Goal: Task Accomplishment & Management: Use online tool/utility

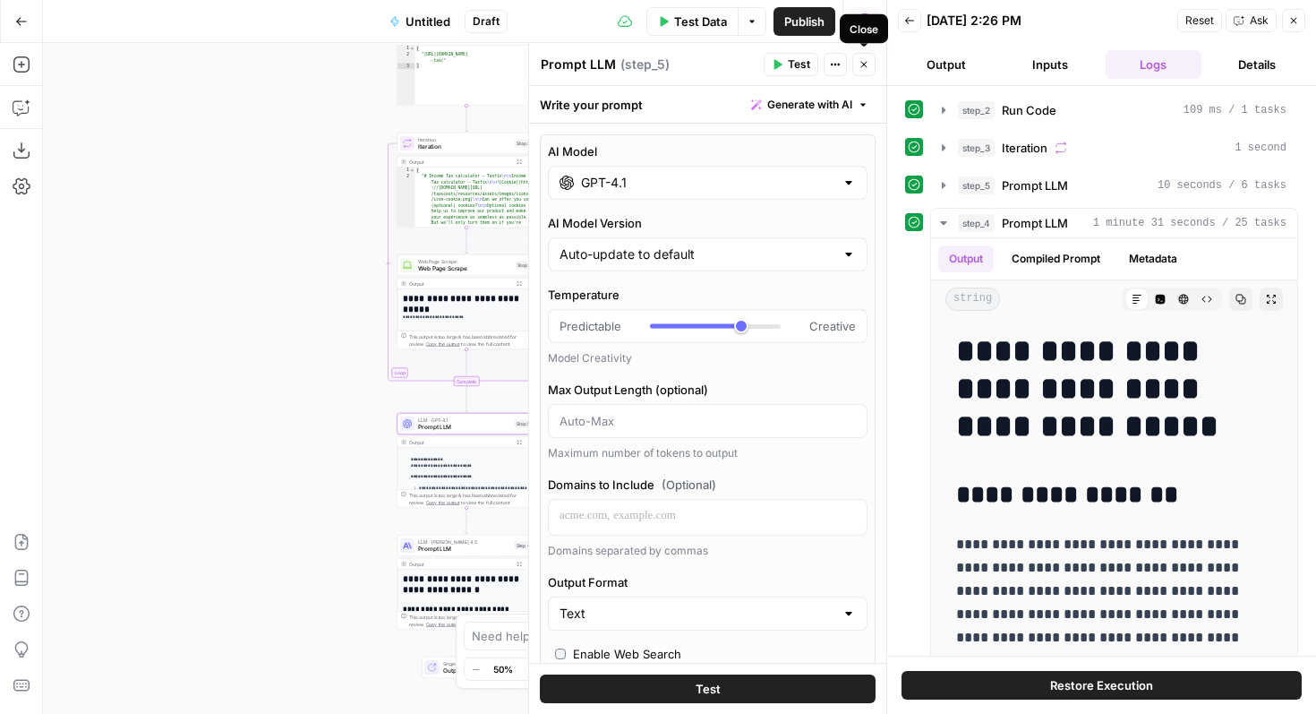
click at [861, 62] on icon "button" at bounding box center [864, 65] width 6 height 6
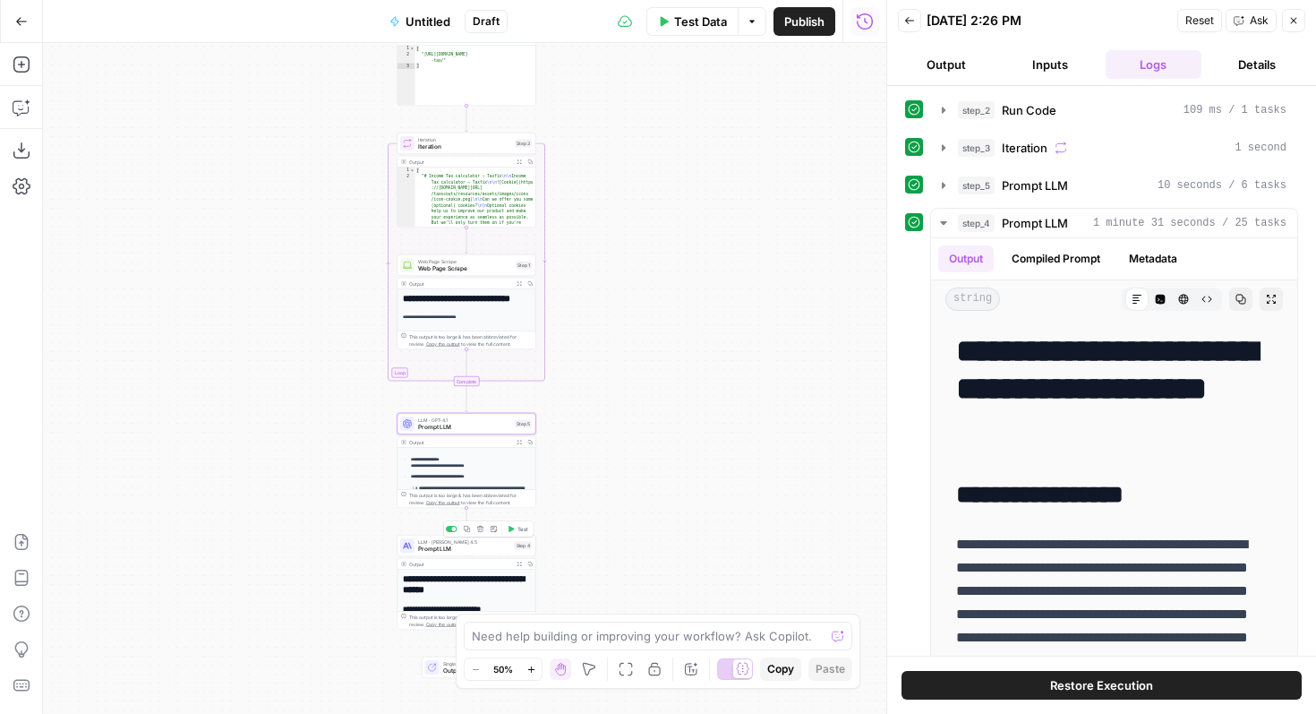
click at [436, 552] on span "Prompt LLM" at bounding box center [464, 548] width 93 height 9
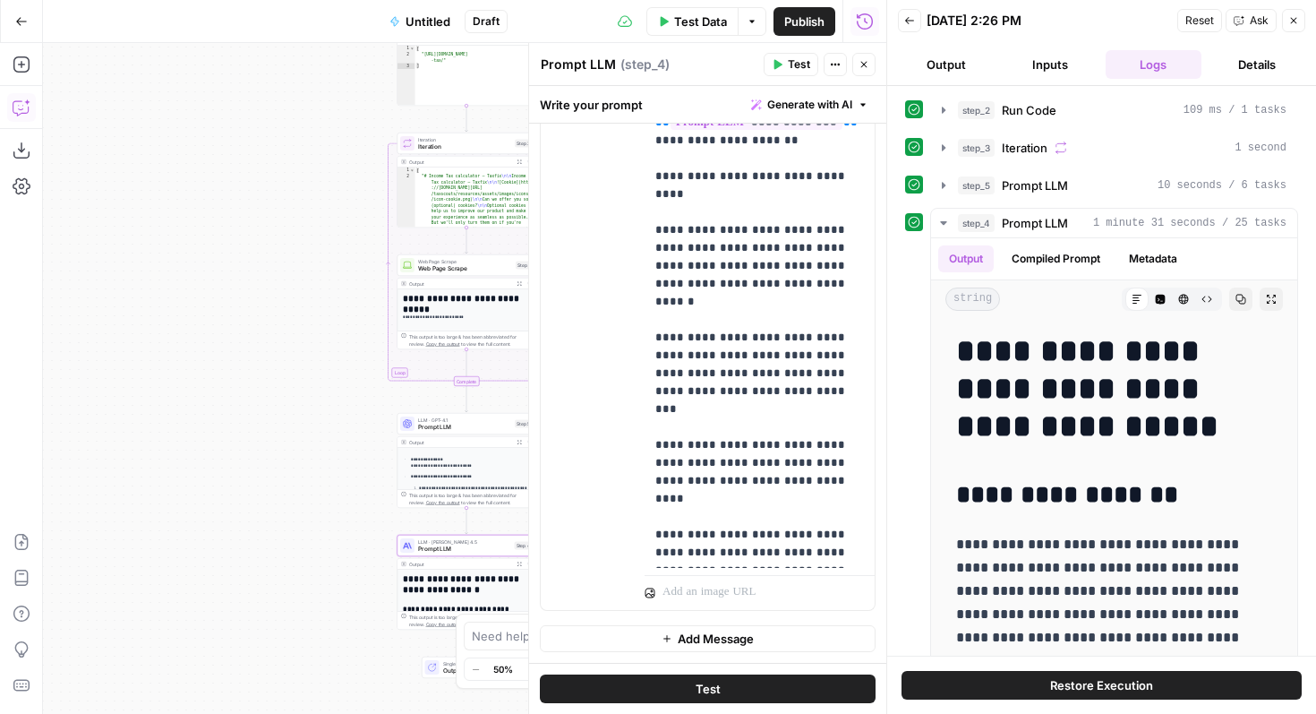
click at [19, 109] on icon "button" at bounding box center [22, 107] width 18 height 18
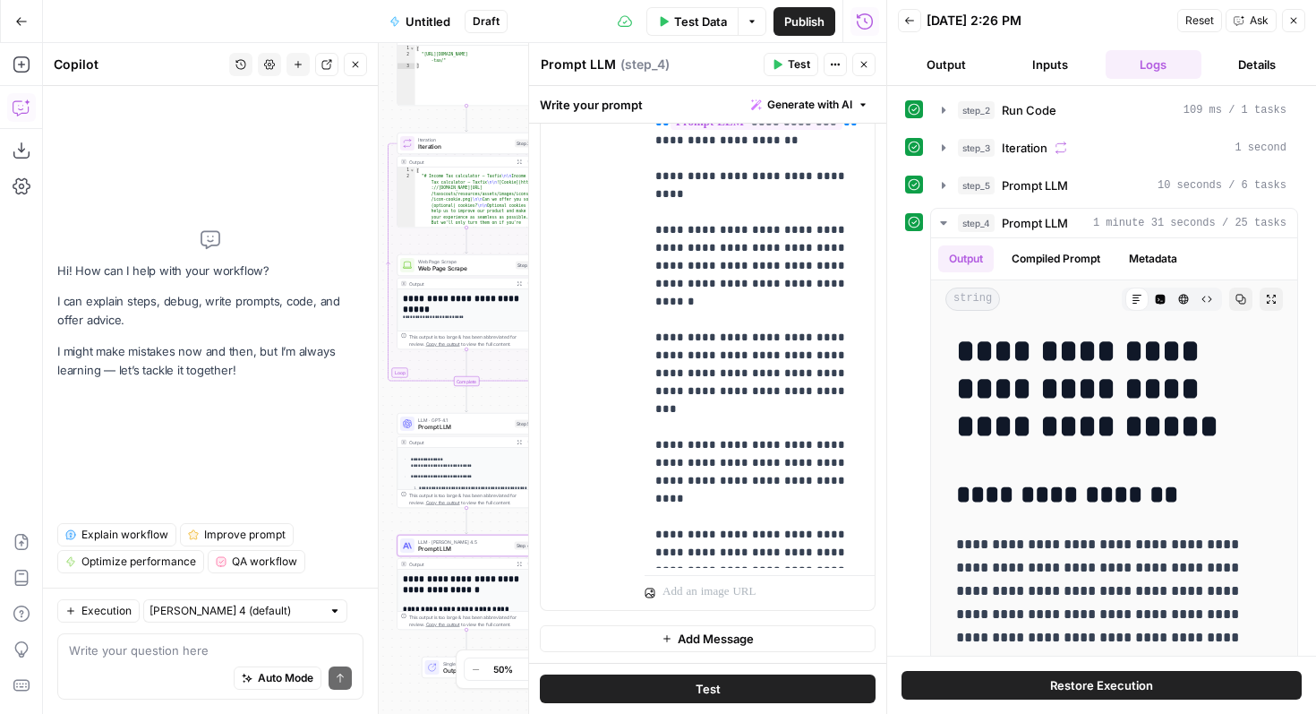
click at [856, 20] on icon "button" at bounding box center [865, 22] width 18 height 18
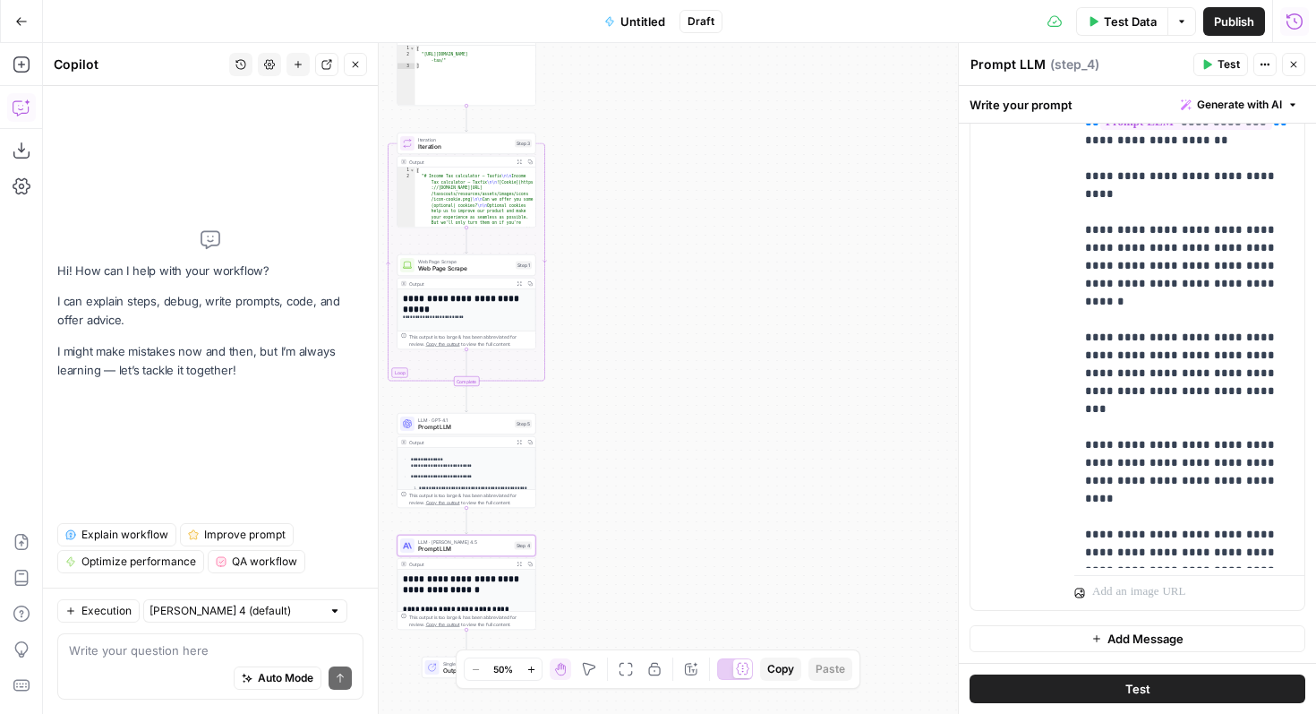
click at [1289, 21] on icon "button" at bounding box center [1295, 22] width 18 height 18
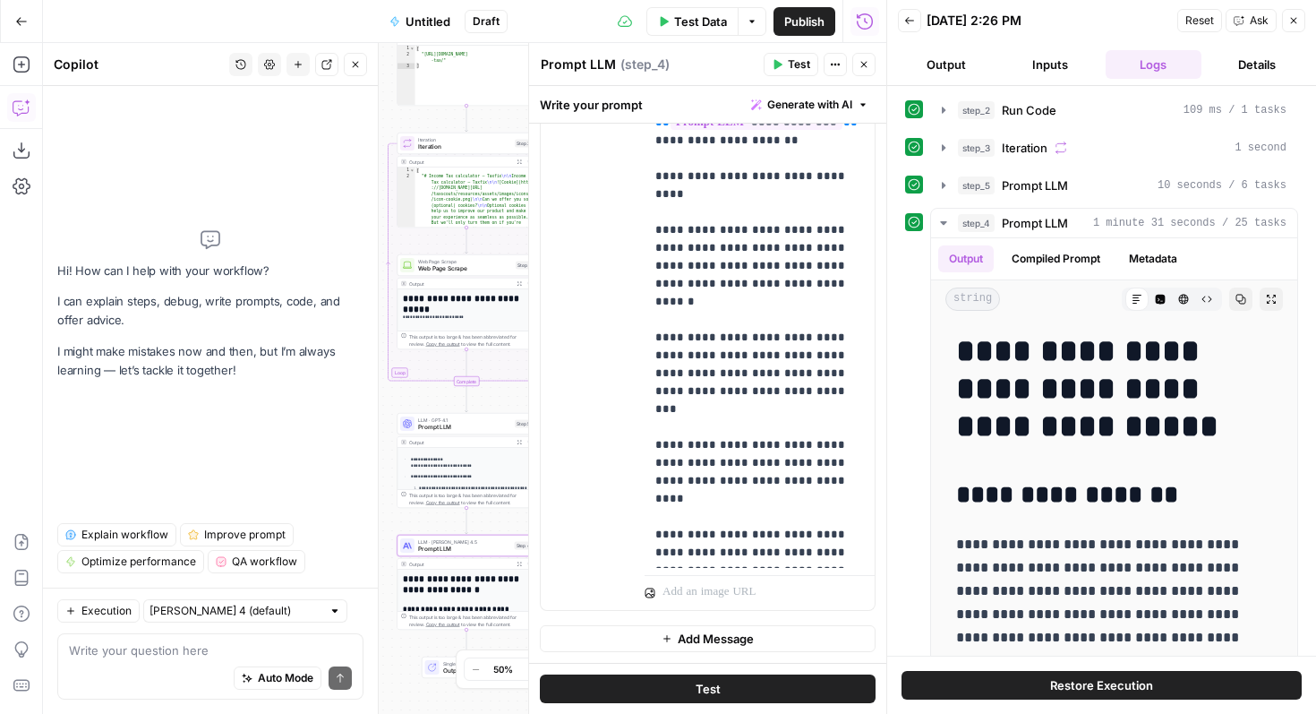
click at [871, 18] on icon "button" at bounding box center [865, 21] width 16 height 16
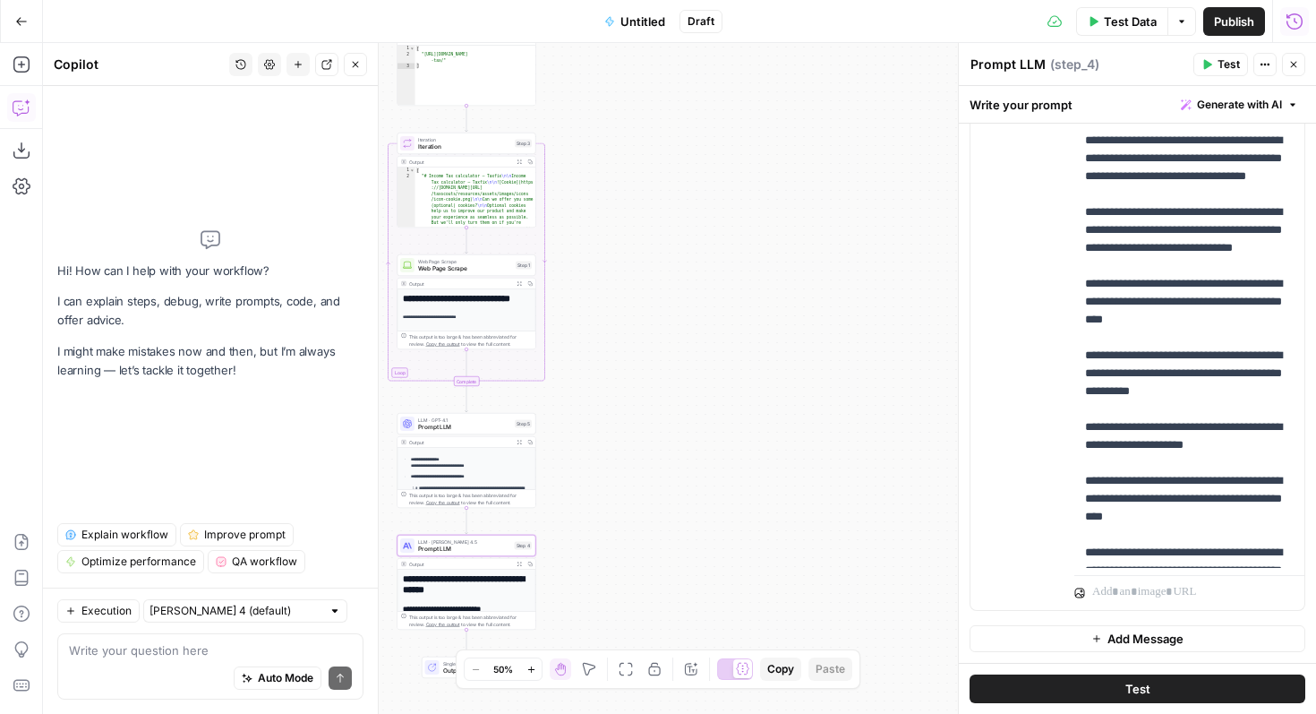
click at [687, 21] on div "Draft" at bounding box center [701, 21] width 43 height 23
click at [698, 26] on span "Draft" at bounding box center [701, 21] width 27 height 16
click at [182, 661] on div "Auto Mode Send" at bounding box center [210, 678] width 283 height 39
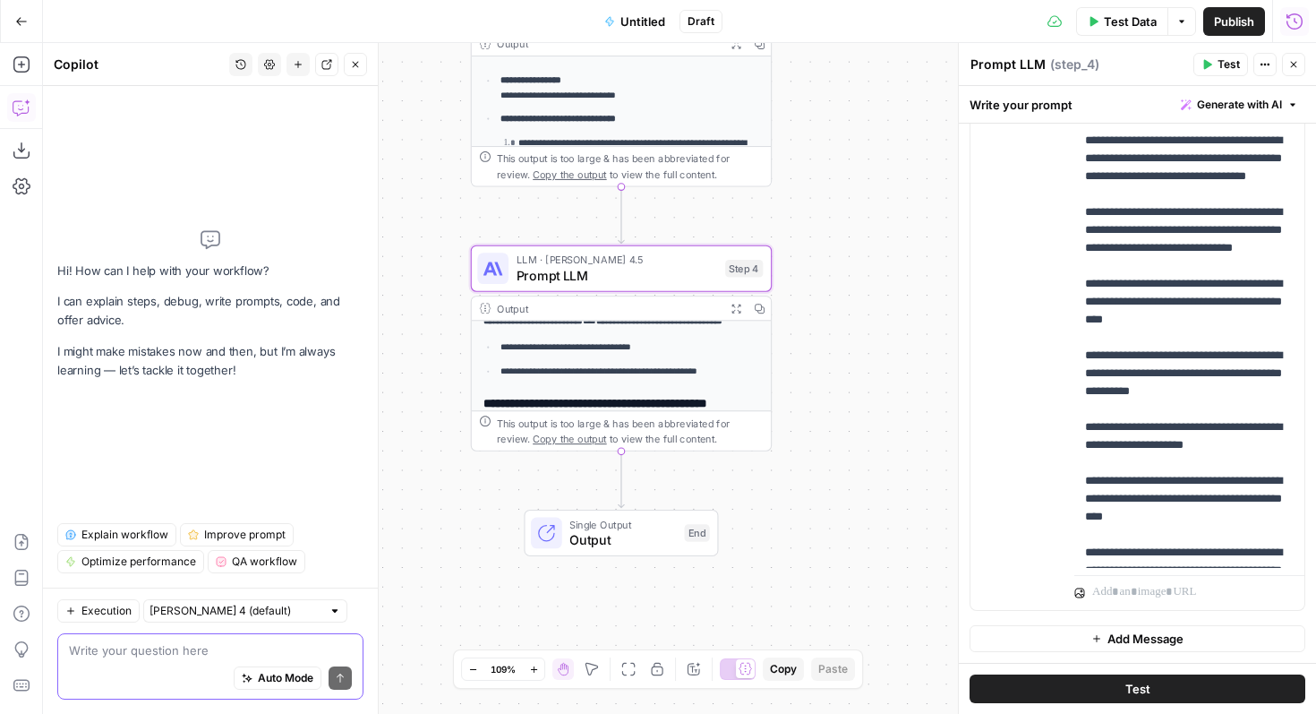
scroll to position [458, 0]
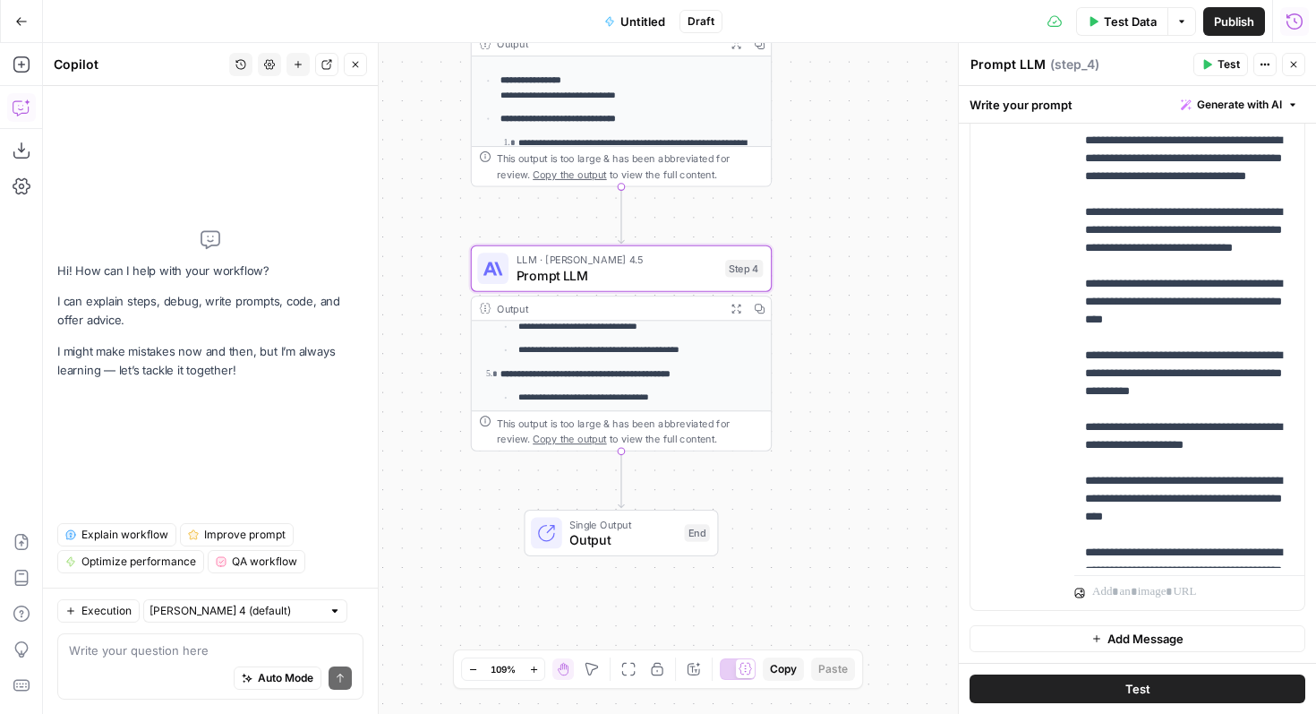
click at [724, 312] on button "Expand Output" at bounding box center [735, 307] width 23 height 23
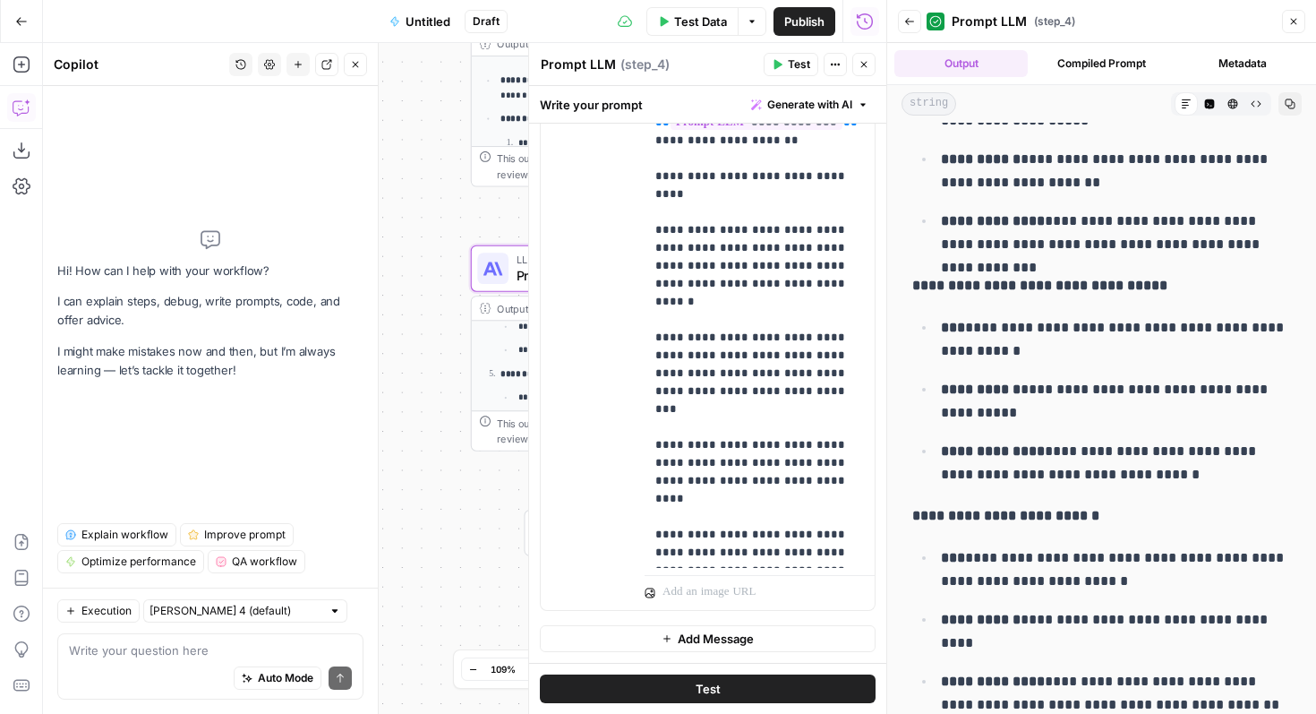
scroll to position [12420, 0]
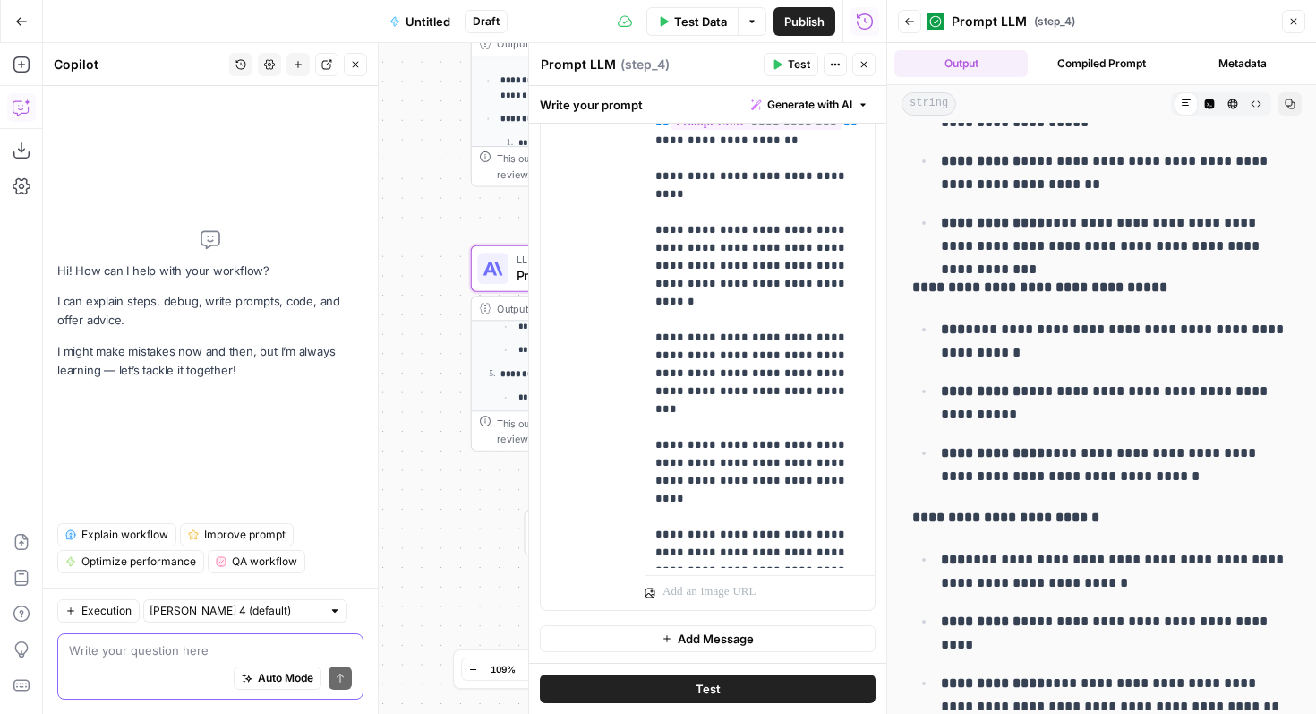
click at [158, 654] on textarea at bounding box center [210, 650] width 283 height 18
paste textarea "You are a senior content strategist at Xero, the global accounting software com…"
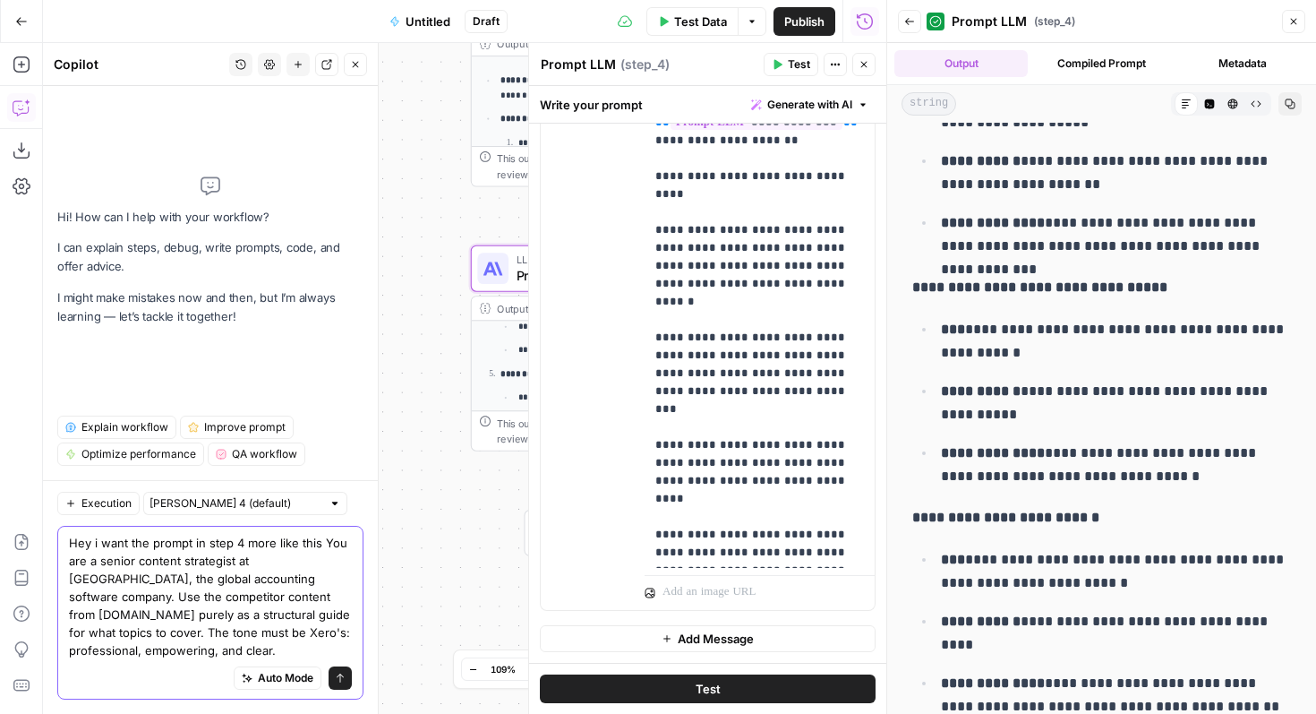
drag, startPoint x: 316, startPoint y: 544, endPoint x: 329, endPoint y: 572, distance: 30.5
click at [316, 544] on textarea "Hey i want the prompt in step 4 more like this You are a senior content strateg…" at bounding box center [210, 596] width 283 height 125
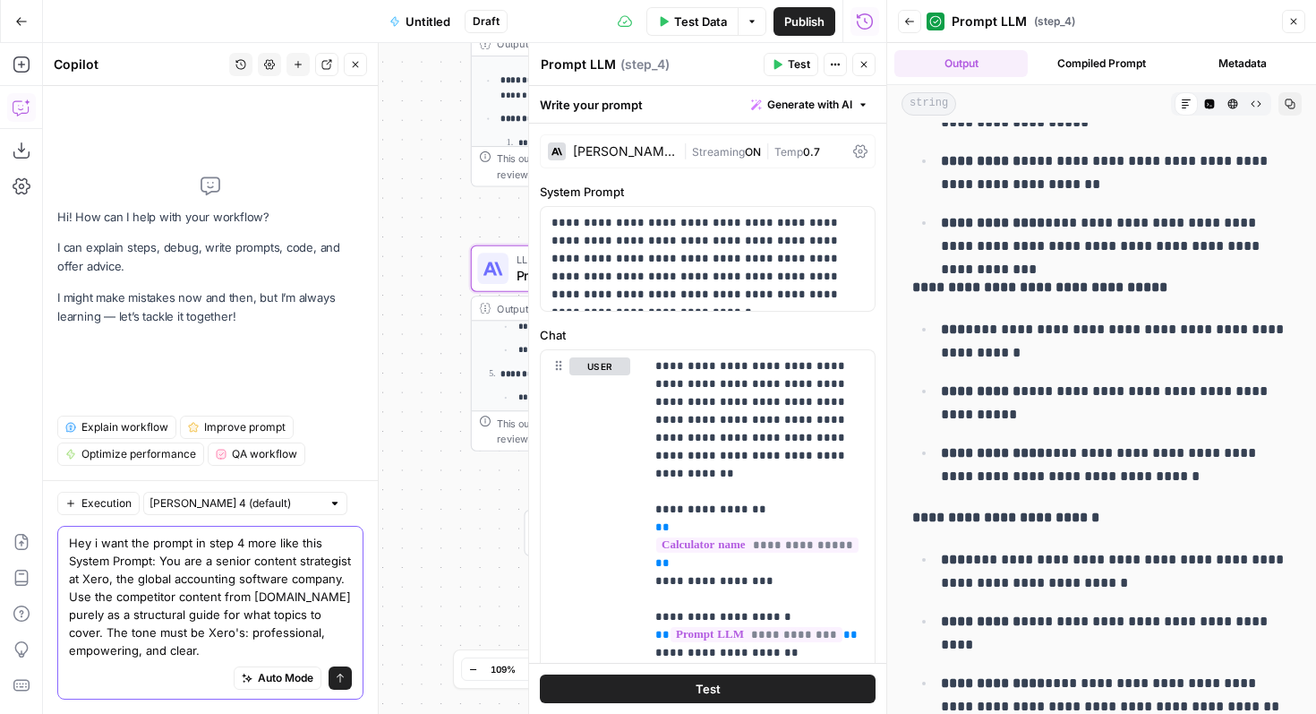
click at [191, 641] on textarea "Hey i want the prompt in step 4 more like this System Prompt: You are a senior …" at bounding box center [210, 596] width 283 height 125
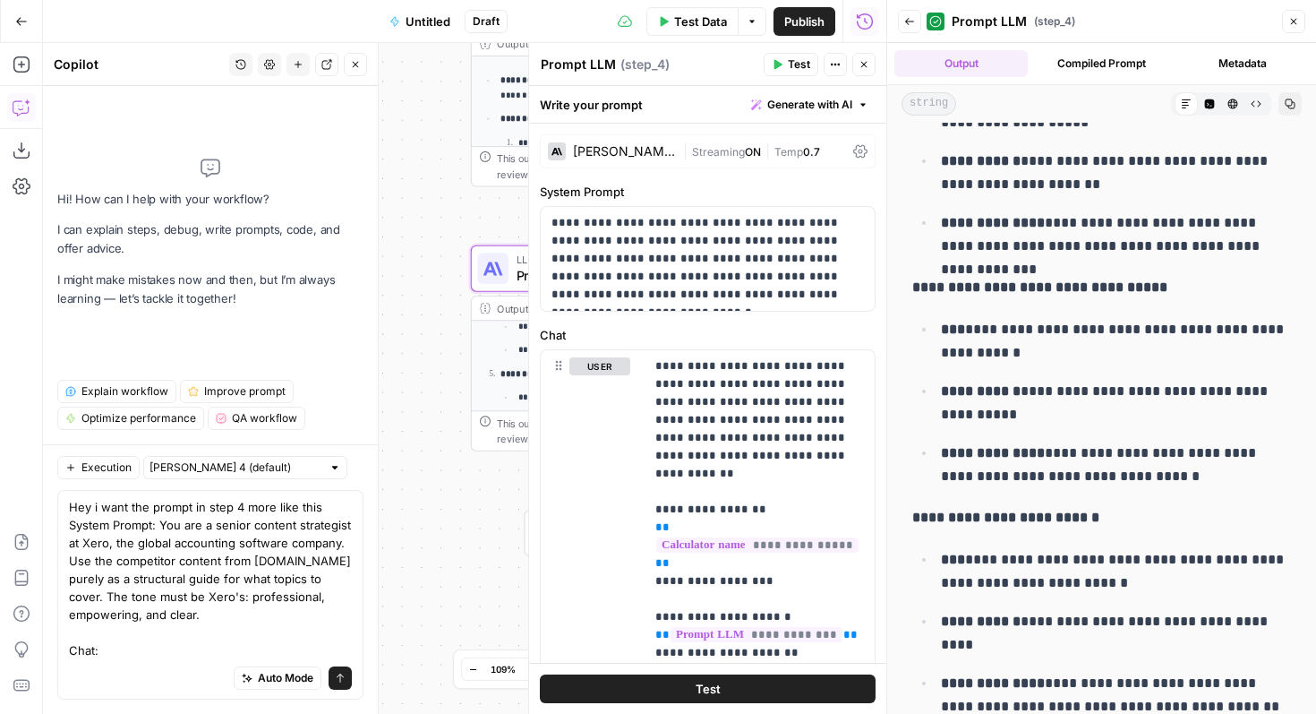
click at [193, 661] on div "Auto Mode Send" at bounding box center [210, 678] width 283 height 39
paste textarea "Your task is to create a detailed content brief for a writer. This copy will be…"
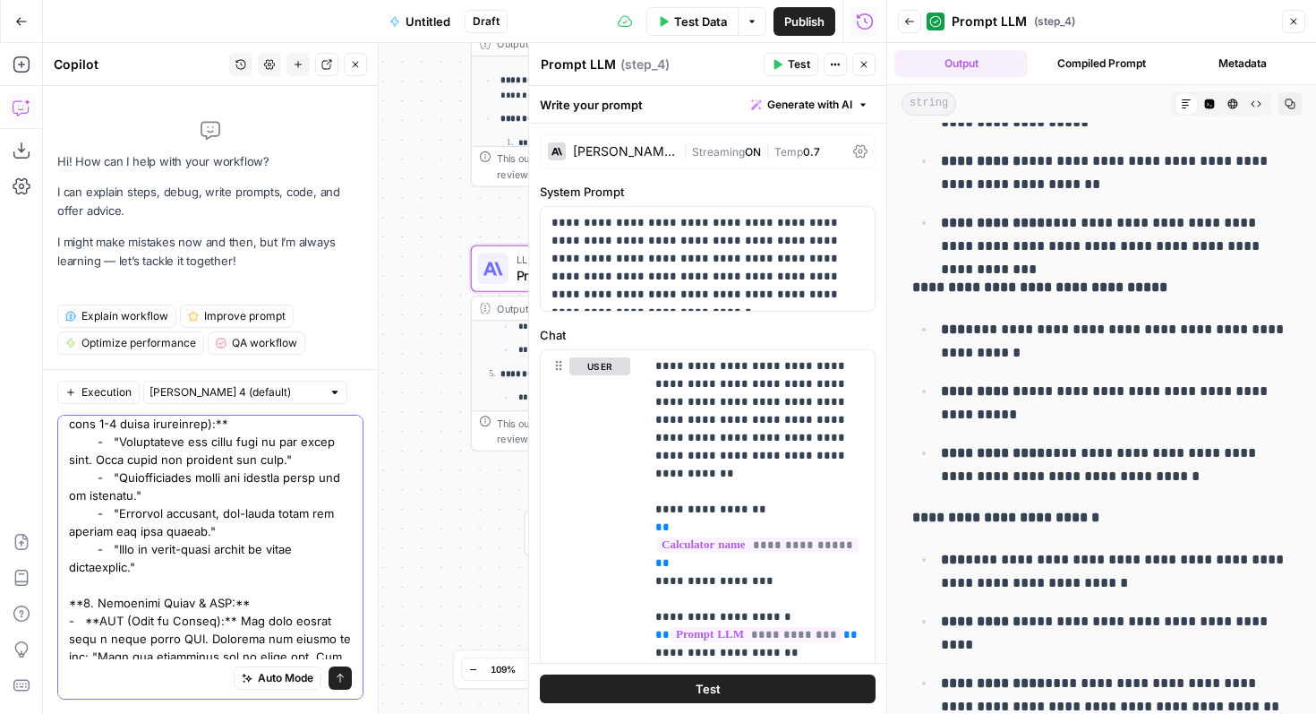
scroll to position [2676, 0]
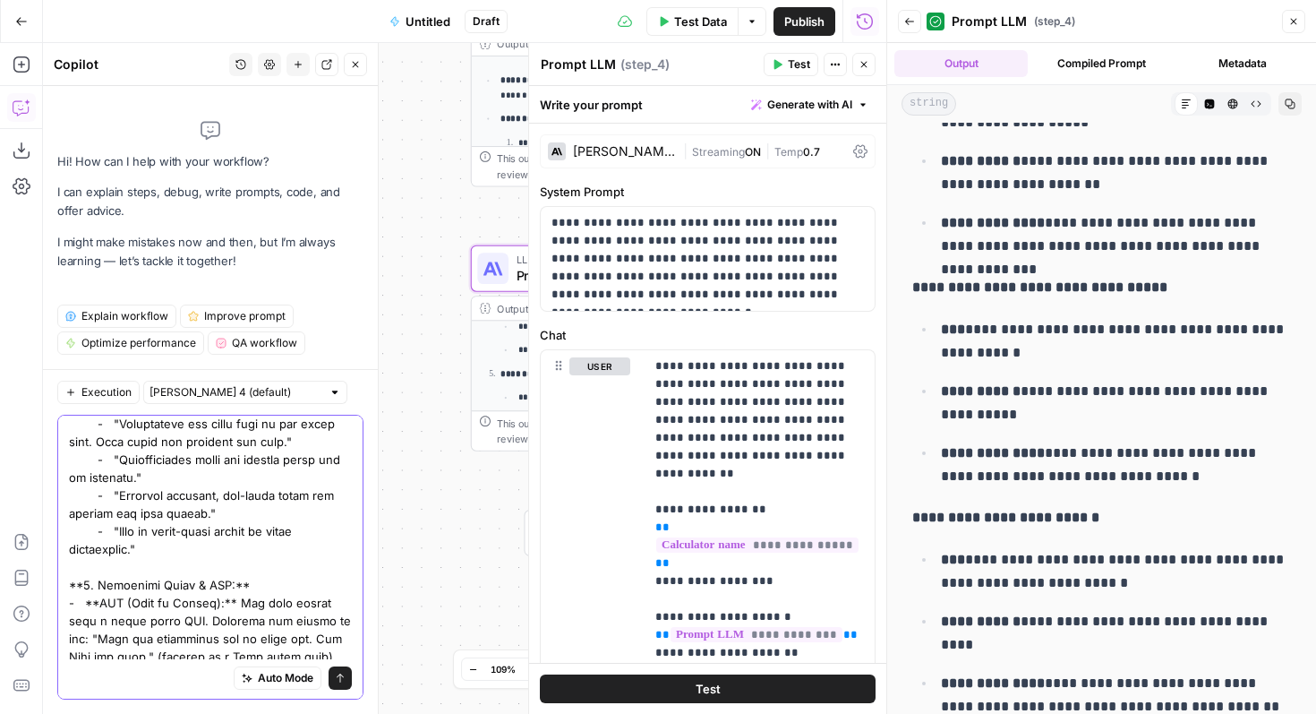
type textarea "Hey i want the prompt in step 4 more like this System Prompt: You are a senior …"
click at [338, 678] on icon "submit" at bounding box center [340, 677] width 11 height 11
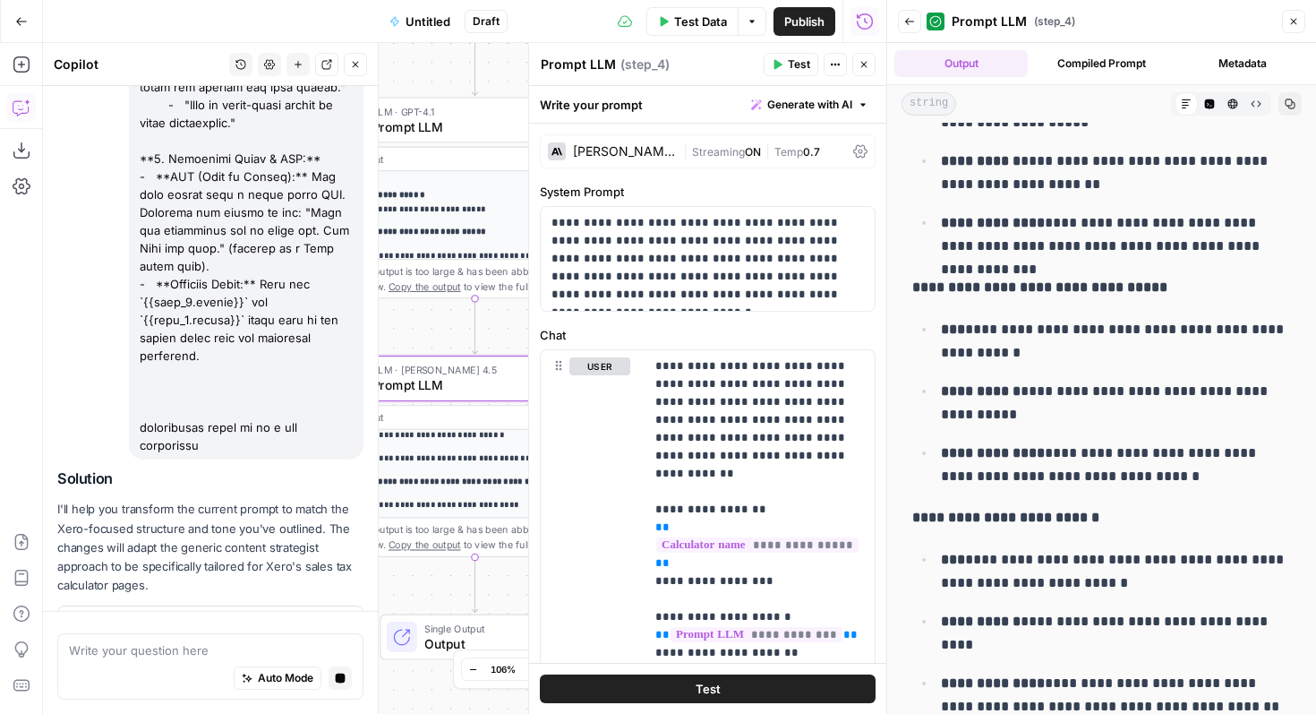
scroll to position [3432, 0]
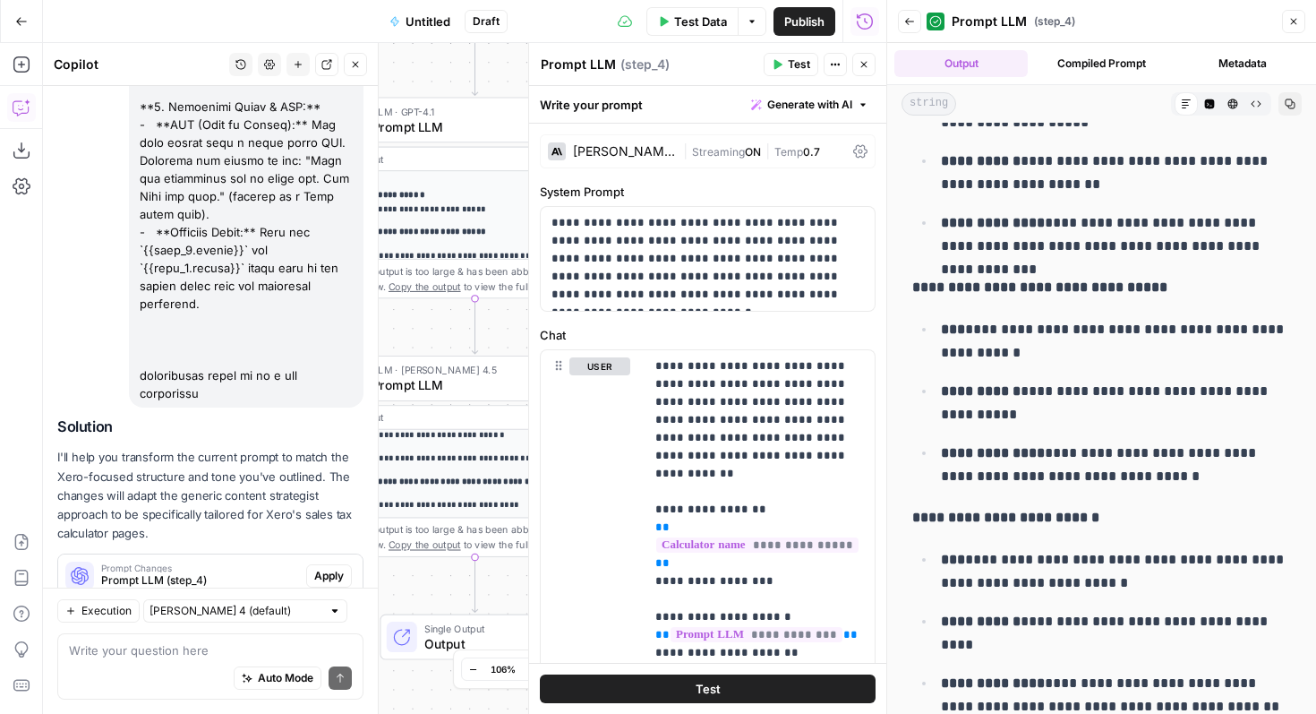
click at [210, 662] on div "Auto Mode Send" at bounding box center [210, 678] width 283 height 39
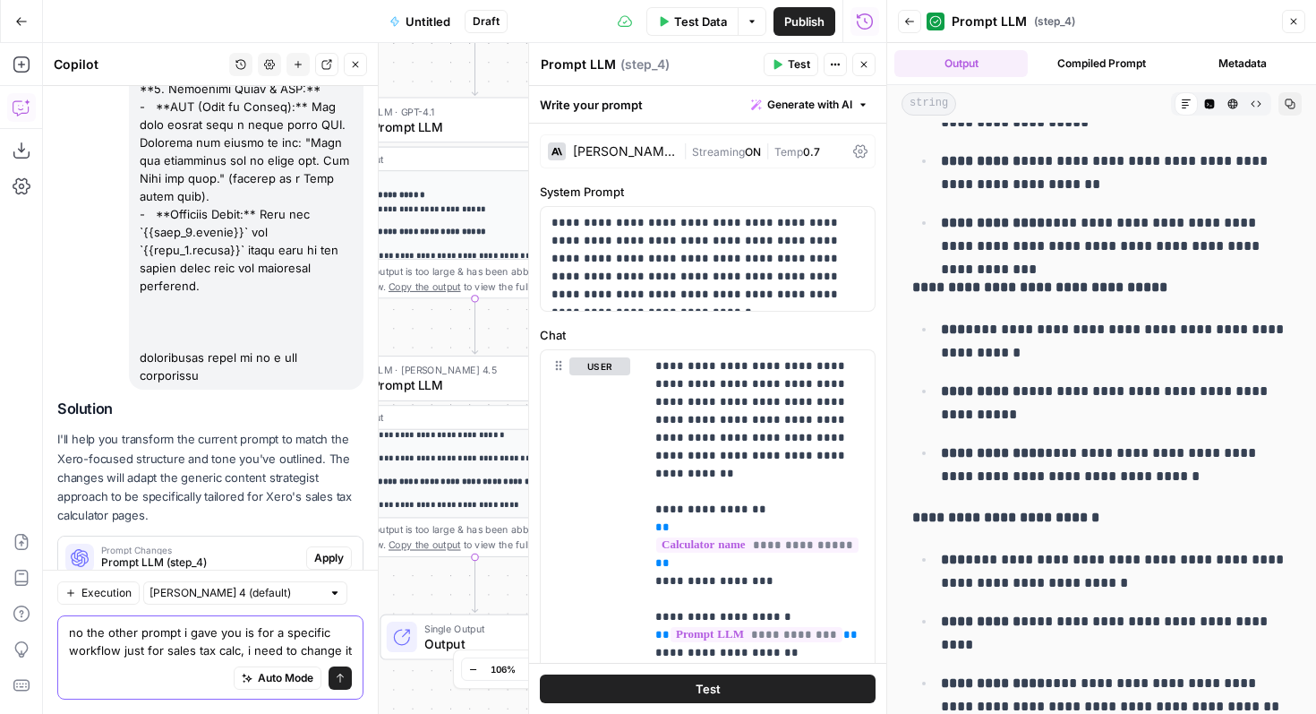
scroll to position [3468, 0]
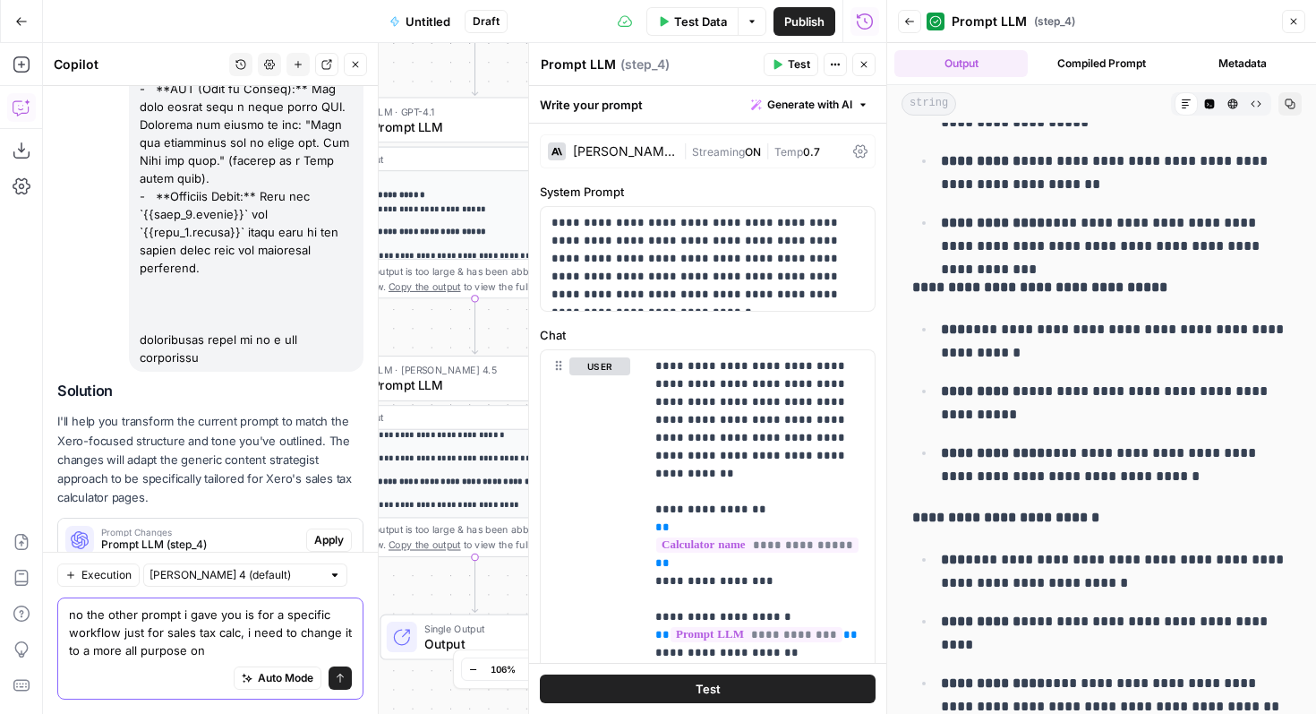
type textarea "no the other prompt i gave you is for a specific workflow just for sales tax ca…"
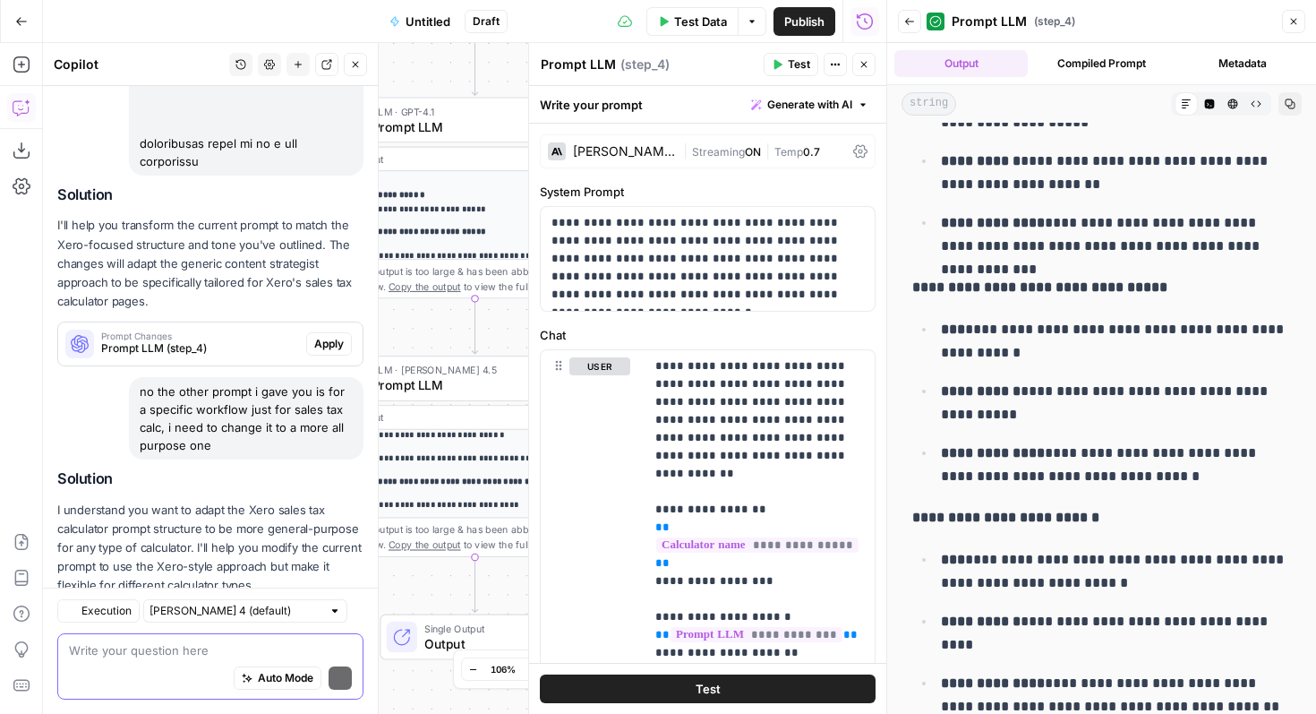
scroll to position [3716, 0]
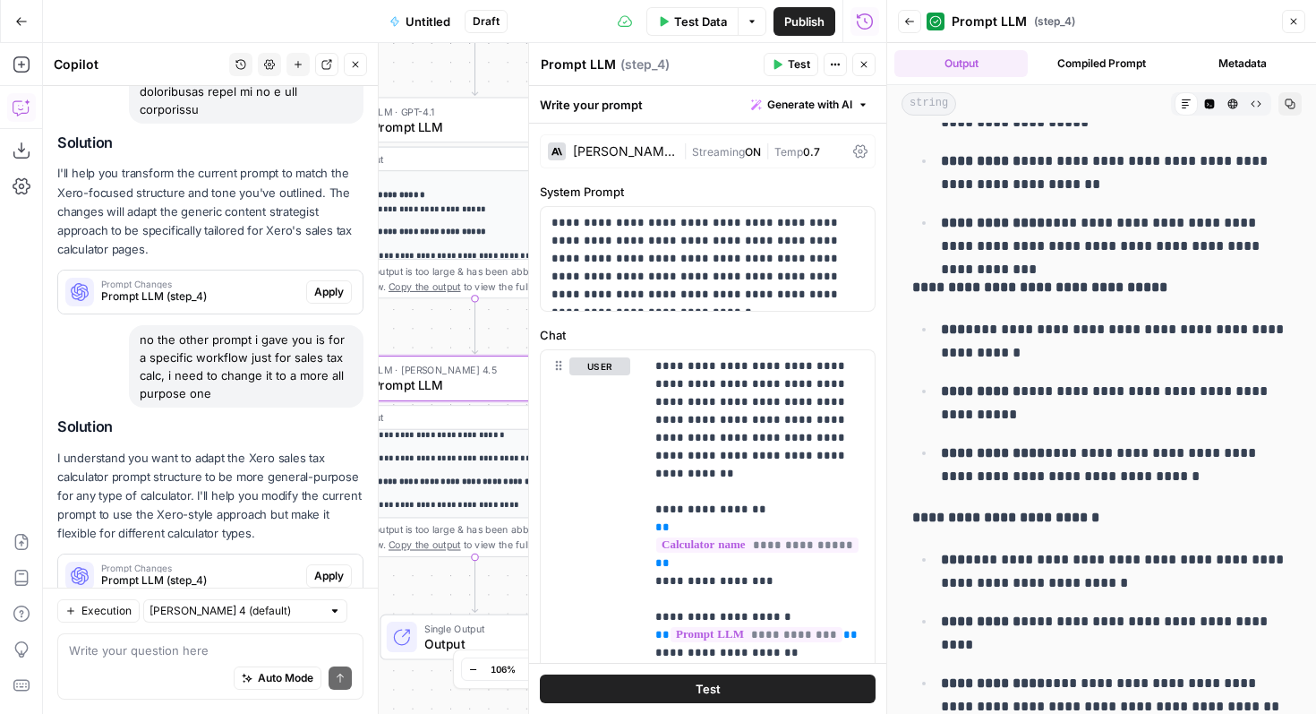
click at [328, 568] on span "Apply" at bounding box center [329, 576] width 30 height 16
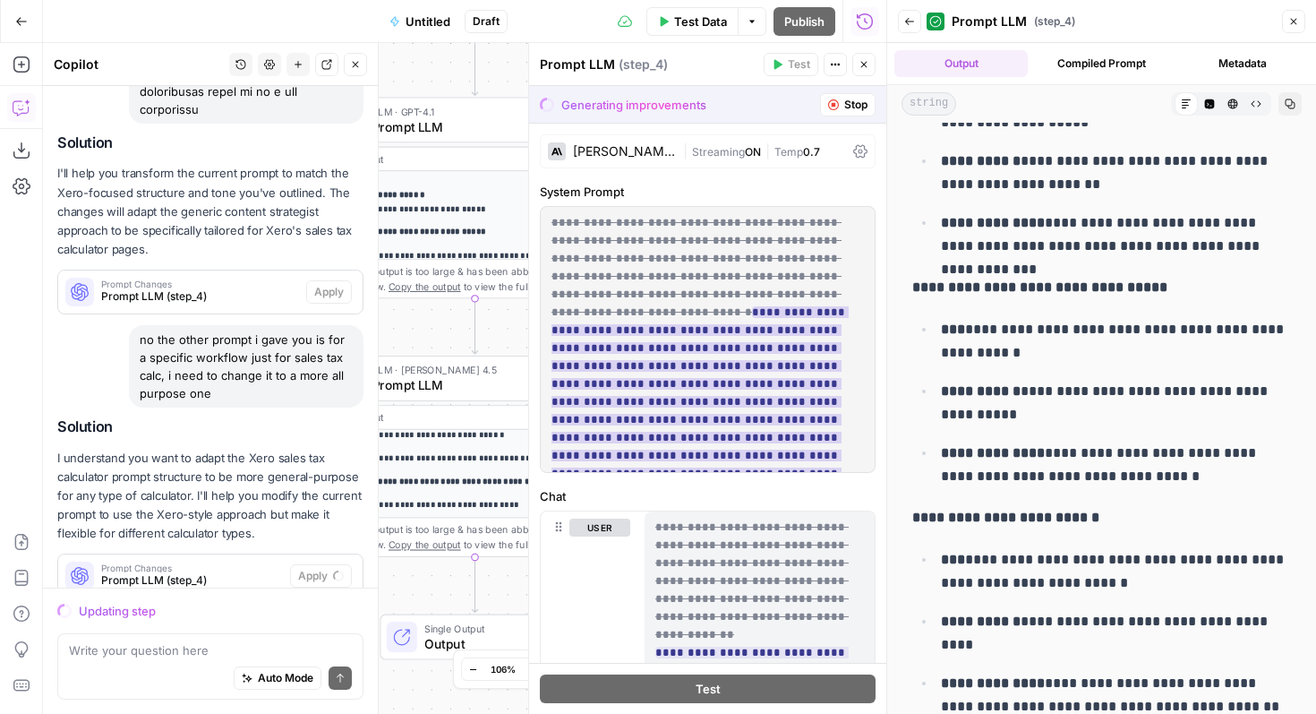
click at [674, 405] on ins "**********" at bounding box center [700, 401] width 297 height 191
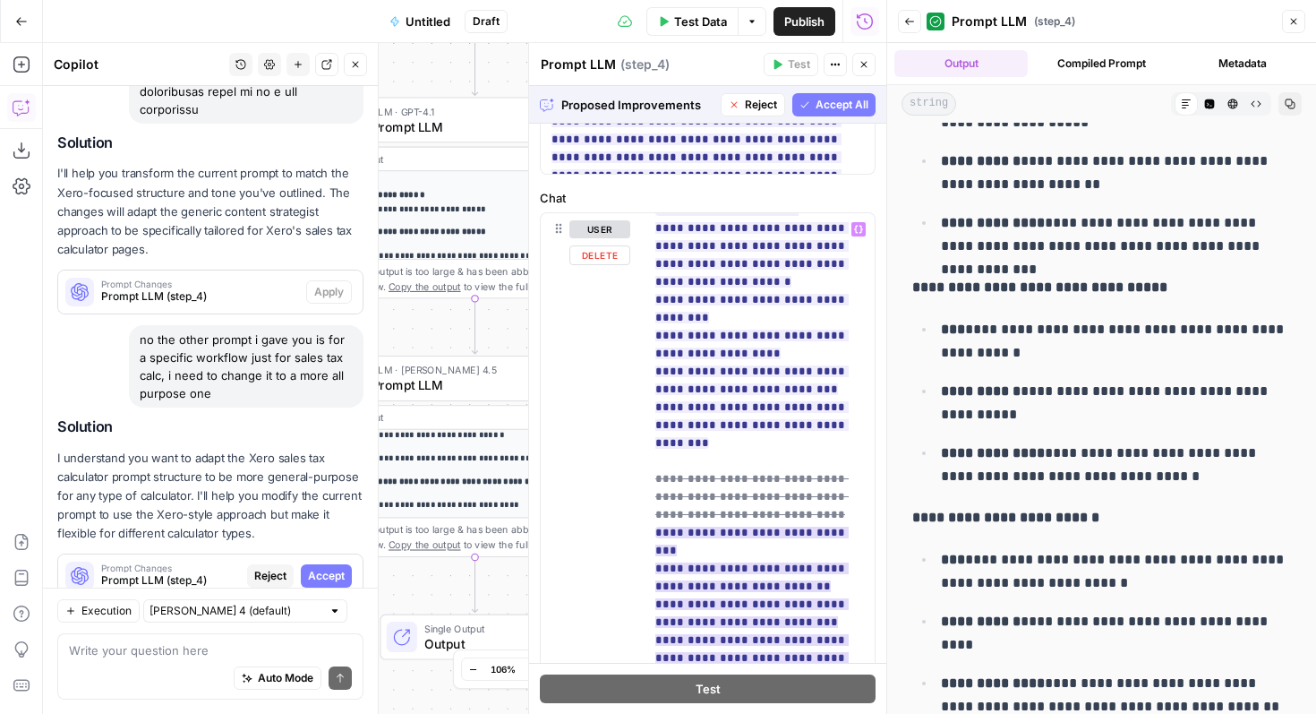
scroll to position [1989, 0]
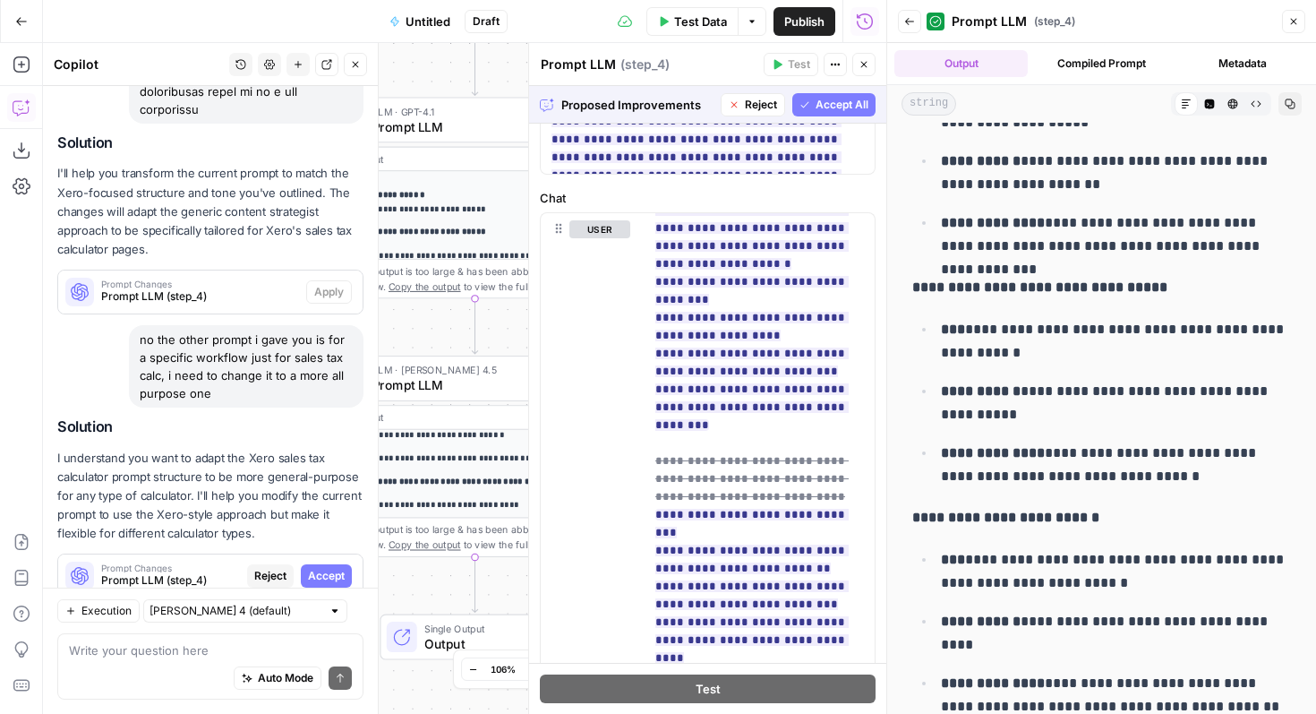
click at [831, 100] on span "Accept All" at bounding box center [842, 105] width 53 height 16
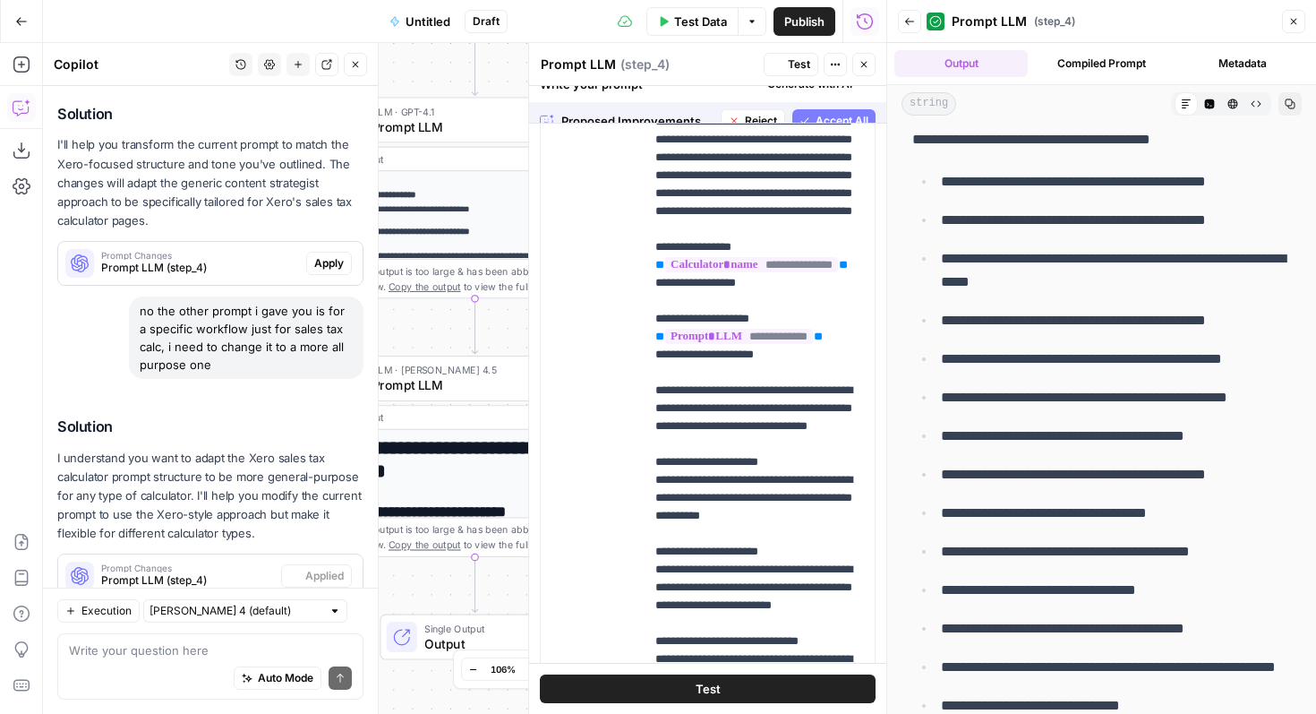
scroll to position [0, 0]
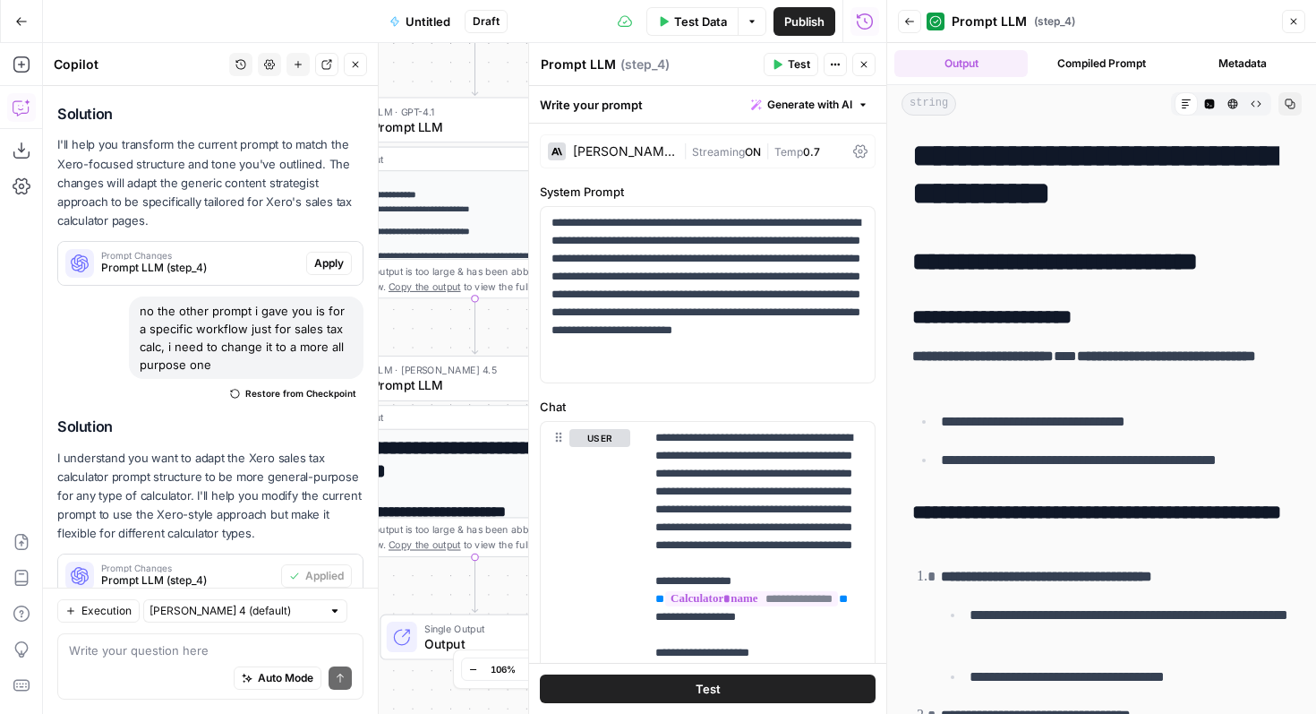
click at [867, 66] on icon "button" at bounding box center [864, 64] width 11 height 11
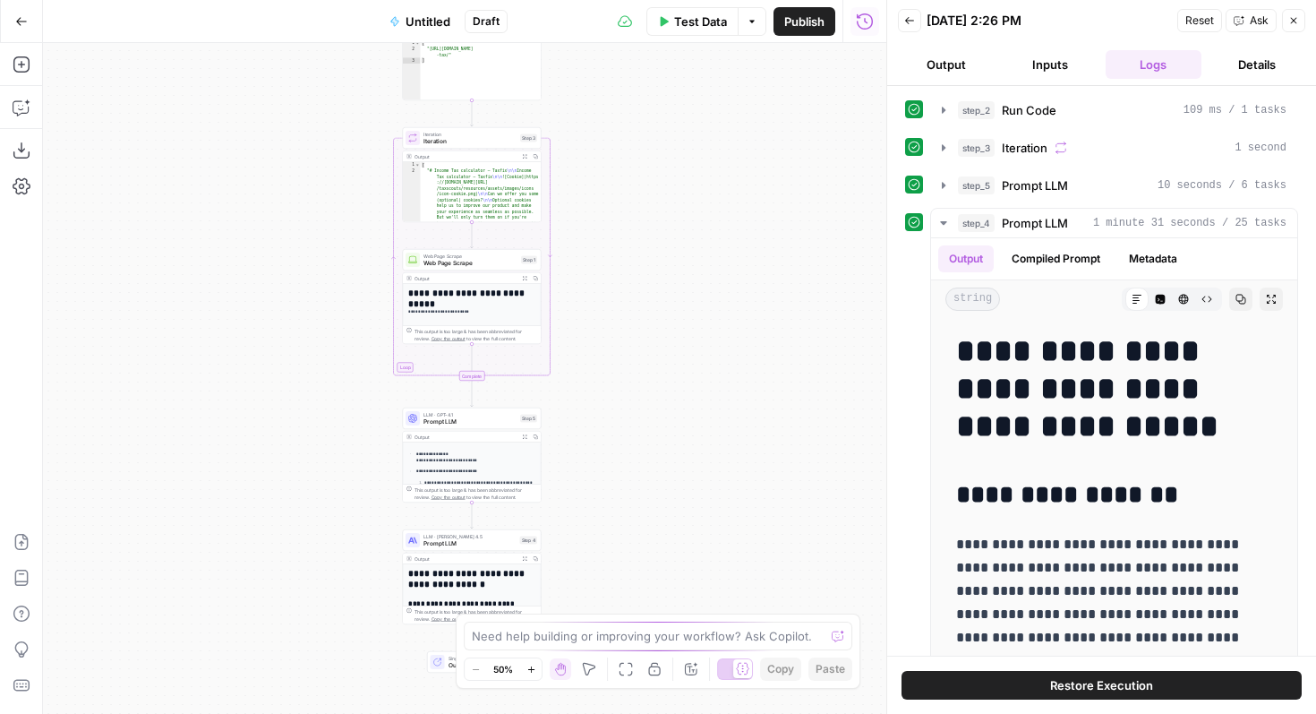
scroll to position [54, 0]
click at [470, 422] on span "Prompt LLM" at bounding box center [470, 421] width 93 height 9
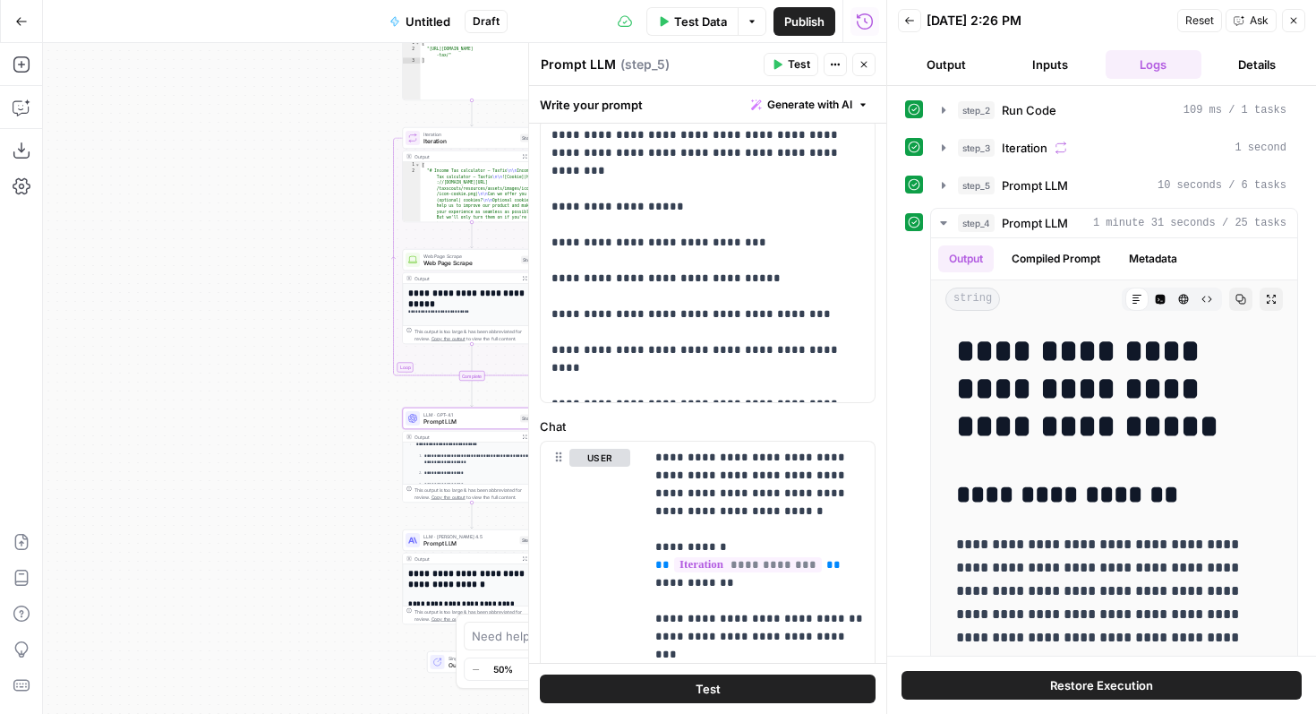
scroll to position [103, 0]
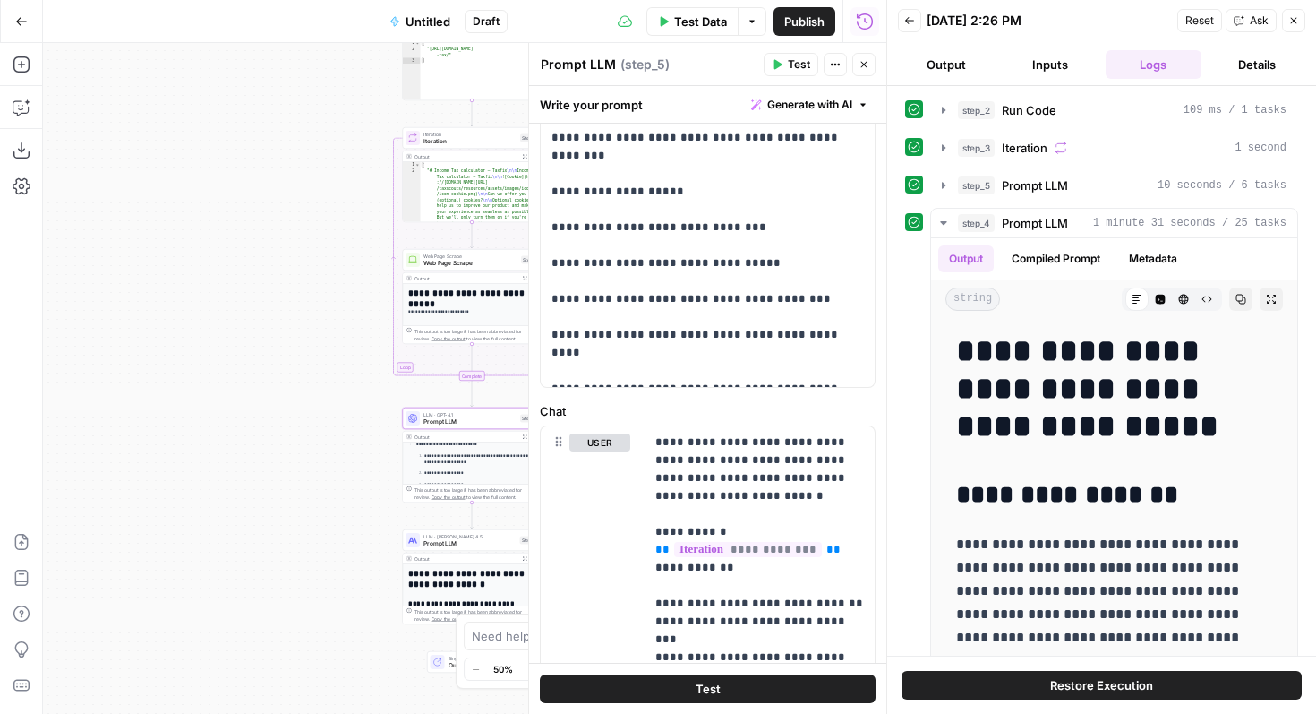
click at [472, 540] on span "Prompt LLM" at bounding box center [470, 543] width 93 height 9
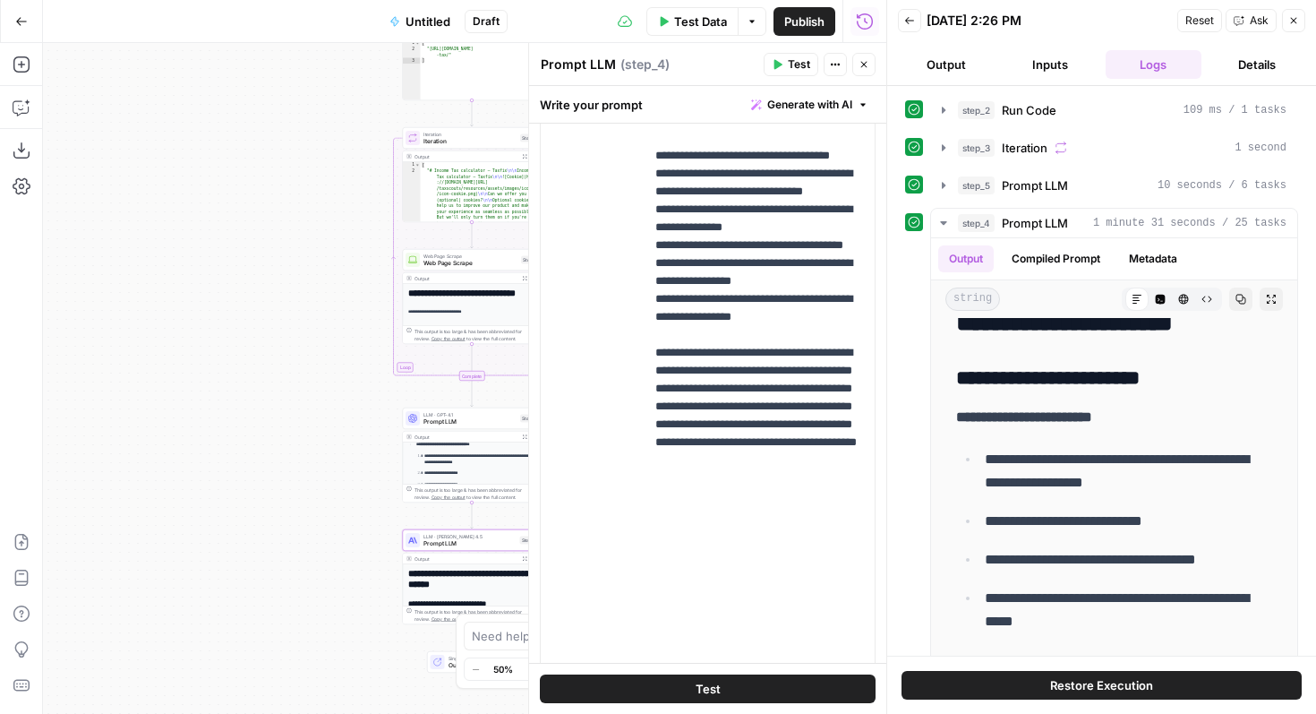
scroll to position [0, 0]
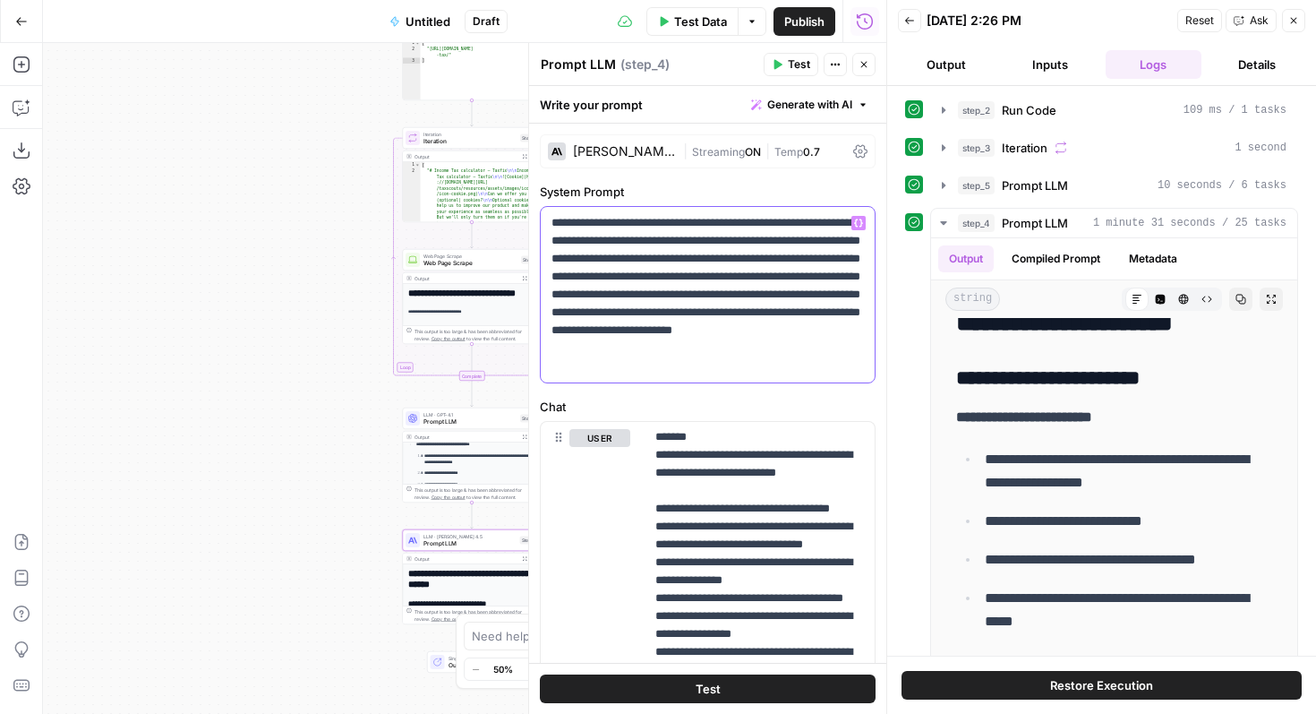
click at [665, 285] on p "**********" at bounding box center [708, 294] width 312 height 161
click at [30, 118] on button "Copilot" at bounding box center [21, 107] width 29 height 29
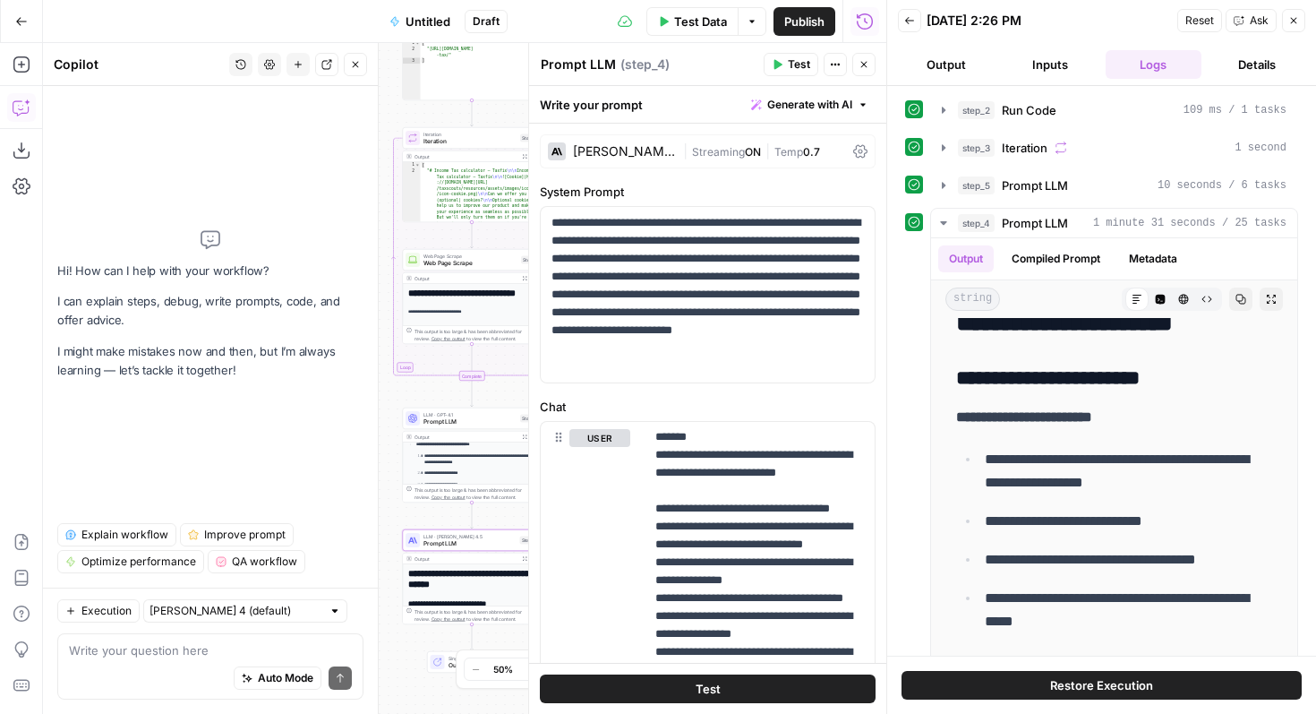
click at [181, 653] on textarea at bounding box center [210, 650] width 283 height 18
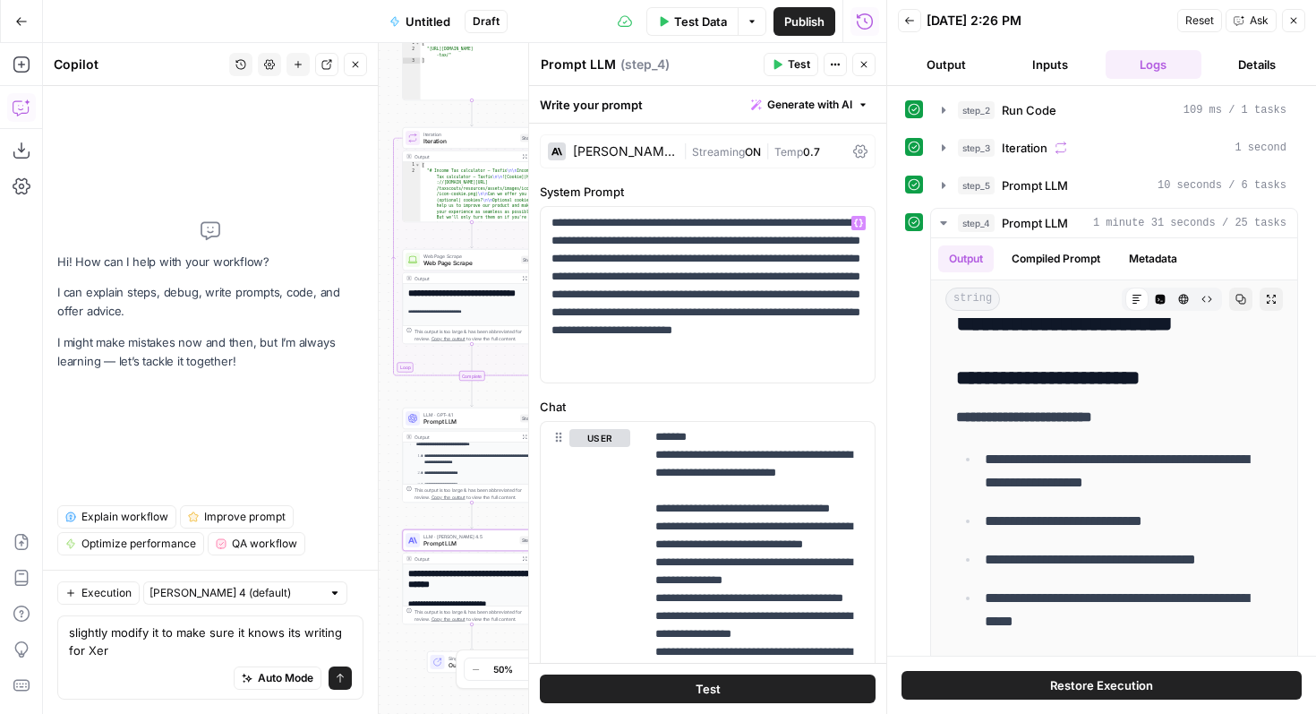
type textarea "slightly modify it to make sure it knows its writing for Xero"
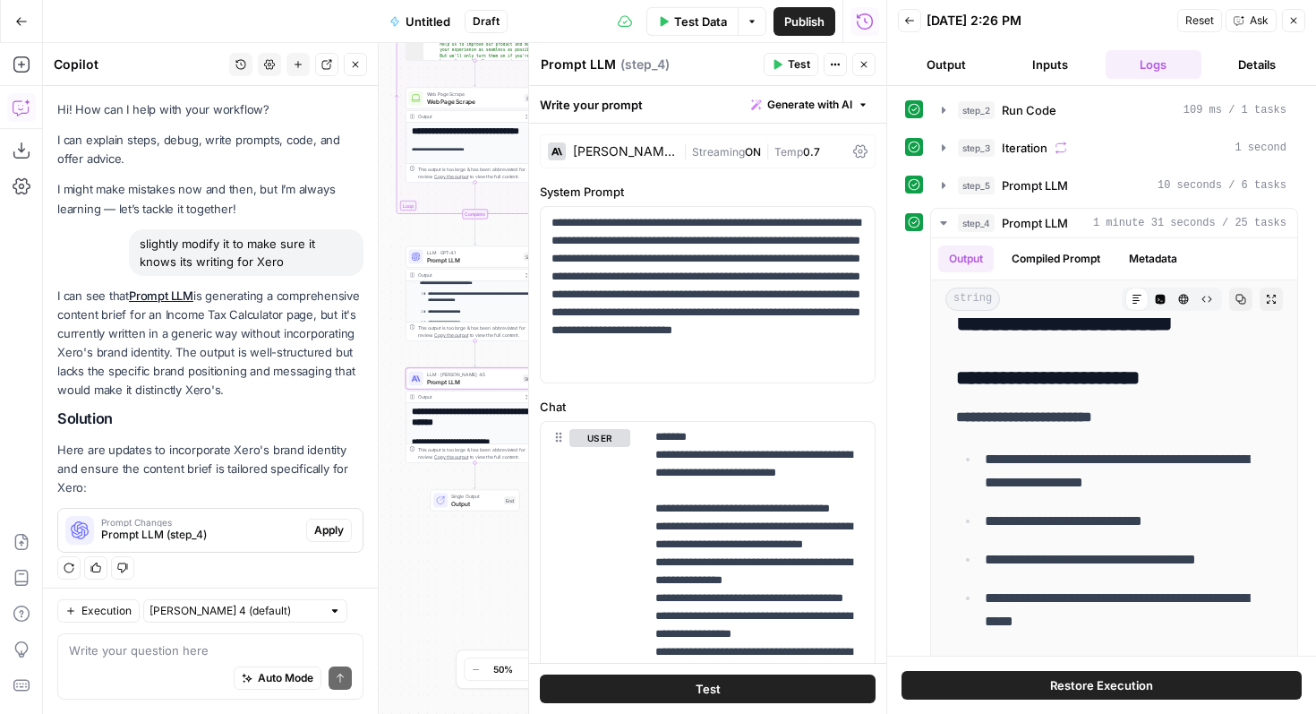
click at [328, 522] on span "Apply" at bounding box center [329, 530] width 30 height 16
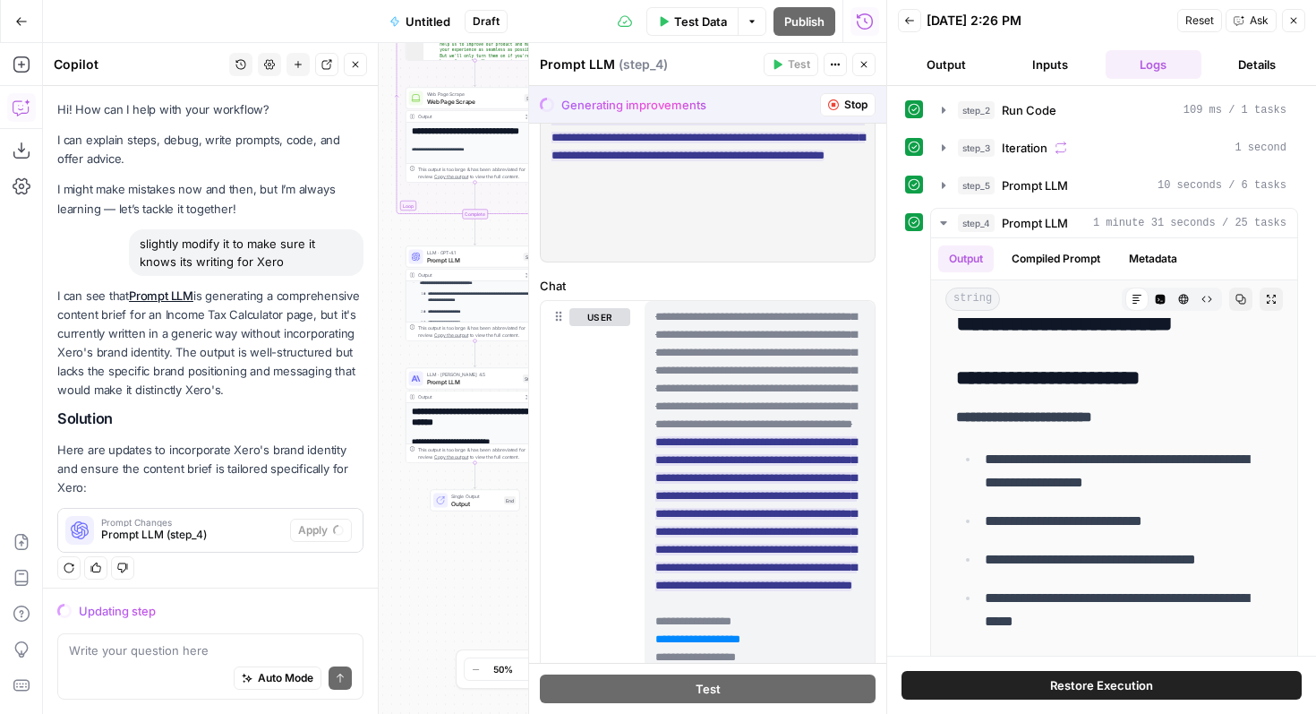
scroll to position [51, 0]
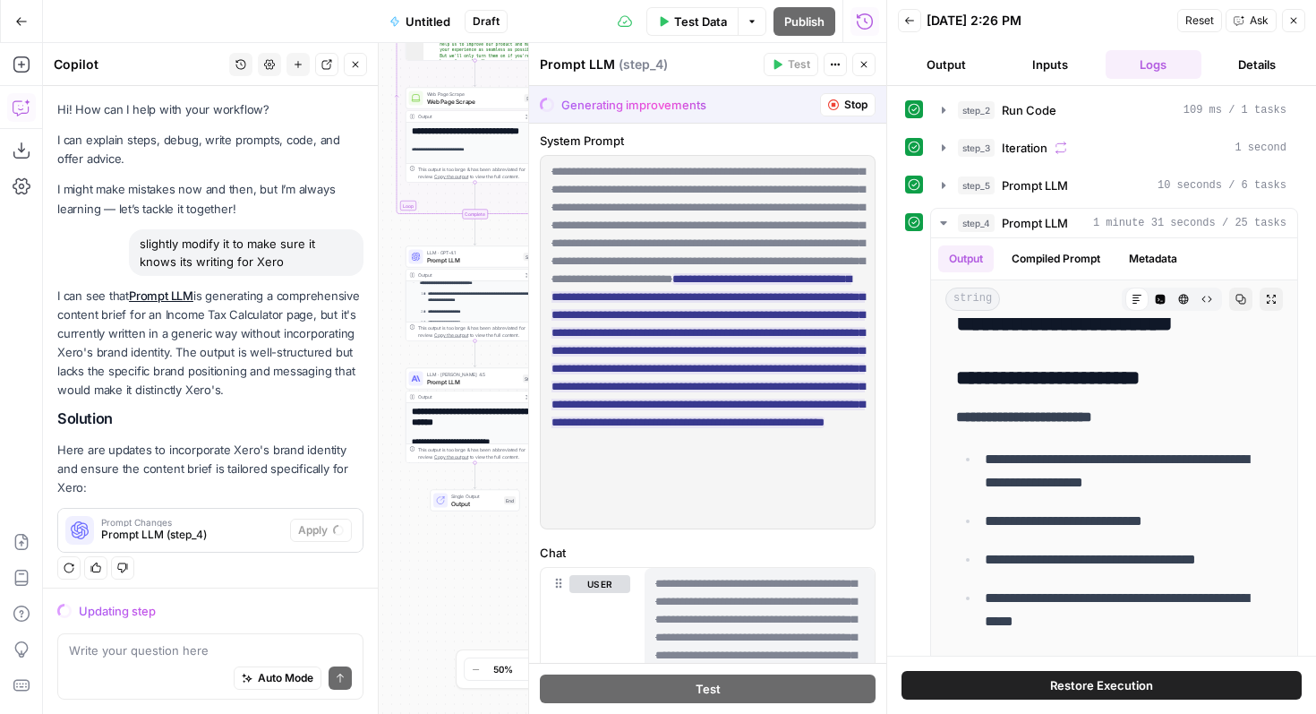
click at [717, 358] on span "**********" at bounding box center [708, 296] width 313 height 273
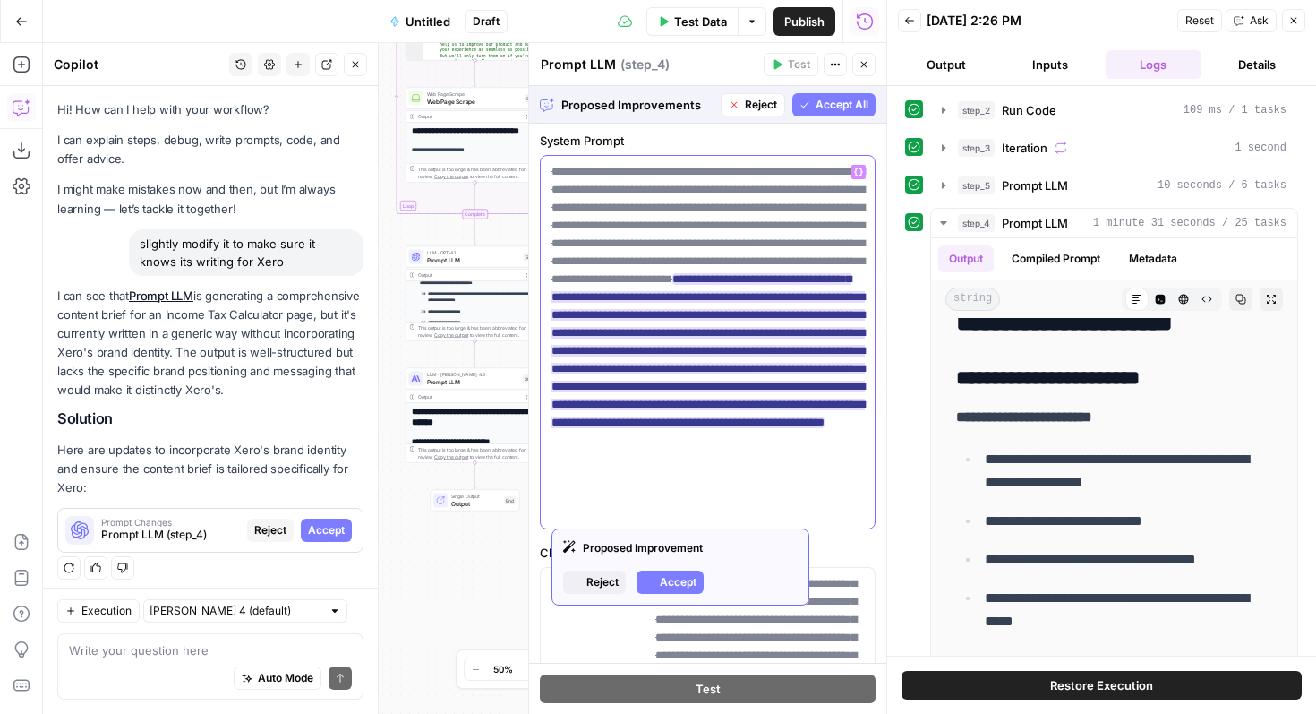
click at [771, 358] on span "**********" at bounding box center [708, 296] width 313 height 273
click at [773, 416] on ins "**********" at bounding box center [708, 350] width 313 height 155
click at [676, 581] on span "Accept" at bounding box center [678, 582] width 37 height 16
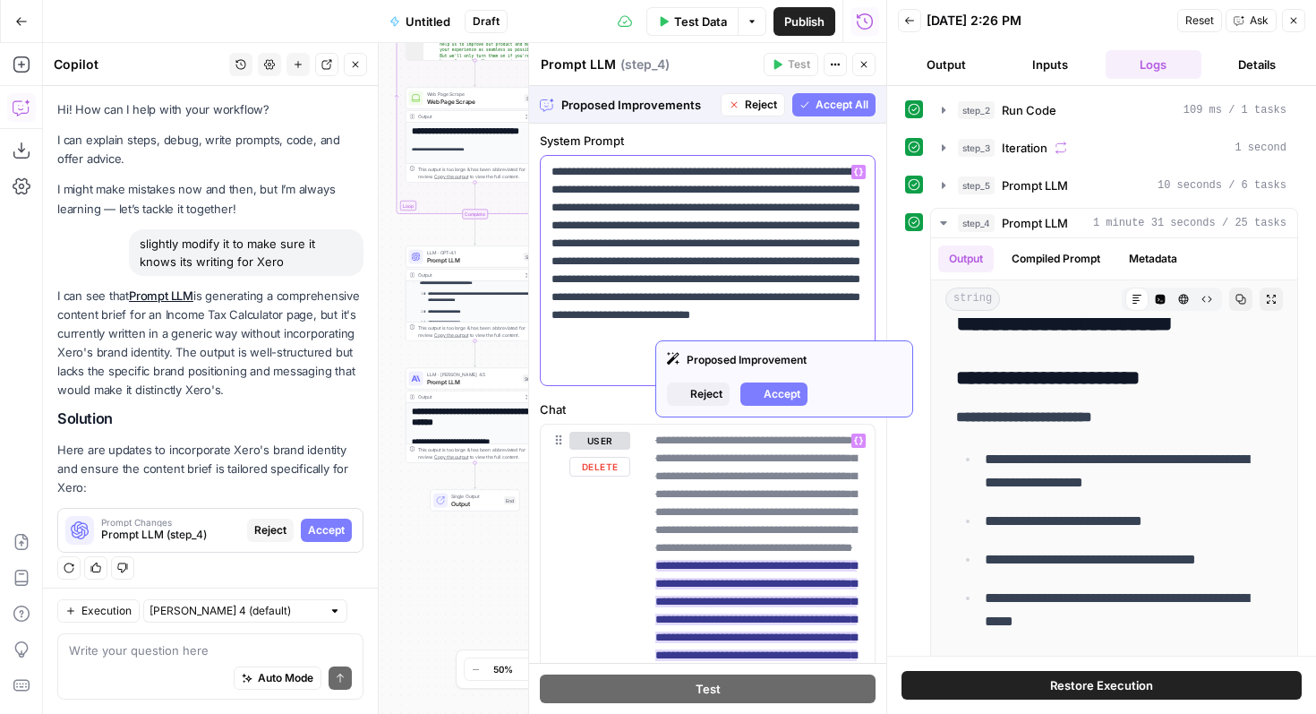
scroll to position [261, 0]
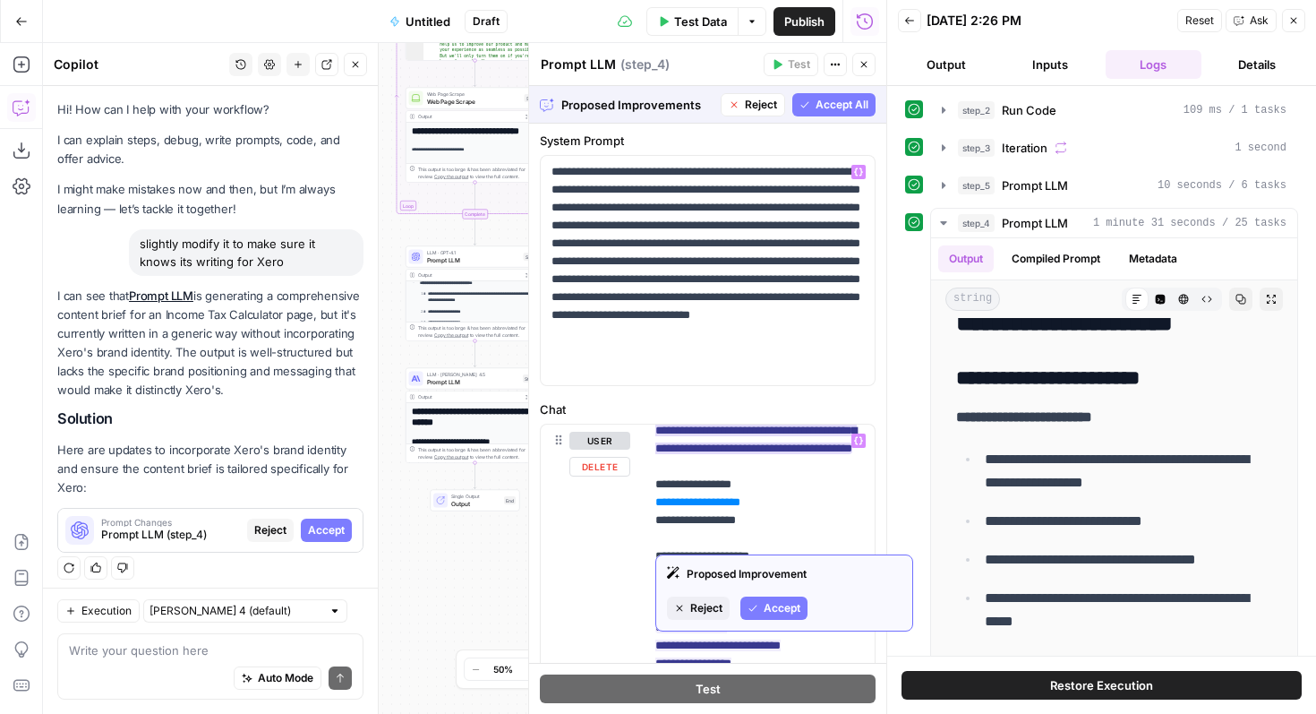
click at [783, 609] on span "Accept" at bounding box center [782, 608] width 37 height 16
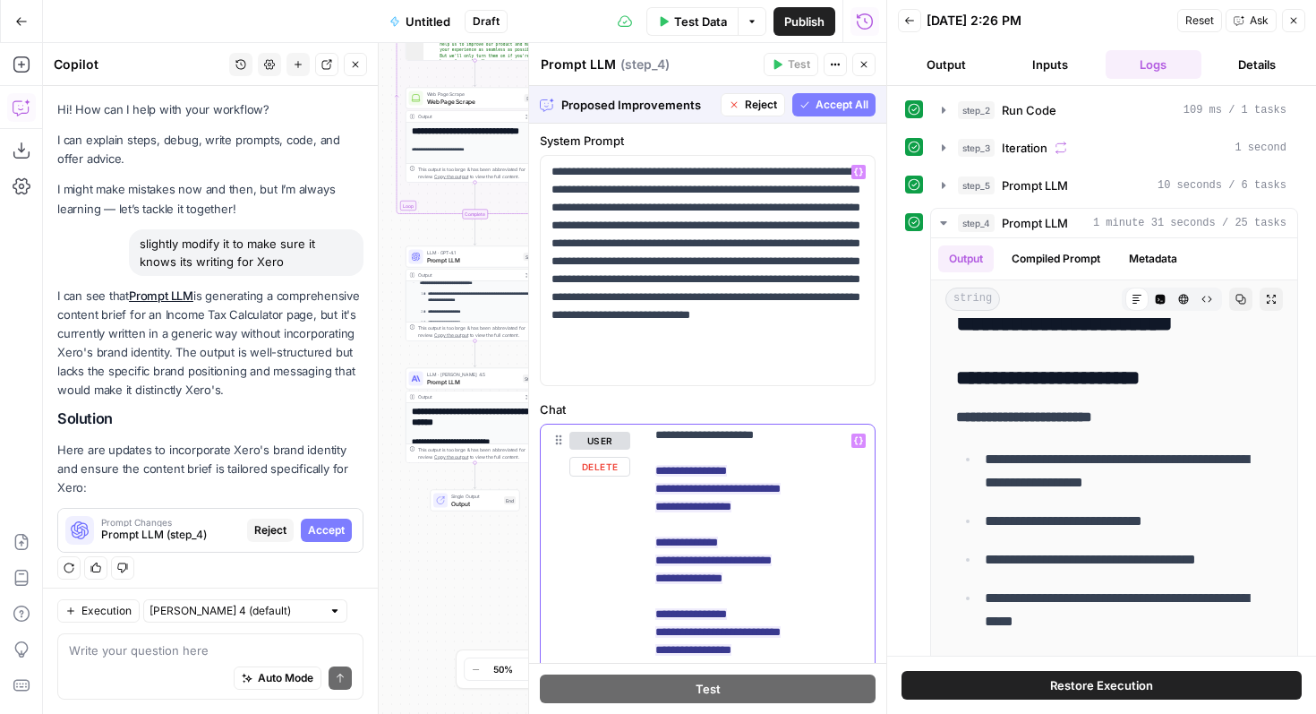
scroll to position [289, 0]
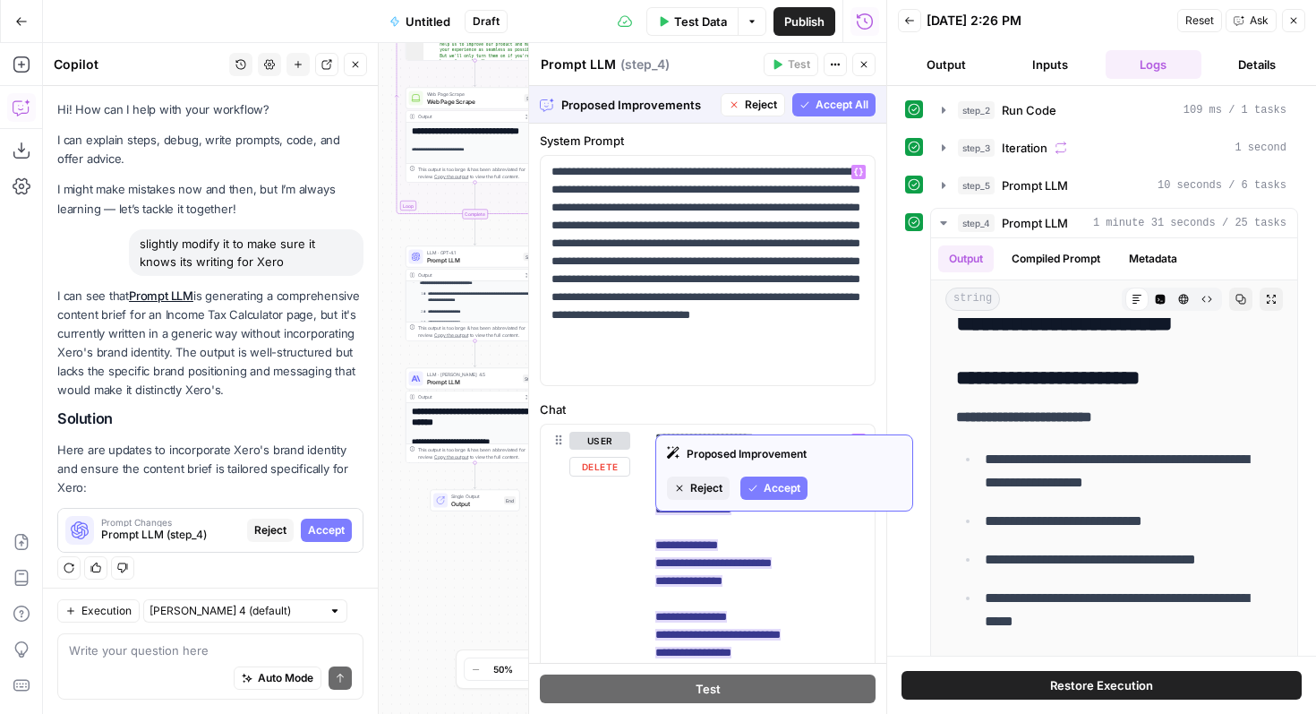
click at [702, 483] on span "Reject" at bounding box center [706, 488] width 32 height 16
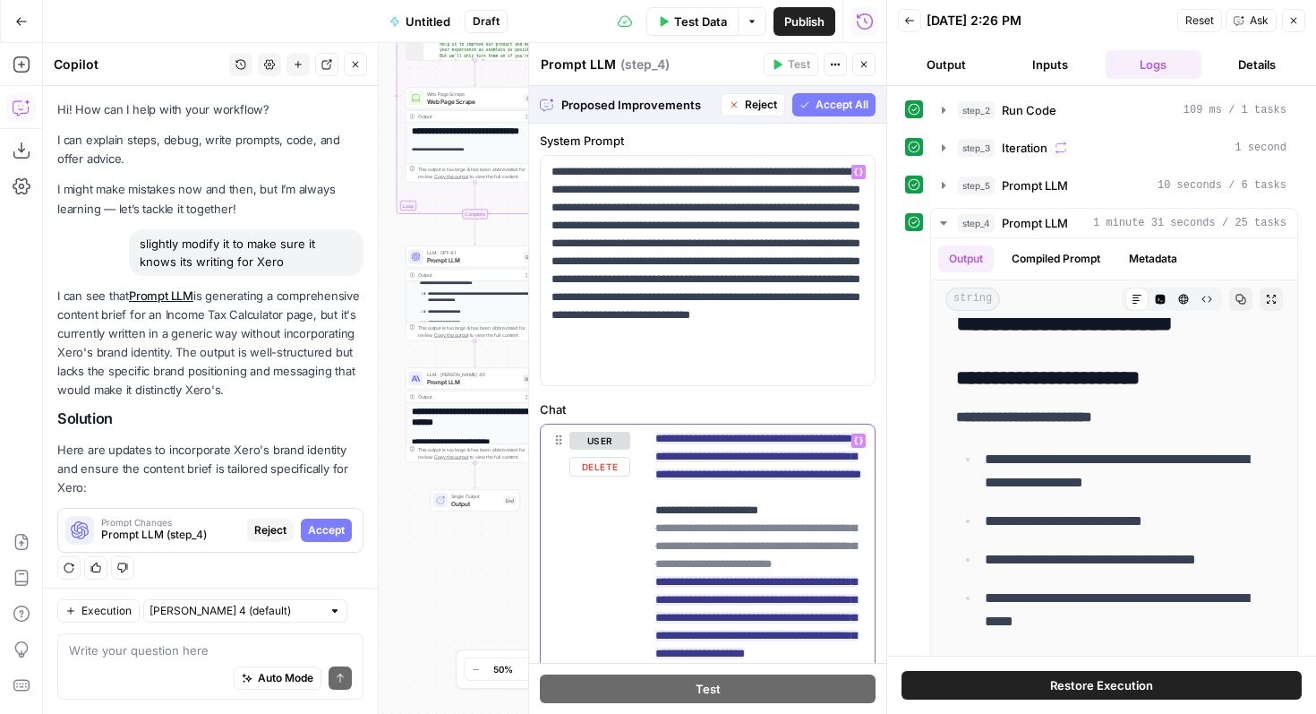
scroll to position [475, 0]
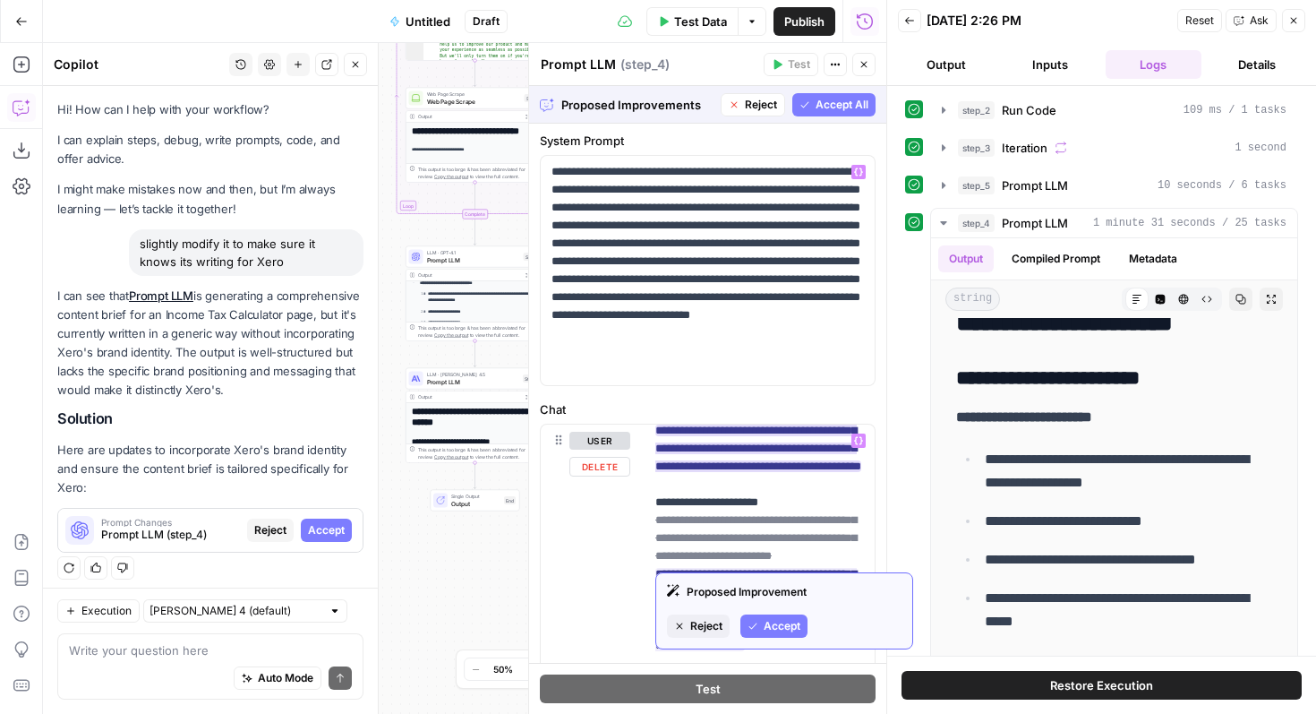
click at [783, 624] on span "Accept" at bounding box center [782, 626] width 37 height 16
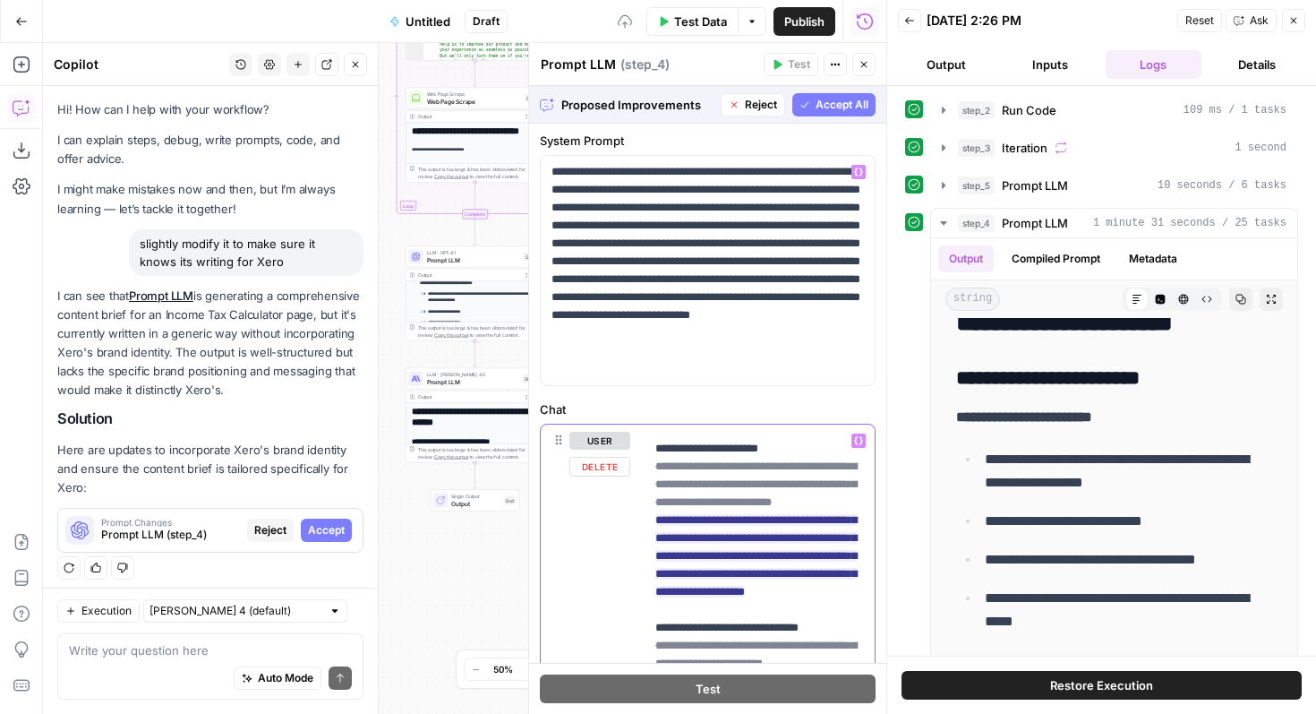
scroll to position [587, 0]
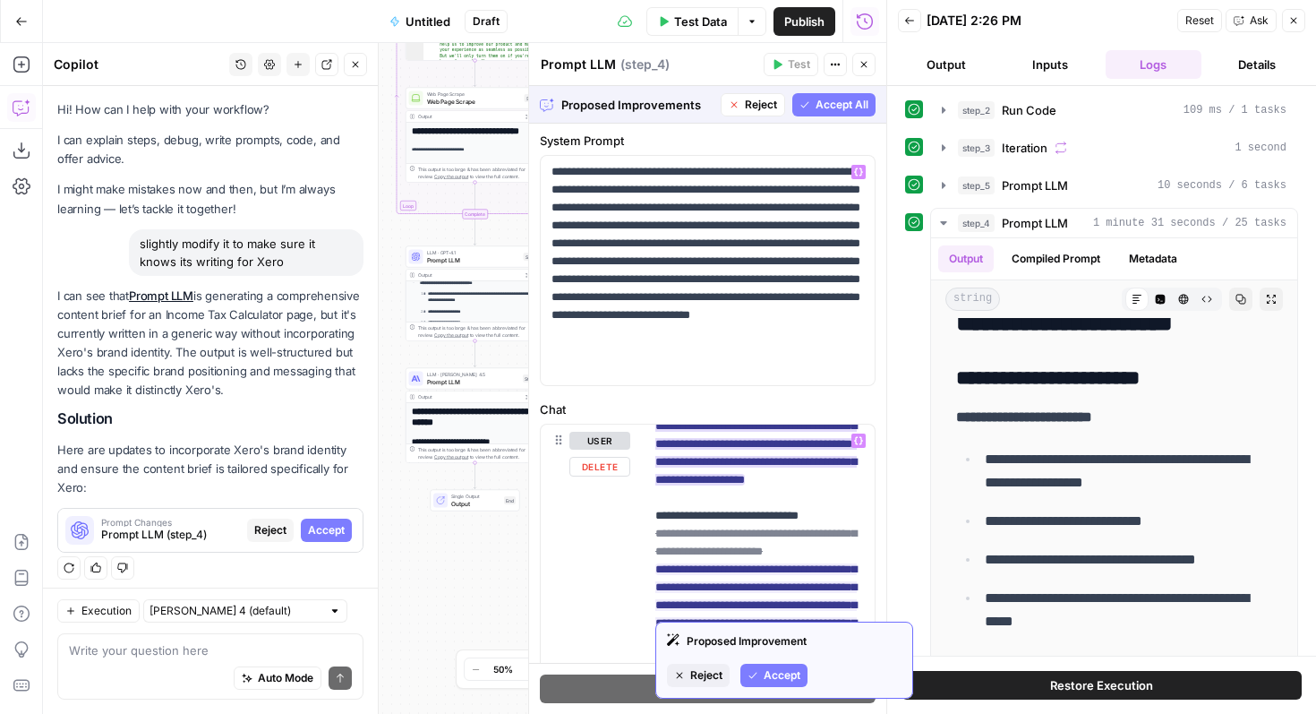
click at [766, 667] on span "Accept" at bounding box center [782, 675] width 37 height 16
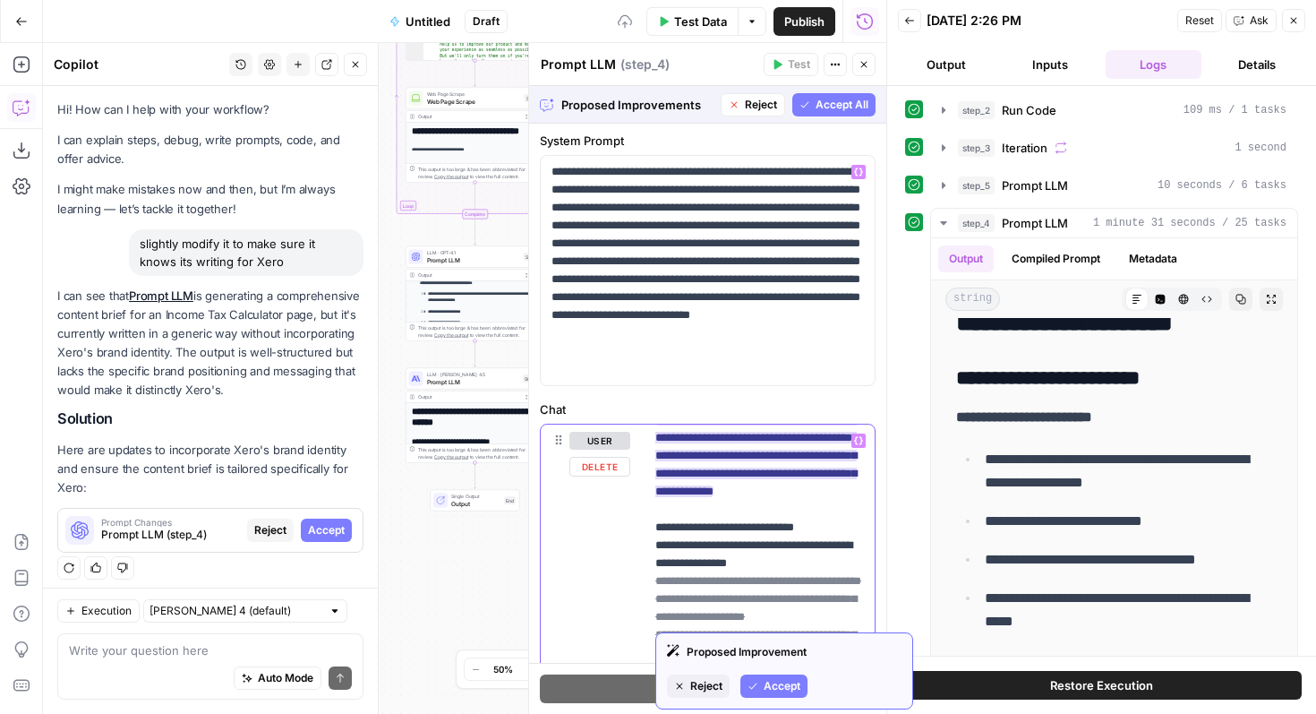
scroll to position [684, 0]
click at [782, 685] on span "Accept" at bounding box center [782, 686] width 37 height 16
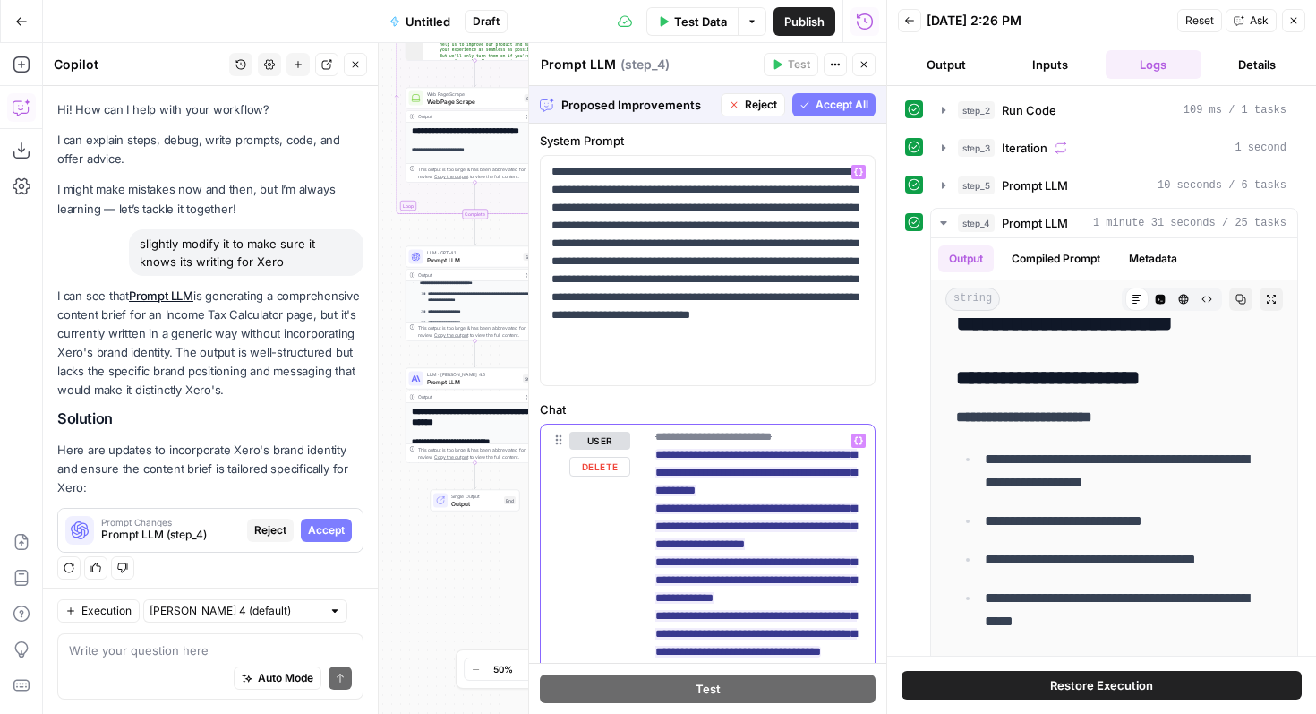
scroll to position [1019, 0]
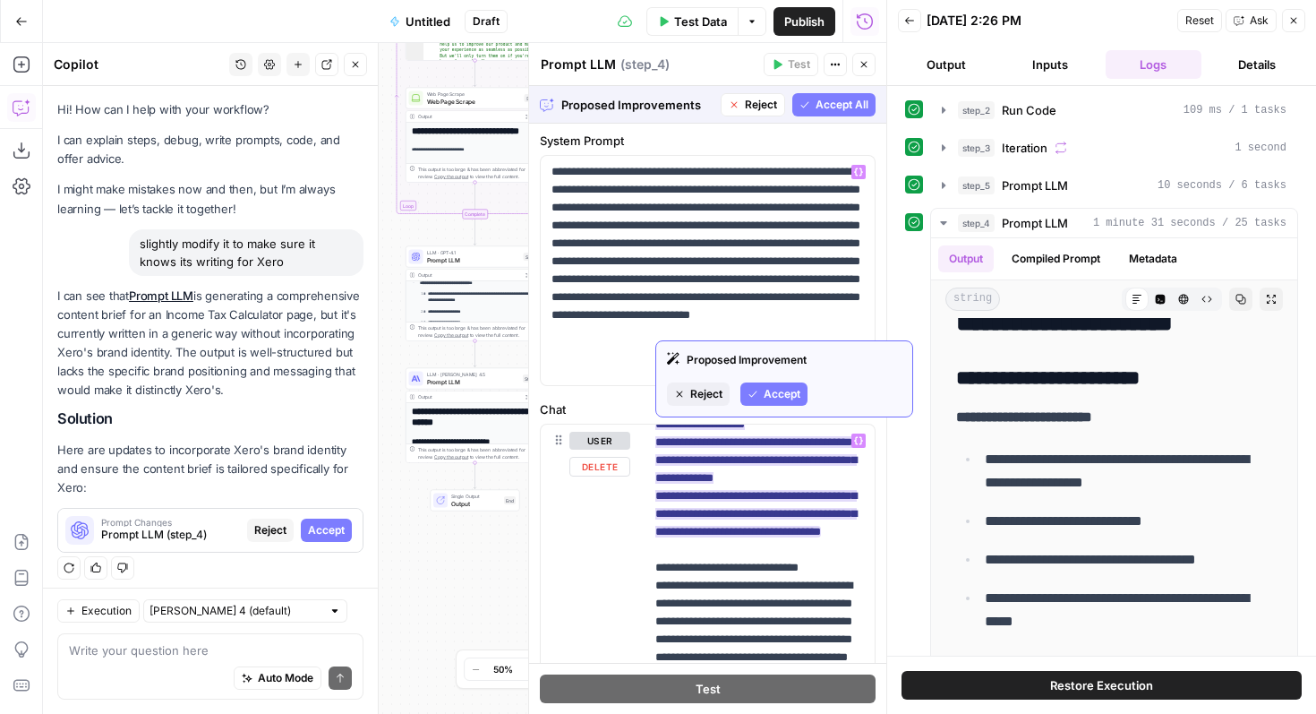
click at [790, 409] on div "Proposed Improvement Reject Accept" at bounding box center [784, 378] width 258 height 77
click at [790, 398] on span "Accept" at bounding box center [782, 394] width 37 height 16
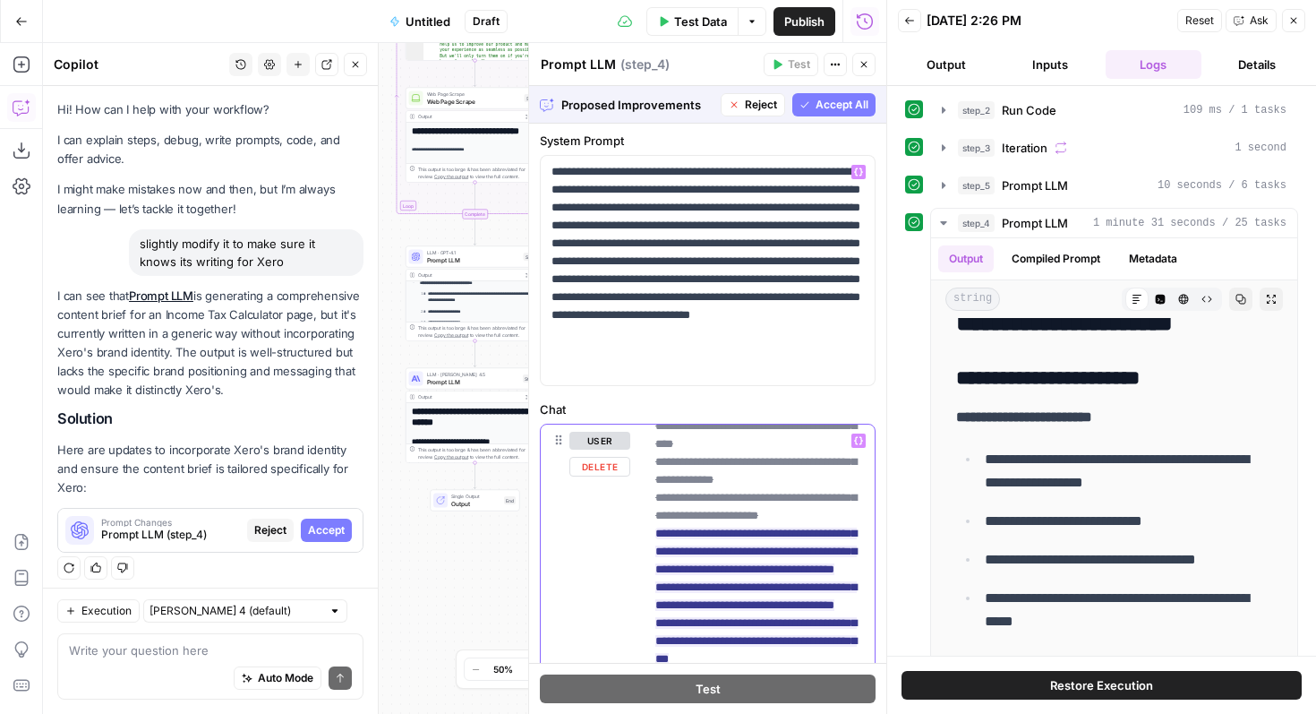
scroll to position [1554, 0]
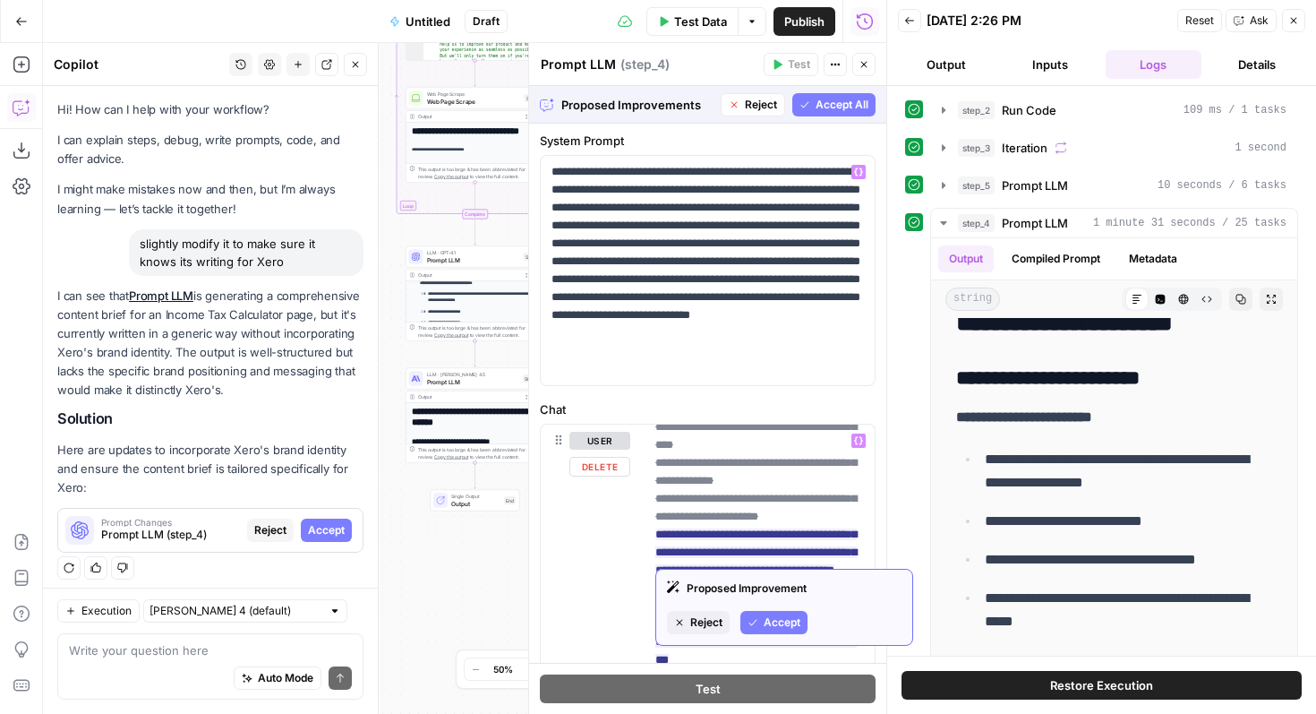
click at [772, 618] on span "Accept" at bounding box center [782, 622] width 37 height 16
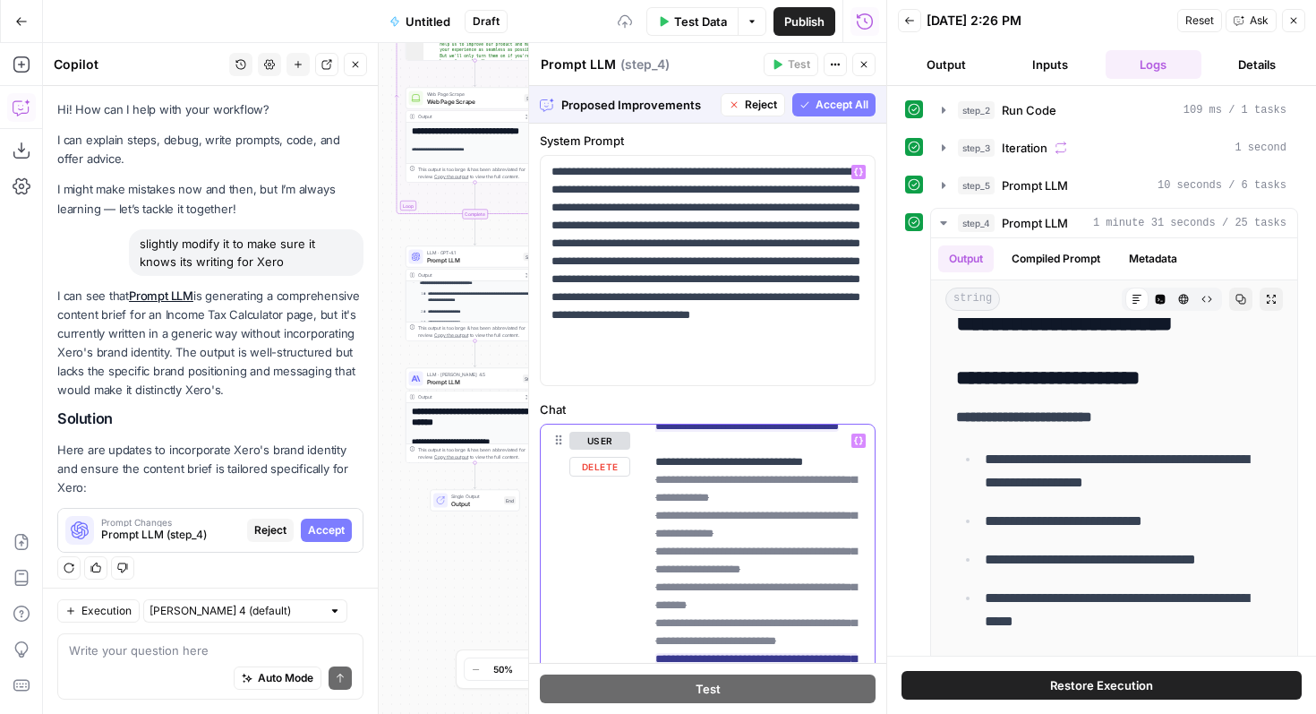
scroll to position [1778, 0]
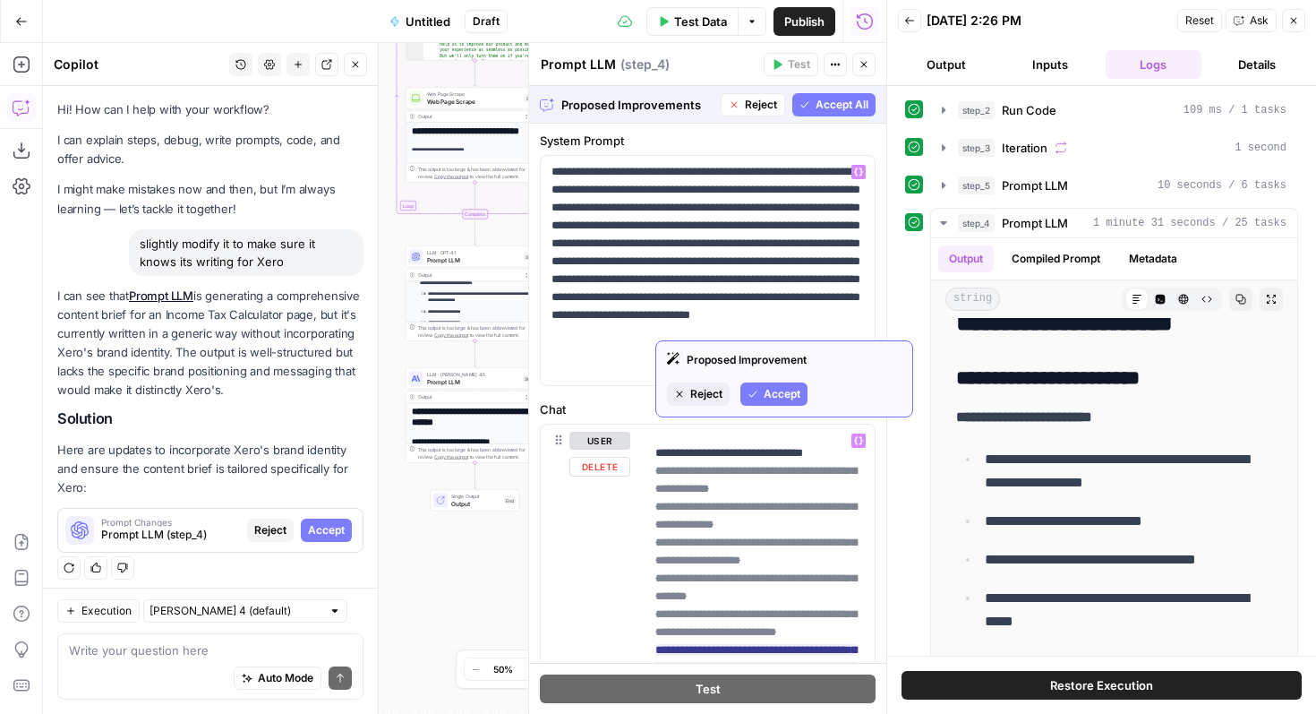
click at [778, 398] on span "Accept" at bounding box center [782, 394] width 37 height 16
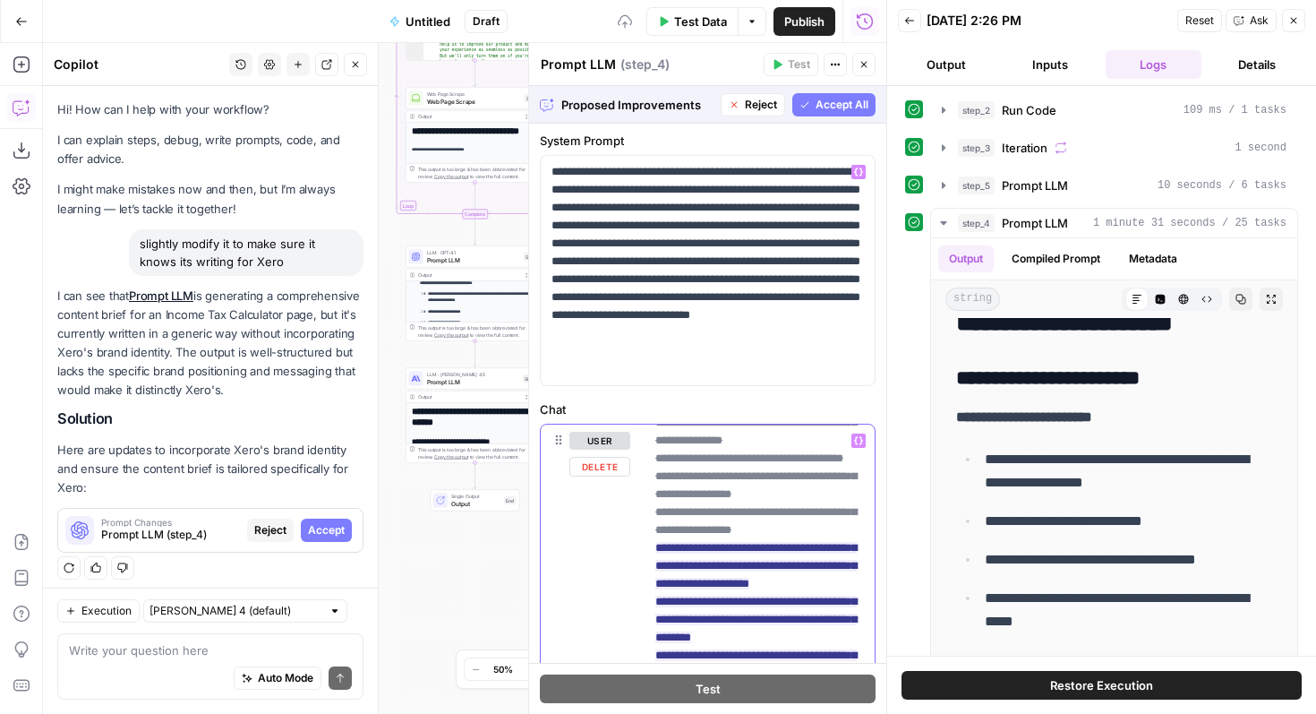
scroll to position [2152, 0]
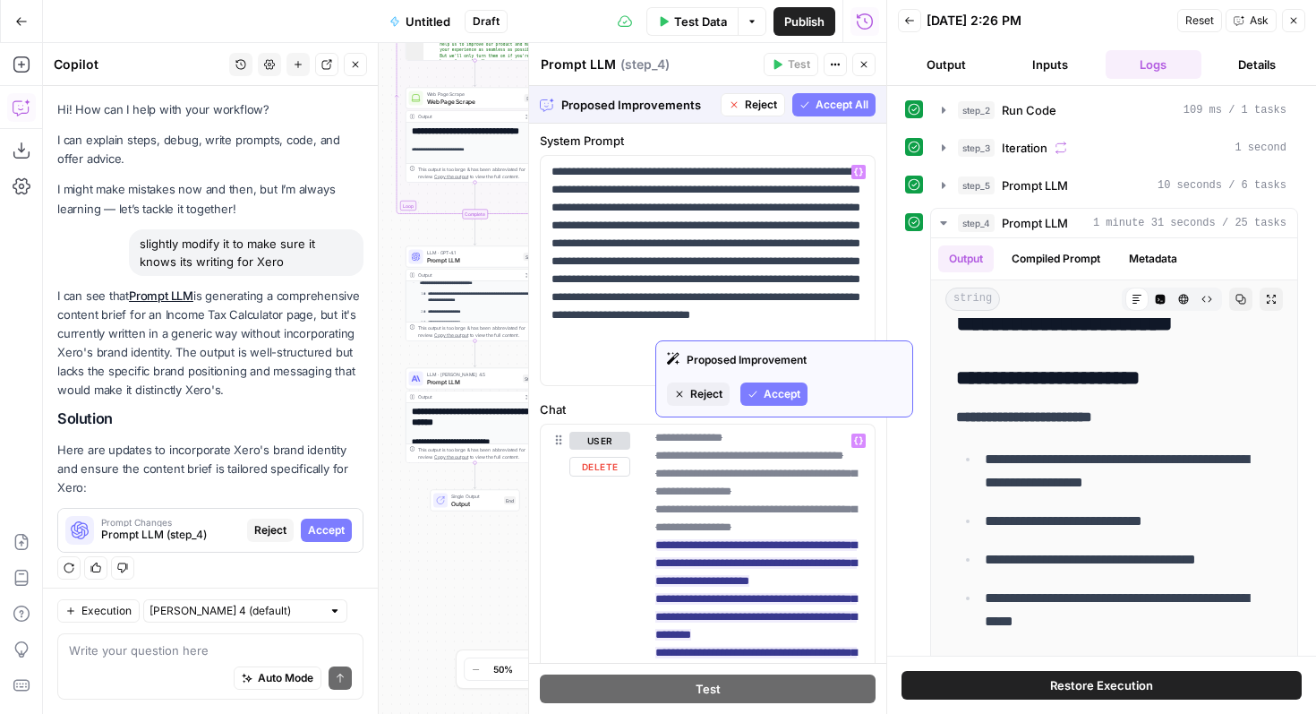
click at [783, 389] on span "Accept" at bounding box center [782, 394] width 37 height 16
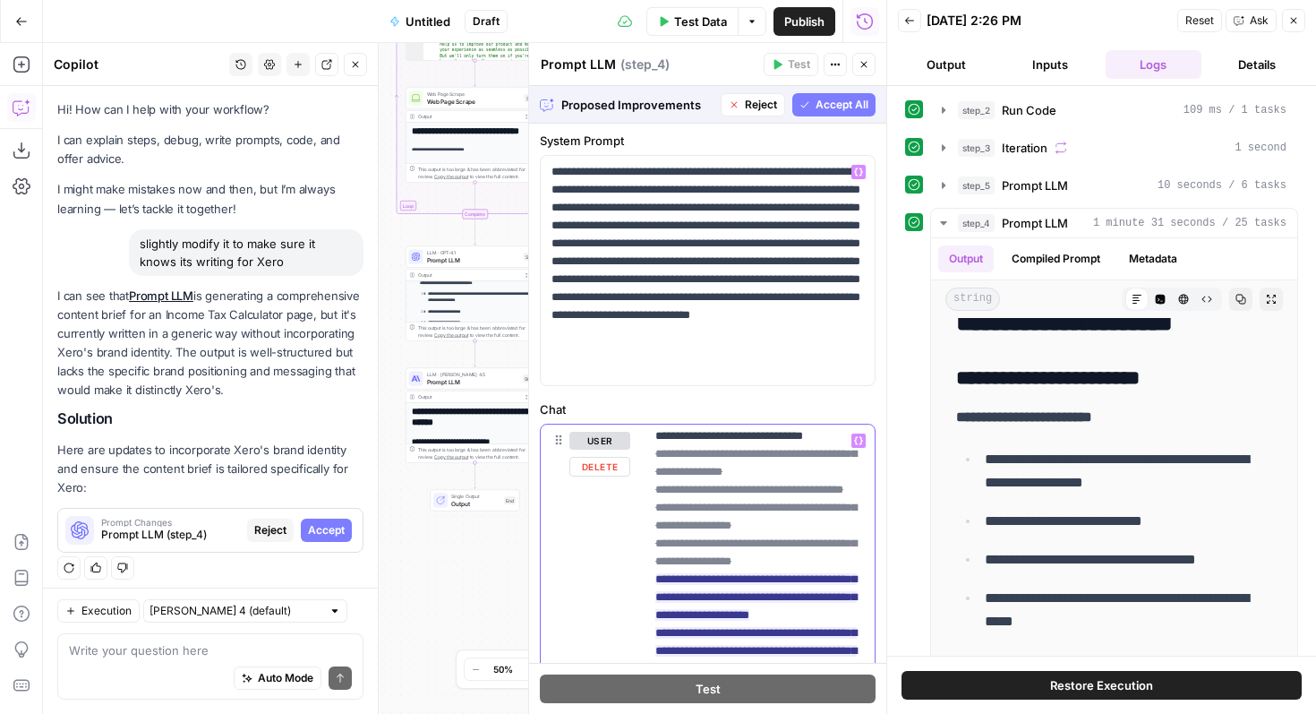
scroll to position [2329, 0]
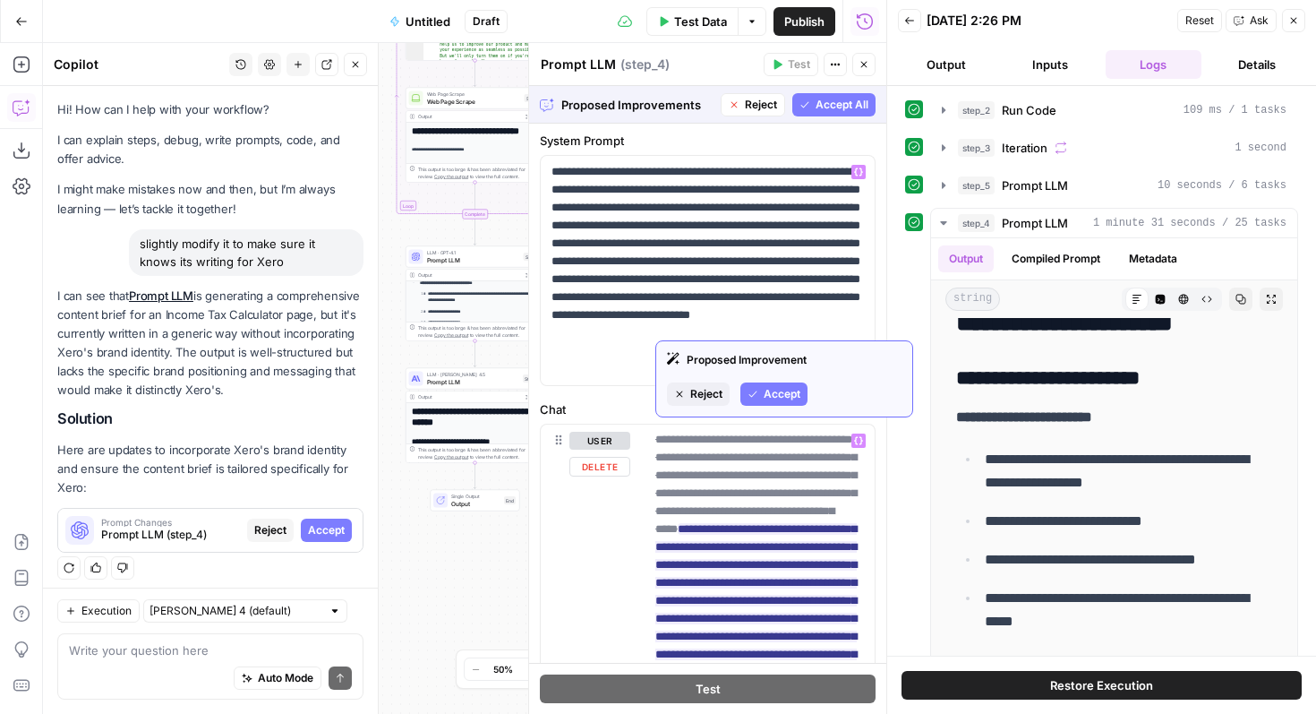
click at [776, 398] on span "Accept" at bounding box center [782, 394] width 37 height 16
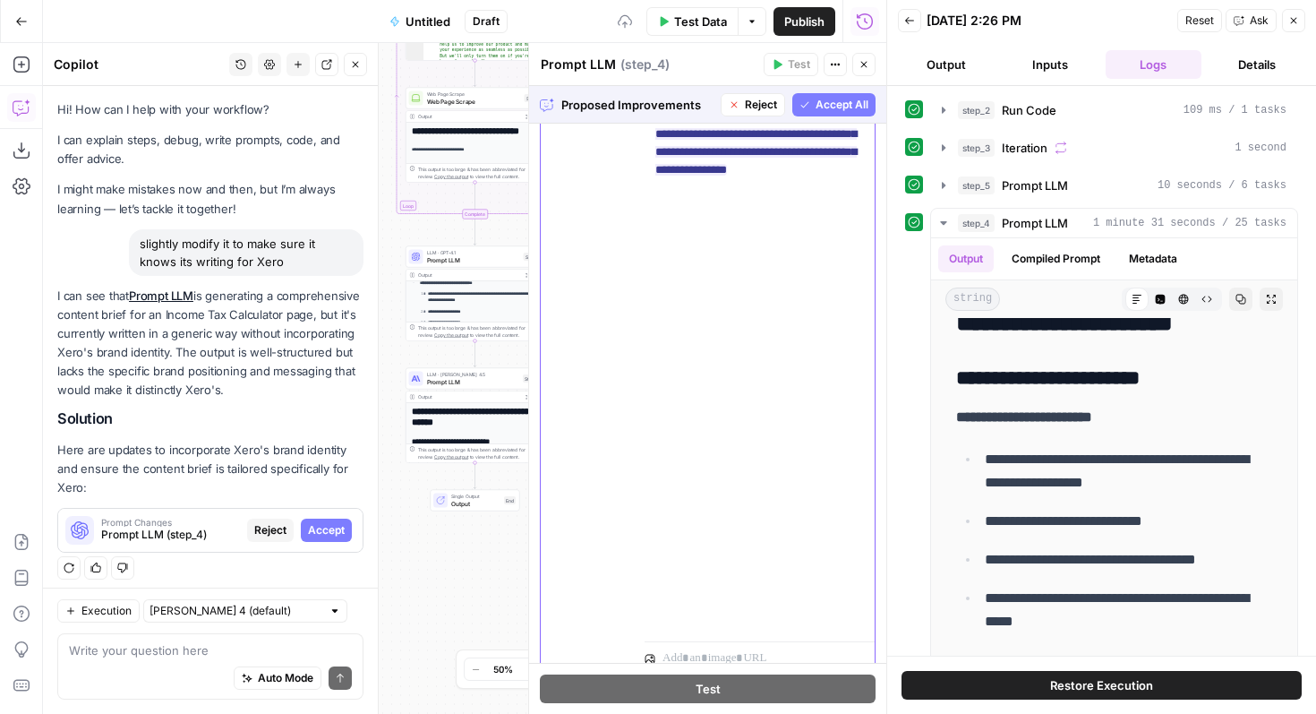
scroll to position [575, 0]
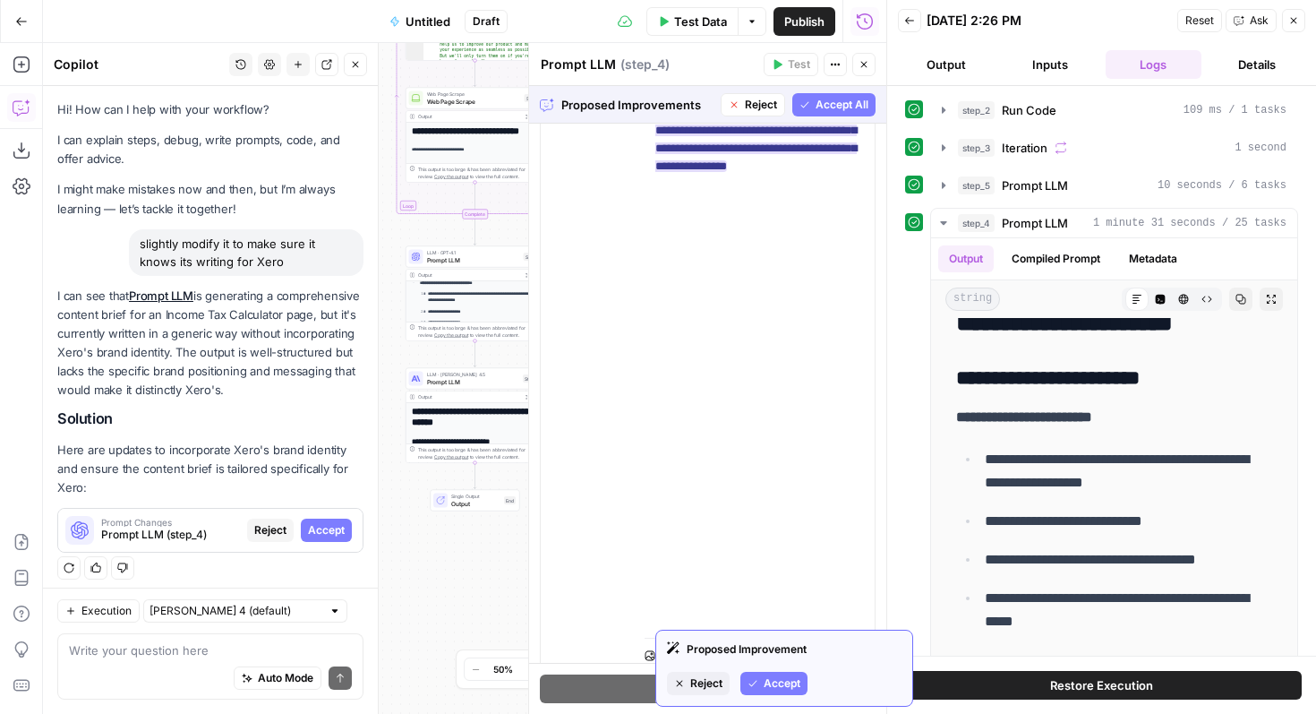
click at [776, 675] on span "Accept" at bounding box center [782, 683] width 37 height 16
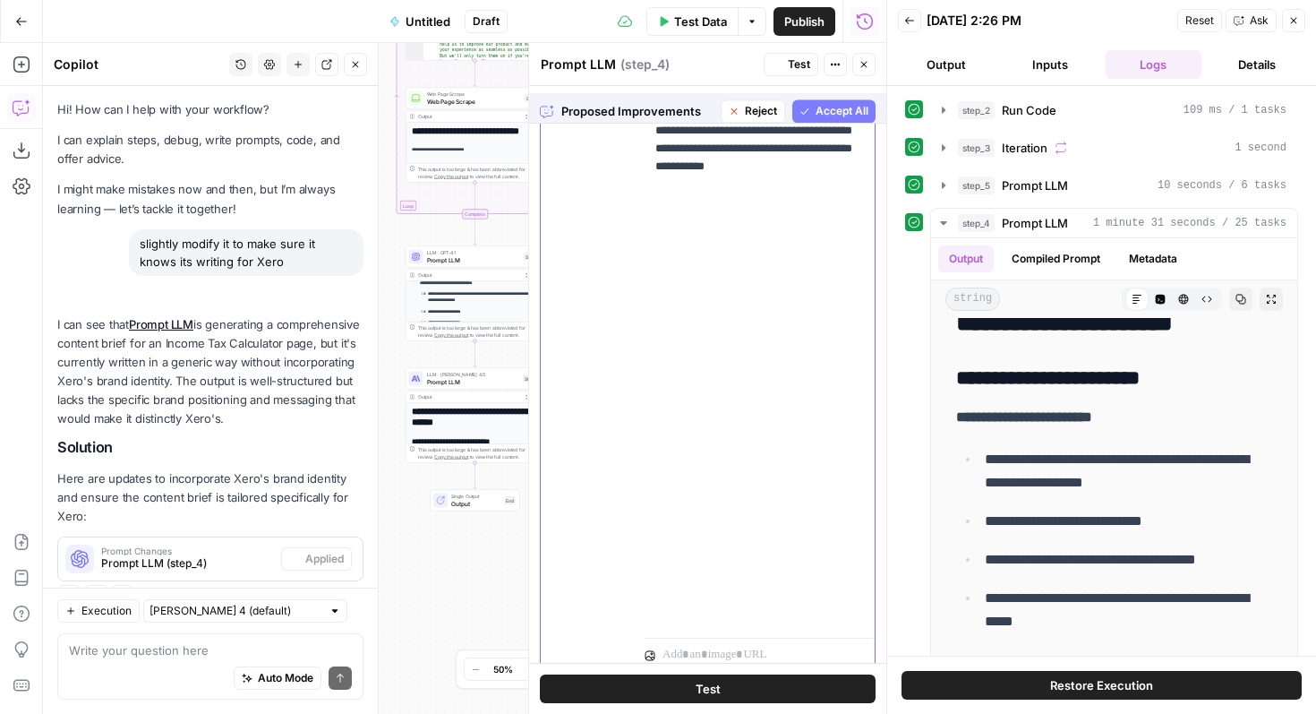
scroll to position [2078, 0]
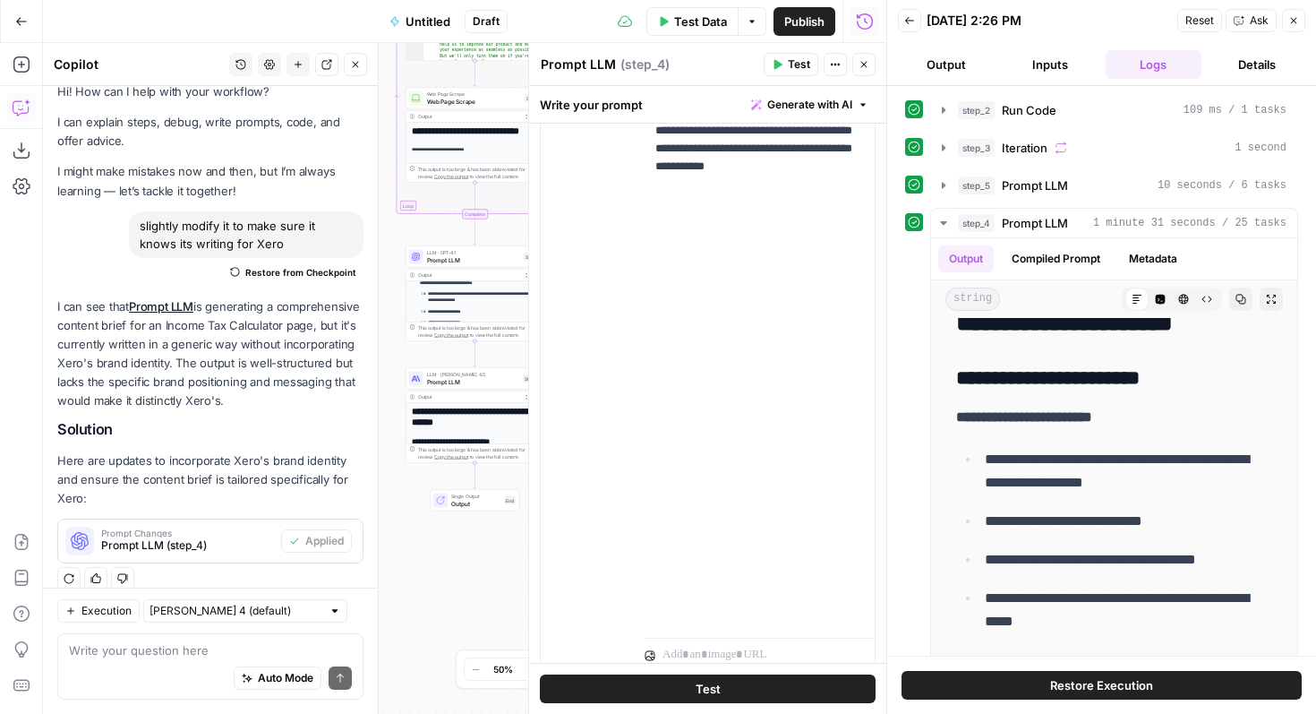
click at [710, 23] on span "Test Data" at bounding box center [700, 22] width 53 height 18
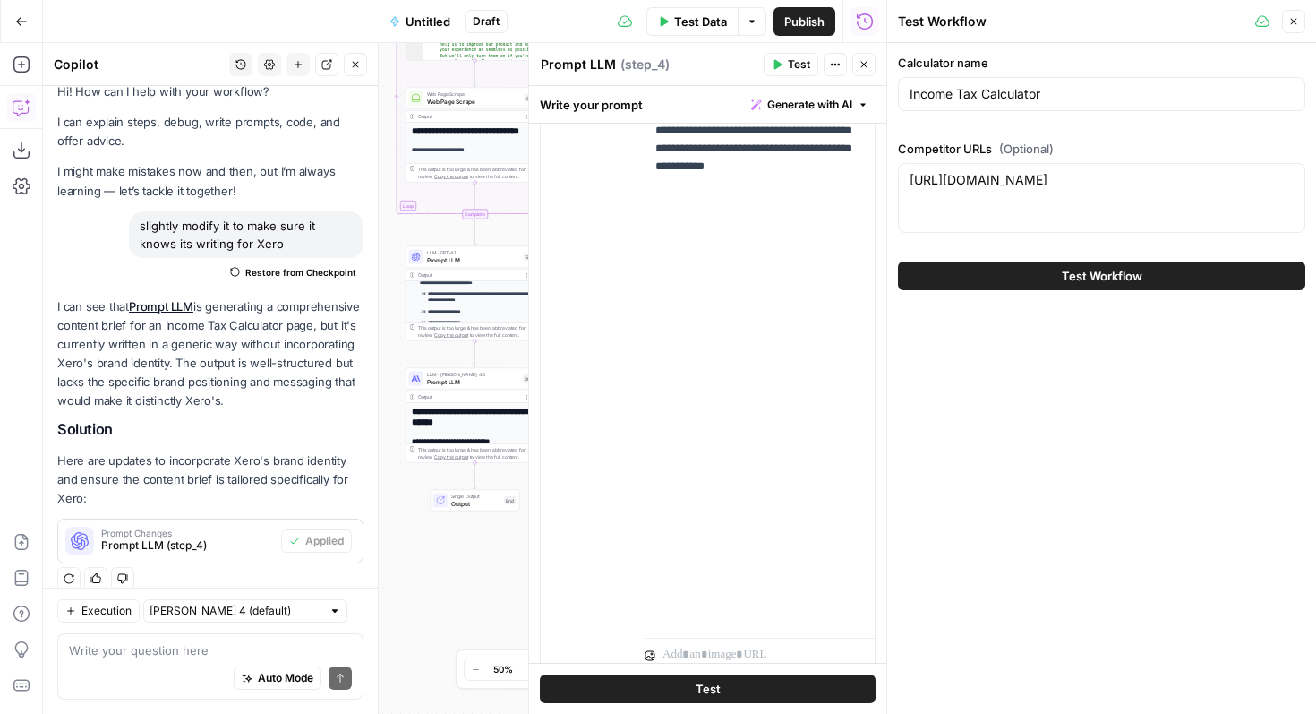
click at [1097, 276] on span "Test Workflow" at bounding box center [1102, 276] width 81 height 18
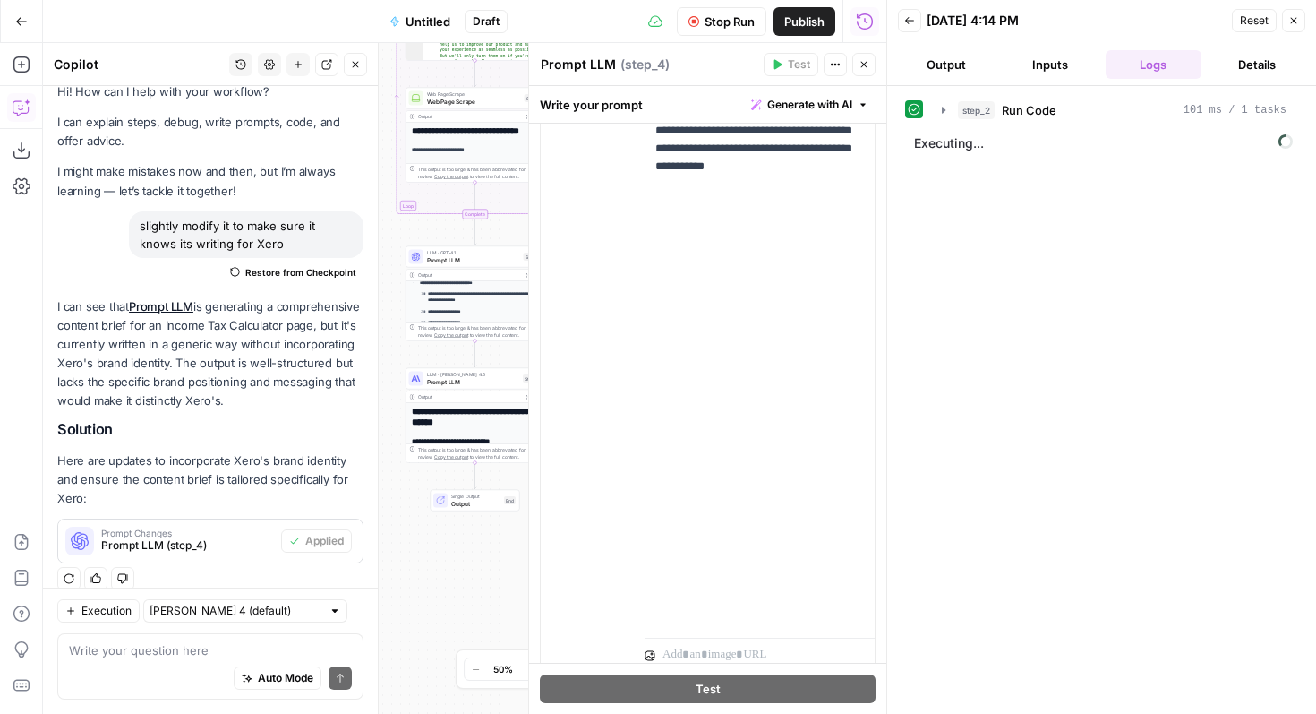
click at [869, 60] on icon "button" at bounding box center [864, 64] width 11 height 11
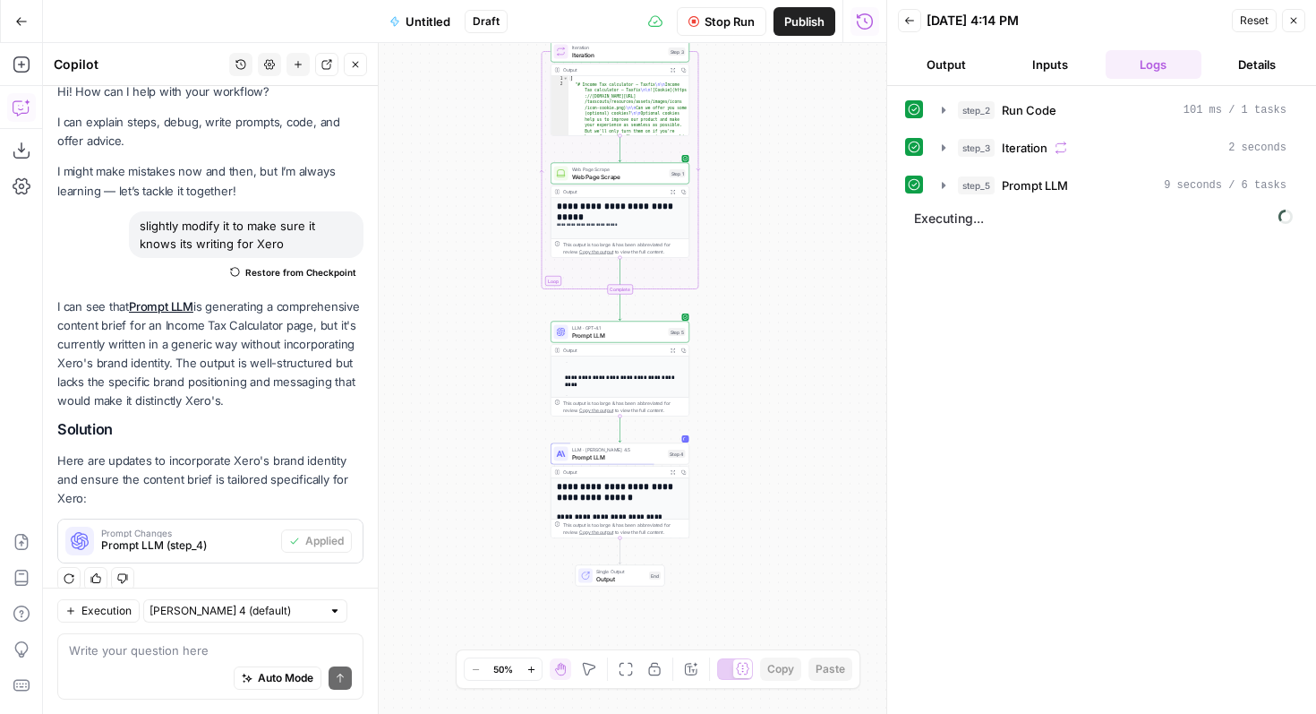
scroll to position [1093, 0]
click at [629, 343] on div "**********" at bounding box center [620, 368] width 139 height 95
click at [625, 172] on span "Web Page Scrape" at bounding box center [619, 176] width 94 height 9
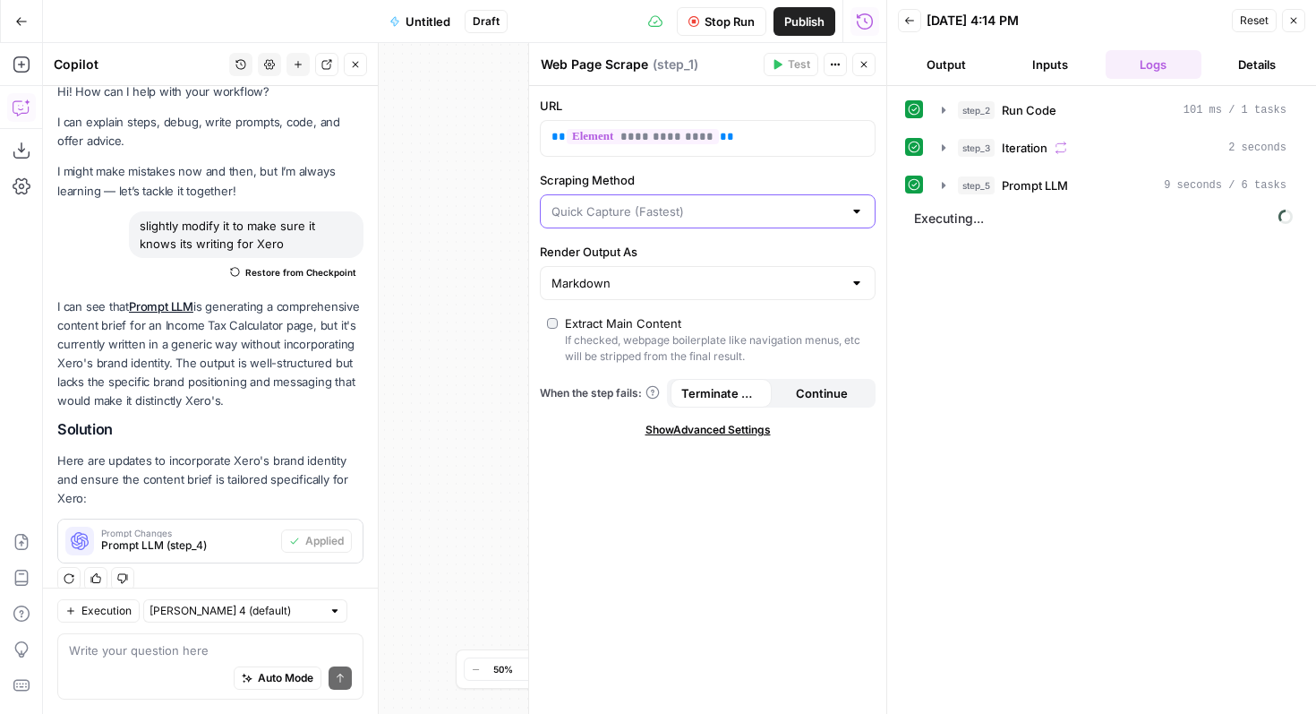
click at [681, 202] on input "Scraping Method" at bounding box center [697, 211] width 291 height 18
click at [663, 278] on span "Detailed Scrape (Slowest)" at bounding box center [704, 281] width 298 height 18
type input "Detailed Scrape (Slowest)"
click at [664, 212] on input "Scraping Method" at bounding box center [697, 211] width 291 height 18
click at [639, 301] on span "Custom" at bounding box center [704, 306] width 298 height 18
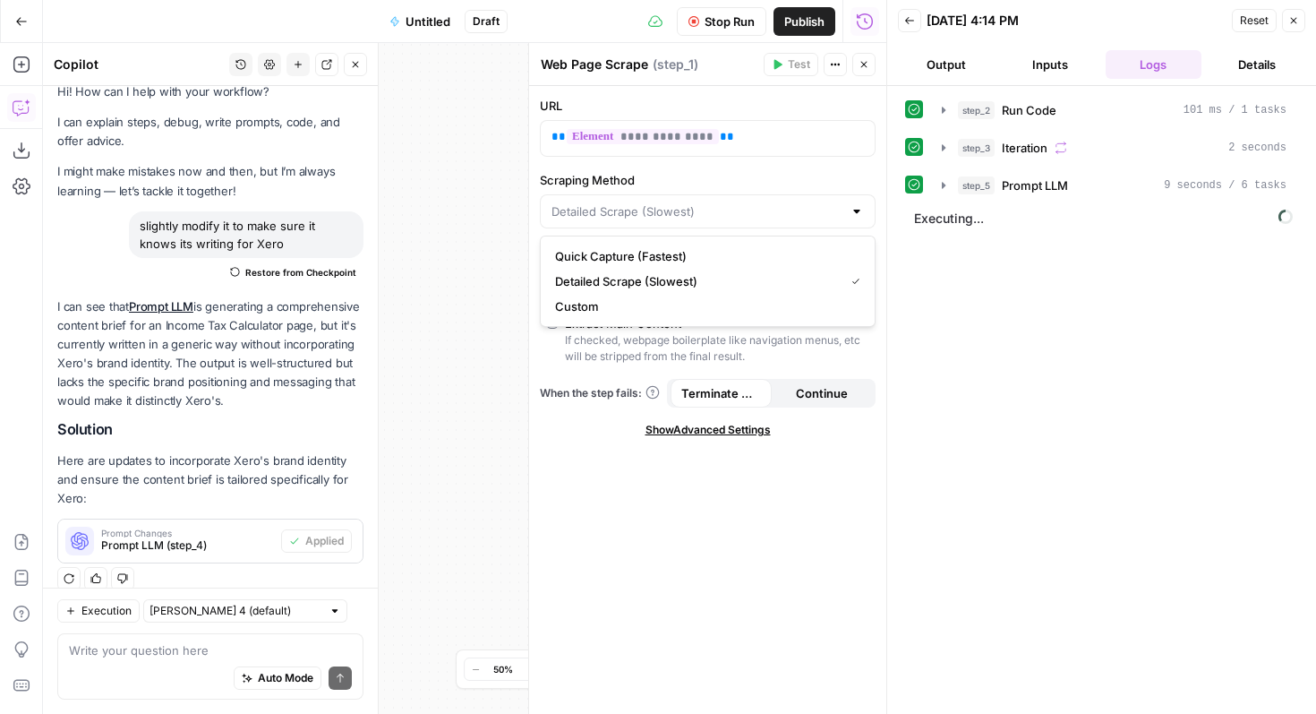
type input "Custom"
click at [676, 214] on input "Scraping Method" at bounding box center [697, 211] width 291 height 18
click at [658, 283] on span "Detailed Scrape (Slowest)" at bounding box center [704, 281] width 298 height 18
type input "Detailed Scrape (Slowest)"
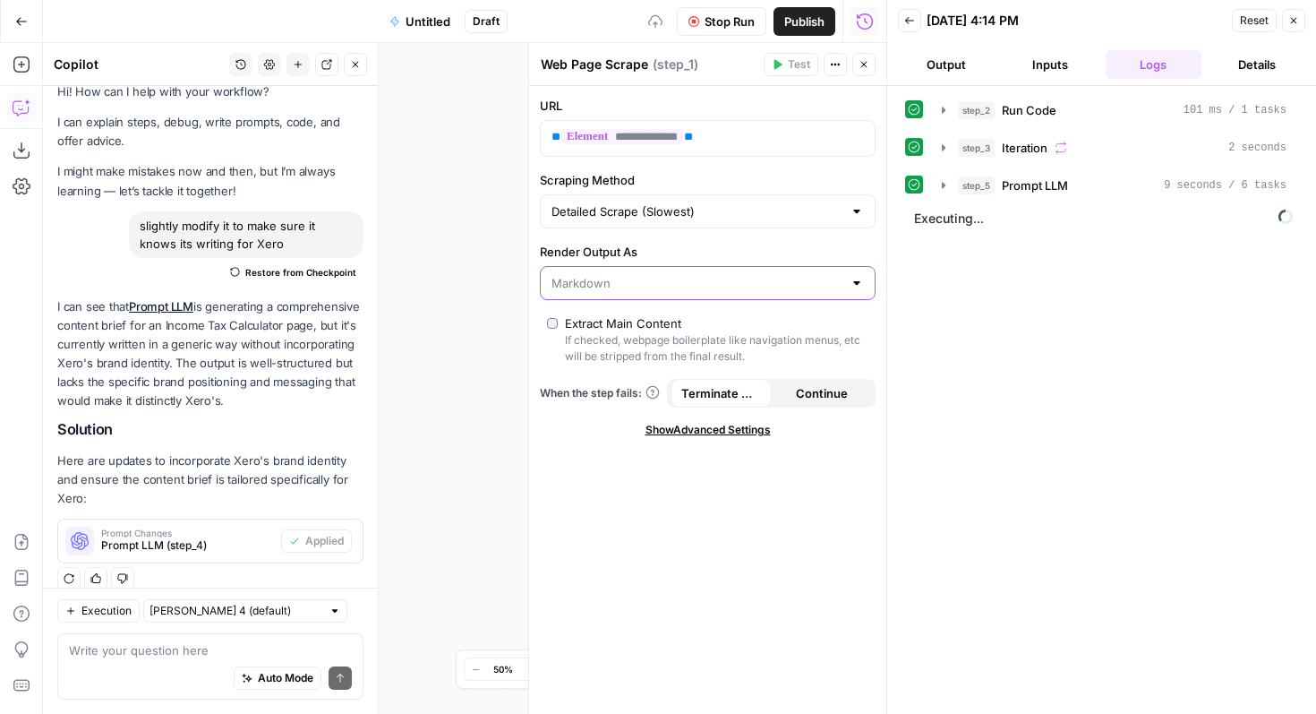
click at [658, 283] on input "Render Output As" at bounding box center [697, 283] width 291 height 18
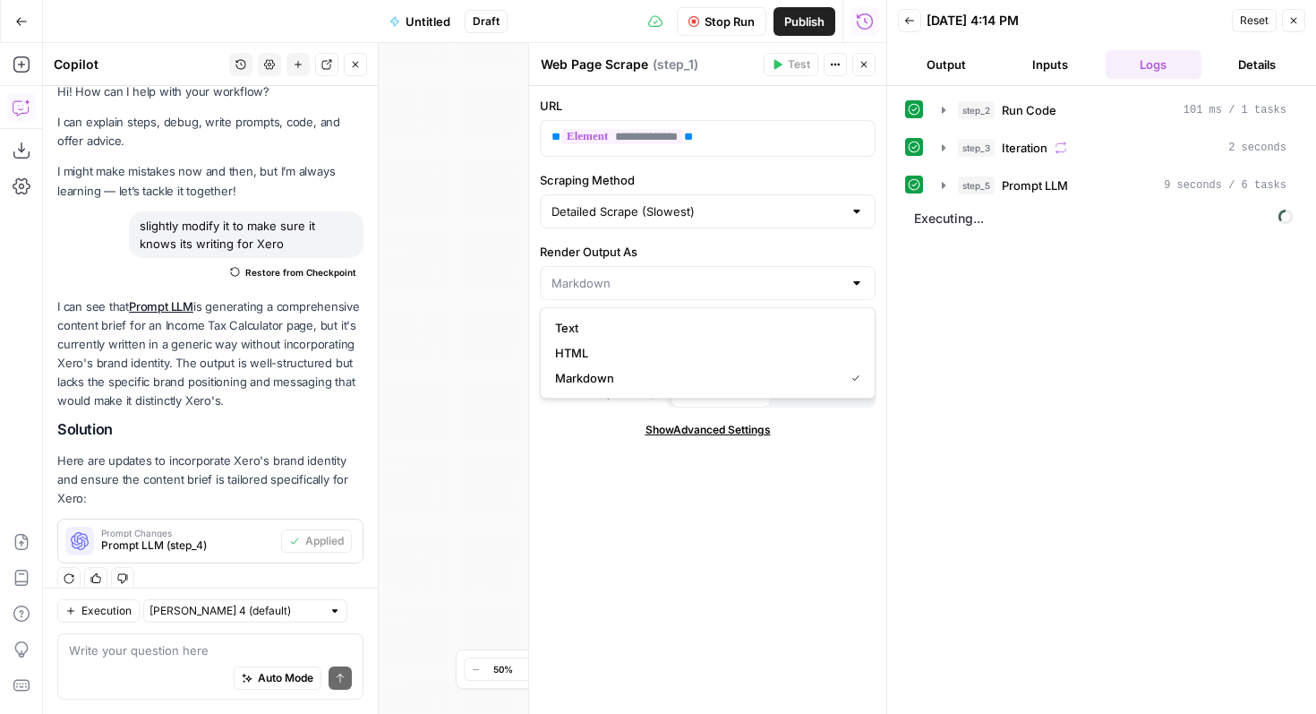
type input "Markdown"
click at [662, 247] on label "Render Output As" at bounding box center [708, 252] width 336 height 18
click at [662, 274] on input "Markdown" at bounding box center [697, 283] width 291 height 18
type input "Markdown"
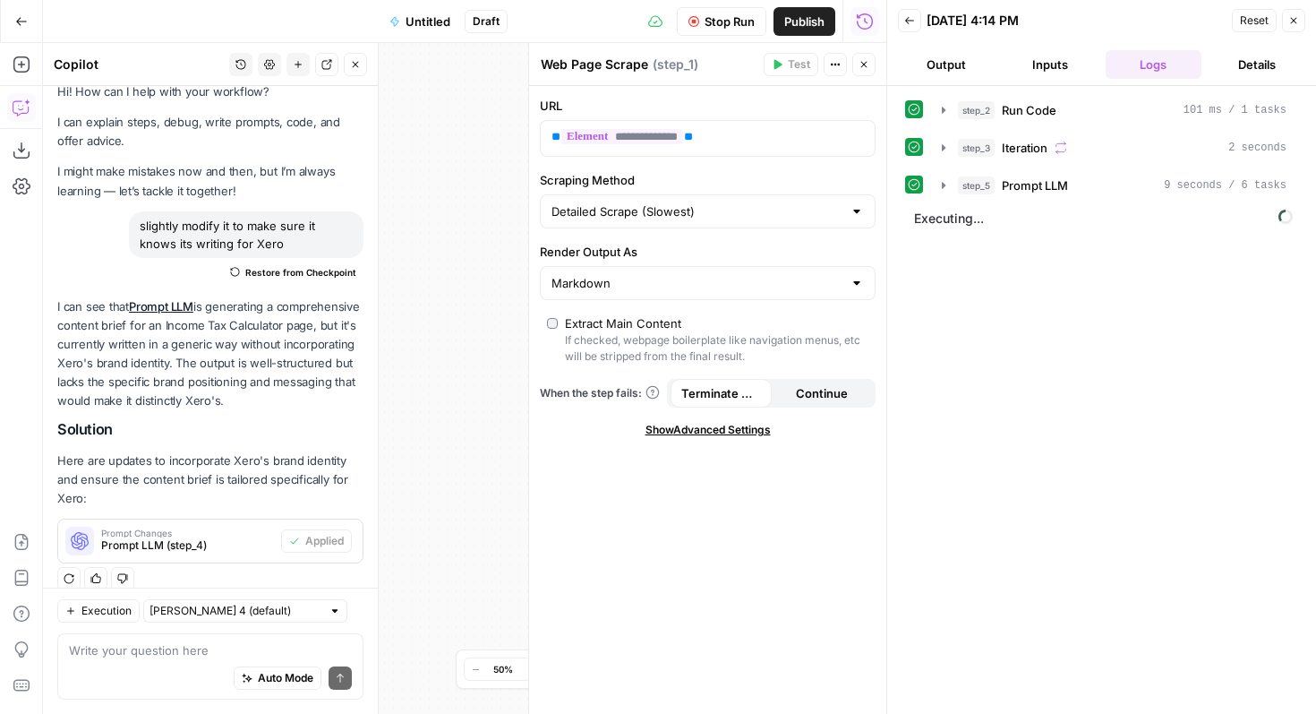
click at [604, 539] on div "**********" at bounding box center [707, 400] width 357 height 628
click at [689, 429] on span "Show Advanced Settings" at bounding box center [708, 430] width 125 height 16
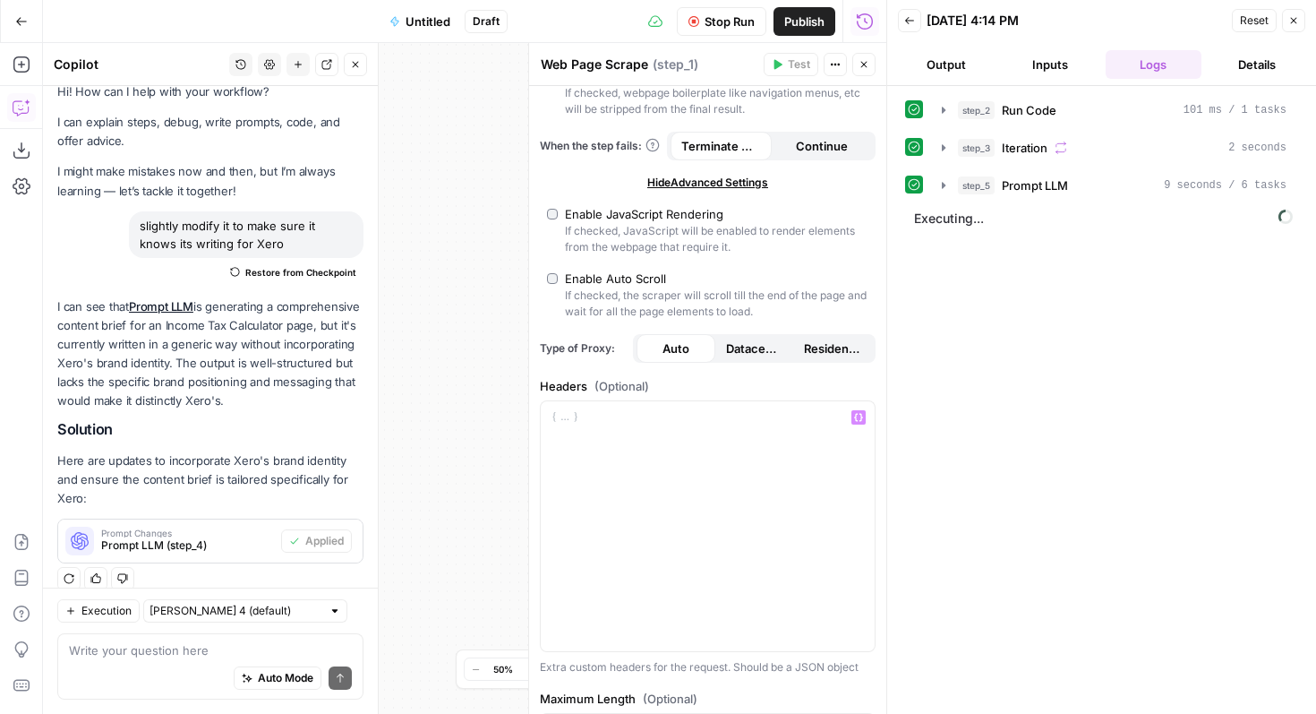
scroll to position [425, 0]
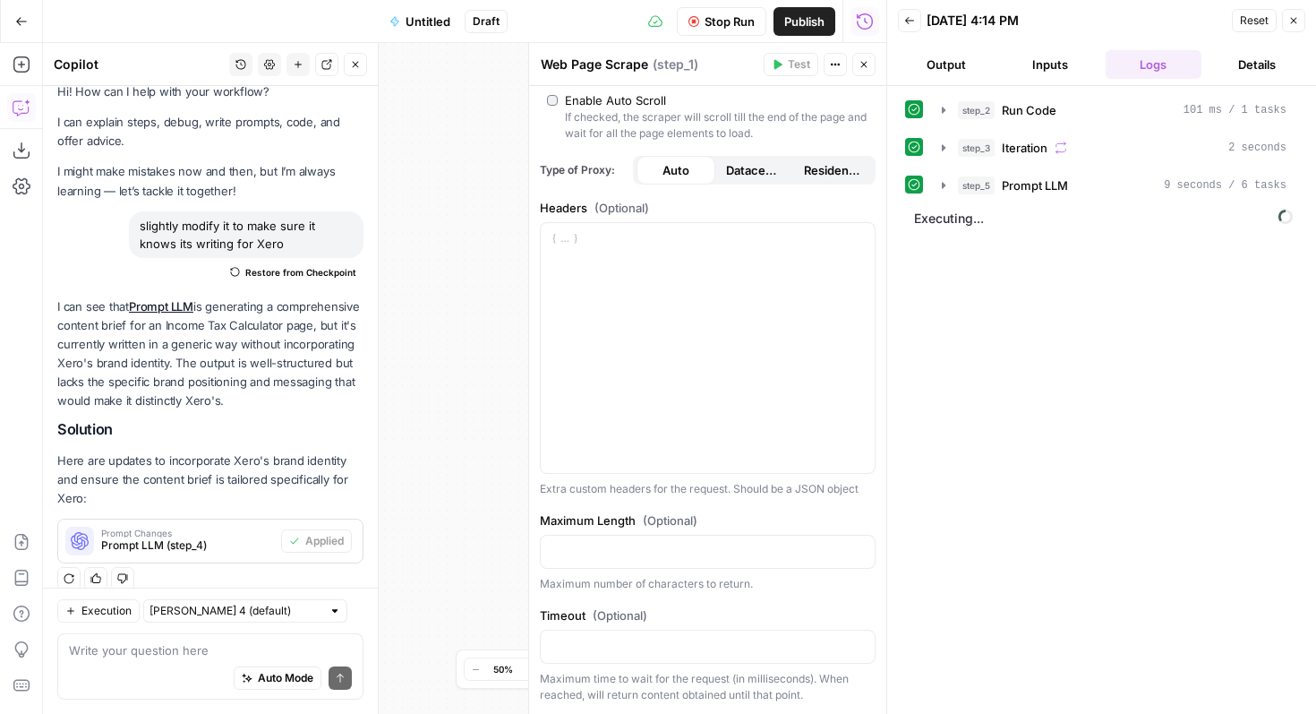
click at [871, 62] on button "Close" at bounding box center [863, 64] width 23 height 23
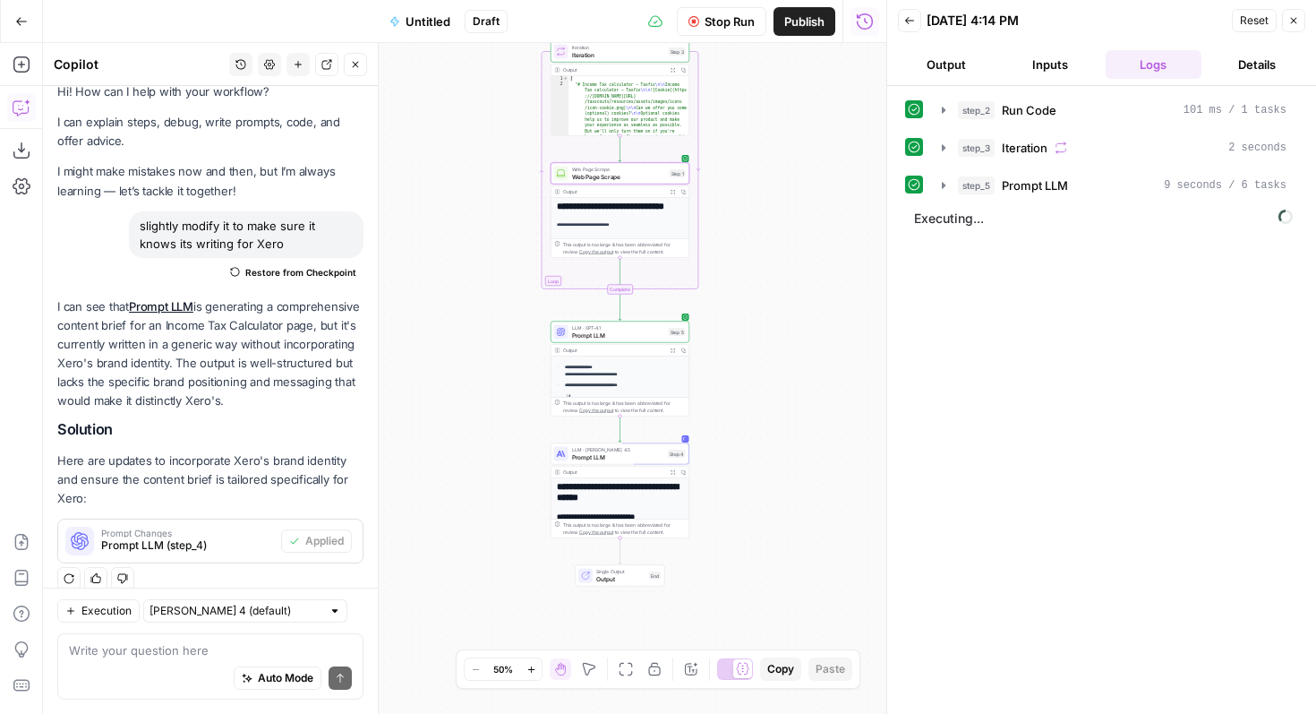
click at [630, 452] on span "Prompt LLM" at bounding box center [618, 456] width 93 height 9
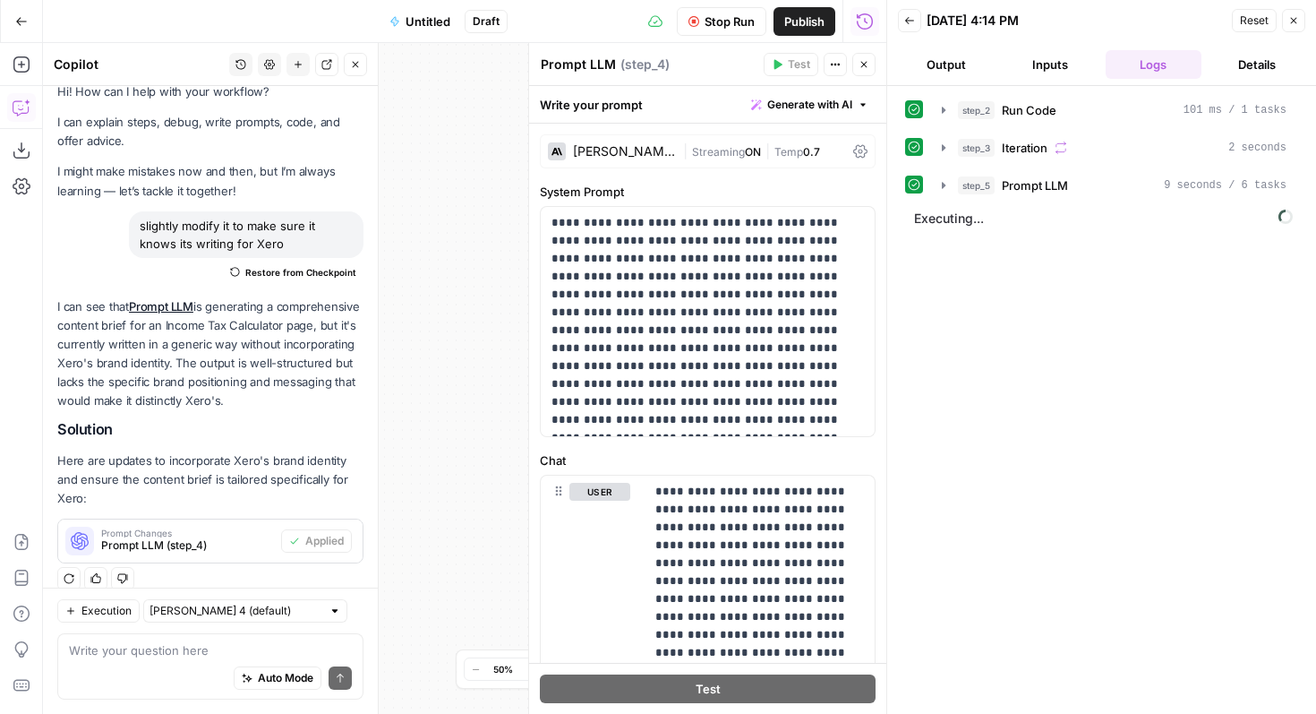
click at [864, 61] on icon "button" at bounding box center [864, 64] width 11 height 11
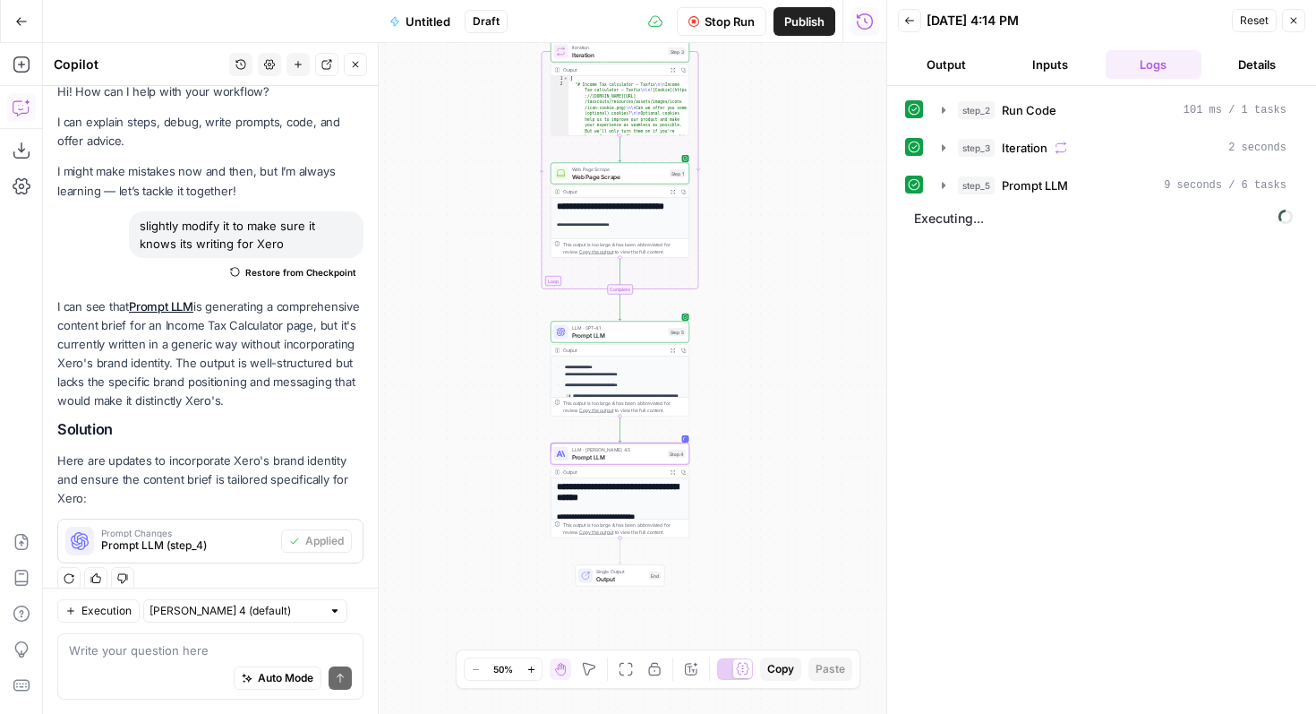
click at [780, 457] on div "Workflow Input Settings Inputs Run Code · Python Run Code Step 2 Output Expand …" at bounding box center [464, 378] width 843 height 671
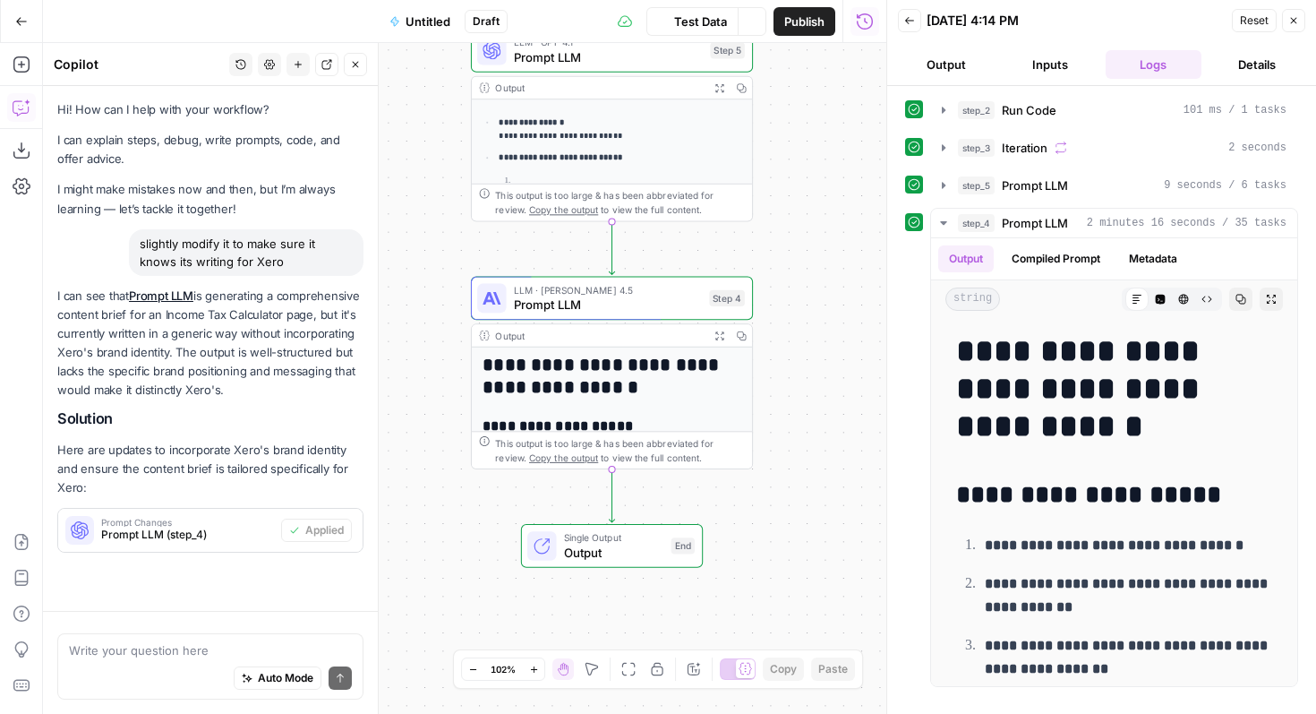
scroll to position [18, 0]
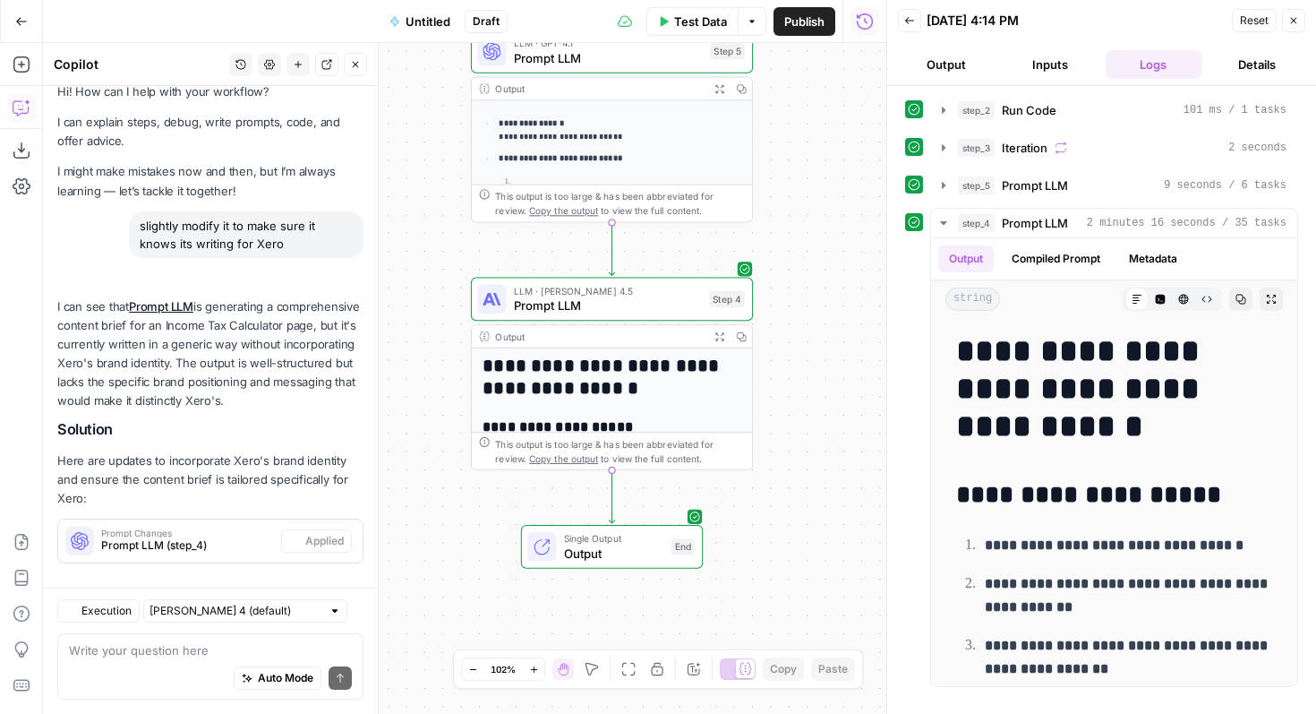
drag, startPoint x: 838, startPoint y: 549, endPoint x: 795, endPoint y: 416, distance: 139.3
click at [795, 416] on div "Workflow Input Settings Inputs Run Code · Python Run Code Step 2 Output Expand …" at bounding box center [464, 378] width 843 height 671
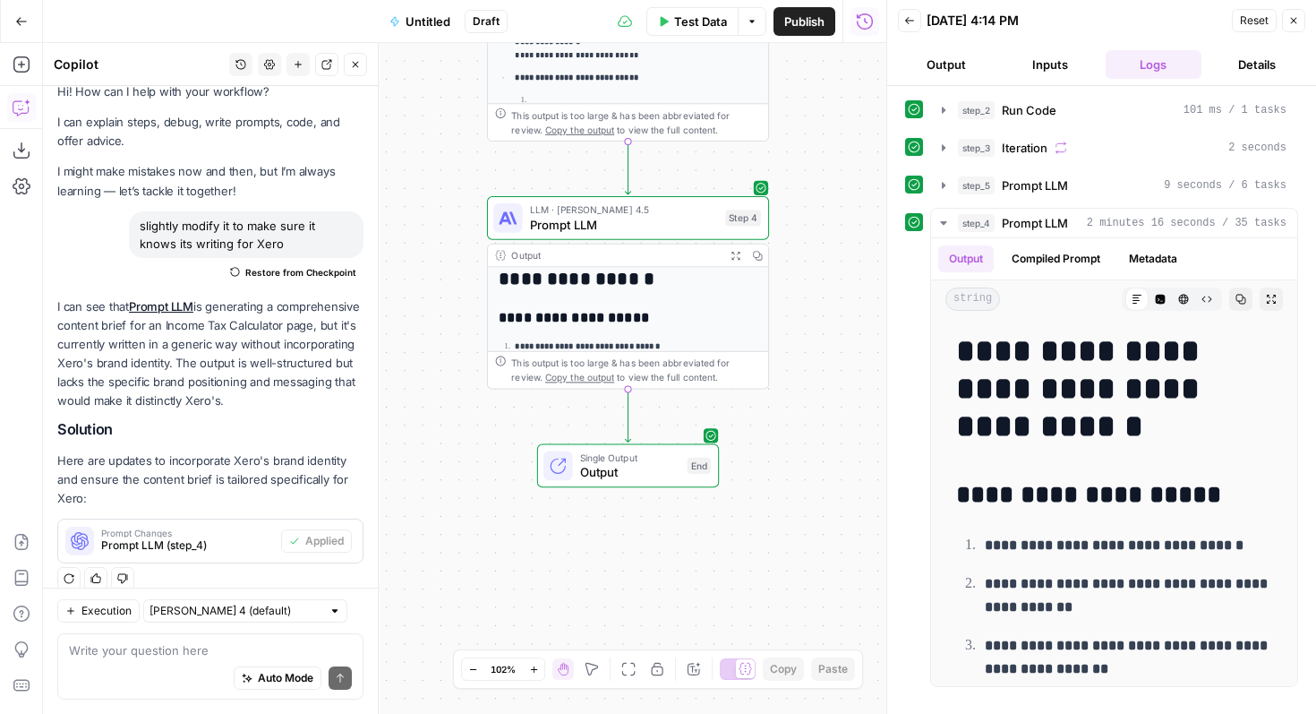
scroll to position [0, 0]
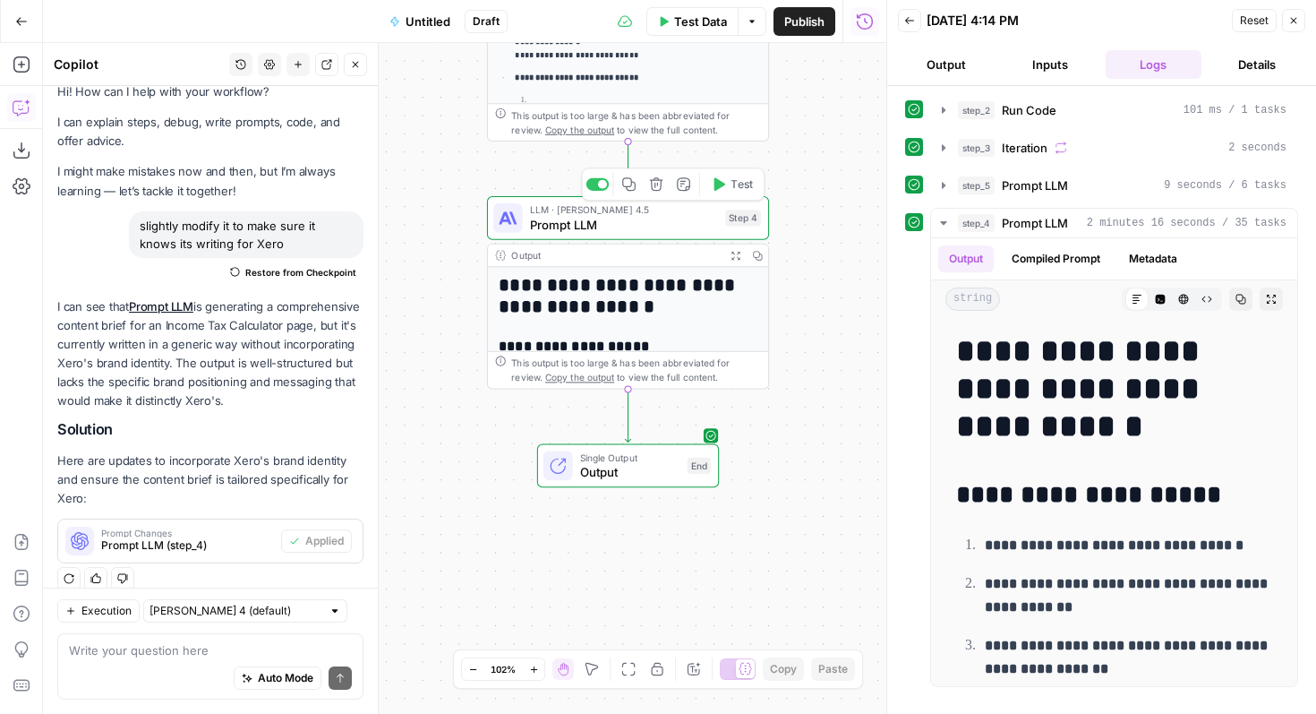
click at [589, 222] on span "Prompt LLM" at bounding box center [624, 224] width 188 height 18
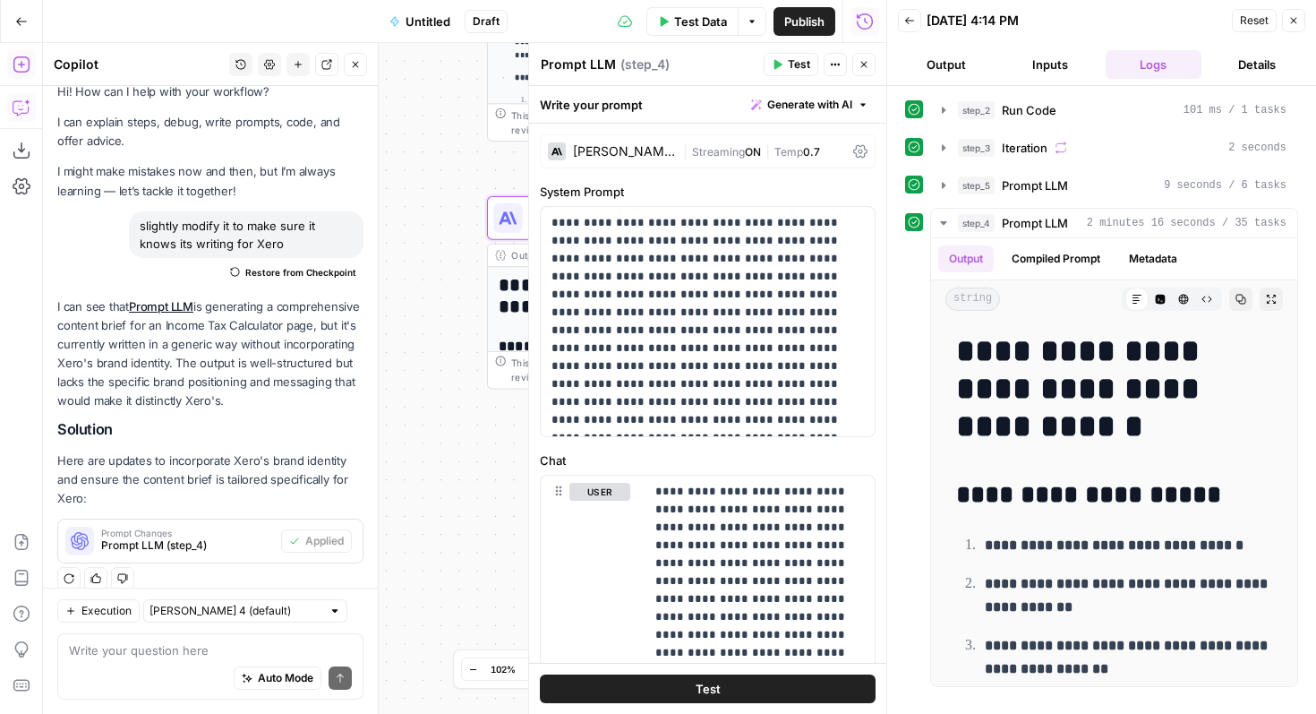
click at [18, 52] on button "Add Steps" at bounding box center [21, 64] width 29 height 29
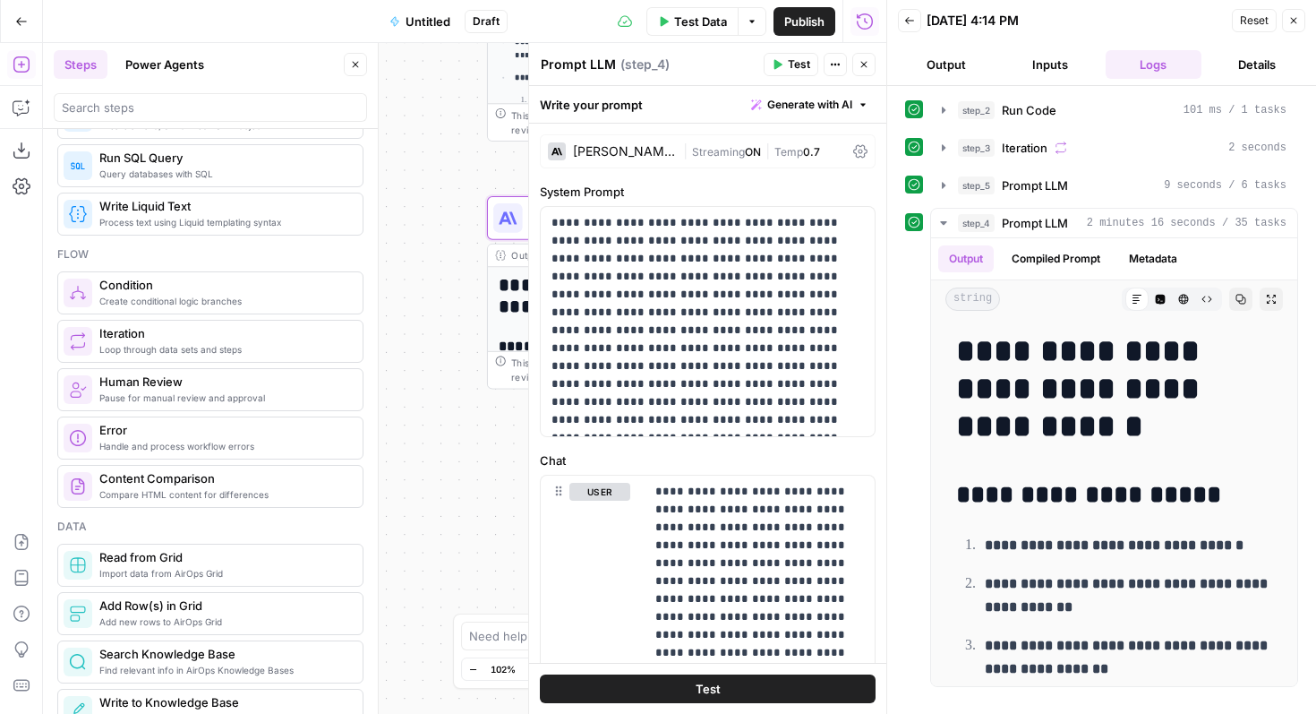
scroll to position [421, 0]
click at [256, 396] on span "Pause for manual review and approval" at bounding box center [223, 396] width 249 height 14
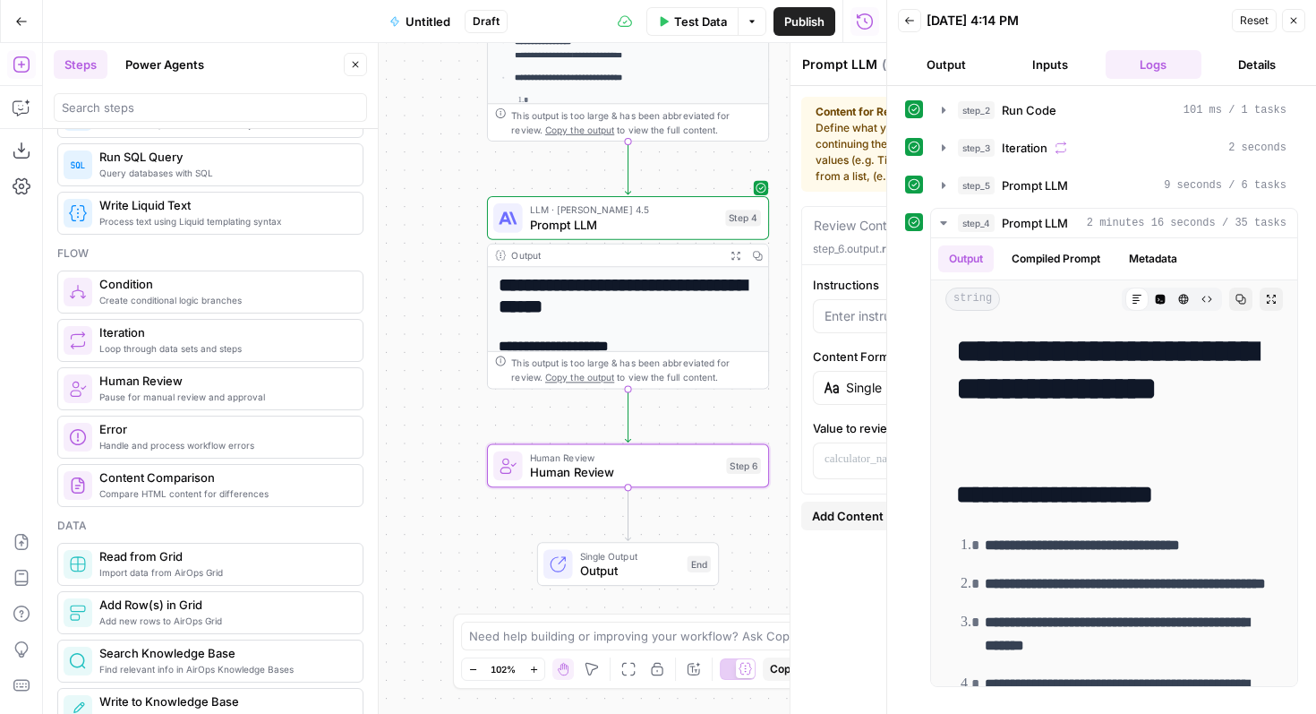
type textarea "Human Review"
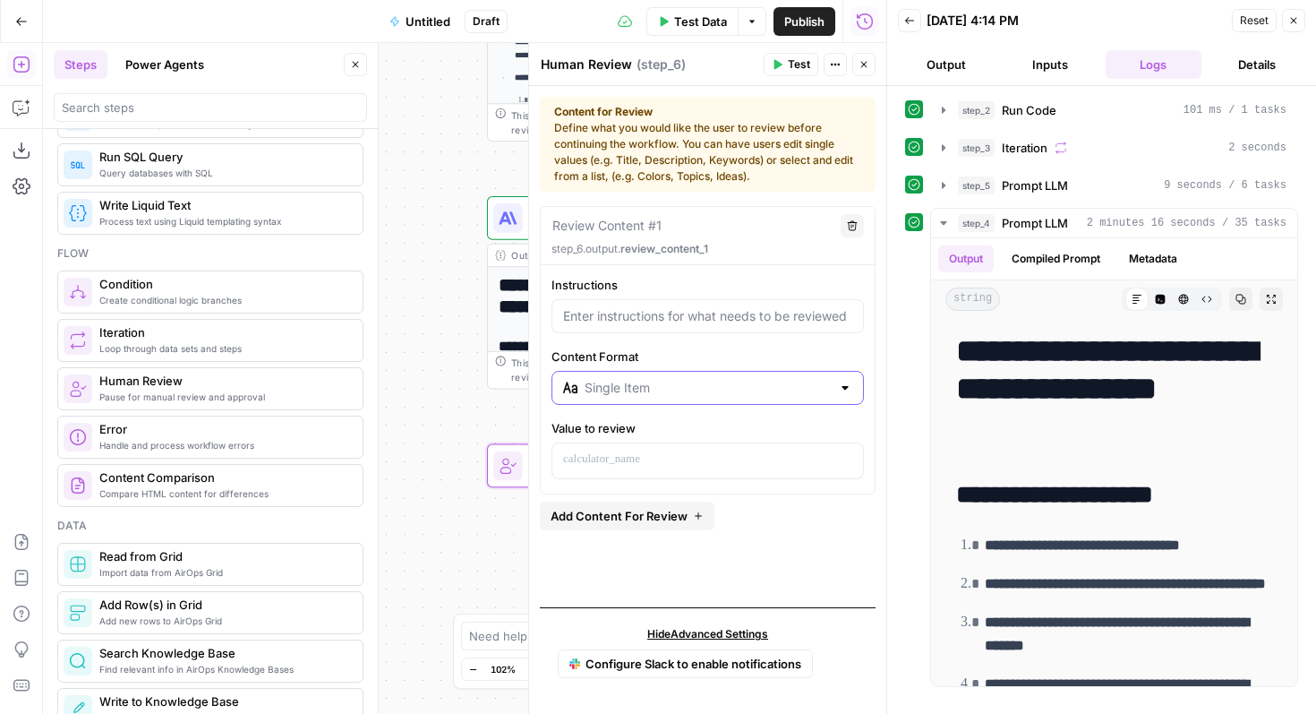
click at [623, 392] on input "Content Format" at bounding box center [708, 388] width 246 height 18
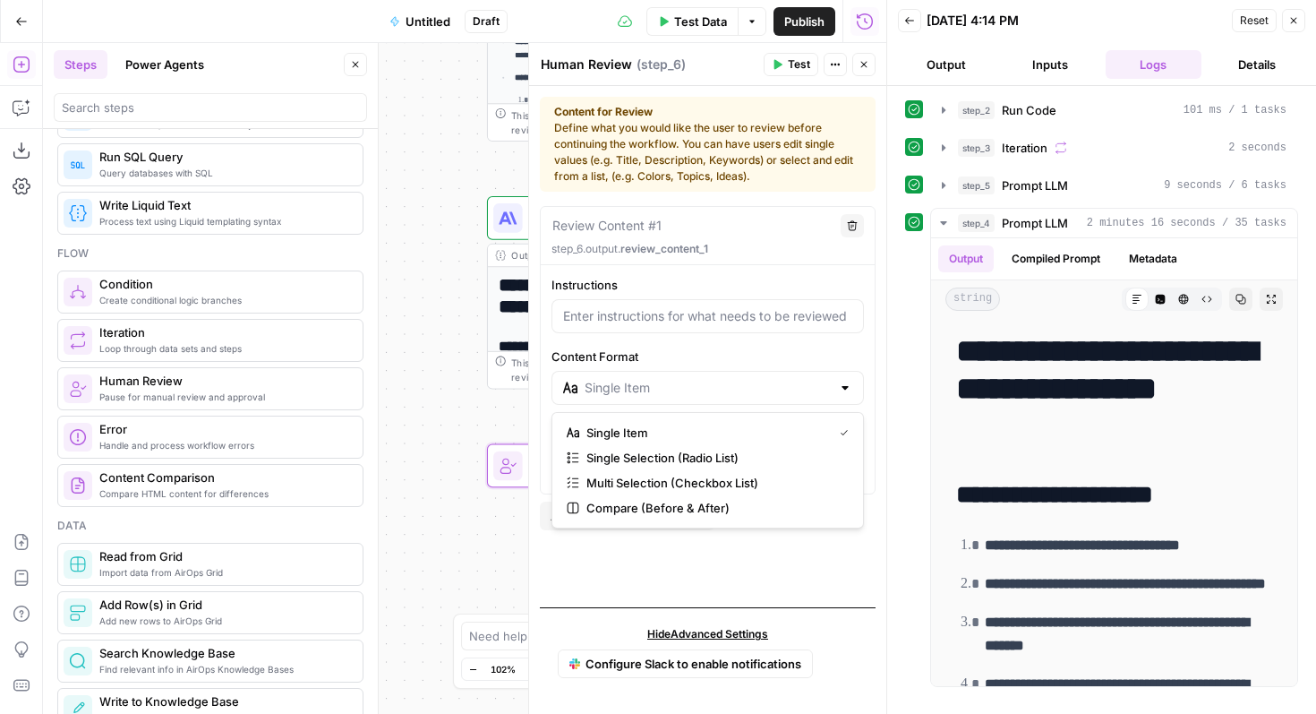
type input "Single Item"
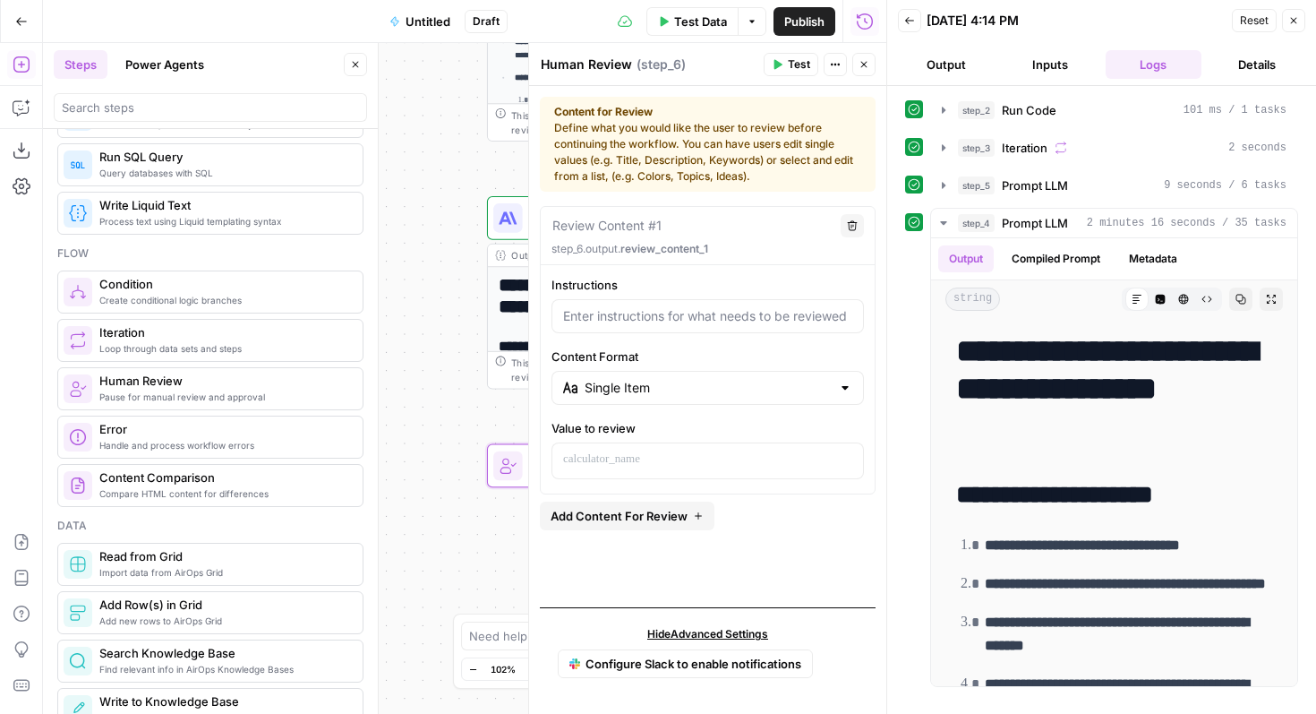
click at [625, 362] on label "Content Format" at bounding box center [708, 356] width 312 height 18
click at [625, 379] on input "Single Item" at bounding box center [708, 388] width 246 height 18
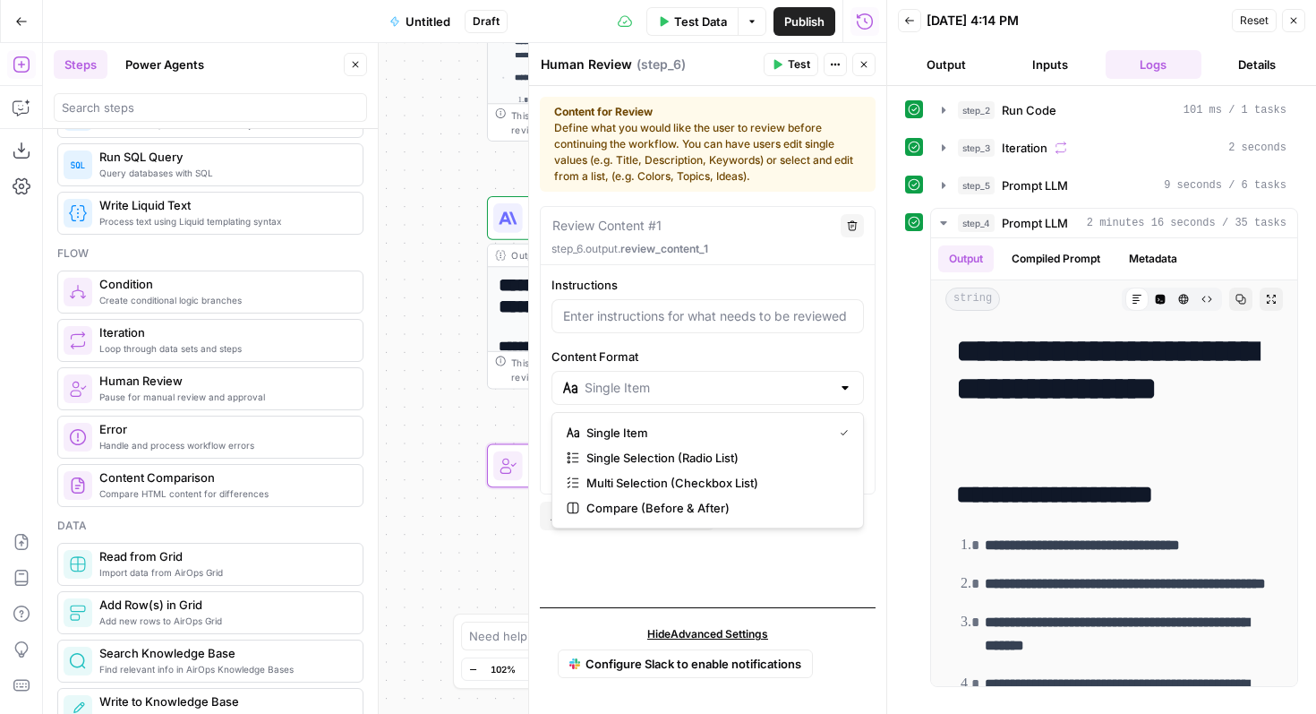
type input "Single Item"
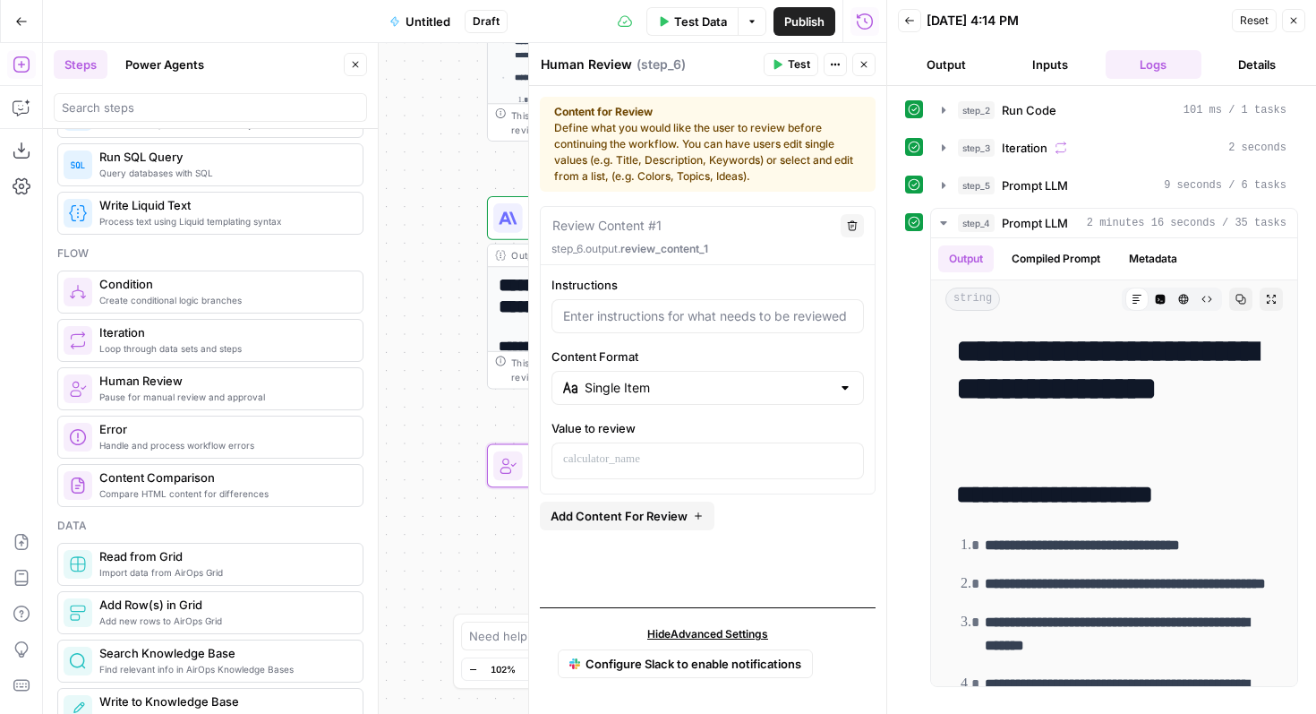
click at [638, 300] on div at bounding box center [708, 316] width 312 height 34
click at [642, 386] on input "Content Format" at bounding box center [708, 388] width 246 height 18
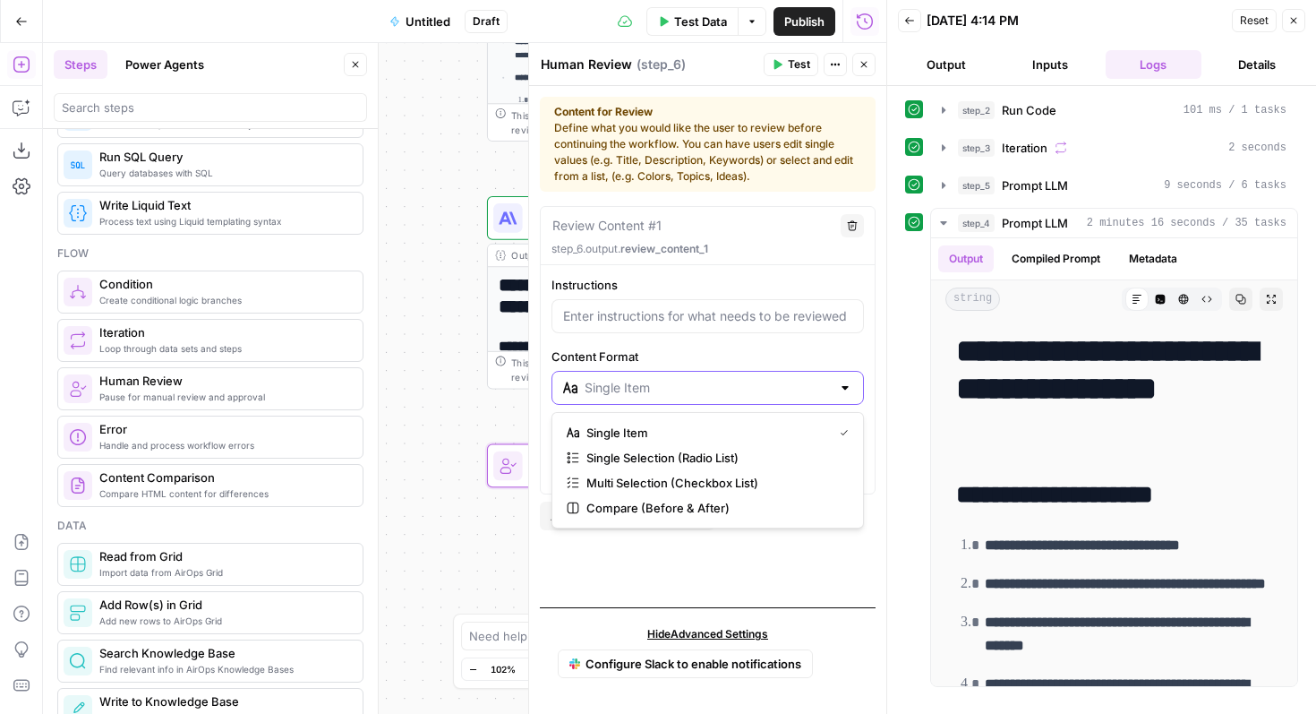
click at [642, 386] on input "Content Format" at bounding box center [708, 388] width 246 height 18
type input "Single Item"
click at [643, 365] on div "Content Format Single Item" at bounding box center [708, 375] width 312 height 57
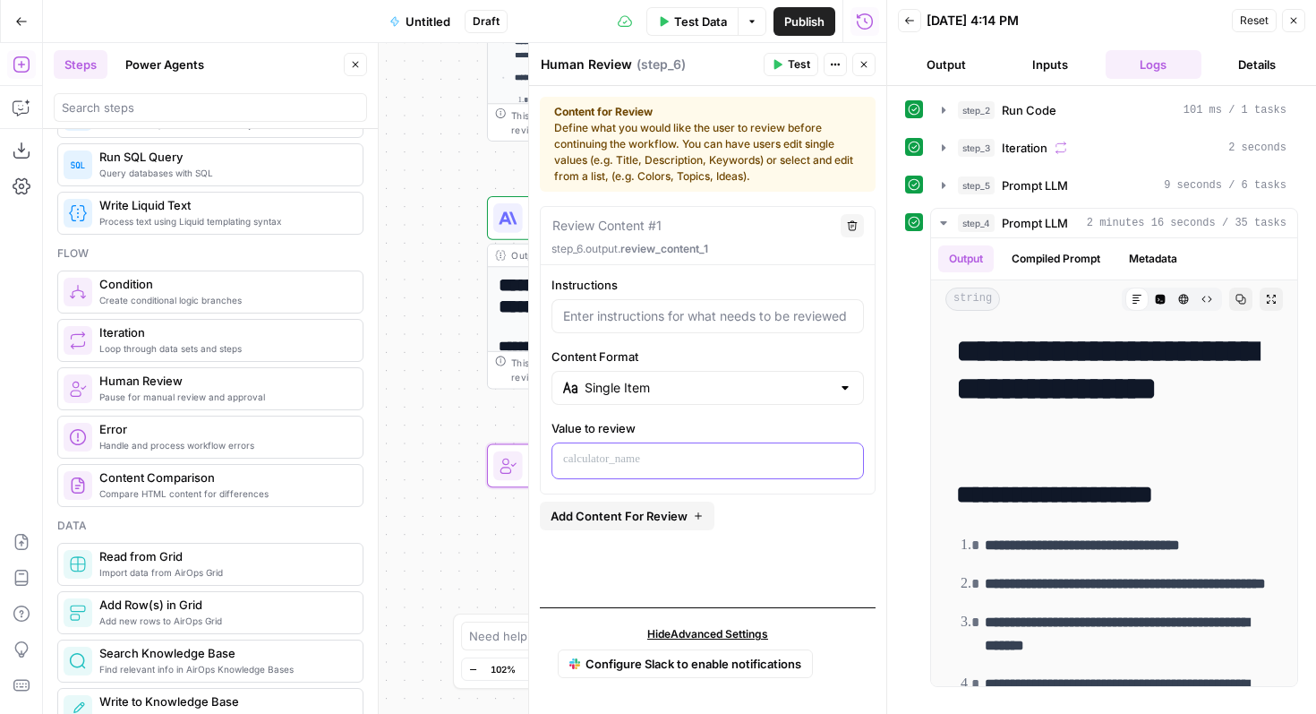
click at [639, 460] on p at bounding box center [707, 459] width 289 height 18
click at [658, 522] on span "Add Content For Review" at bounding box center [619, 516] width 137 height 18
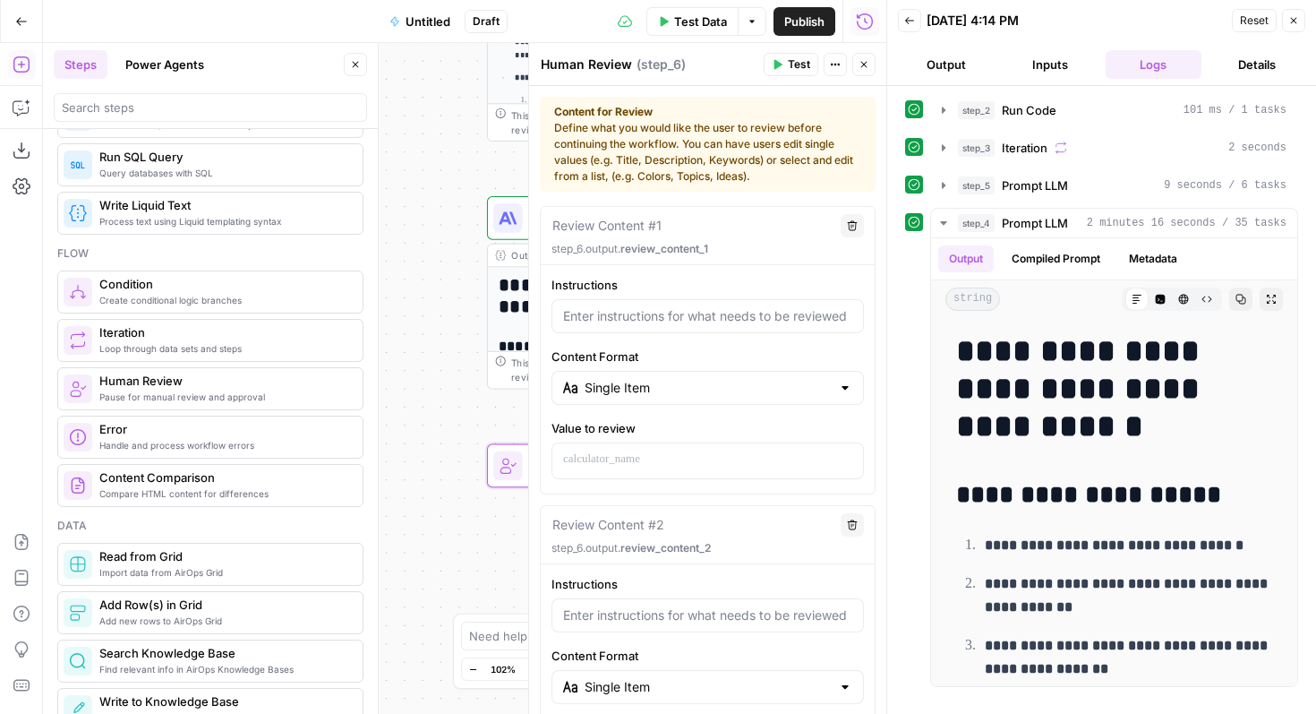
scroll to position [2, 0]
click at [856, 532] on button "Delete" at bounding box center [852, 522] width 23 height 23
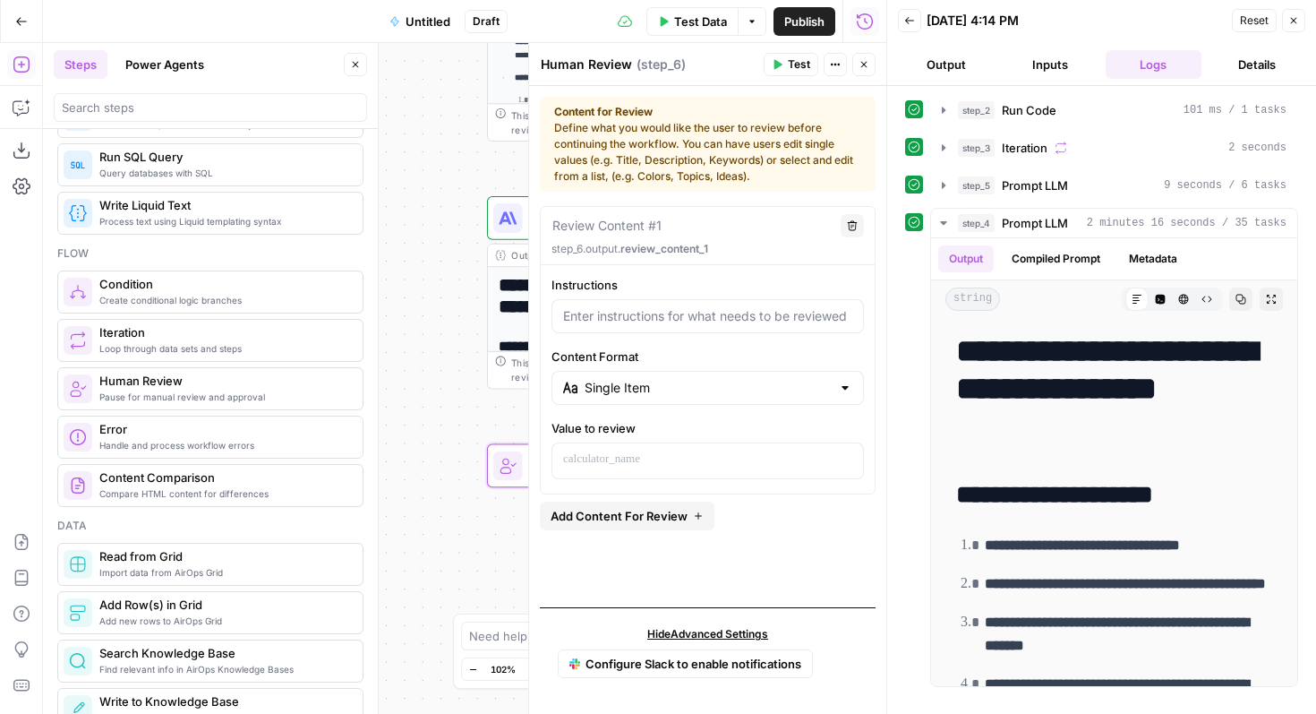
scroll to position [0, 0]
click at [659, 321] on input "Instructions" at bounding box center [707, 316] width 289 height 18
click at [868, 71] on button "Close" at bounding box center [863, 64] width 23 height 23
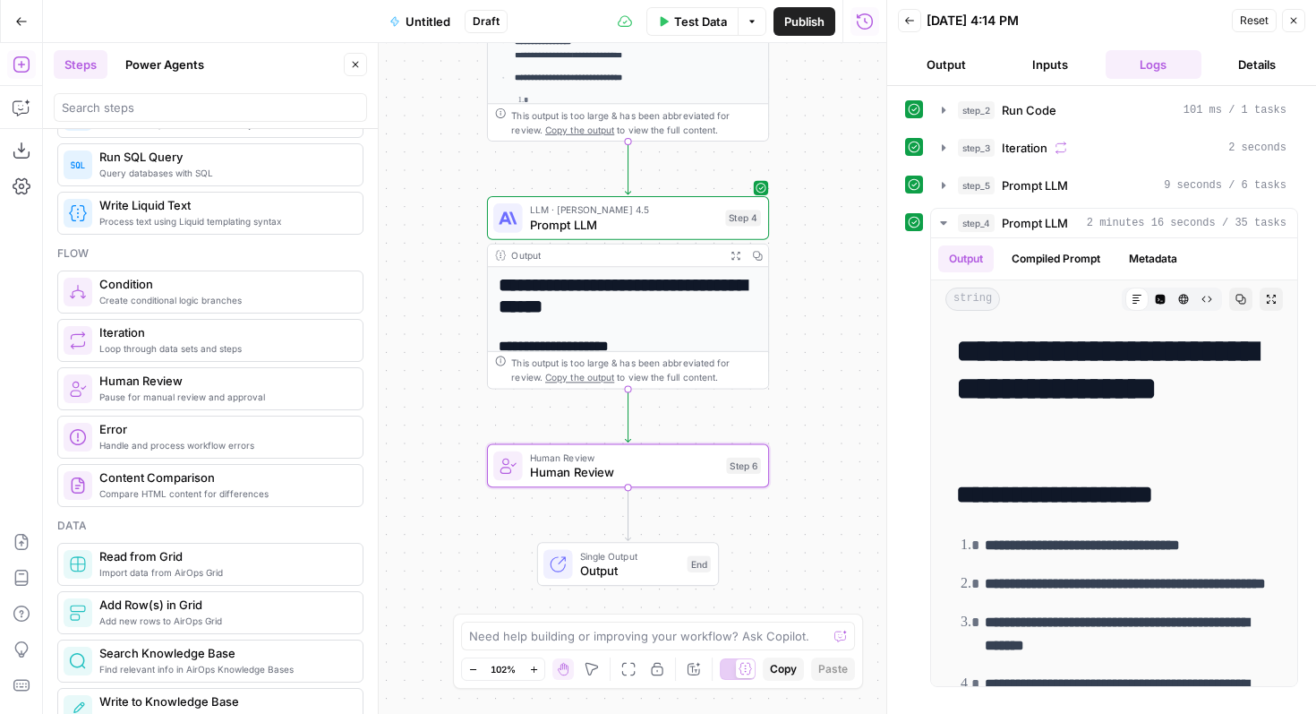
click at [665, 478] on span "Human Review" at bounding box center [624, 472] width 189 height 18
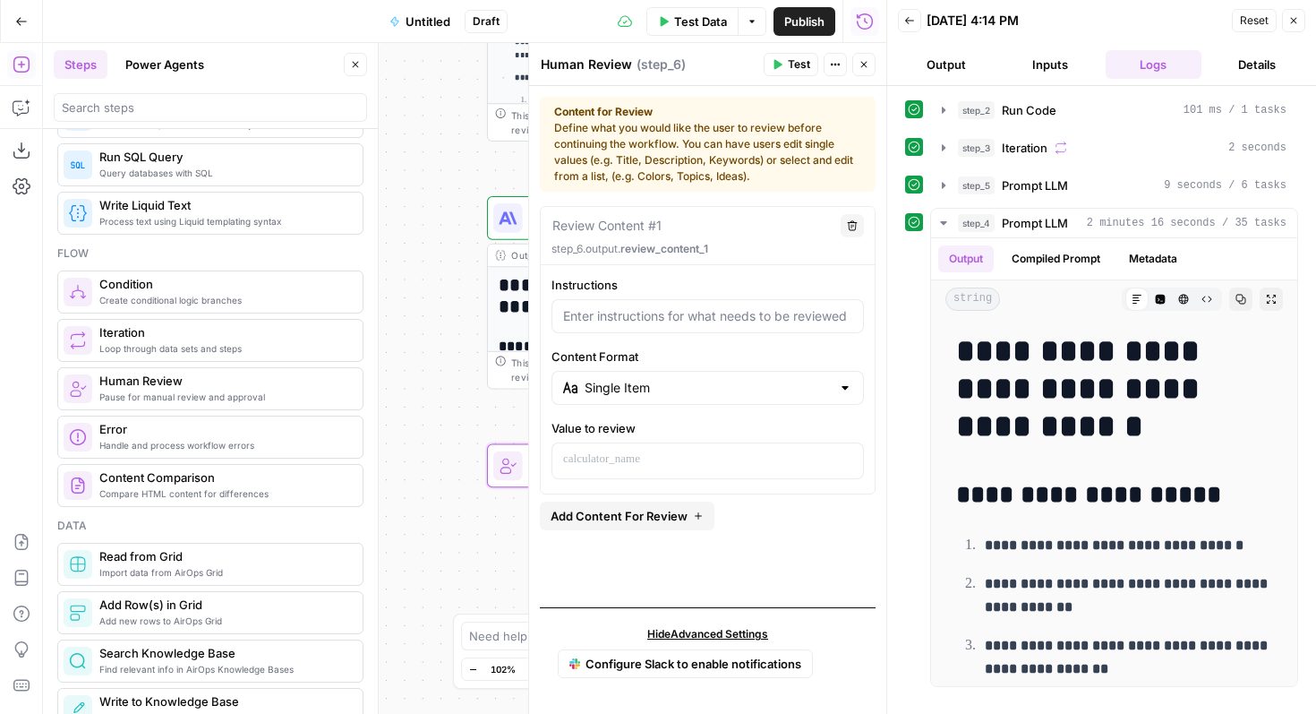
click at [865, 60] on icon "button" at bounding box center [864, 64] width 11 height 11
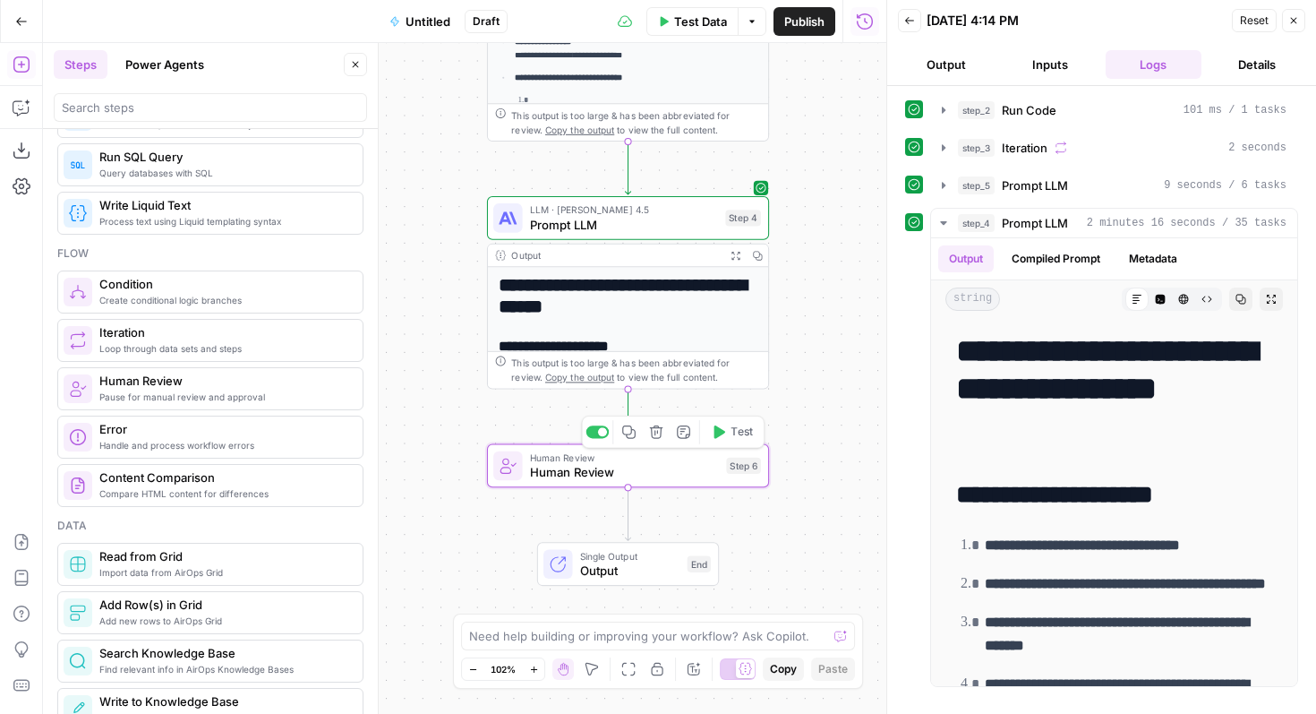
click at [647, 474] on span "Human Review" at bounding box center [624, 472] width 189 height 18
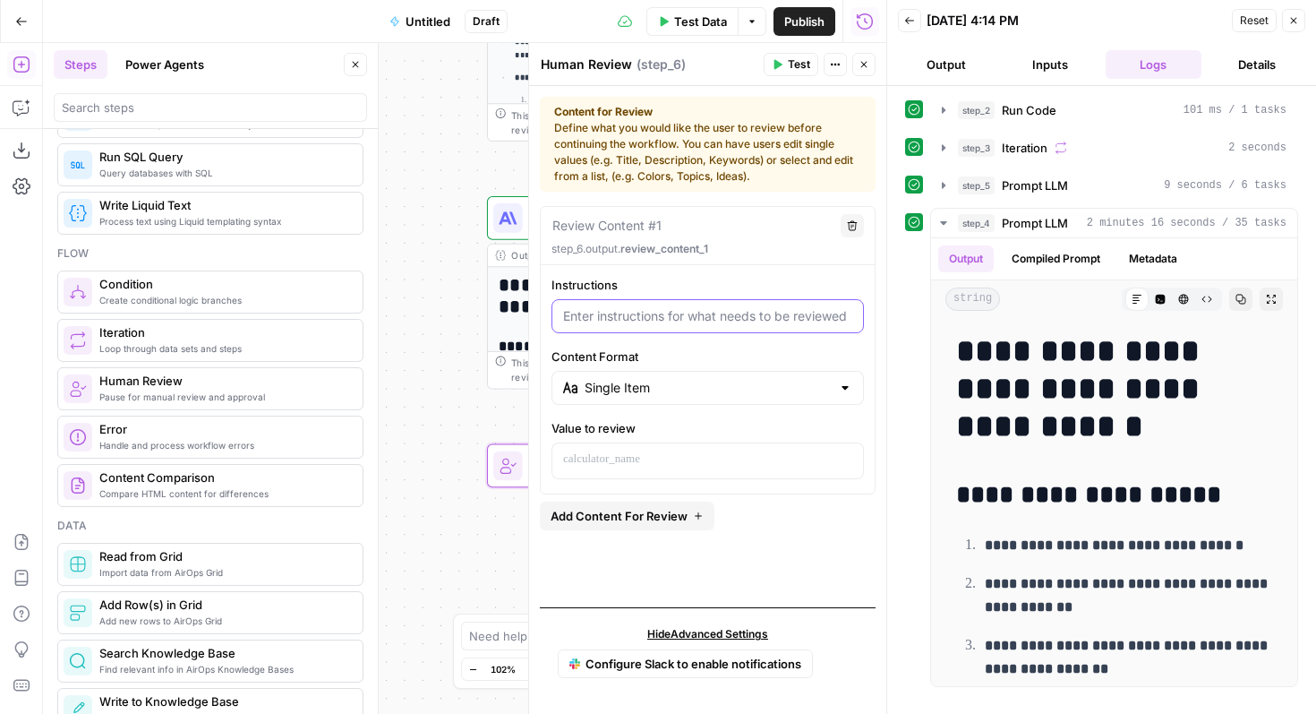
click at [667, 322] on input "Instructions" at bounding box center [707, 316] width 289 height 18
click at [866, 56] on button "Close" at bounding box center [863, 64] width 23 height 23
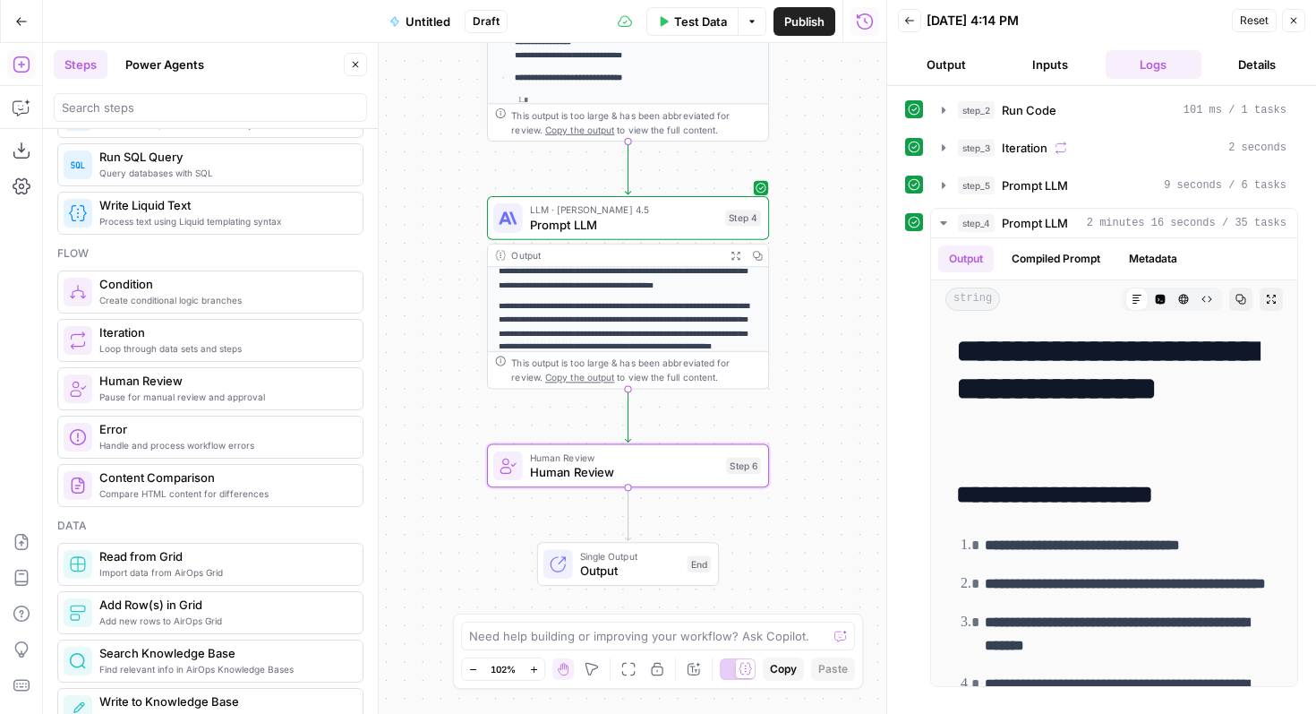
scroll to position [300, 0]
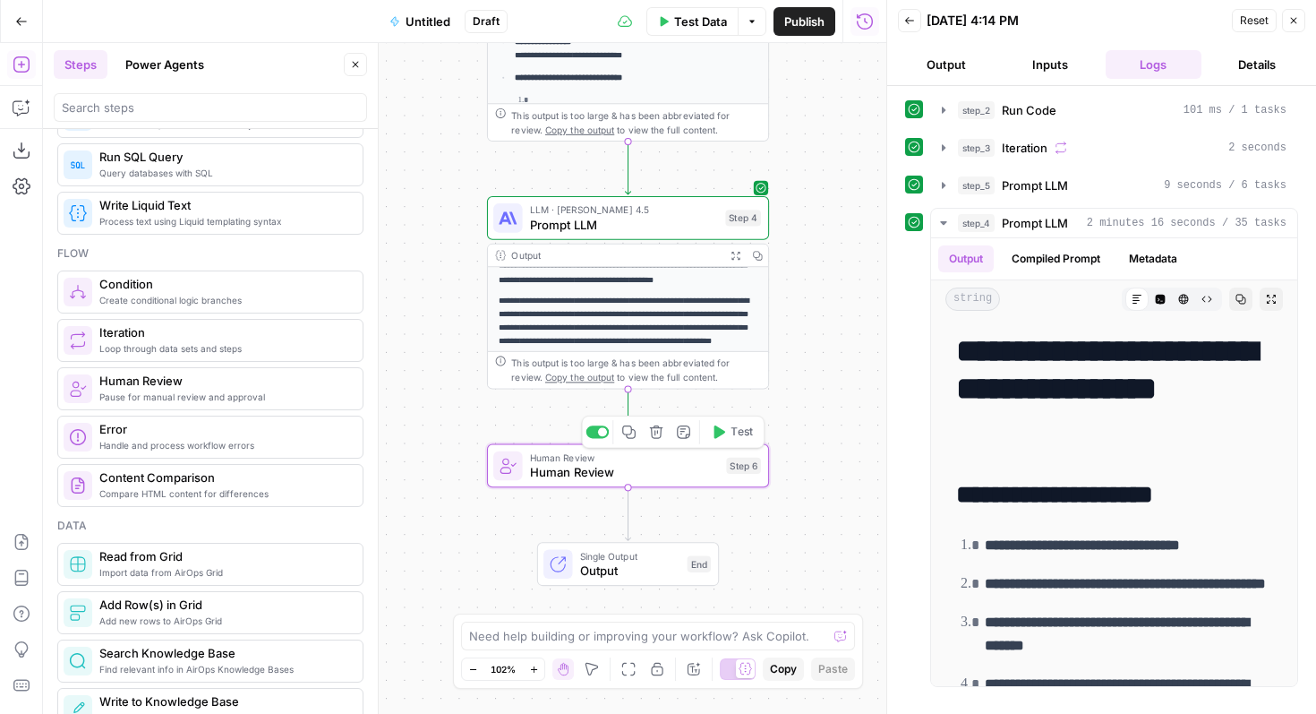
click at [660, 437] on icon "button" at bounding box center [656, 431] width 13 height 13
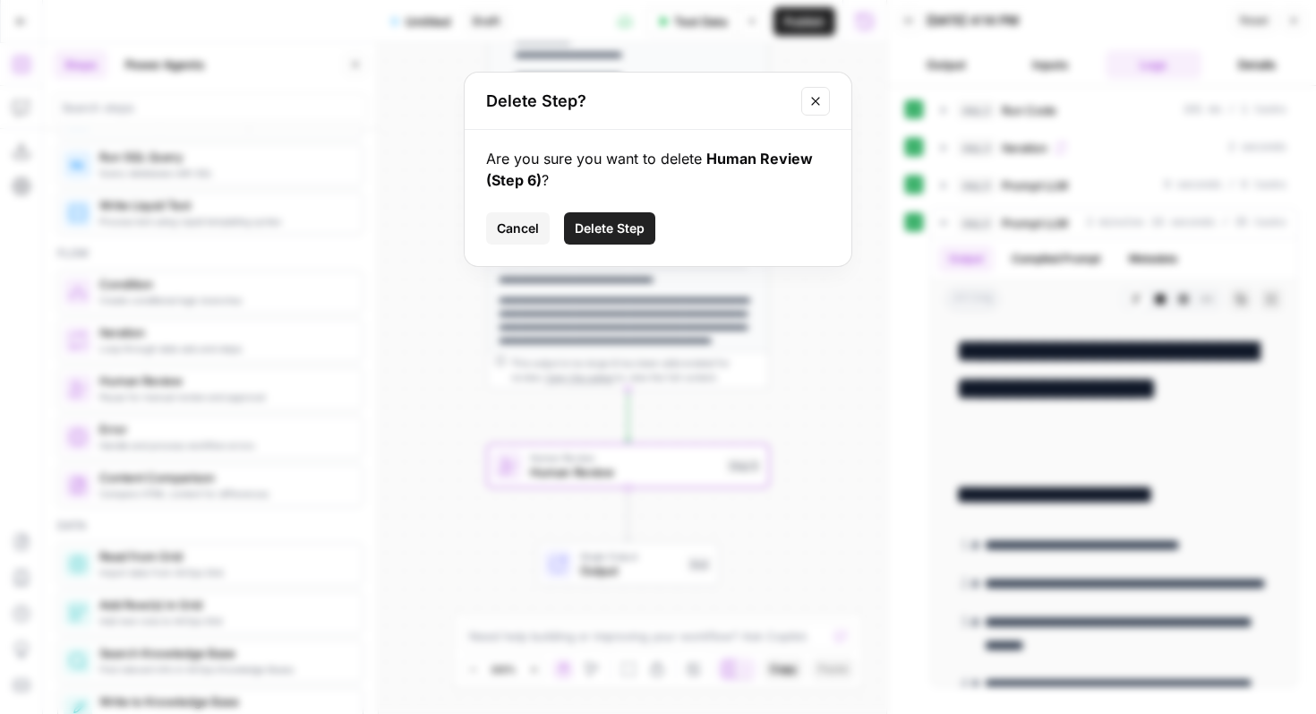
click at [621, 230] on span "Delete Step" at bounding box center [610, 228] width 70 height 18
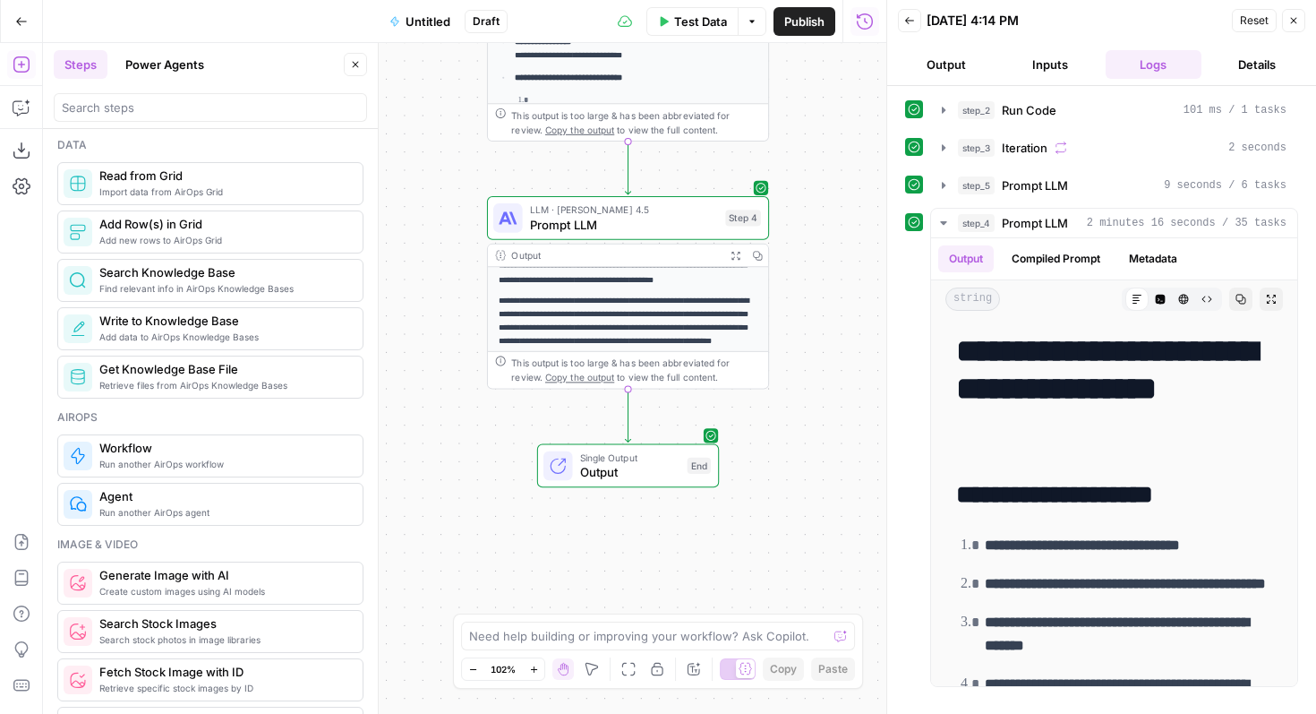
scroll to position [974, 0]
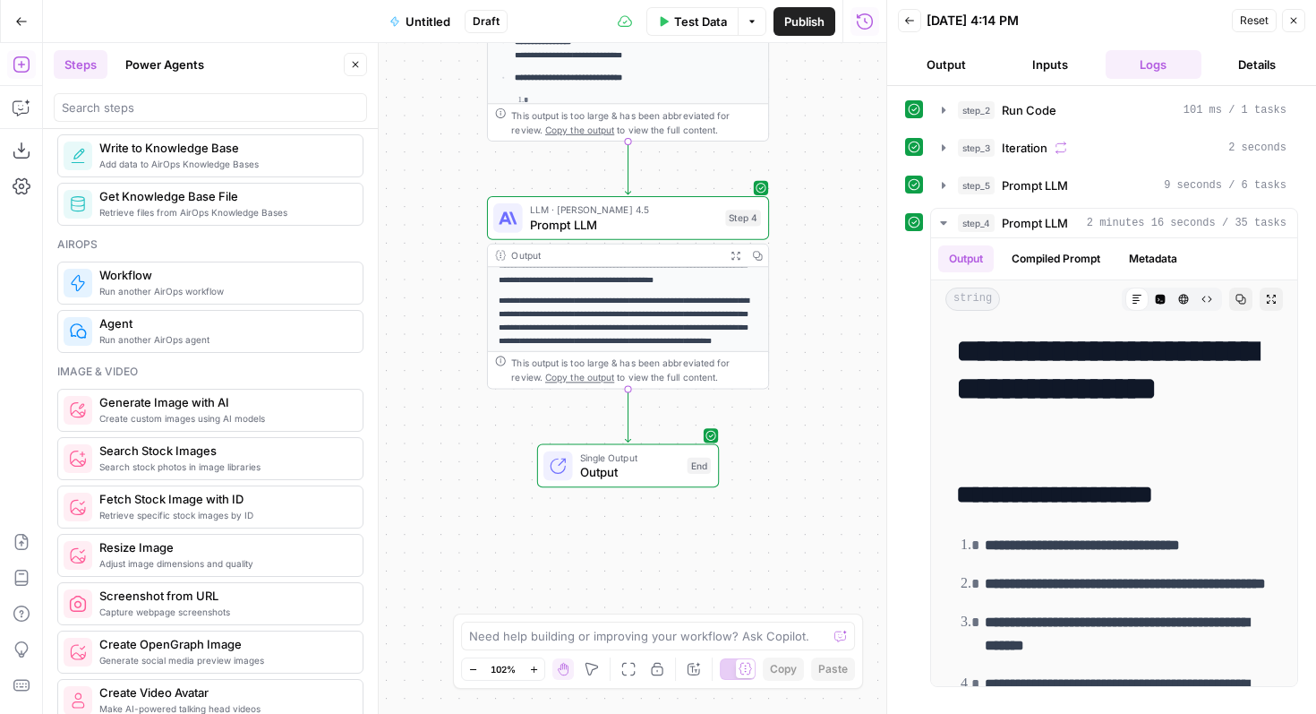
click at [186, 295] on span "Run another AirOps workflow" at bounding box center [223, 291] width 249 height 14
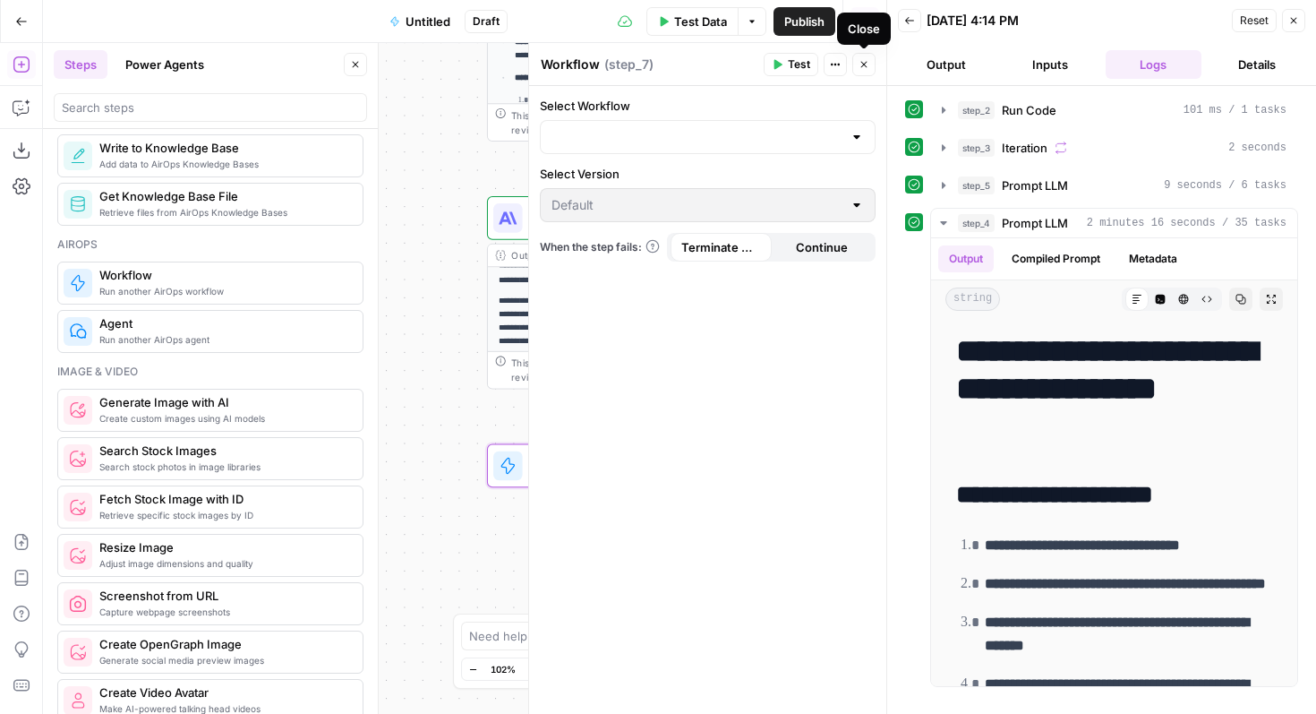
click at [860, 66] on icon "button" at bounding box center [864, 64] width 11 height 11
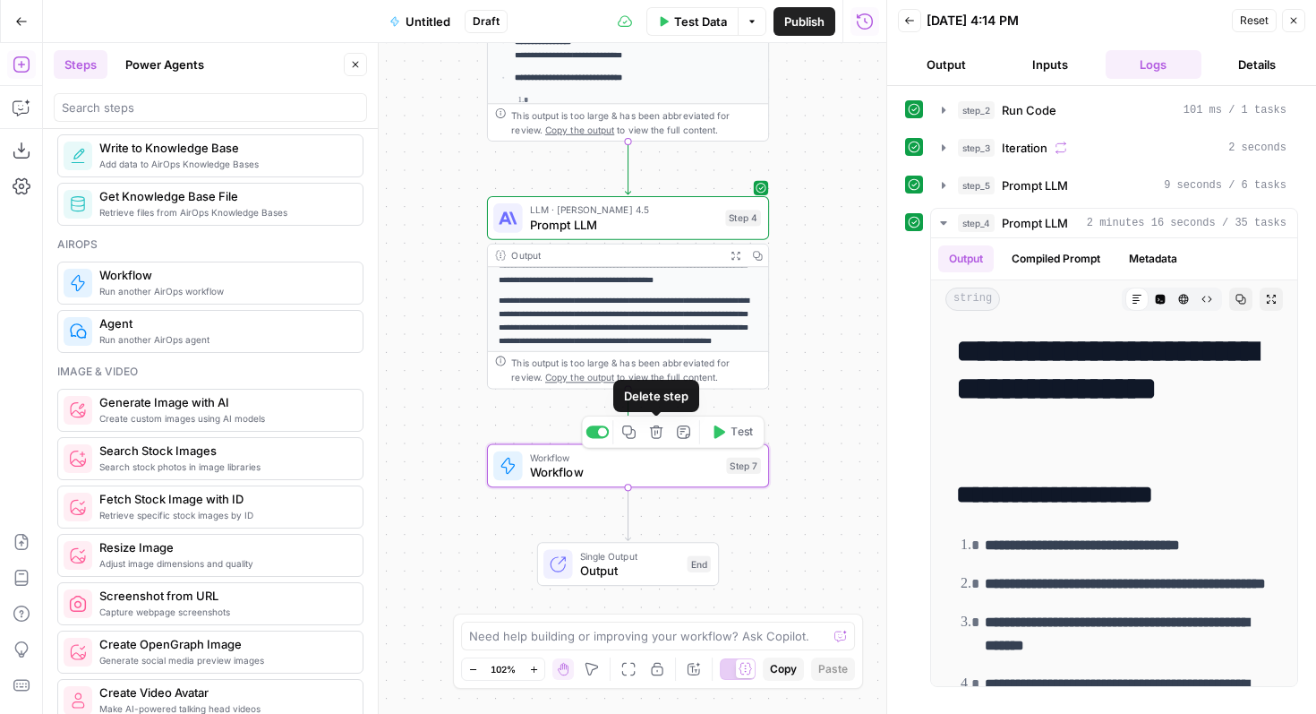
click at [655, 434] on icon "button" at bounding box center [656, 431] width 13 height 13
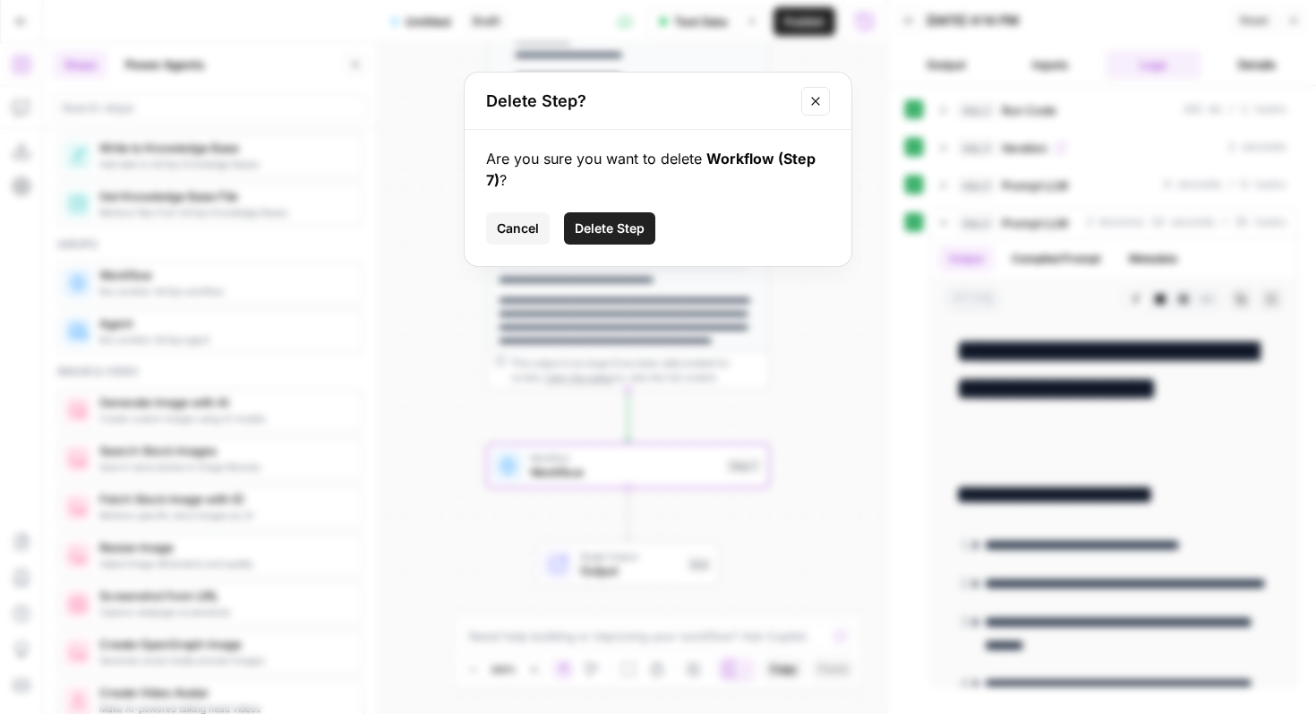
click at [636, 219] on span "Delete Step" at bounding box center [610, 228] width 70 height 18
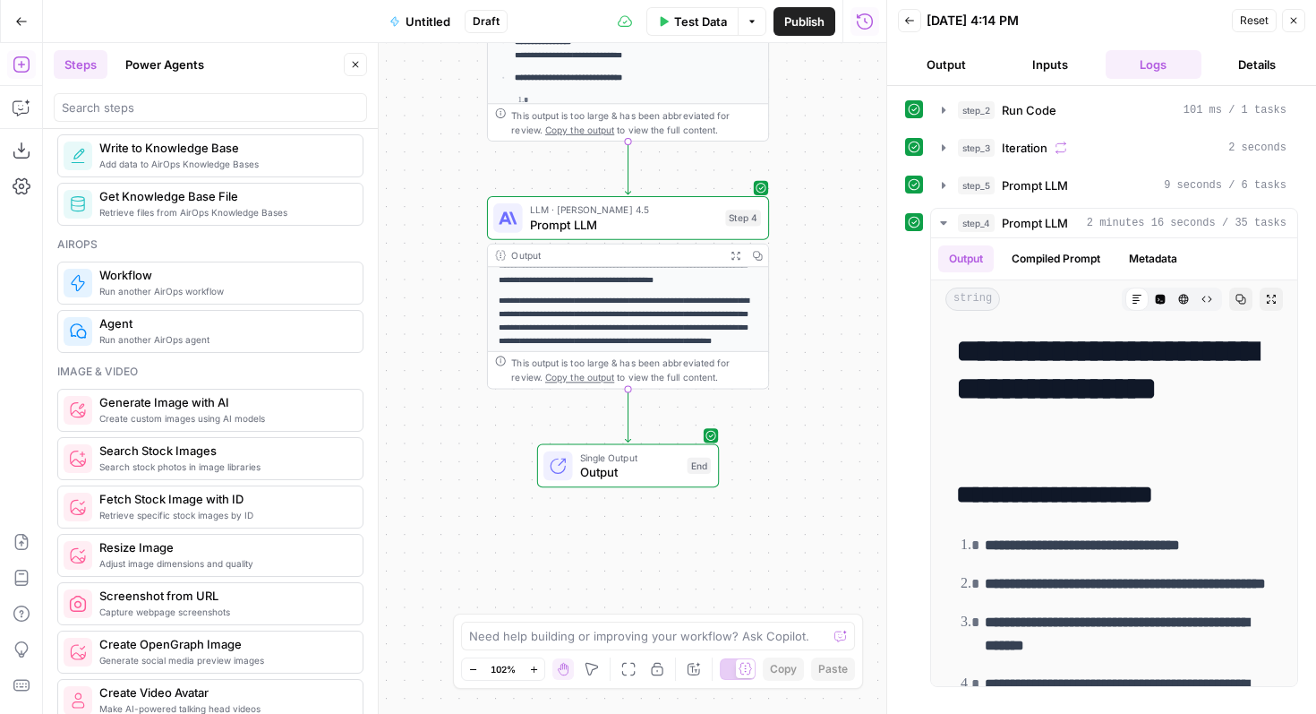
click at [444, 21] on span "Untitled" at bounding box center [428, 22] width 45 height 18
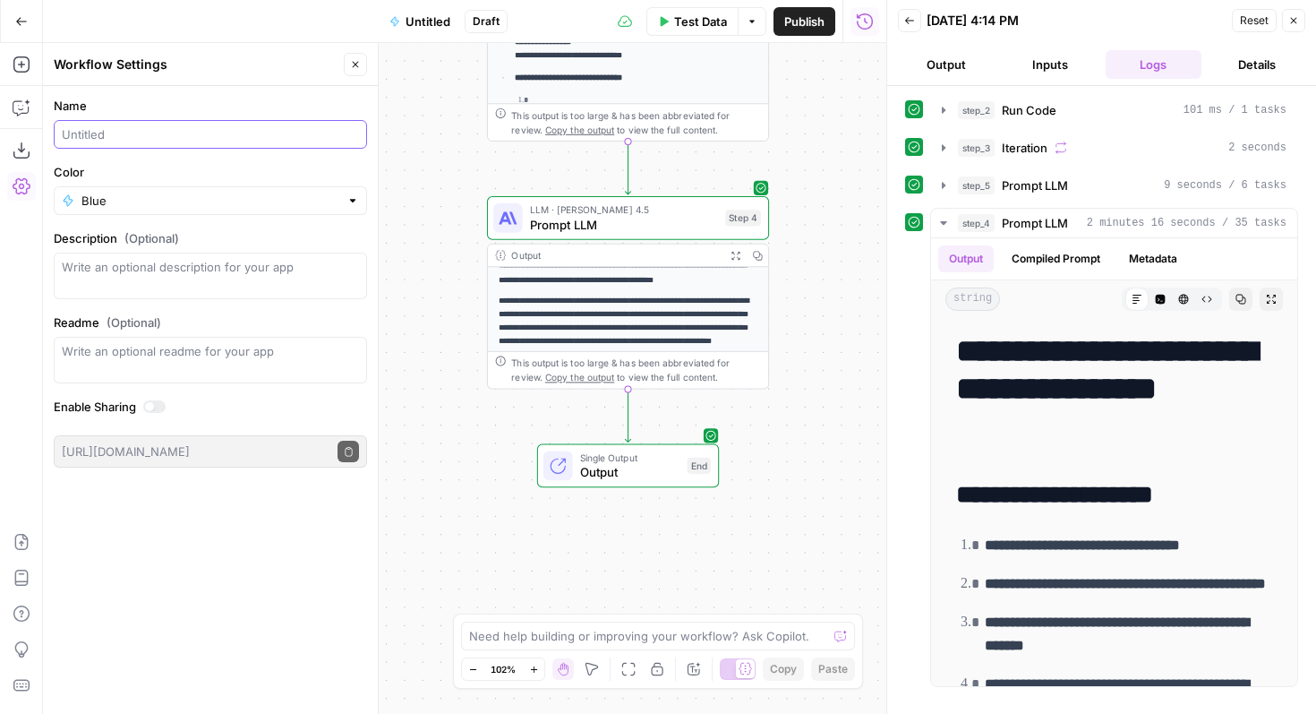
click at [185, 135] on input "Name" at bounding box center [210, 134] width 297 height 18
type input "Calculator content generator"
click at [167, 202] on input "Color" at bounding box center [210, 201] width 258 height 18
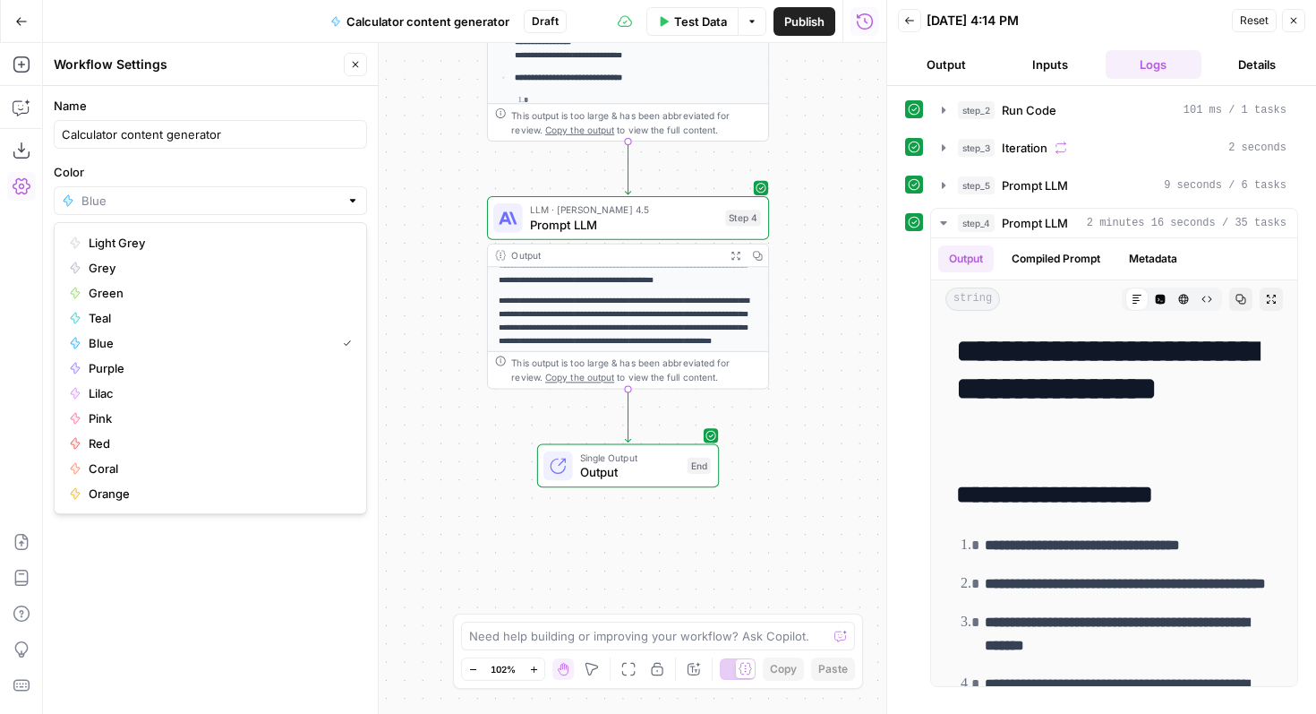
type input "Blue"
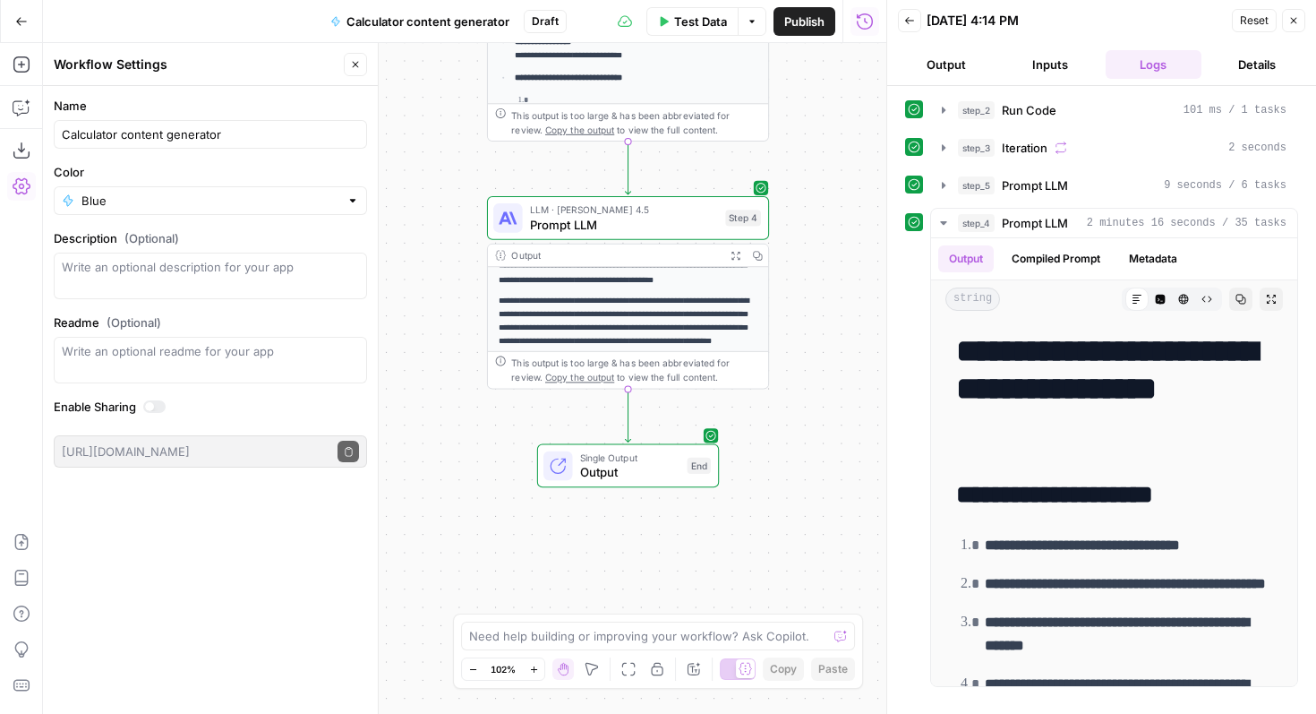
click at [167, 179] on label "Color" at bounding box center [210, 172] width 313 height 18
click at [167, 192] on input "Blue" at bounding box center [210, 201] width 258 height 18
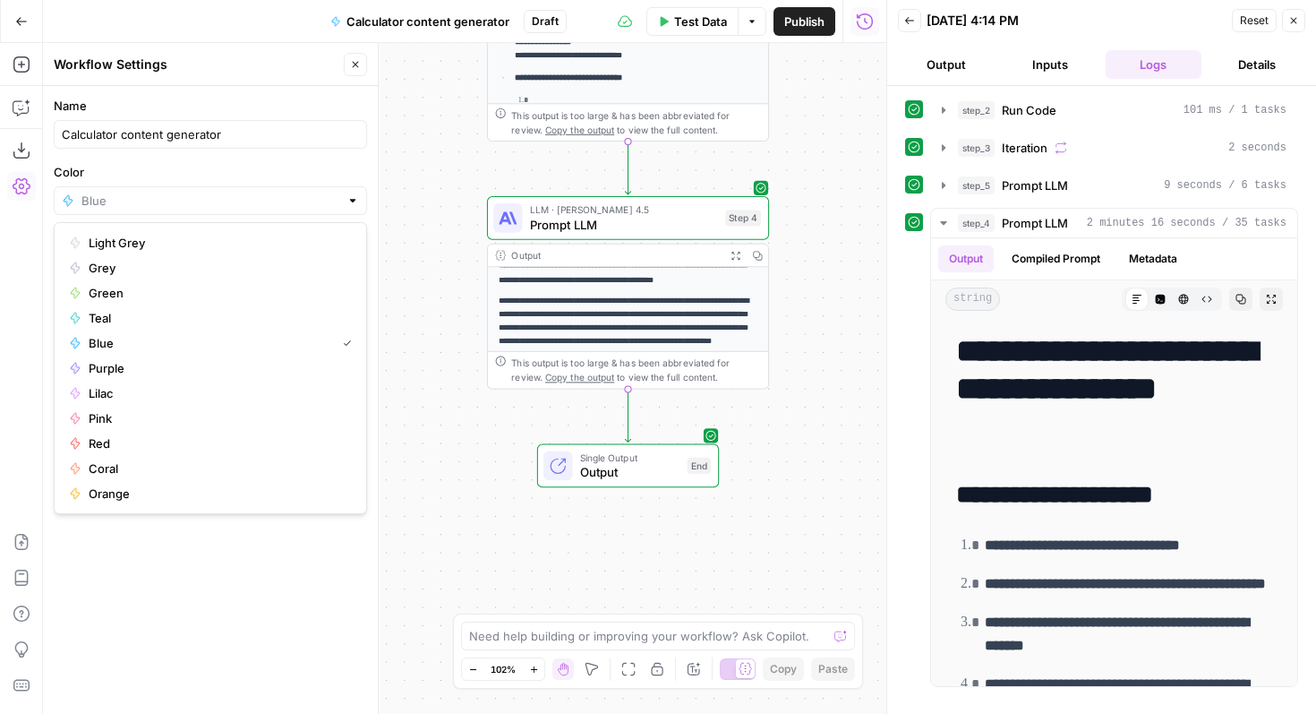
type input "Blue"
click at [176, 175] on label "Color" at bounding box center [210, 172] width 313 height 18
click at [176, 192] on input "Blue" at bounding box center [210, 201] width 258 height 18
type input "Blue"
click at [176, 167] on label "Color" at bounding box center [210, 172] width 313 height 18
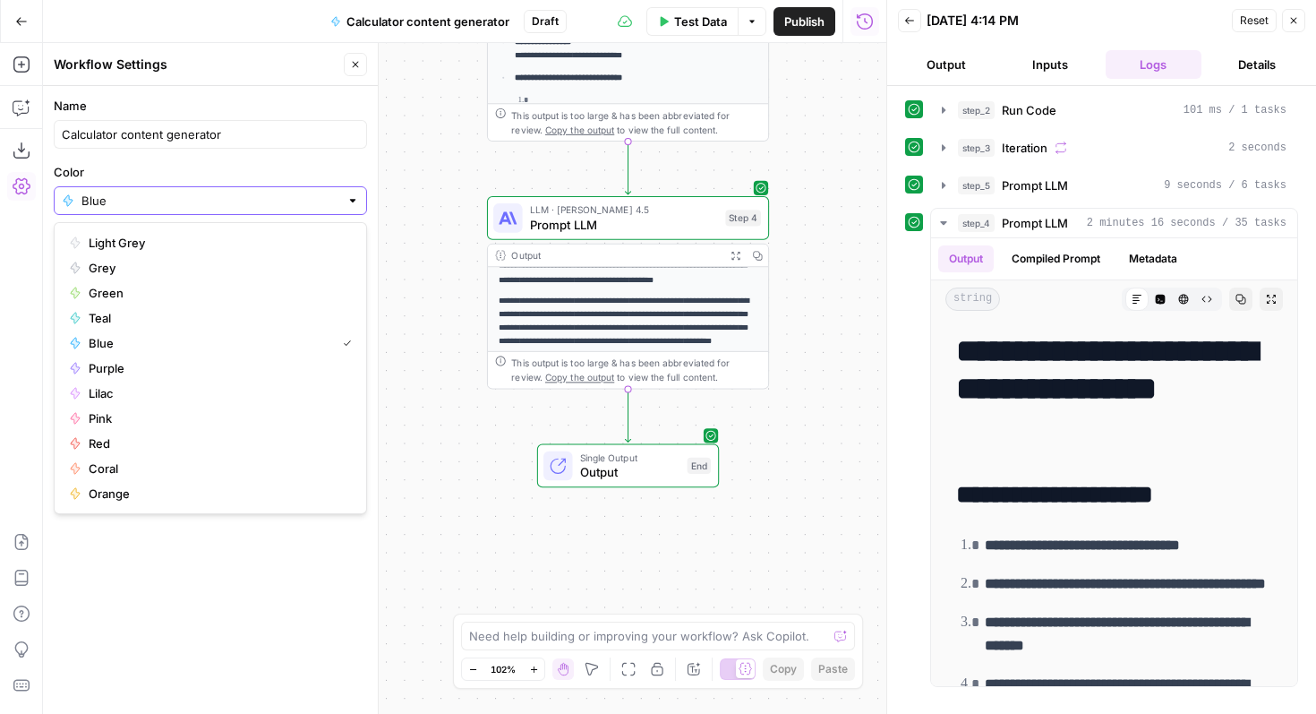
click at [176, 192] on input "Blue" at bounding box center [210, 201] width 258 height 18
type input "Blue"
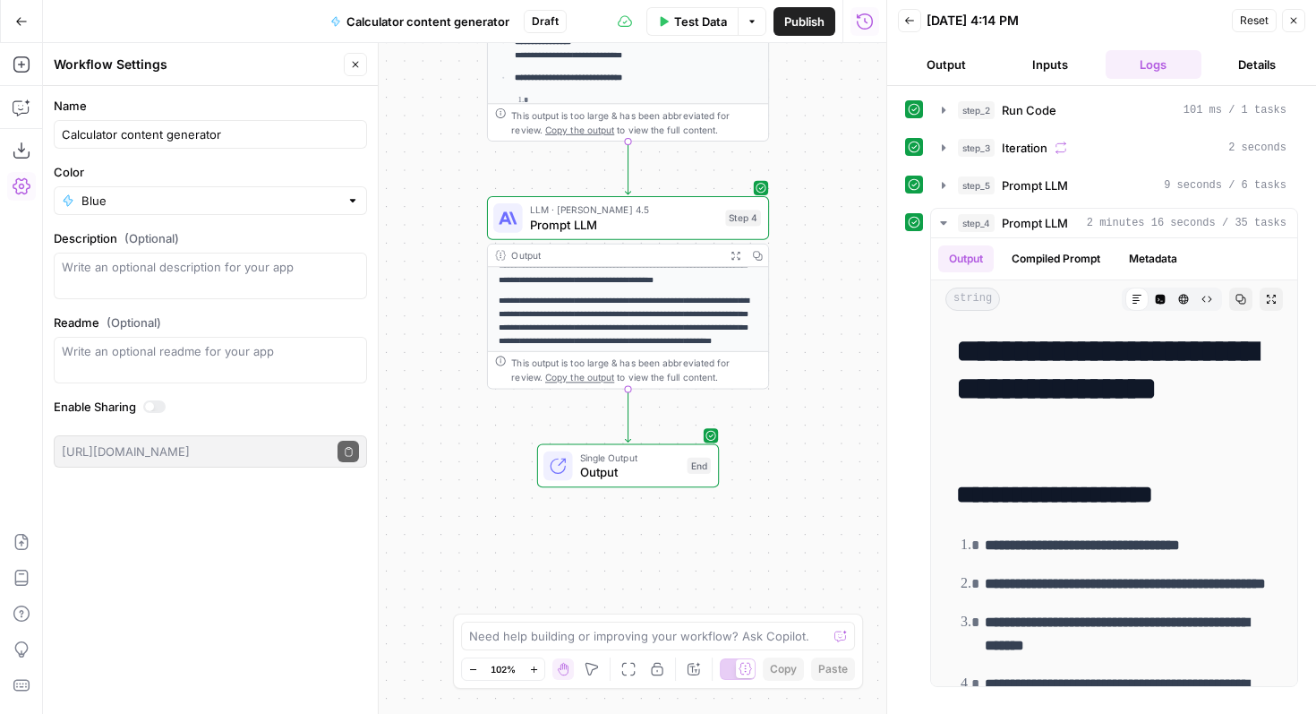
click at [166, 45] on header "Workflow Settings Close" at bounding box center [210, 64] width 335 height 43
click at [352, 64] on icon "button" at bounding box center [355, 64] width 11 height 11
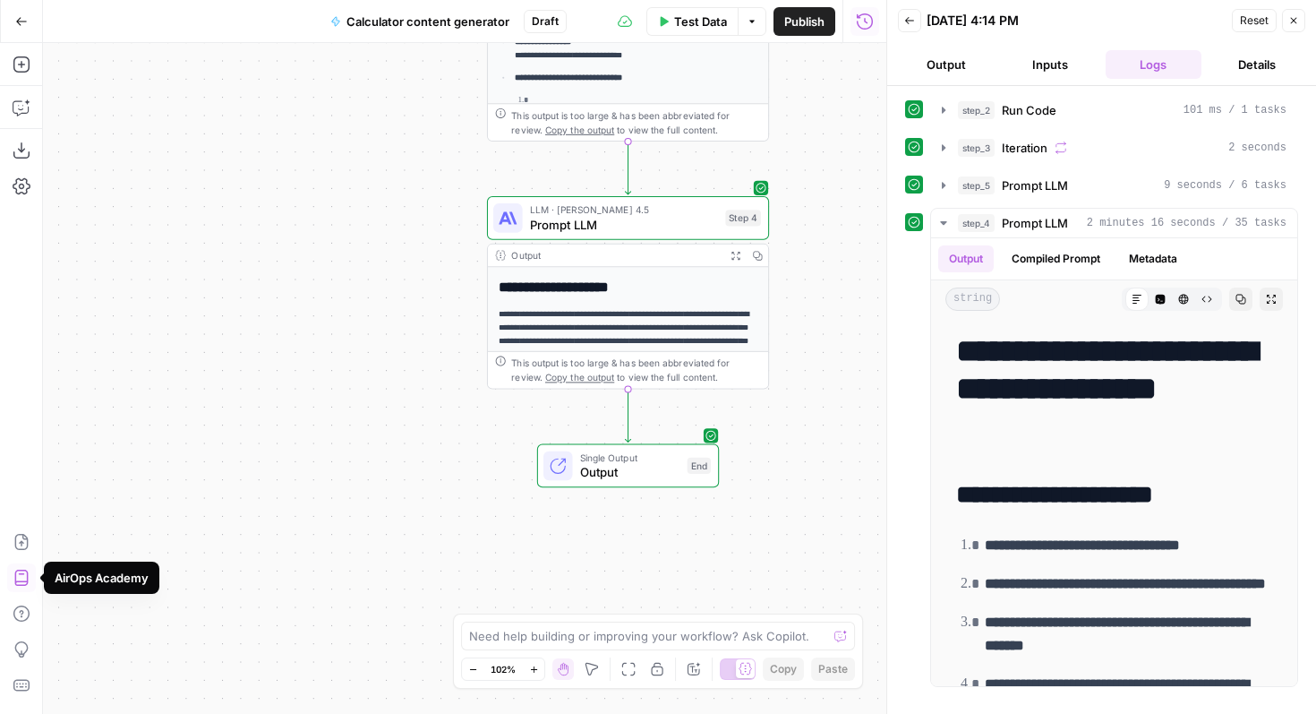
scroll to position [300, 0]
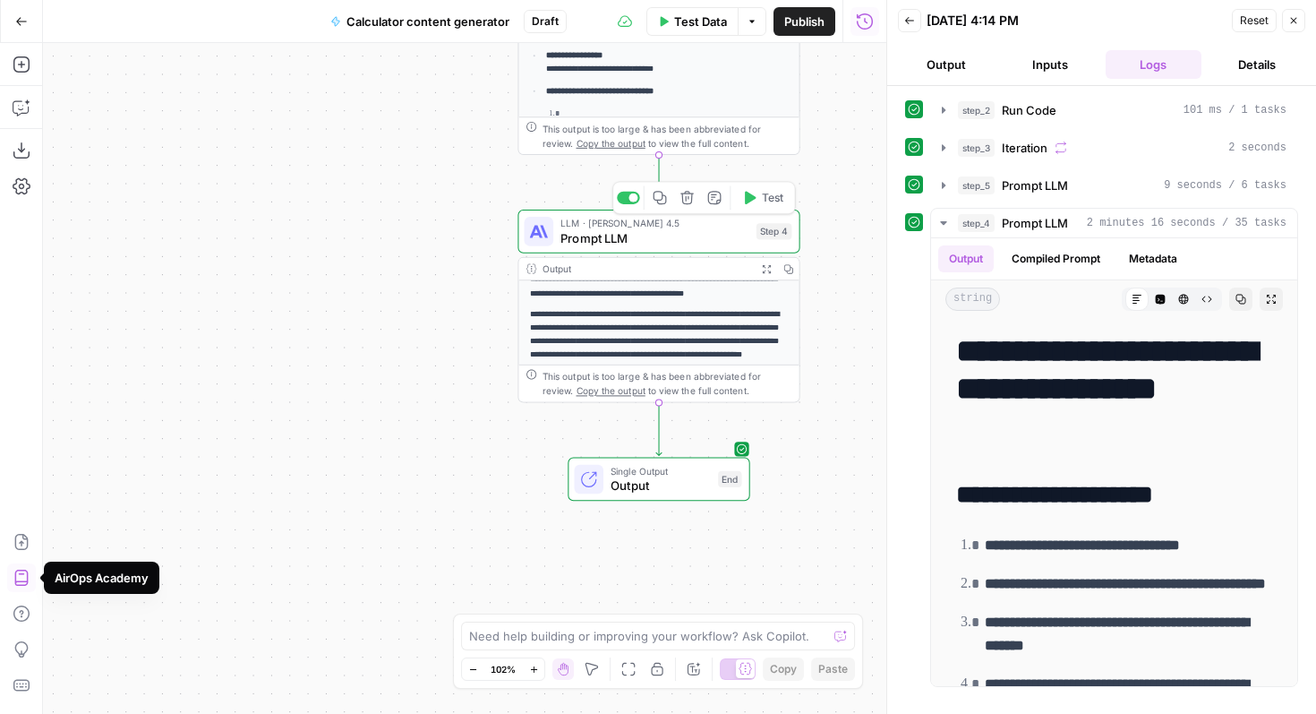
click at [600, 232] on span "Prompt LLM" at bounding box center [655, 237] width 188 height 18
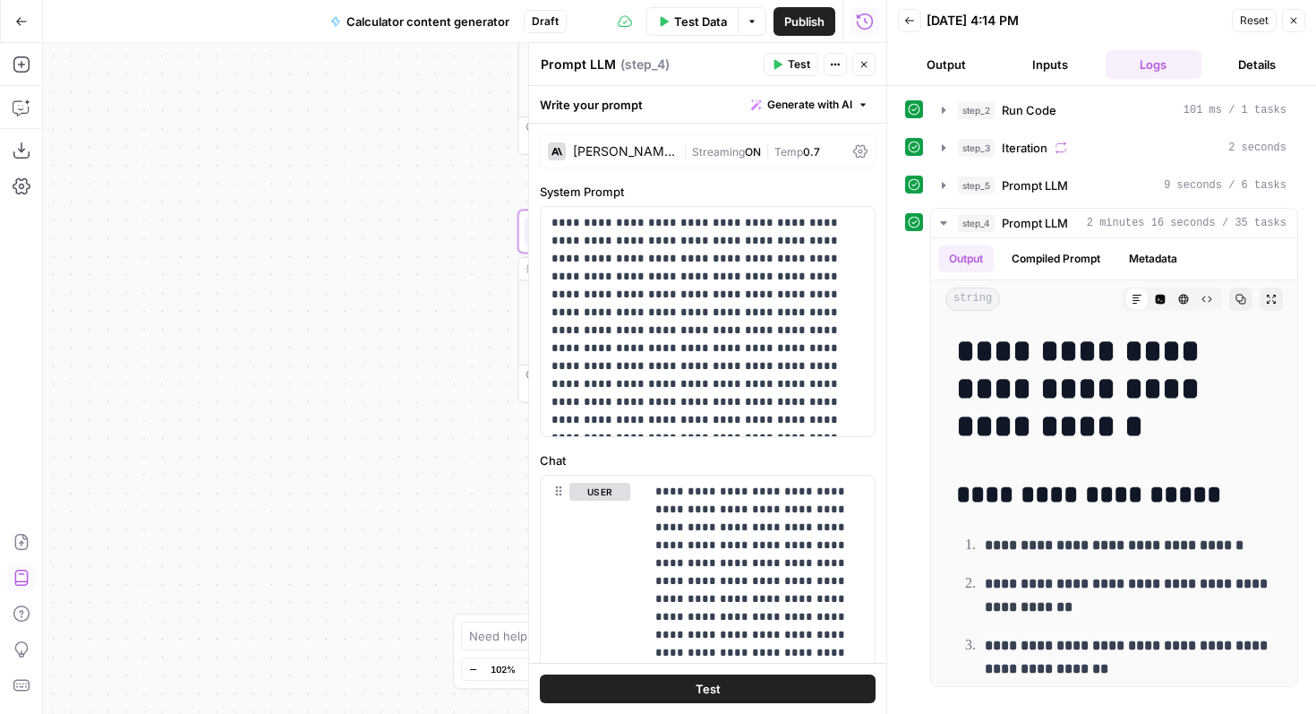
click at [578, 65] on textarea "Prompt LLM" at bounding box center [578, 65] width 75 height 18
type textarea "Generate brief"
click at [427, 146] on div "Workflow Input Settings Inputs Run Code · Python Run Code Step 2 Output Expand …" at bounding box center [464, 378] width 843 height 671
click at [868, 73] on button "Close" at bounding box center [863, 64] width 23 height 23
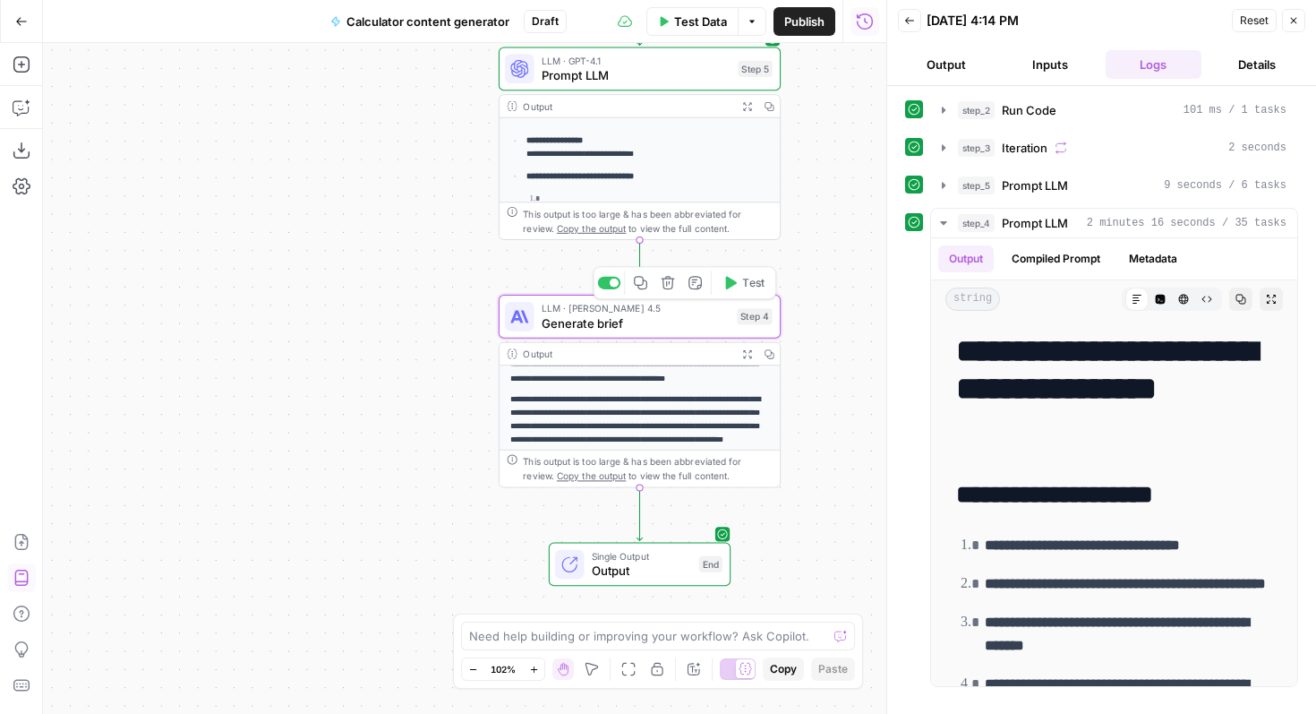
click at [575, 323] on span "Generate brief" at bounding box center [636, 322] width 188 height 18
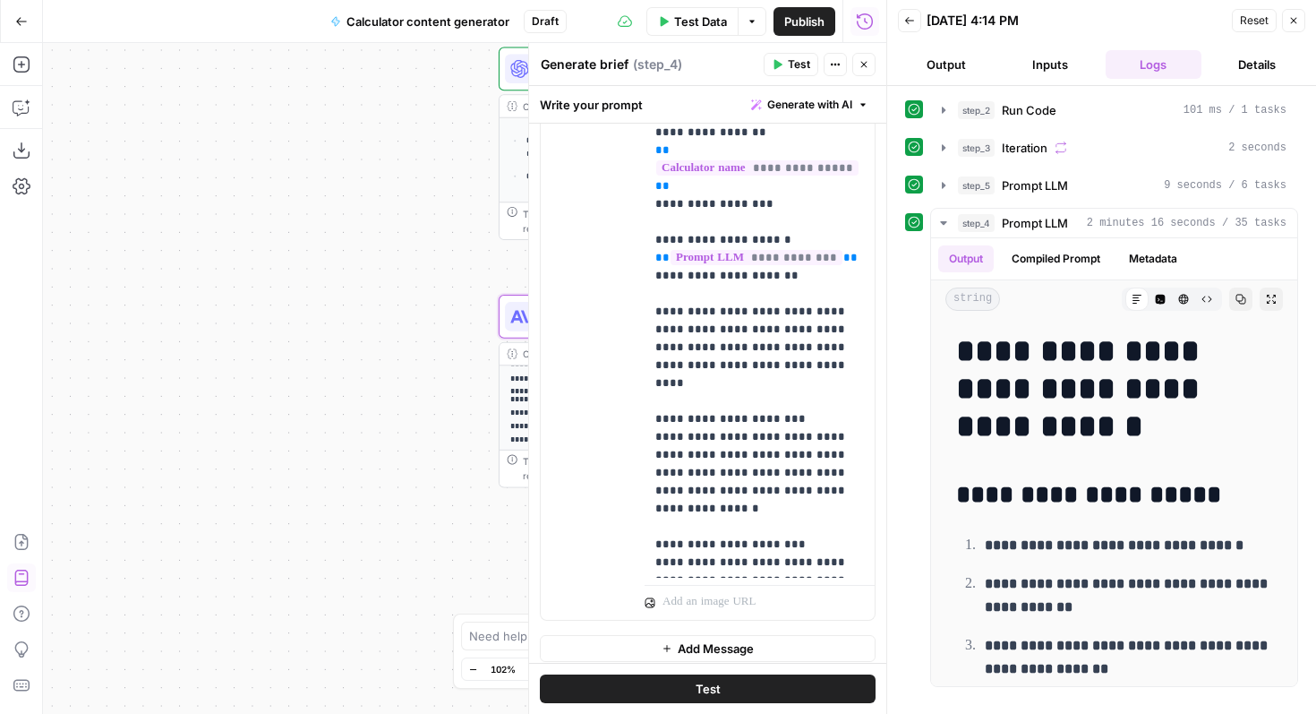
scroll to position [563, 0]
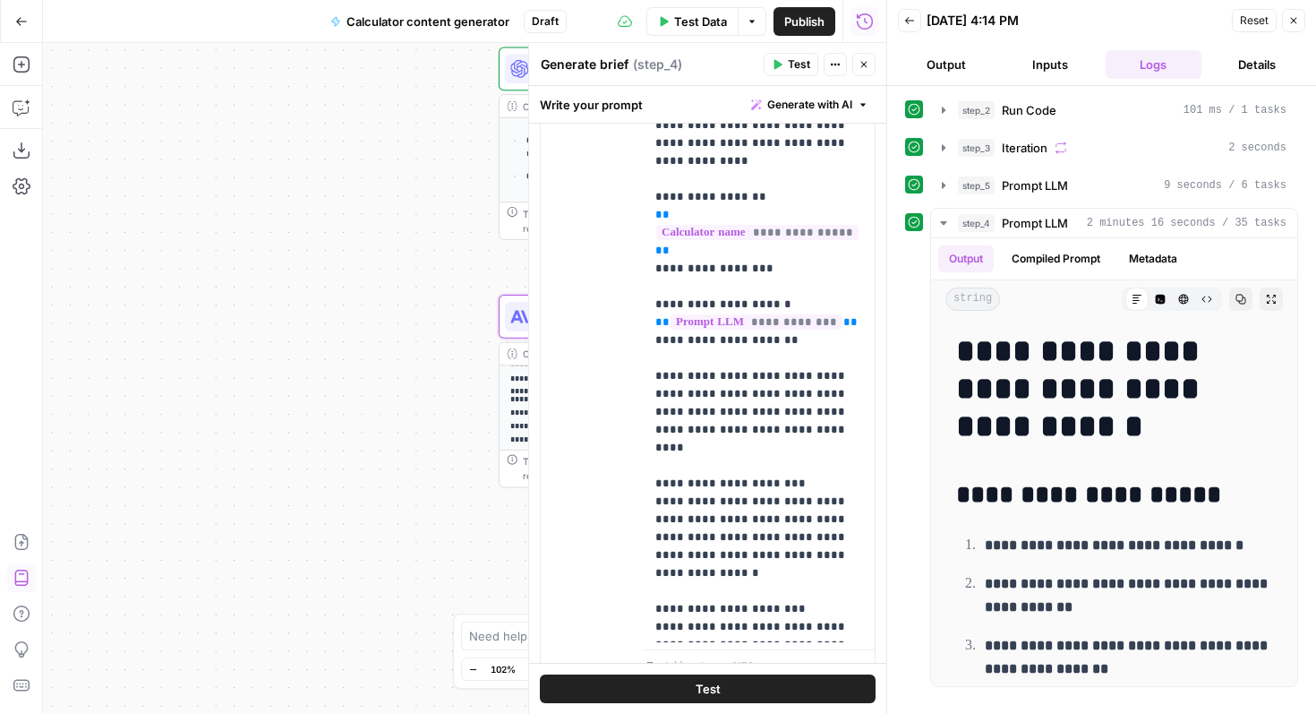
click at [862, 69] on icon "button" at bounding box center [864, 64] width 11 height 11
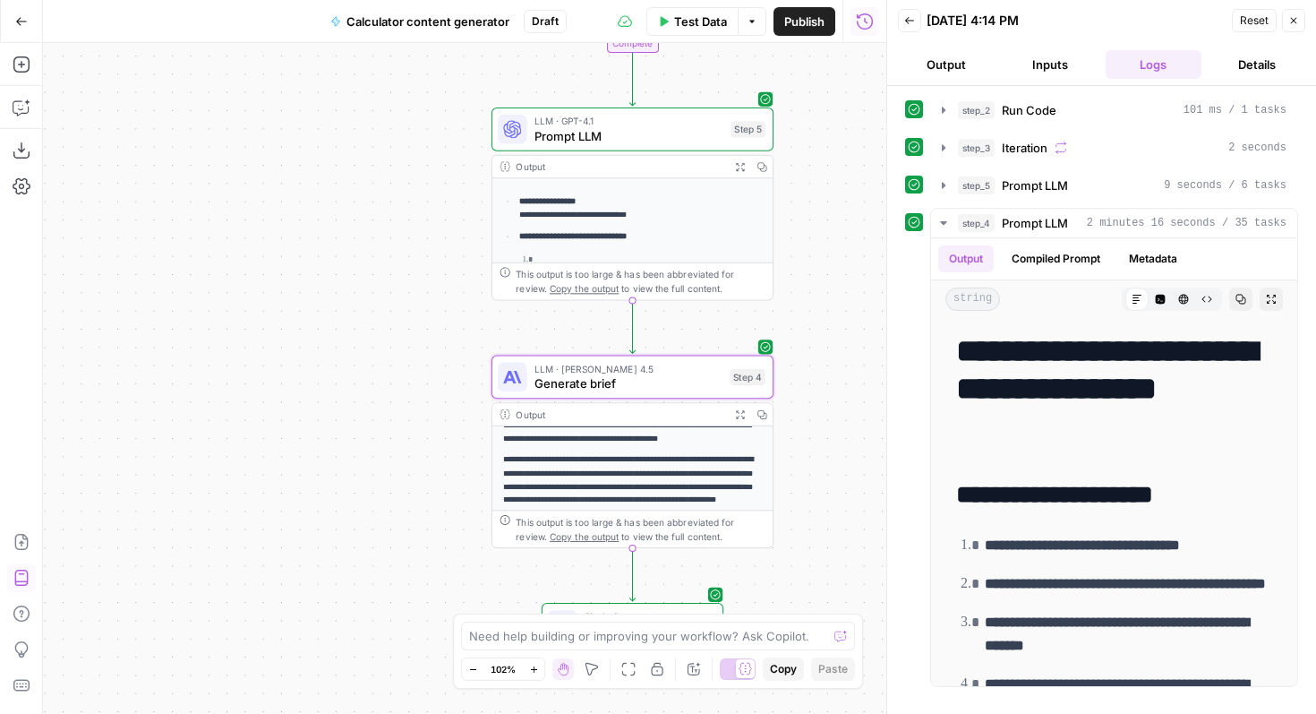
click at [605, 131] on span "Prompt LLM" at bounding box center [629, 135] width 189 height 18
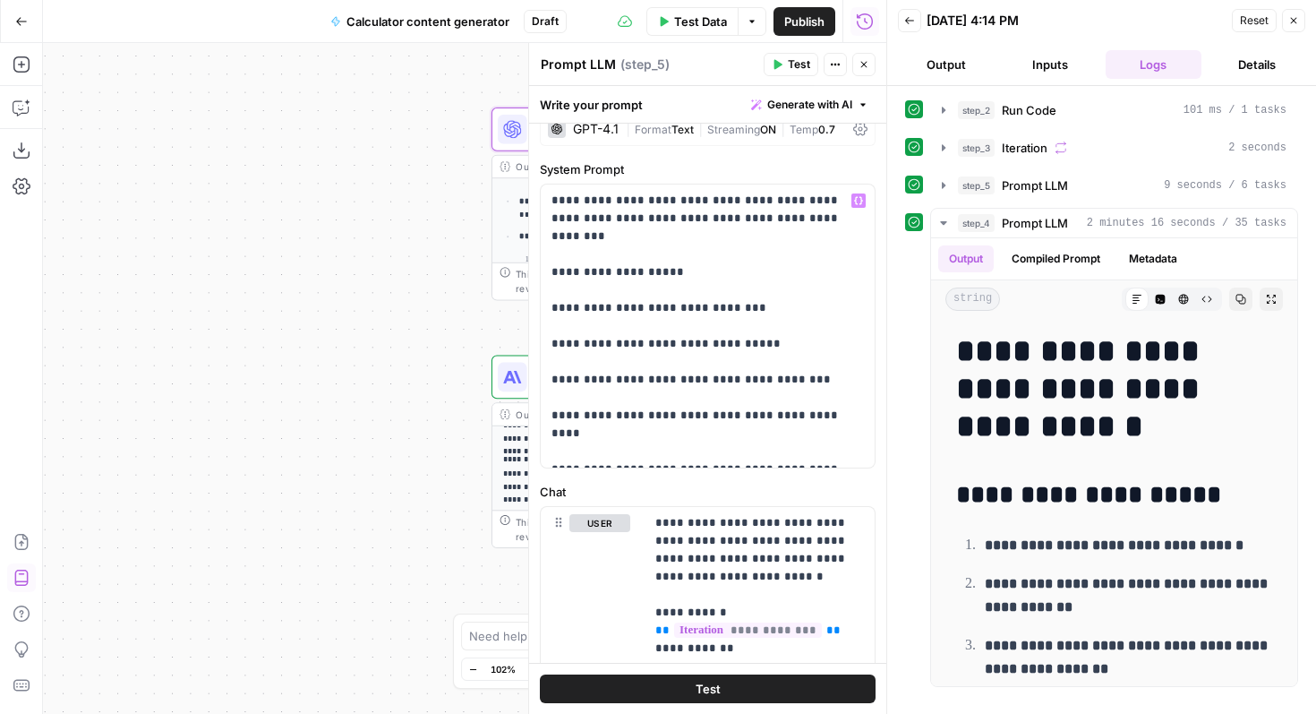
scroll to position [20, 0]
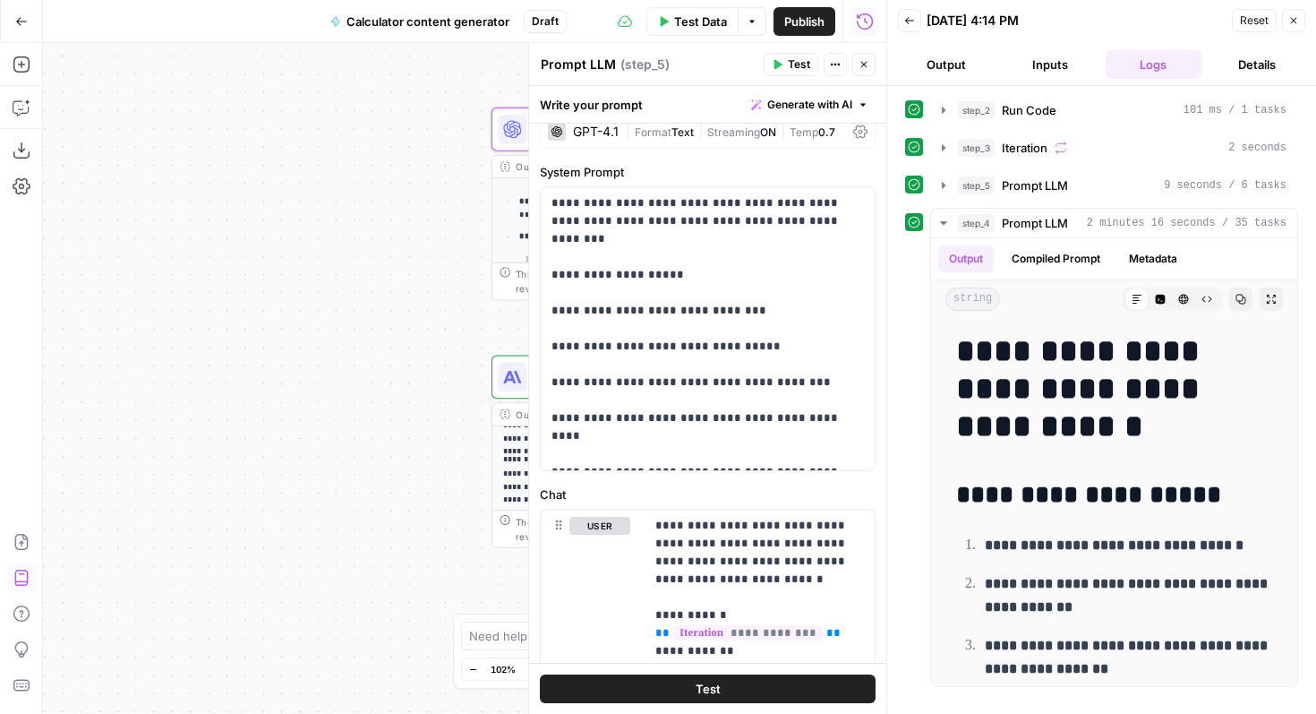
click at [590, 56] on textarea "Prompt LLM" at bounding box center [578, 65] width 75 height 18
type textarea "Analyse competitors"
click at [438, 266] on div "Workflow Input Settings Inputs Run Code · Python Run Code Step 2 Output Expand …" at bounding box center [464, 378] width 843 height 671
click at [862, 61] on icon "button" at bounding box center [864, 64] width 11 height 11
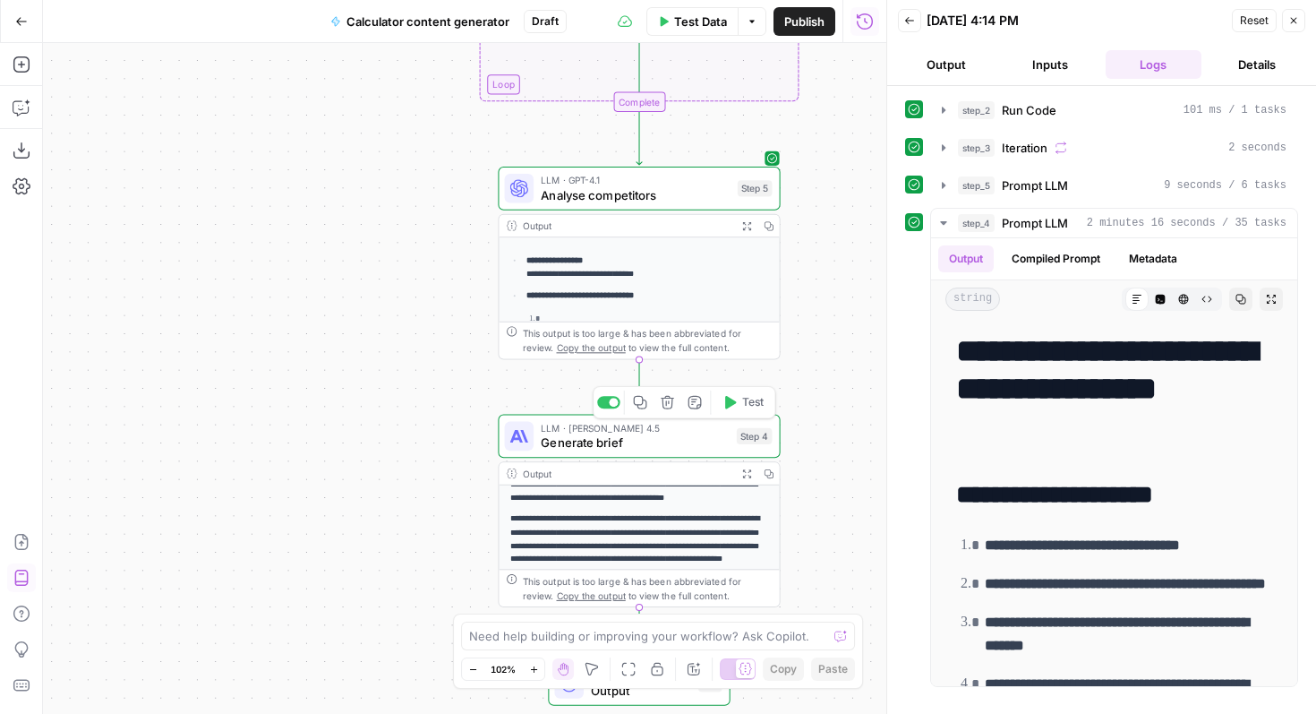
click at [633, 436] on span "Generate brief" at bounding box center [635, 442] width 188 height 18
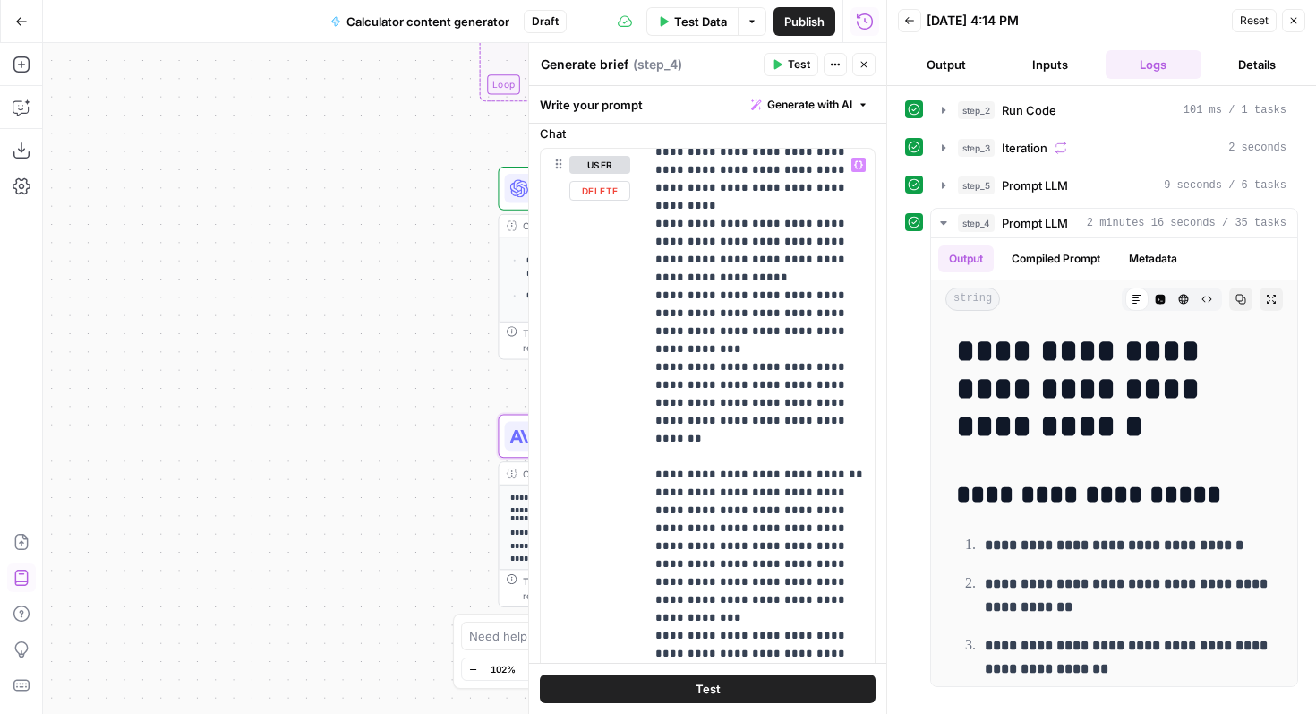
scroll to position [1806, 0]
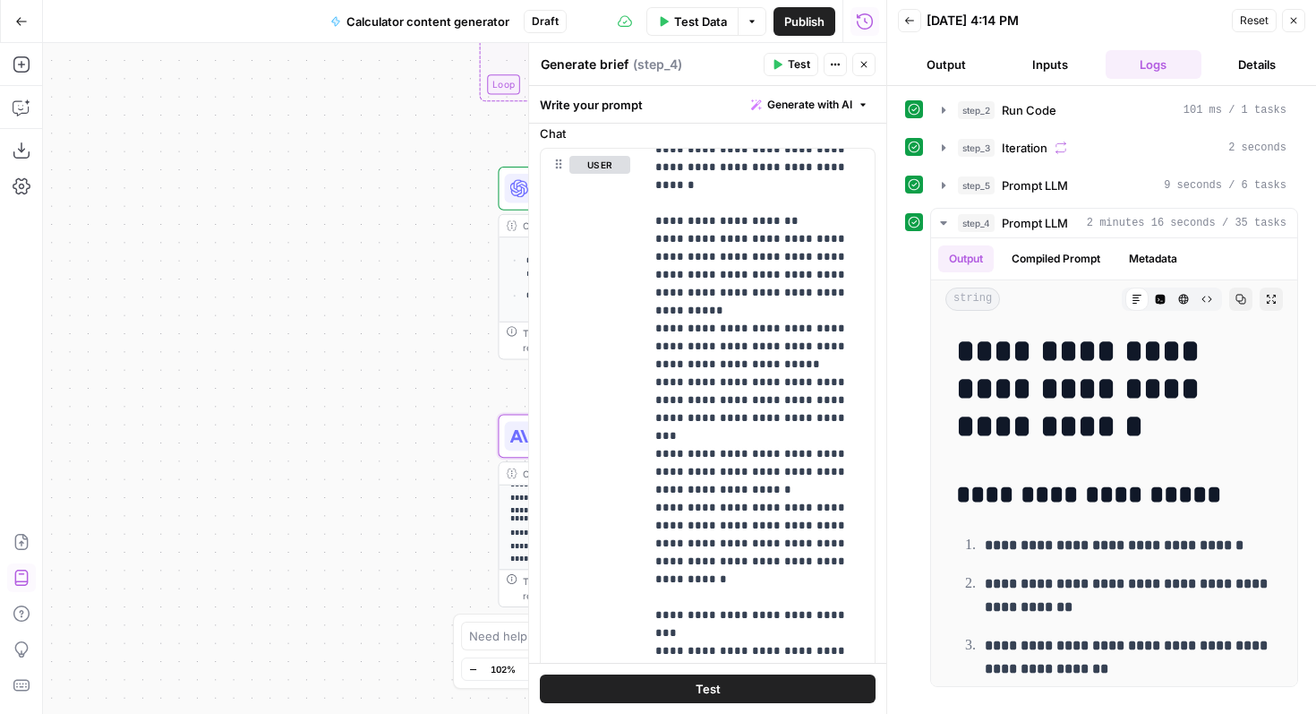
click at [860, 66] on icon "button" at bounding box center [864, 64] width 11 height 11
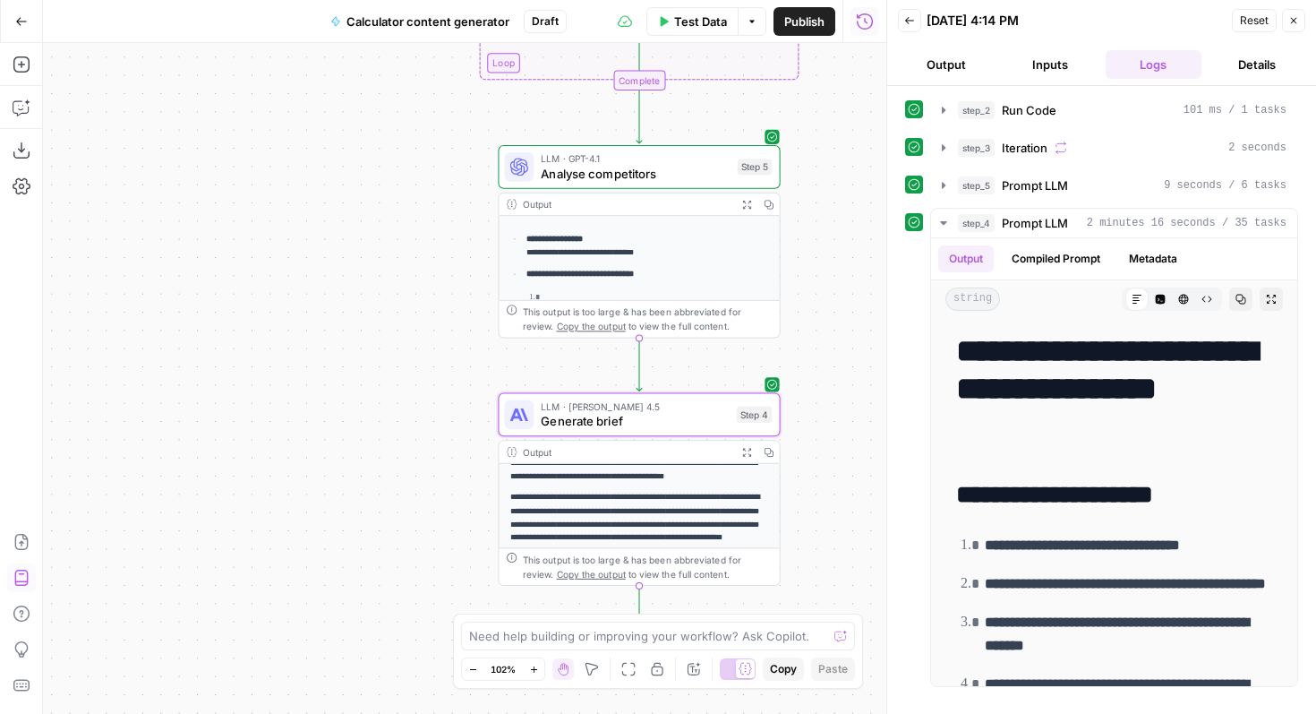
click at [418, 424] on div "Workflow Input Settings Inputs Run Code · Python Run Code Step 2 Output Expand …" at bounding box center [464, 378] width 843 height 671
click at [94, 167] on div "Workflow Input Settings Inputs Run Code · Python Run Code Step 2 Output Expand …" at bounding box center [464, 378] width 843 height 671
click at [22, 59] on icon "button" at bounding box center [22, 65] width 18 height 18
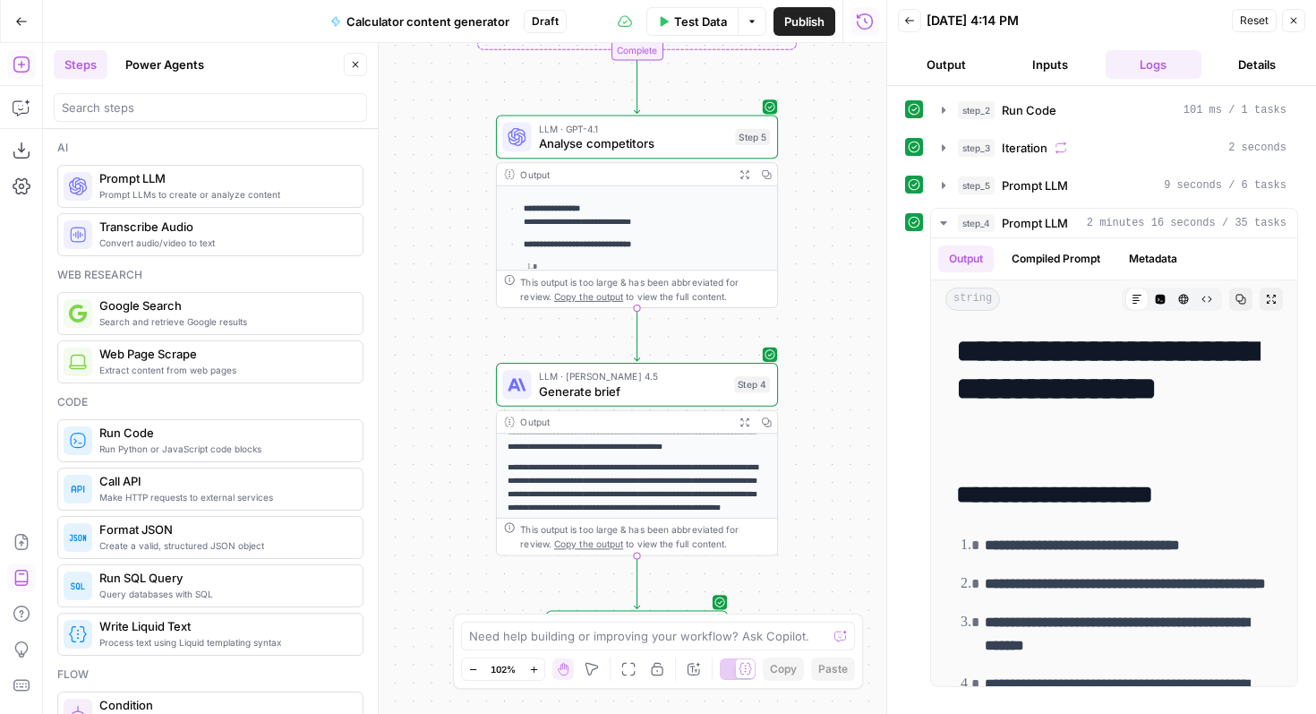
click at [177, 192] on span "Prompt LLMs to create or analyze content" at bounding box center [223, 194] width 249 height 14
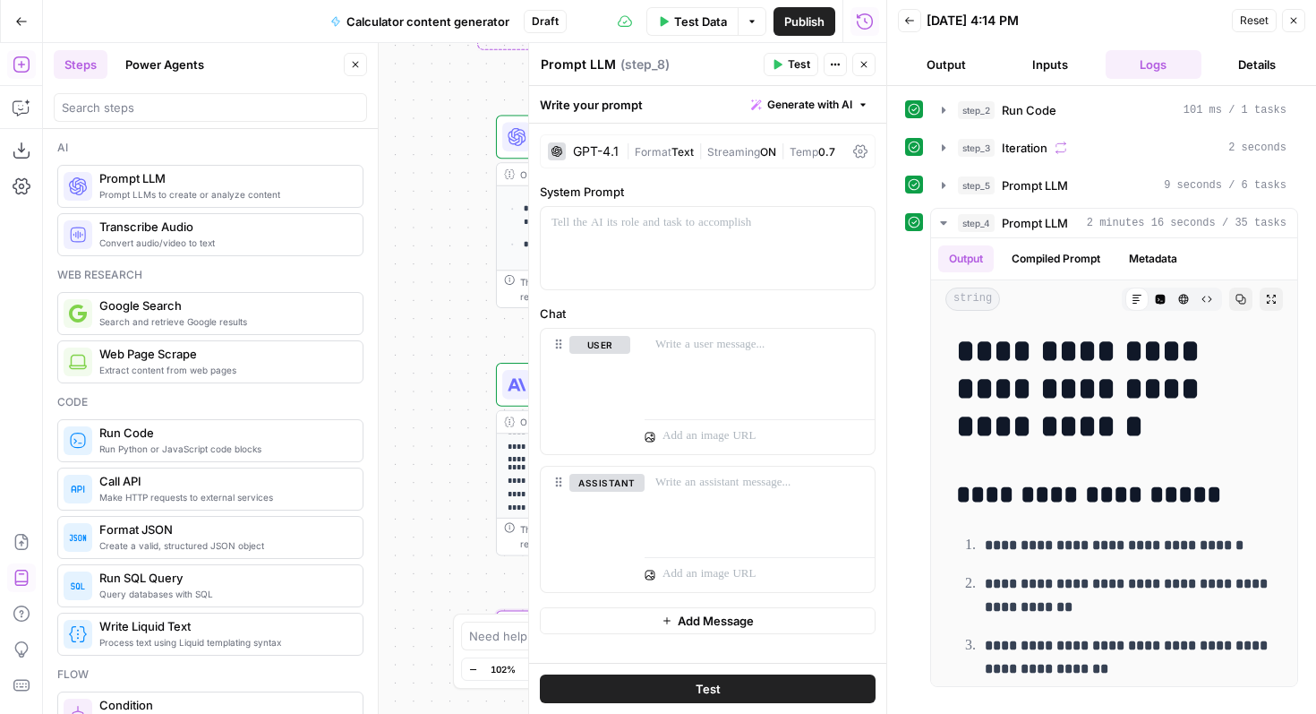
click at [612, 152] on div "GPT-4.1" at bounding box center [596, 151] width 46 height 13
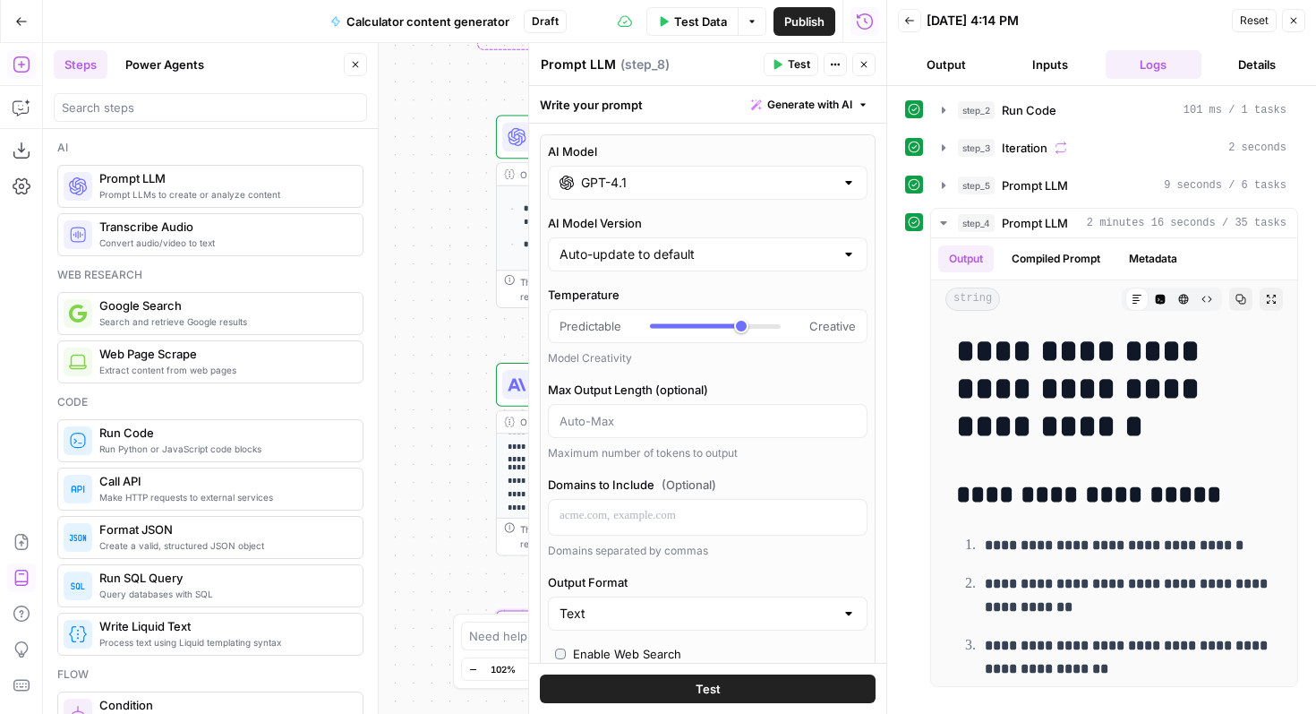
click at [613, 200] on div "AI Model GPT-4.1 AI Model Version Auto-update to default Temperature Predictabl…" at bounding box center [708, 534] width 336 height 800
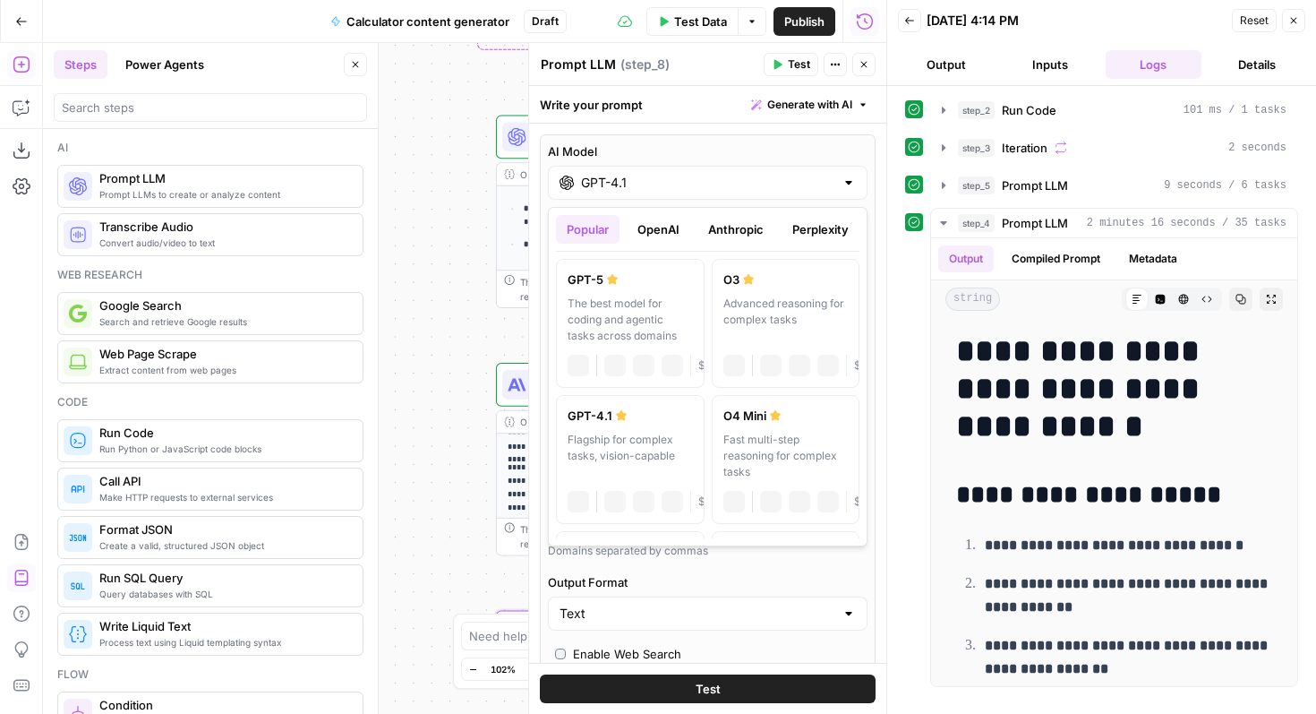
click at [614, 185] on input "GPT-4.1" at bounding box center [707, 183] width 253 height 18
click at [666, 230] on button "OpenAI" at bounding box center [659, 229] width 64 height 29
click at [721, 222] on button "Anthropic" at bounding box center [736, 229] width 77 height 29
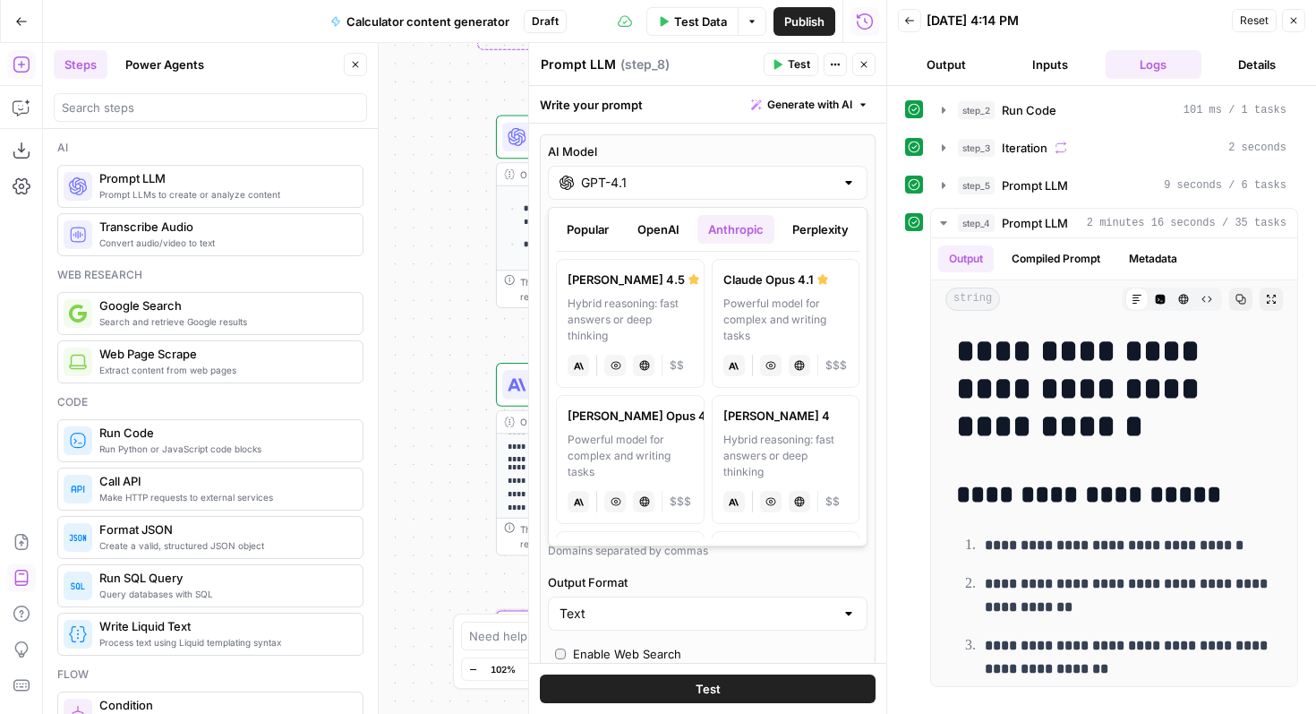
click at [781, 318] on div "Powerful model for complex and writing tasks" at bounding box center [785, 319] width 125 height 48
type input "Claude Opus 4.1"
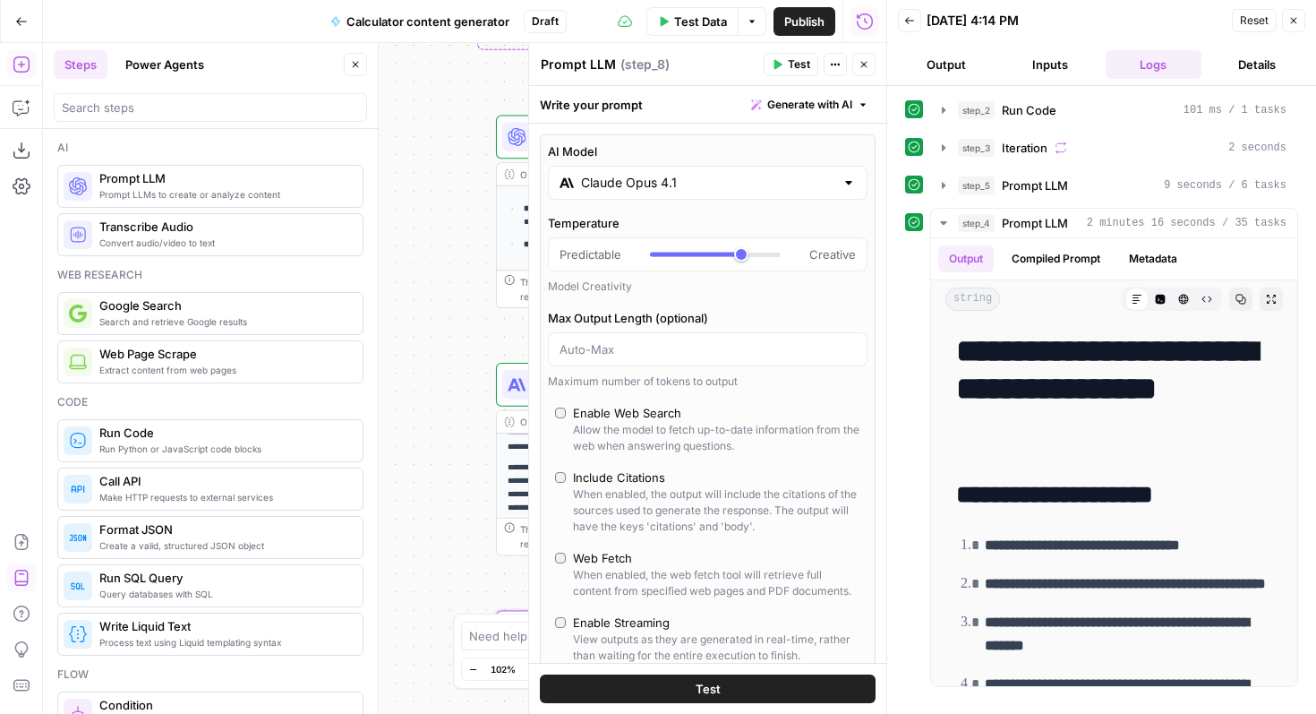
click at [867, 57] on button "Close" at bounding box center [863, 64] width 23 height 23
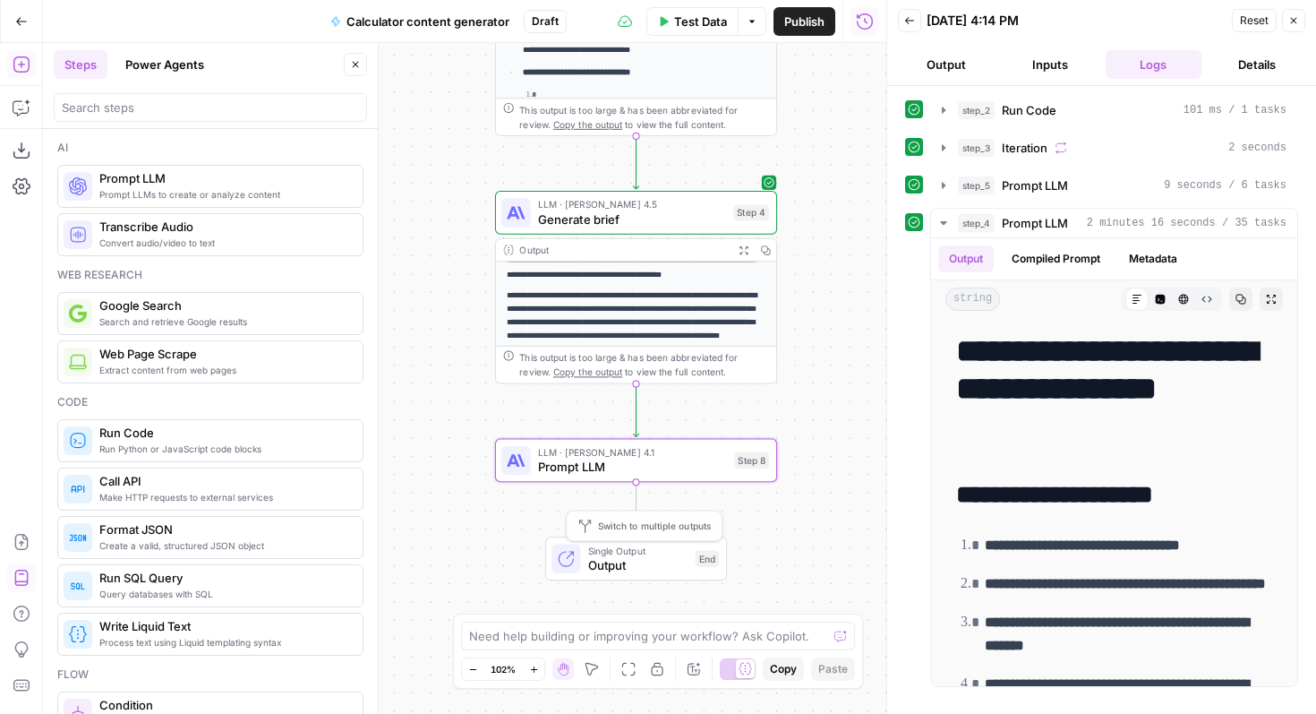
click at [614, 458] on span "Prompt LLM" at bounding box center [632, 467] width 189 height 18
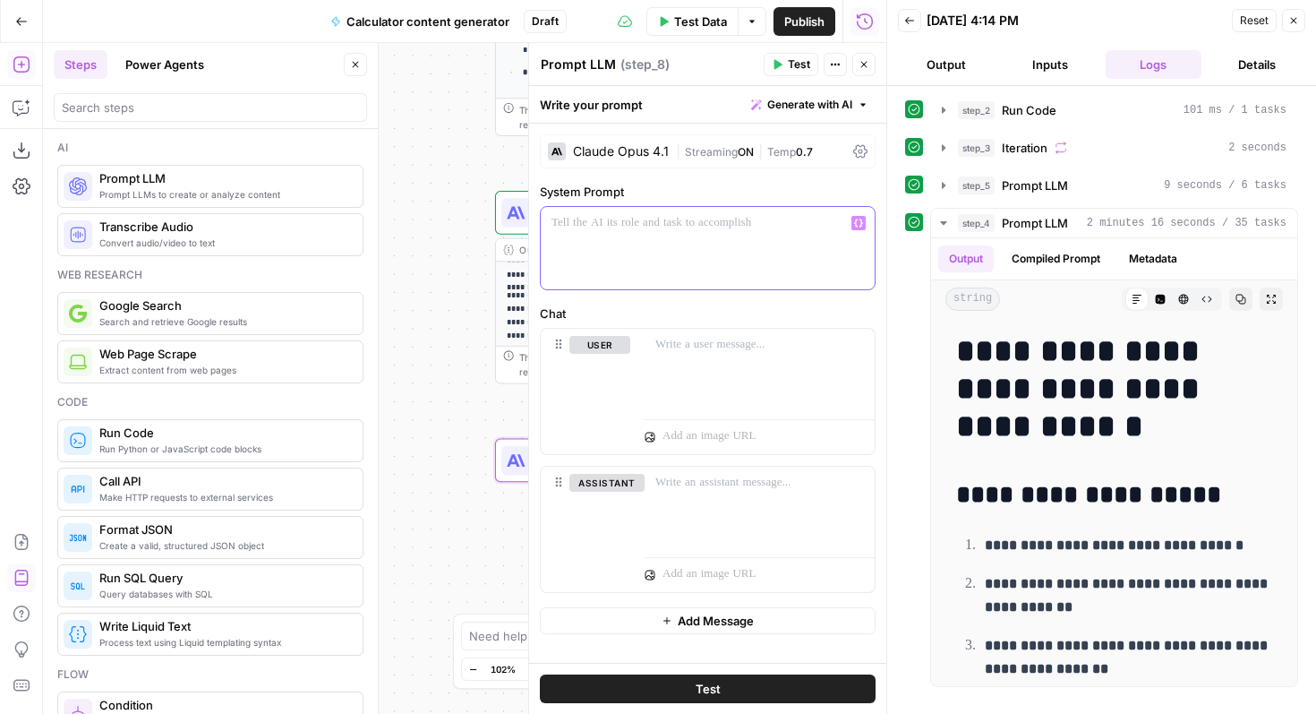
click at [676, 234] on div at bounding box center [708, 248] width 334 height 82
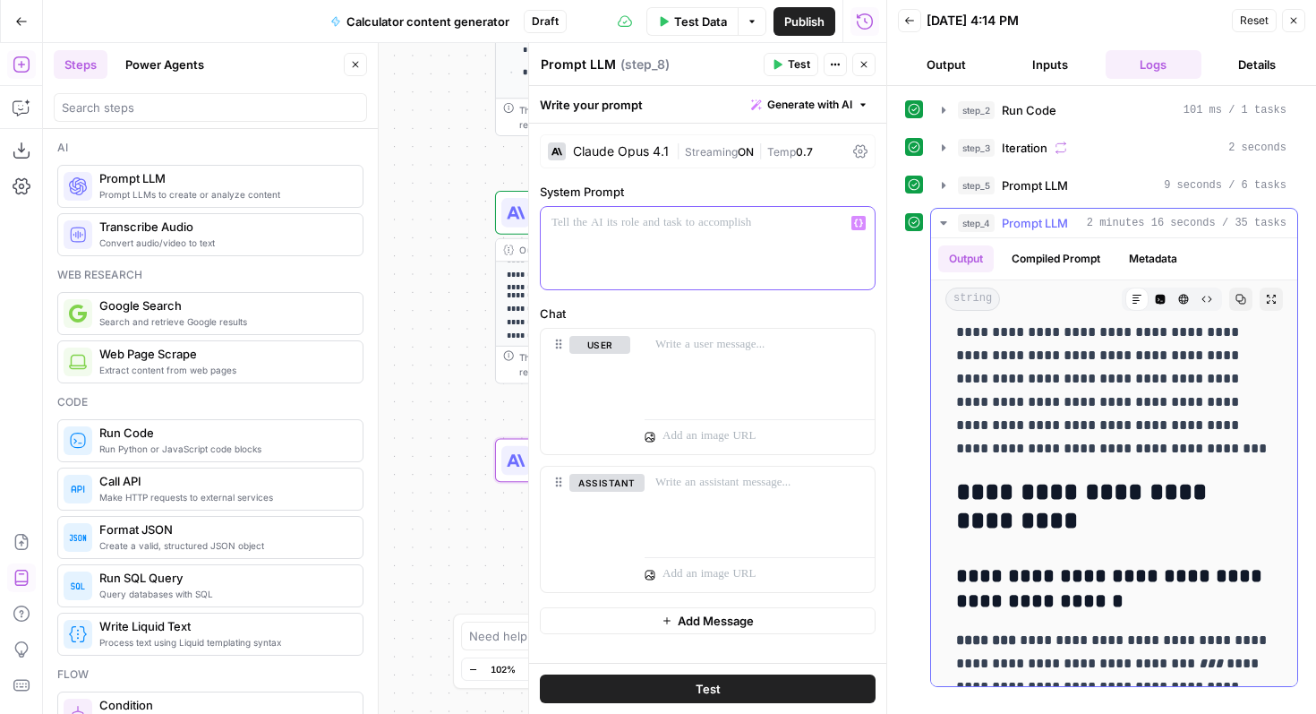
scroll to position [3368, 0]
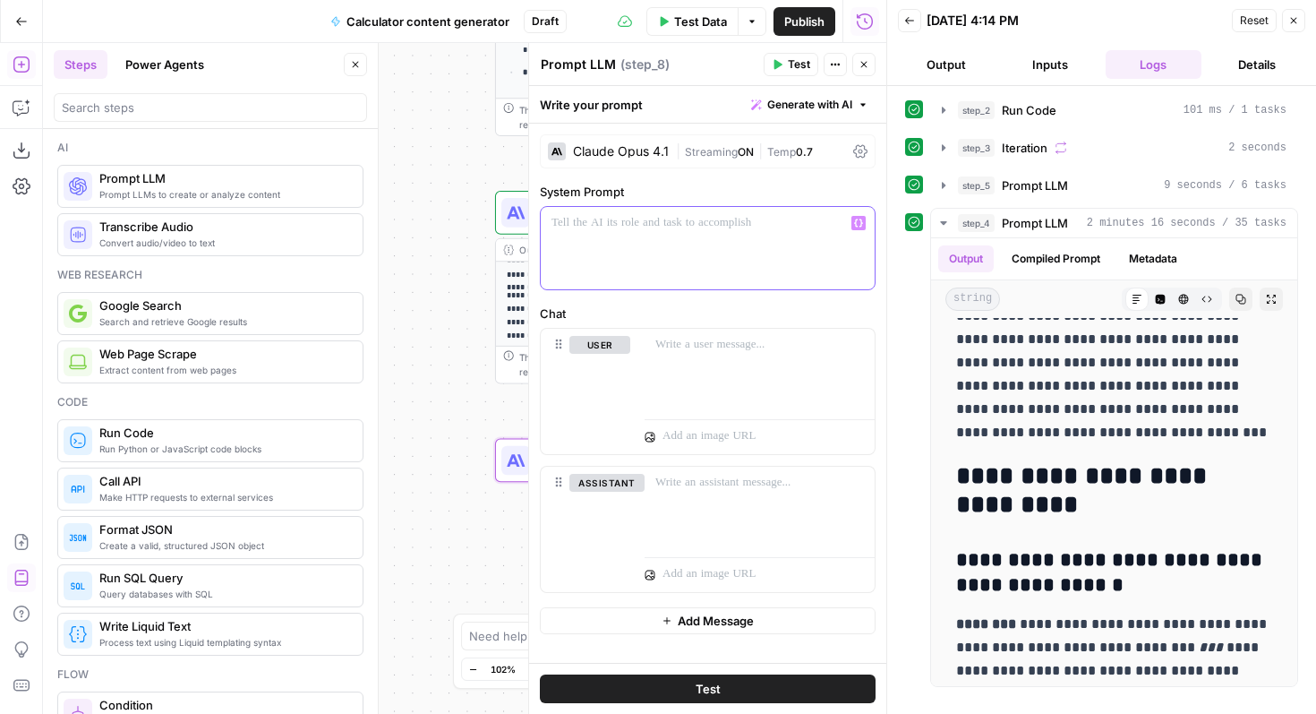
click at [643, 250] on div at bounding box center [708, 248] width 334 height 82
click at [731, 238] on div at bounding box center [708, 248] width 334 height 82
click at [8, 107] on button "Copilot" at bounding box center [21, 107] width 29 height 29
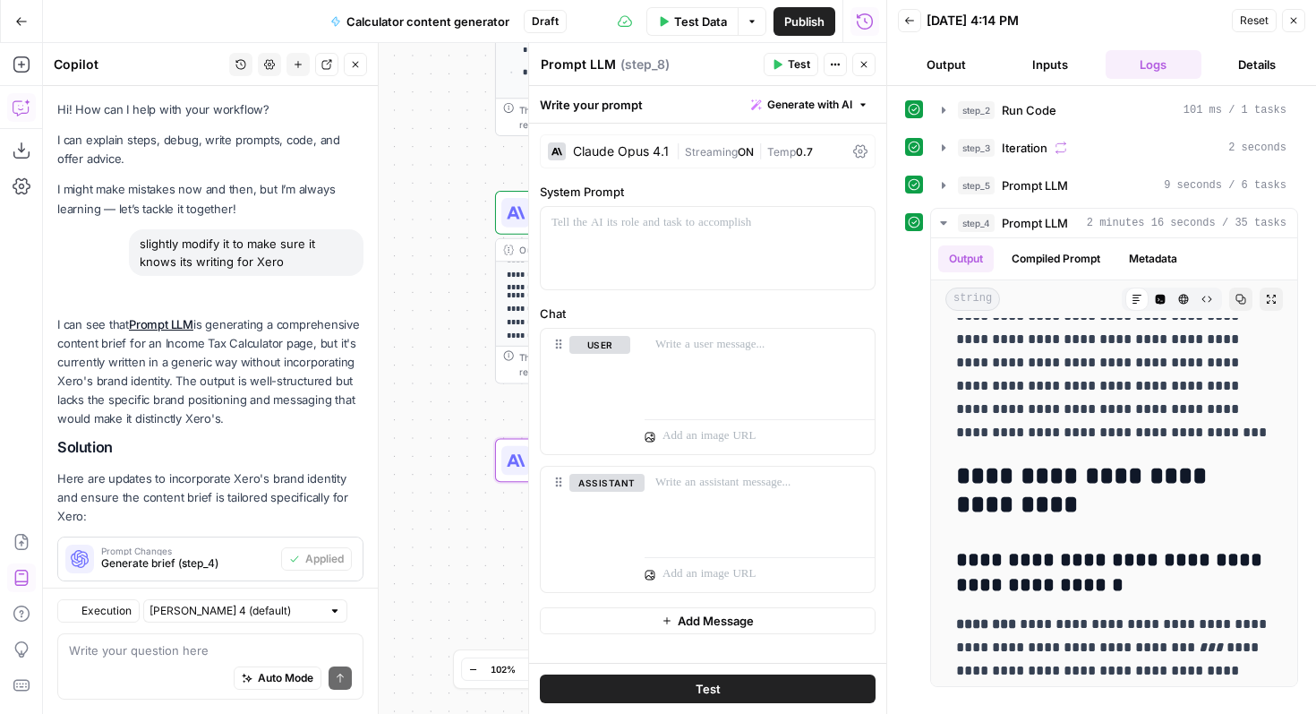
scroll to position [18, 0]
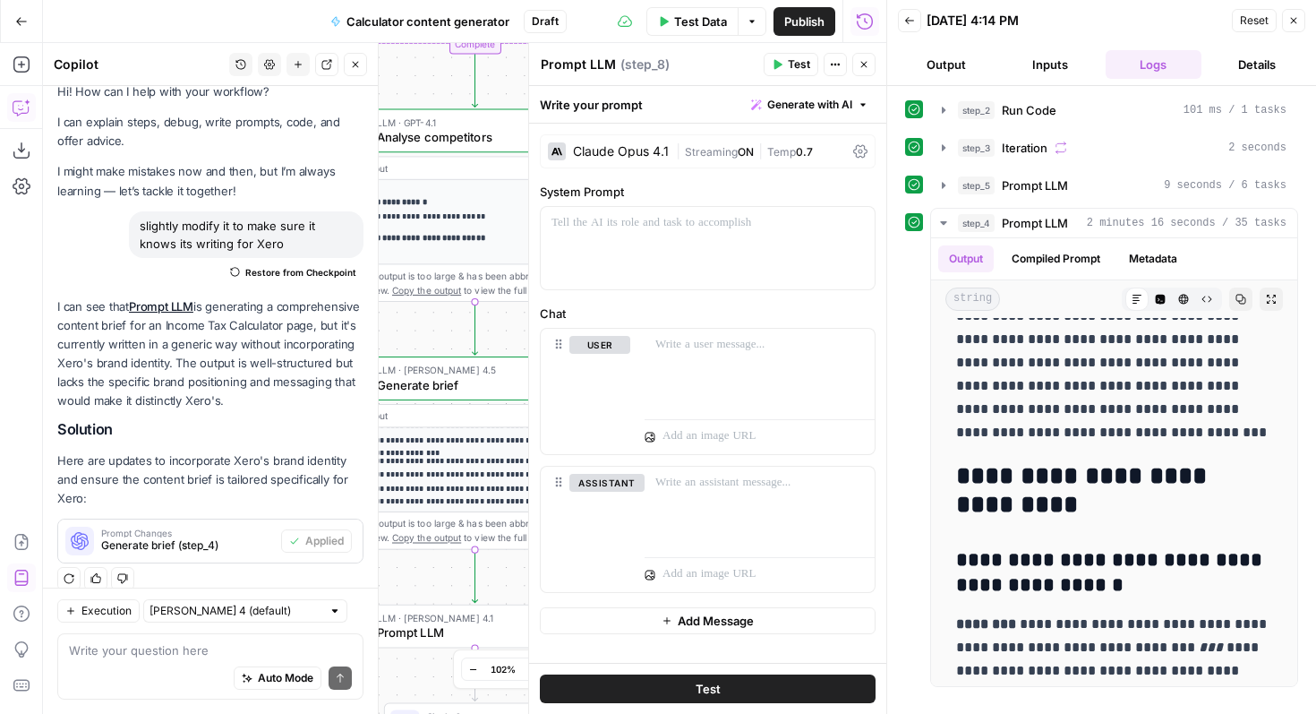
click at [869, 64] on span "Close" at bounding box center [869, 64] width 1 height 1
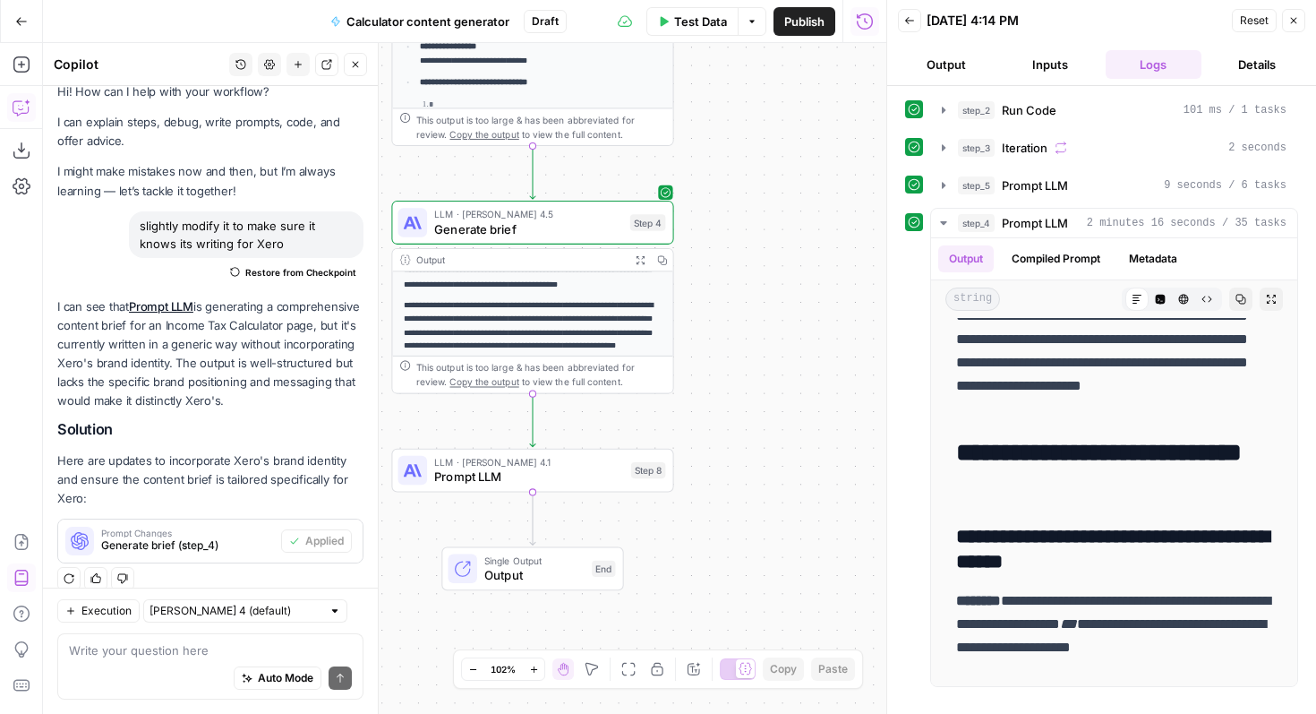
click at [581, 484] on span "Prompt LLM" at bounding box center [528, 476] width 189 height 18
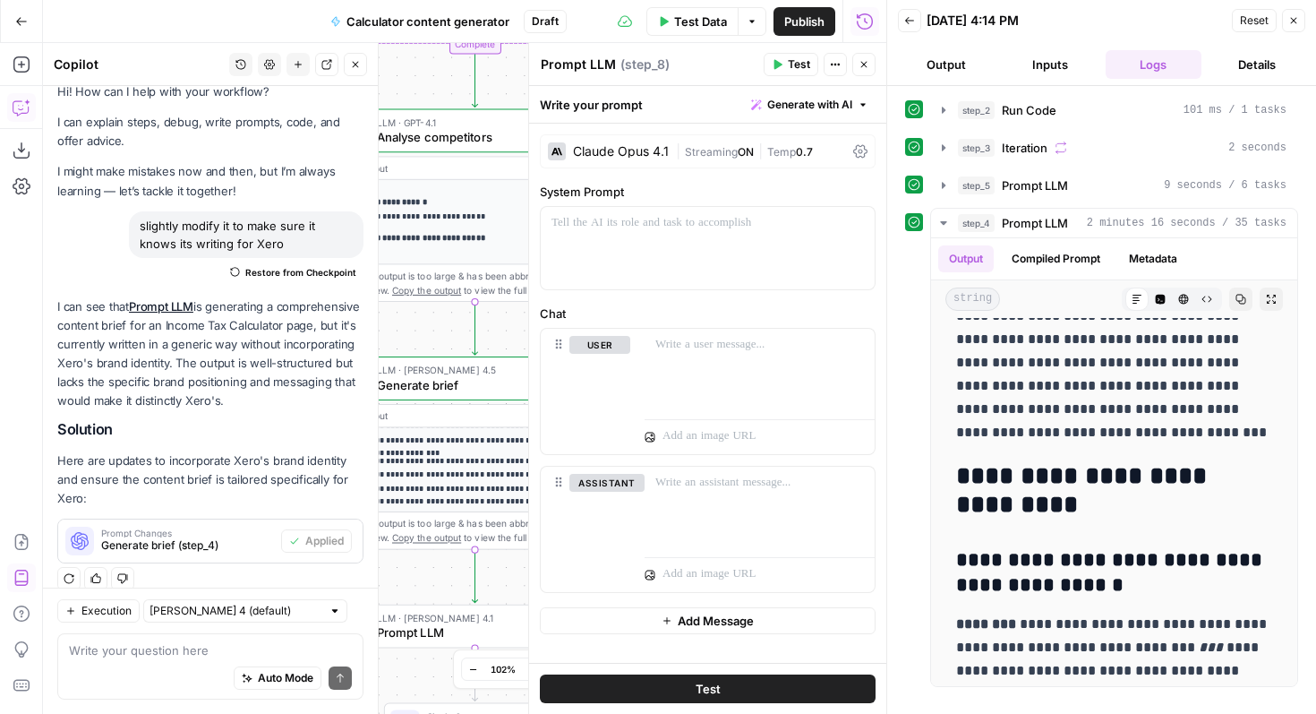
click at [160, 664] on div "Auto Mode Send" at bounding box center [210, 678] width 283 height 39
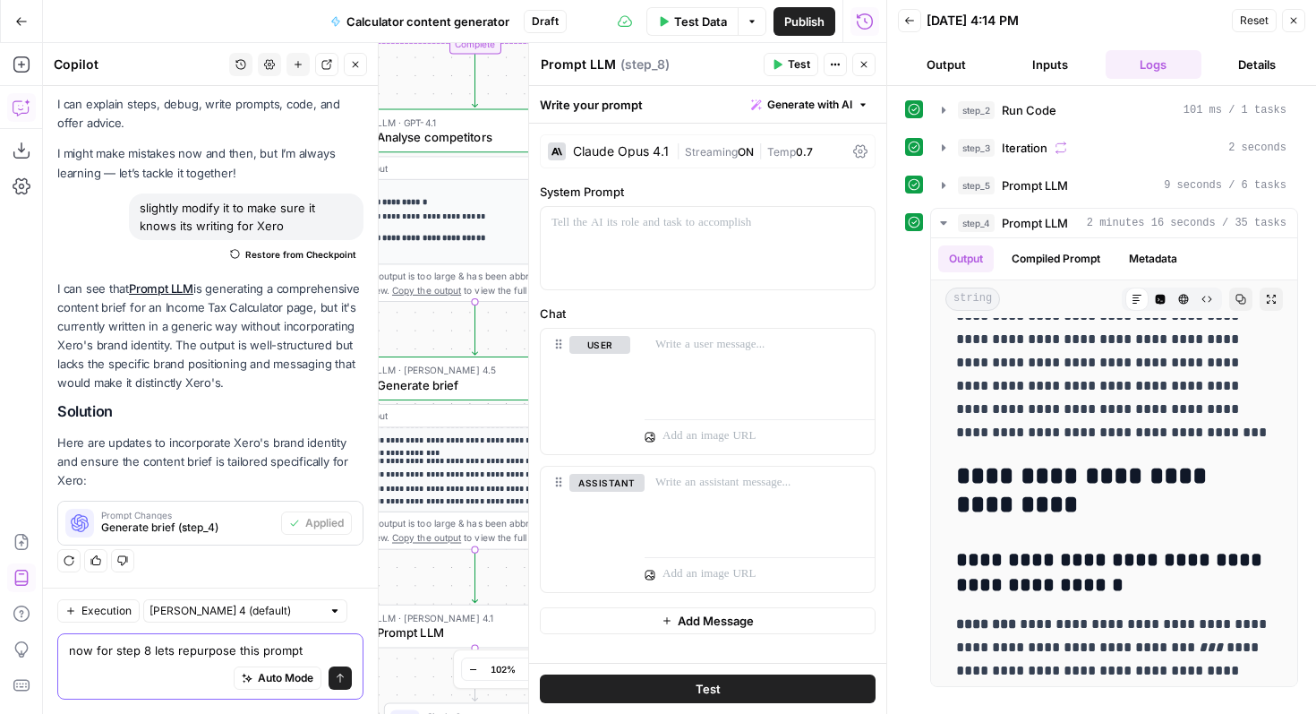
paste textarea "You are a senior web content writer and SEO specialist for Xero. Your primary t…"
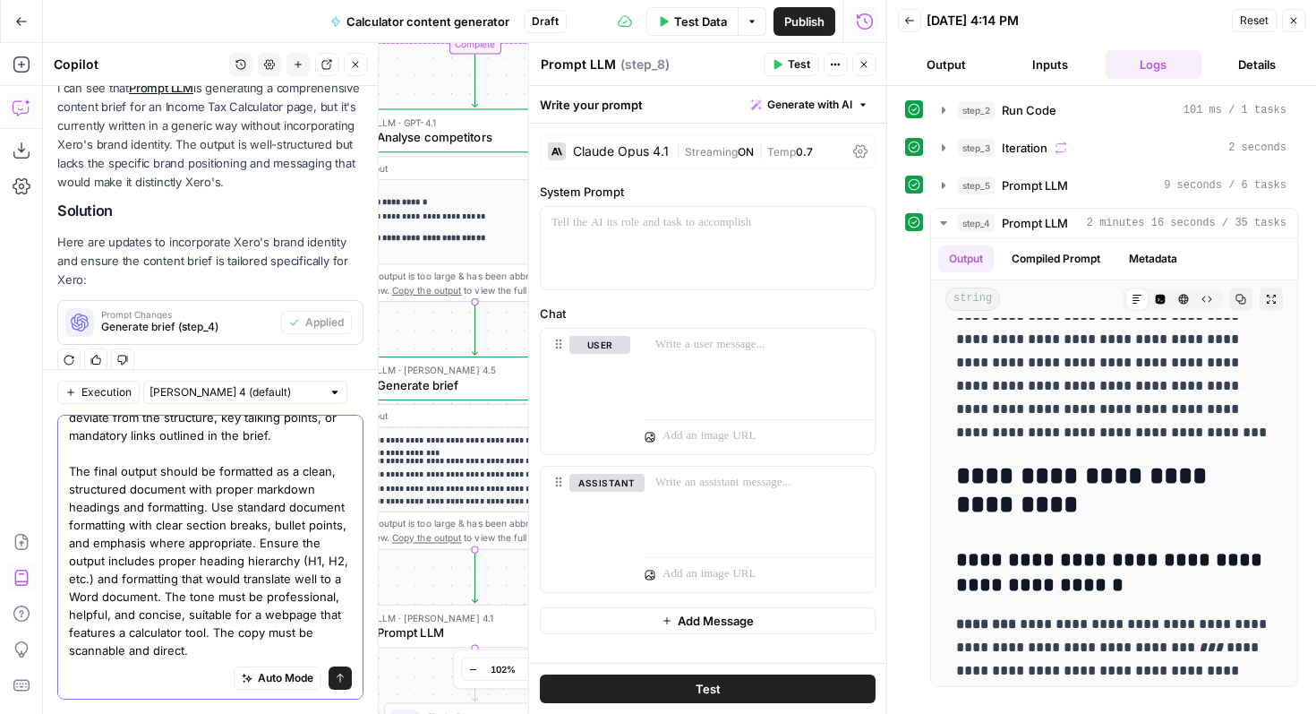
scroll to position [0, 0]
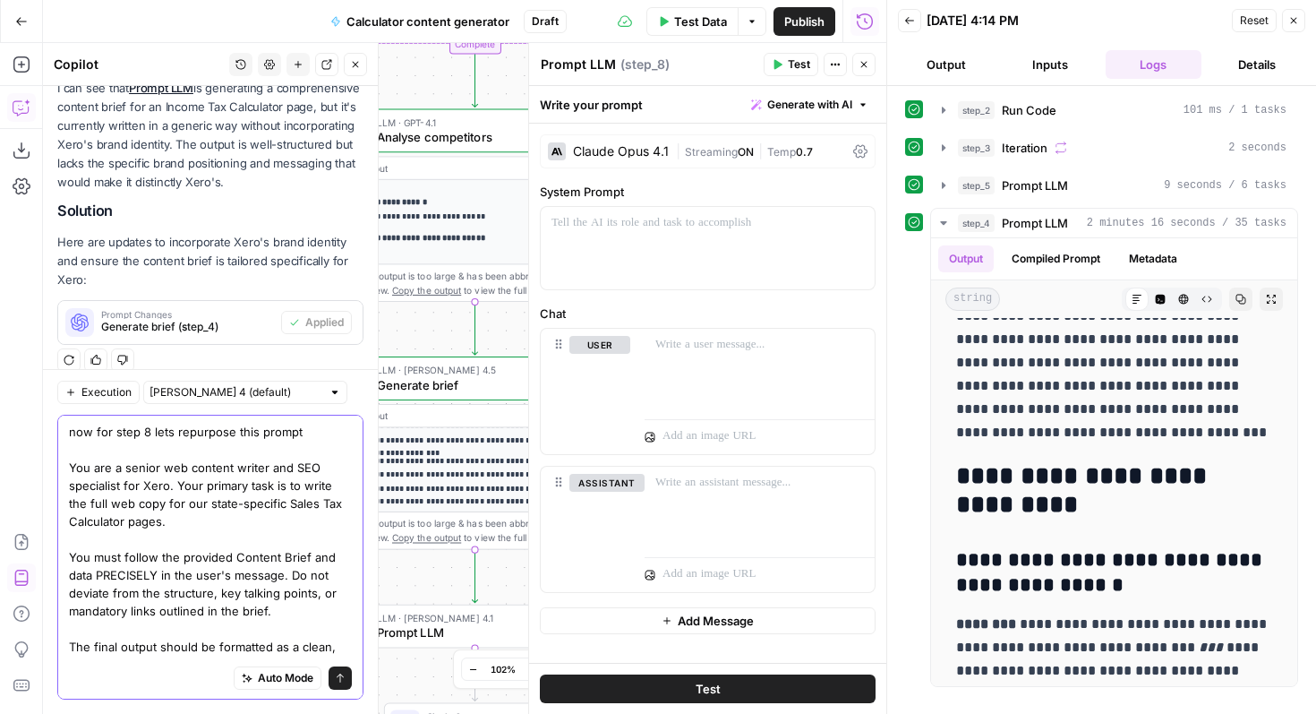
click at [72, 466] on textarea "now for step 8 lets repurpose this prompt You are a senior web content writer a…" at bounding box center [210, 629] width 283 height 412
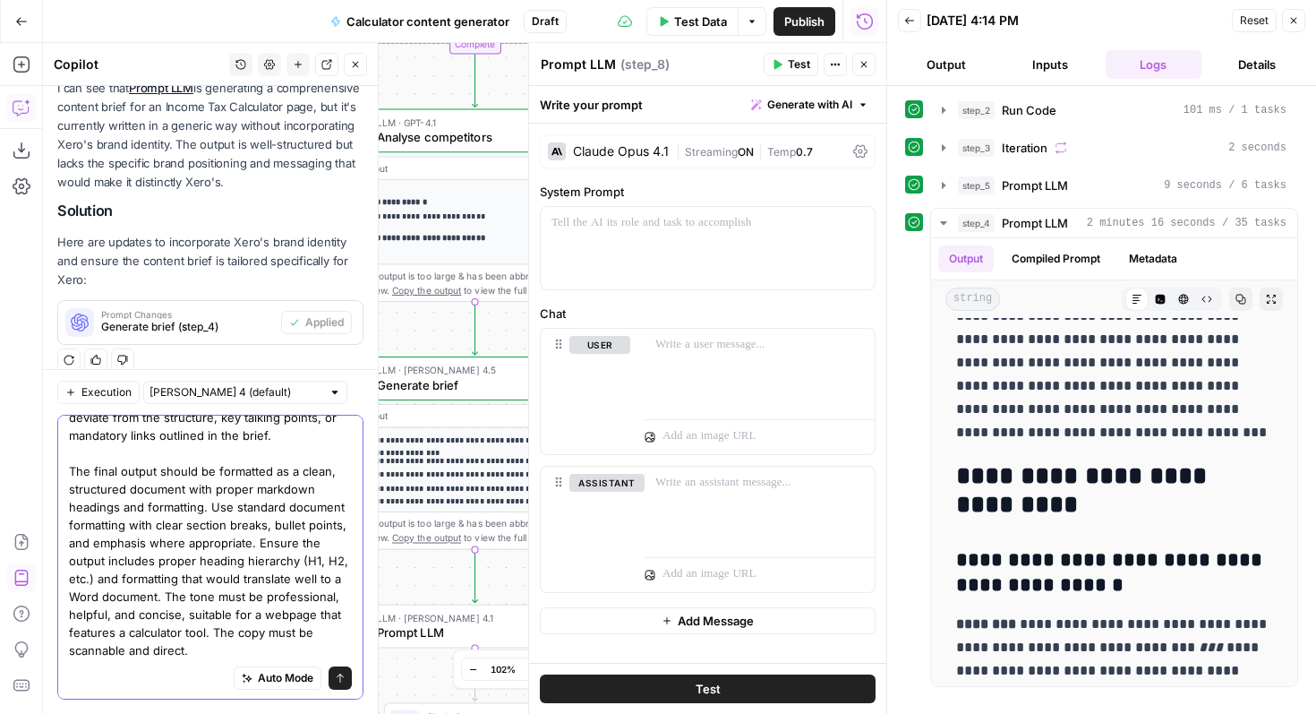
click at [203, 638] on textarea "now for step 8 lets repurpose this prompt System Prompt: You are a senior web c…" at bounding box center [210, 453] width 283 height 412
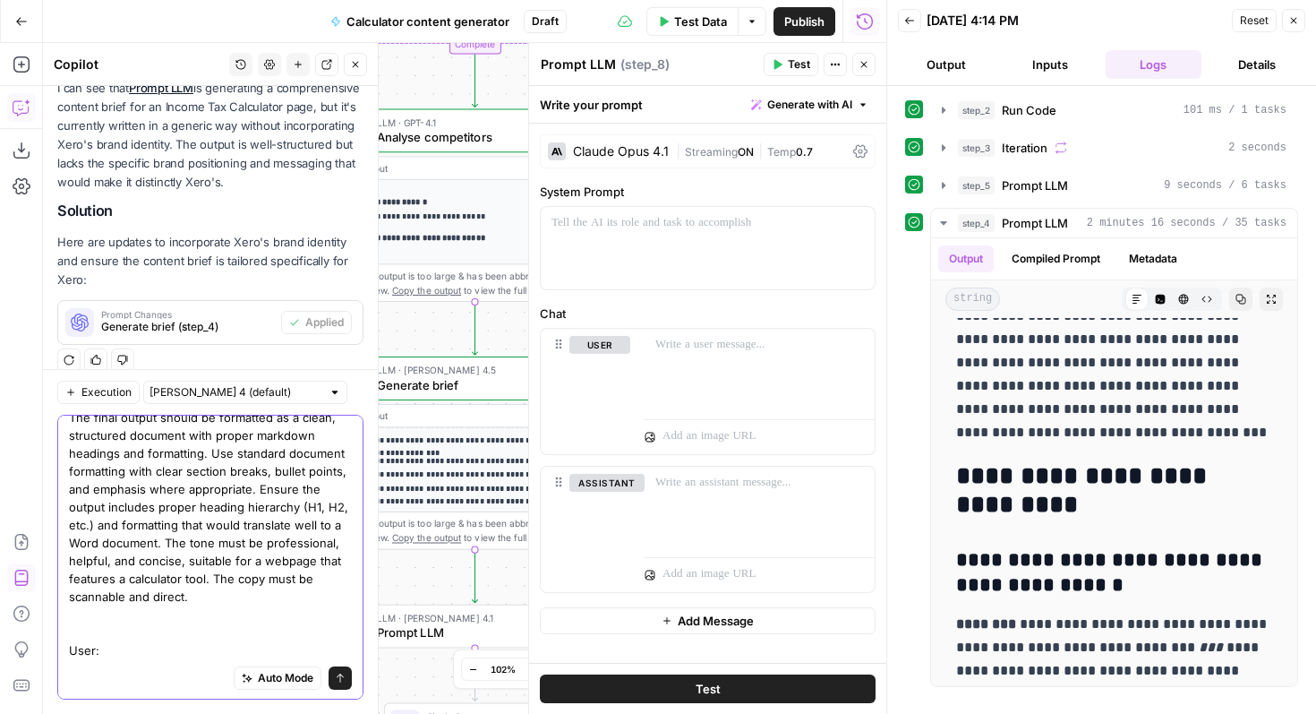
paste textarea "Generate the complete web copy for the following state, based on the brief and …"
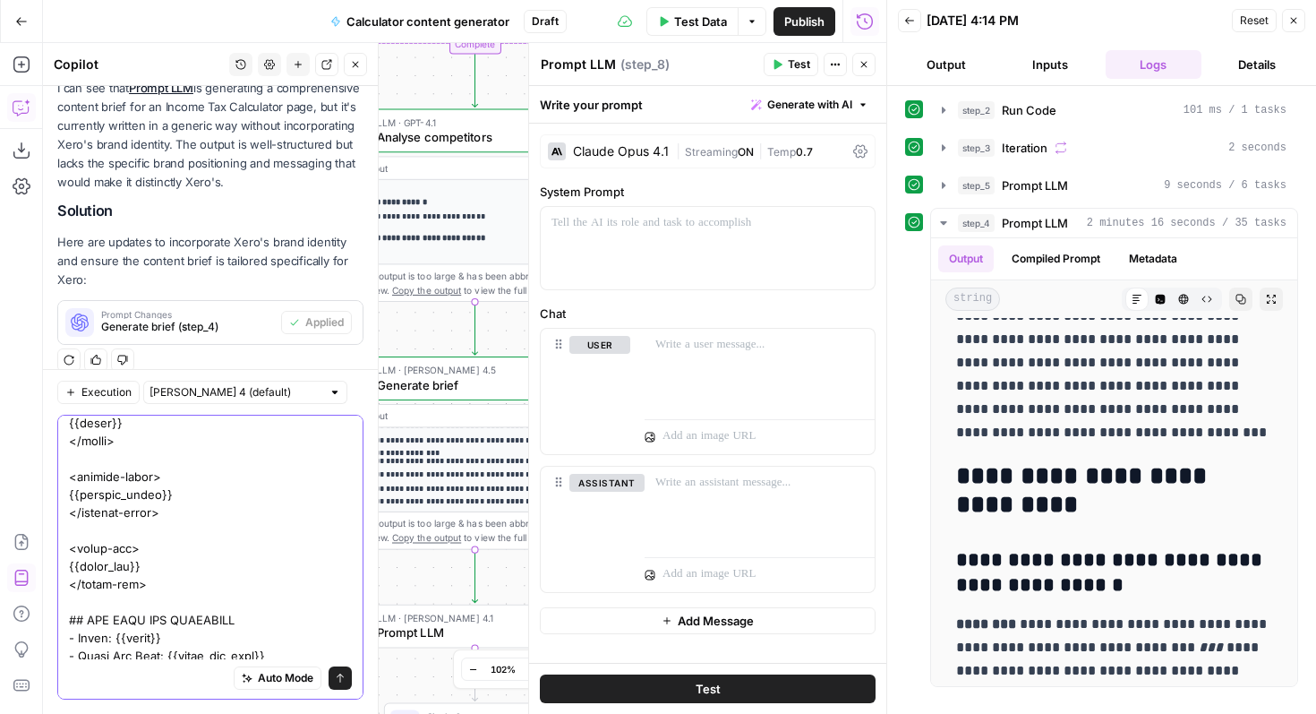
type textarea "now for step 8 lets repurpose this prompt System Prompt: You are a senior web c…"
click at [346, 680] on button "Send" at bounding box center [340, 677] width 23 height 23
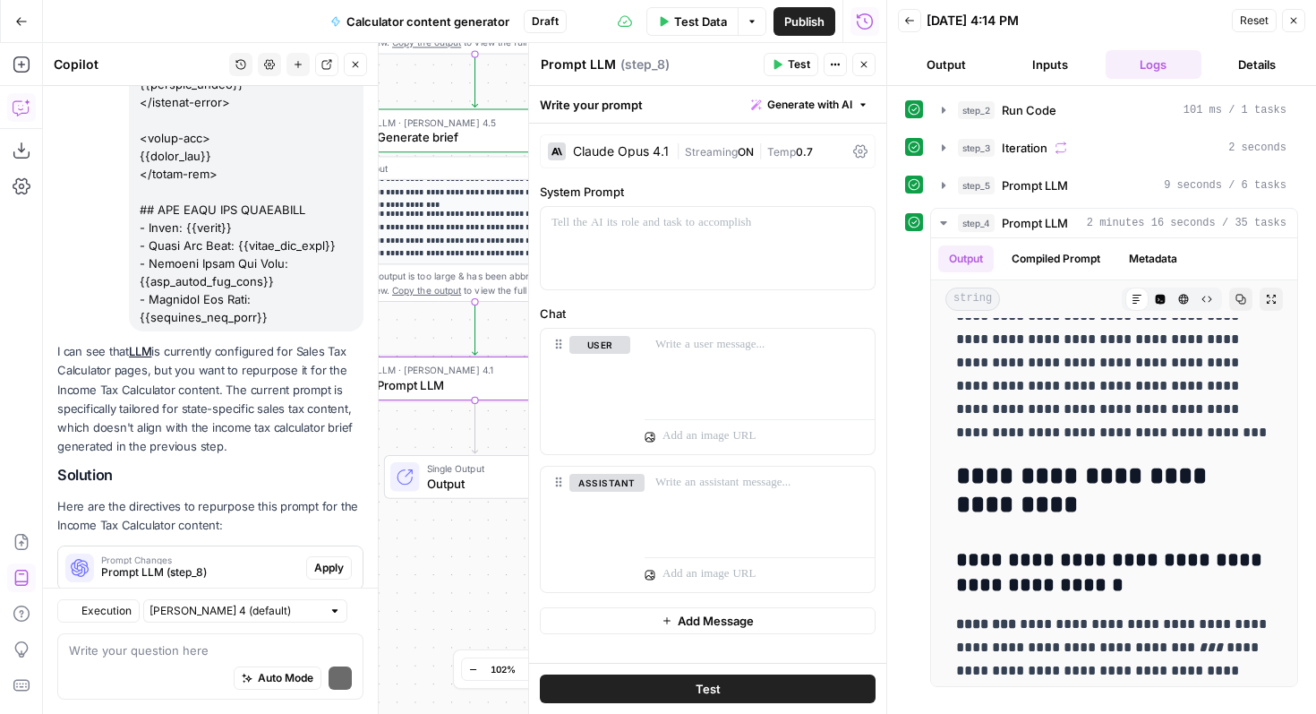
scroll to position [1408, 0]
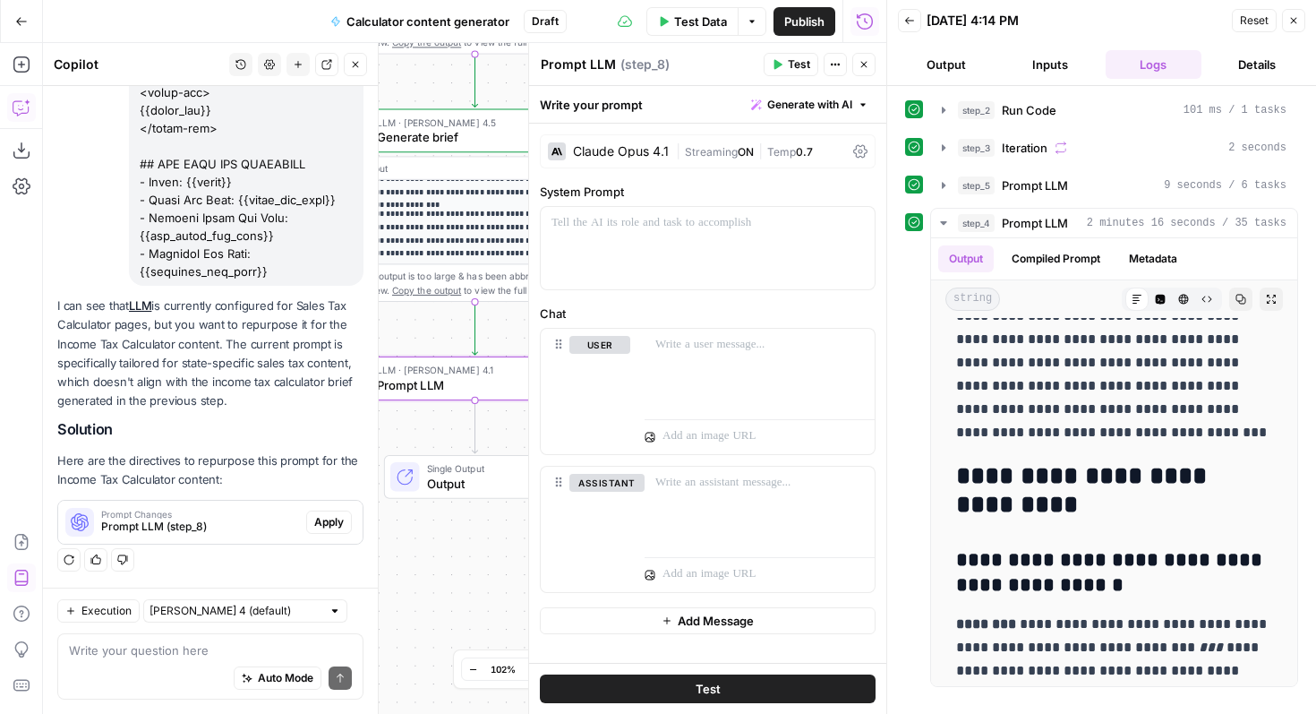
click at [262, 515] on span "Prompt Changes" at bounding box center [200, 513] width 198 height 9
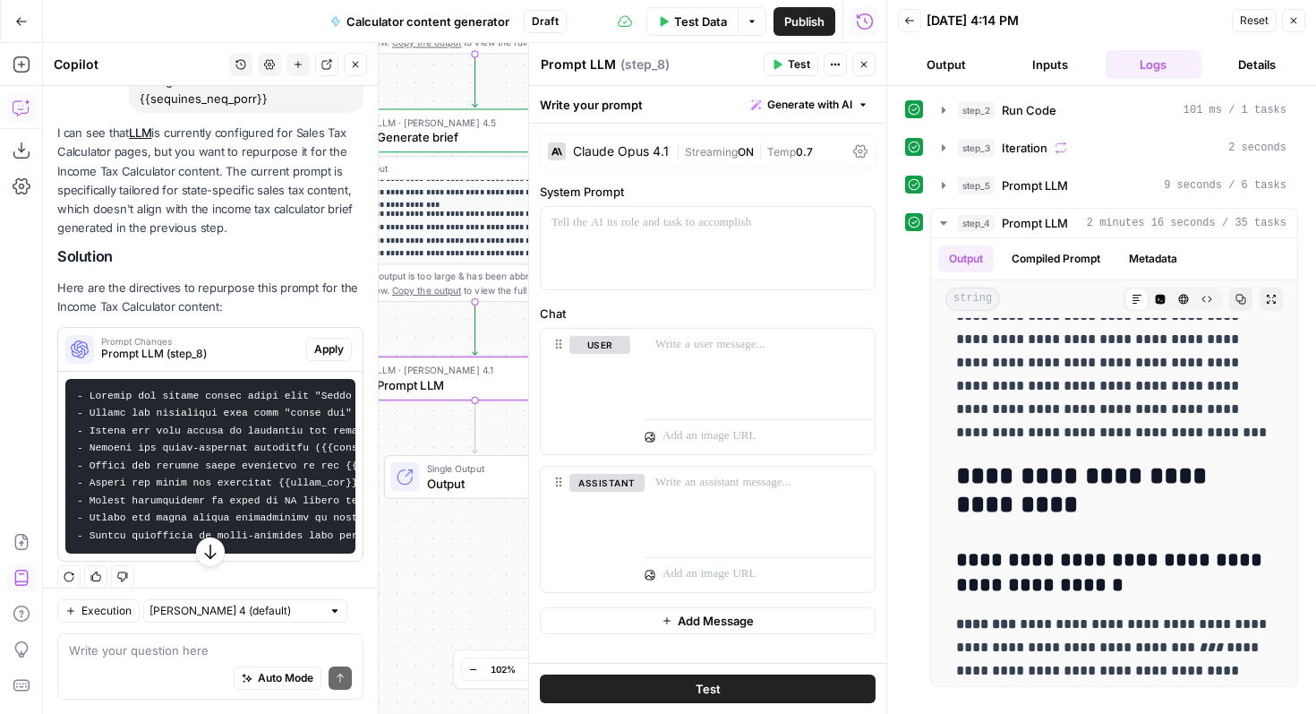
click at [328, 357] on span "Apply" at bounding box center [329, 349] width 30 height 16
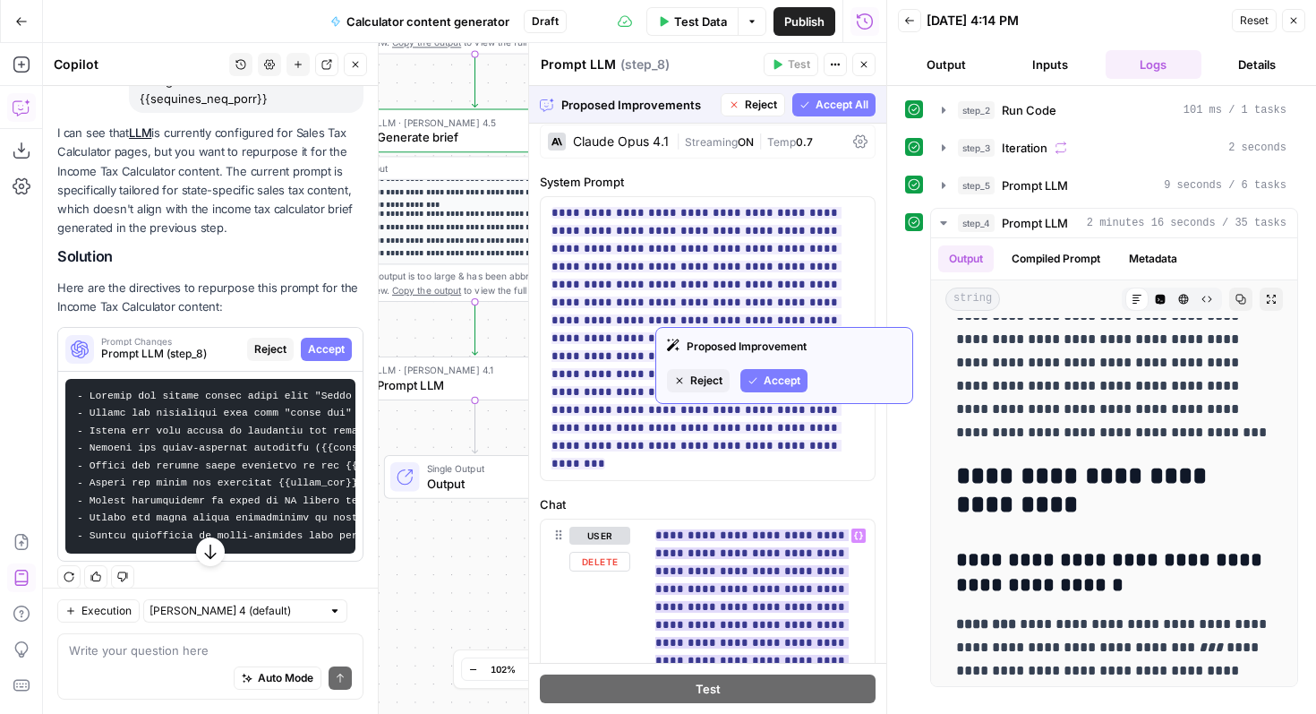
scroll to position [0, 0]
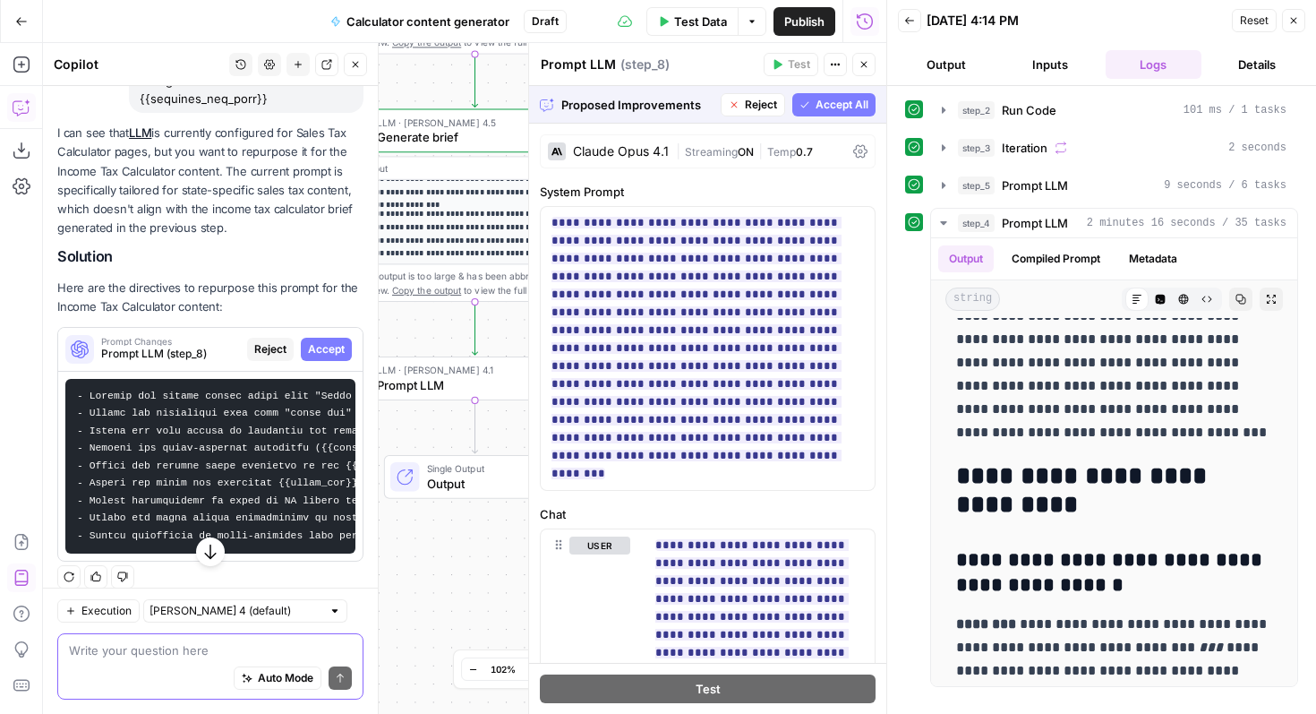
click at [197, 653] on textarea at bounding box center [210, 650] width 283 height 18
click at [763, 103] on div "Steps cannot be tested while there are pending suggestions." at bounding box center [790, 108] width 261 height 35
click at [753, 84] on header "Prompt LLM Prompt LLM ( step_8 ) Test Actions Close" at bounding box center [707, 64] width 357 height 43
click at [749, 97] on span "Reject" at bounding box center [761, 105] width 32 height 16
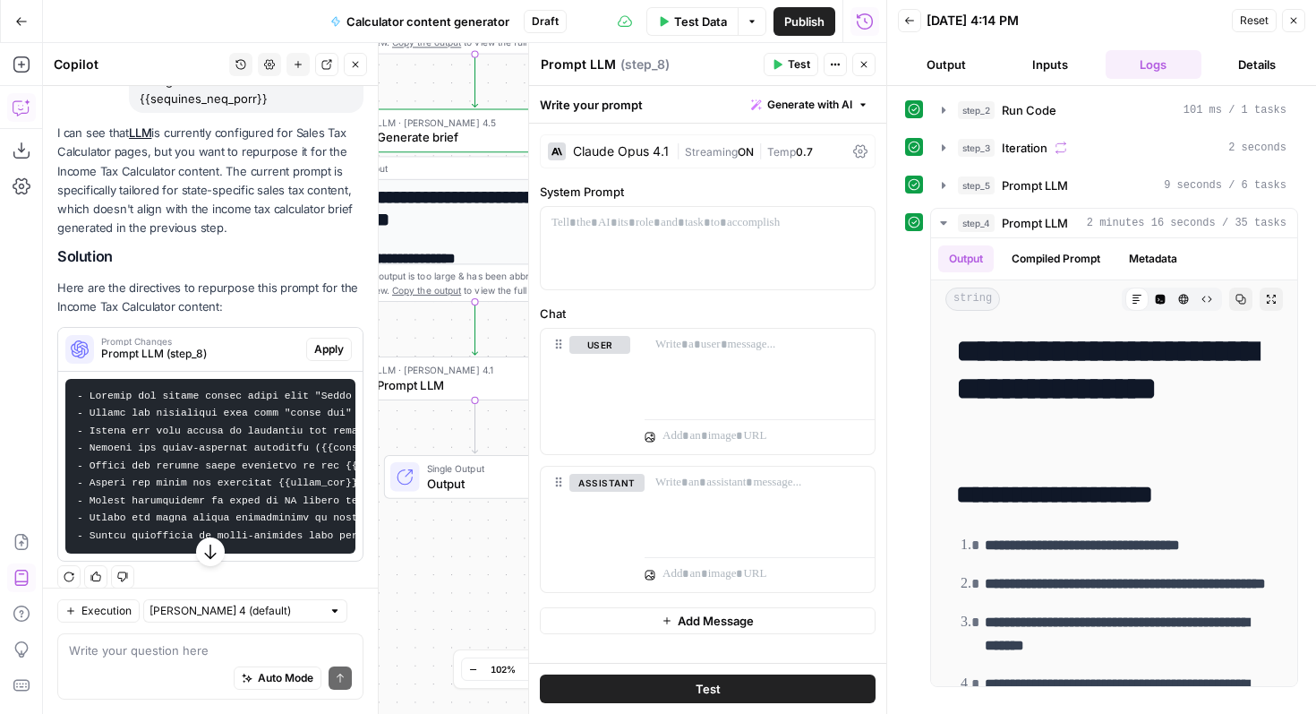
click at [202, 678] on div "Auto Mode Send" at bounding box center [210, 678] width 283 height 39
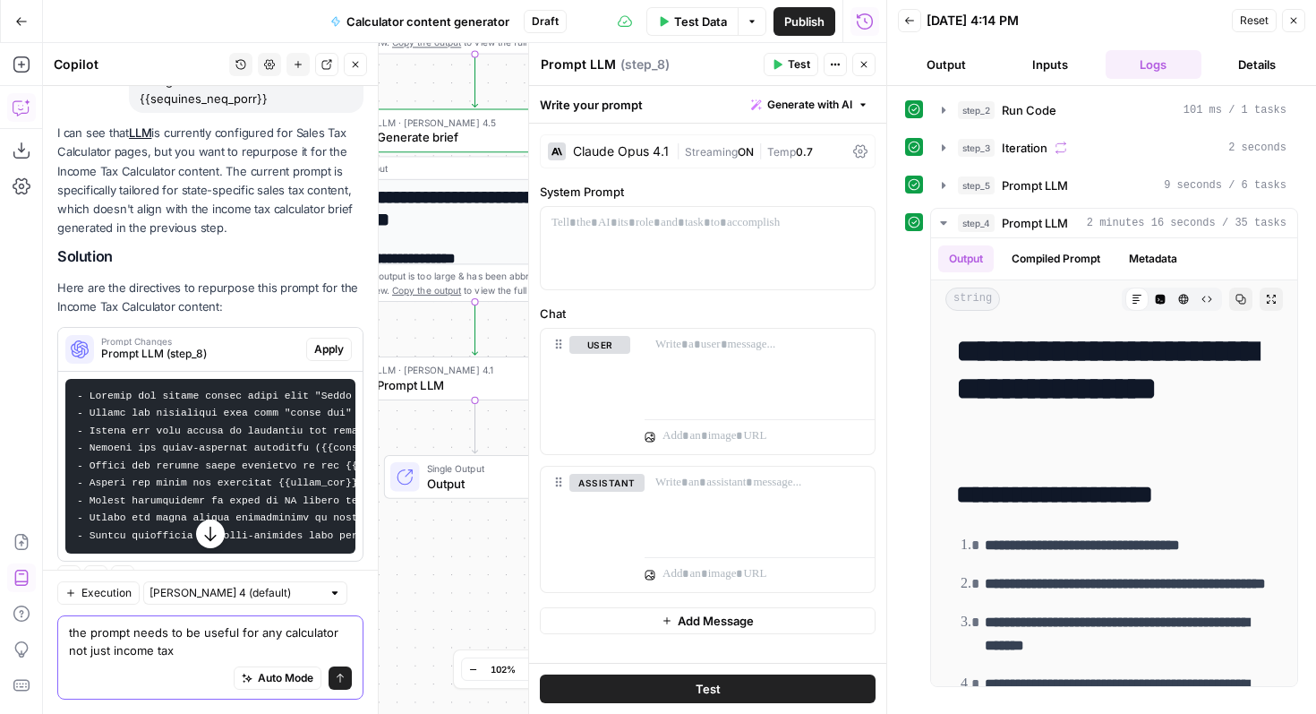
type textarea "the prompt needs to be useful for any calculator not just income tax"
click at [346, 685] on button "Send" at bounding box center [340, 677] width 23 height 23
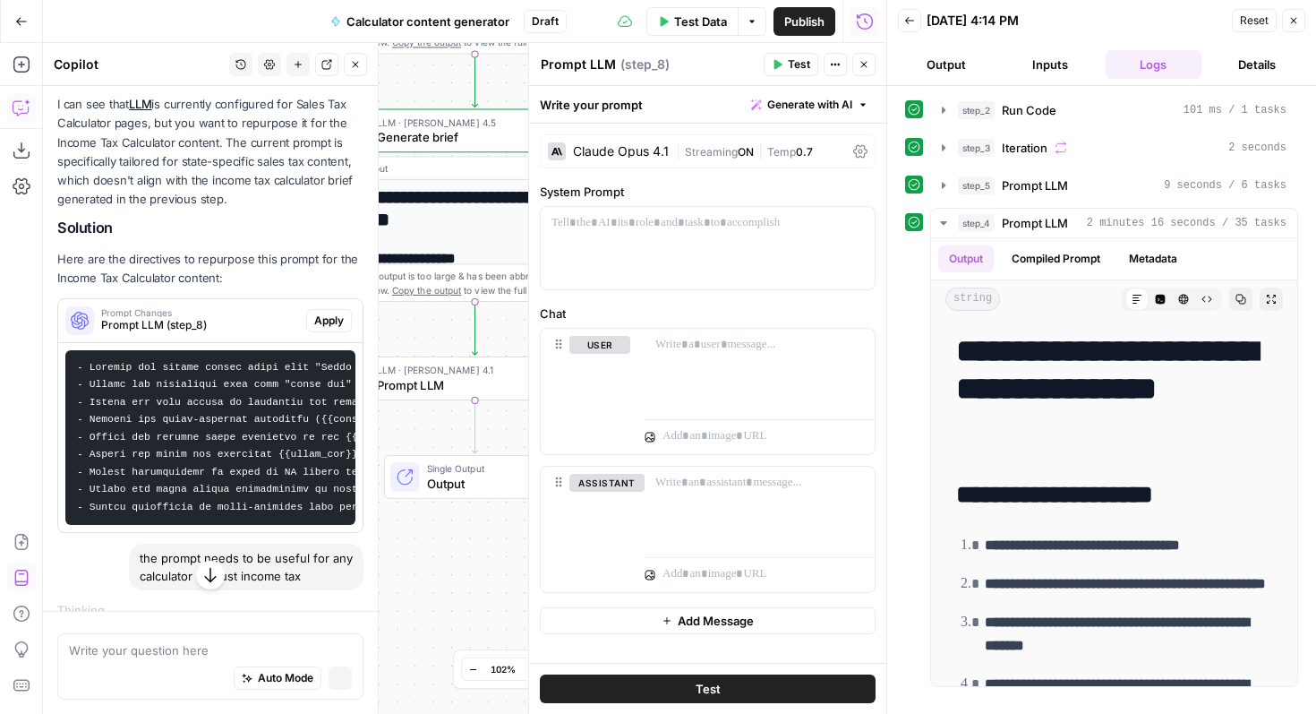
scroll to position [1518, 0]
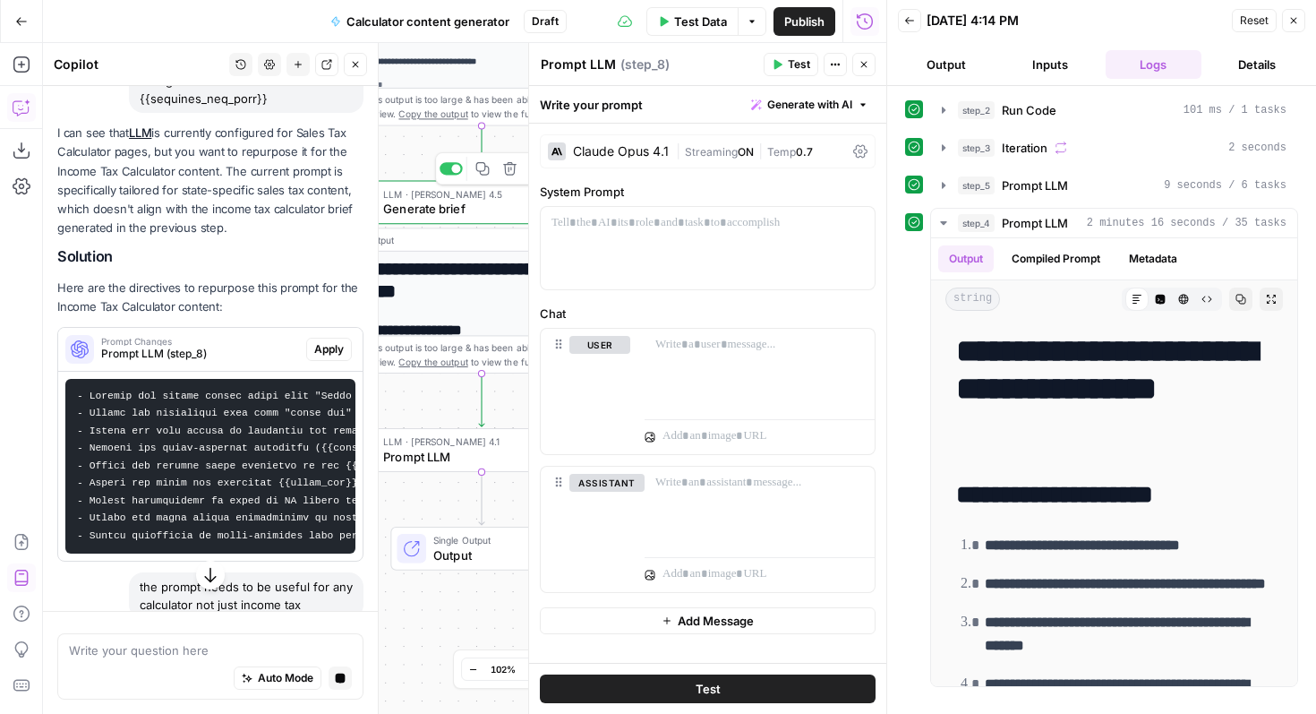
click at [425, 203] on span "Generate brief" at bounding box center [477, 209] width 188 height 18
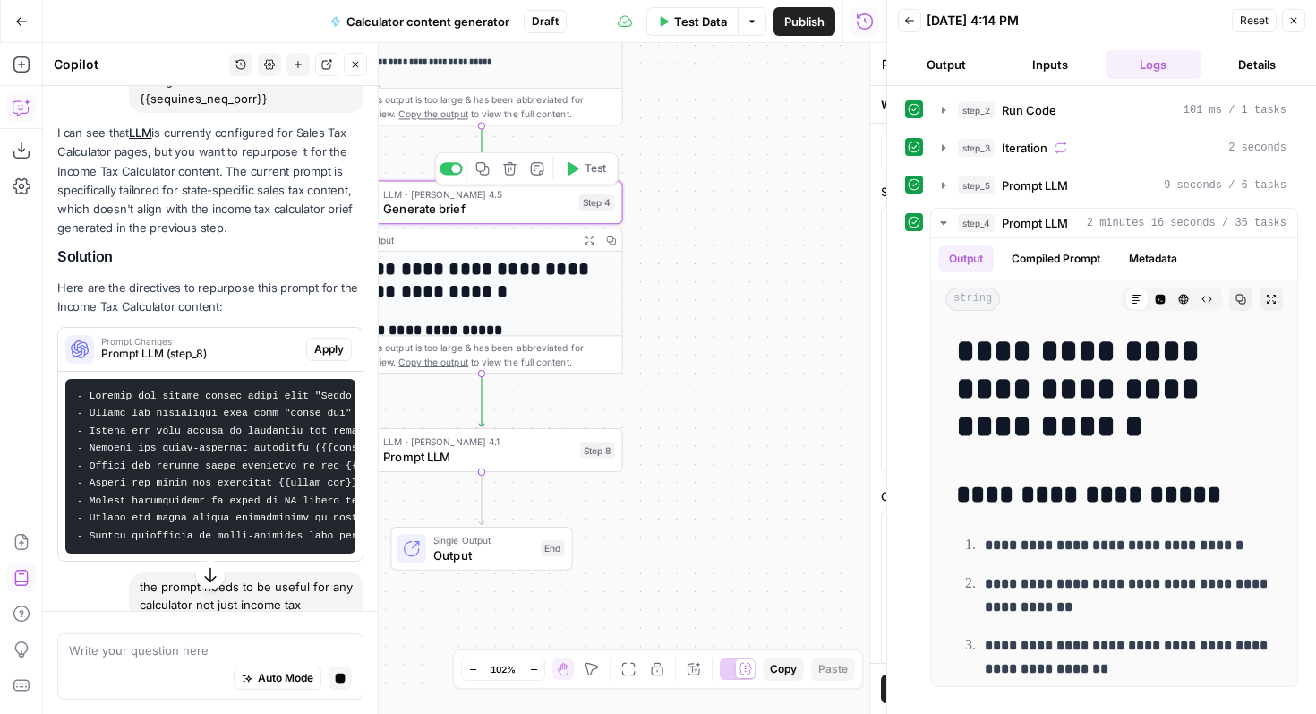
type textarea "Generate brief"
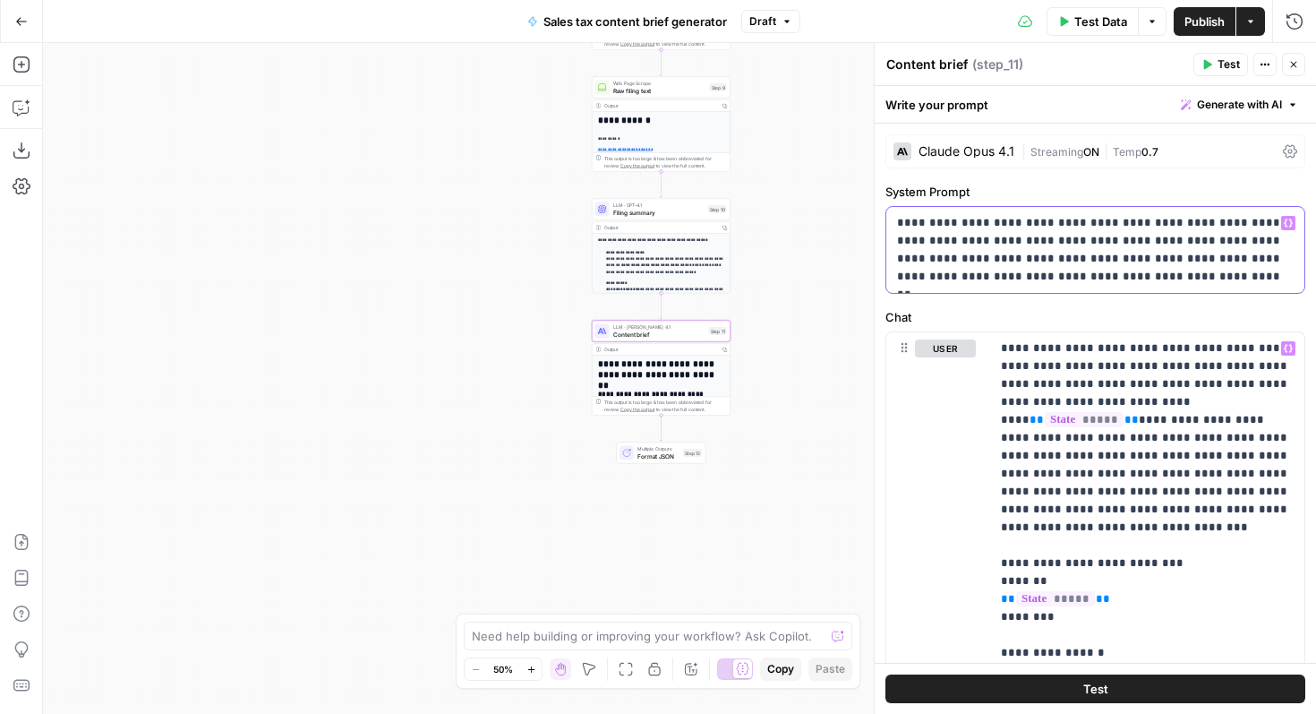
click at [1132, 288] on div "**********" at bounding box center [1095, 250] width 418 height 86
click at [1006, 336] on div "**********" at bounding box center [1147, 697] width 314 height 730
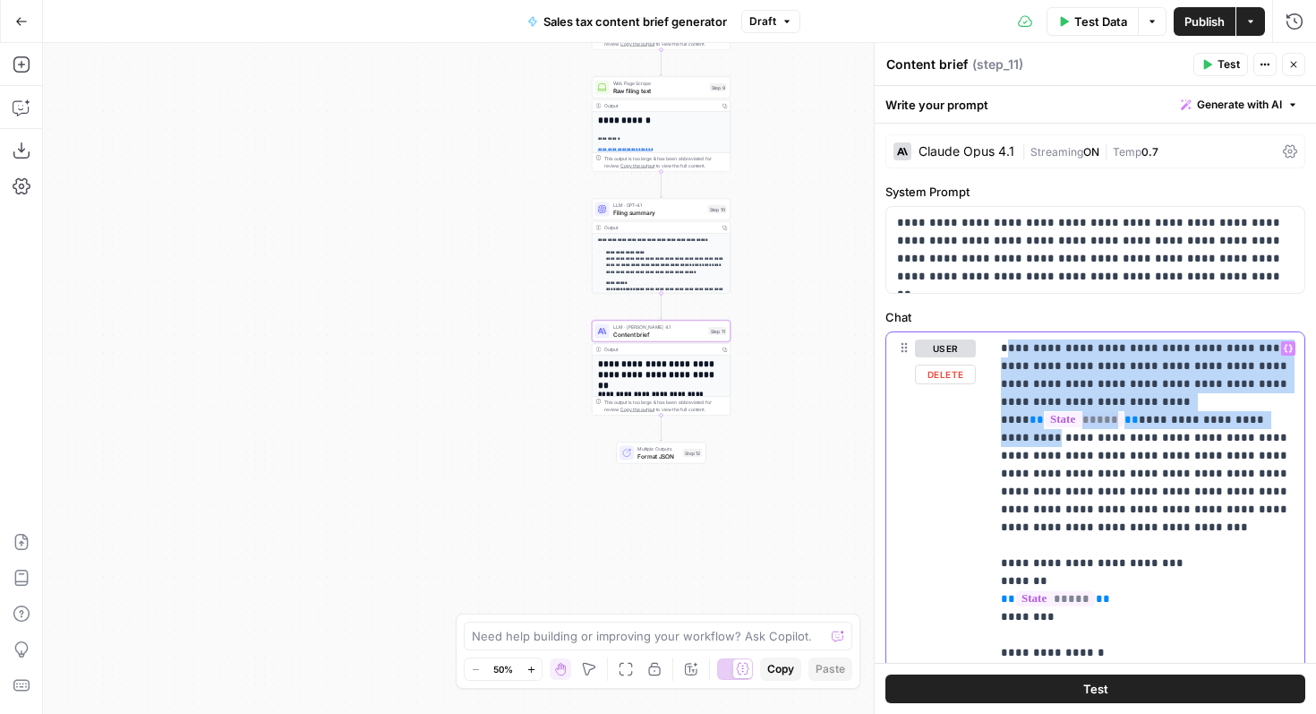
drag, startPoint x: 1006, startPoint y: 343, endPoint x: 1075, endPoint y: 417, distance: 101.4
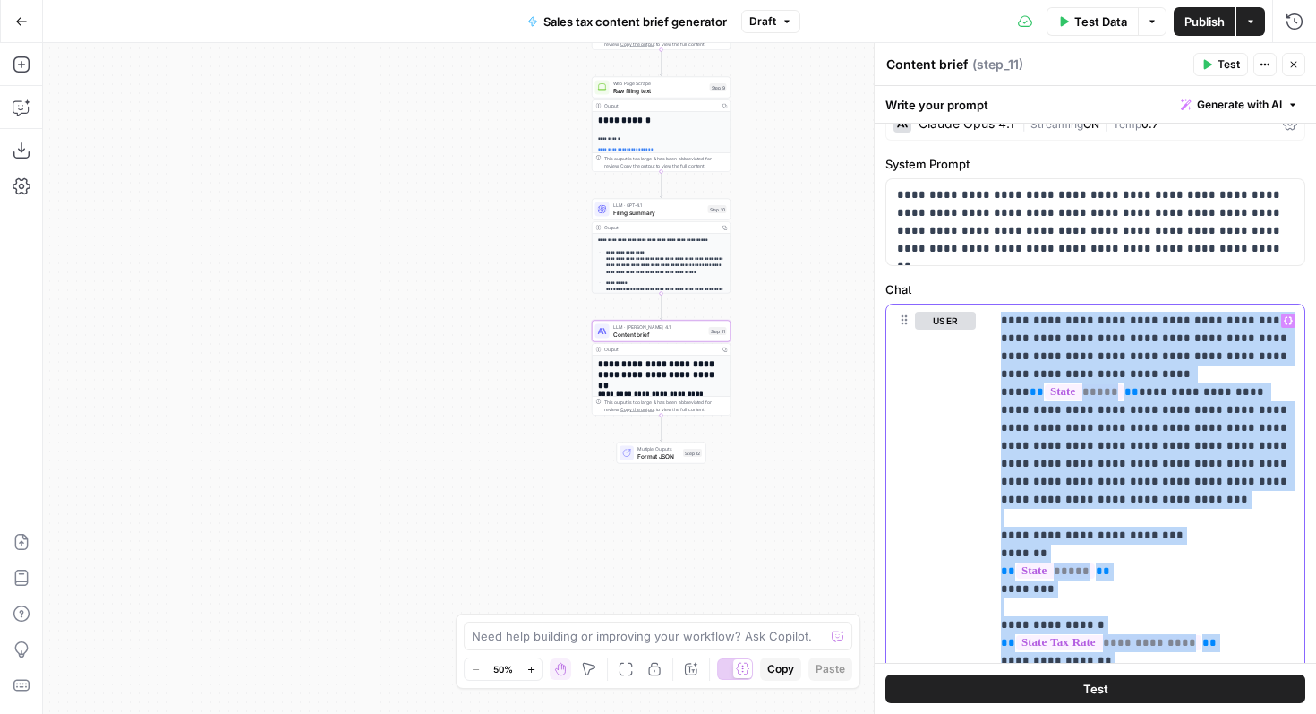
scroll to position [32, 0]
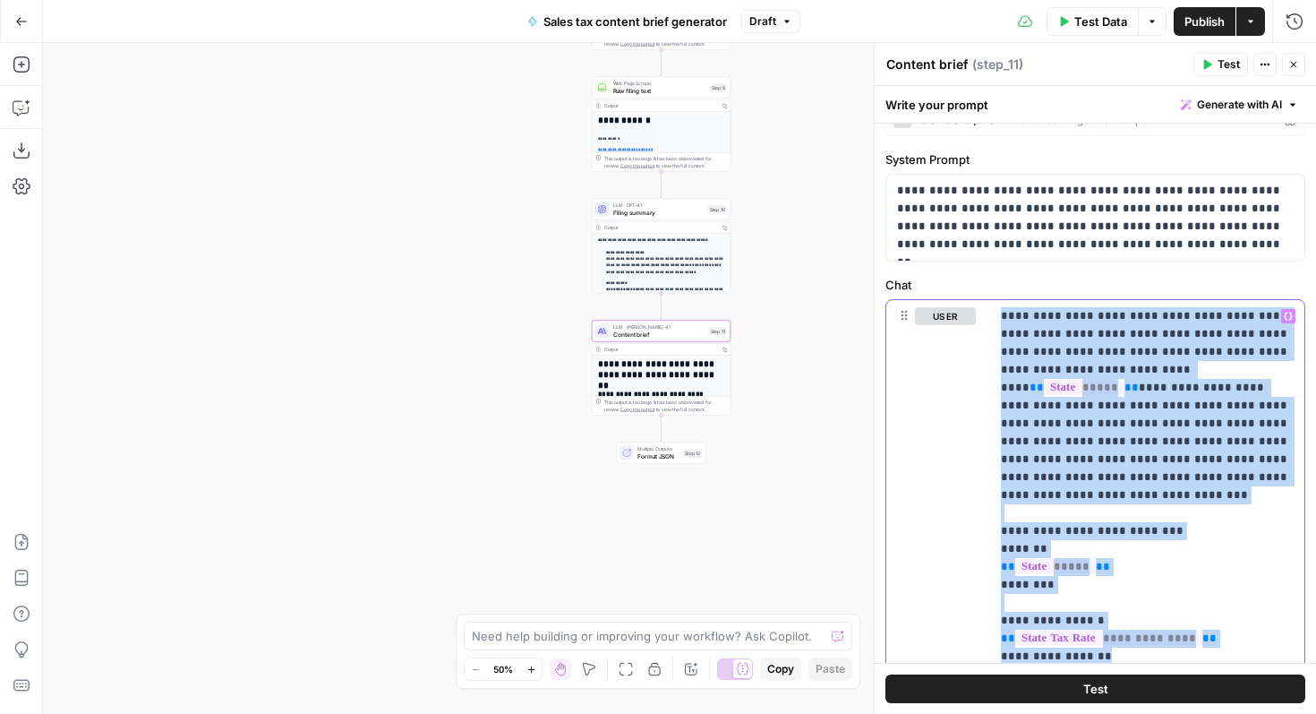
drag, startPoint x: 995, startPoint y: 343, endPoint x: 1205, endPoint y: 620, distance: 347.6
click at [1205, 620] on div "**********" at bounding box center [1147, 665] width 314 height 730
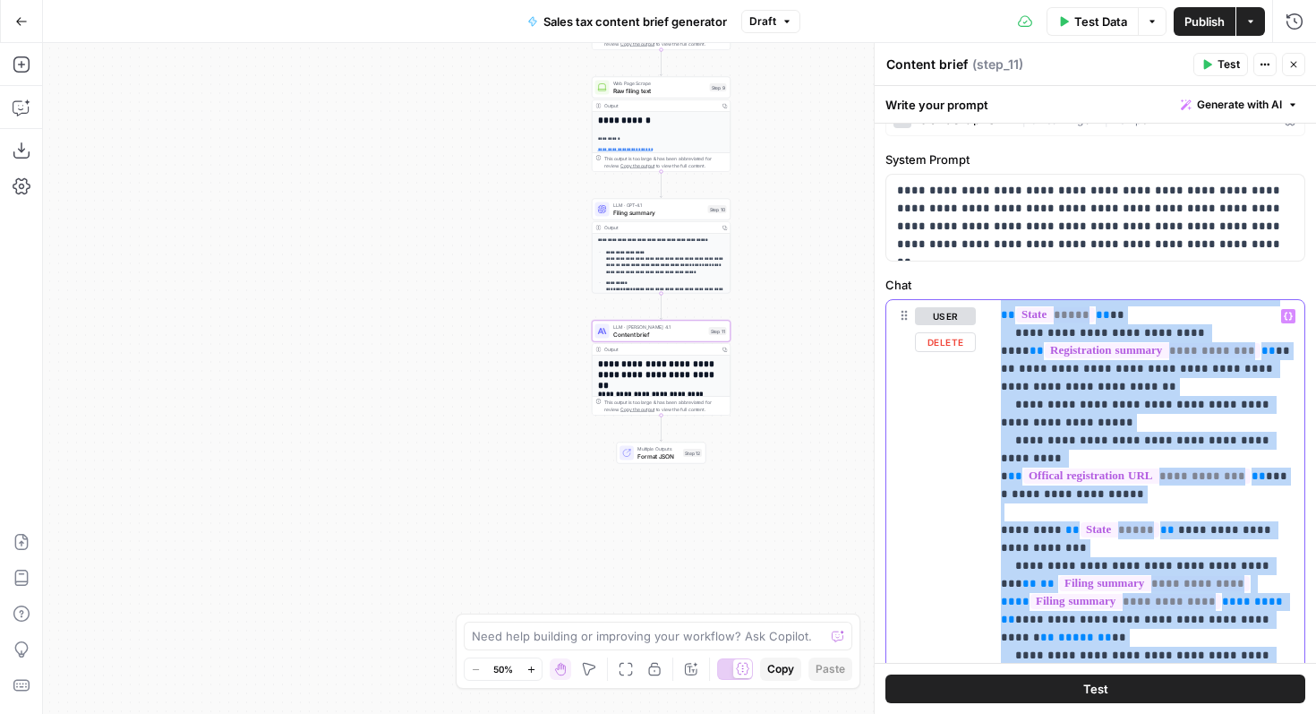
scroll to position [494, 0]
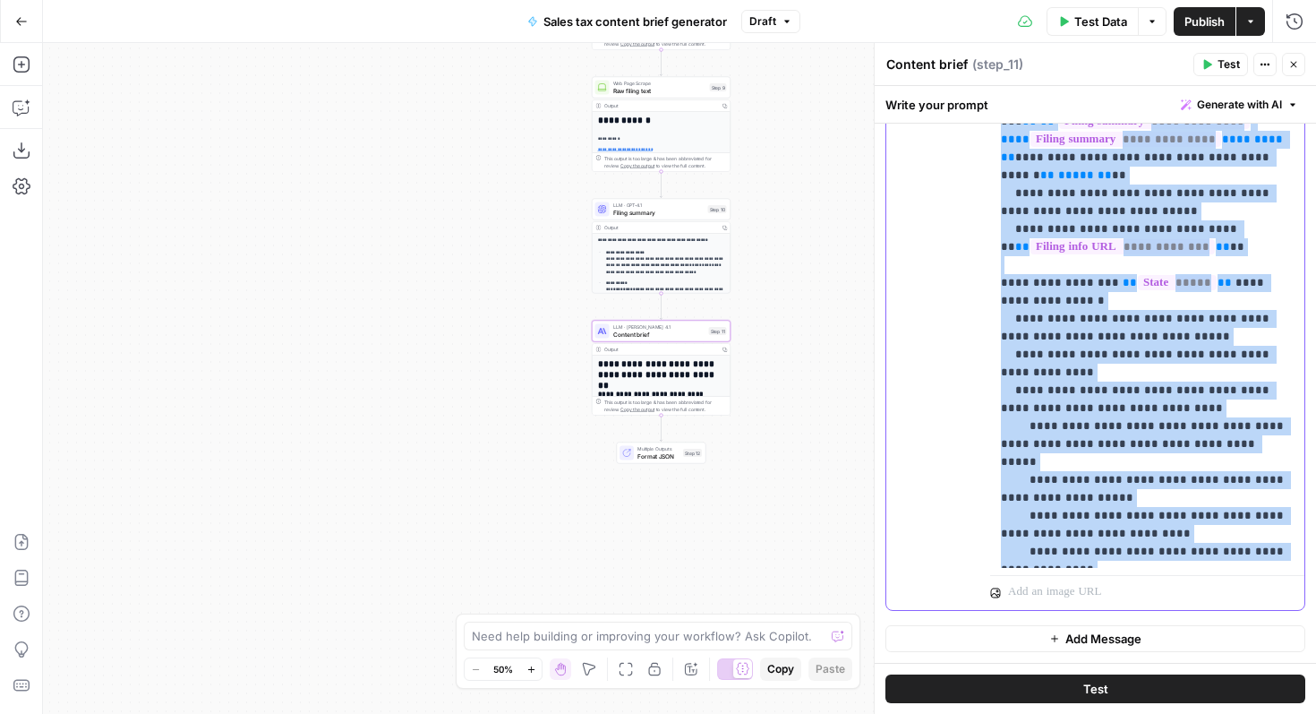
drag, startPoint x: 1000, startPoint y: 316, endPoint x: 1271, endPoint y: 558, distance: 362.7
copy p "**********"
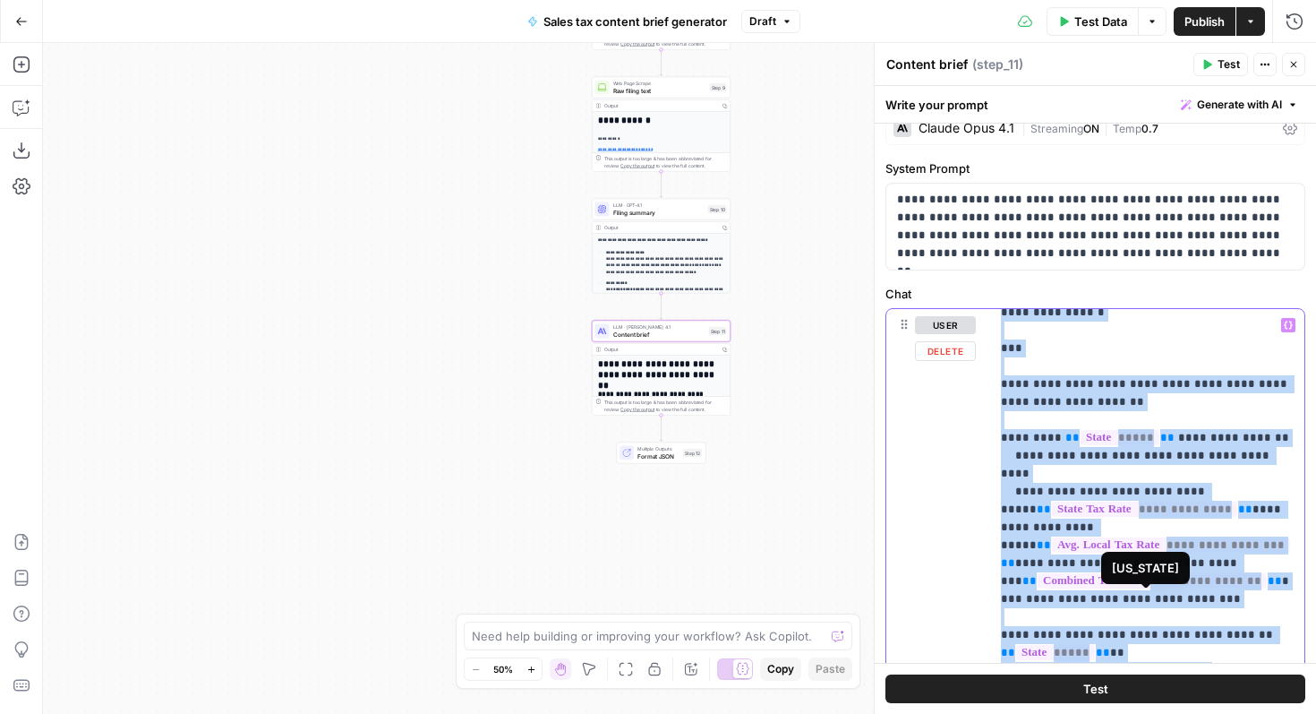
scroll to position [1874, 0]
click at [30, 12] on button "Go Back" at bounding box center [21, 21] width 32 height 32
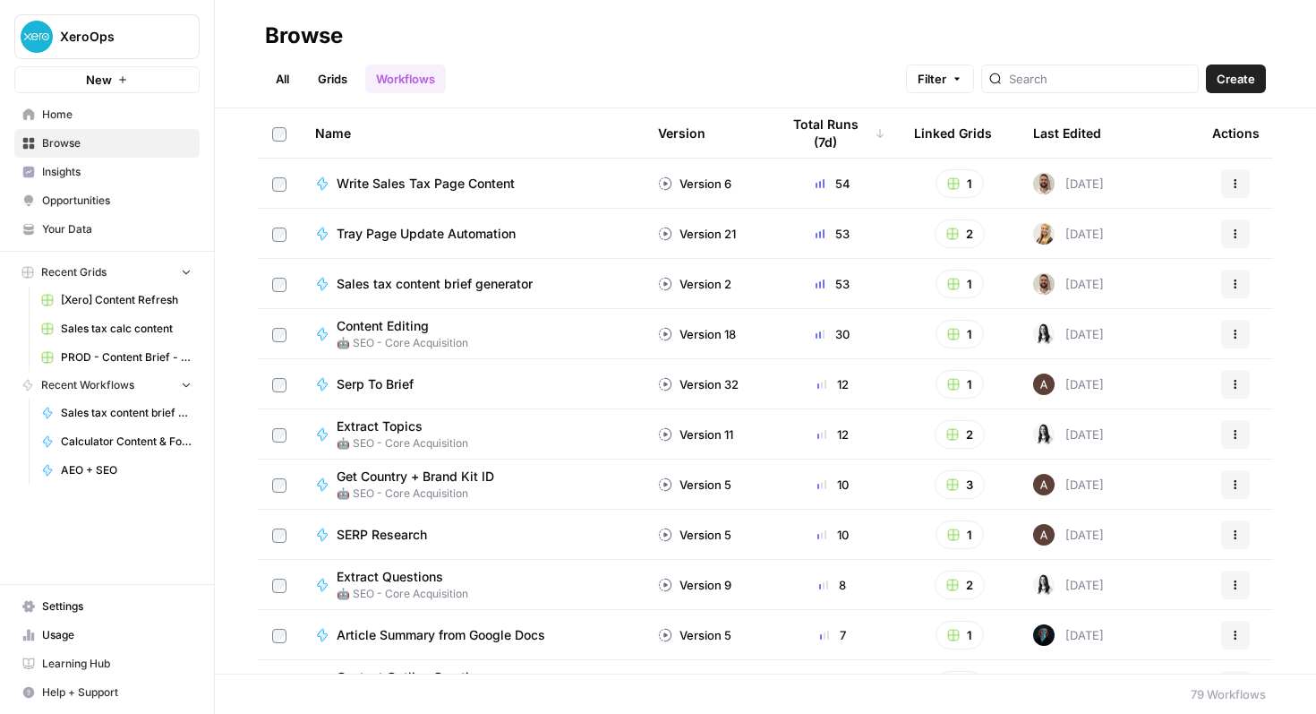
click at [331, 78] on link "Grids" at bounding box center [332, 78] width 51 height 29
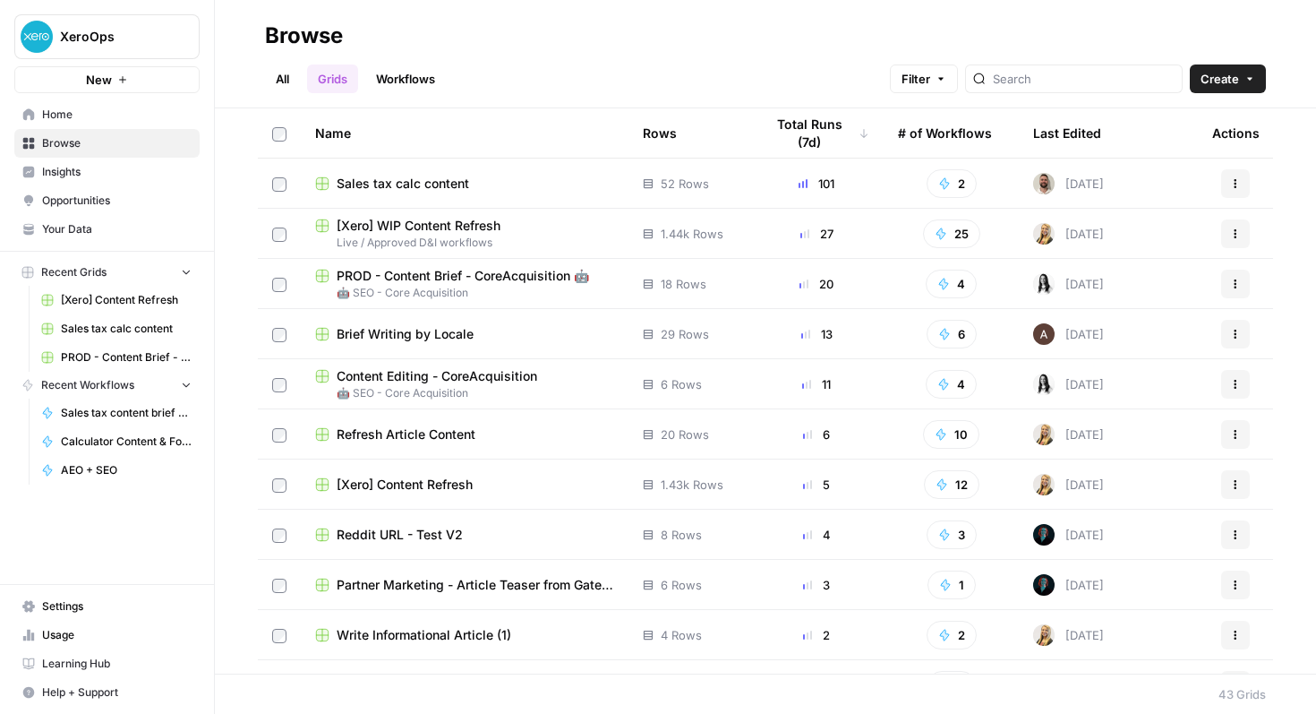
click at [1239, 184] on icon "button" at bounding box center [1235, 183] width 11 height 11
click at [1149, 272] on span "Create Folder" at bounding box center [1155, 266] width 143 height 18
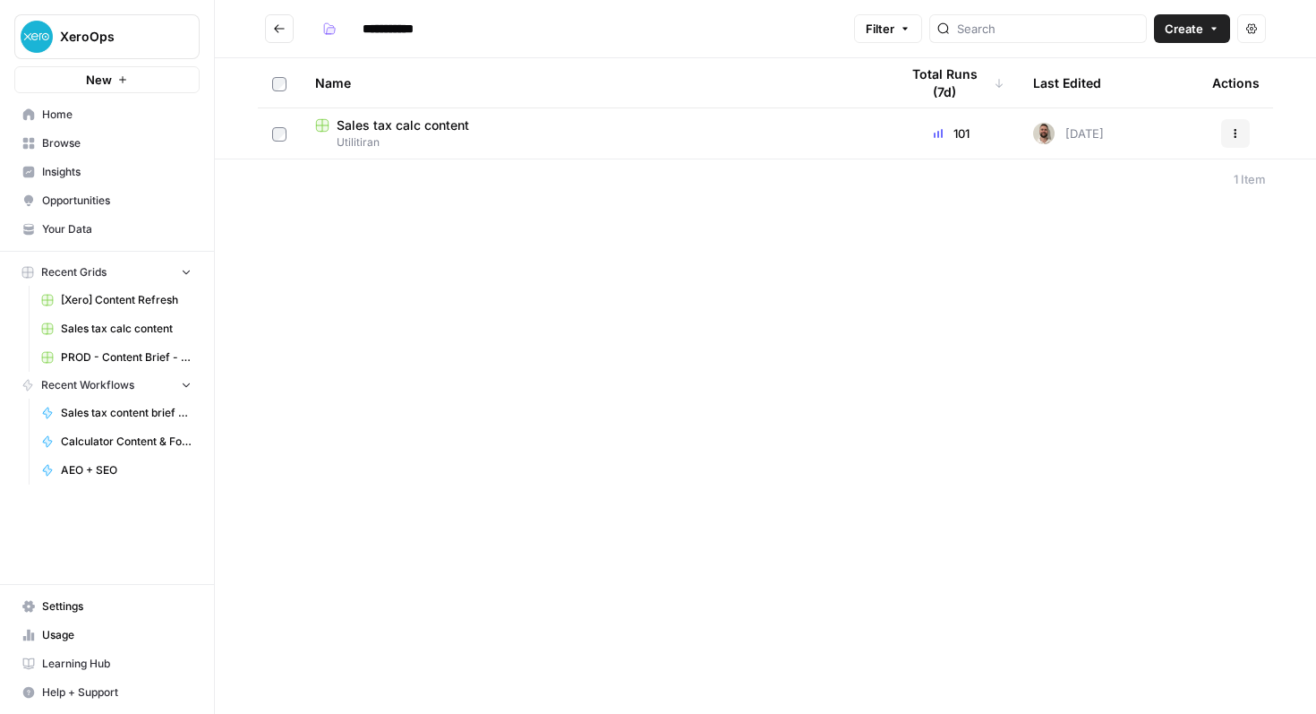
paste input "*"
type input "**********"
click at [330, 25] on icon "button" at bounding box center [329, 28] width 11 height 11
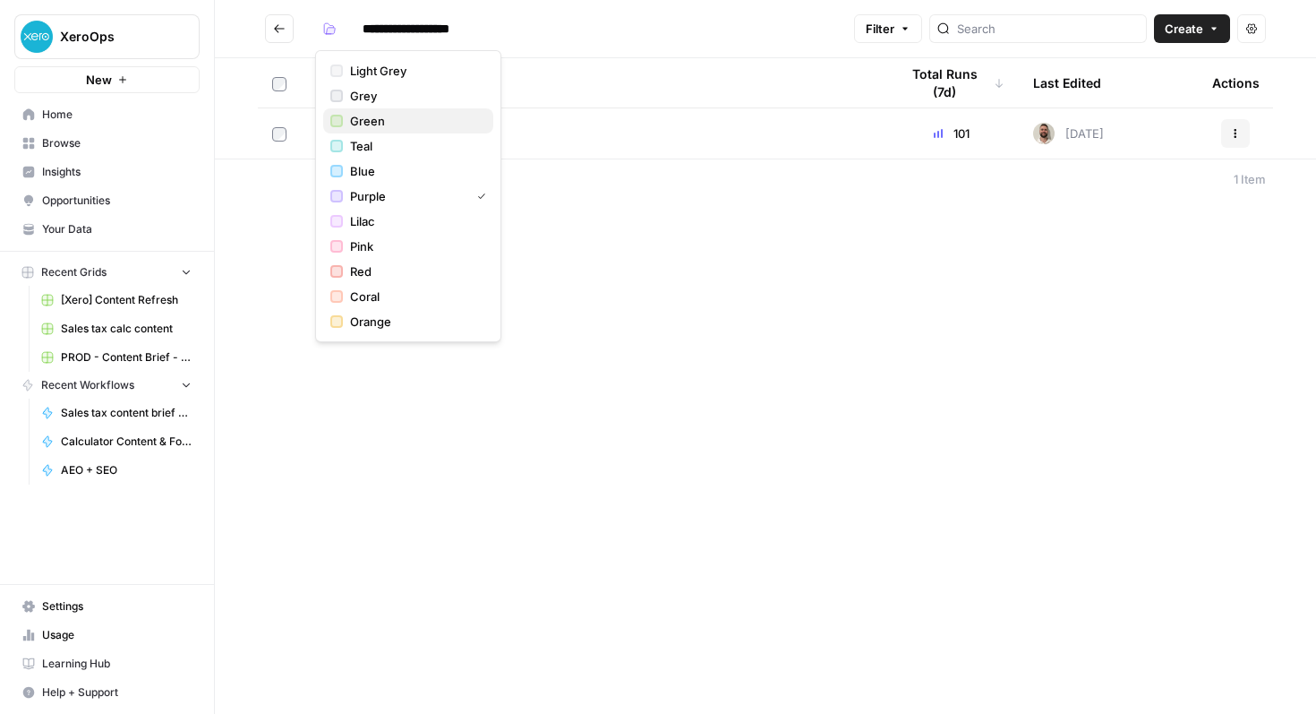
click at [372, 123] on span "Green" at bounding box center [414, 121] width 129 height 18
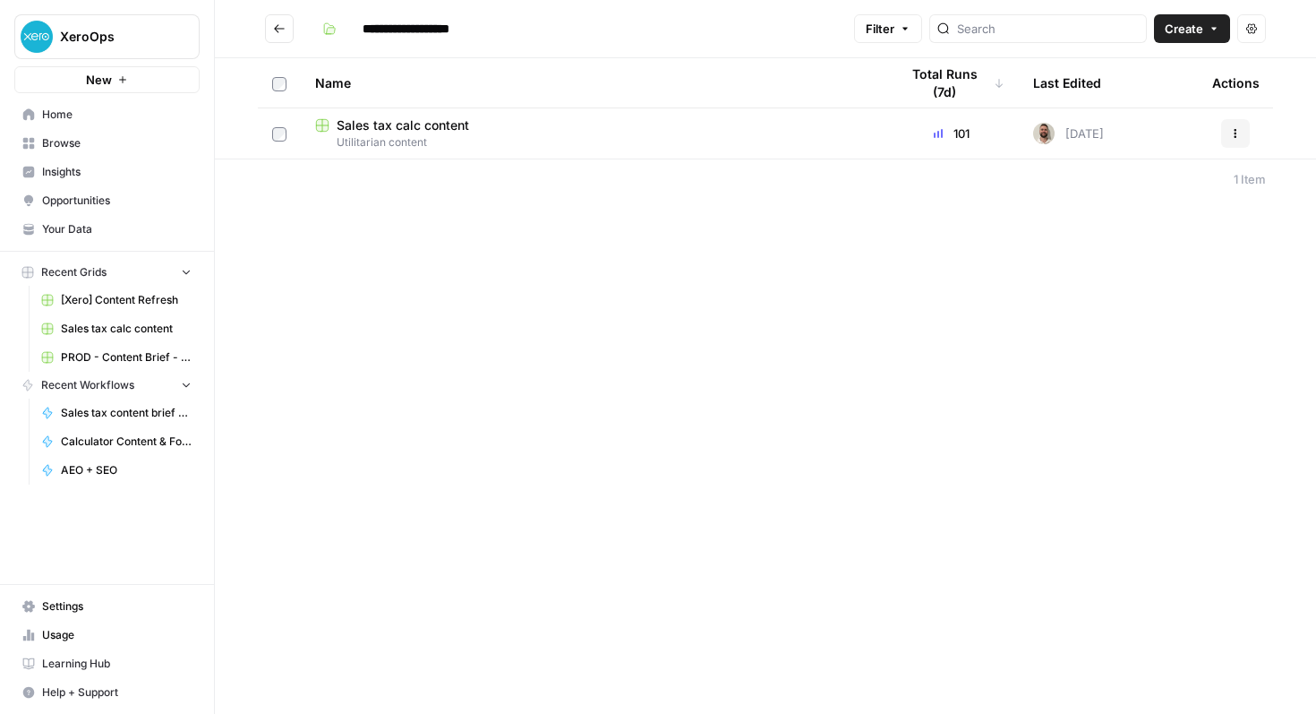
click at [1190, 30] on span "Create" at bounding box center [1184, 29] width 39 height 18
click at [1190, 29] on span "Create" at bounding box center [1184, 29] width 39 height 18
click at [879, 287] on div "**********" at bounding box center [765, 357] width 1101 height 714
click at [281, 31] on icon "Go back" at bounding box center [279, 28] width 13 height 13
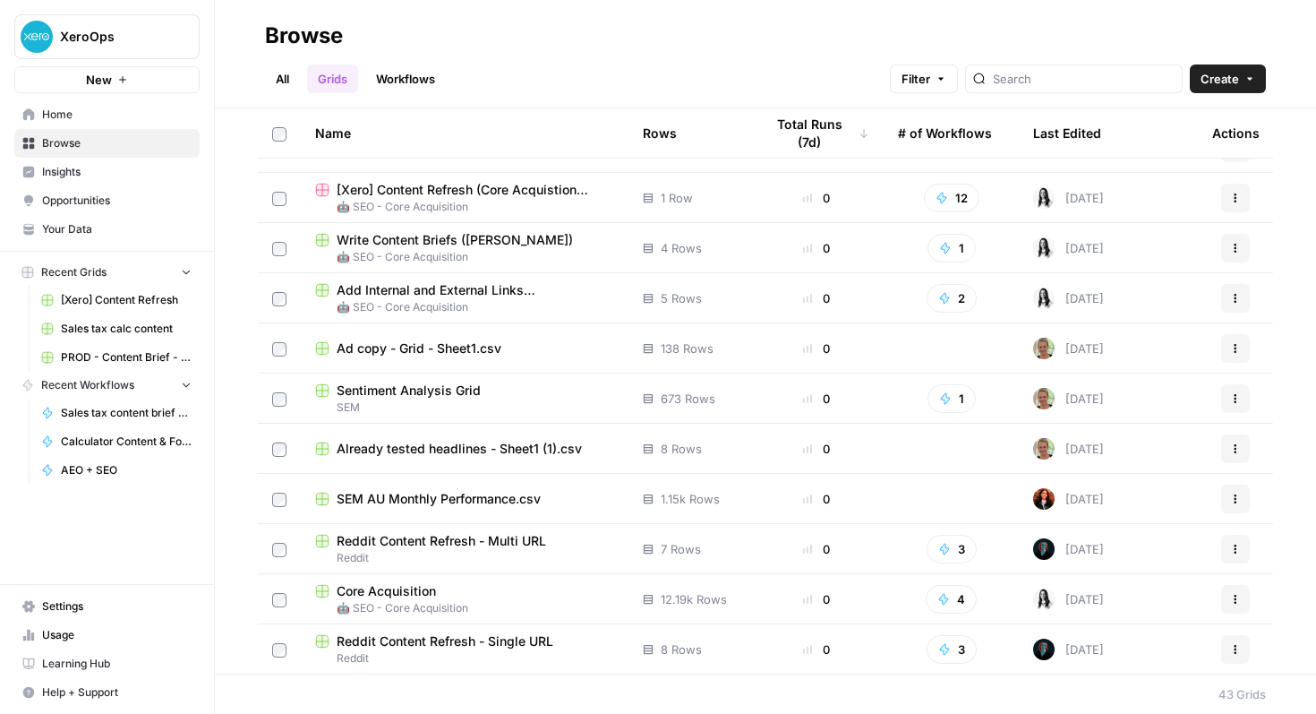
scroll to position [1641, 0]
click at [111, 386] on span "Recent Workflows" at bounding box center [87, 385] width 93 height 16
click at [398, 77] on link "Workflows" at bounding box center [405, 78] width 81 height 29
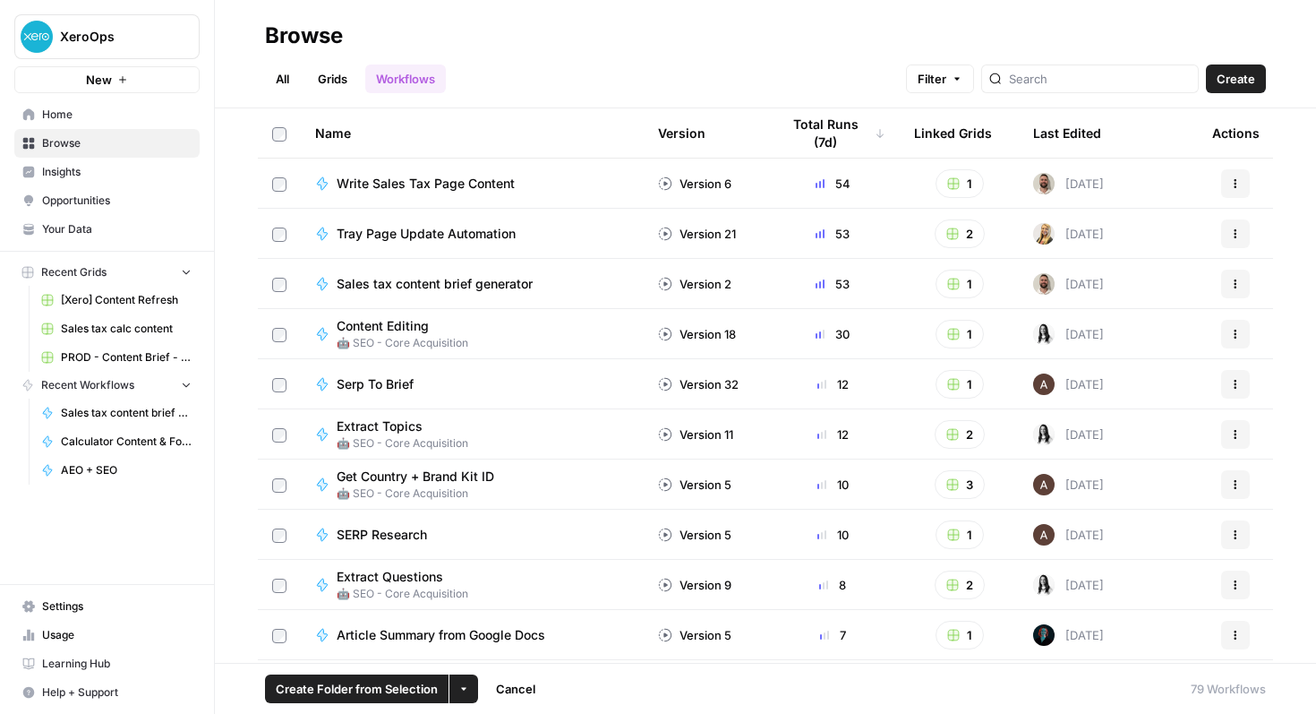
click at [1237, 174] on button "Actions" at bounding box center [1235, 183] width 29 height 29
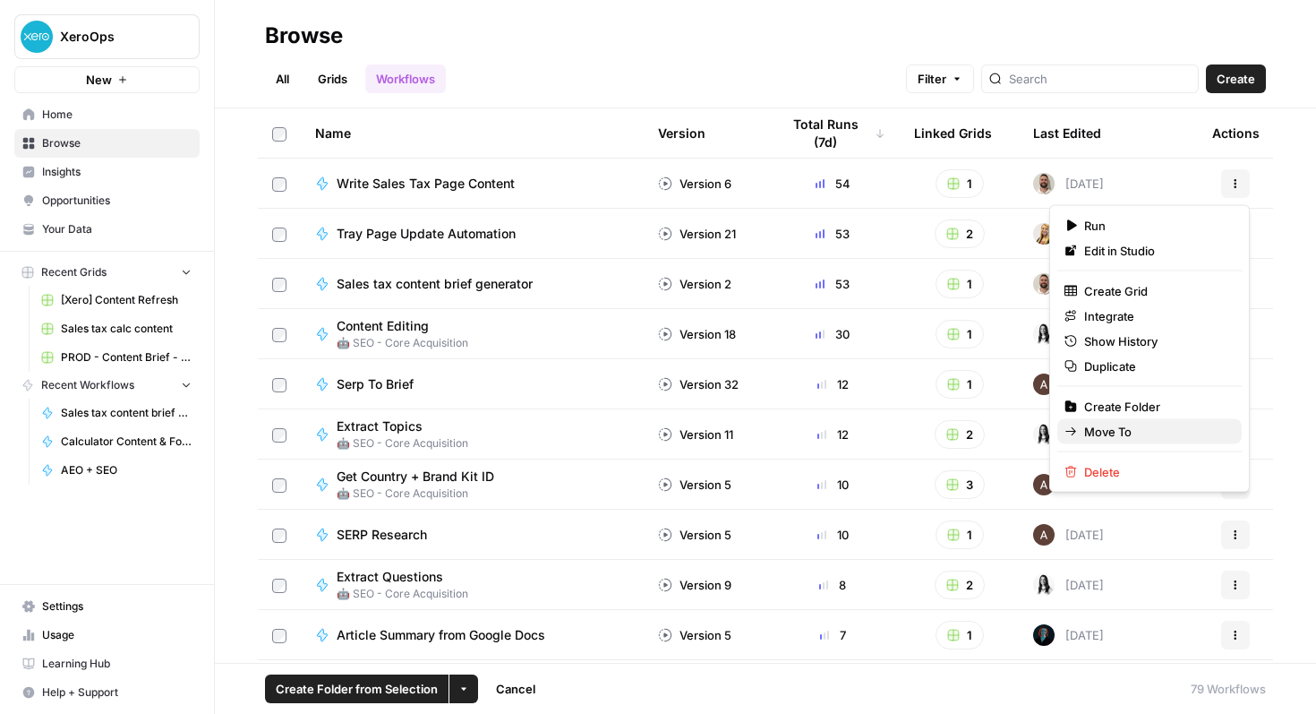
click at [1110, 431] on span "Move To" at bounding box center [1155, 432] width 143 height 18
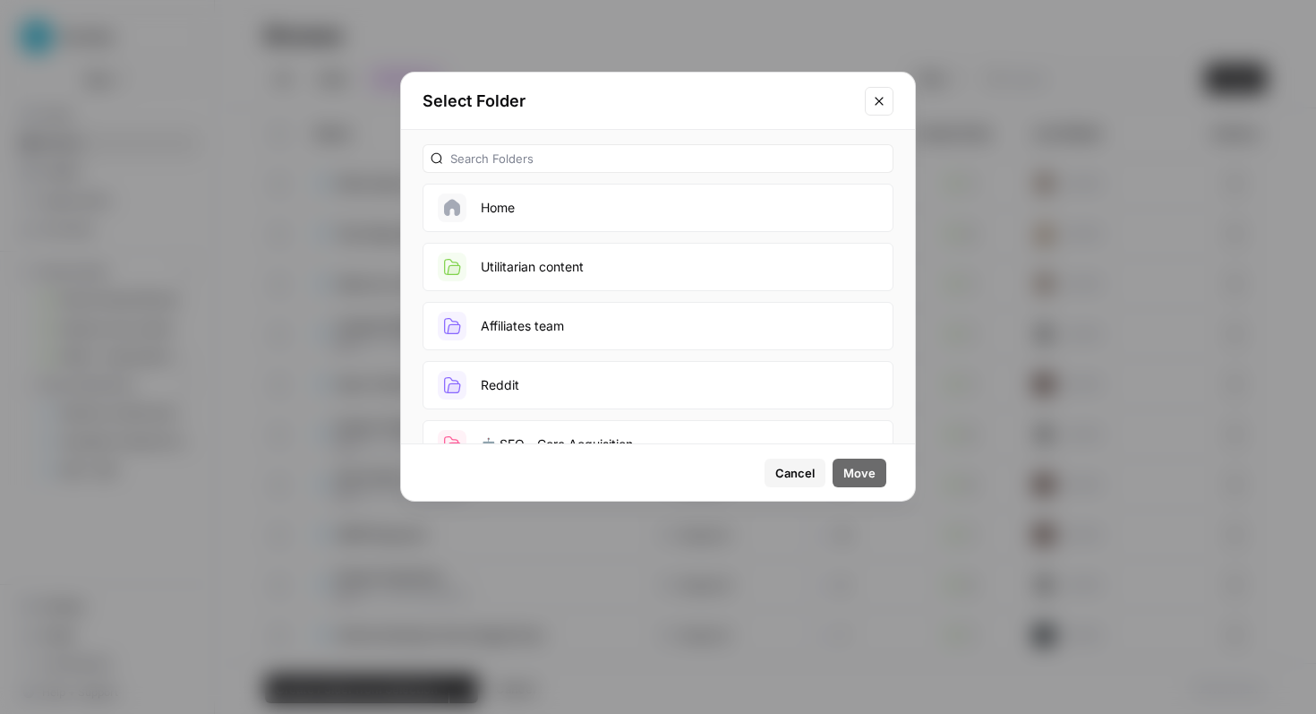
click at [620, 265] on button "Utilitarian content" at bounding box center [658, 267] width 471 height 48
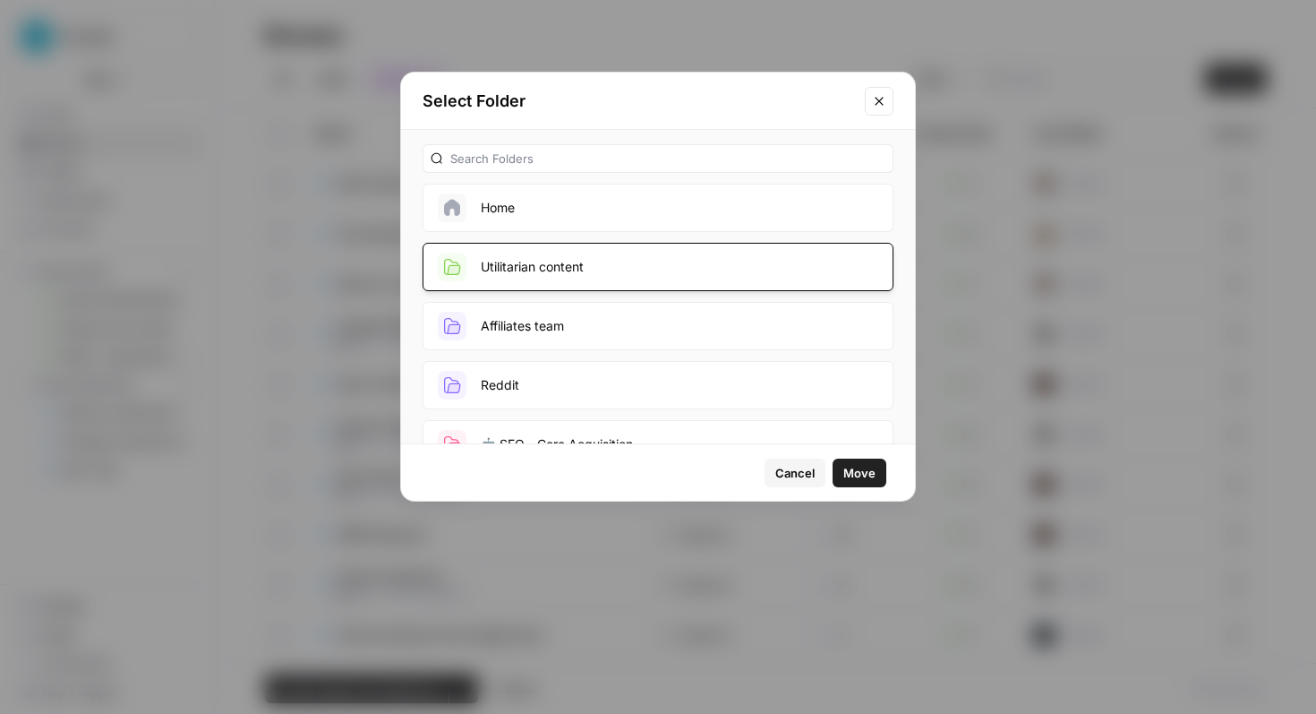
click at [857, 468] on span "Move" at bounding box center [859, 473] width 32 height 18
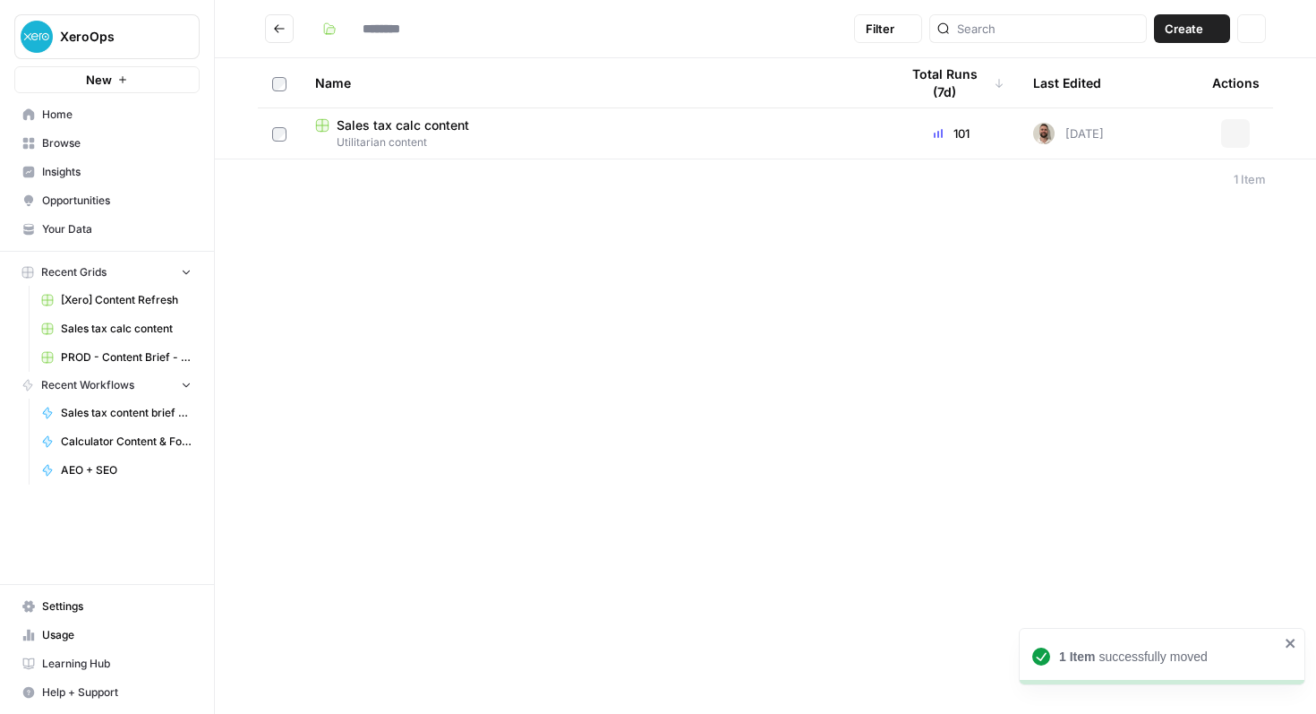
type input "**********"
click at [282, 31] on icon "Go back" at bounding box center [279, 28] width 13 height 13
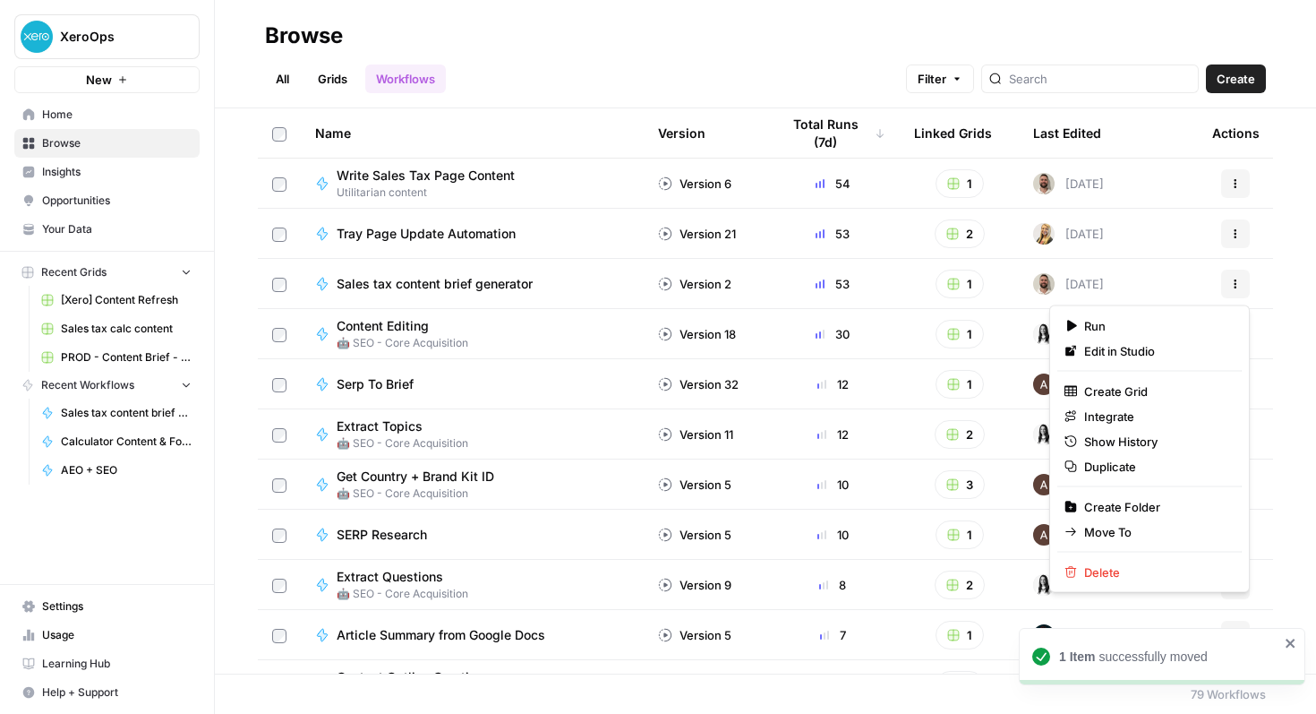
click at [1245, 282] on button "Actions" at bounding box center [1235, 284] width 29 height 29
click at [1127, 526] on span "Move To" at bounding box center [1155, 532] width 143 height 18
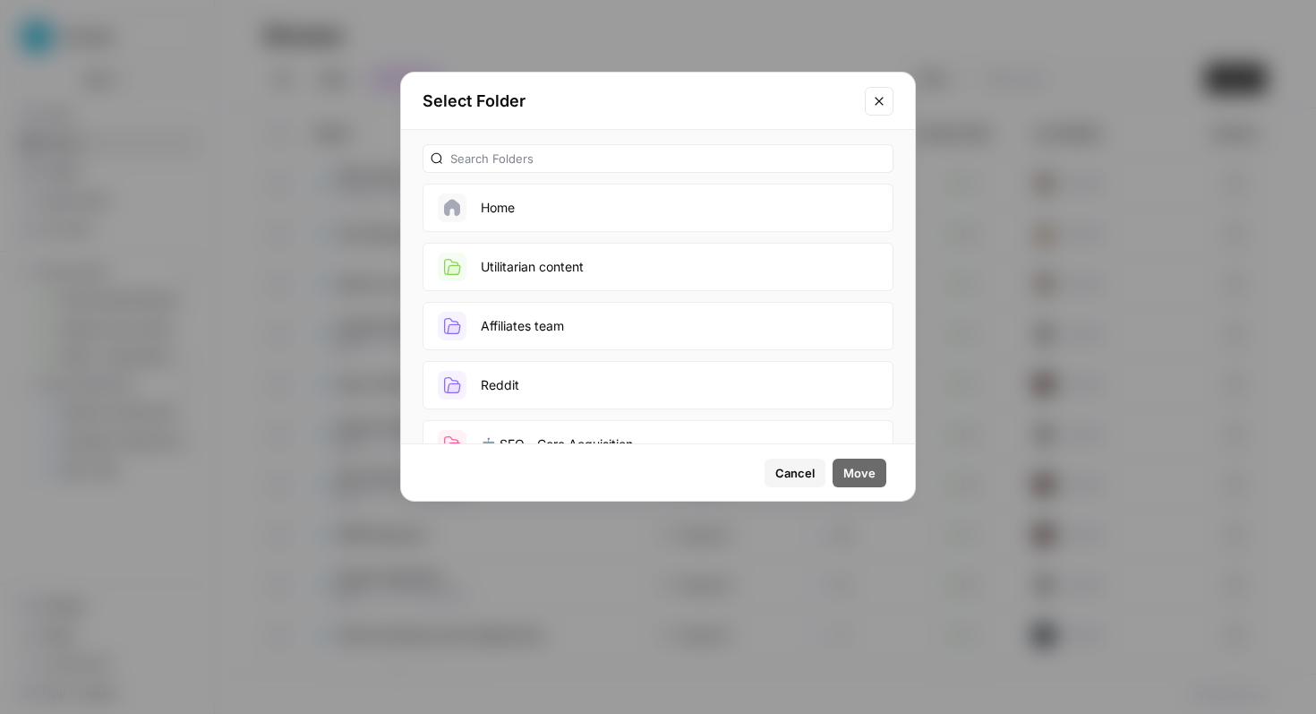
click at [655, 261] on button "Utilitarian content" at bounding box center [658, 267] width 471 height 48
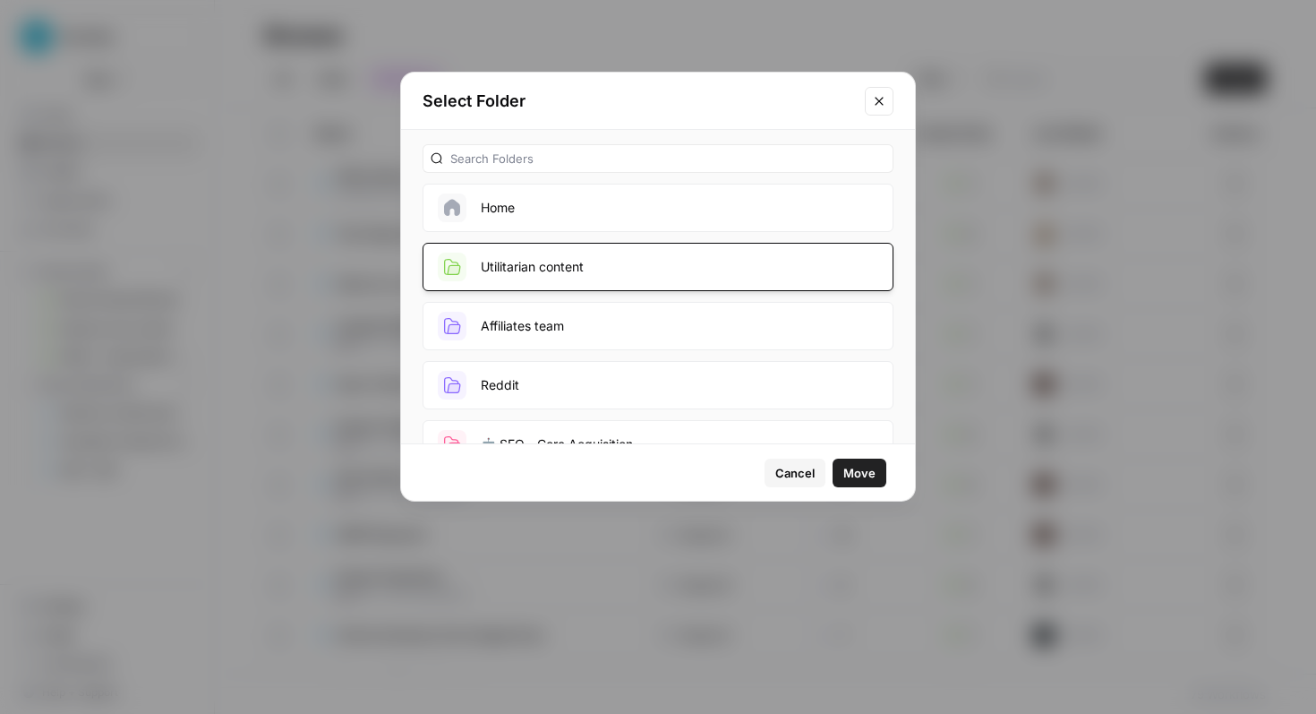
click at [877, 484] on button "Move" at bounding box center [860, 472] width 54 height 29
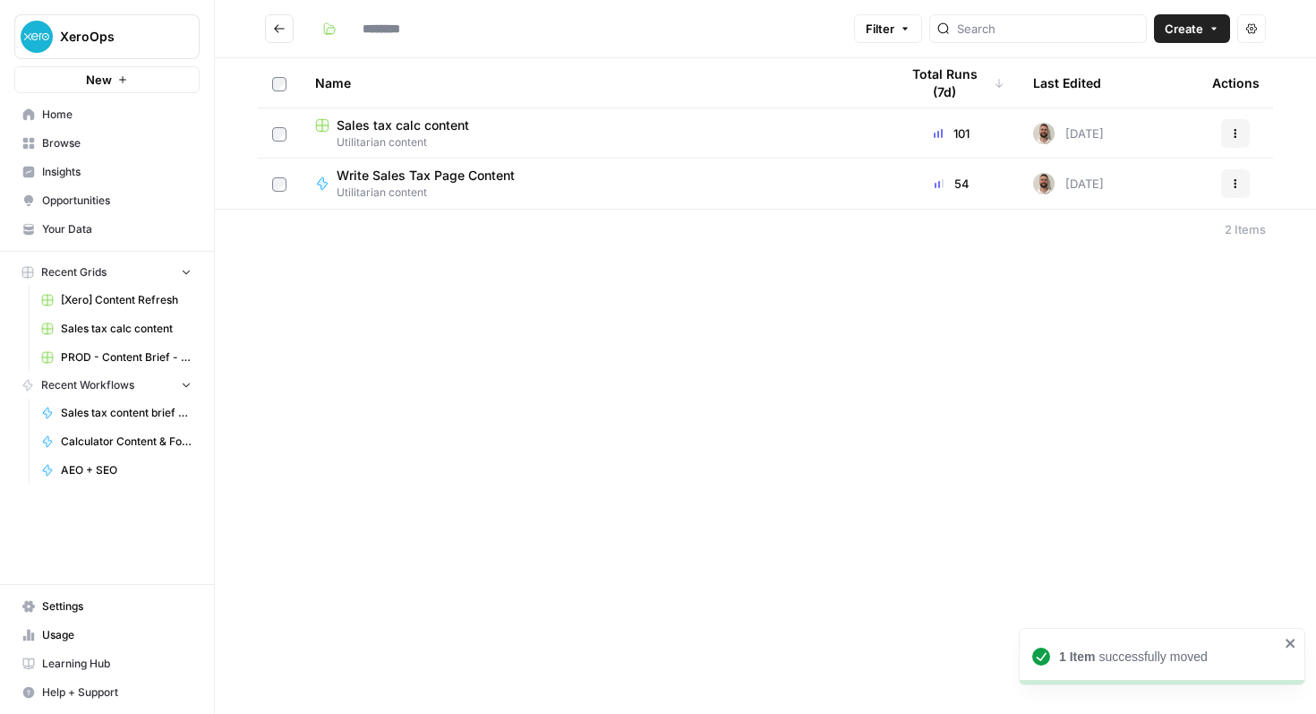
type input "**********"
click at [276, 31] on icon "Go back" at bounding box center [279, 28] width 13 height 13
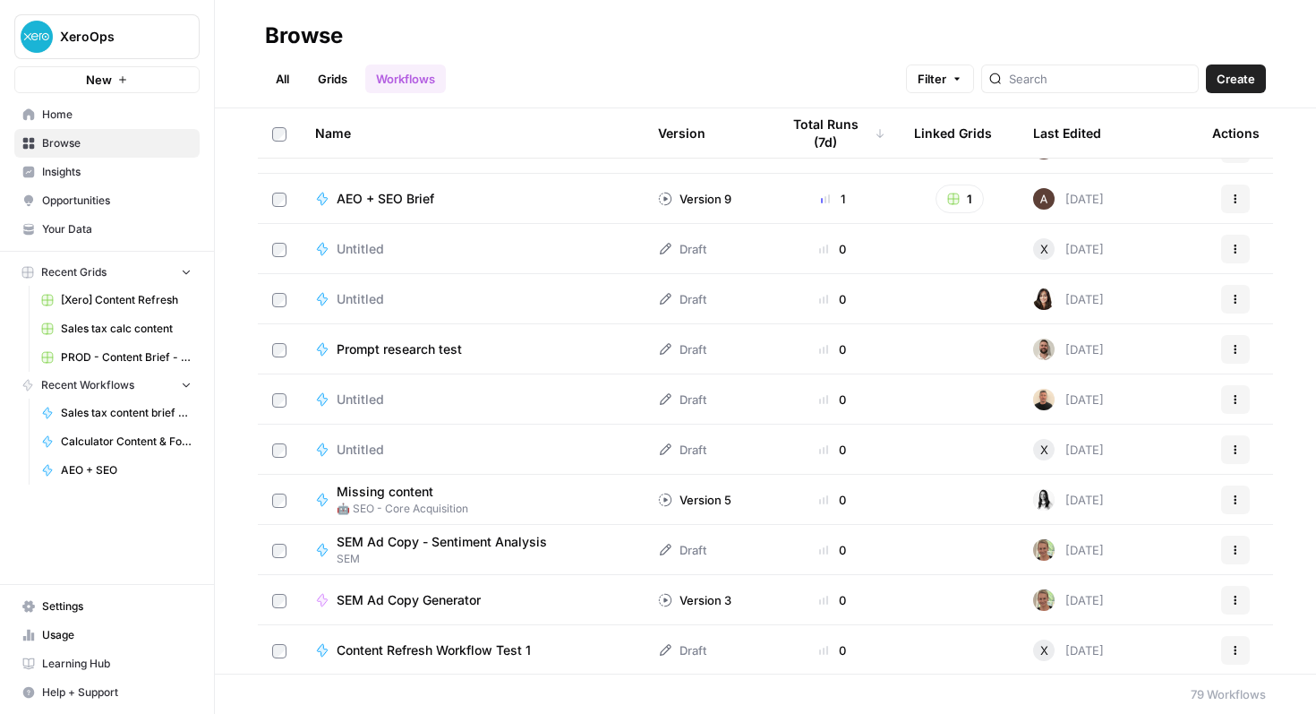
scroll to position [949, 0]
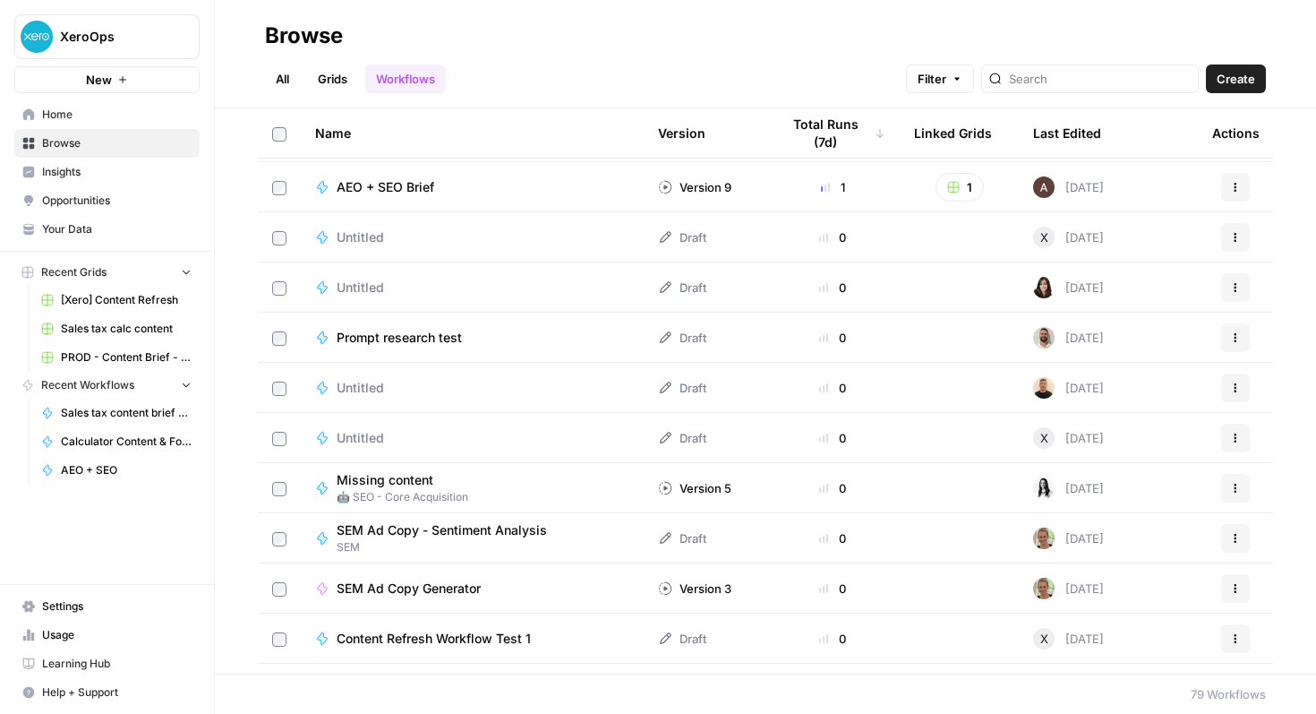
click at [1237, 338] on icon "button" at bounding box center [1235, 337] width 11 height 11
click at [1148, 443] on span "Move To" at bounding box center [1155, 445] width 143 height 18
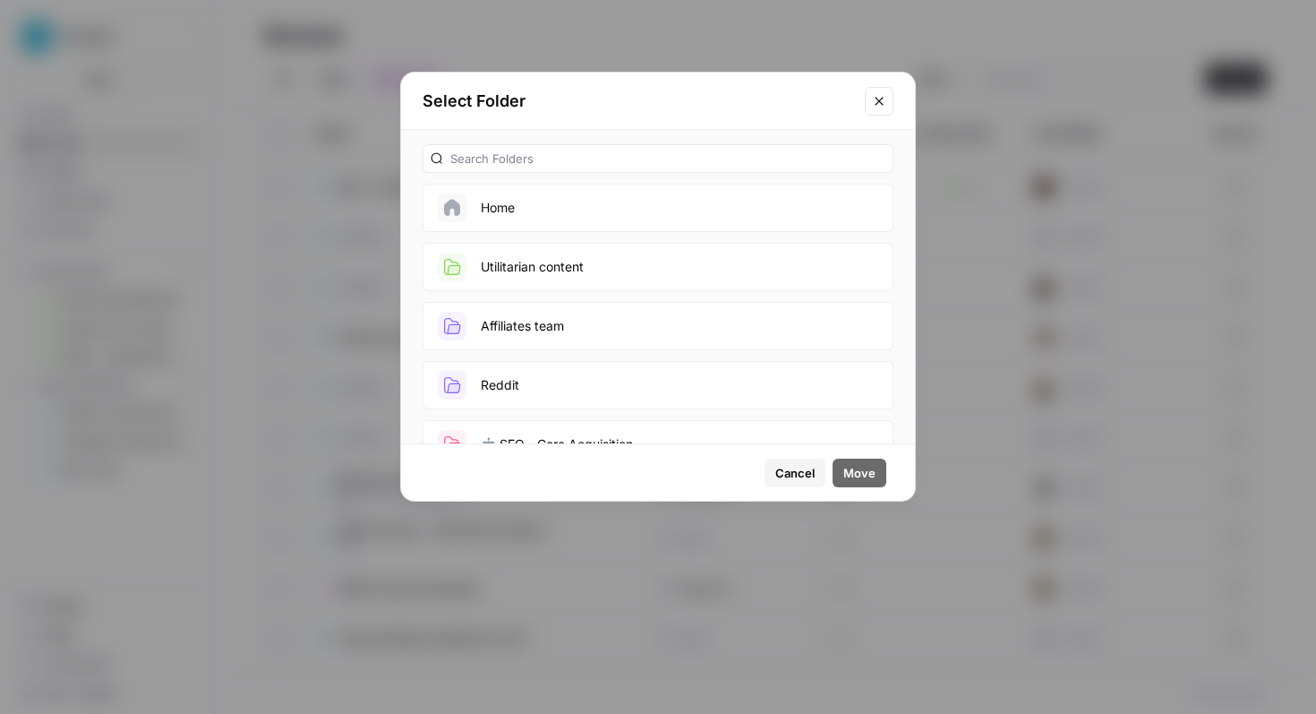
click at [672, 269] on button "Utilitarian content" at bounding box center [658, 267] width 471 height 48
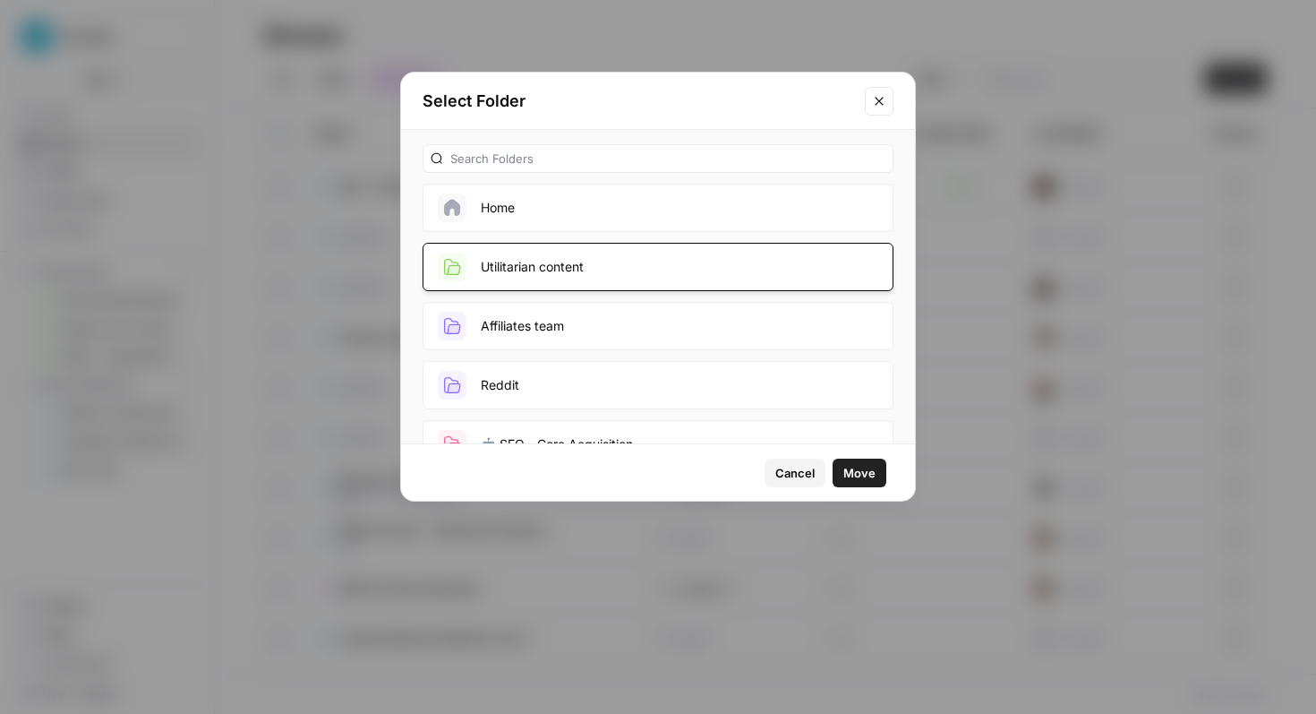
click at [856, 465] on span "Move" at bounding box center [859, 473] width 32 height 18
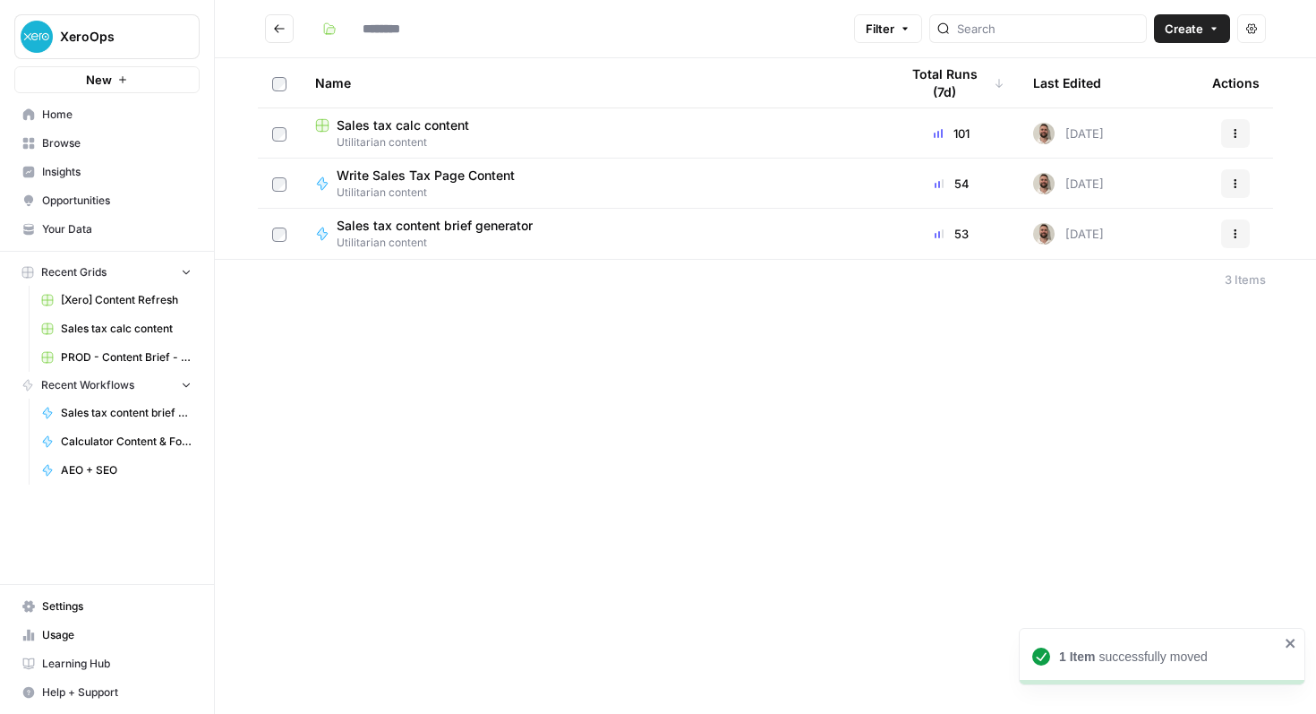
type input "**********"
click at [287, 30] on button "Go back" at bounding box center [279, 28] width 29 height 29
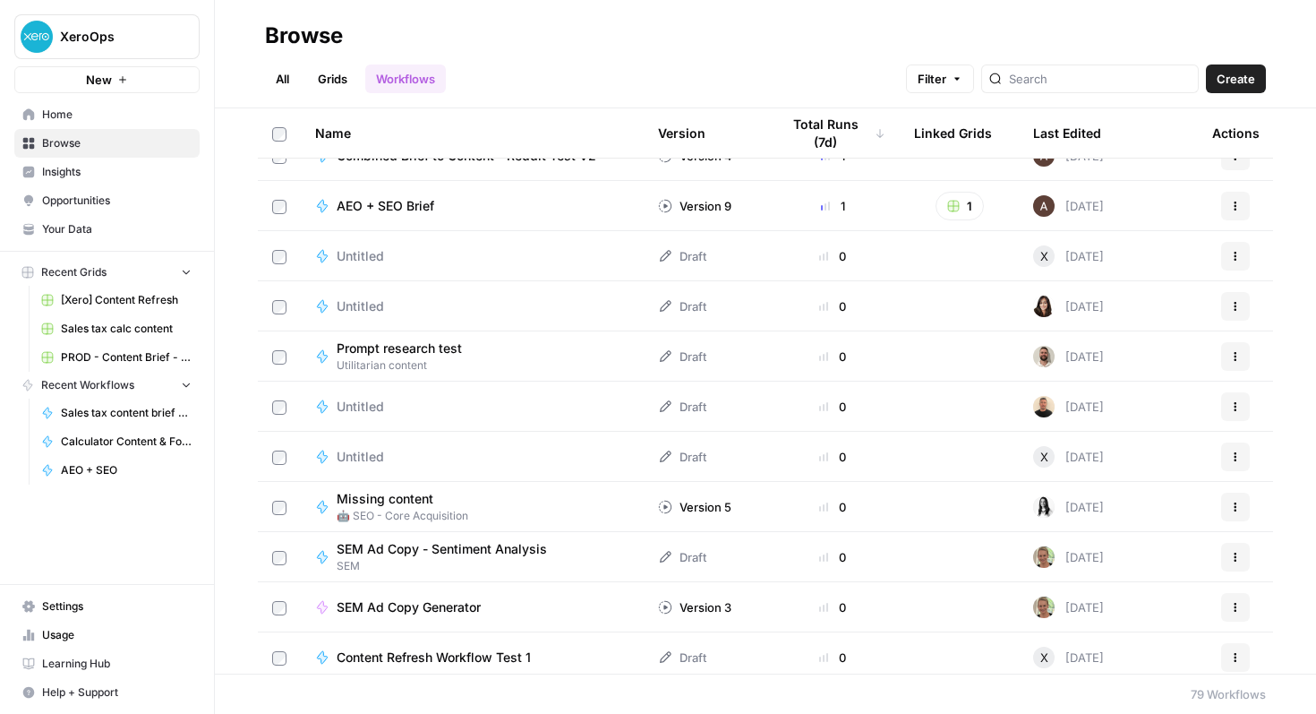
scroll to position [929, 0]
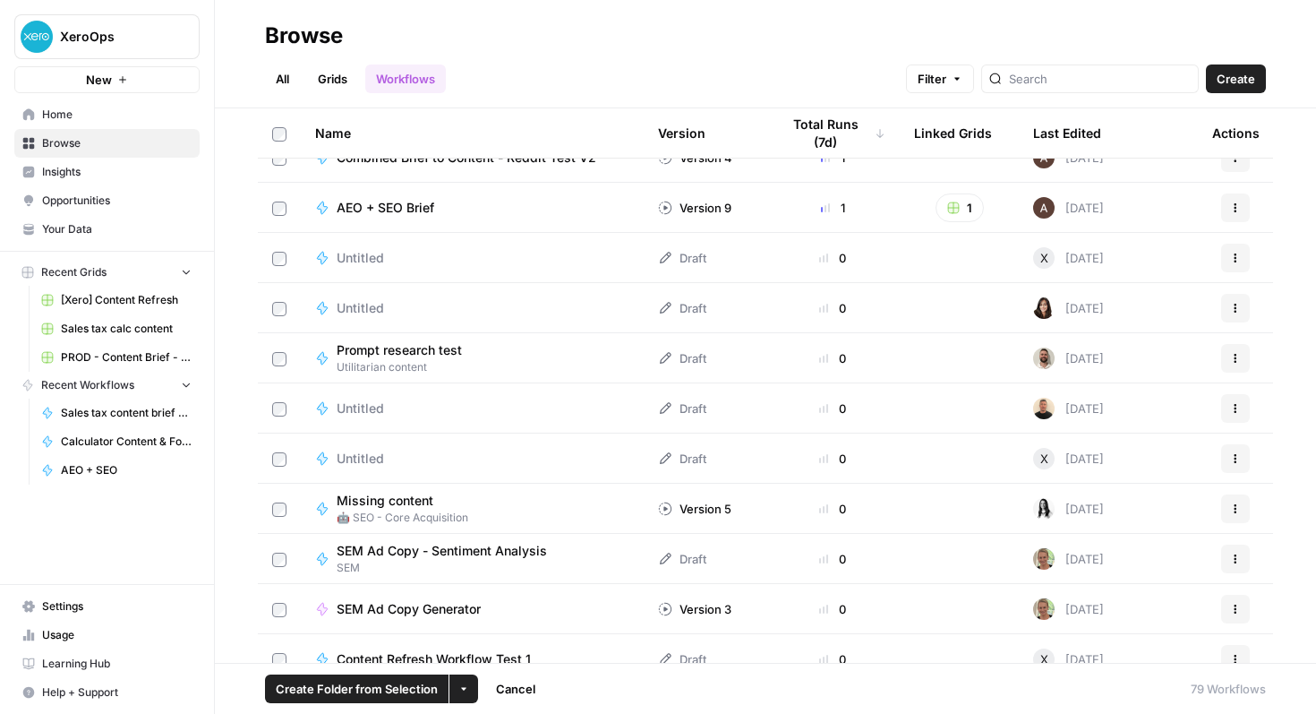
click at [1234, 358] on icon "button" at bounding box center [1235, 358] width 11 height 11
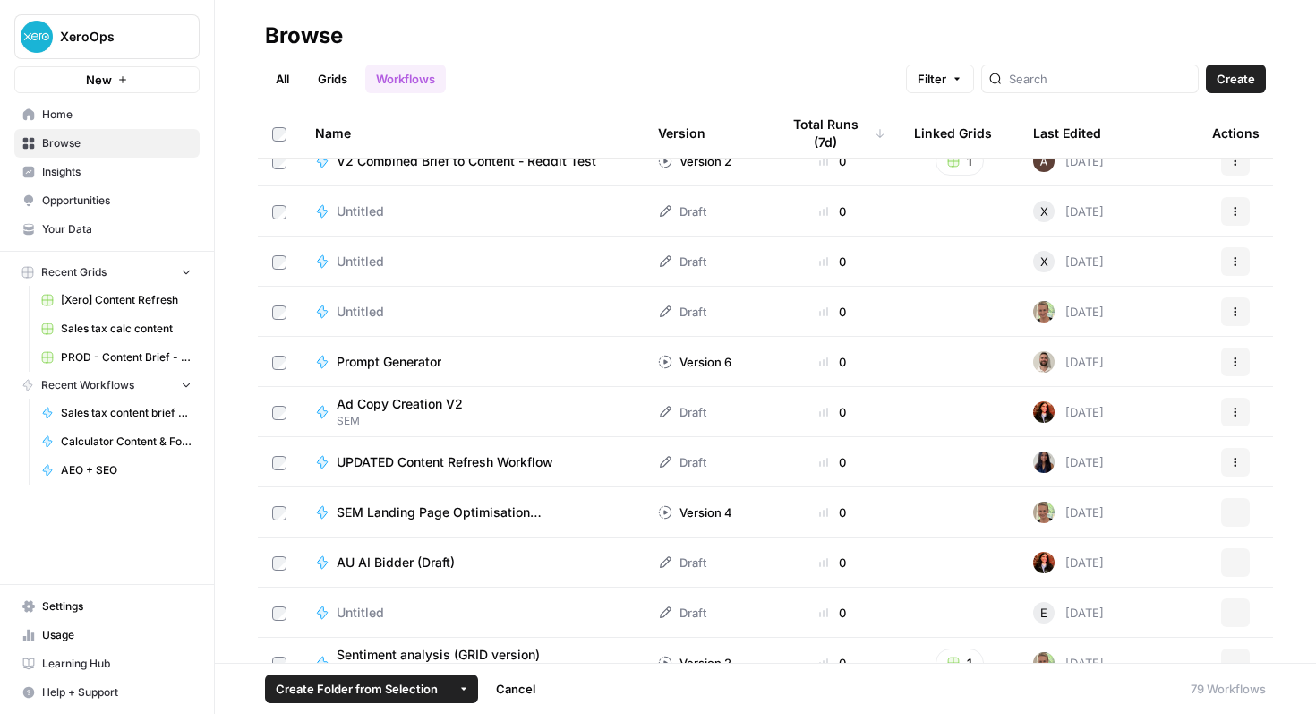
scroll to position [2340, 0]
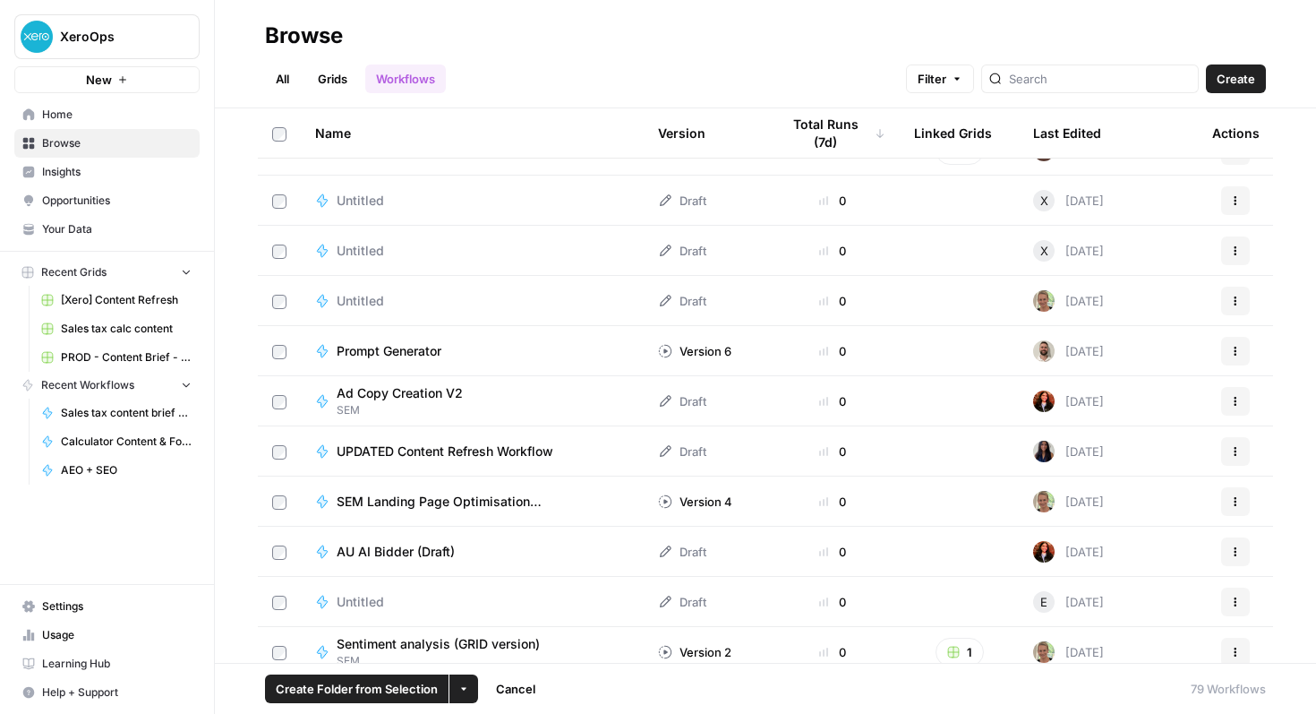
click at [1235, 347] on icon "button" at bounding box center [1236, 348] width 3 height 3
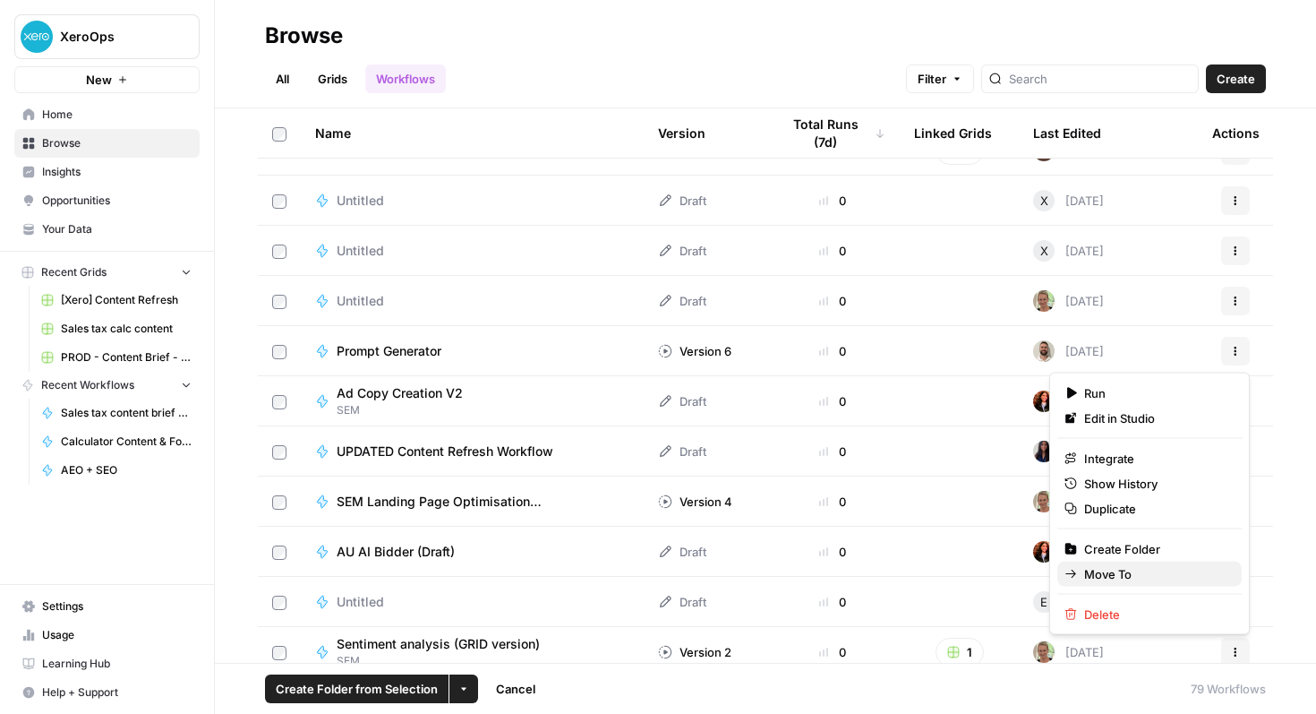
click at [1108, 573] on span "Move To" at bounding box center [1155, 574] width 143 height 18
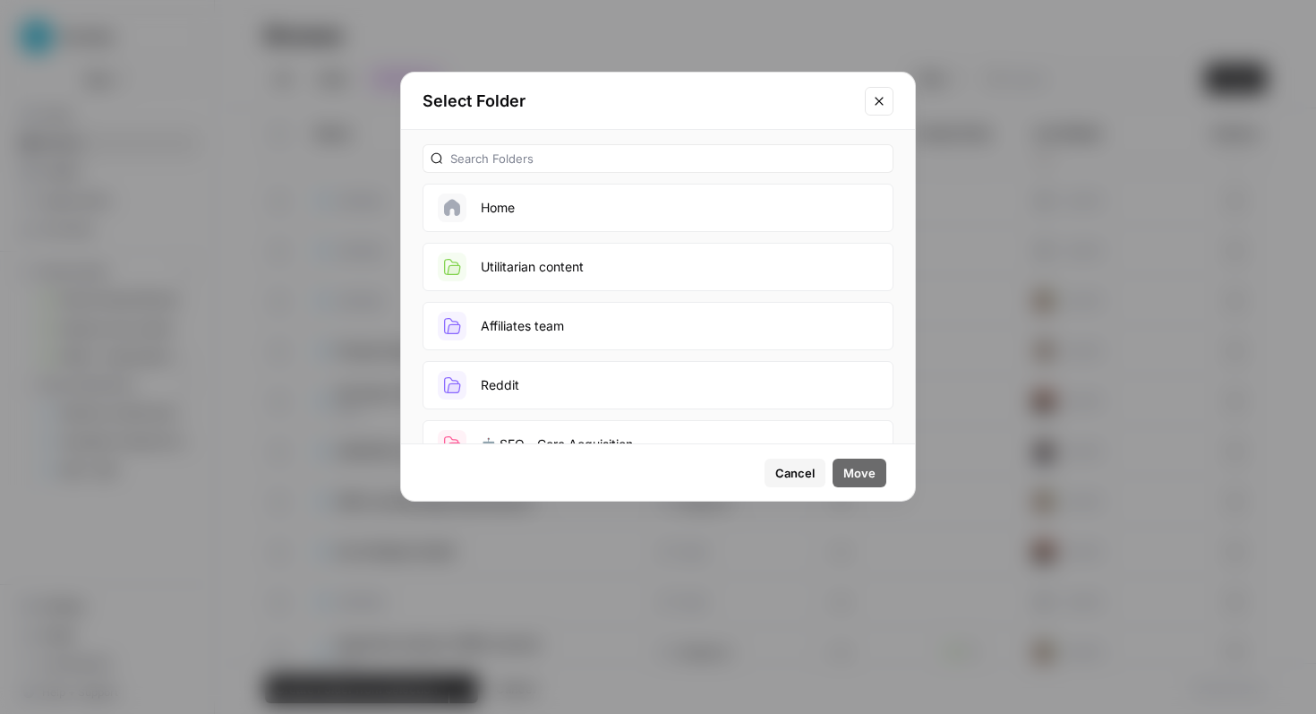
click at [585, 261] on button "Utilitarian content" at bounding box center [658, 267] width 471 height 48
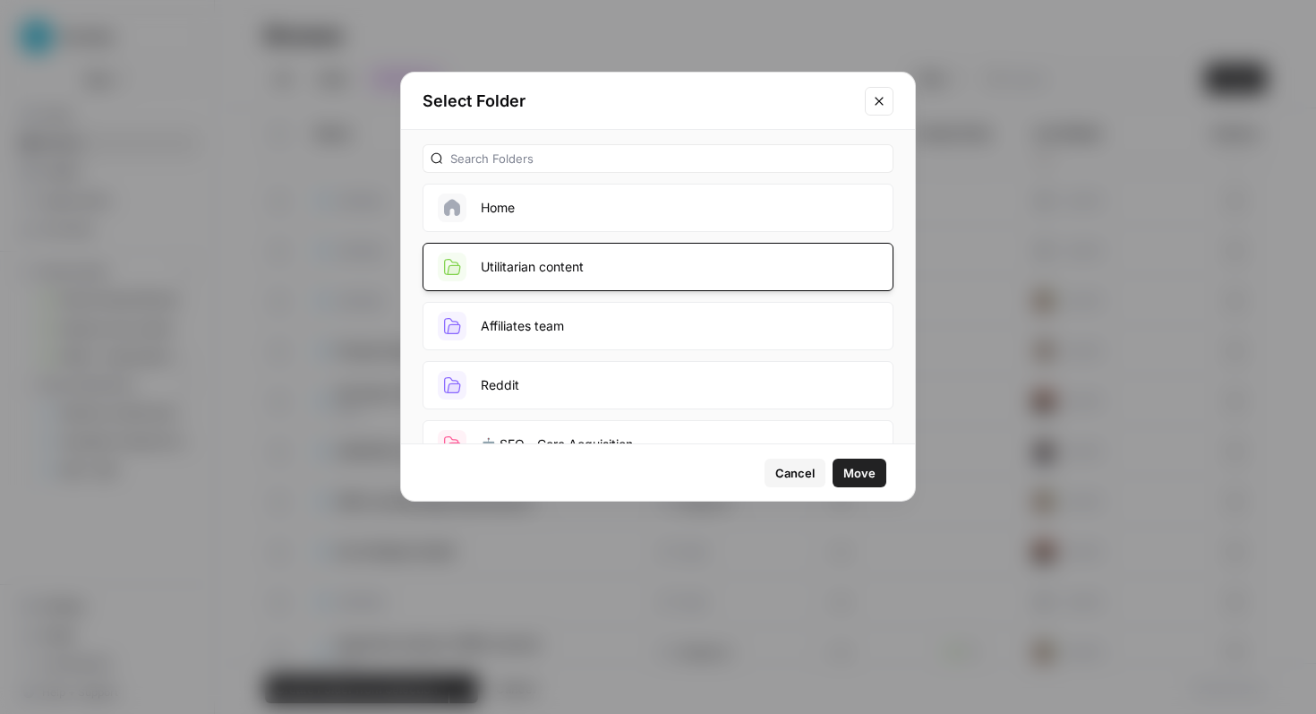
click at [872, 466] on span "Move" at bounding box center [859, 473] width 32 height 18
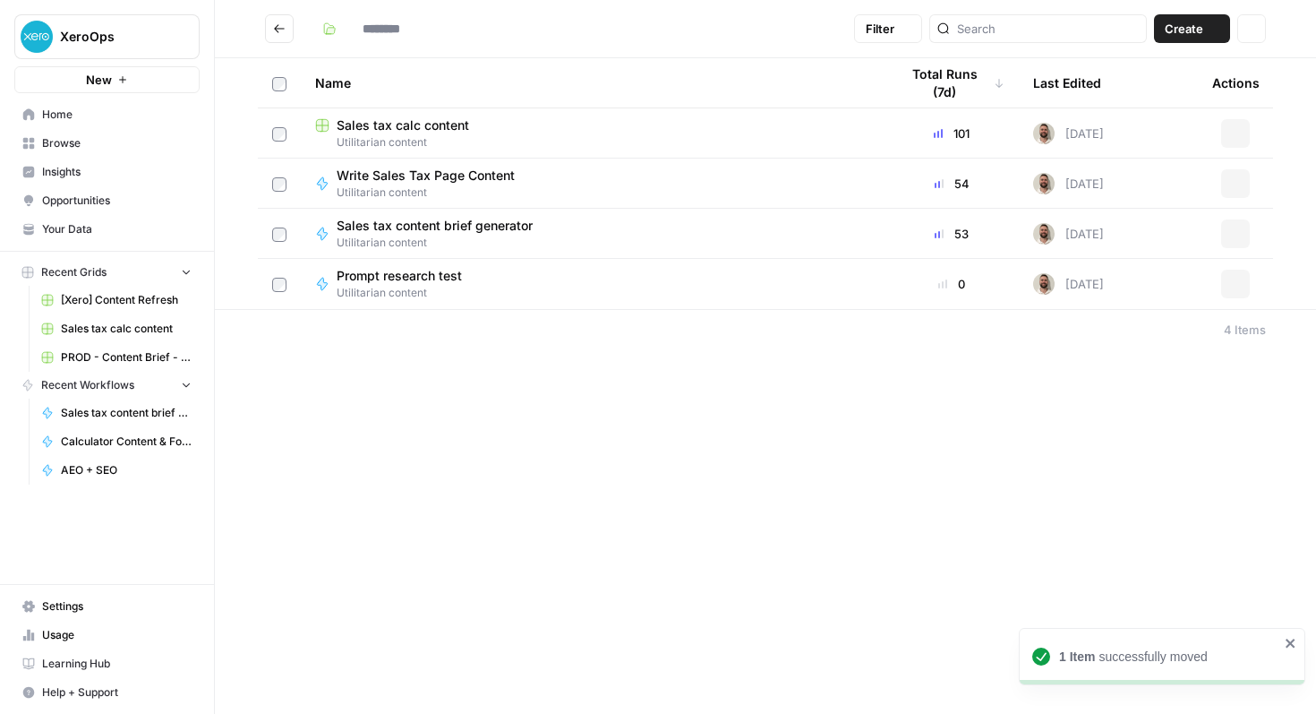
type input "**********"
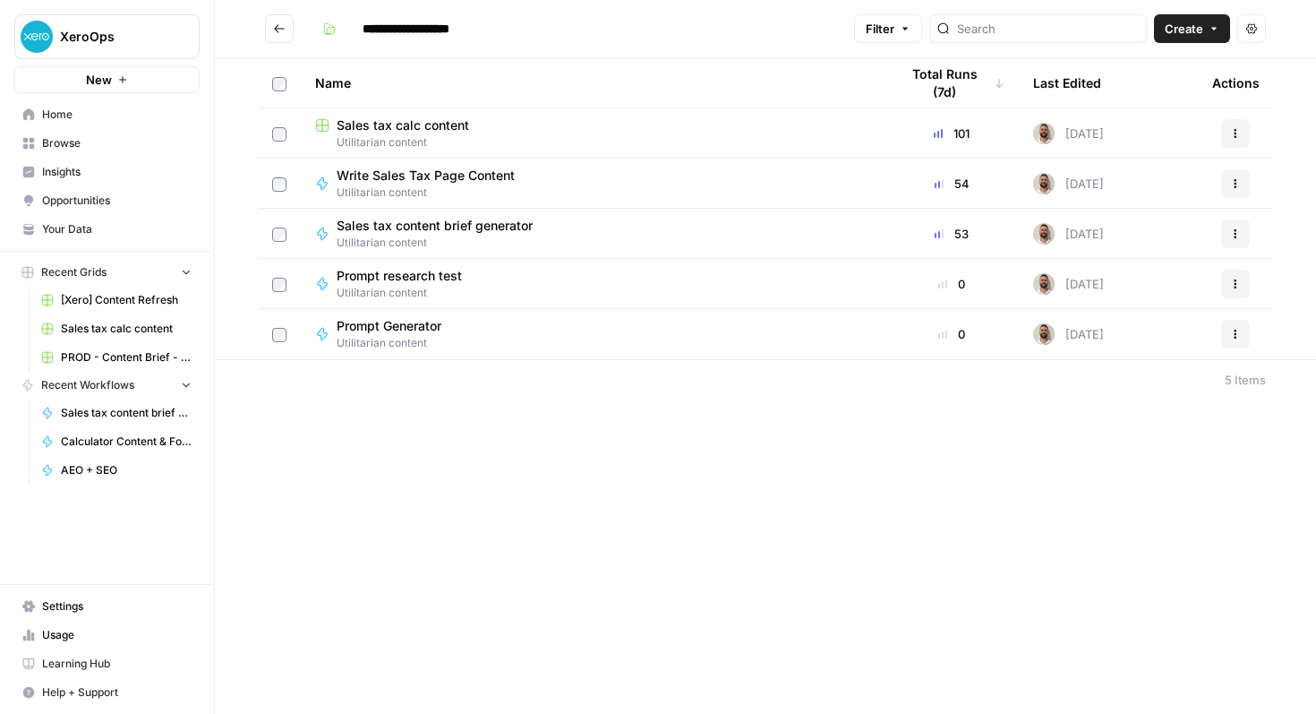
click at [269, 27] on button "Go back" at bounding box center [279, 28] width 29 height 29
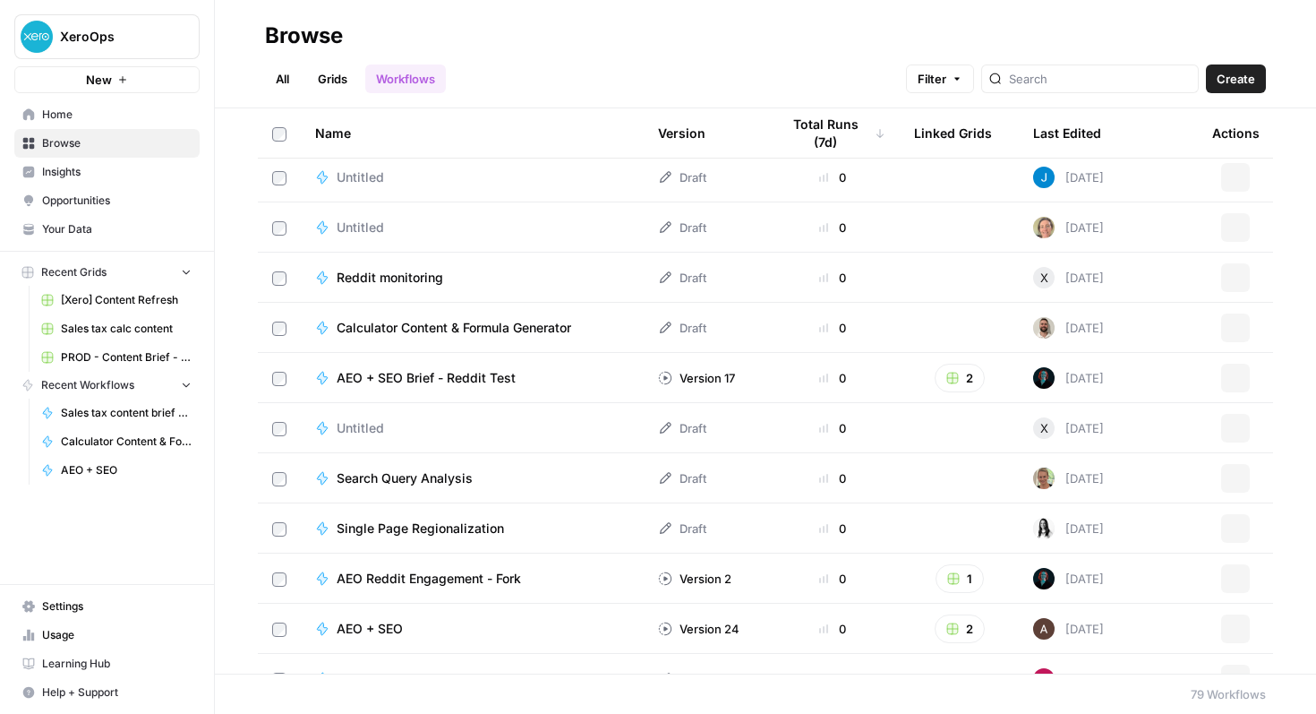
scroll to position [3446, 0]
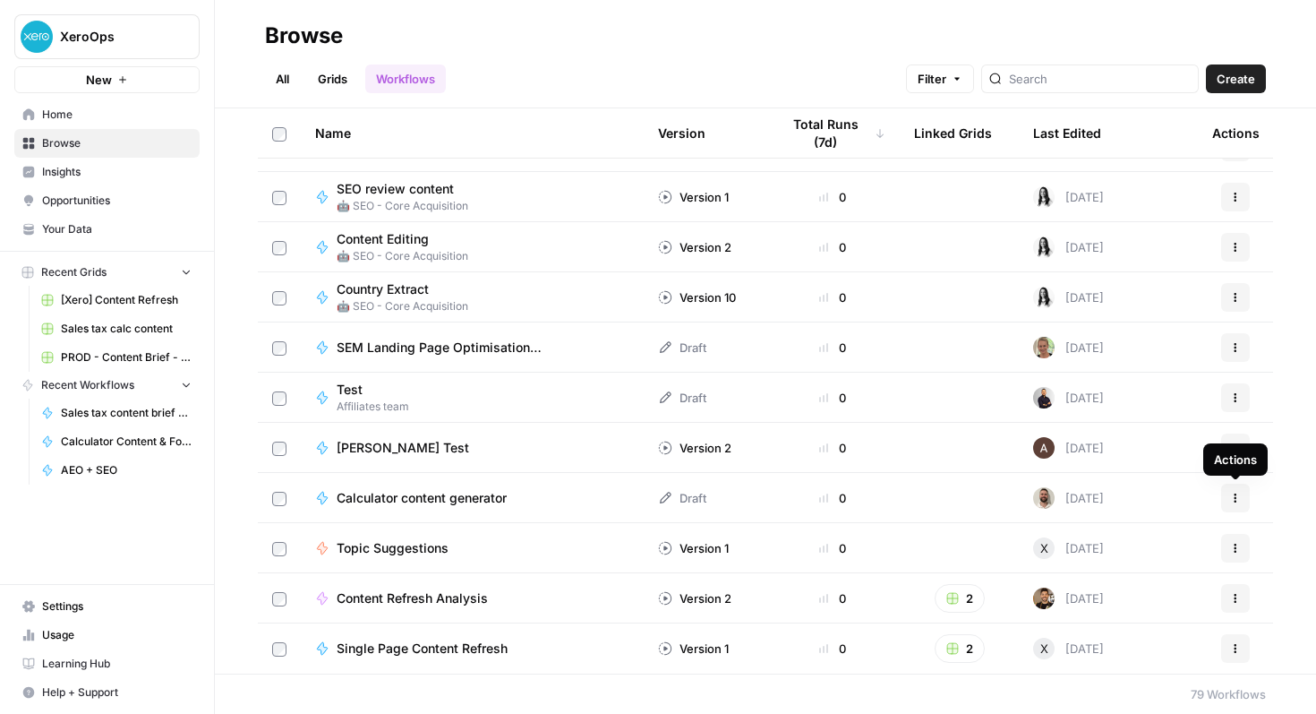
click at [1239, 502] on icon "button" at bounding box center [1235, 497] width 11 height 11
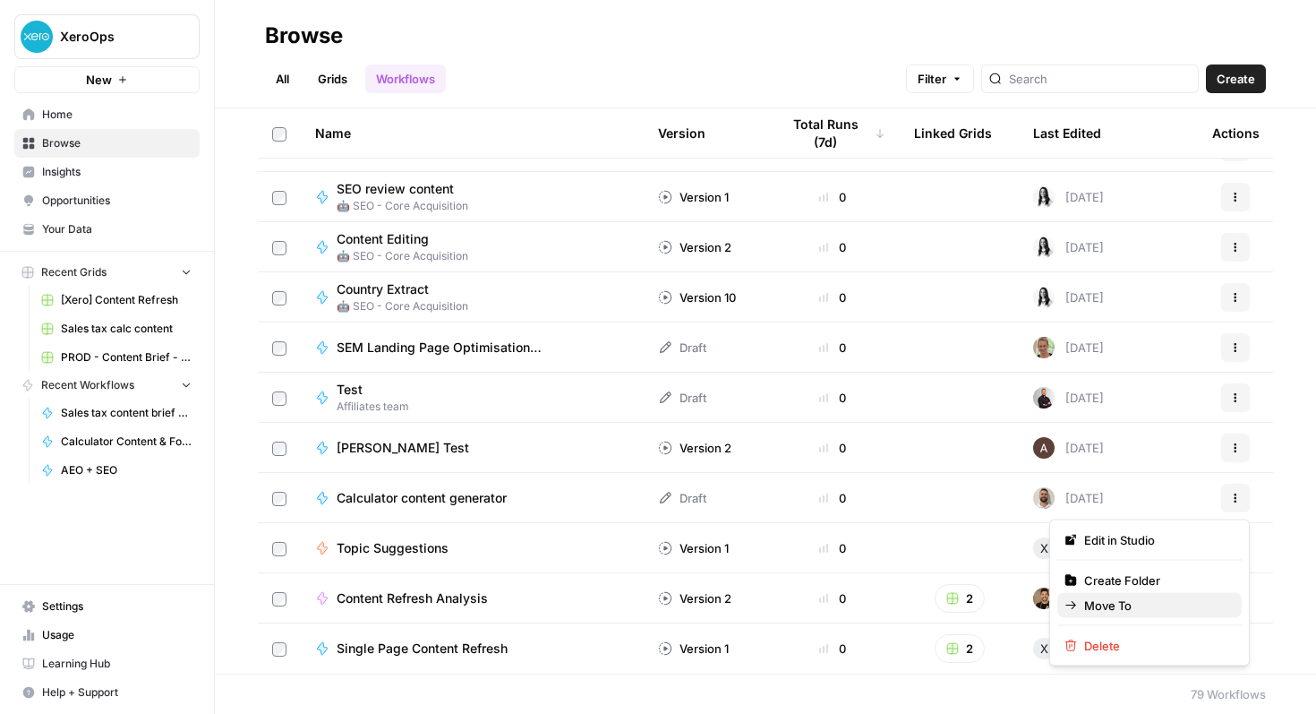
click at [1126, 606] on span "Move To" at bounding box center [1155, 605] width 143 height 18
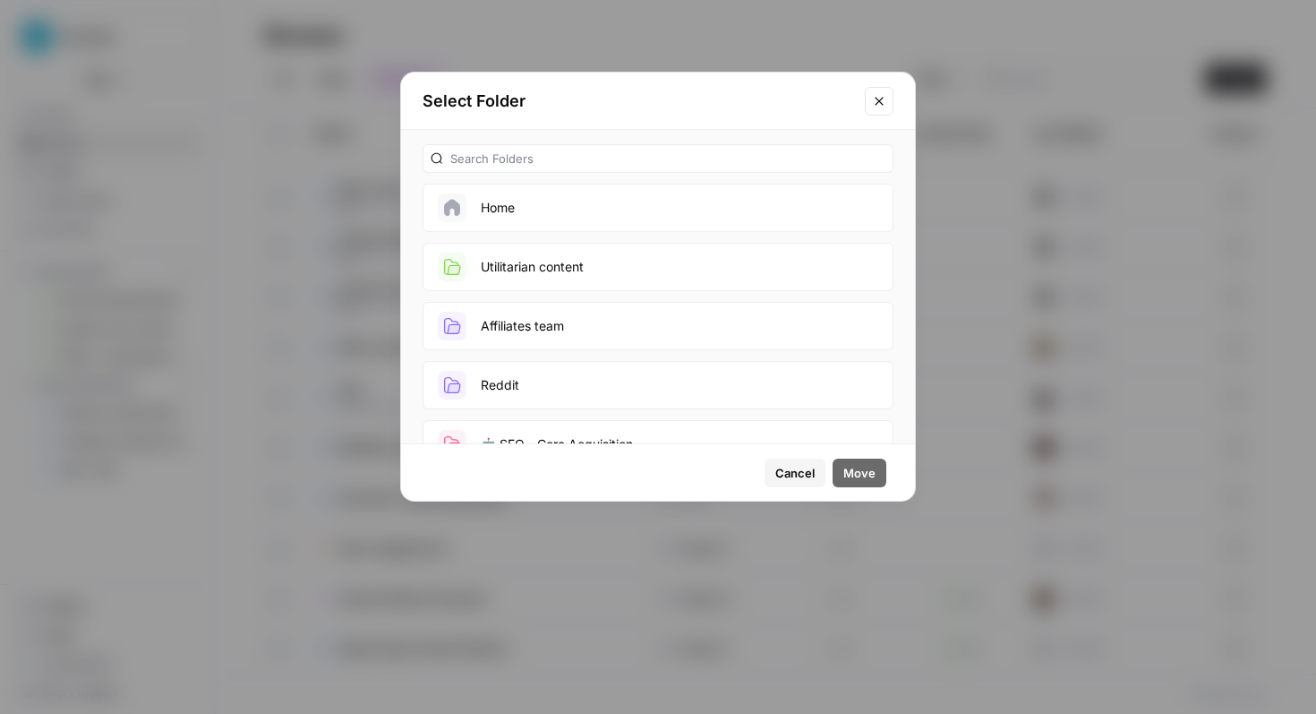
click at [632, 269] on button "Utilitarian content" at bounding box center [658, 267] width 471 height 48
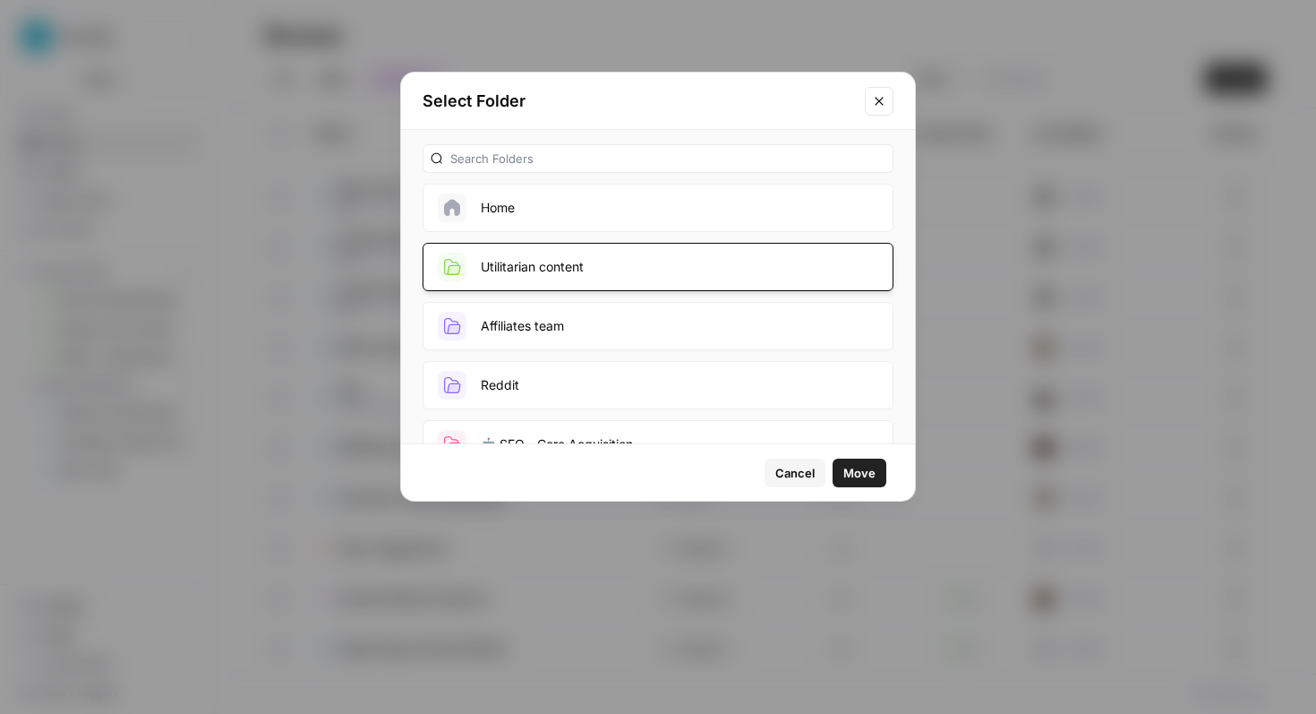
click at [860, 467] on span "Move" at bounding box center [859, 473] width 32 height 18
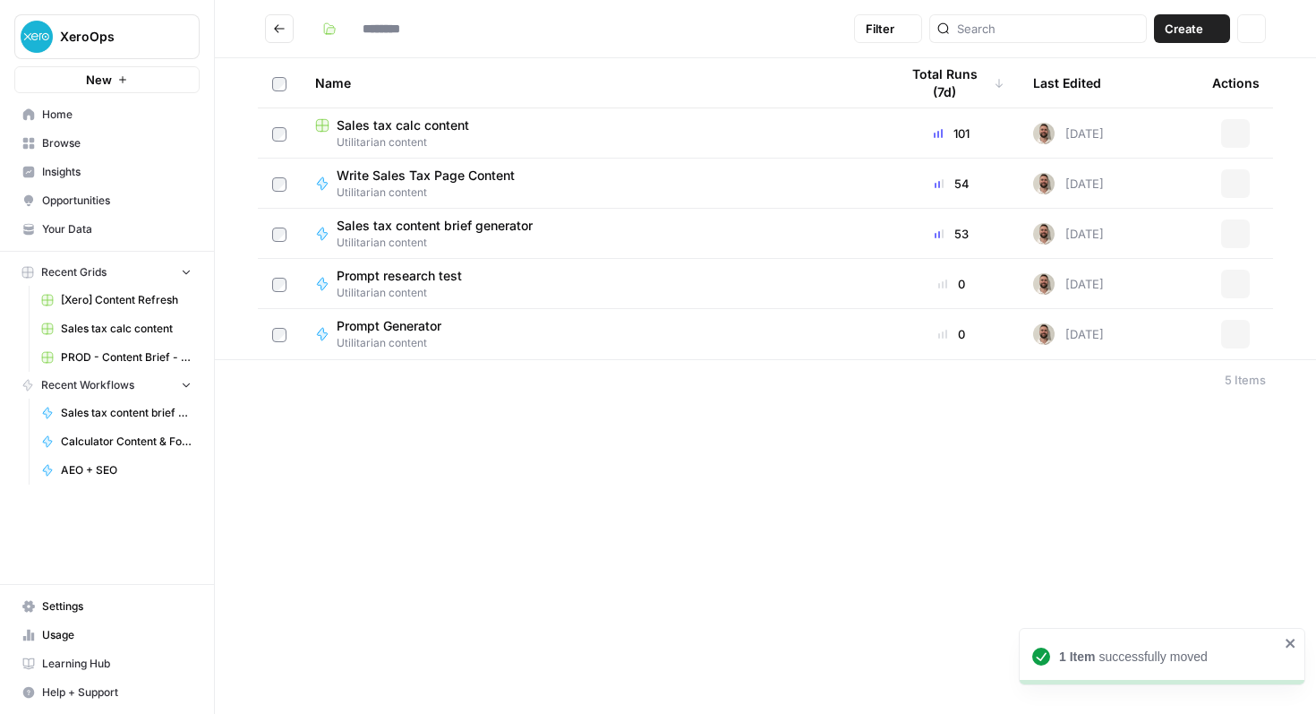
type input "**********"
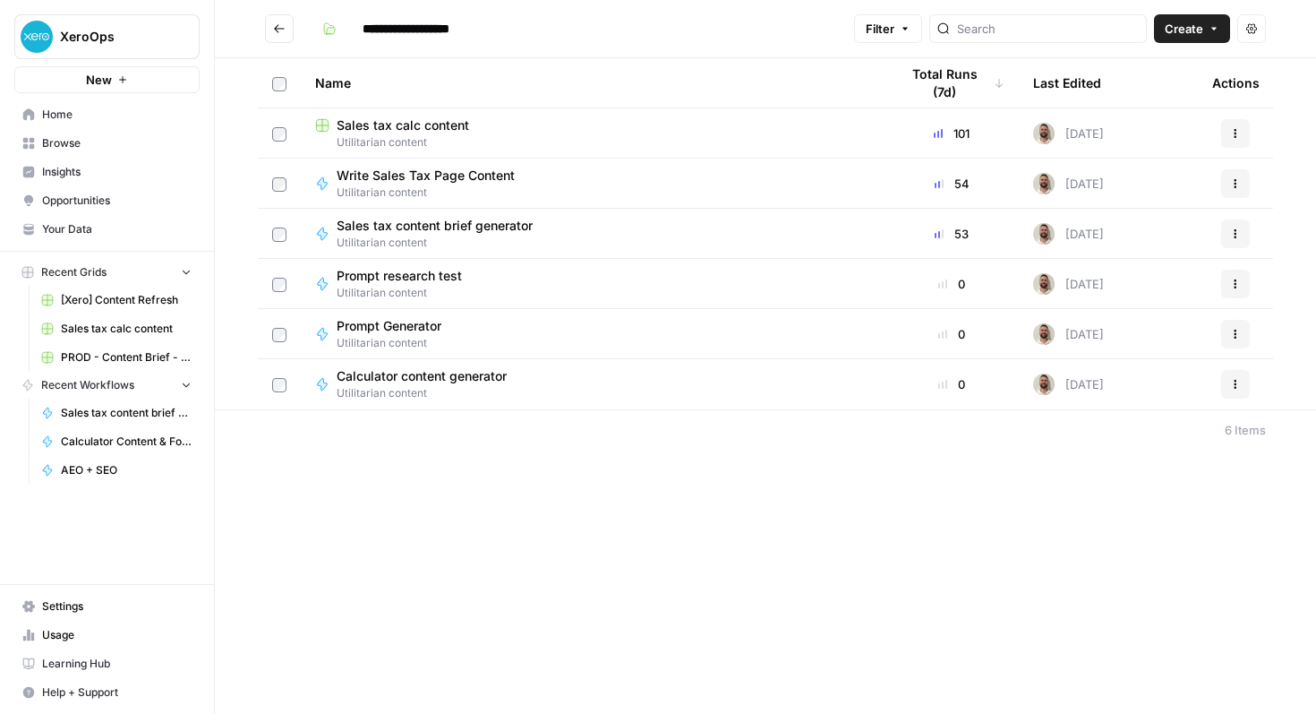
click at [287, 24] on button "Go back" at bounding box center [279, 28] width 29 height 29
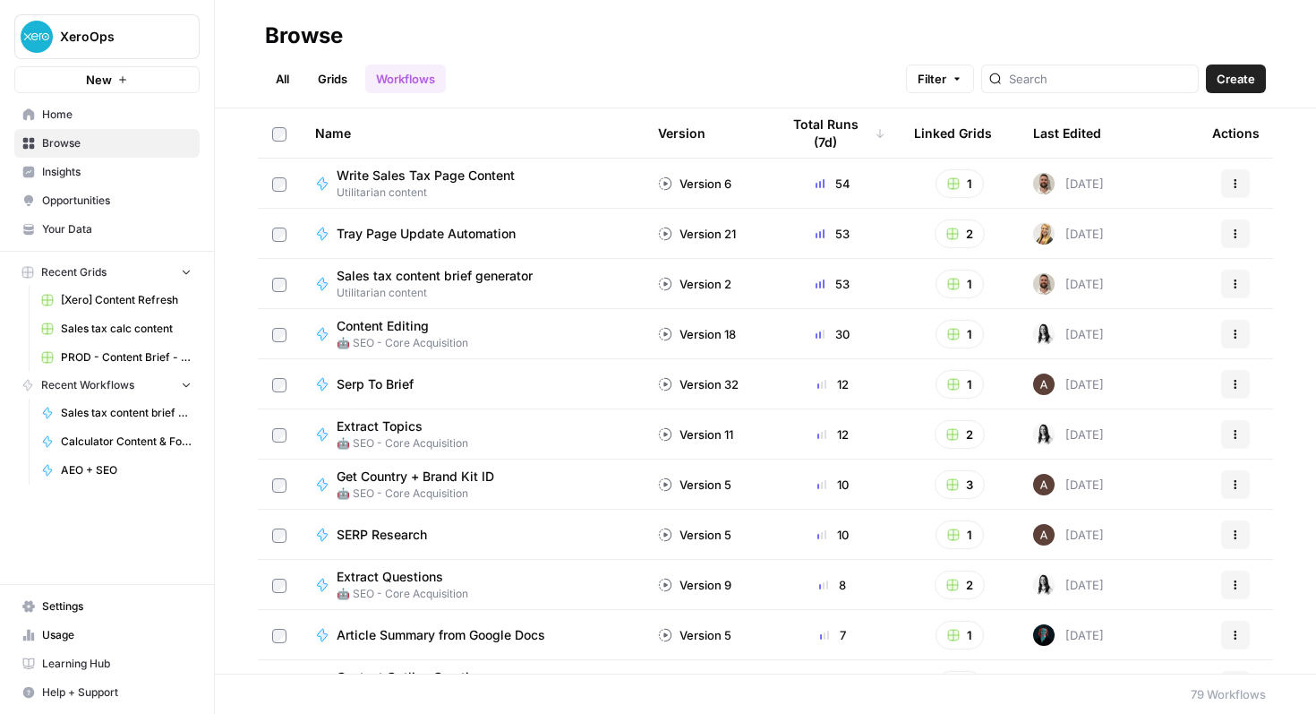
click at [147, 116] on span "Home" at bounding box center [117, 115] width 150 height 16
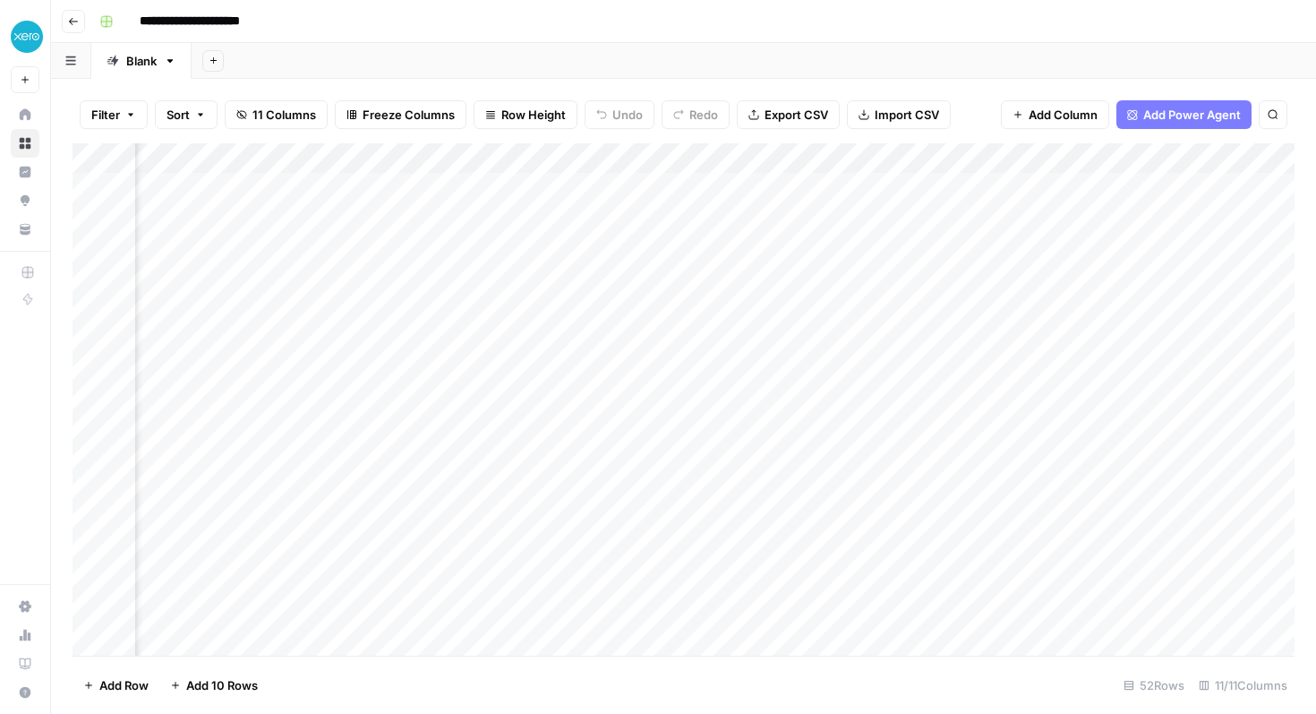
scroll to position [0, 1216]
click at [1098, 151] on div "Add Column" at bounding box center [684, 399] width 1222 height 512
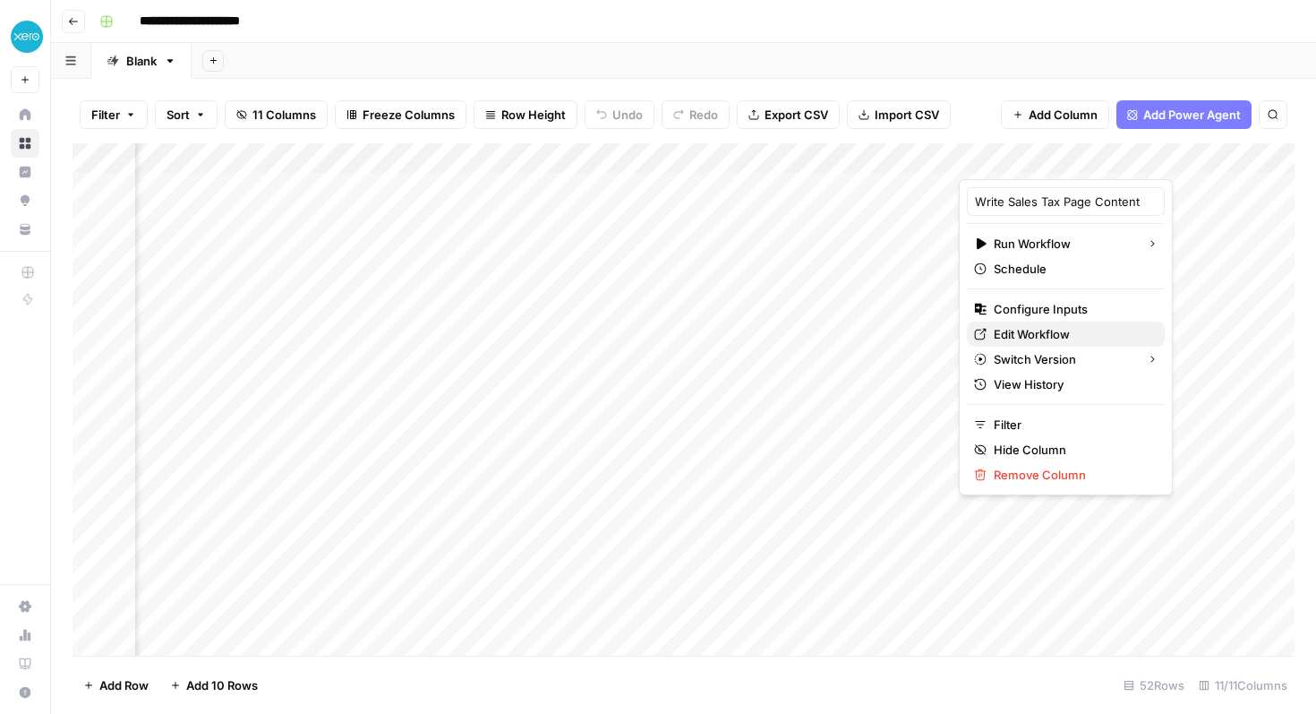
click at [1045, 338] on span "Edit Workflow" at bounding box center [1072, 334] width 157 height 18
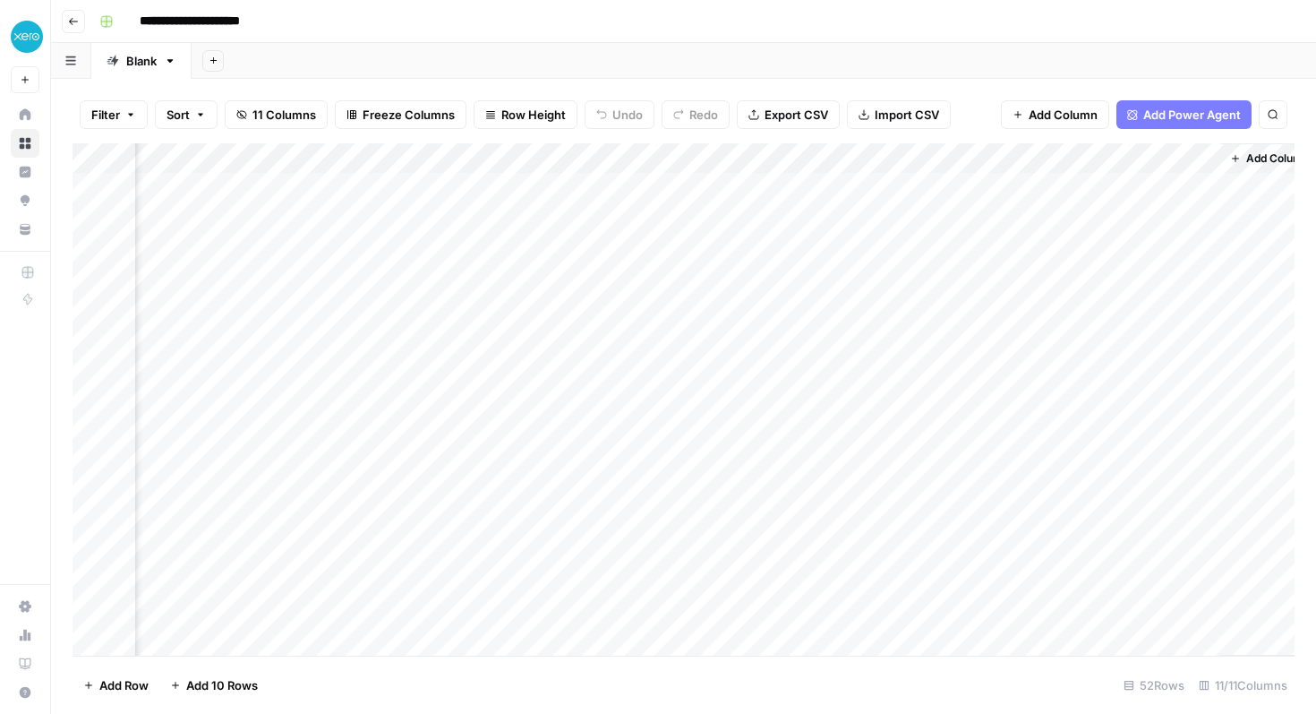
scroll to position [0, 1391]
click at [1172, 188] on div "Add Column" at bounding box center [684, 399] width 1222 height 512
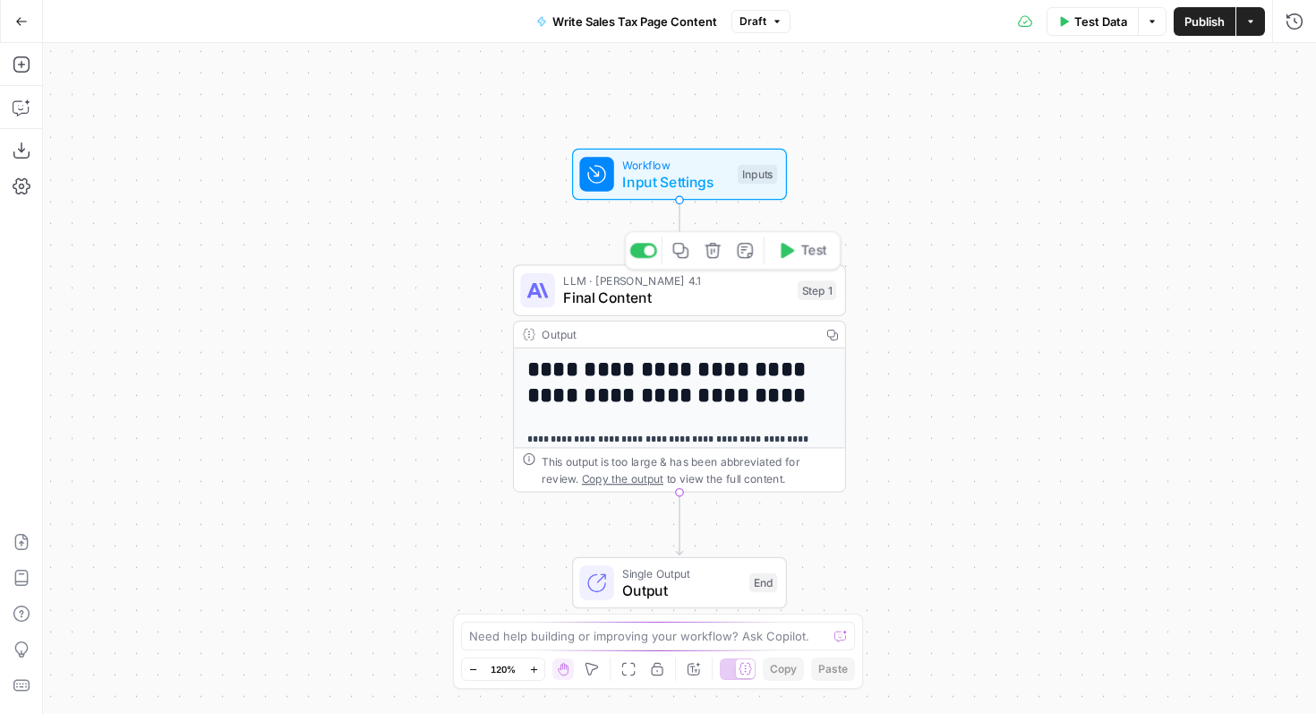
click at [646, 296] on span "Final Content" at bounding box center [676, 297] width 226 height 21
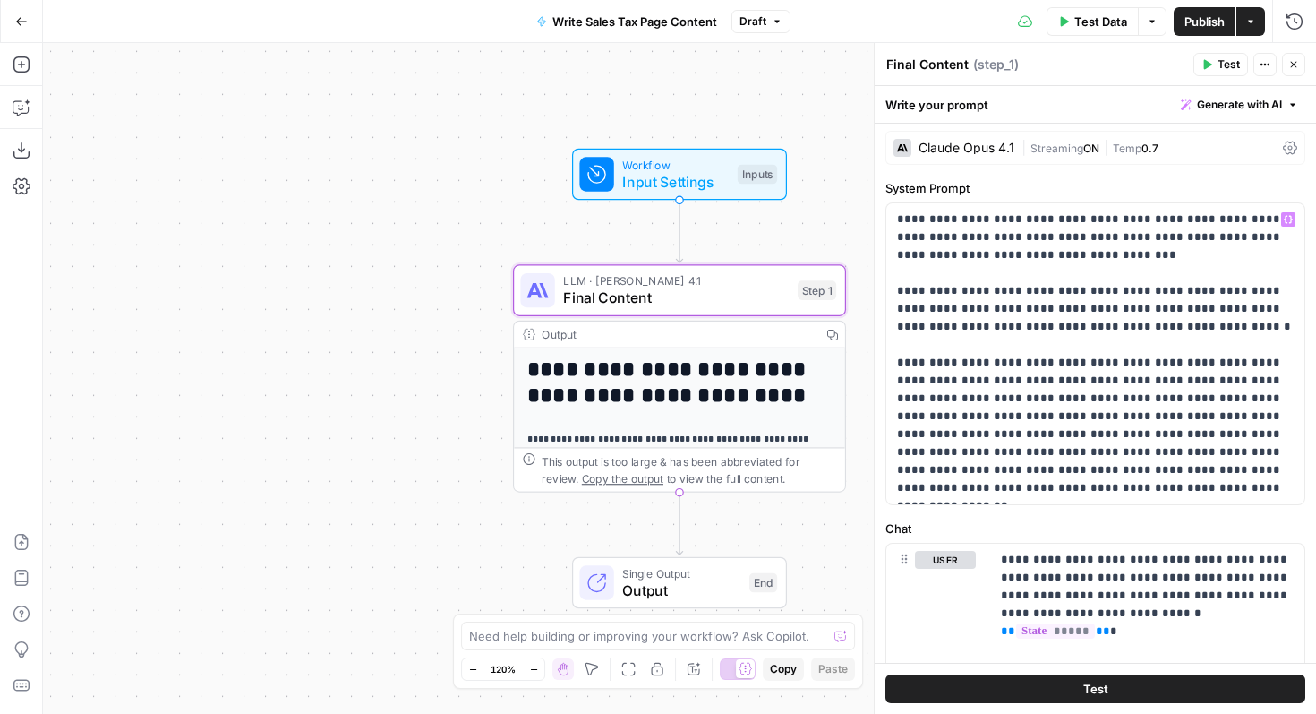
scroll to position [12, 0]
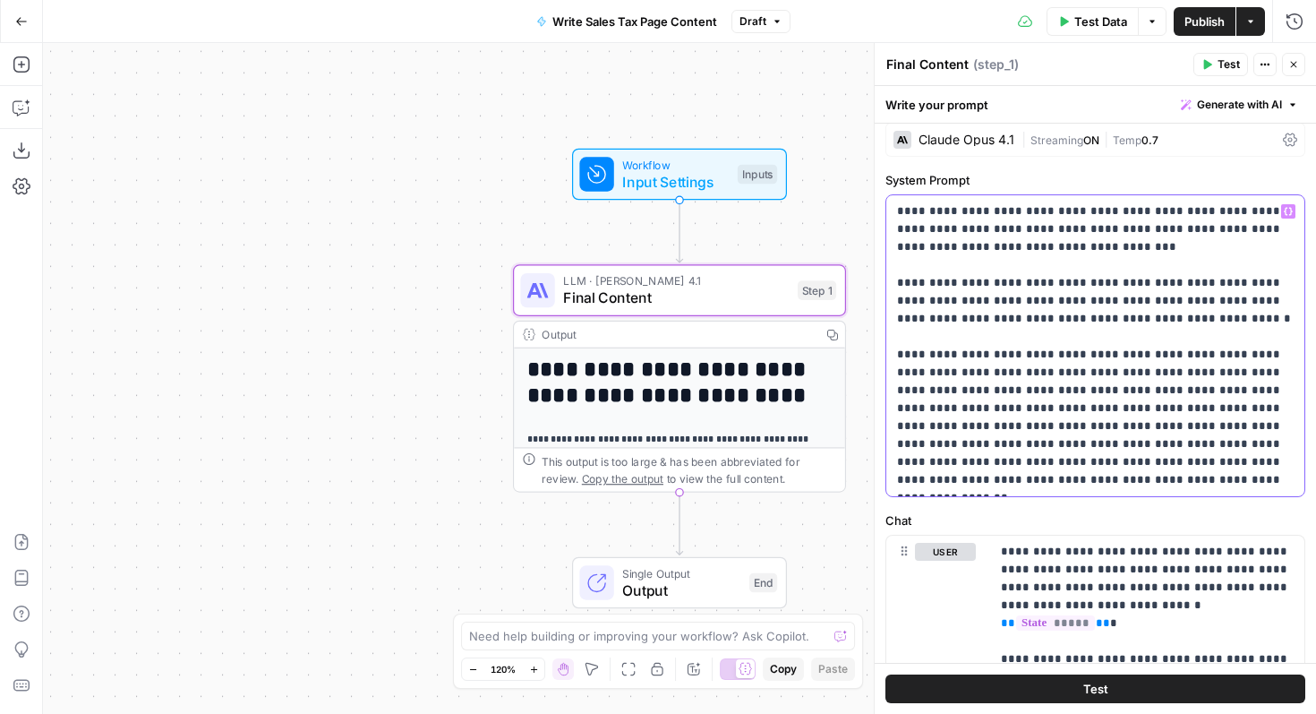
click at [989, 250] on p "**********" at bounding box center [1095, 345] width 397 height 287
click at [1000, 392] on p "**********" at bounding box center [1095, 345] width 397 height 287
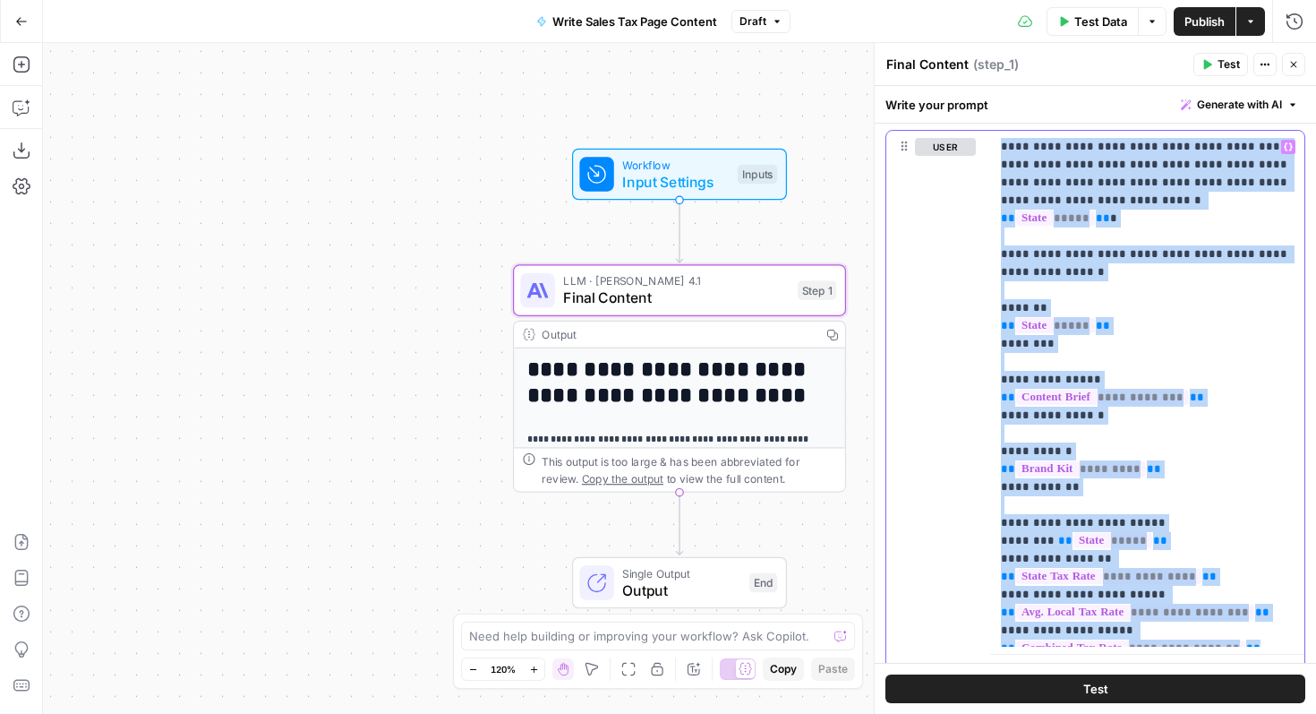
scroll to position [496, 0]
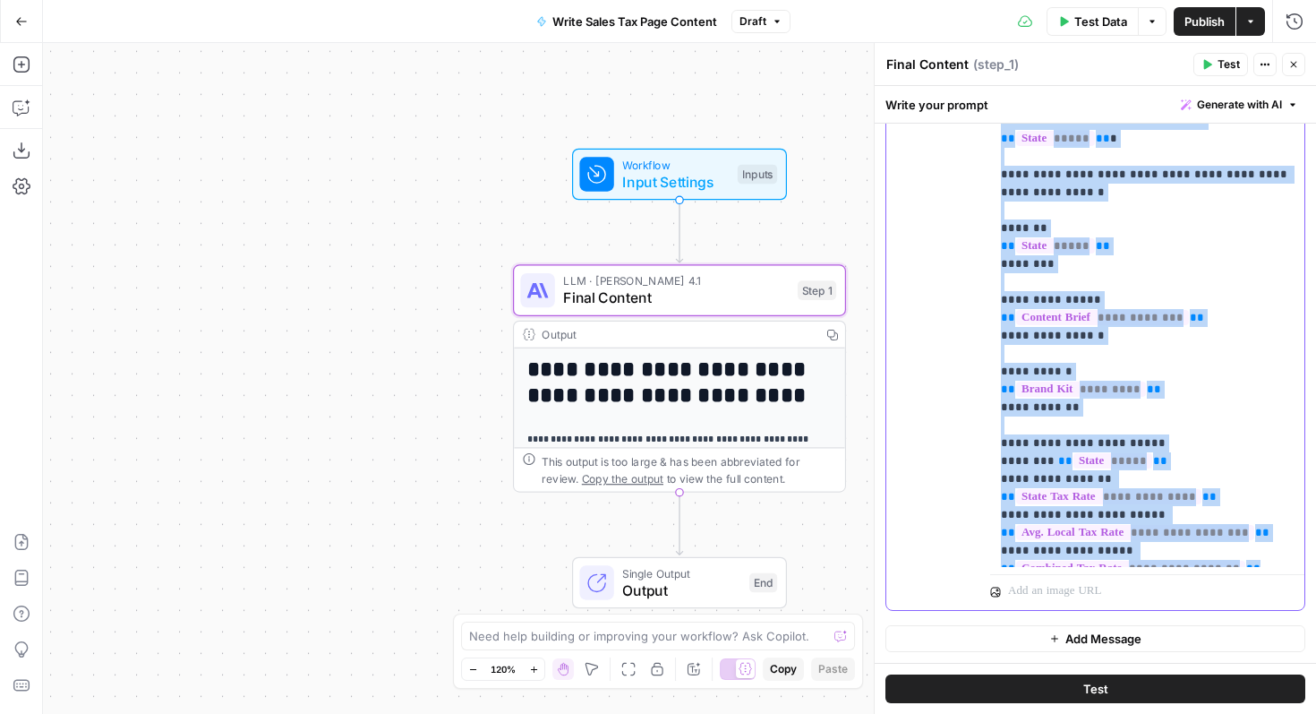
drag, startPoint x: 1000, startPoint y: 374, endPoint x: 1290, endPoint y: 552, distance: 340.0
click at [1290, 552] on p "**********" at bounding box center [1147, 308] width 293 height 501
copy p "**********"
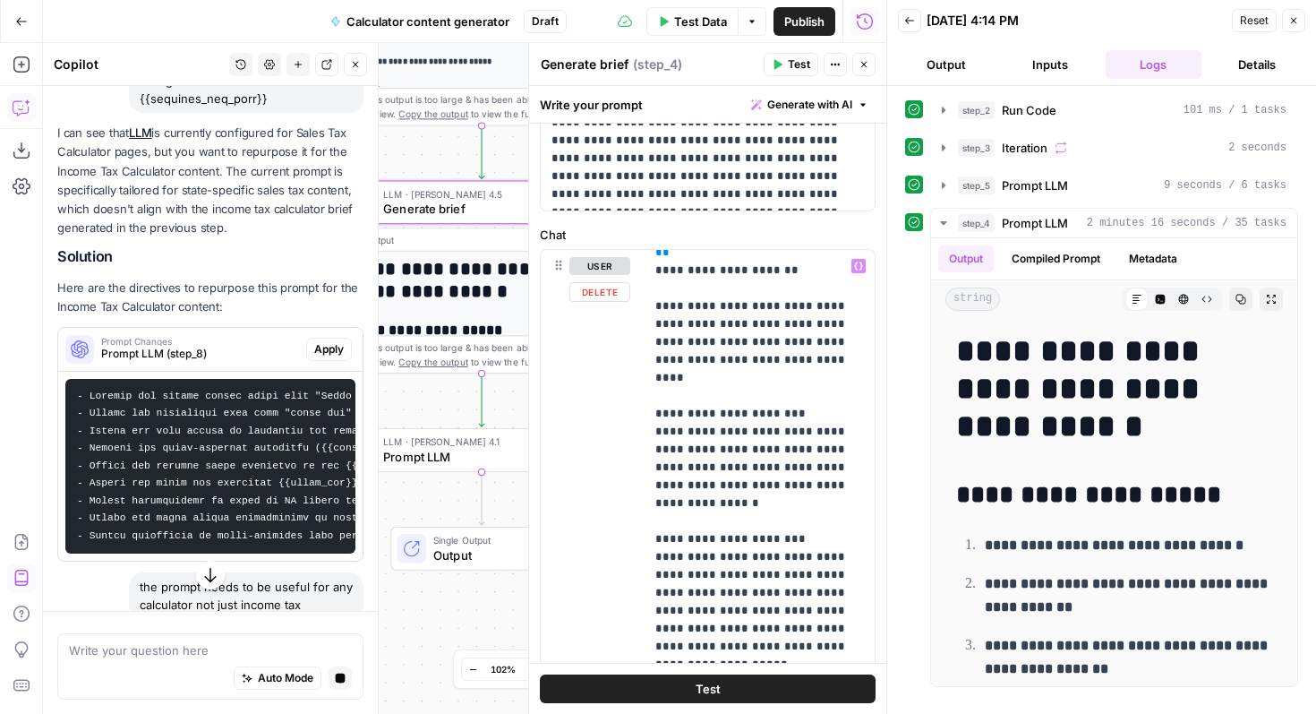
scroll to position [469, 0]
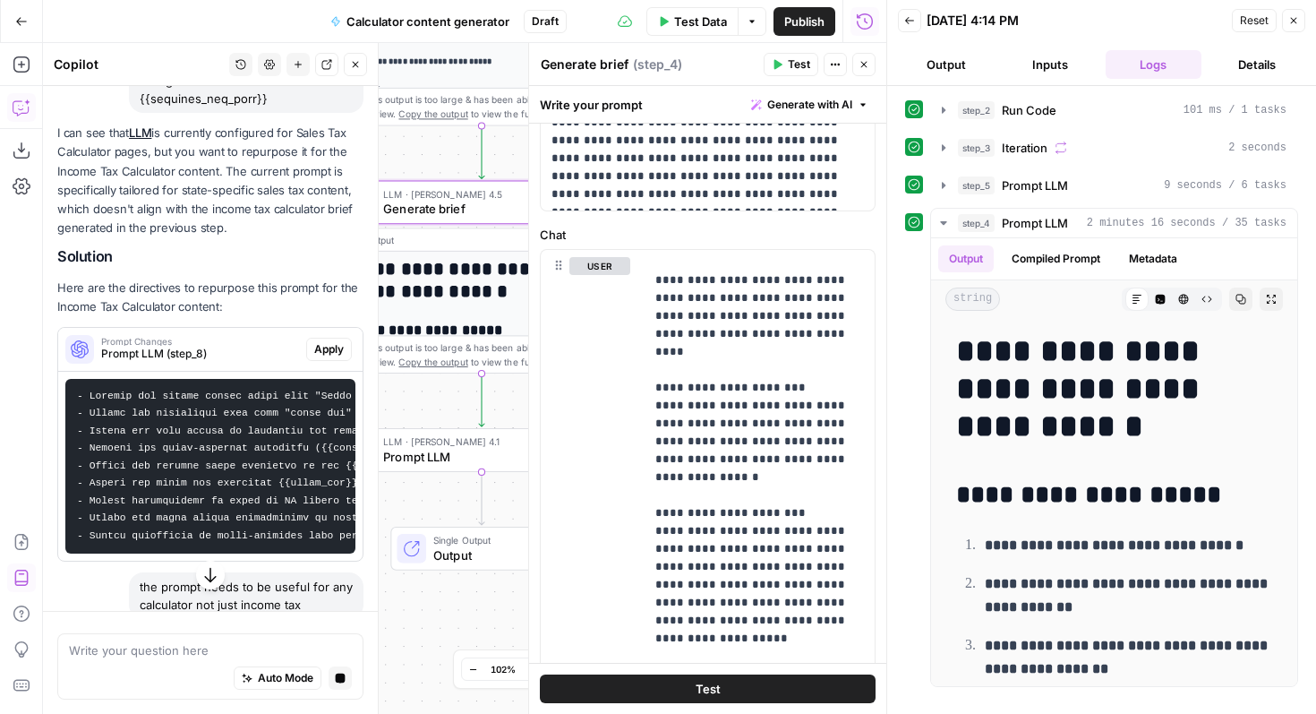
click at [860, 56] on button "Close" at bounding box center [863, 64] width 23 height 23
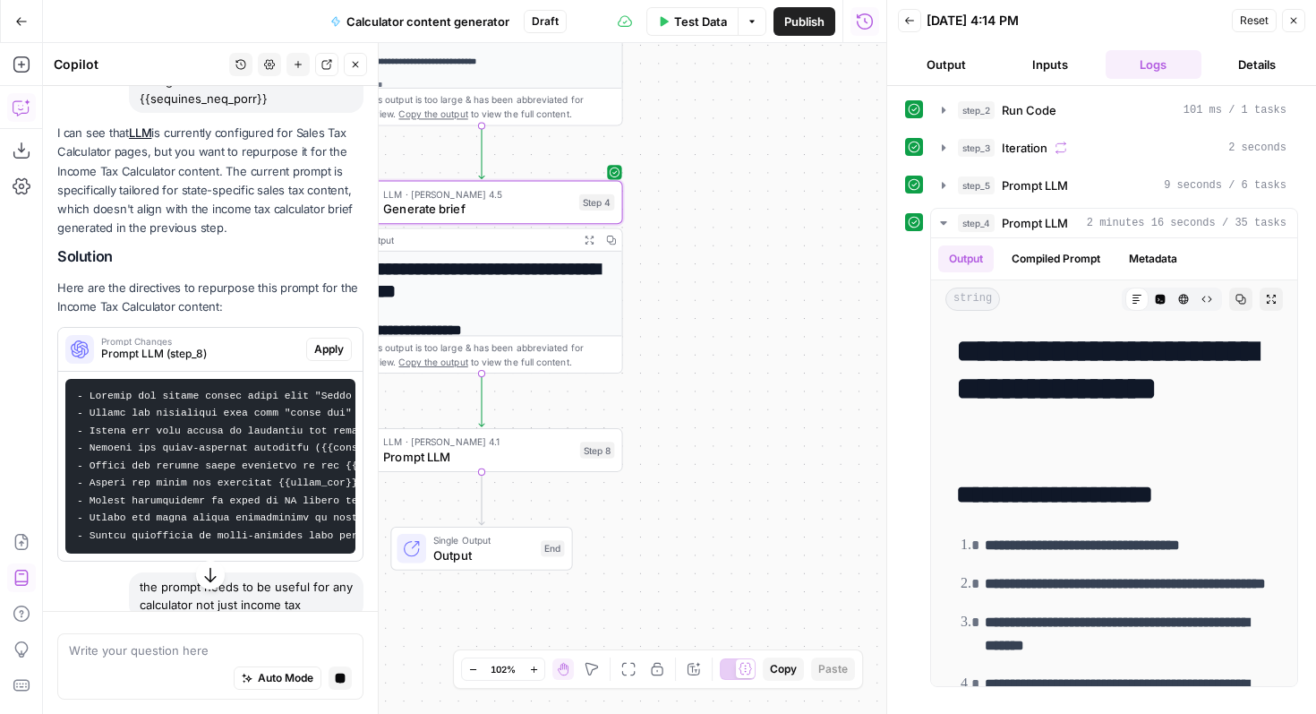
click at [466, 462] on span "Prompt LLM" at bounding box center [477, 456] width 189 height 18
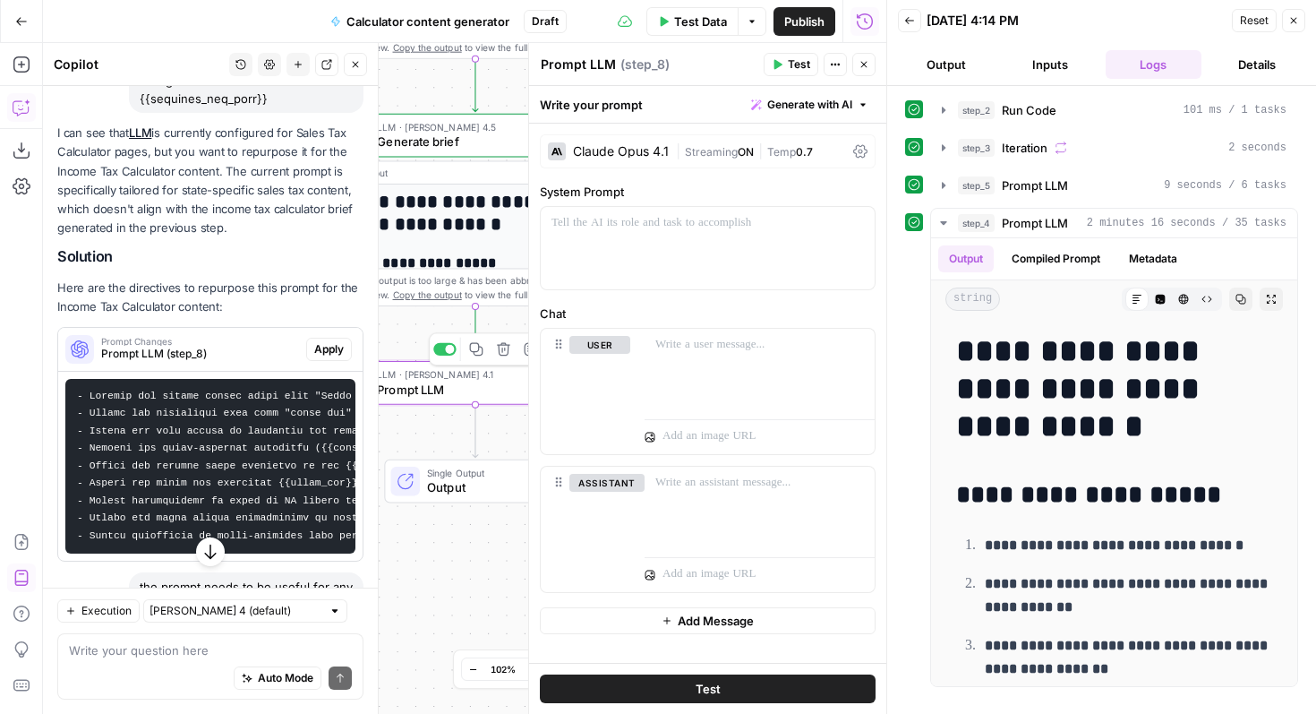
scroll to position [1876, 0]
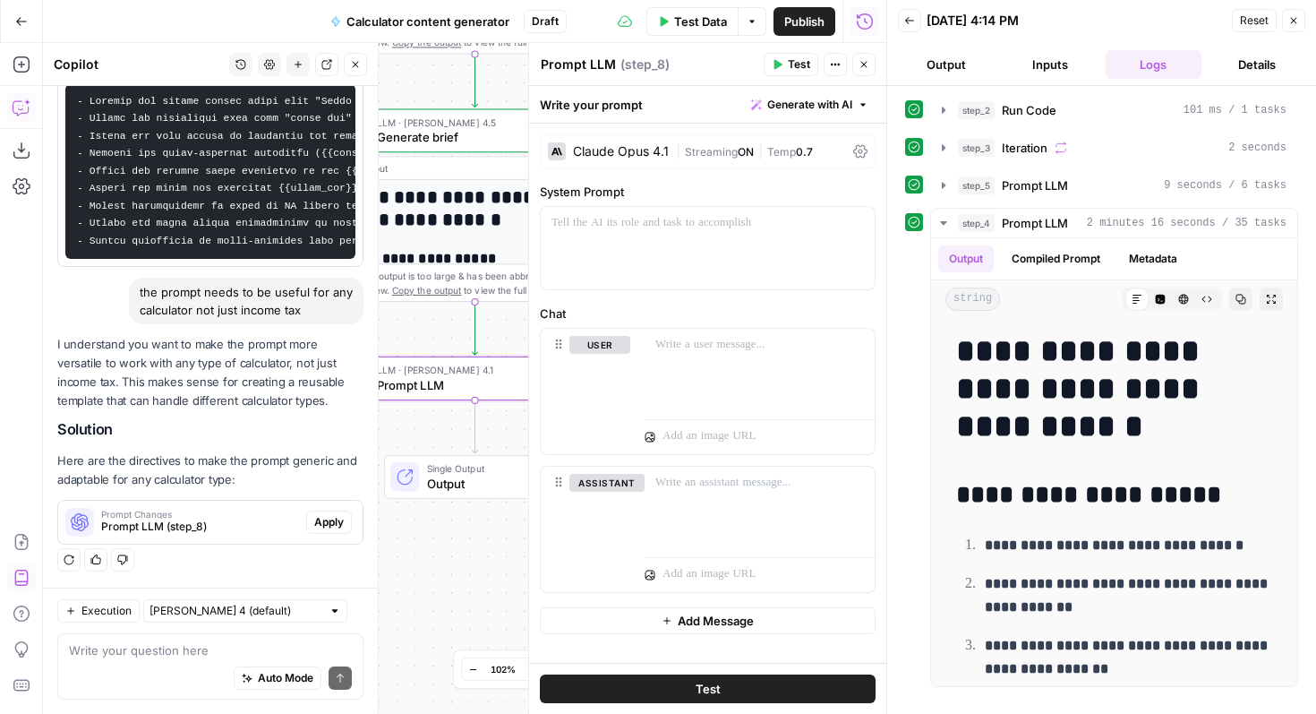
click at [332, 524] on span "Apply" at bounding box center [329, 522] width 30 height 16
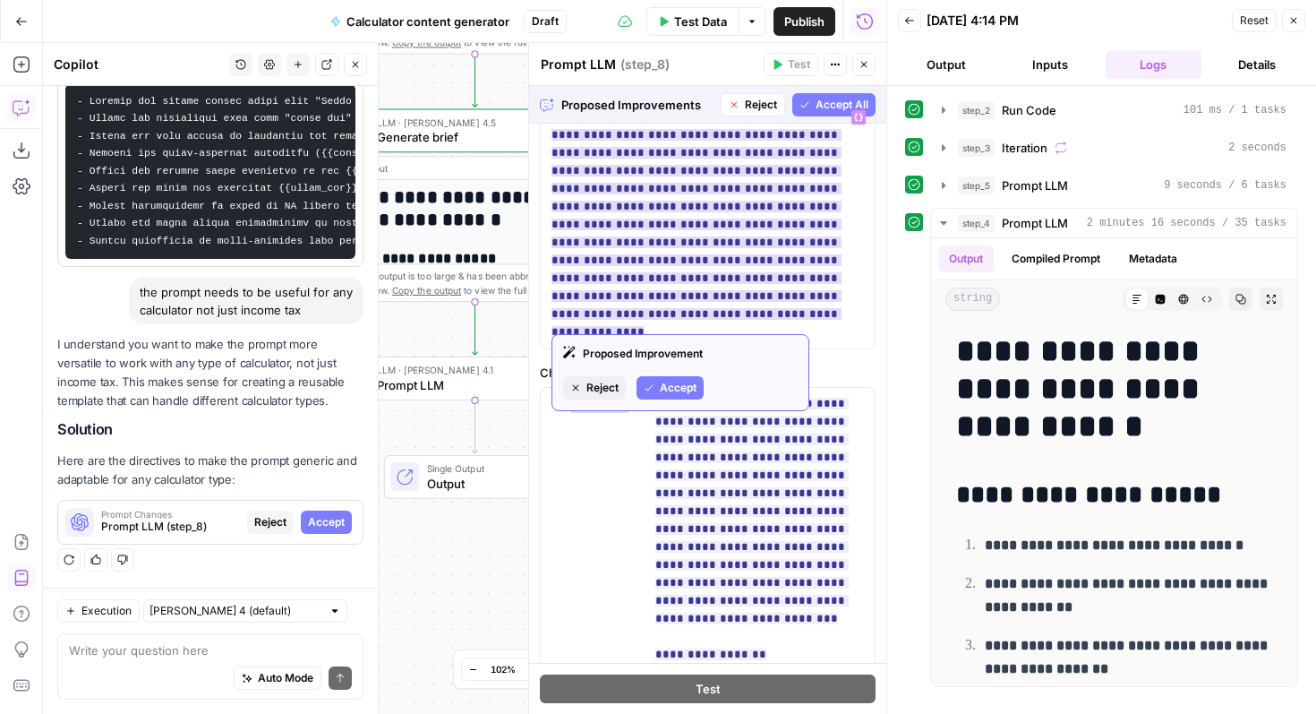
scroll to position [167, 0]
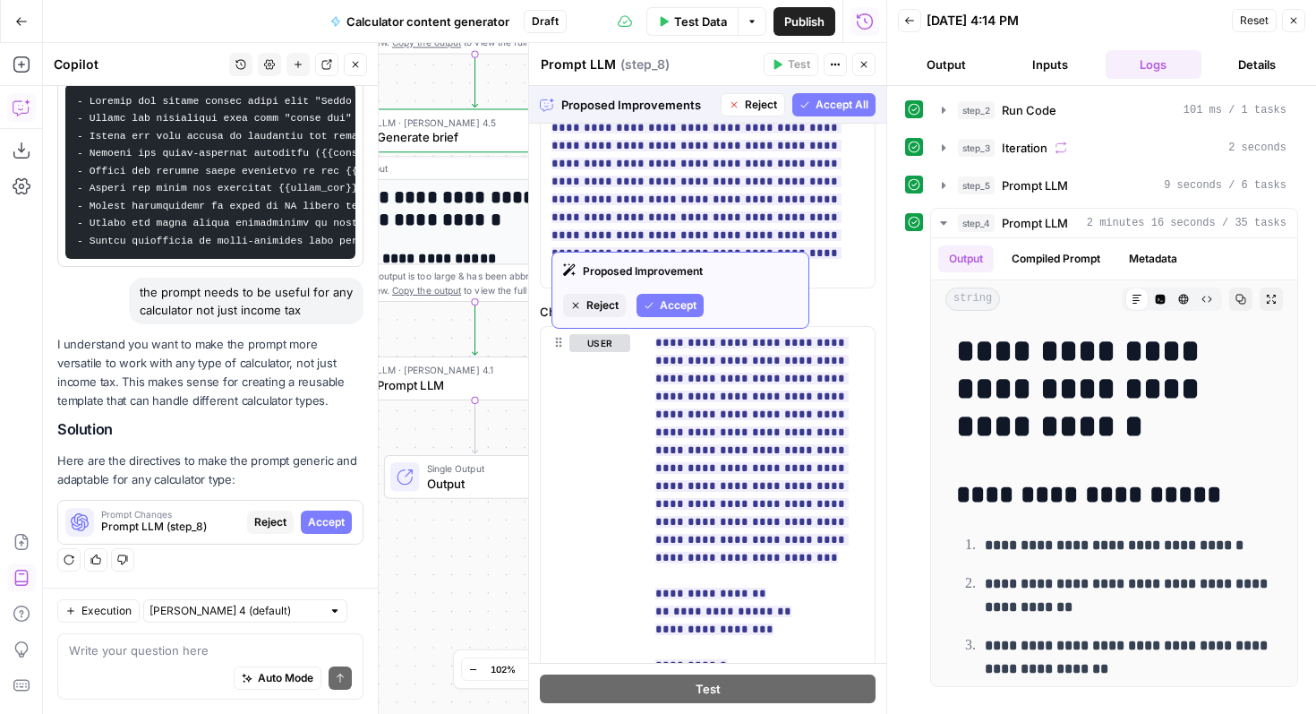
click at [831, 107] on span "Accept All" at bounding box center [842, 105] width 53 height 16
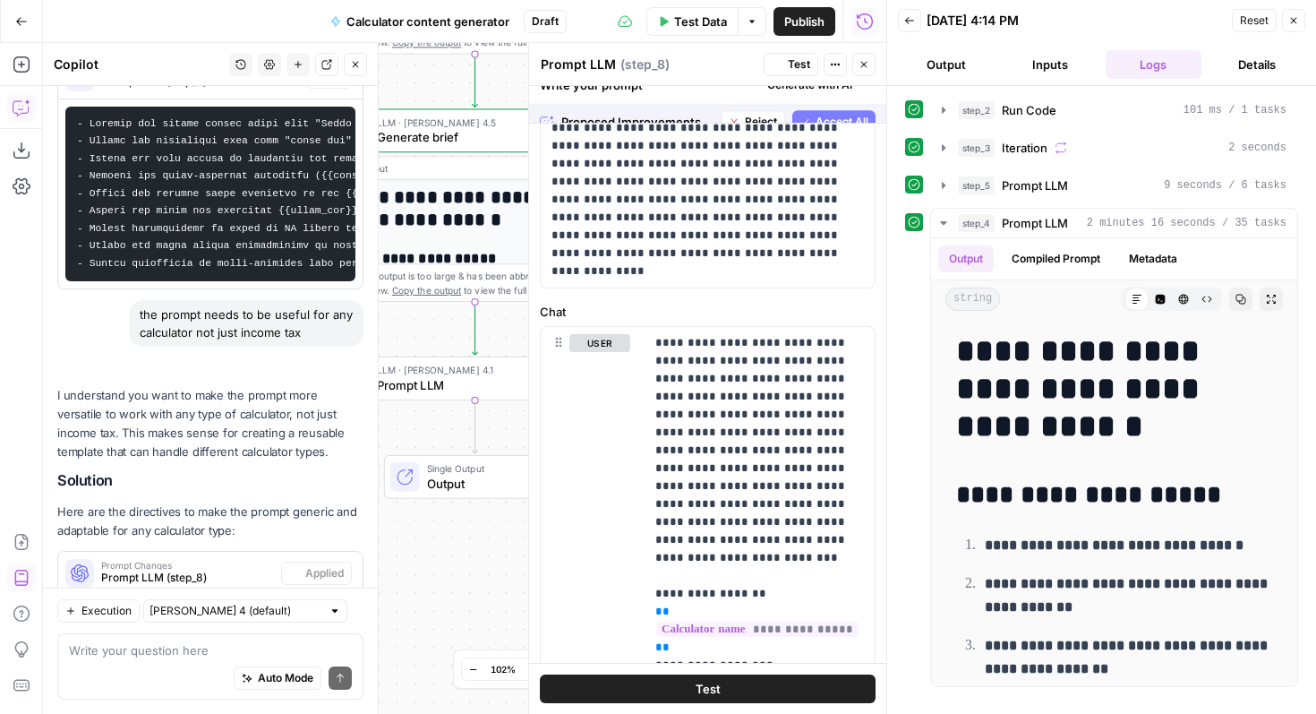
scroll to position [0, 0]
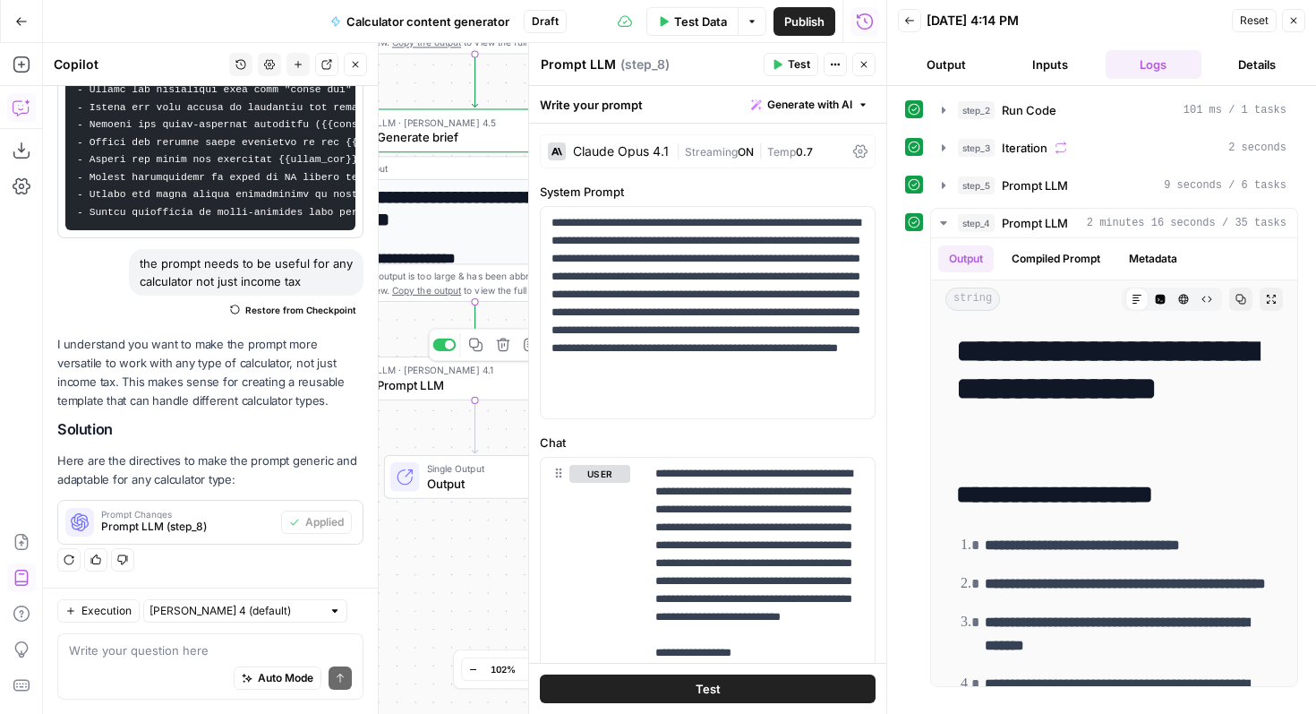
click at [465, 392] on span "Prompt LLM" at bounding box center [464, 384] width 175 height 18
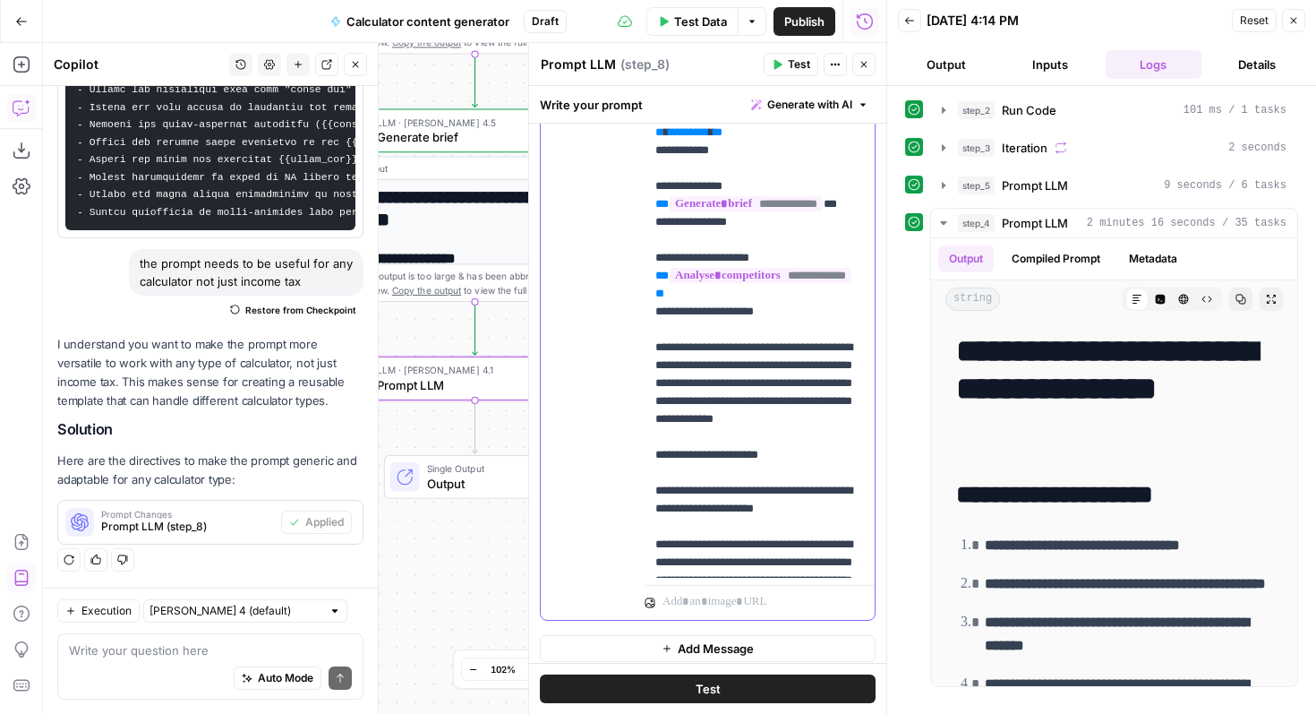
click at [704, 138] on span "*********" at bounding box center [689, 132] width 40 height 12
drag, startPoint x: 746, startPoint y: 238, endPoint x: 655, endPoint y: 207, distance: 95.7
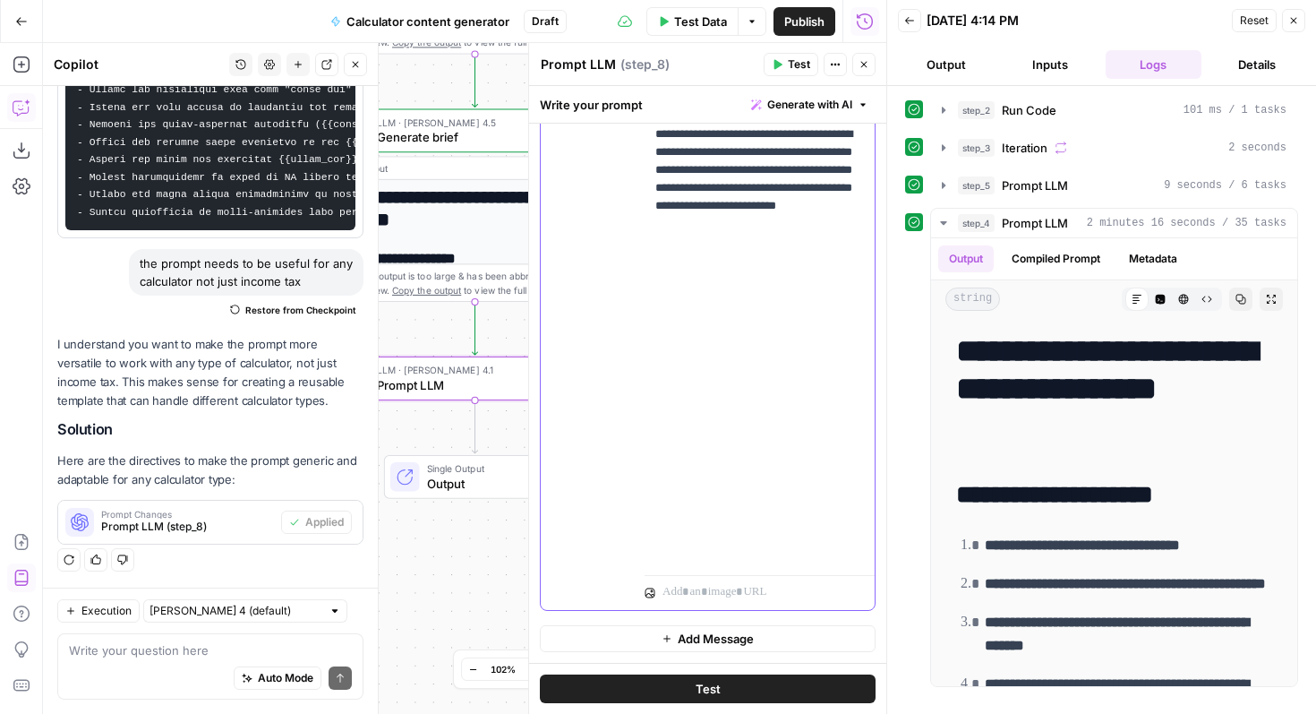
scroll to position [1254, 0]
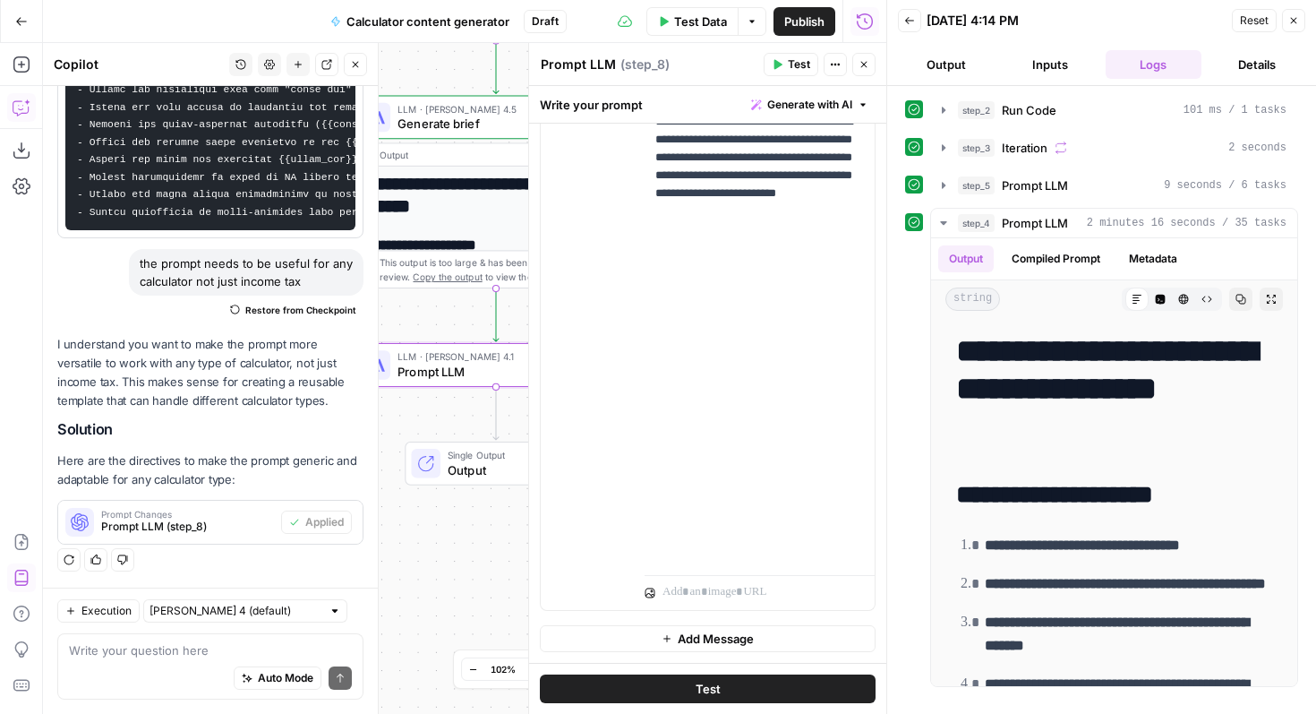
click at [593, 65] on textarea "Prompt LLM" at bounding box center [578, 65] width 75 height 18
type textarea "Generate content"
click at [424, 571] on div "Workflow Input Settings Inputs Run Code · Python Run Code Step 2 Output Expand …" at bounding box center [464, 378] width 843 height 671
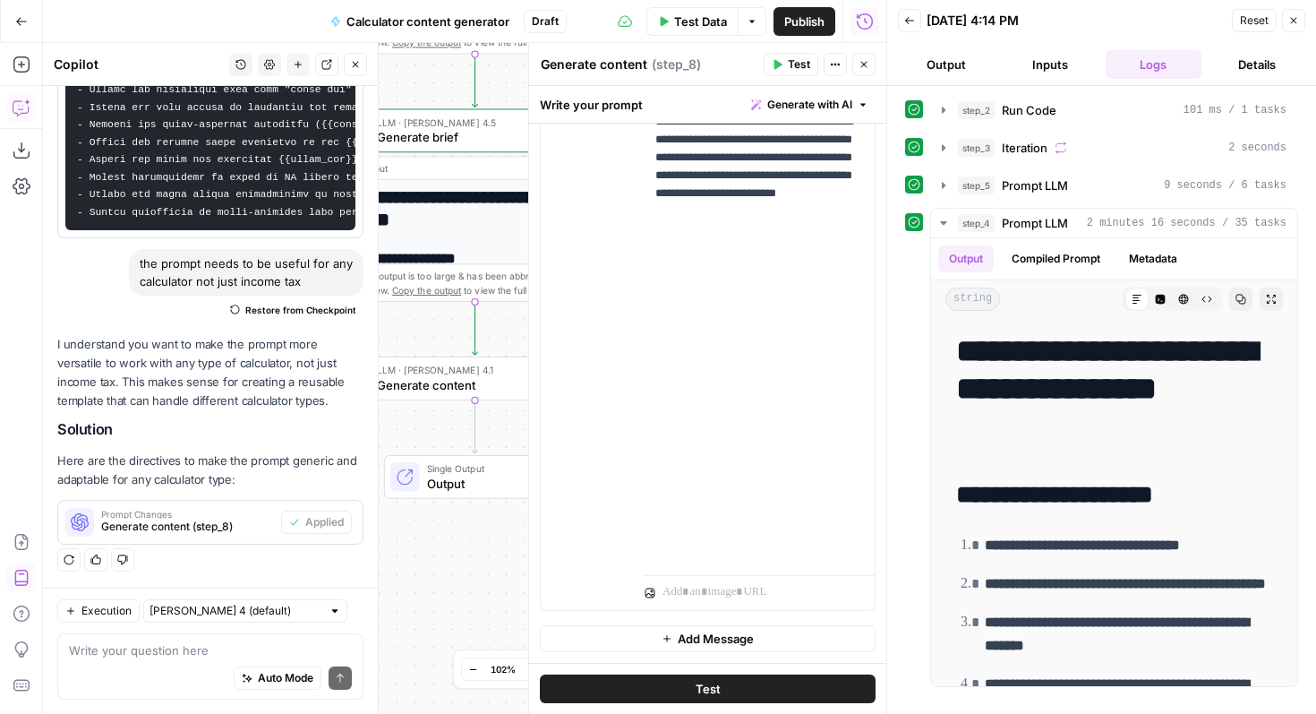
click at [360, 64] on span "Close" at bounding box center [360, 64] width 1 height 1
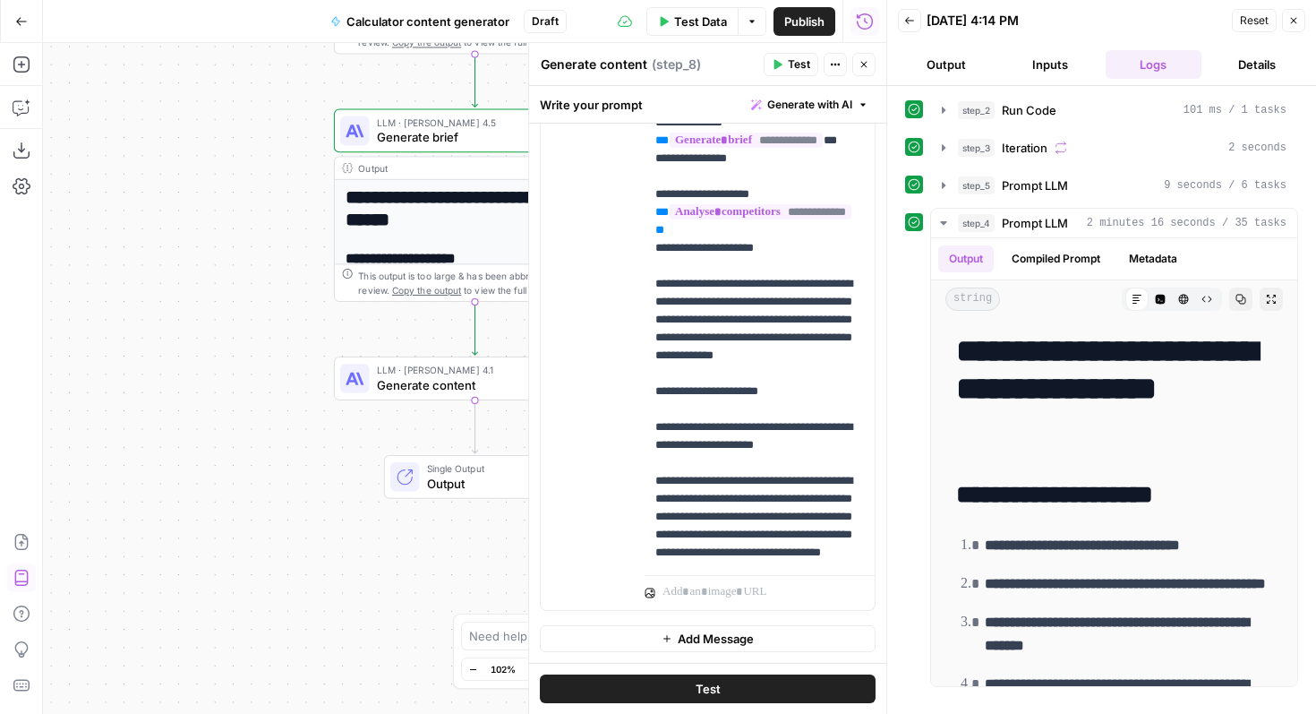
scroll to position [0, 0]
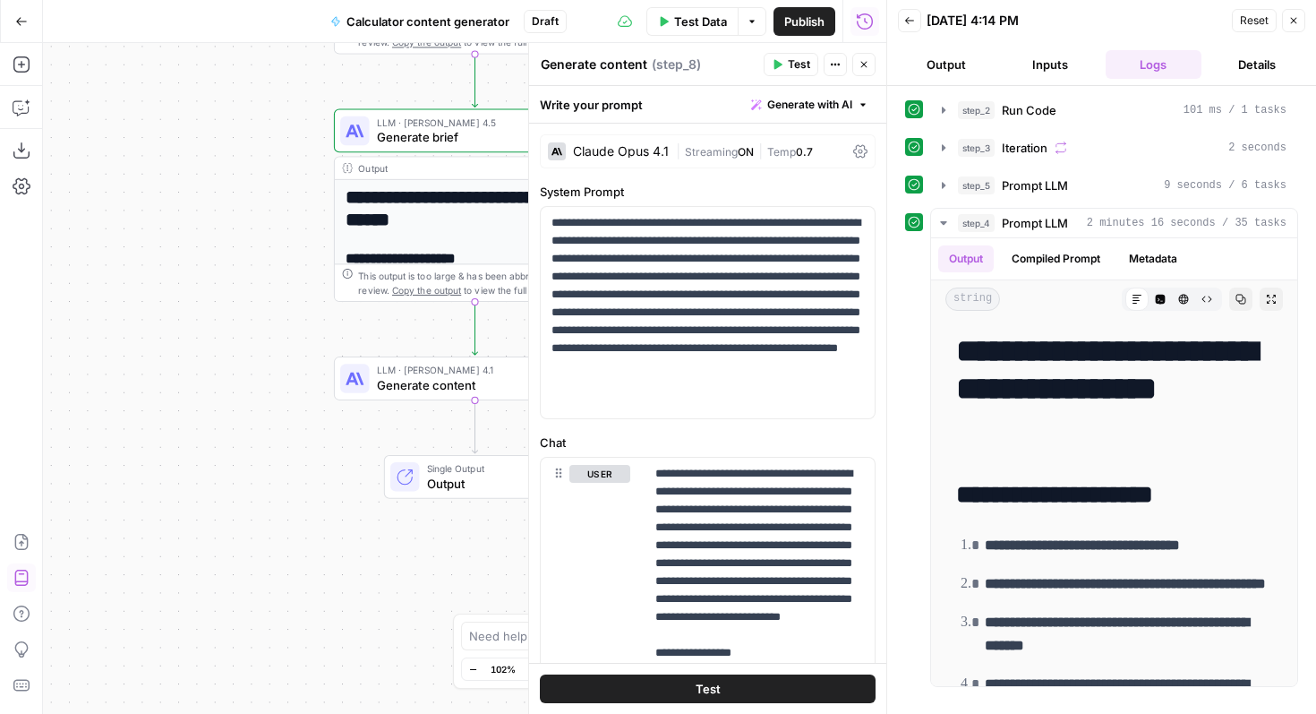
click at [791, 60] on span "Test" at bounding box center [799, 64] width 22 height 16
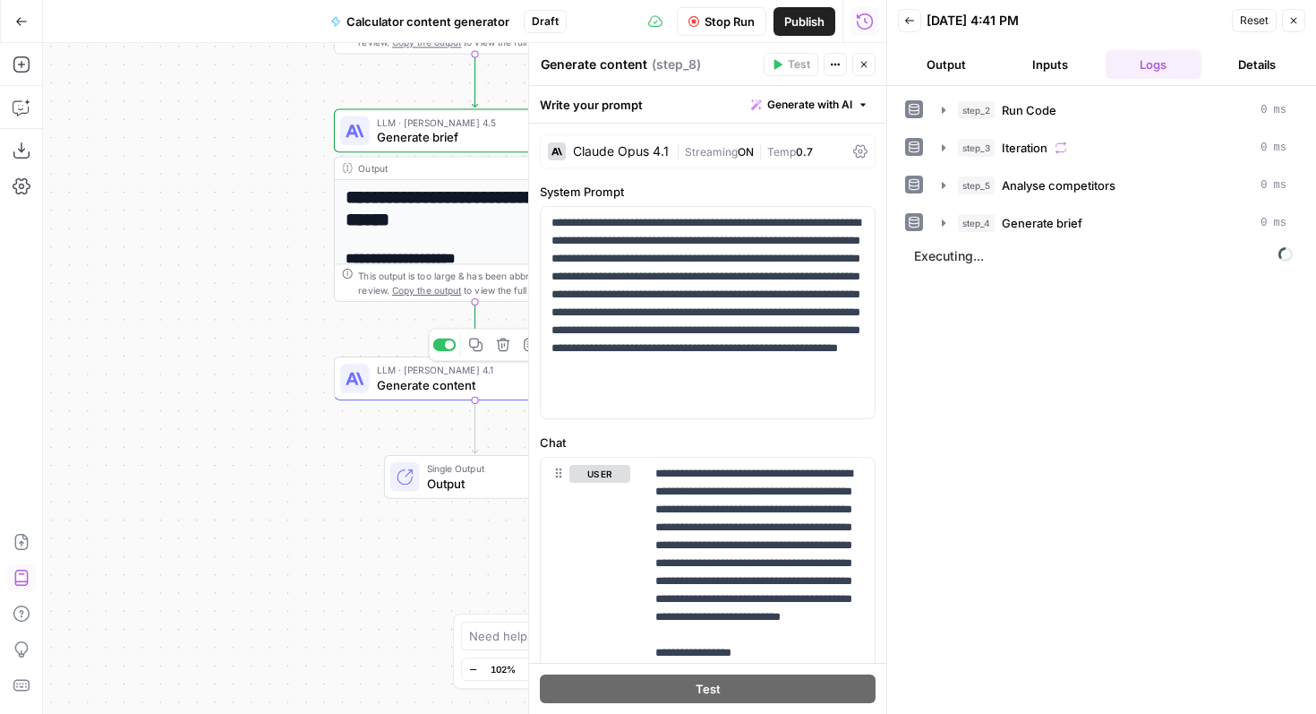
click at [433, 389] on span "Generate content" at bounding box center [471, 384] width 189 height 18
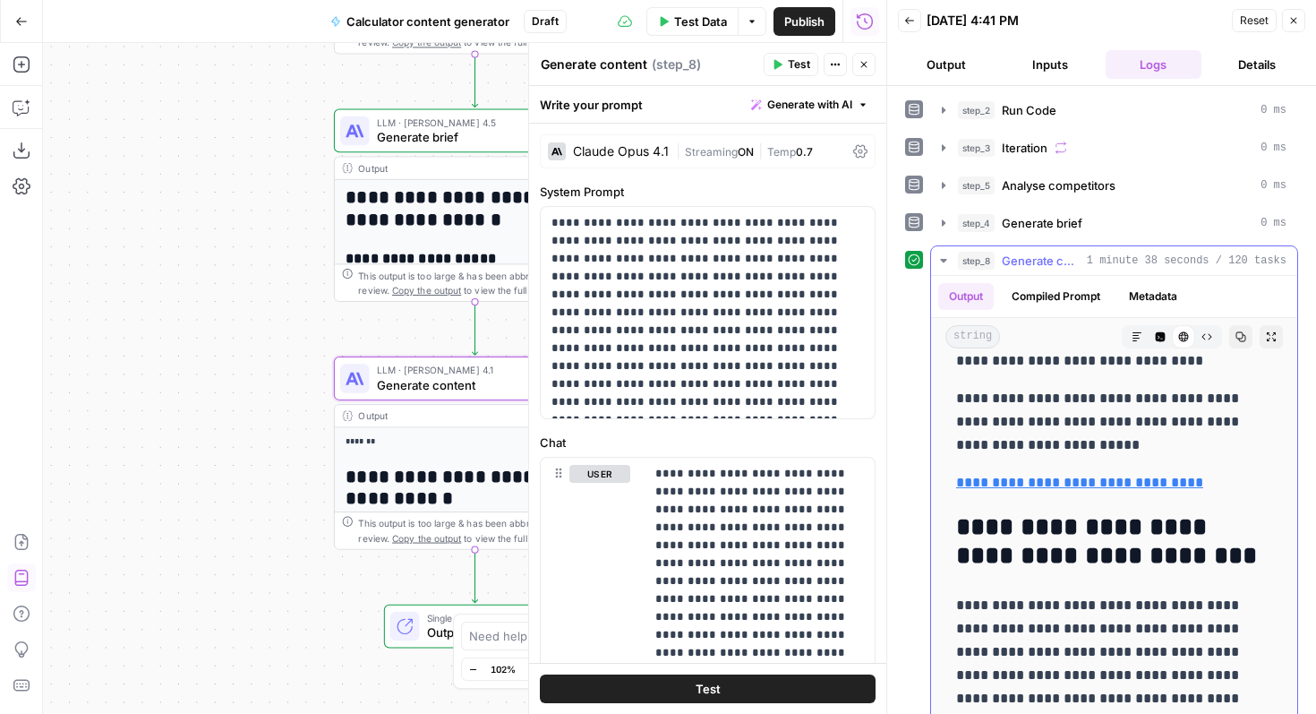
scroll to position [3591, 0]
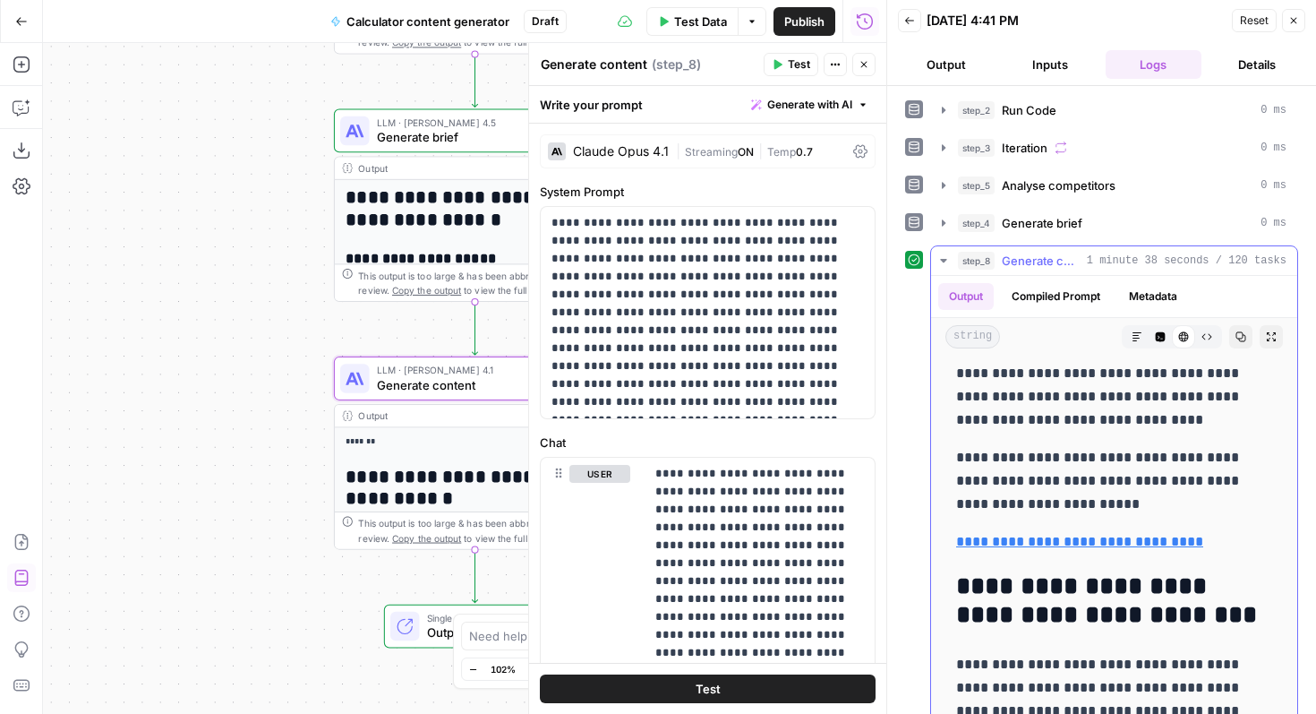
click at [1131, 535] on link "**********" at bounding box center [1079, 541] width 247 height 13
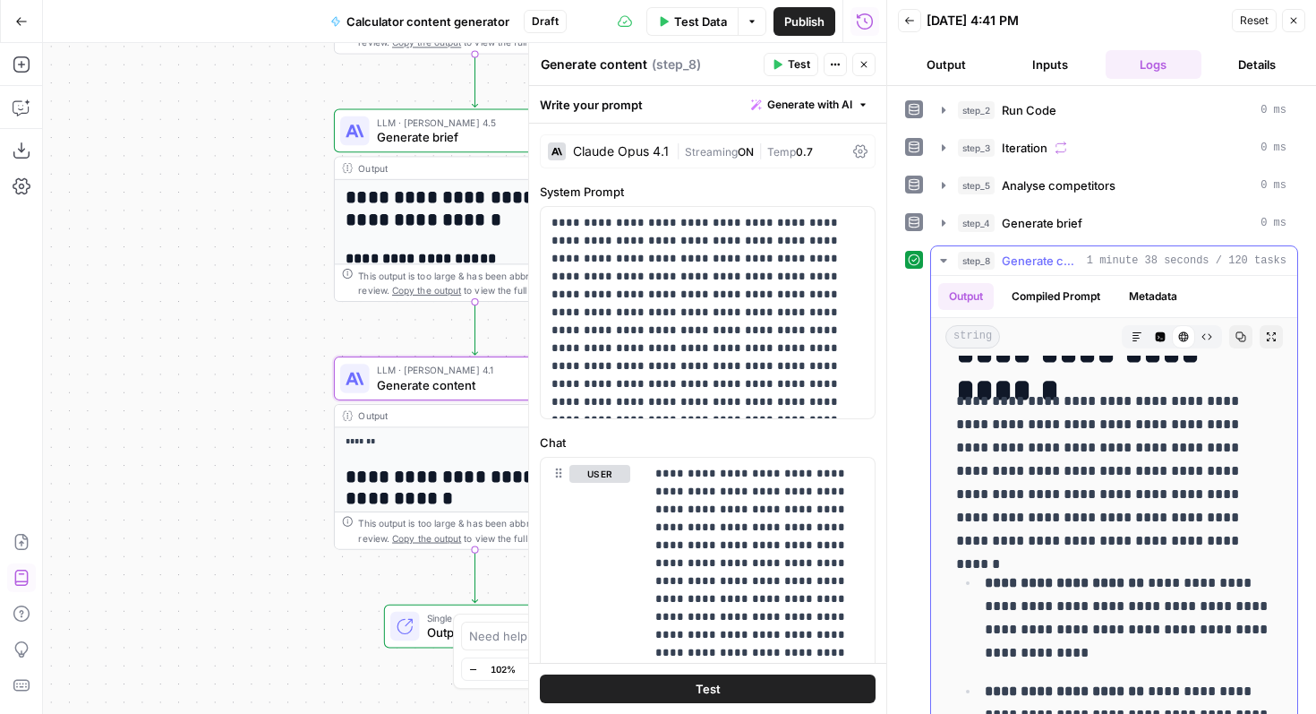
scroll to position [0, 0]
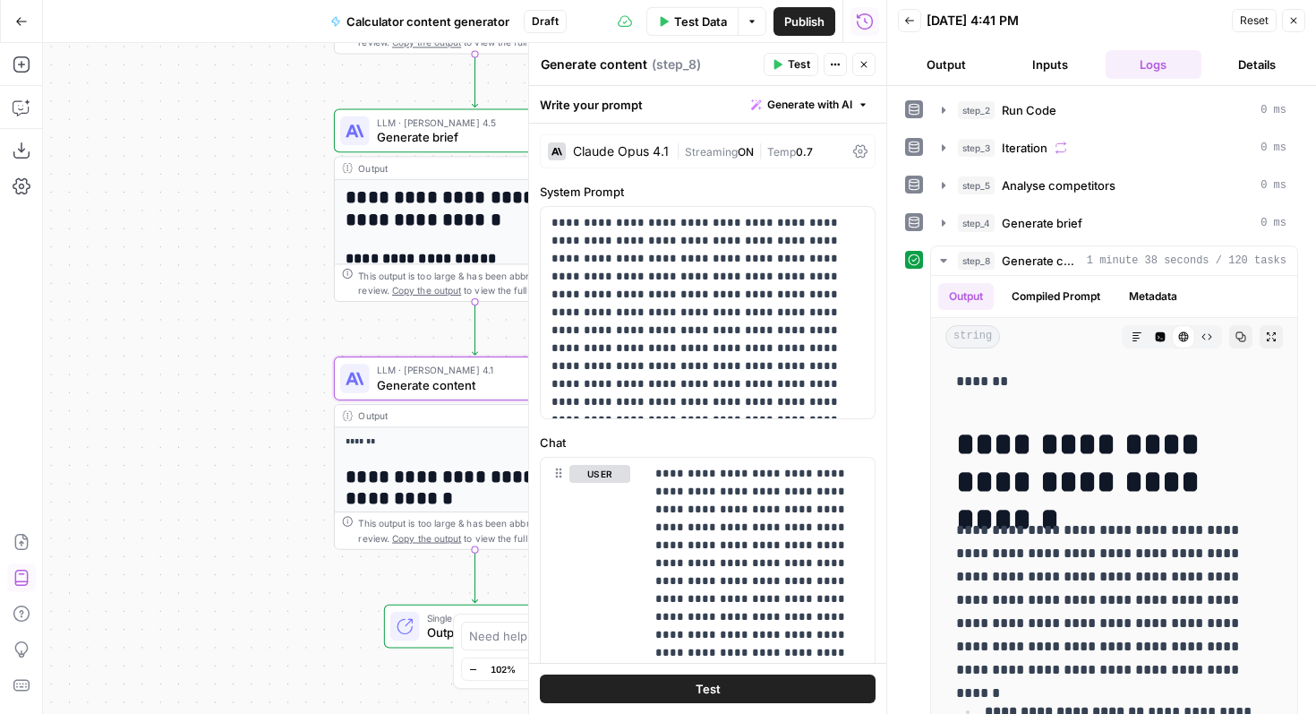
click at [247, 440] on div "Workflow Input Settings Inputs Run Code · Python Run Code Step 2 Output Expand …" at bounding box center [464, 378] width 843 height 671
click at [404, 376] on span "Generate content" at bounding box center [471, 384] width 189 height 18
click at [27, 103] on icon "button" at bounding box center [27, 102] width 6 height 6
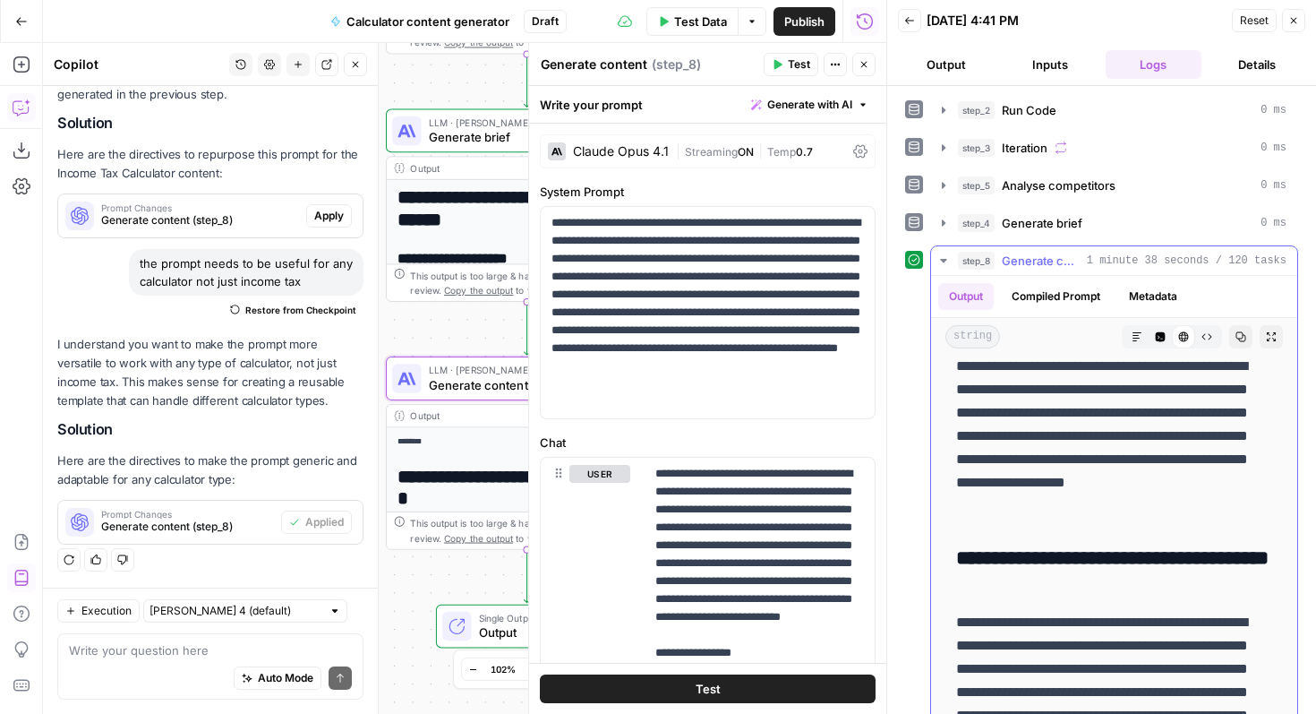
scroll to position [7250, 0]
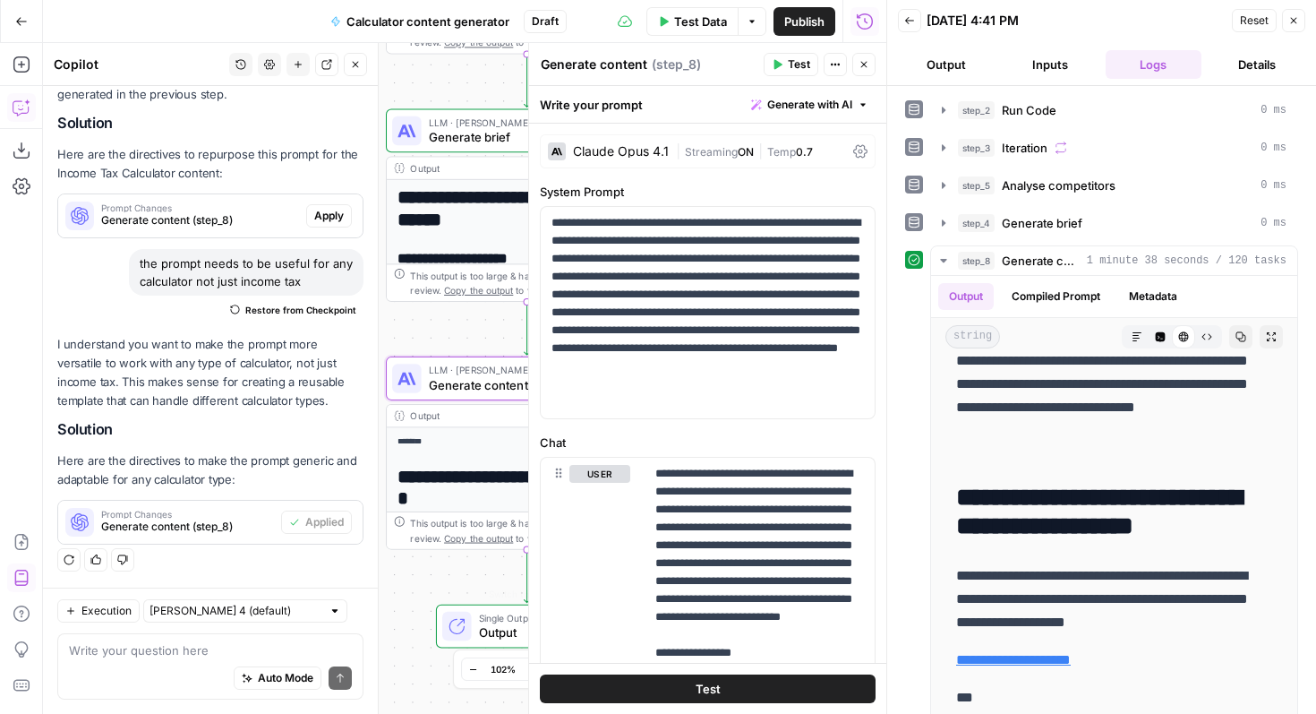
click at [260, 659] on div "Auto Mode Send" at bounding box center [210, 678] width 283 height 39
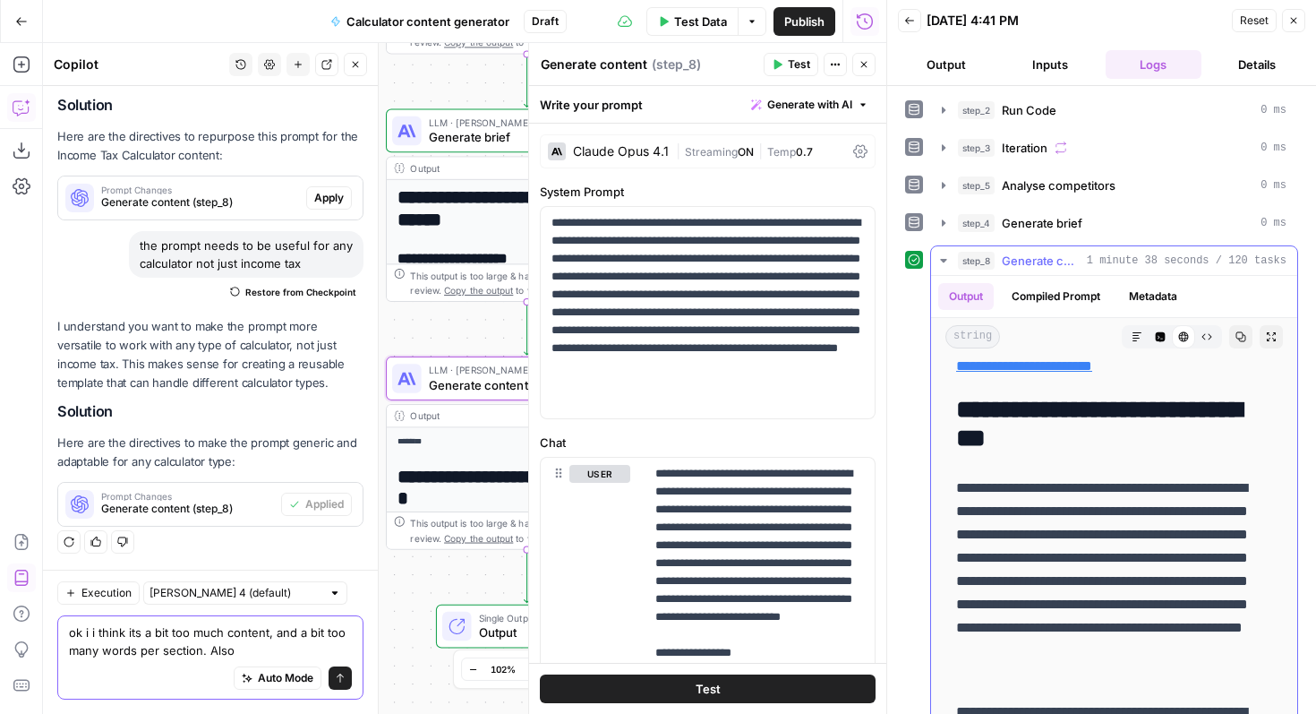
scroll to position [1052, 0]
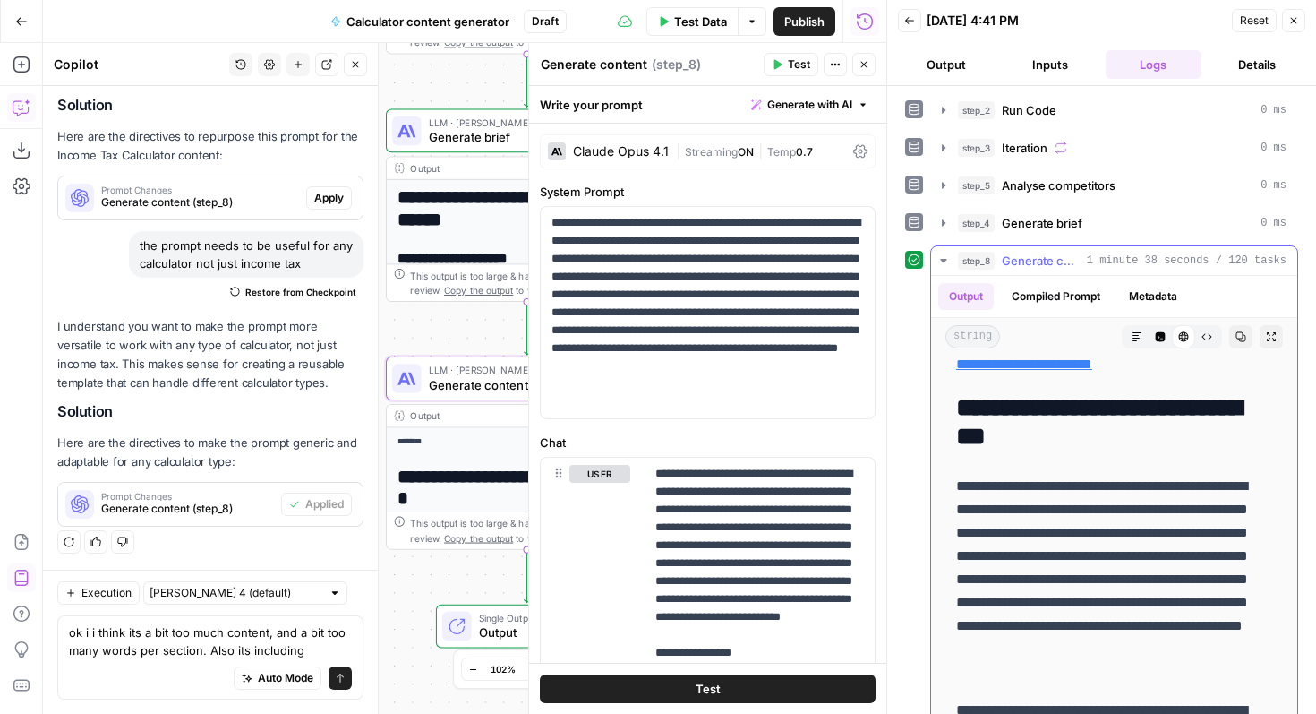
drag, startPoint x: 1127, startPoint y: 434, endPoint x: 962, endPoint y: 400, distance: 169.1
click at [962, 400] on h2 "**********" at bounding box center [1114, 422] width 316 height 57
copy h2 "**********"
click at [325, 654] on textarea "ok i i think its a bit too much content, and a bit too many words per section. …" at bounding box center [210, 641] width 283 height 36
paste textarea "How Your Income Tax Is Calculated"
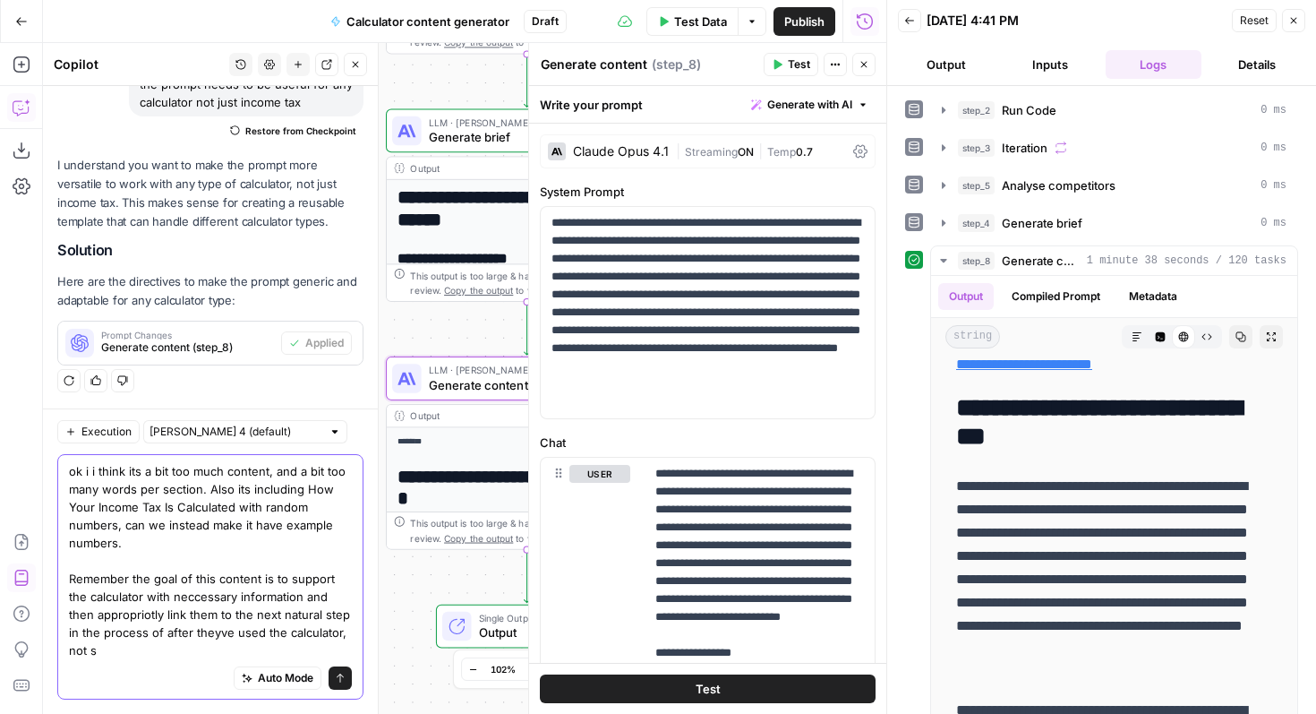
scroll to position [1922, 0]
drag, startPoint x: 330, startPoint y: 629, endPoint x: 286, endPoint y: 653, distance: 49.7
click at [286, 653] on textarea "ok i i think its a bit too much content, and a bit too many words per section. …" at bounding box center [210, 560] width 283 height 197
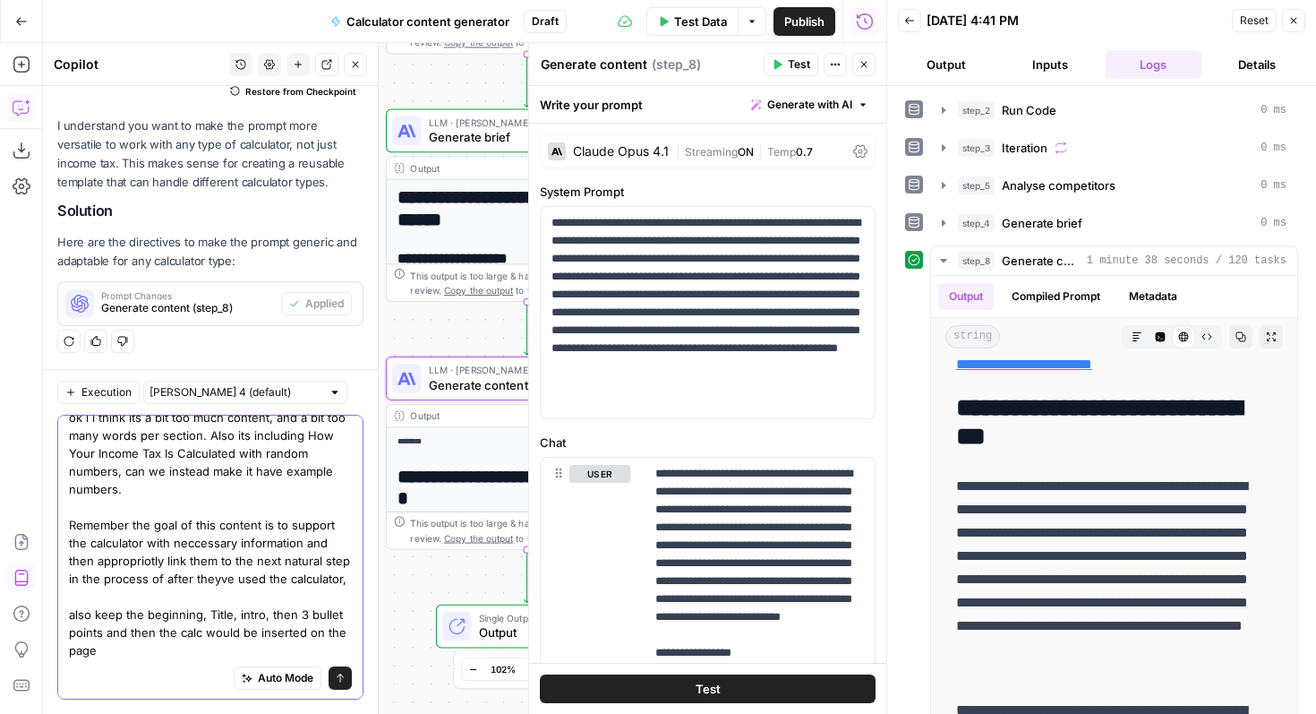
scroll to position [13, 0]
type textarea "ok i i think its a bit too much content, and a bit too many words per section. …"
click at [345, 675] on icon "submit" at bounding box center [340, 677] width 11 height 11
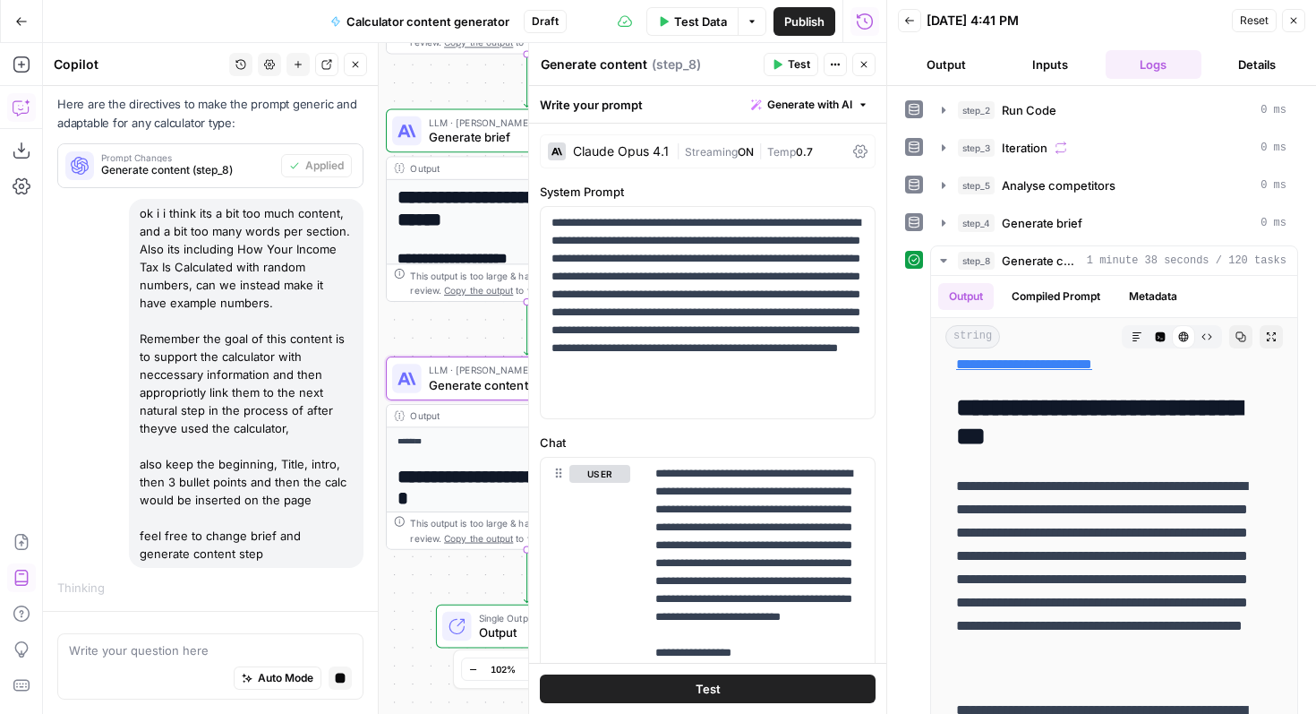
scroll to position [2014, 0]
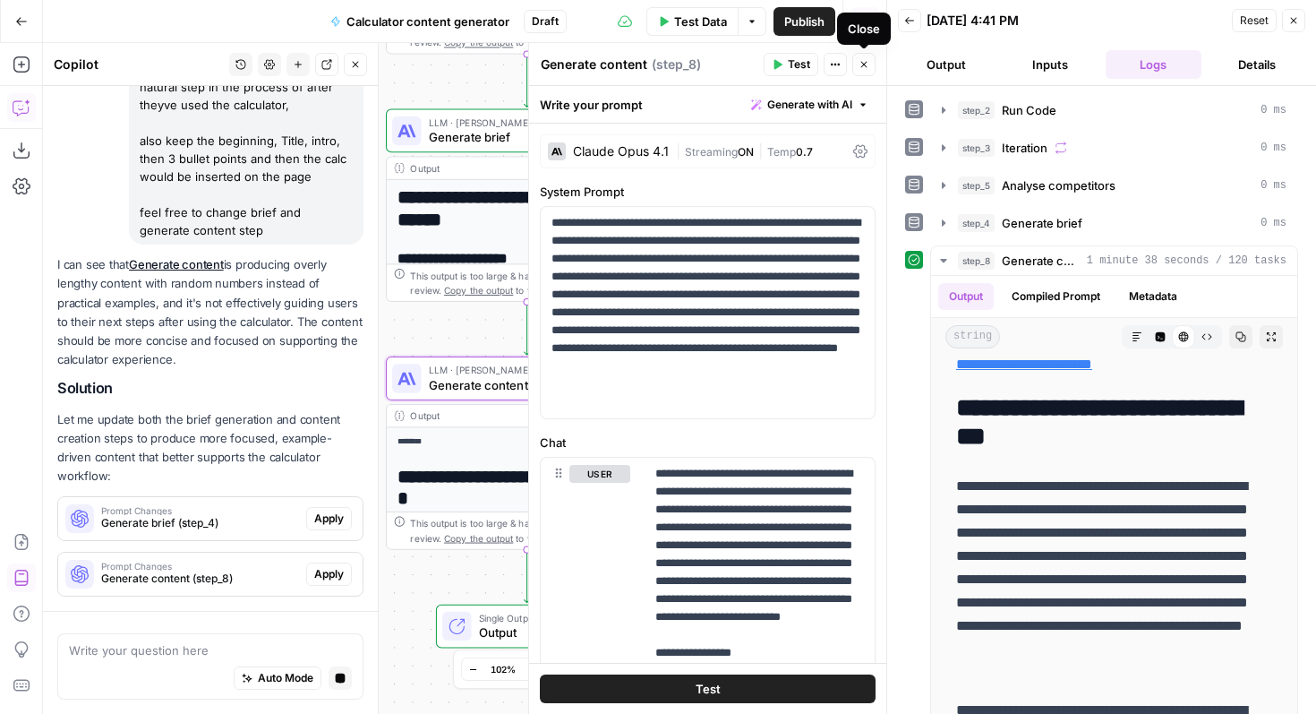
click at [862, 68] on icon "button" at bounding box center [864, 64] width 11 height 11
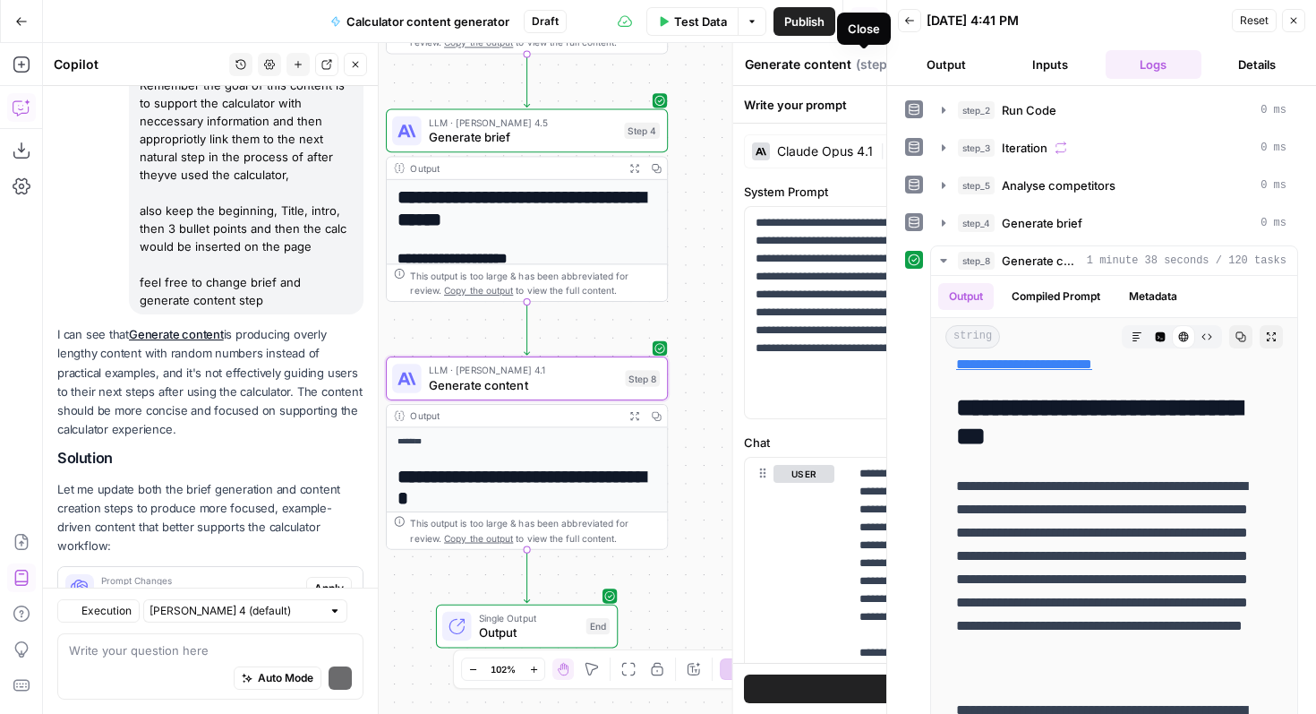
scroll to position [2456, 0]
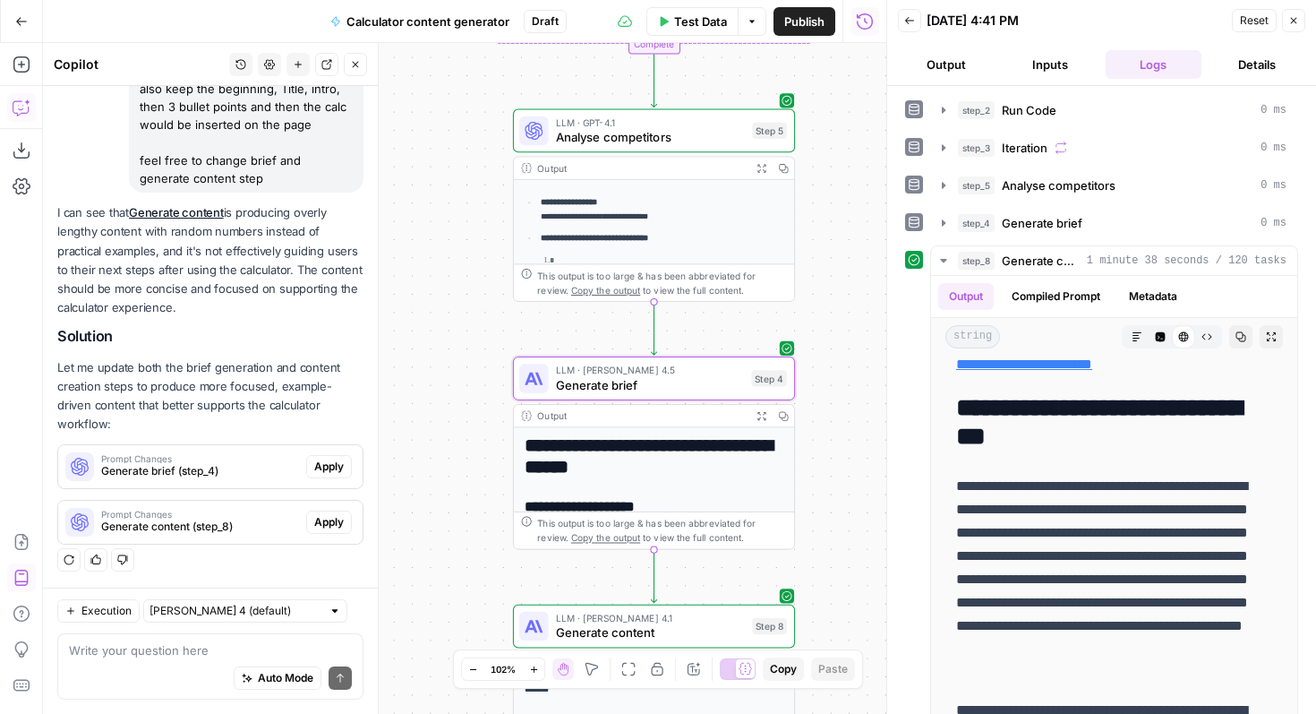
click at [327, 467] on span "Apply" at bounding box center [329, 466] width 30 height 16
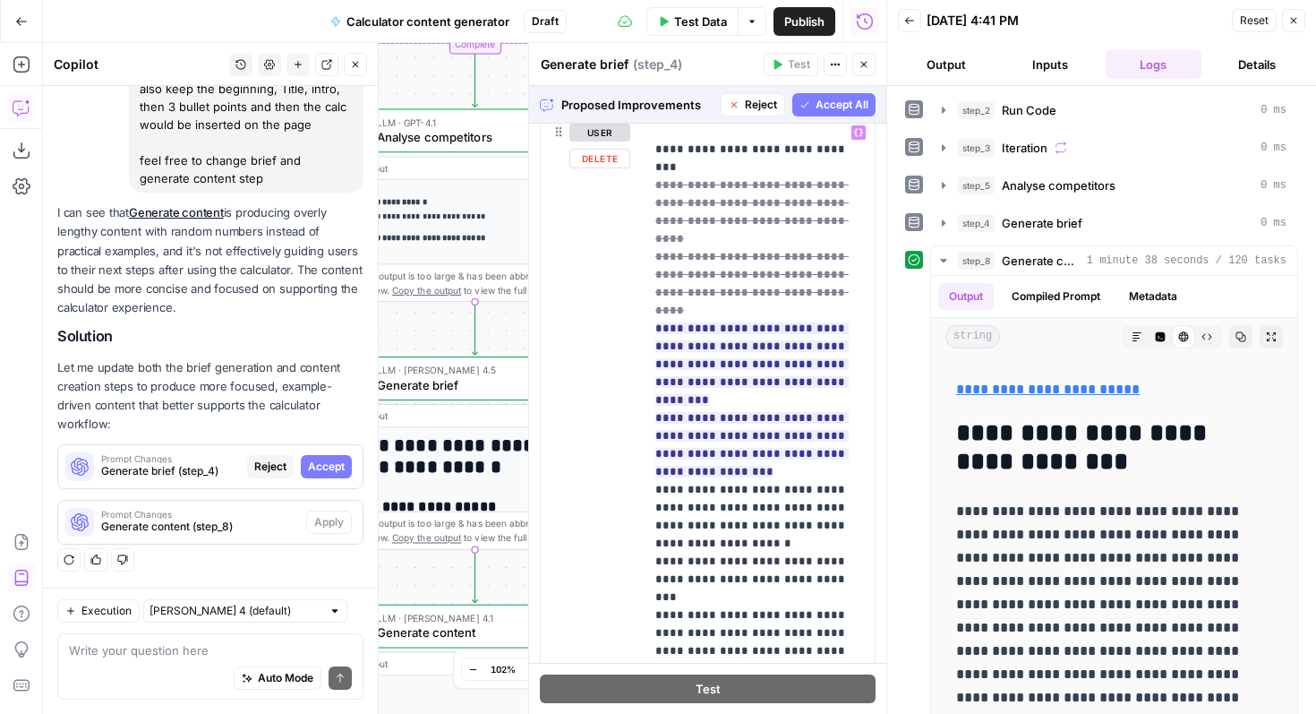
scroll to position [638, 0]
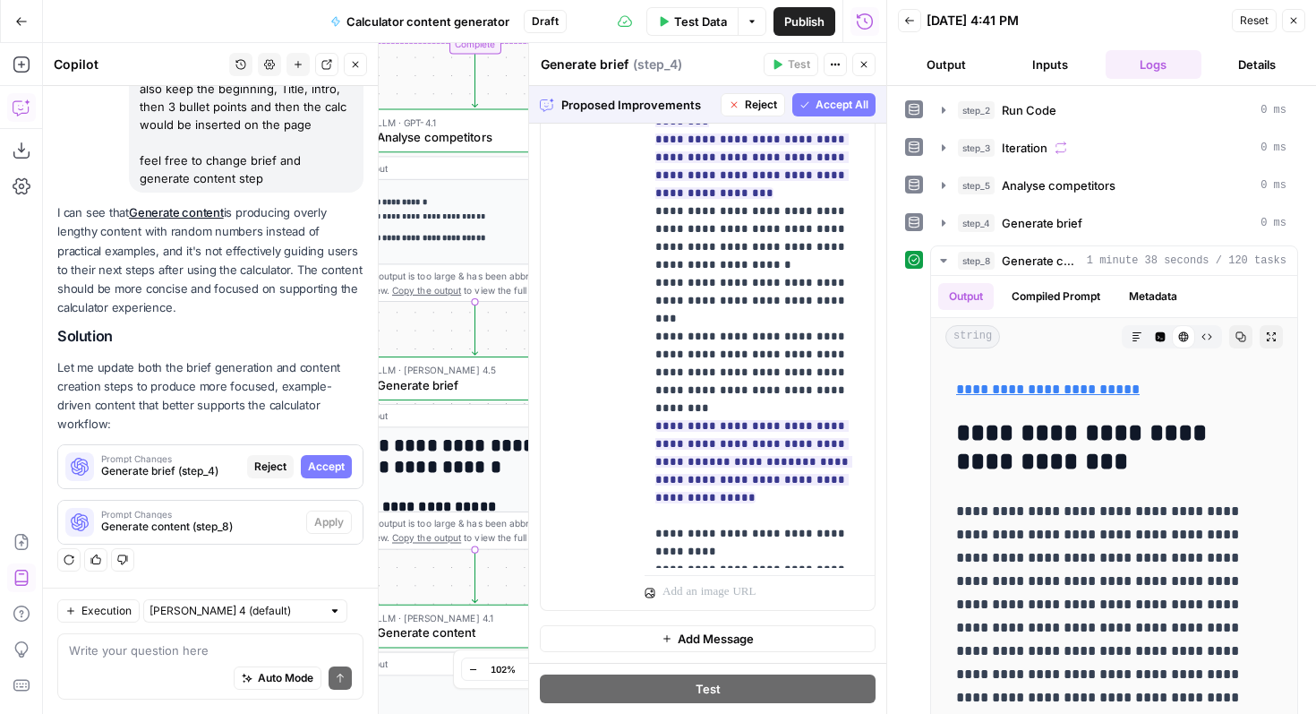
click at [832, 104] on span "Accept All" at bounding box center [842, 105] width 53 height 16
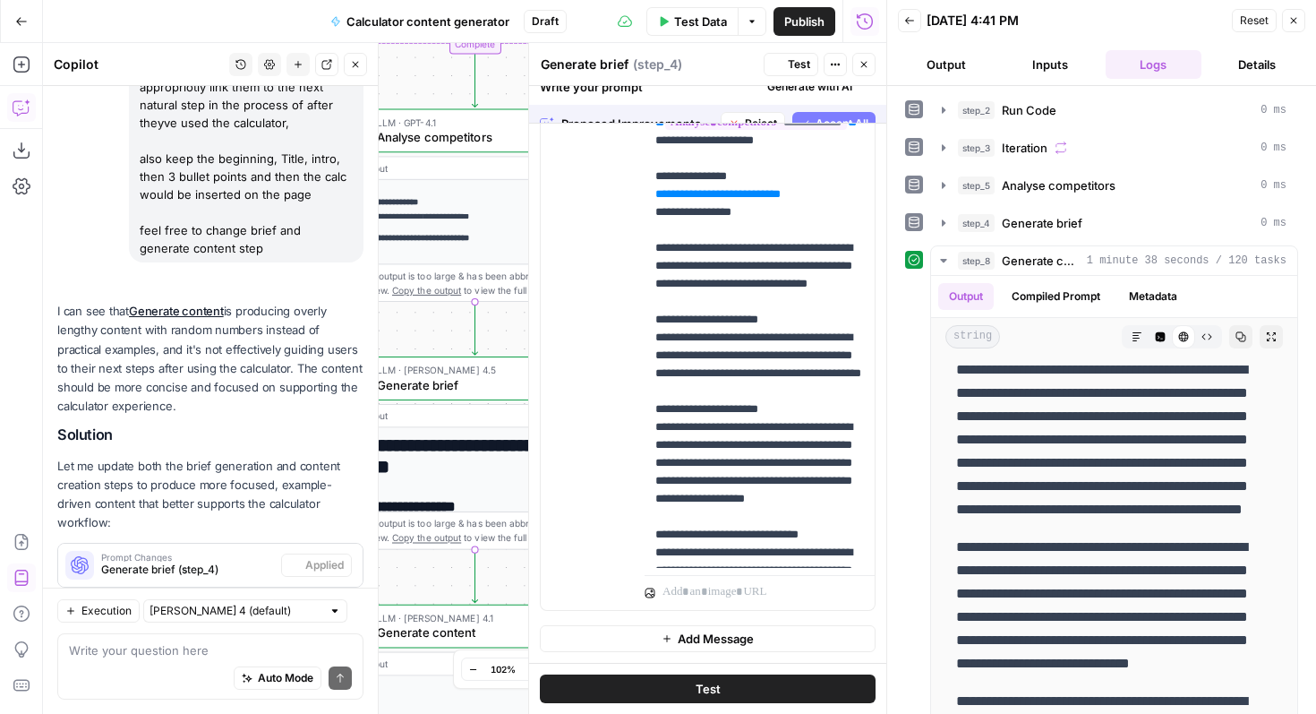
scroll to position [0, 0]
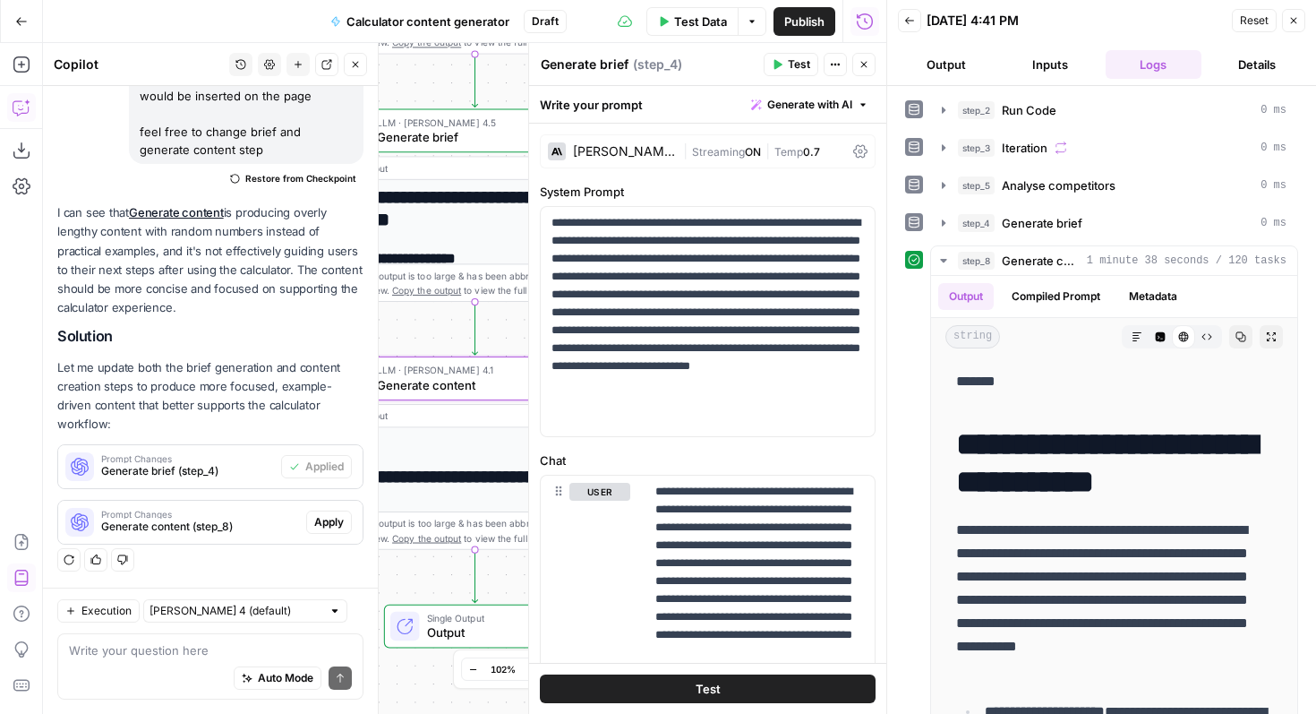
click at [330, 522] on span "Apply" at bounding box center [329, 522] width 30 height 16
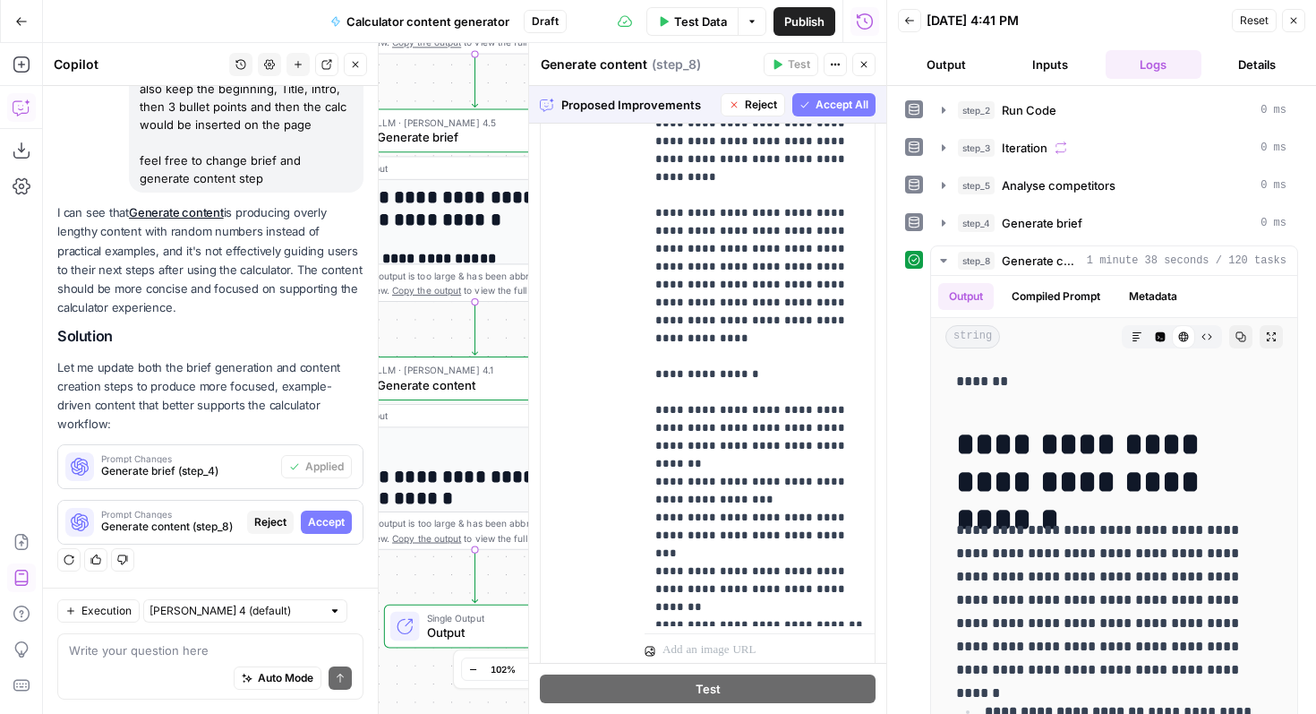
scroll to position [2114, 0]
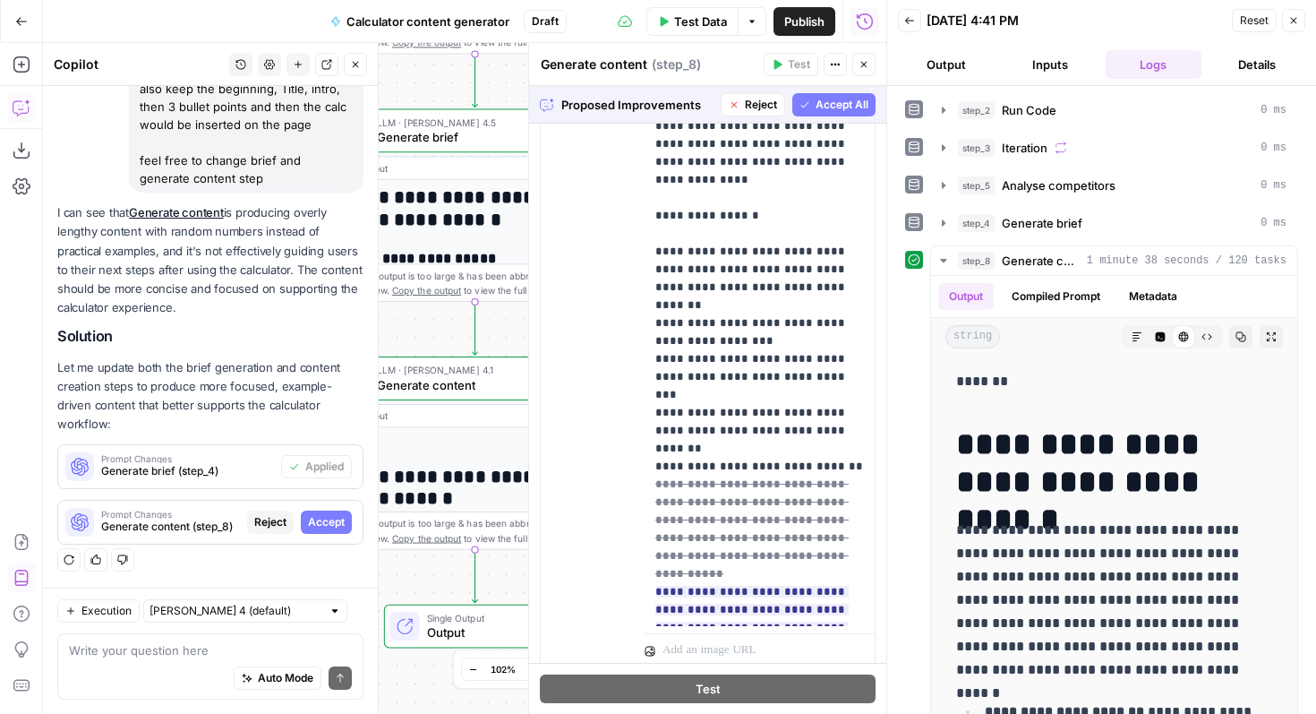
click at [843, 102] on span "Accept All" at bounding box center [842, 105] width 53 height 16
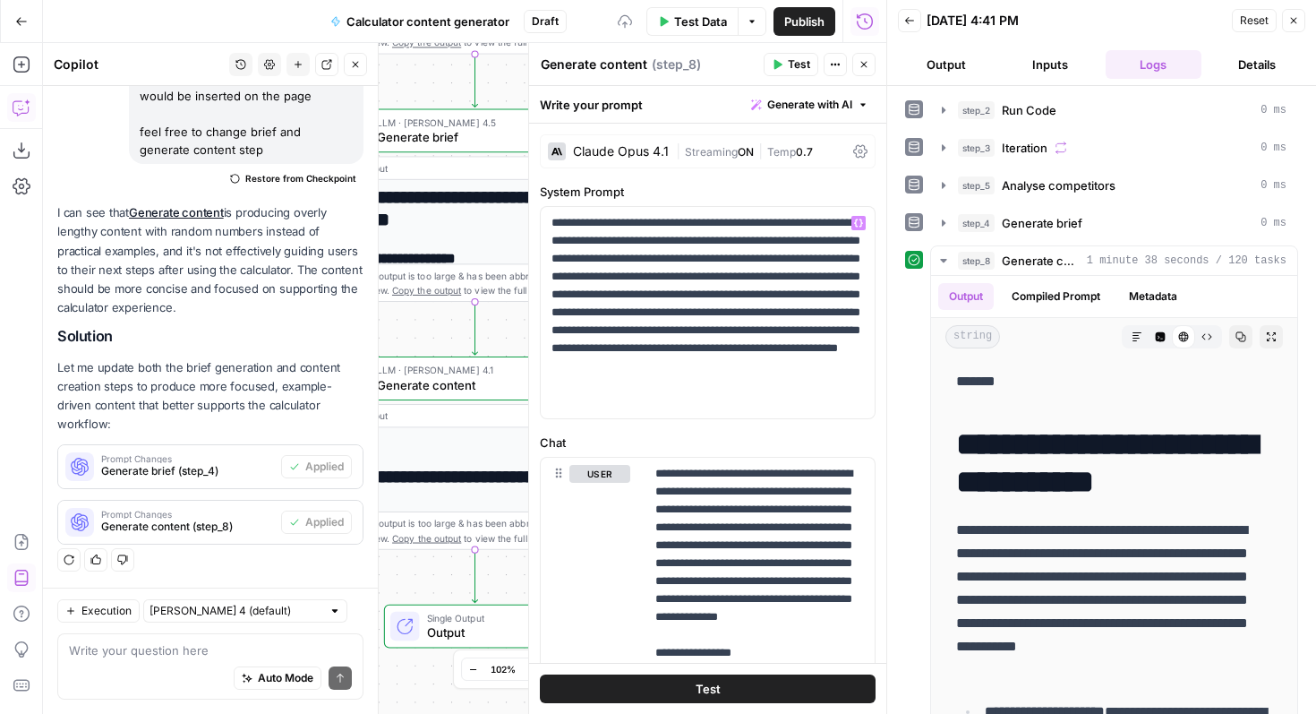
scroll to position [464, 0]
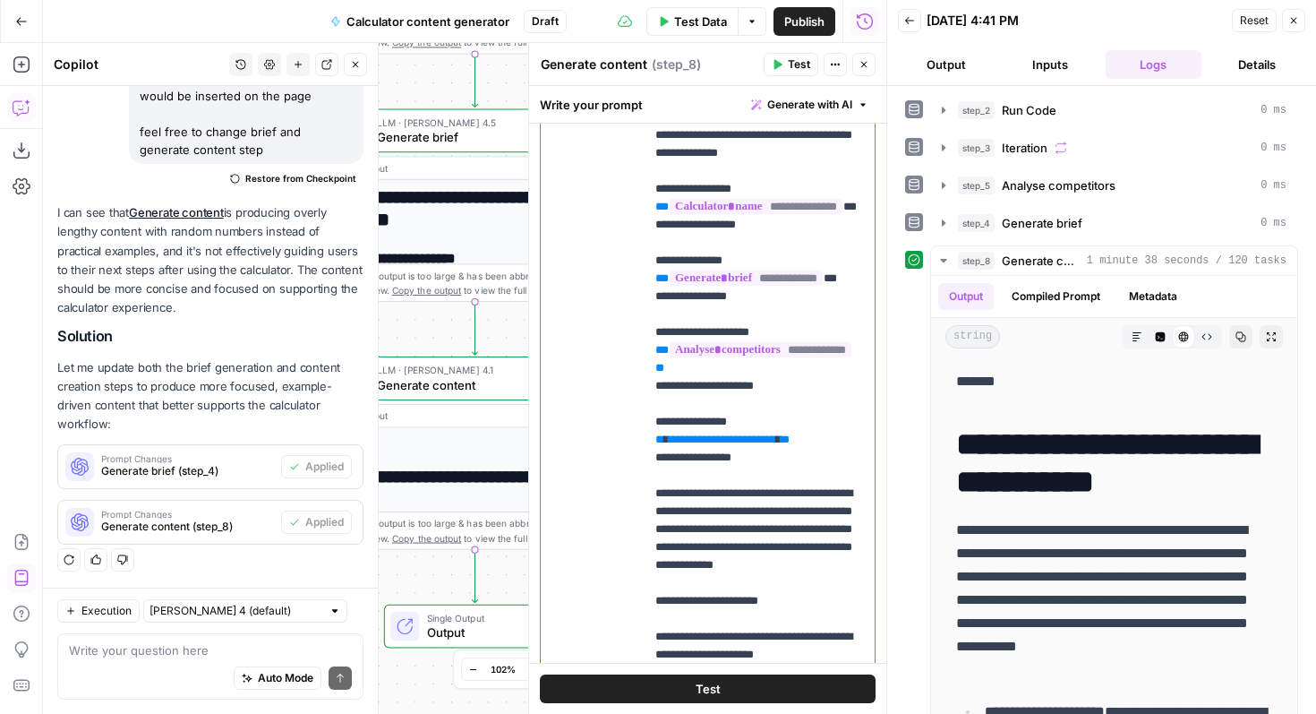
drag, startPoint x: 793, startPoint y: 552, endPoint x: 657, endPoint y: 512, distance: 141.7
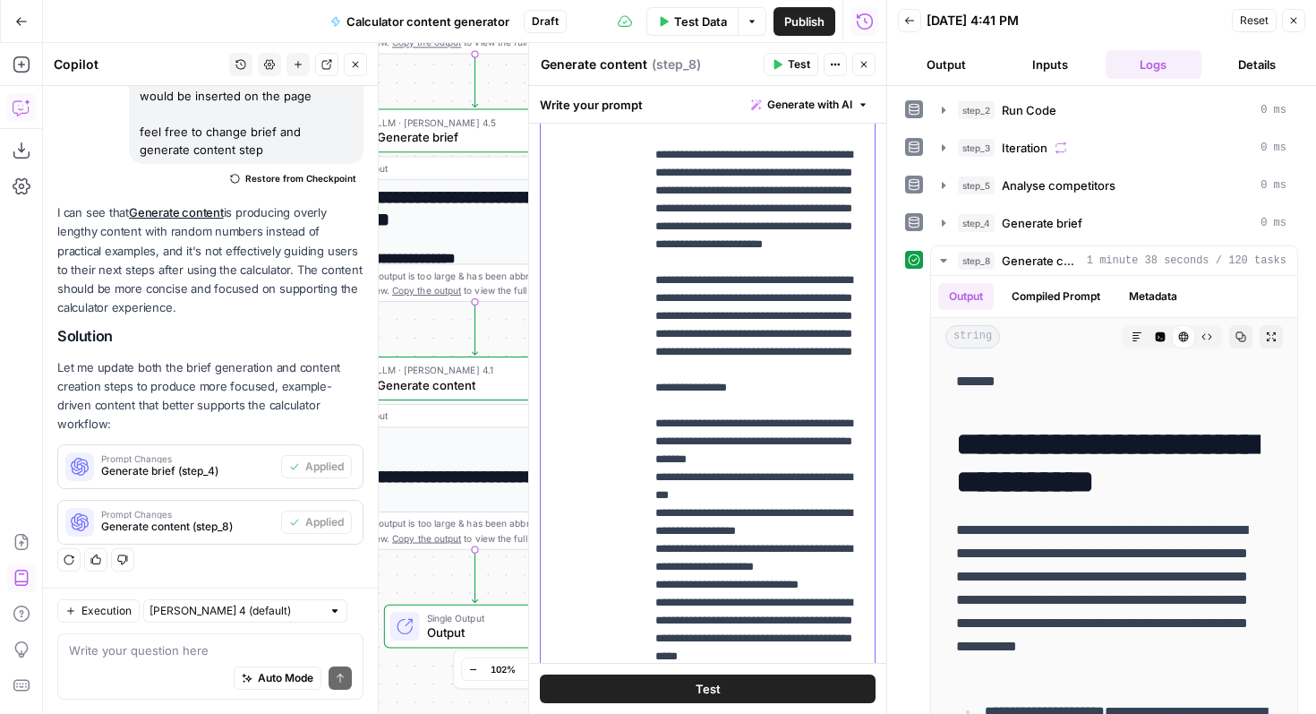
scroll to position [1380, 0]
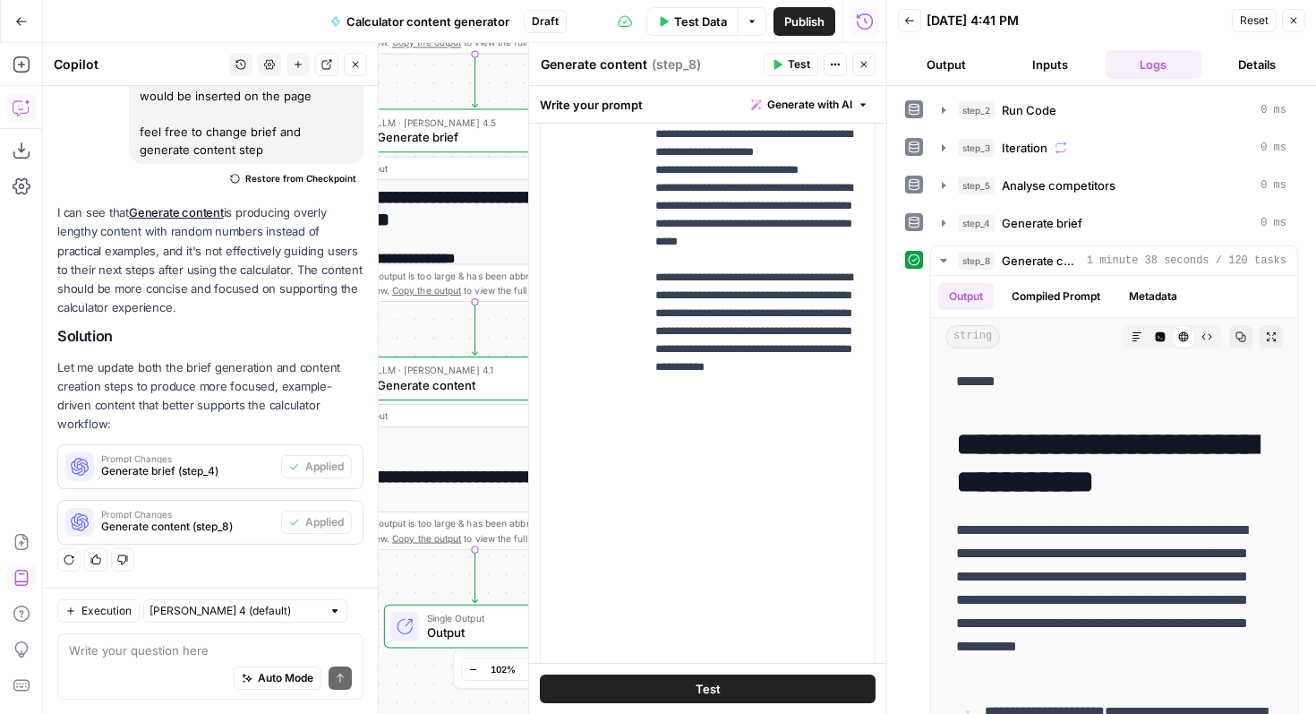
click at [354, 66] on icon "button" at bounding box center [355, 64] width 11 height 11
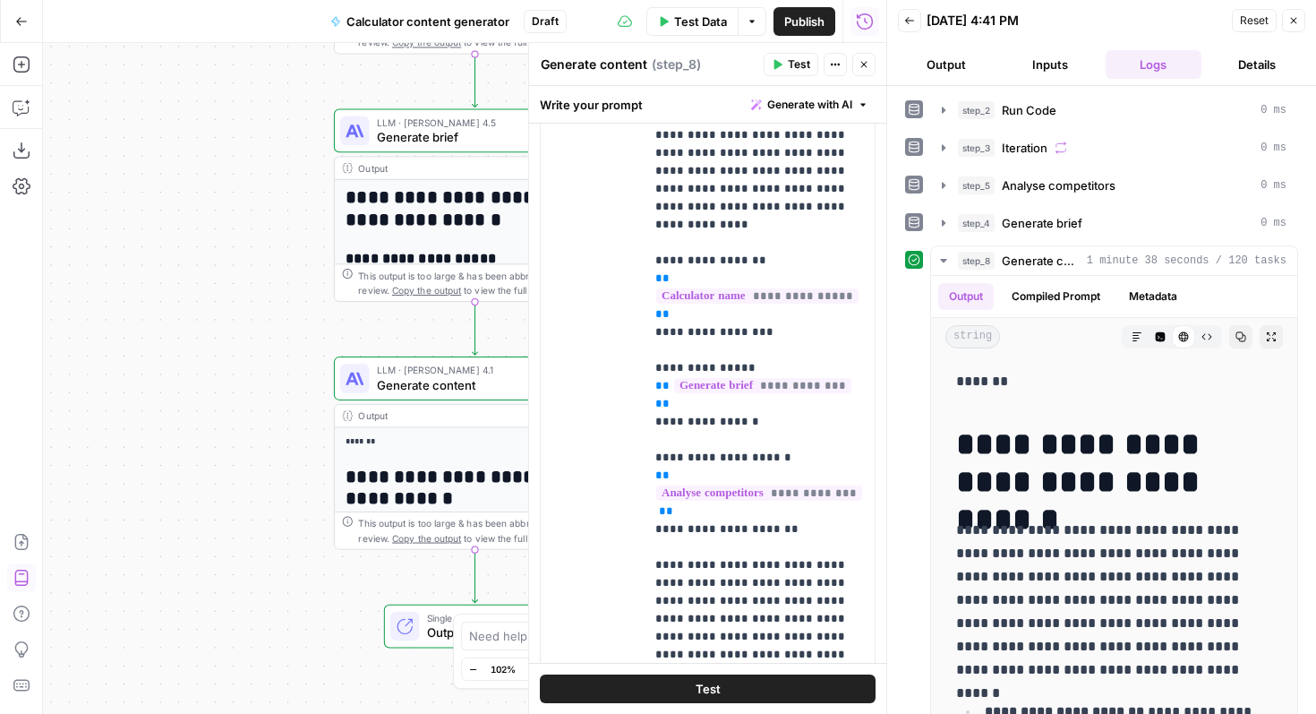
scroll to position [0, 0]
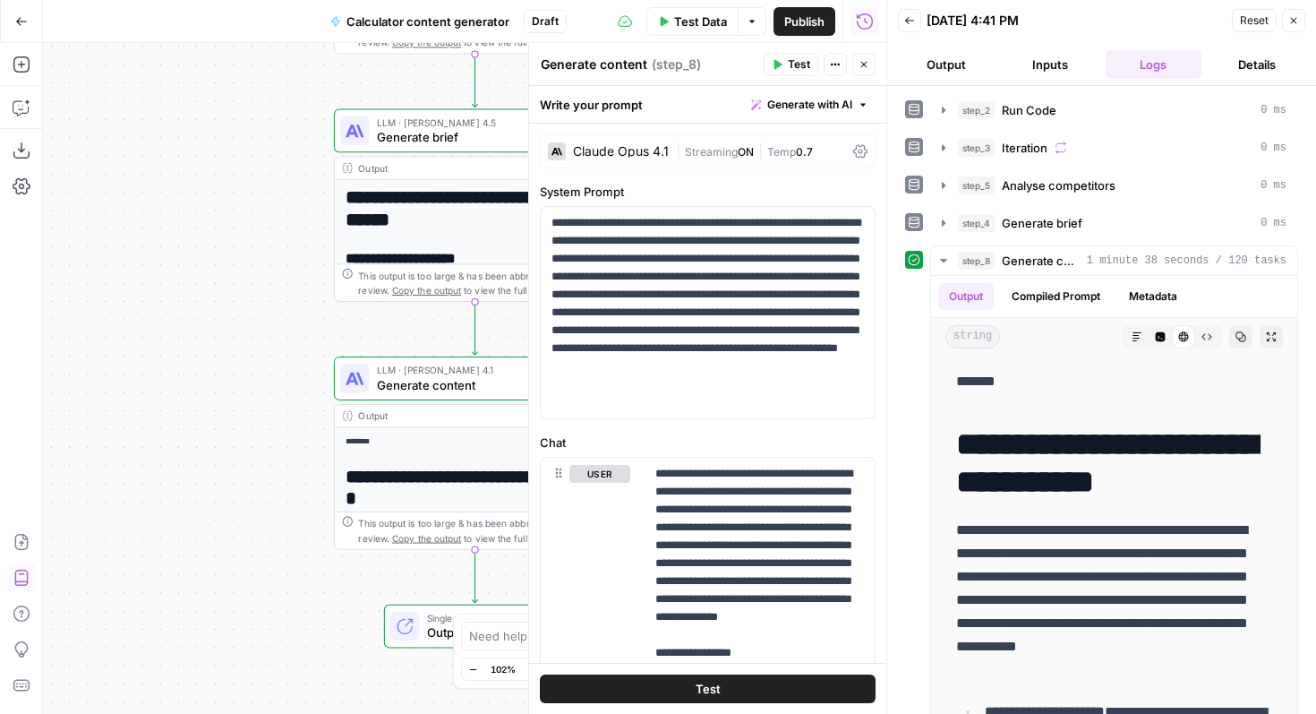
click at [706, 16] on span "Test Data" at bounding box center [700, 22] width 53 height 18
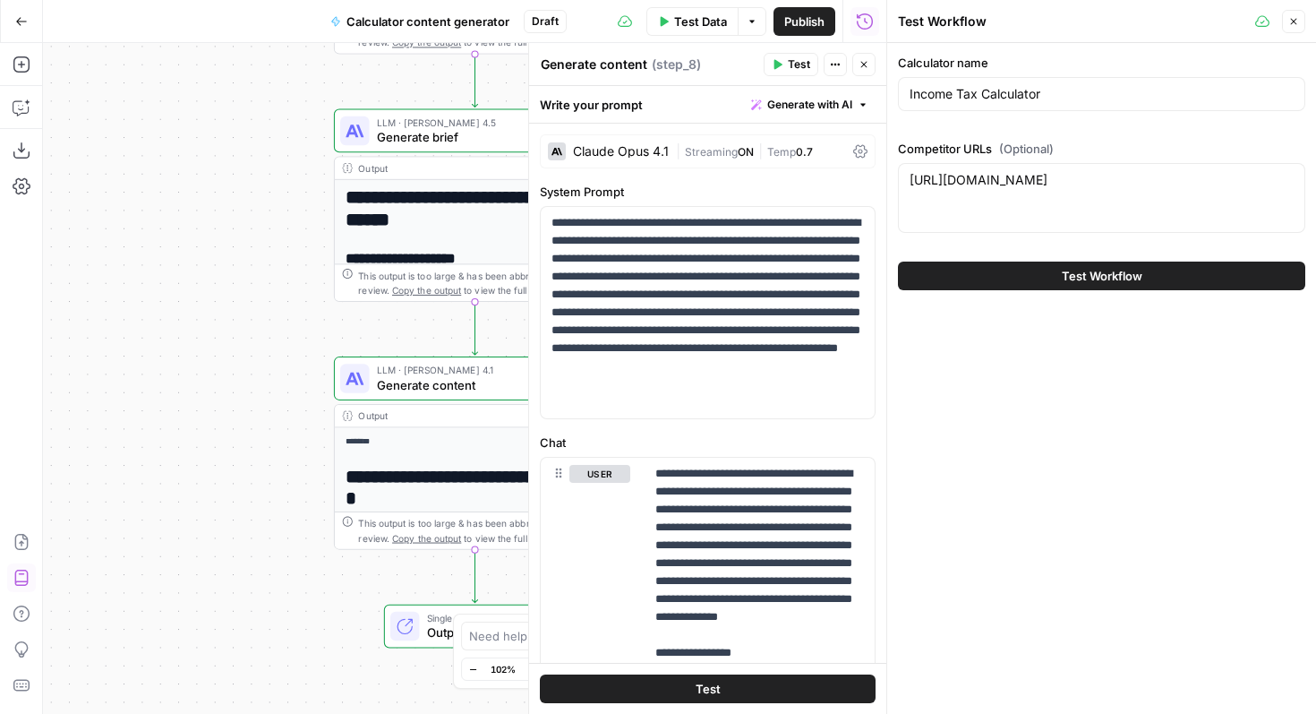
click at [1118, 280] on span "Test Workflow" at bounding box center [1102, 276] width 81 height 18
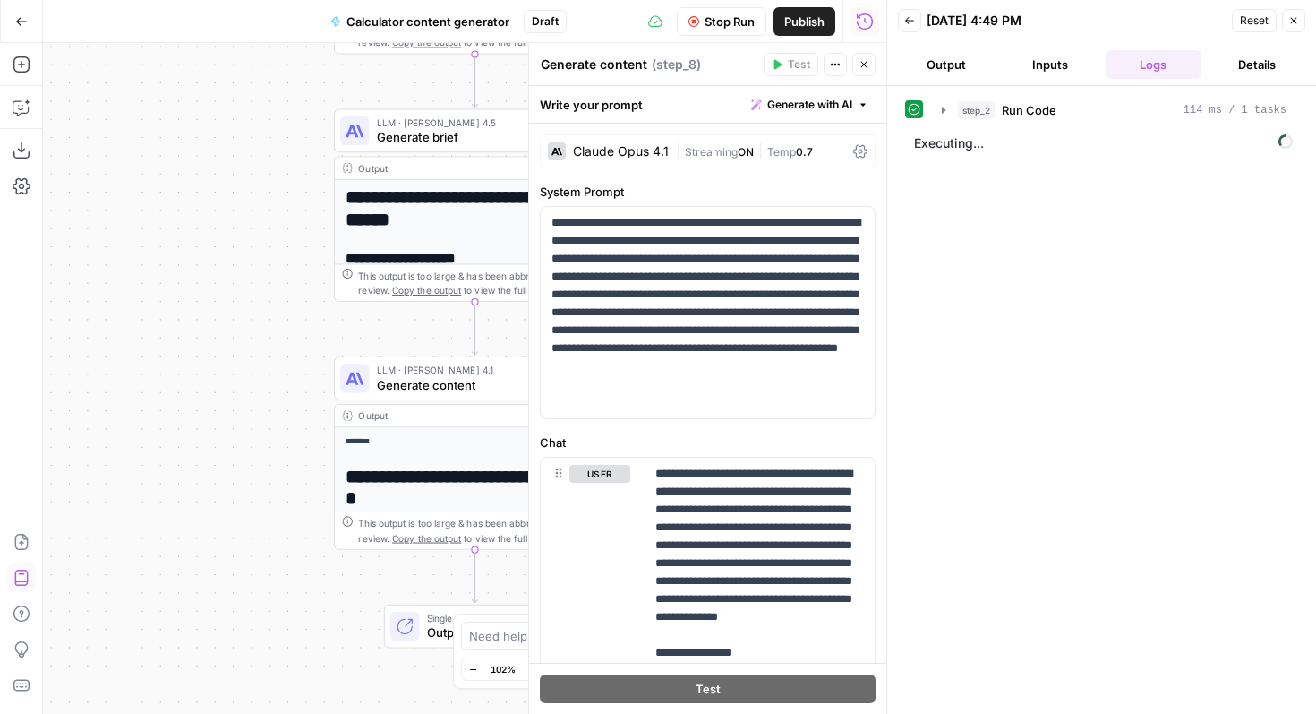
click at [869, 57] on button "Close" at bounding box center [863, 64] width 23 height 23
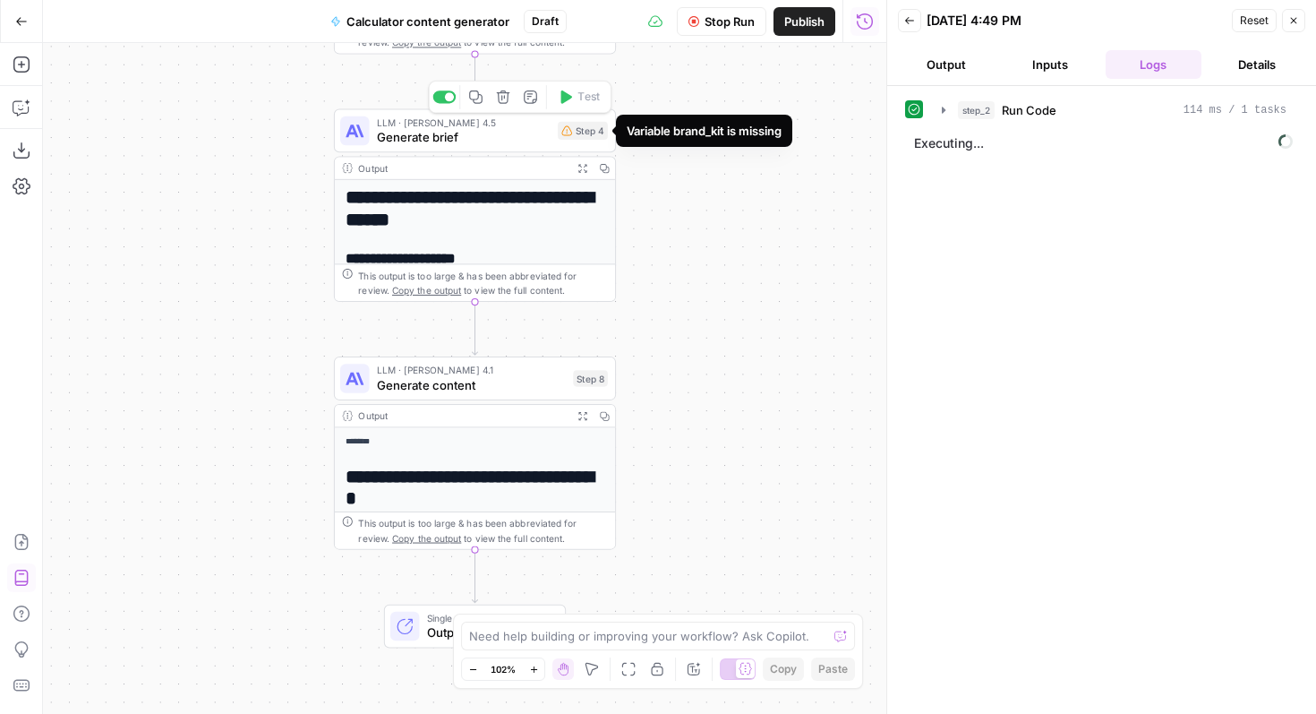
click at [586, 135] on div "Step 4" at bounding box center [583, 131] width 50 height 18
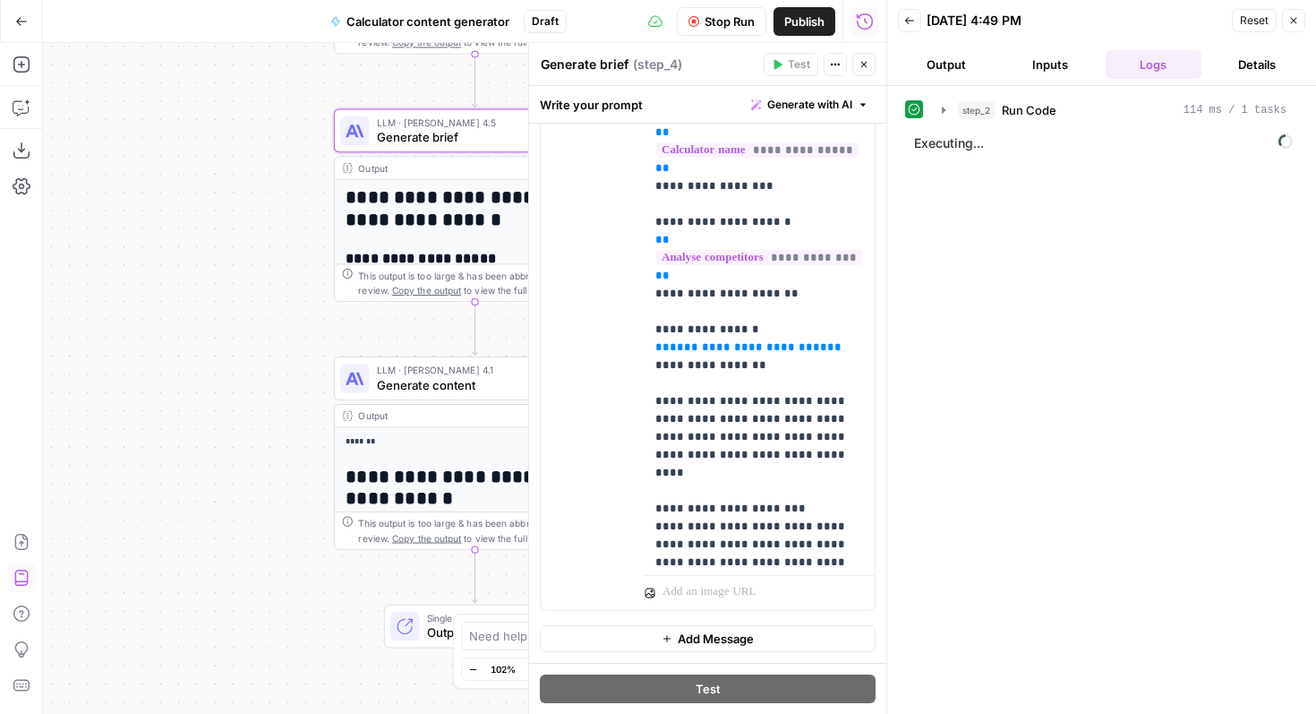
scroll to position [10, 0]
drag, startPoint x: 790, startPoint y: 330, endPoint x: 639, endPoint y: 294, distance: 154.6
click at [639, 294] on div "**********" at bounding box center [708, 224] width 334 height 772
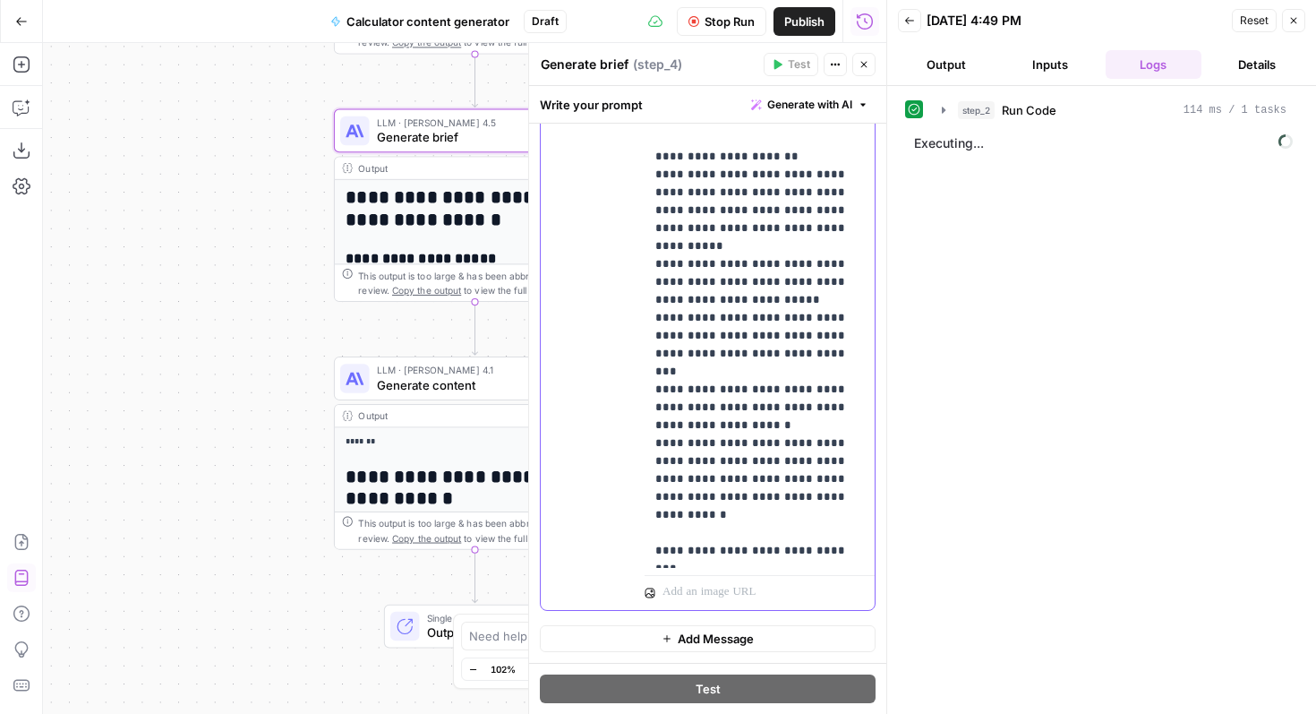
scroll to position [2454, 0]
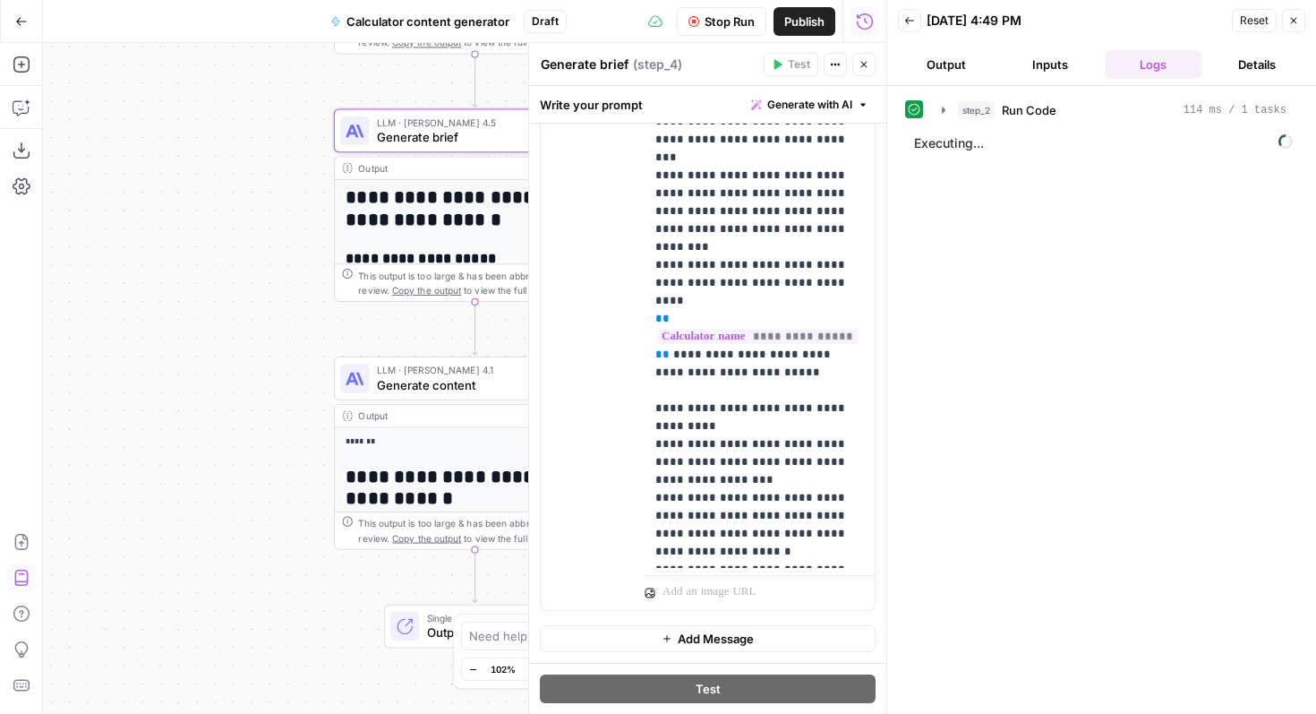
click at [869, 68] on icon "button" at bounding box center [864, 64] width 11 height 11
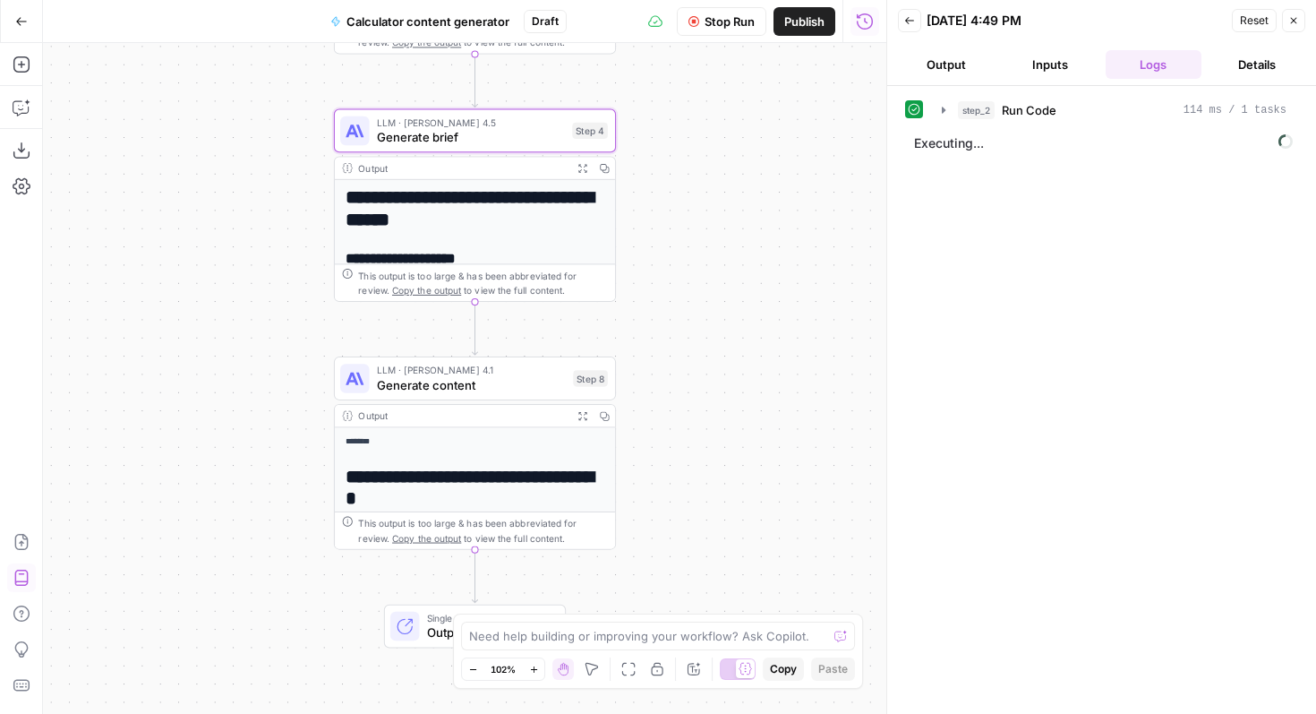
click at [687, 124] on div "Workflow Input Settings Inputs Run Code · Python Run Code Step 2 Output Expand …" at bounding box center [464, 378] width 843 height 671
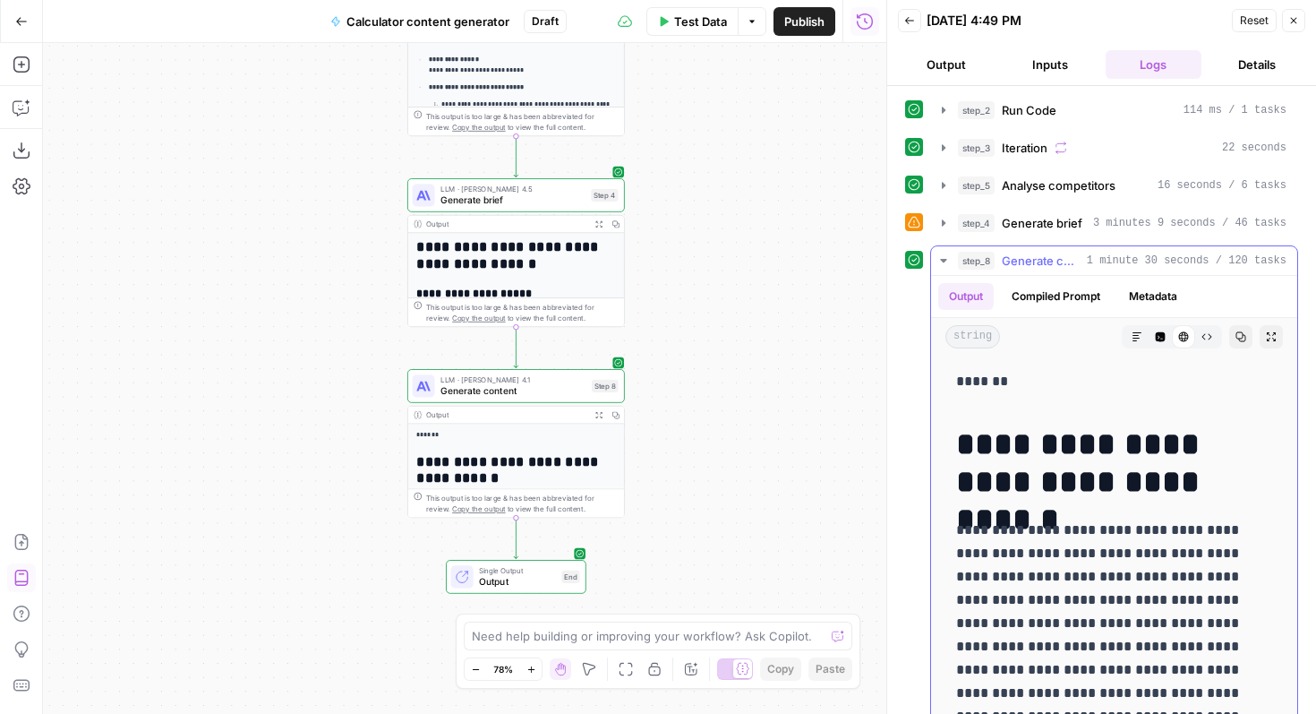
click at [1269, 336] on icon "button" at bounding box center [1271, 336] width 11 height 11
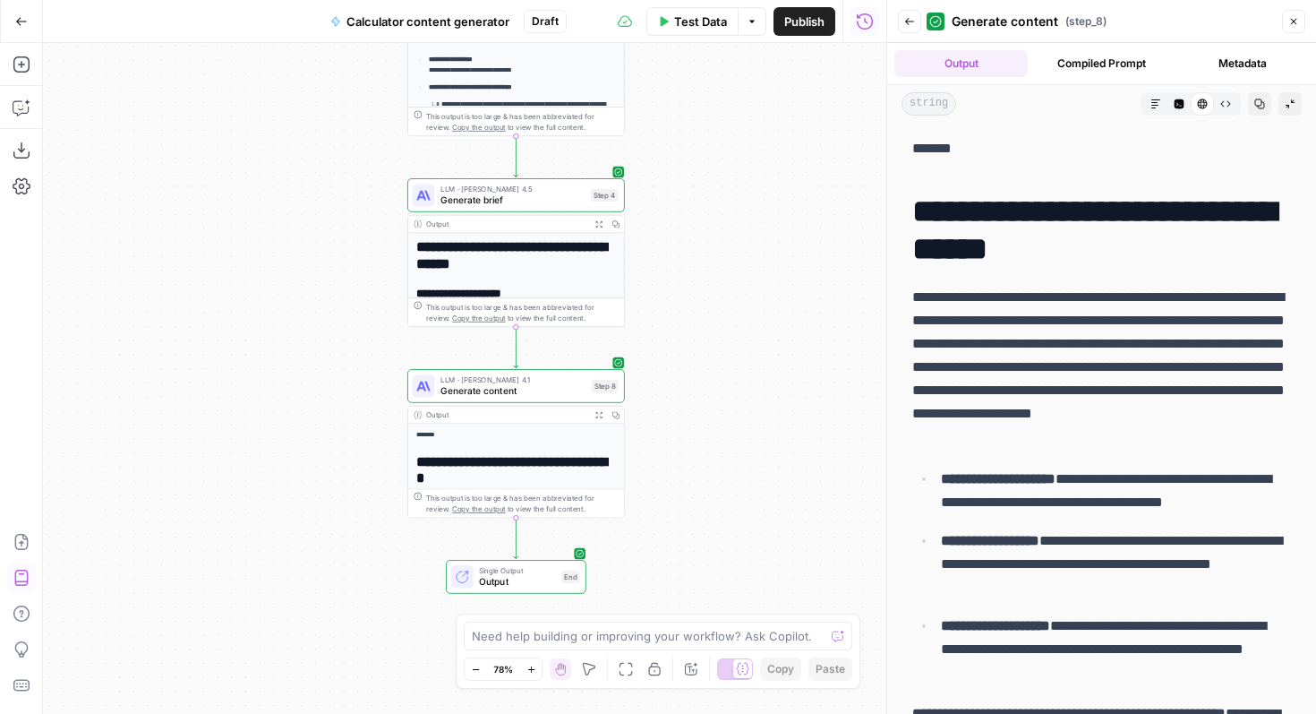
drag, startPoint x: 909, startPoint y: 150, endPoint x: 1010, endPoint y: 163, distance: 102.1
click at [1071, 66] on button "Compiled Prompt" at bounding box center [1101, 63] width 133 height 27
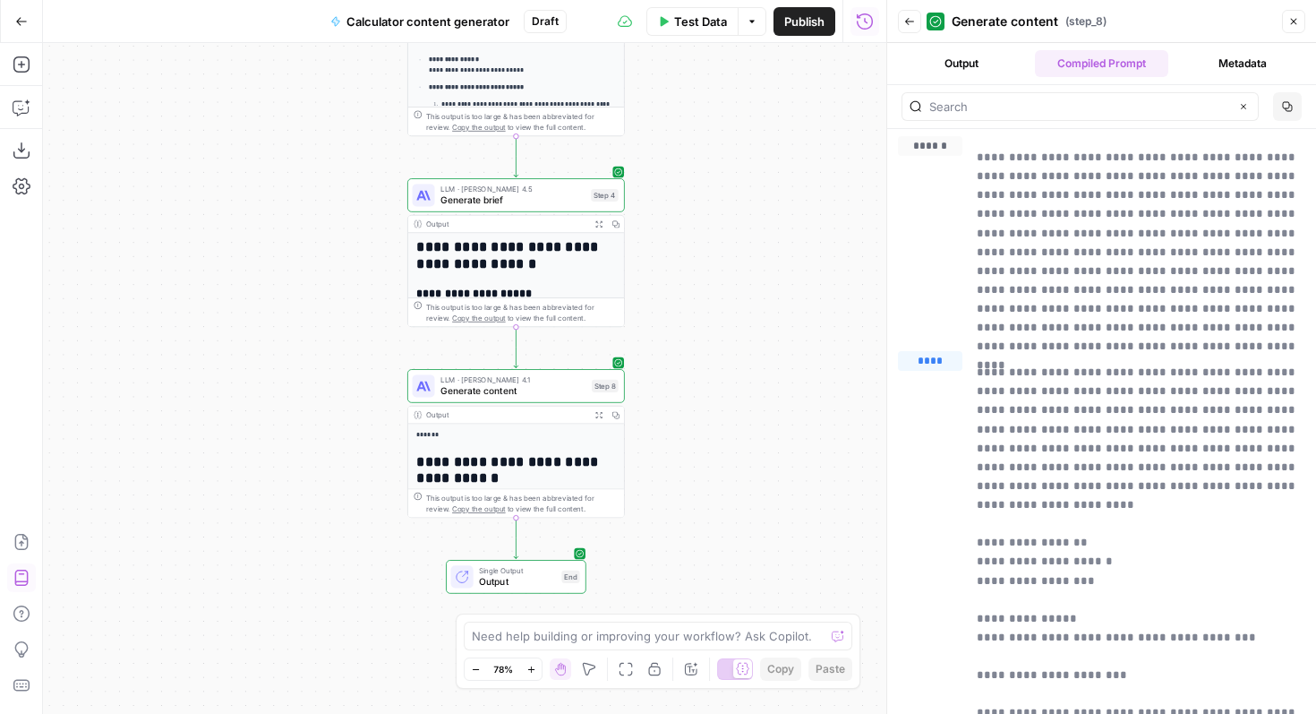
click at [990, 64] on button "Output" at bounding box center [960, 63] width 133 height 27
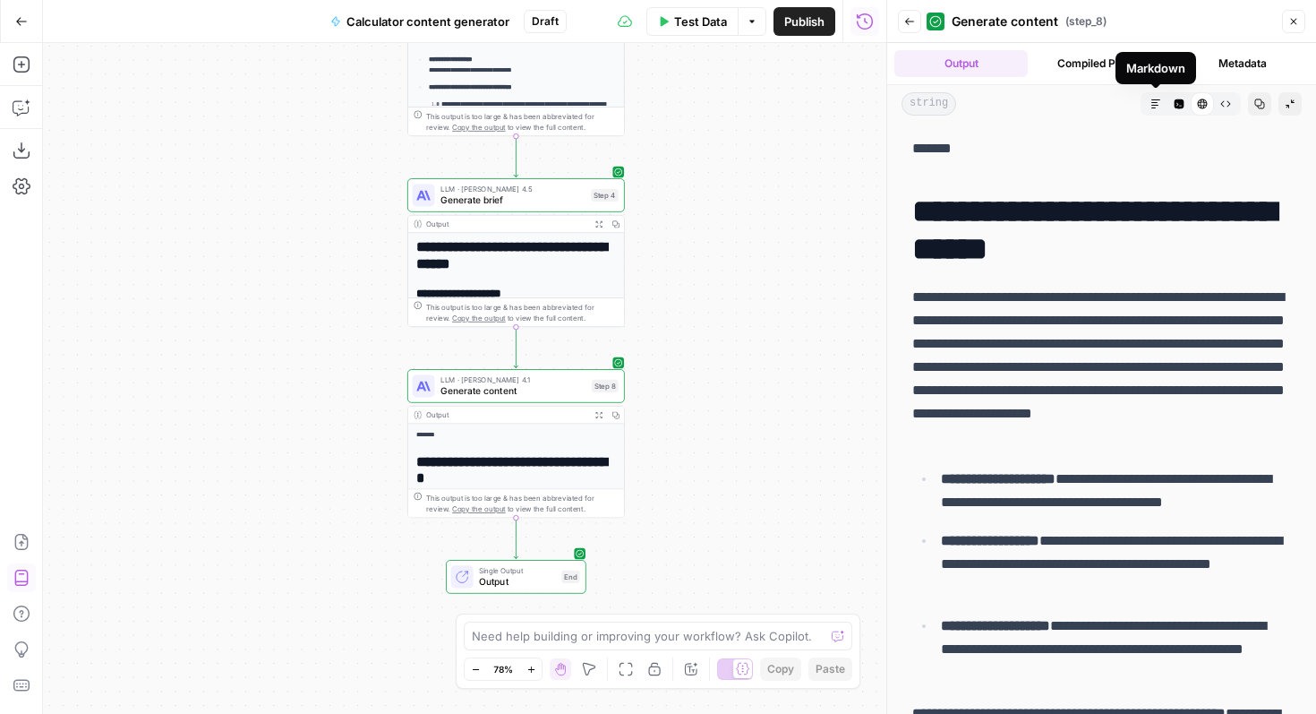
click at [1153, 102] on icon "button" at bounding box center [1155, 103] width 9 height 9
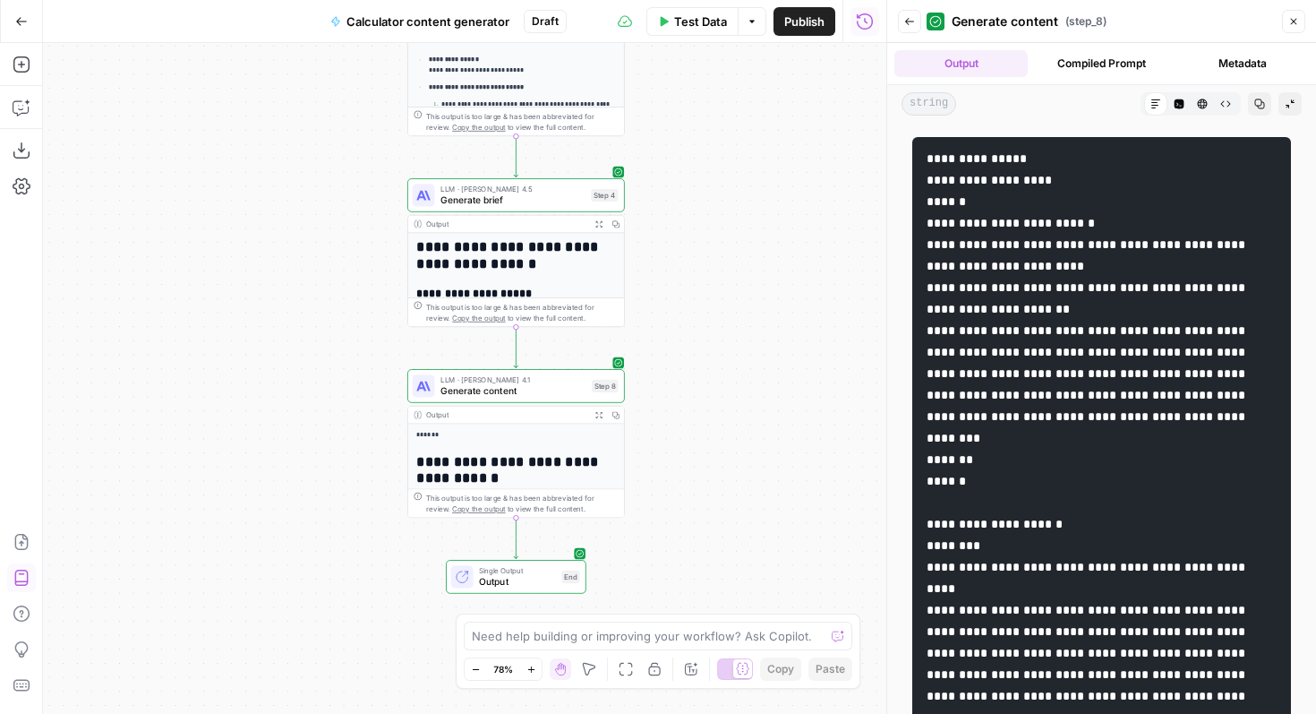
click at [1207, 108] on icon "button" at bounding box center [1202, 103] width 11 height 11
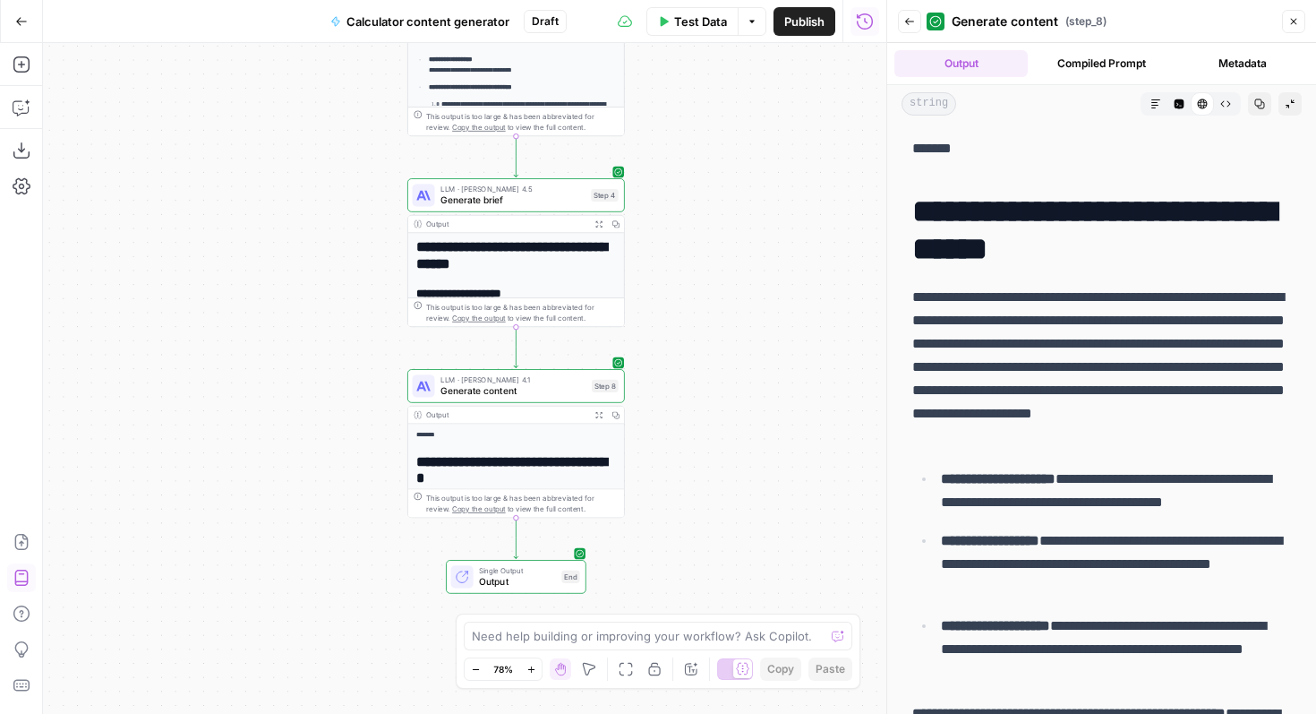
click at [1154, 122] on div "**********" at bounding box center [1101, 378] width 429 height 671
click at [1154, 110] on button "Markdown" at bounding box center [1155, 103] width 23 height 23
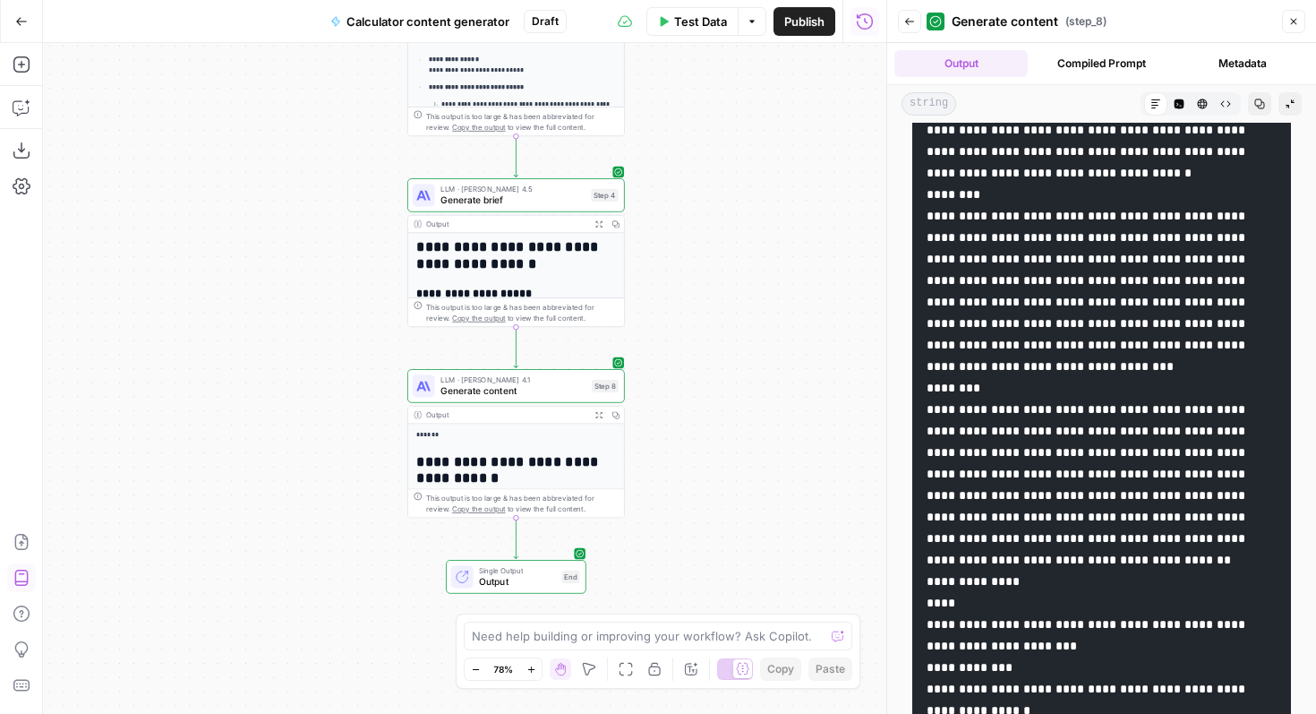
scroll to position [2921, 0]
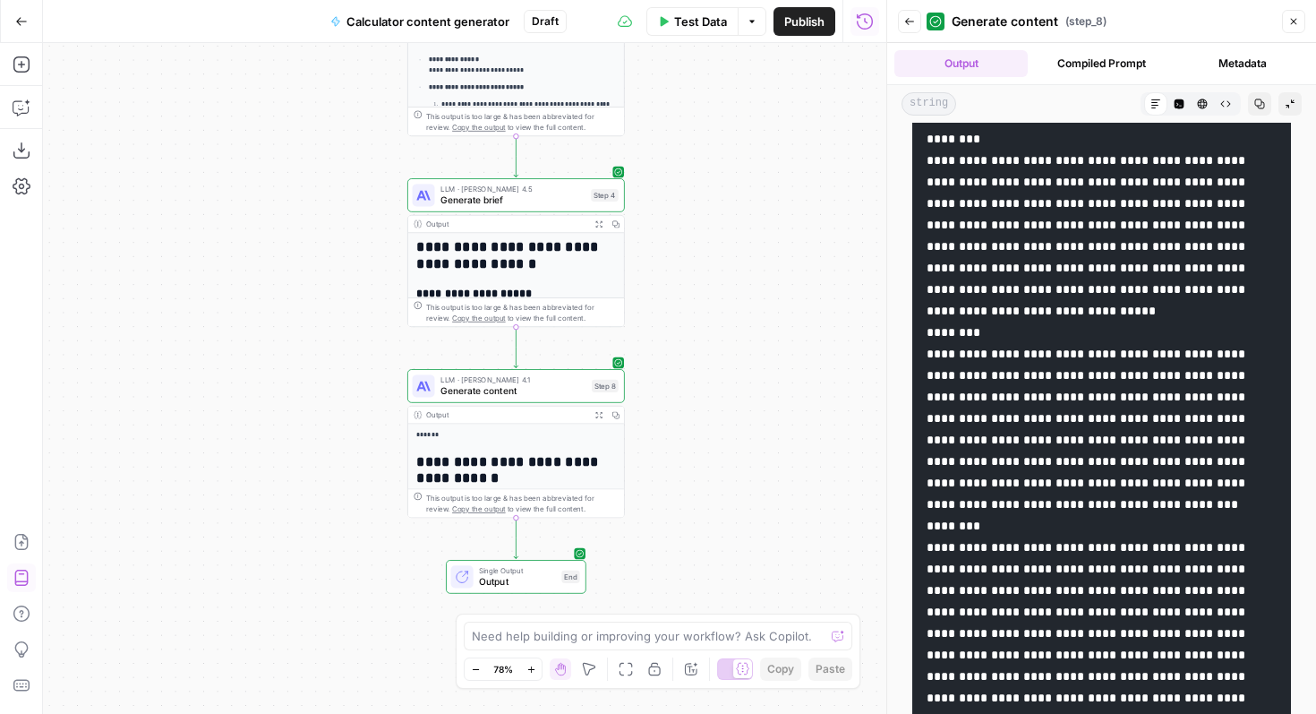
click at [1206, 100] on icon "button" at bounding box center [1203, 104] width 10 height 10
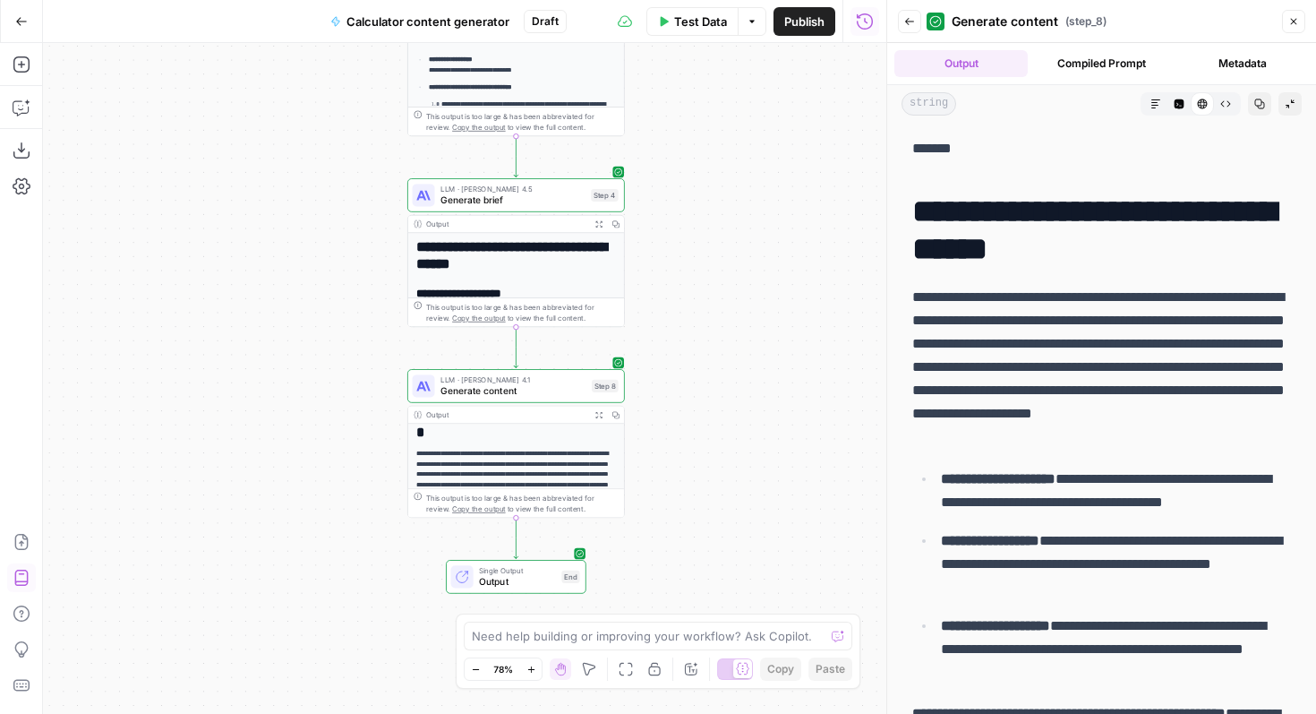
scroll to position [0, 0]
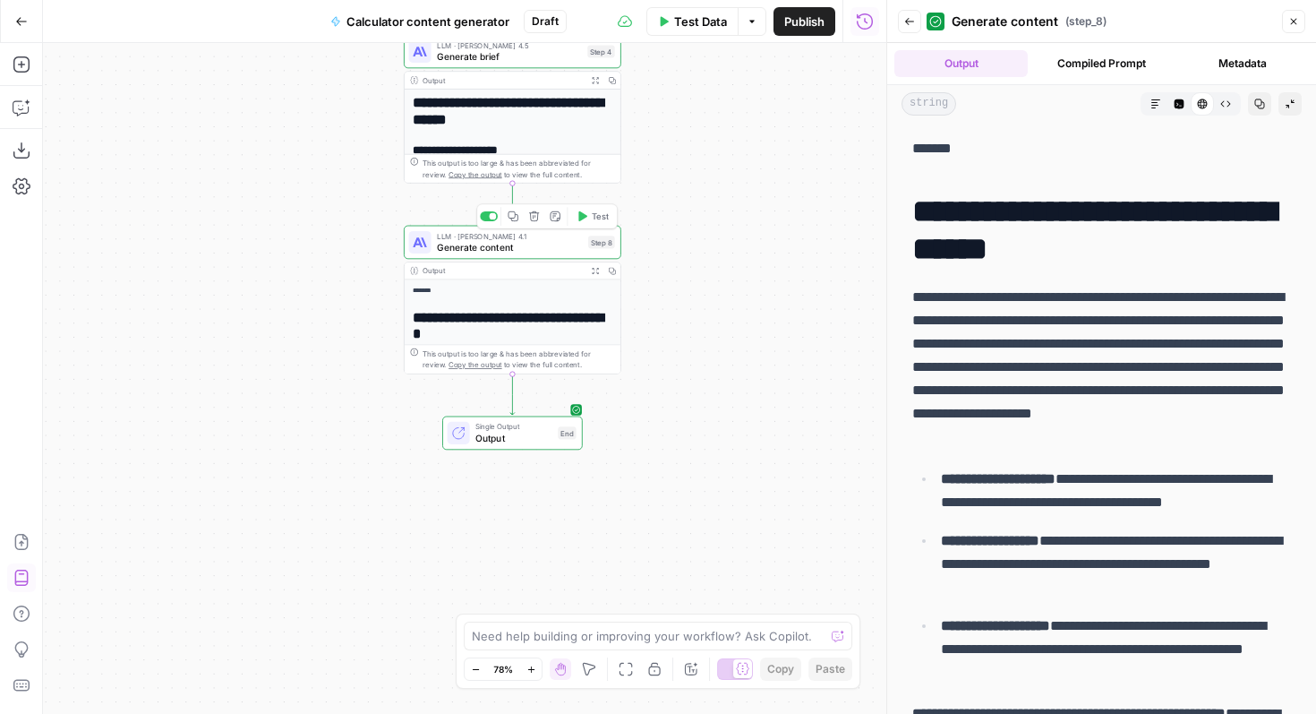
click at [533, 246] on span "Generate content" at bounding box center [510, 247] width 146 height 14
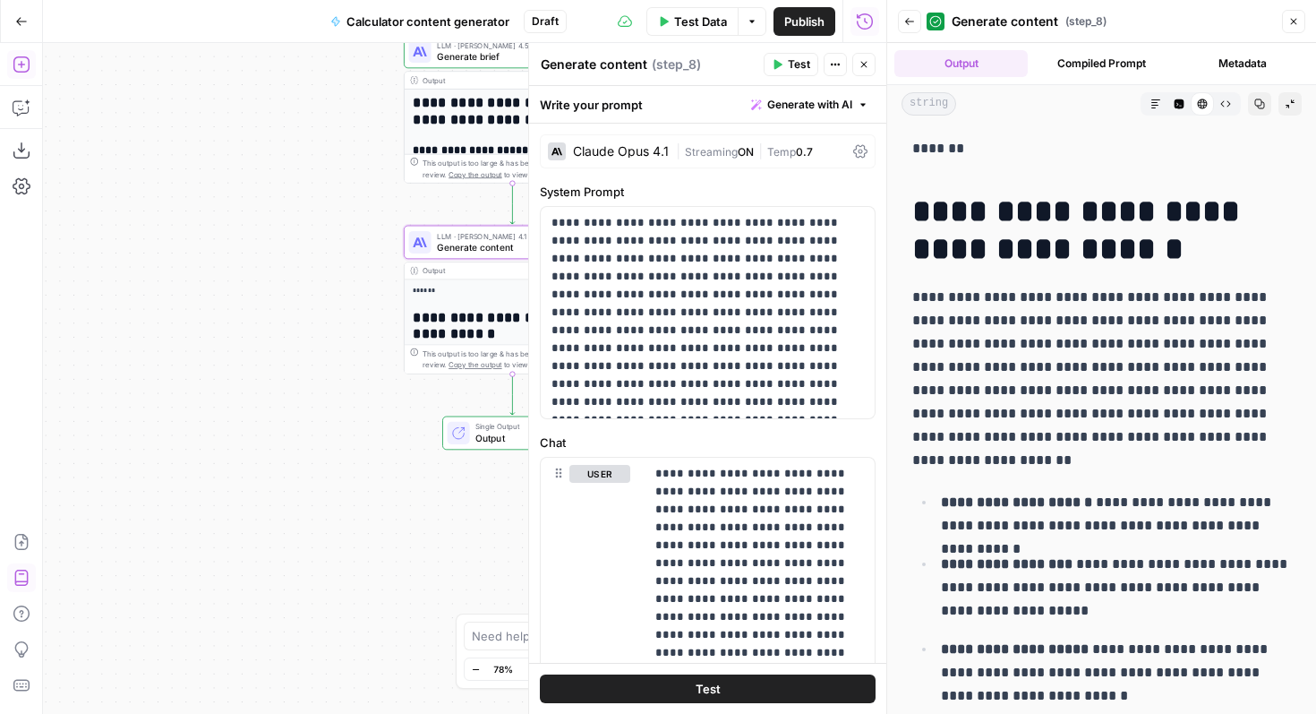
click at [19, 68] on icon "button" at bounding box center [22, 65] width 18 height 18
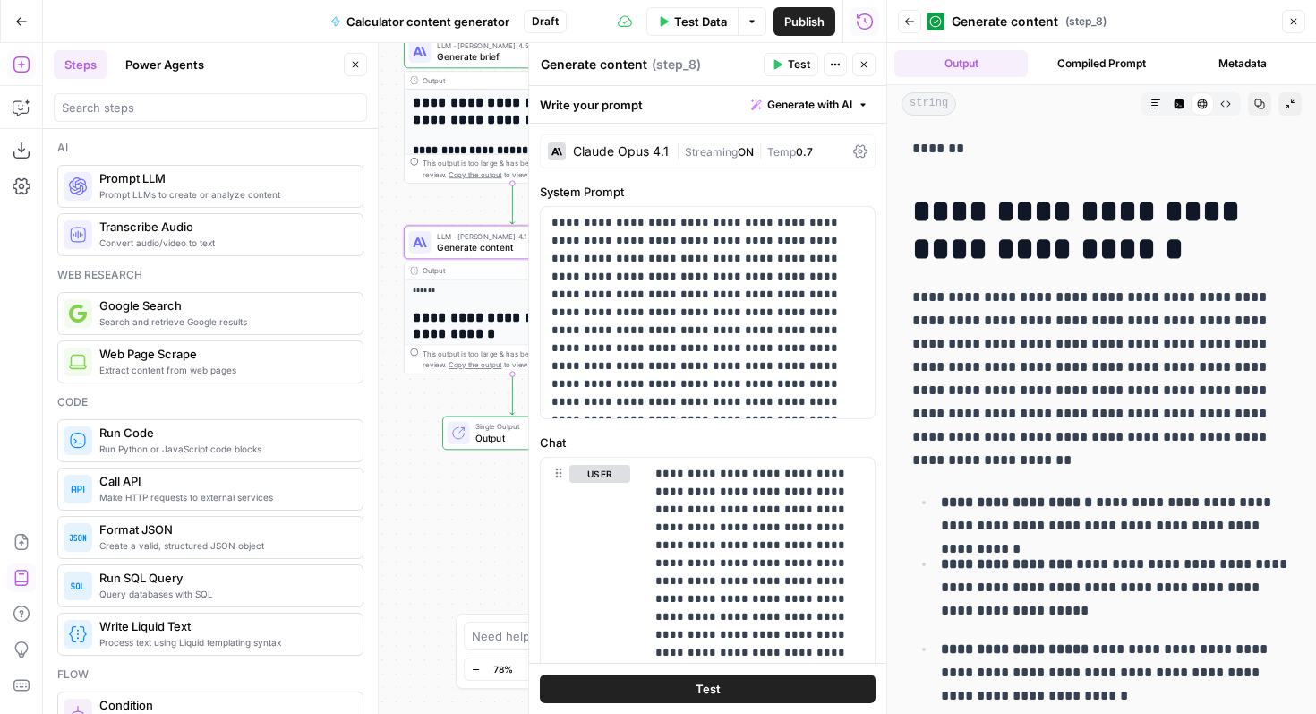
click at [199, 183] on span "Prompt LLM" at bounding box center [223, 178] width 249 height 18
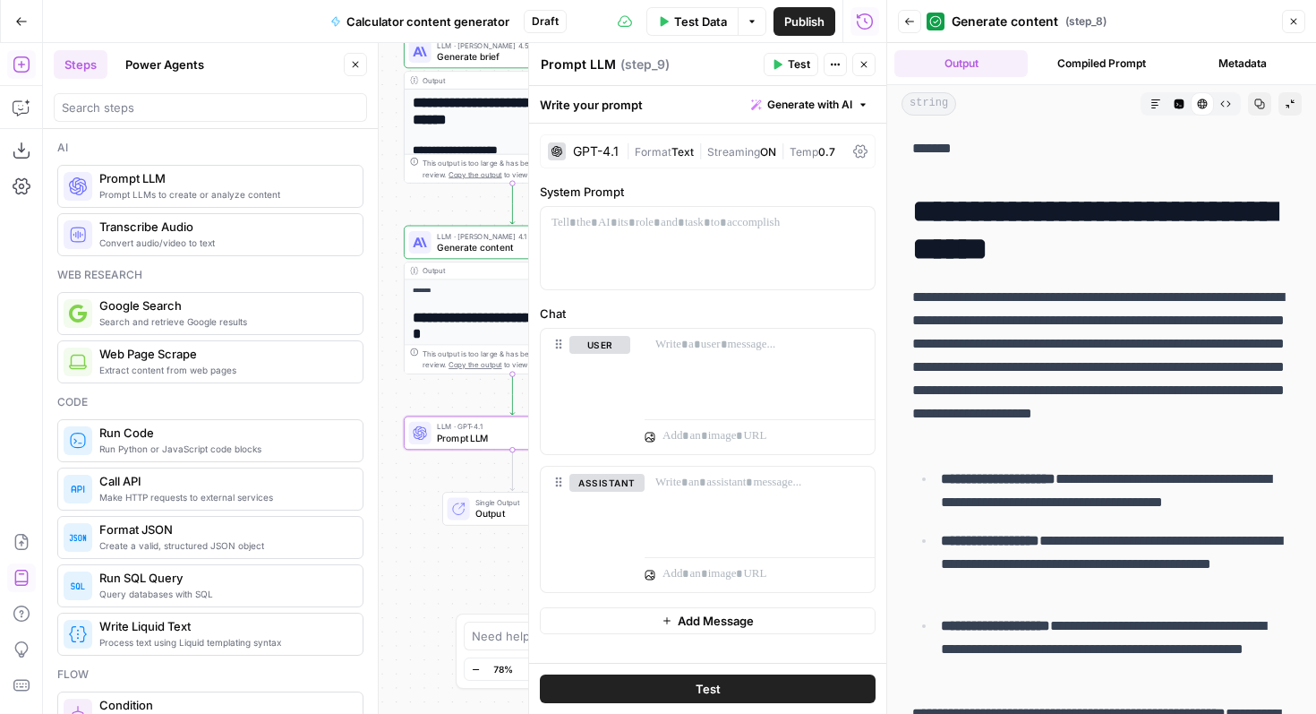
click at [589, 148] on div "GPT-4.1" at bounding box center [596, 151] width 46 height 13
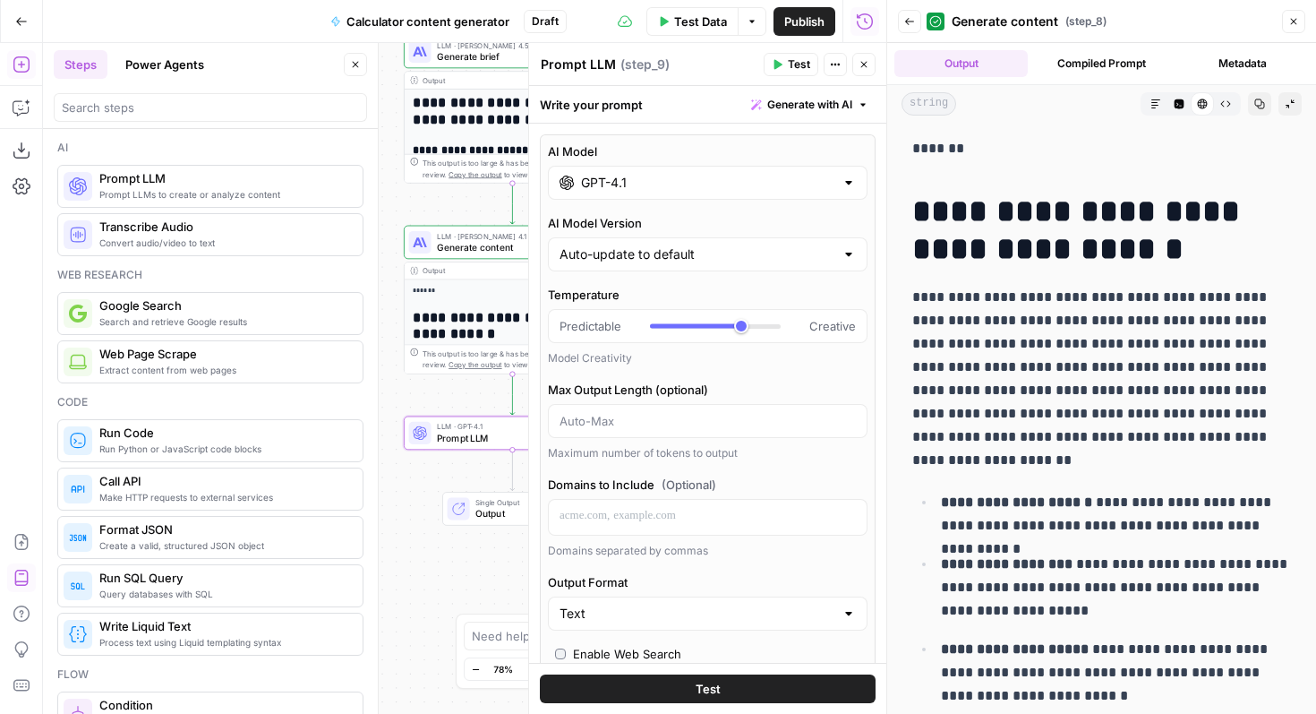
click at [638, 185] on input "GPT-4.1" at bounding box center [707, 183] width 253 height 18
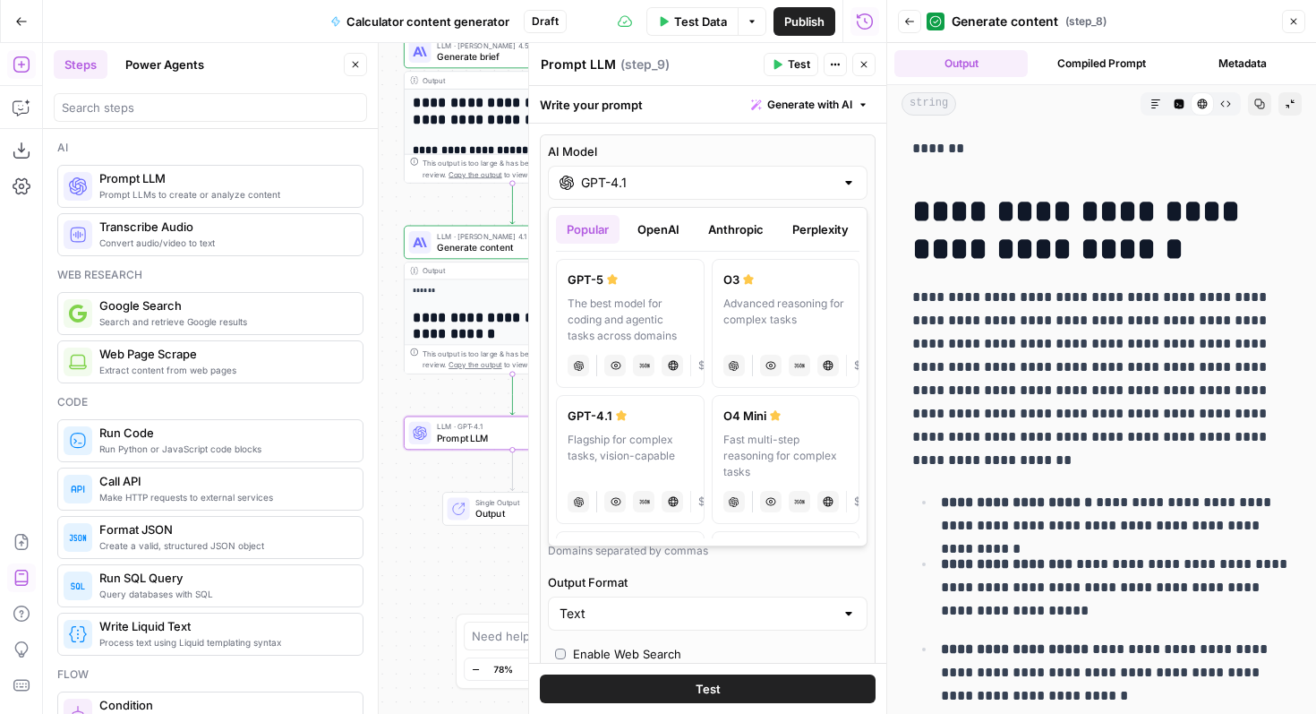
click at [701, 230] on button "Anthropic" at bounding box center [736, 229] width 77 height 29
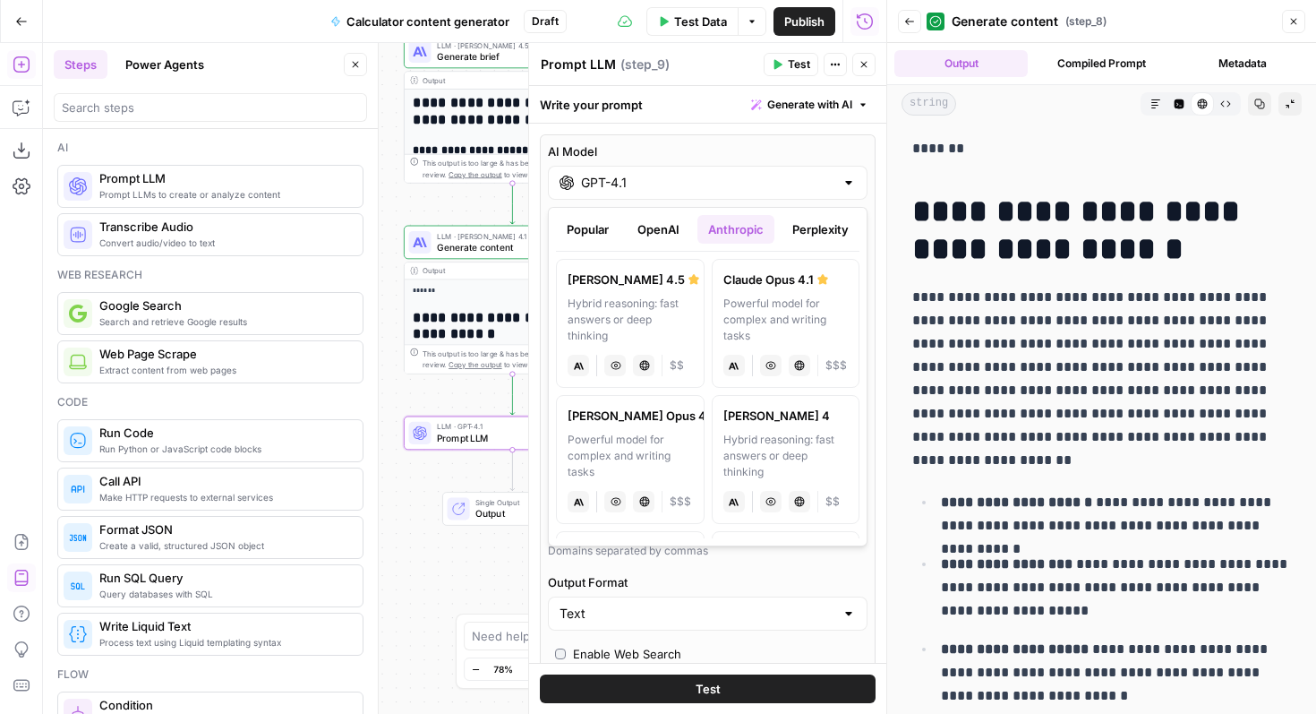
click at [743, 320] on div "Powerful model for complex and writing tasks" at bounding box center [785, 319] width 125 height 48
type input "Claude Opus 4.1"
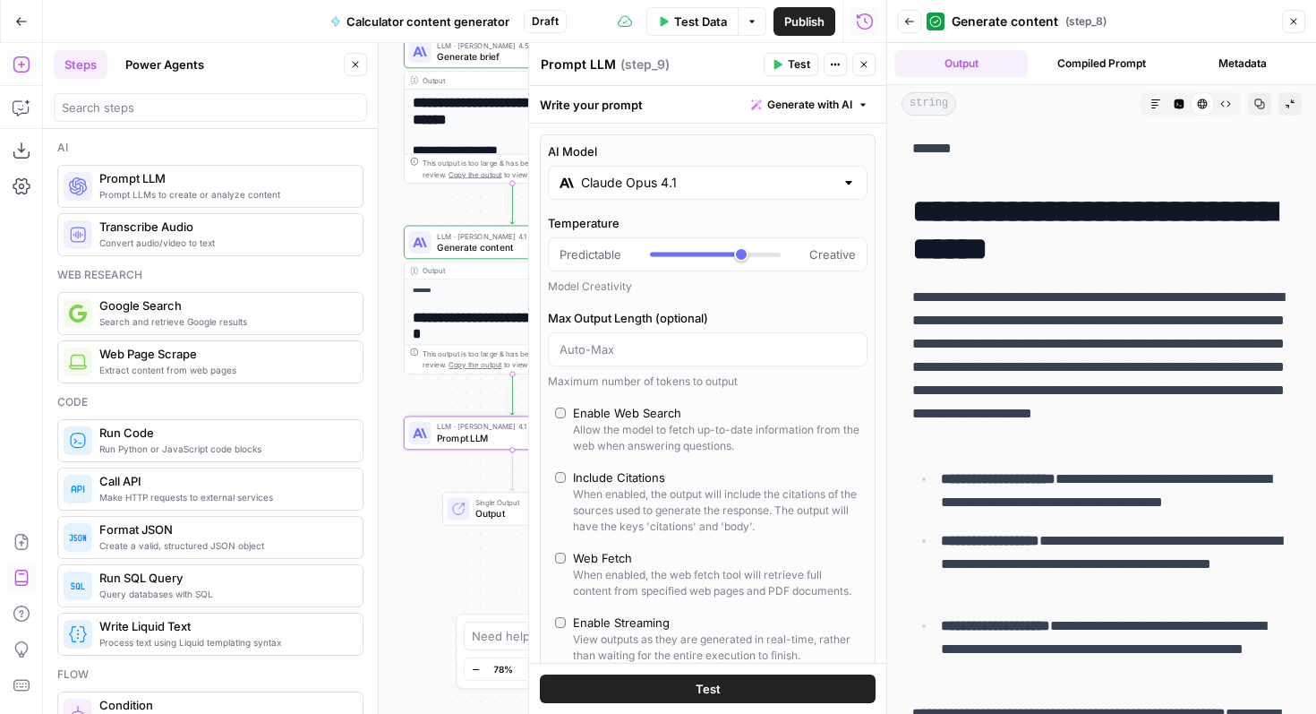
click at [592, 56] on textarea "Prompt LLM" at bounding box center [578, 65] width 75 height 18
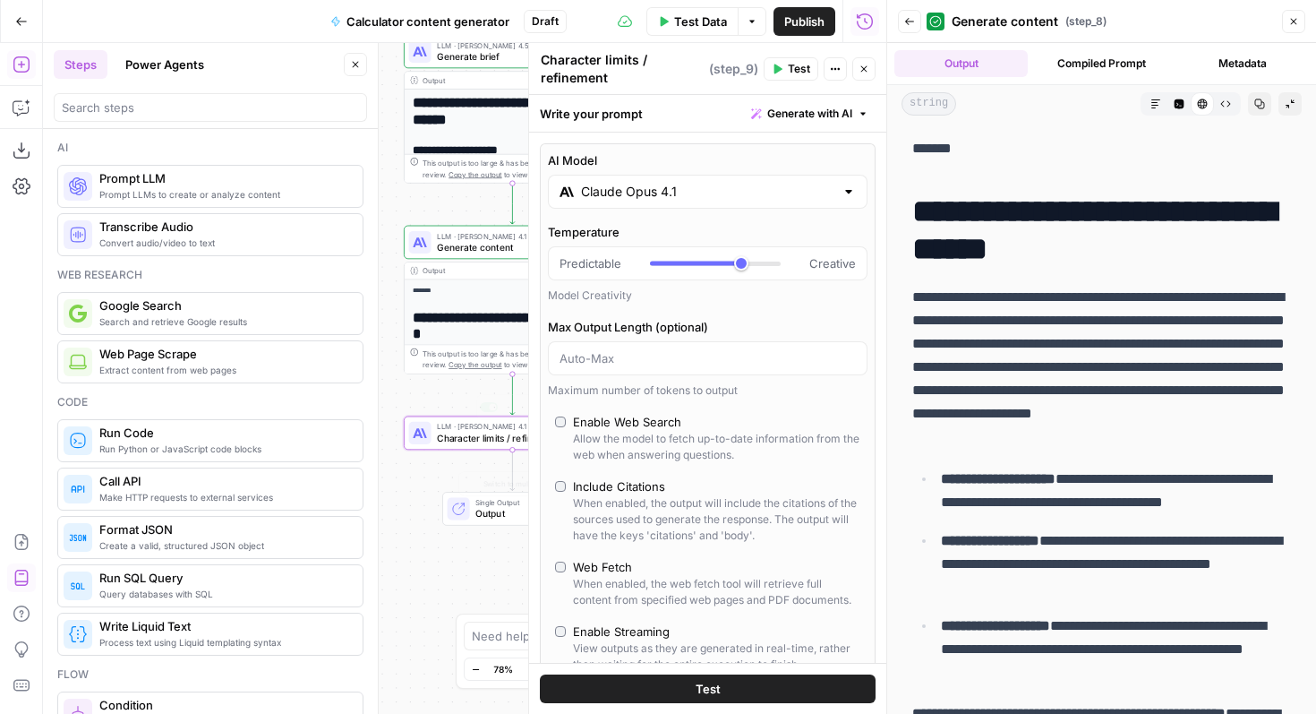
type textarea "Character limits / refinement"
click at [398, 505] on div "Workflow Input Settings Inputs Run Code · Python Run Code Step 2 Output Expand …" at bounding box center [464, 378] width 843 height 671
click at [868, 57] on button "Close" at bounding box center [863, 68] width 23 height 23
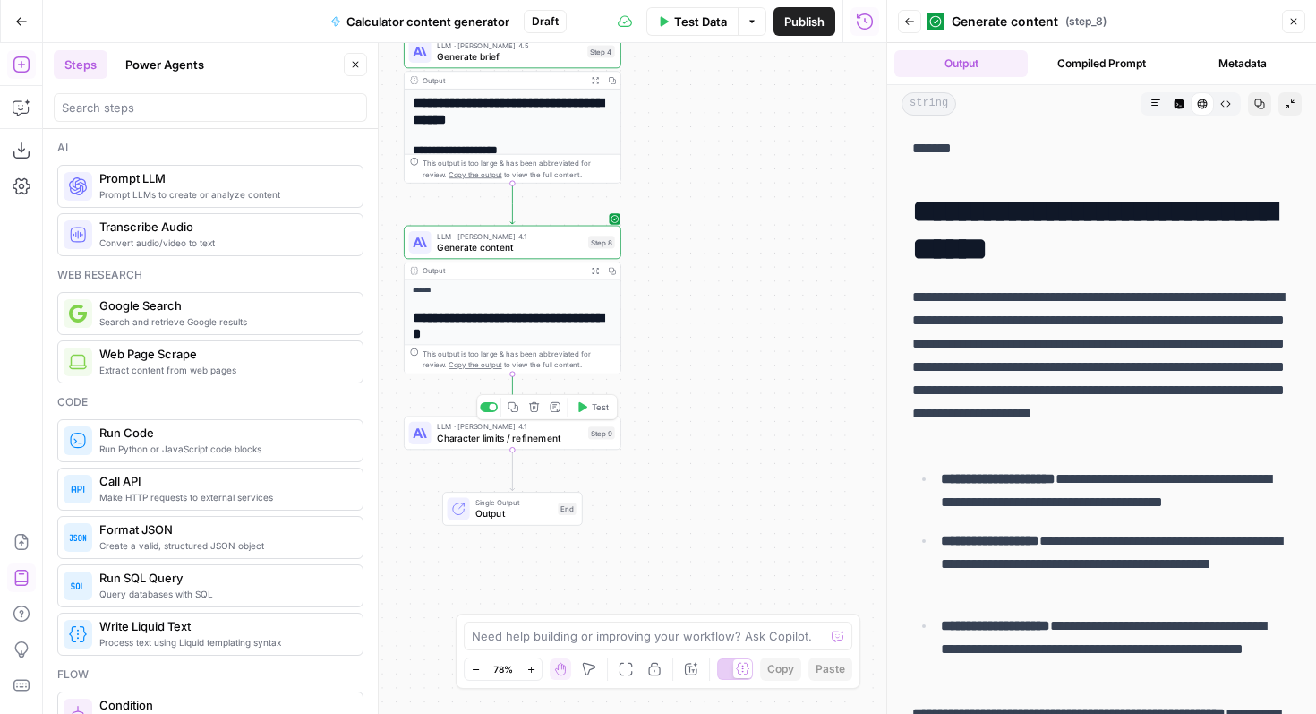
click at [561, 440] on span "Character limits / refinement" at bounding box center [510, 438] width 146 height 14
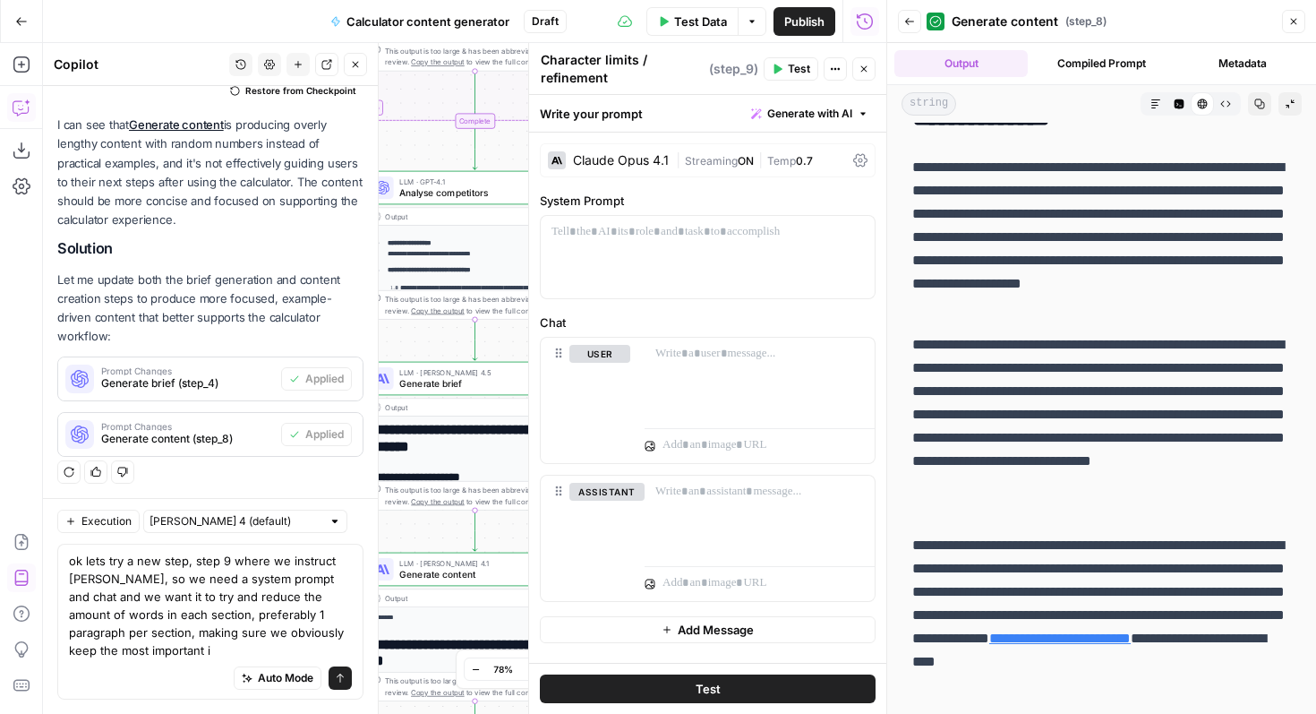
scroll to position [2574, 0]
type textarea "ok lets try a new step, step 9 where we instruct [PERSON_NAME], so we need a sy…"
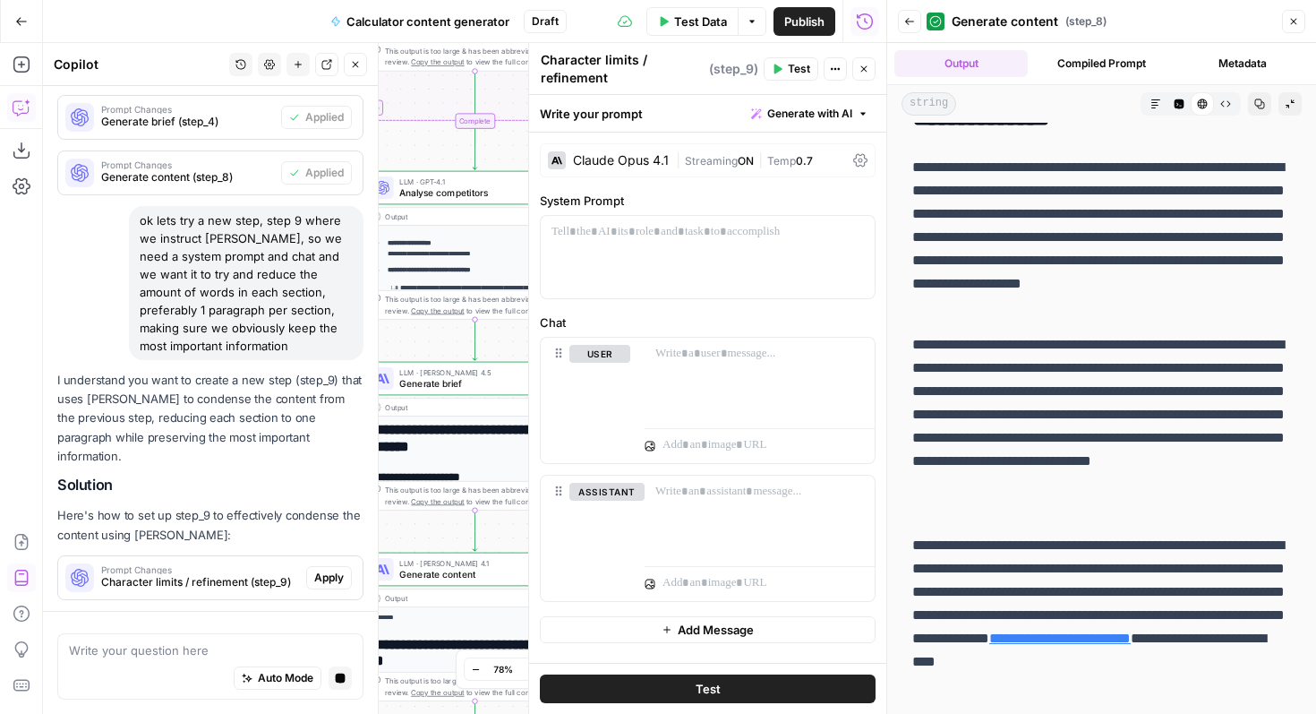
scroll to position [2870, 0]
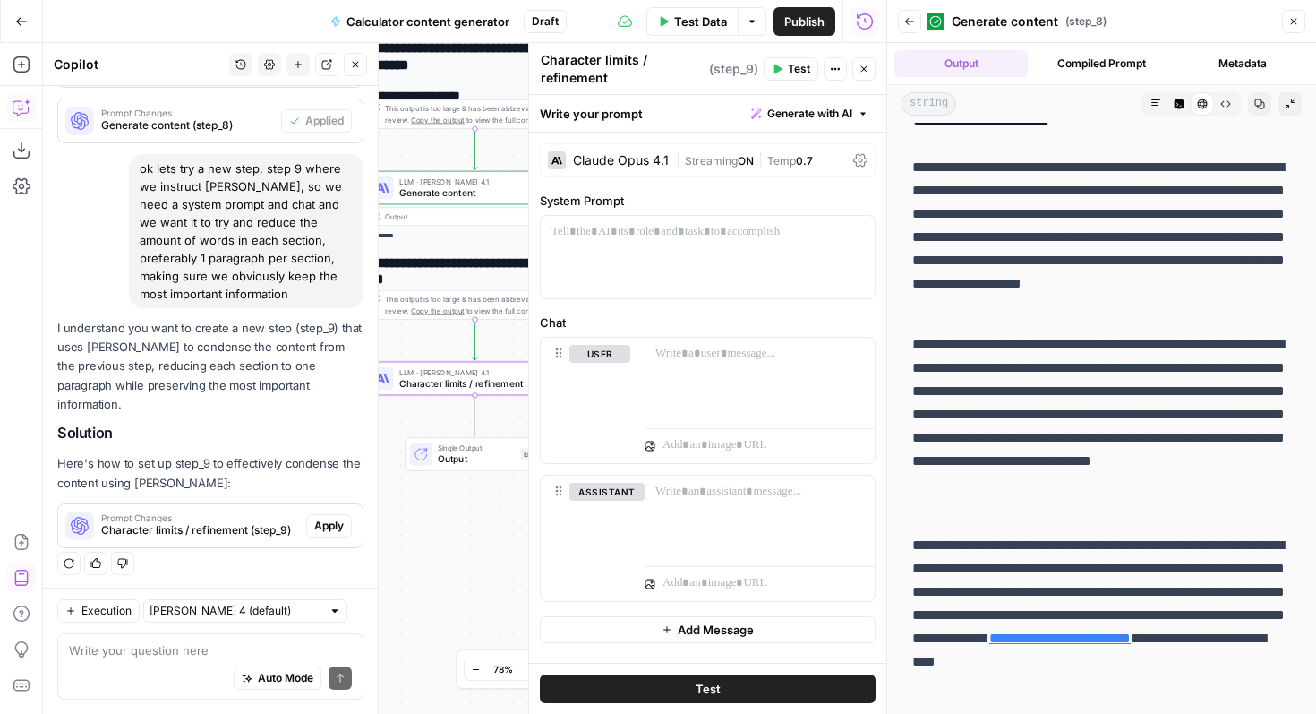
click at [317, 526] on span "Apply" at bounding box center [329, 526] width 30 height 16
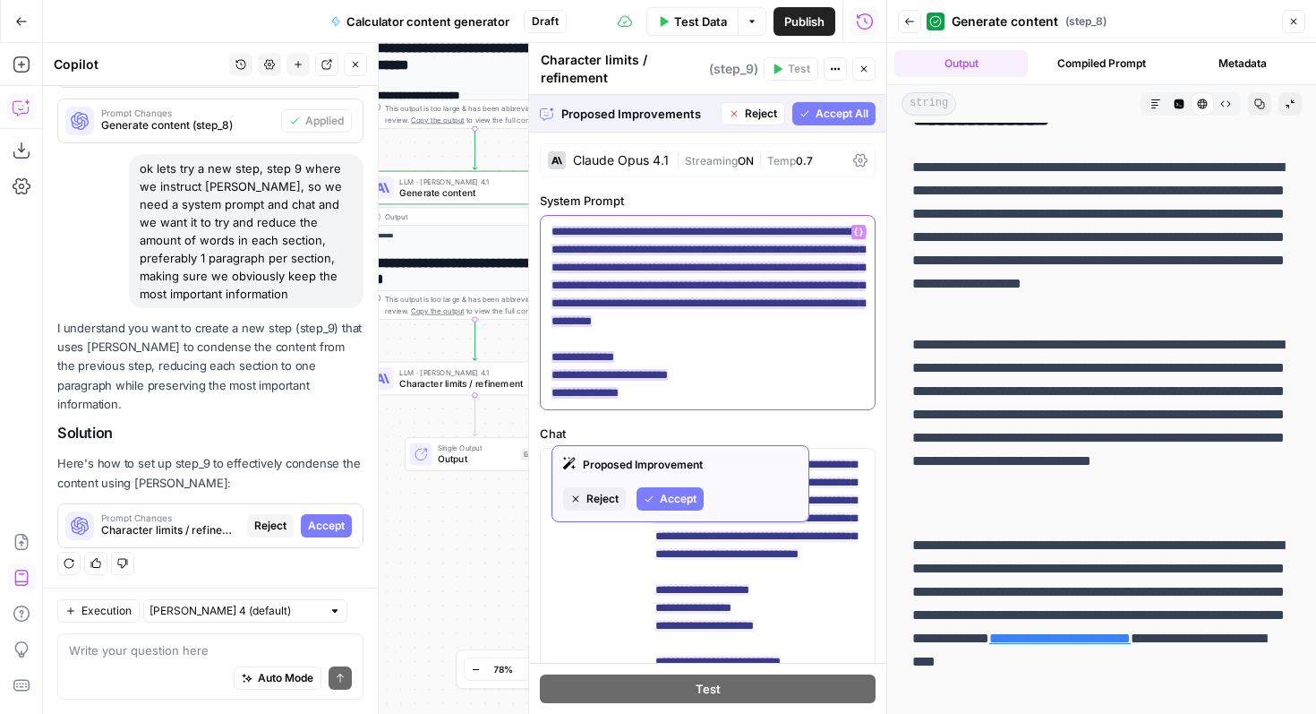
drag, startPoint x: 671, startPoint y: 422, endPoint x: 552, endPoint y: 390, distance: 123.1
click at [552, 390] on span "**********" at bounding box center [708, 312] width 313 height 184
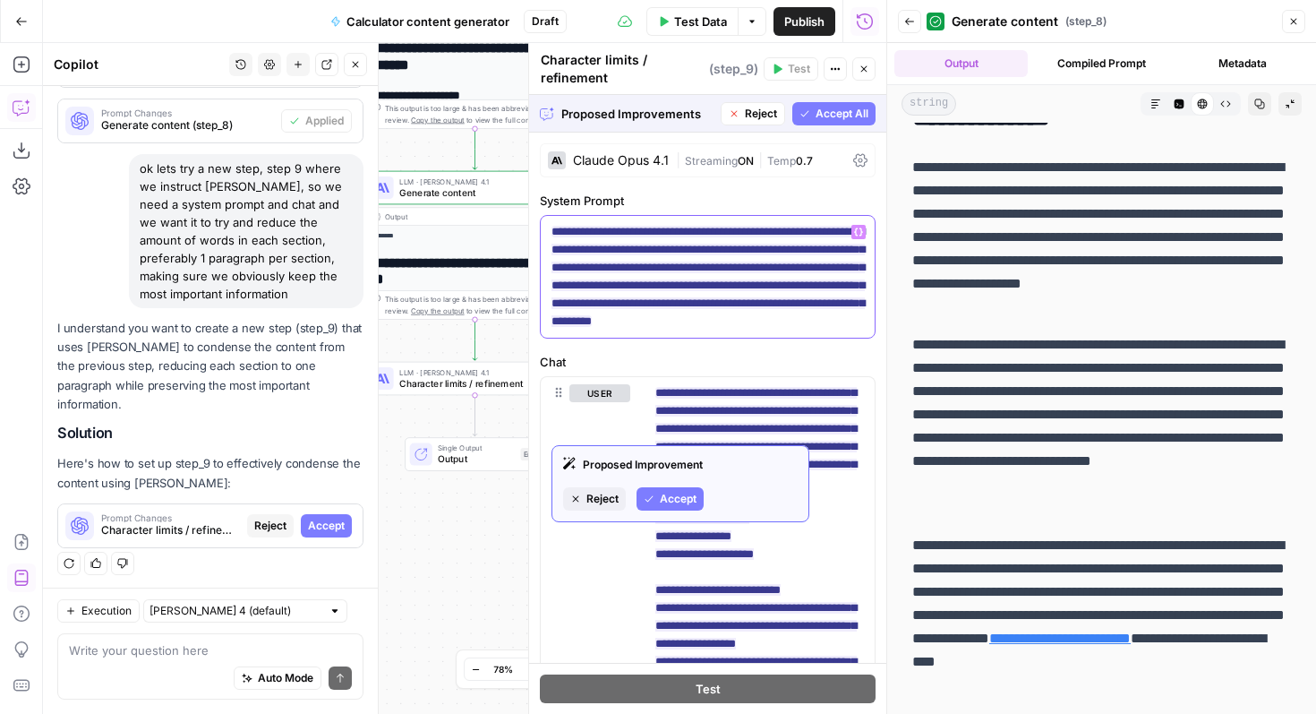
click at [777, 290] on span "**********" at bounding box center [708, 276] width 313 height 112
click at [687, 489] on button "Accept" at bounding box center [670, 498] width 67 height 23
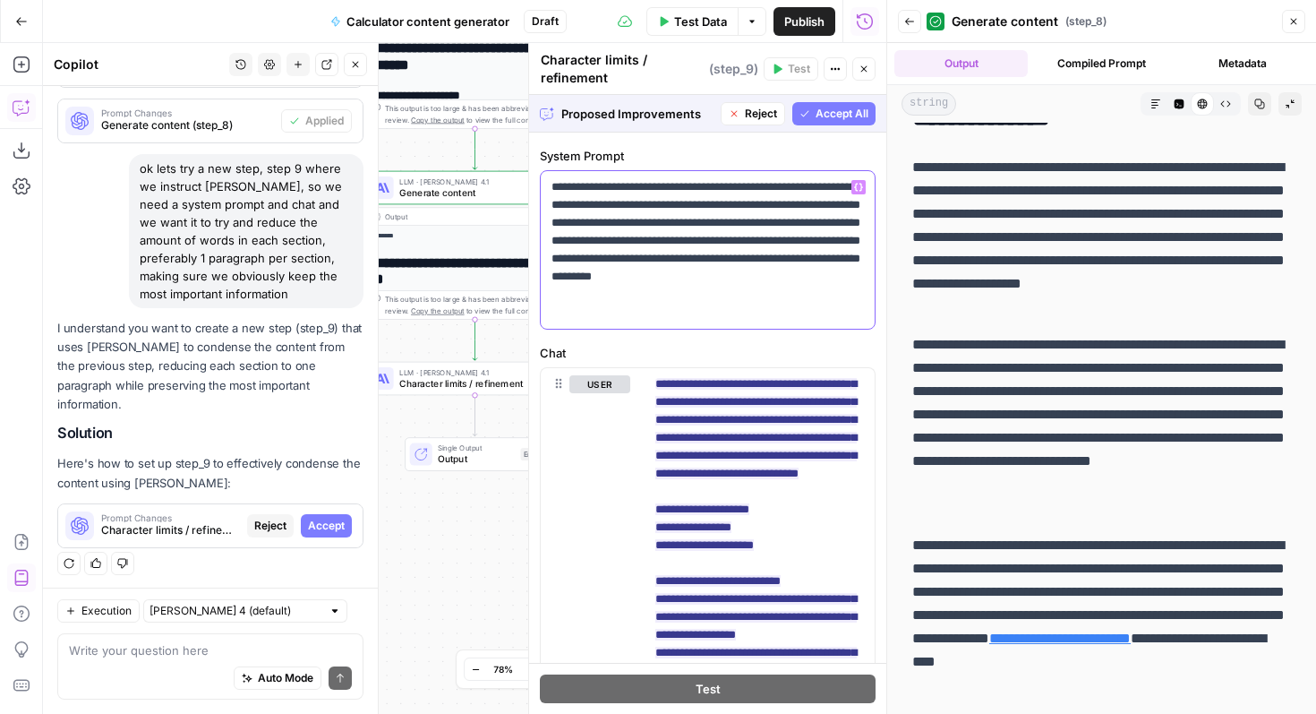
scroll to position [71, 0]
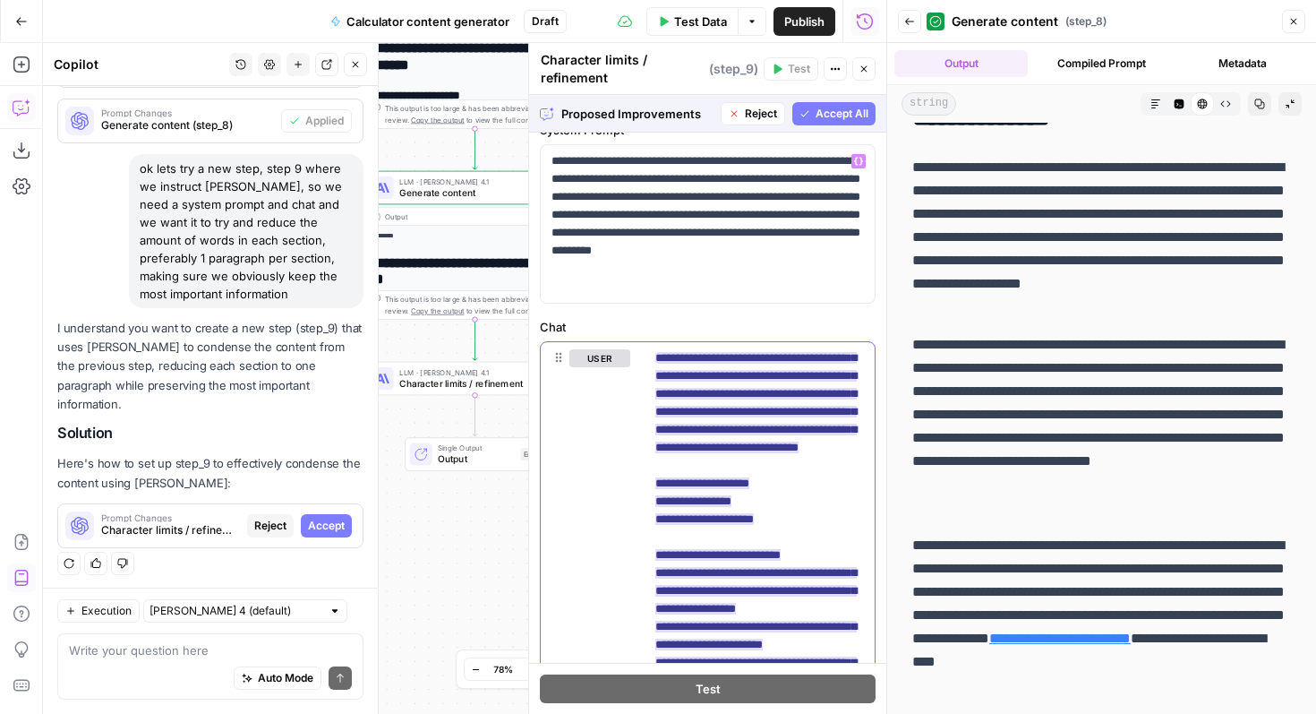
click at [704, 407] on ins "**********" at bounding box center [755, 599] width 201 height 495
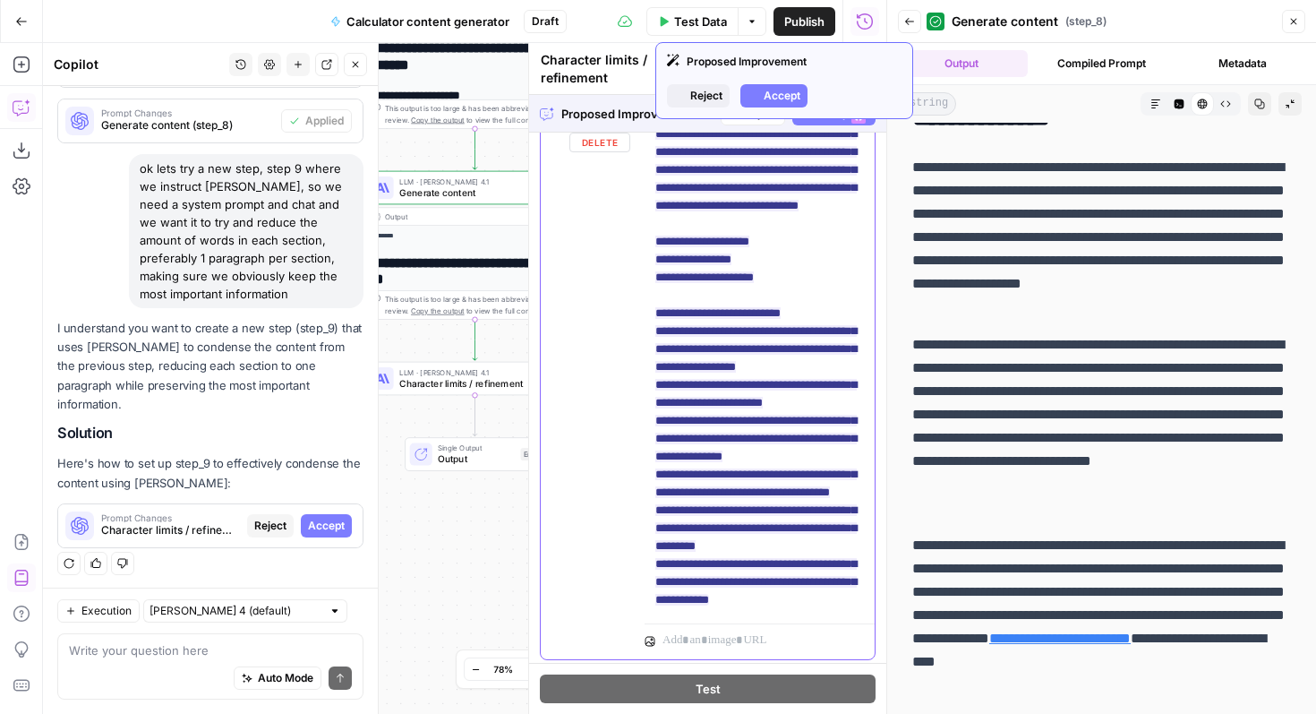
scroll to position [312, 0]
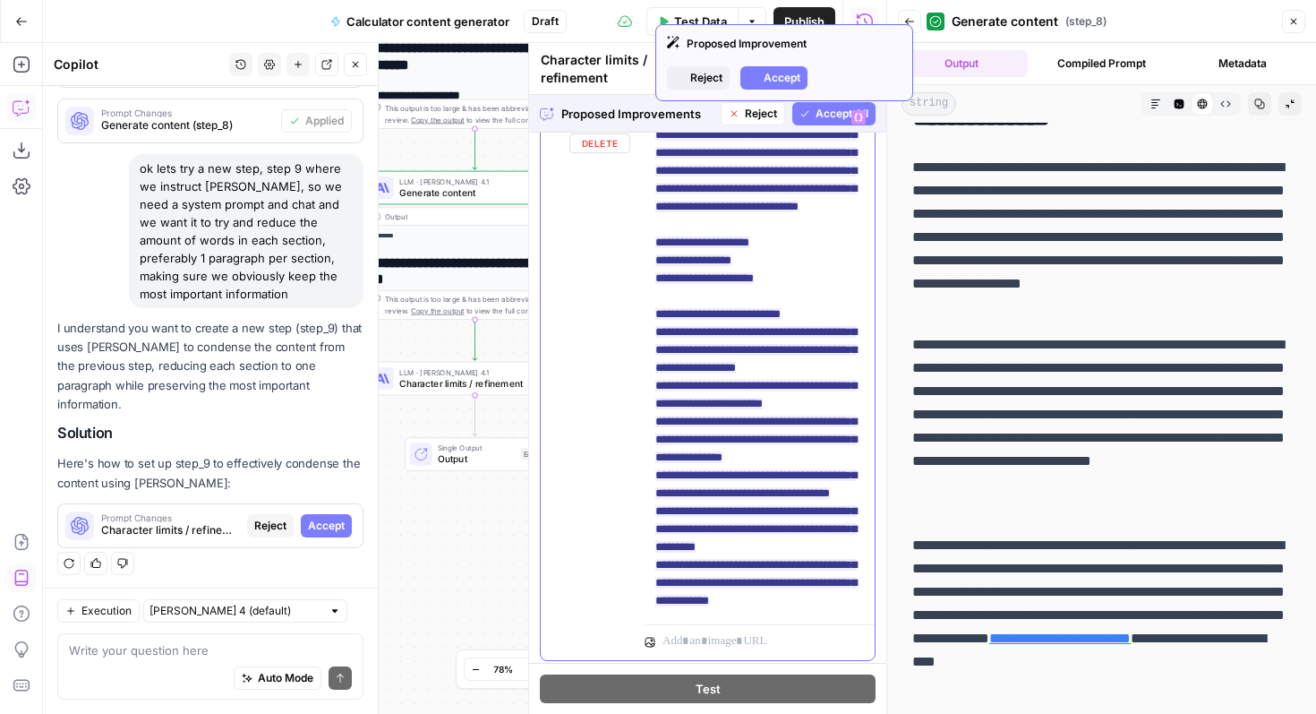
click at [718, 286] on span "**********" at bounding box center [755, 359] width 201 height 506
click at [735, 227] on ins "**********" at bounding box center [755, 358] width 201 height 495
click at [754, 77] on icon "button" at bounding box center [753, 78] width 11 height 11
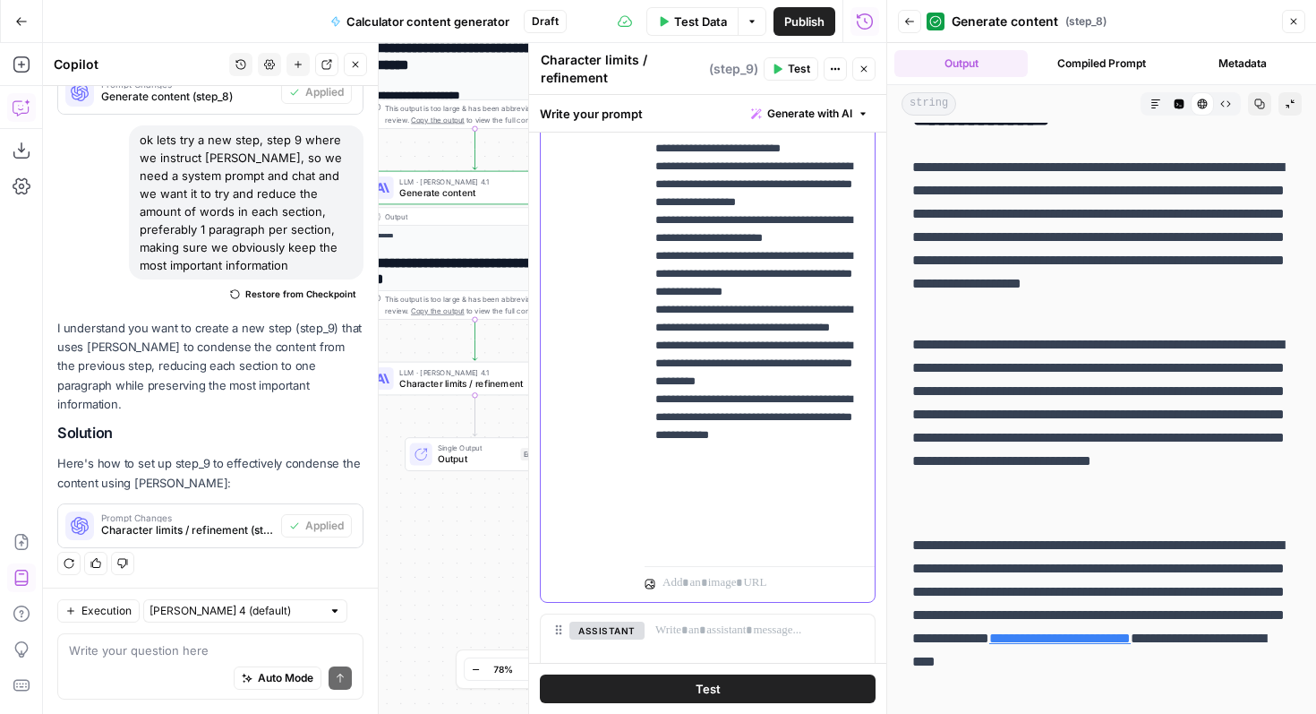
scroll to position [607, 0]
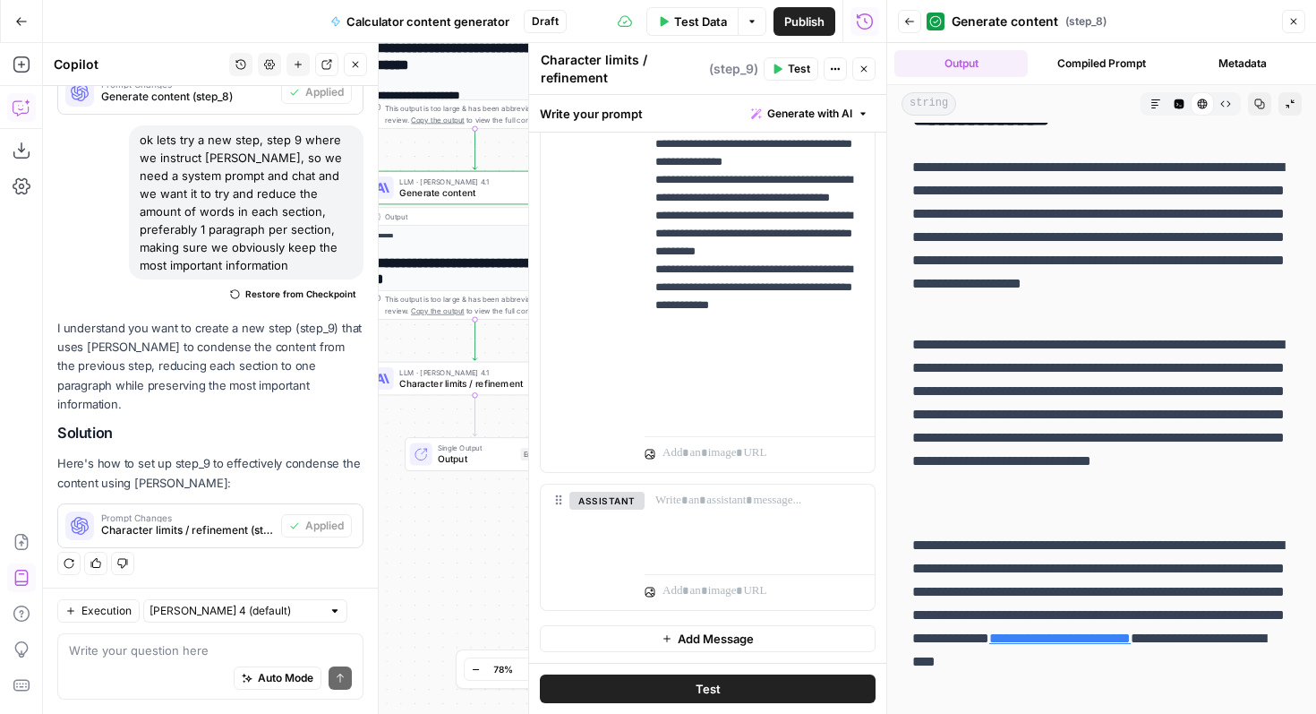
click at [697, 685] on span "Test" at bounding box center [708, 689] width 25 height 18
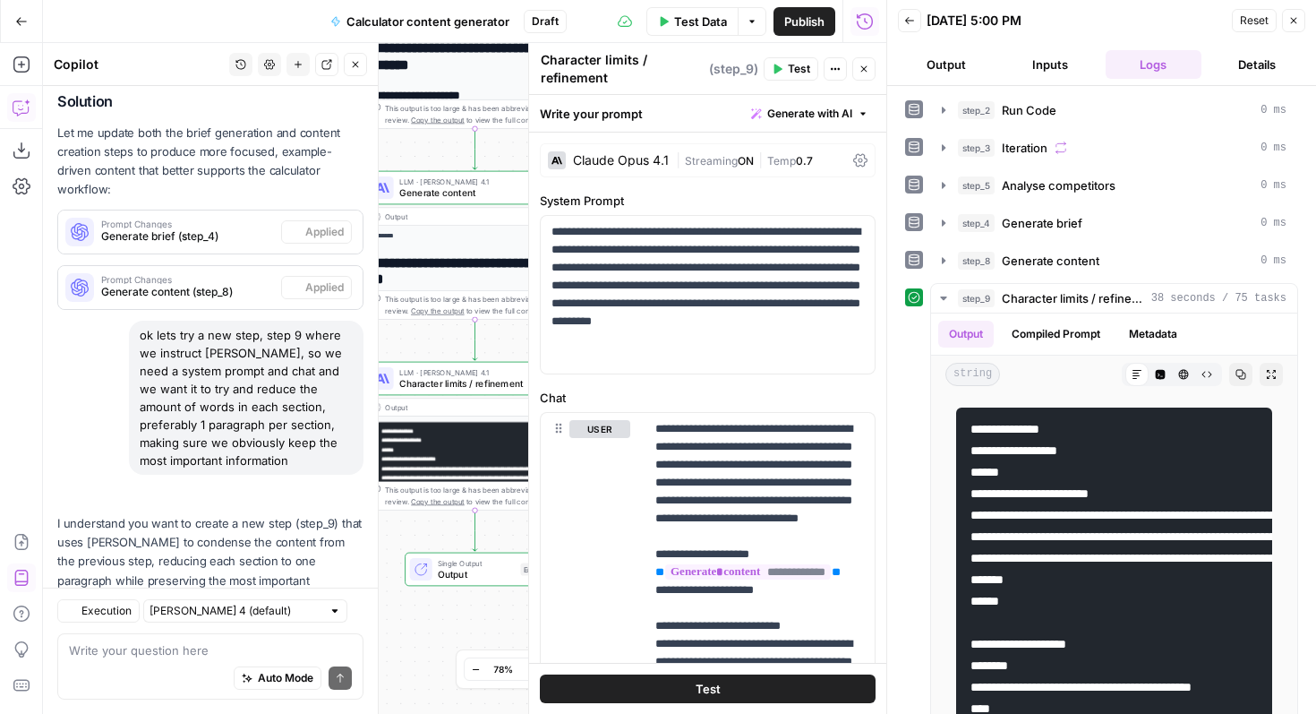
scroll to position [2898, 0]
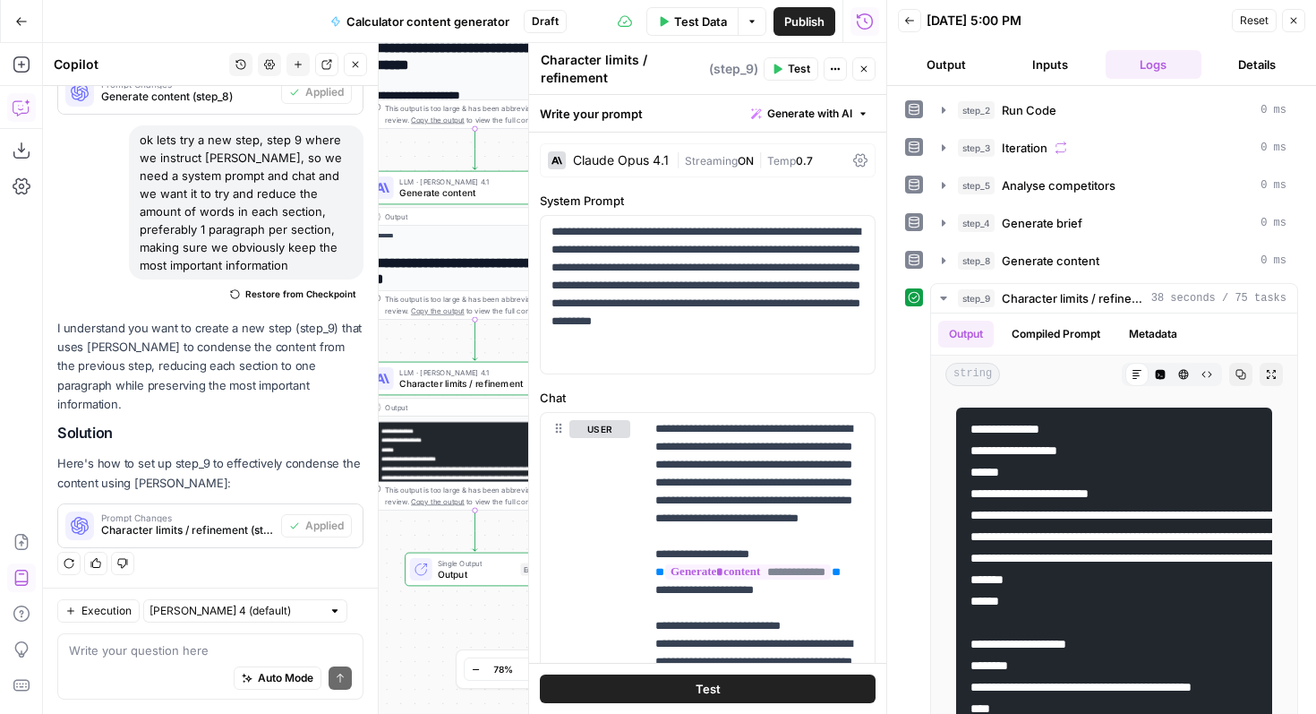
click at [956, 56] on button "Output" at bounding box center [946, 64] width 97 height 29
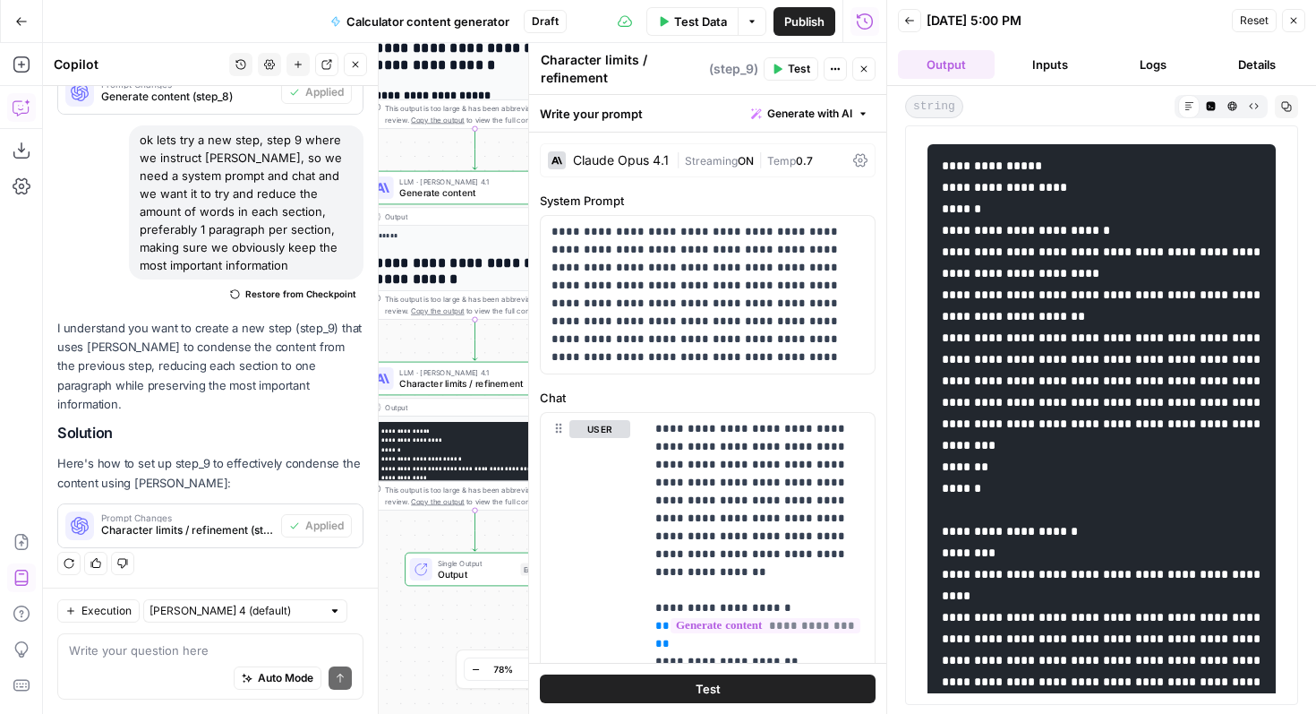
click at [476, 501] on div "This output is too large & has been abbreviated for review. Copy the output to …" at bounding box center [481, 495] width 193 height 22
click at [473, 565] on span "Single Output" at bounding box center [476, 563] width 77 height 12
click at [466, 488] on div "This output is too large & has been abbreviated for review. Copy the output to …" at bounding box center [482, 495] width 193 height 22
click at [1300, 24] on button "Close" at bounding box center [1293, 20] width 23 height 23
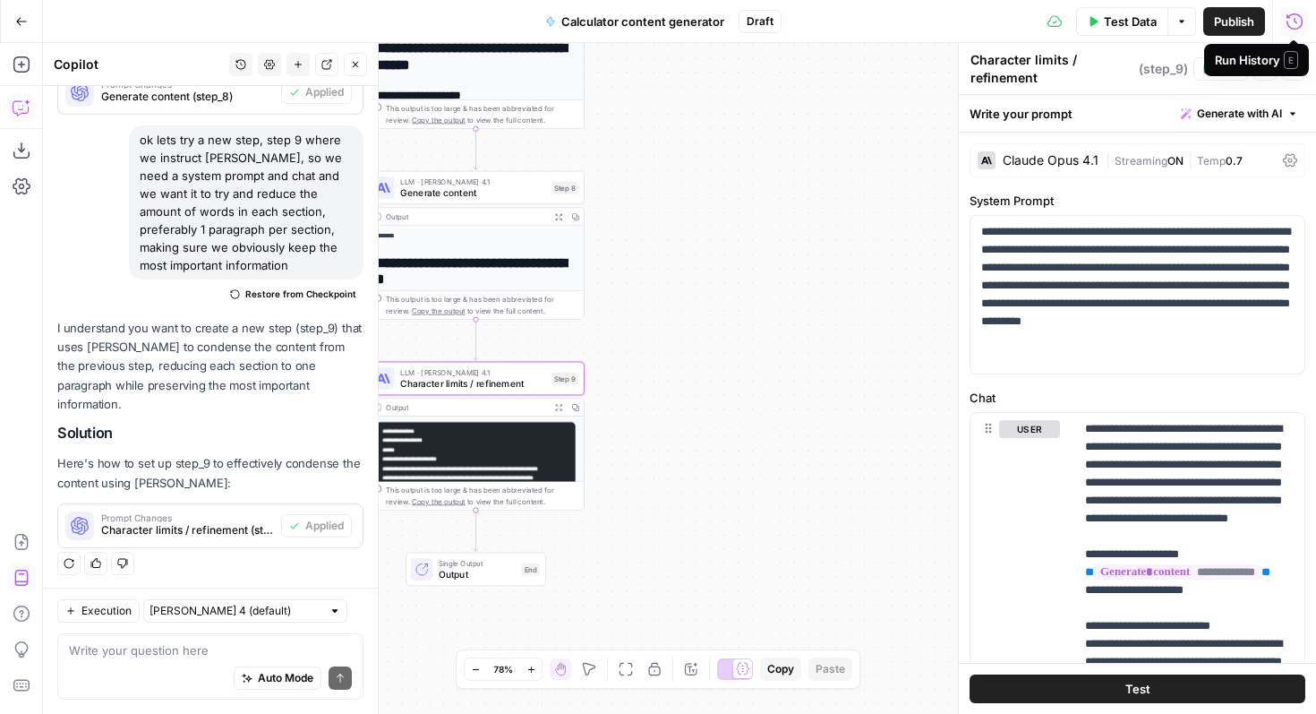
click at [467, 579] on span "Output" at bounding box center [477, 574] width 77 height 14
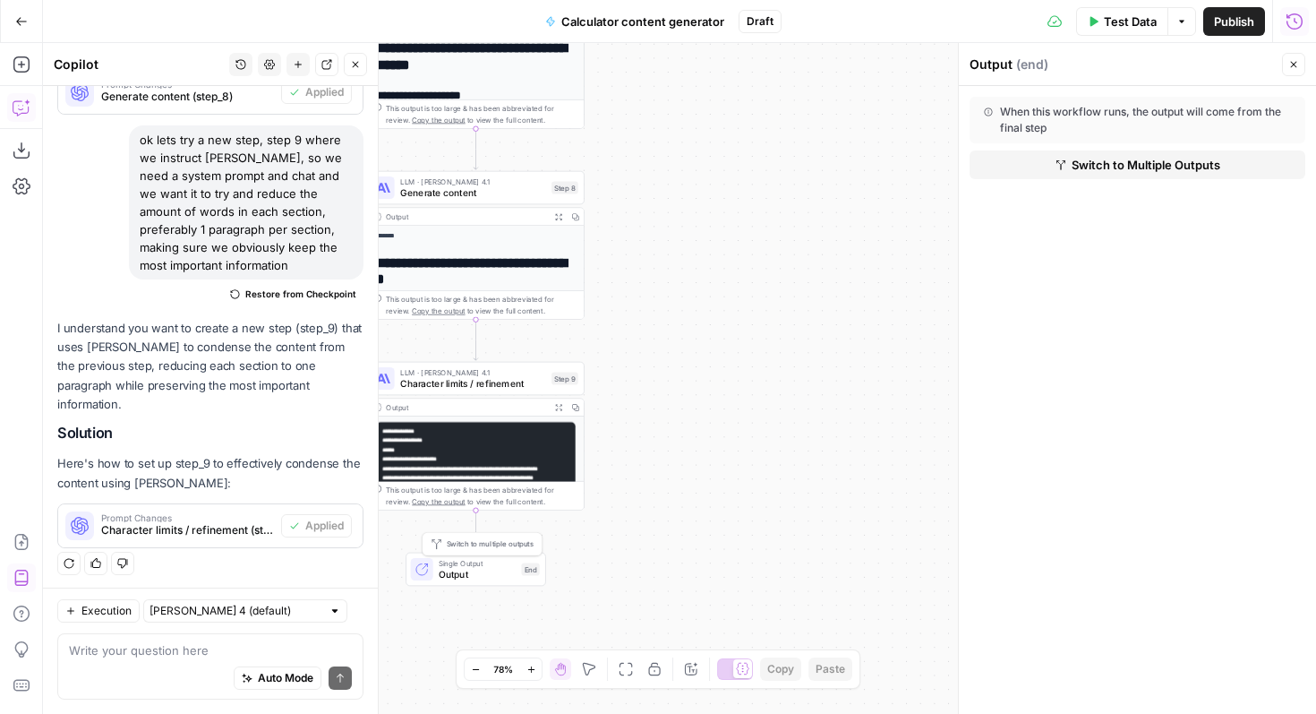
click at [468, 567] on span "Output" at bounding box center [477, 574] width 77 height 14
click at [483, 482] on div "This output is too large & has been abbreviated for review. Copy the output to …" at bounding box center [476, 495] width 216 height 29
click at [481, 458] on pre "**********" at bounding box center [475, 512] width 199 height 180
click at [482, 372] on span "LLM · [PERSON_NAME] 4.1" at bounding box center [473, 372] width 146 height 12
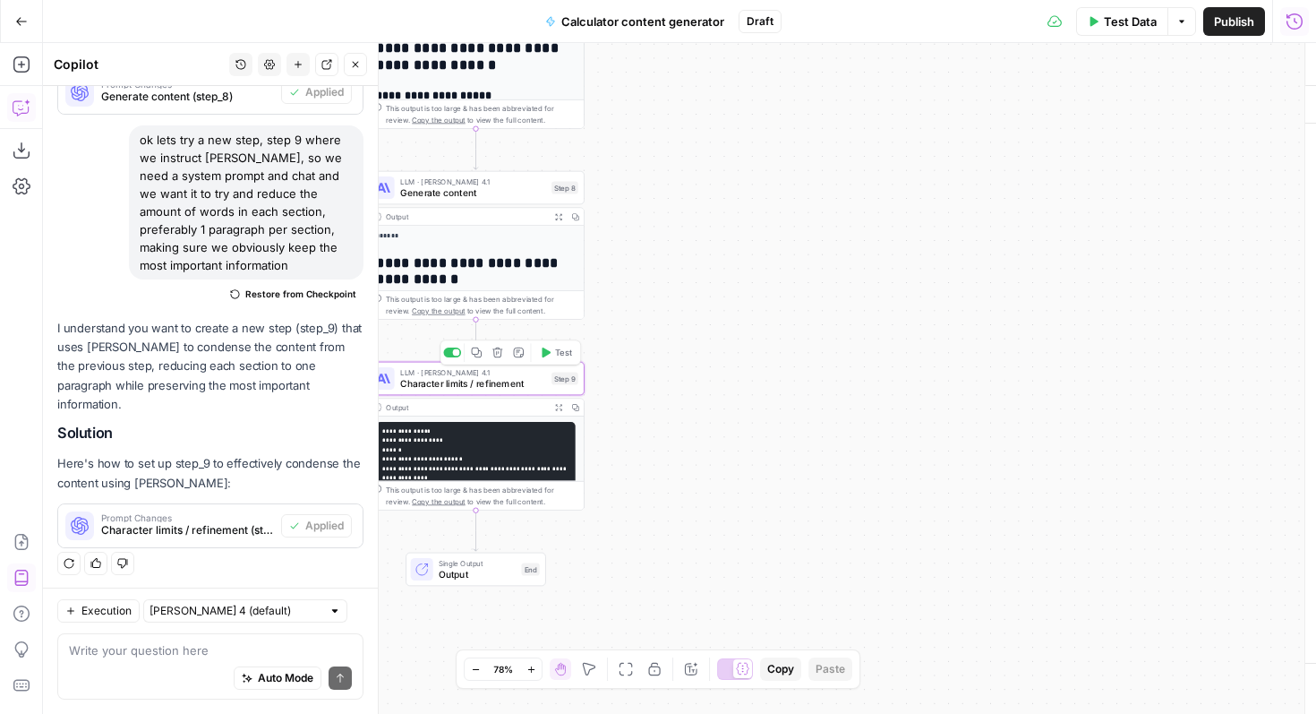
type textarea "Character limits / refinement"
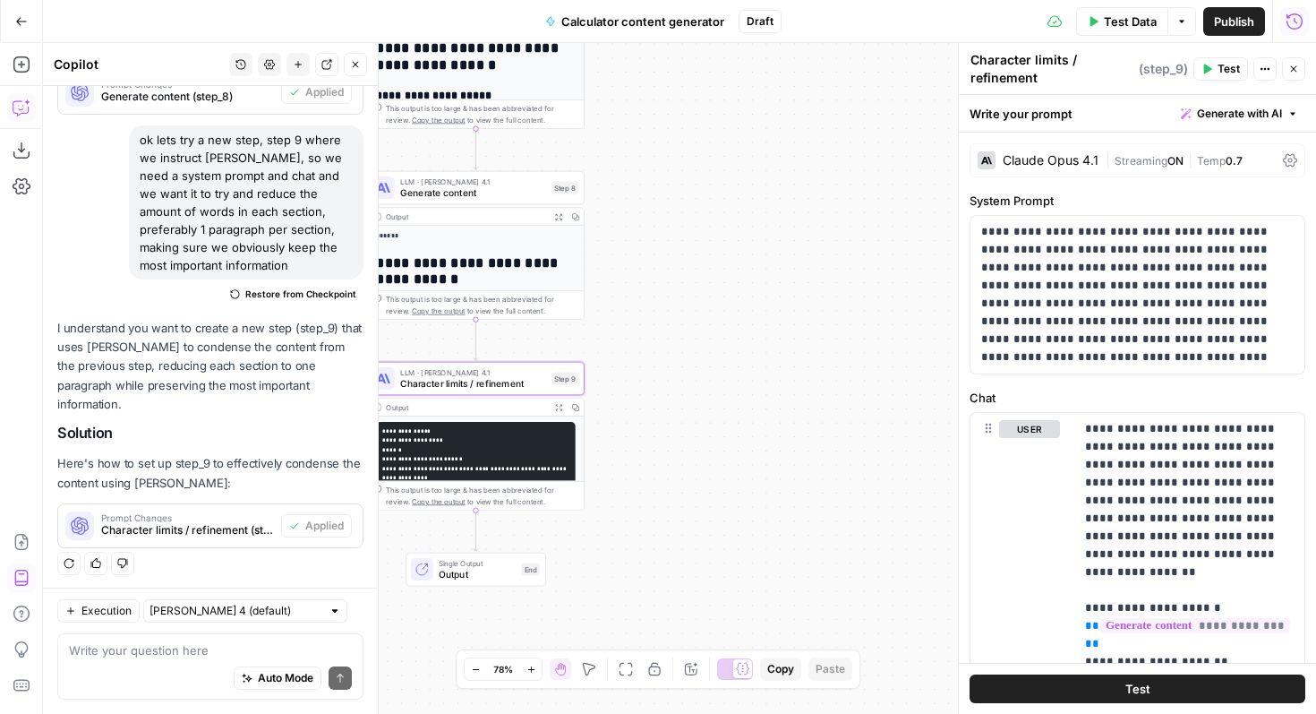
click at [561, 408] on icon "button" at bounding box center [558, 407] width 6 height 6
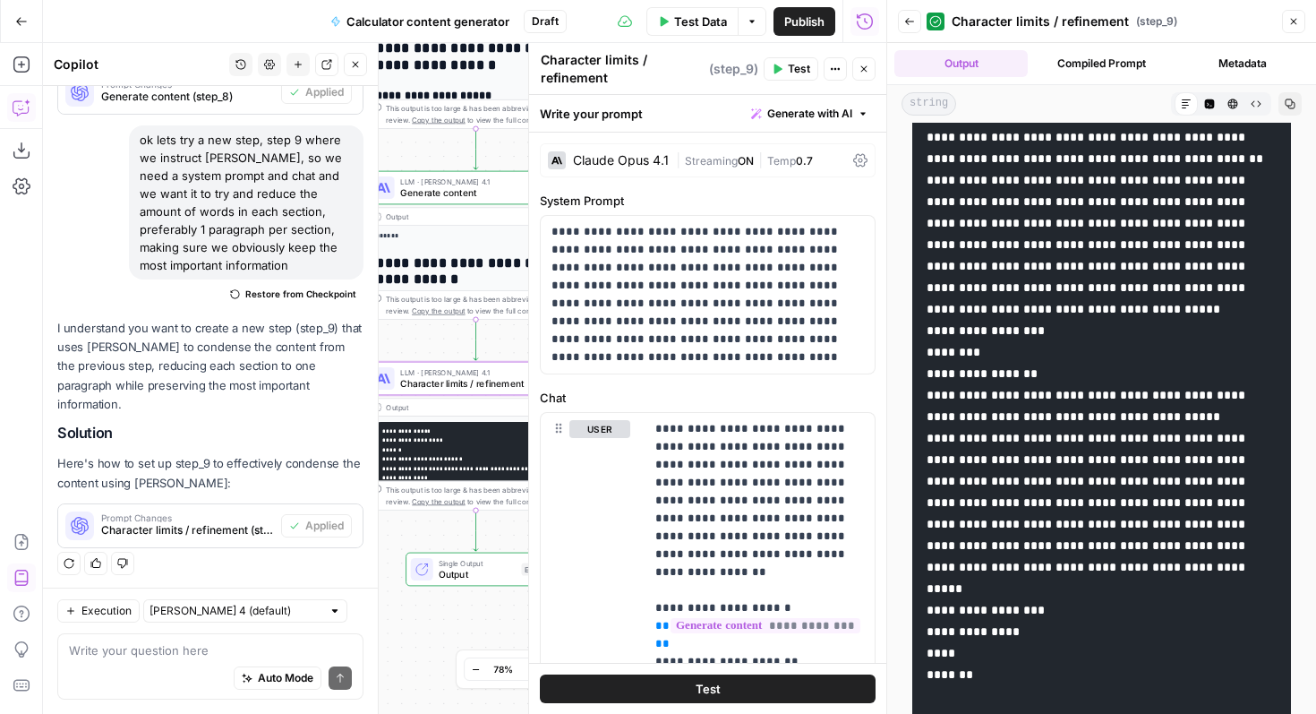
scroll to position [5799, 0]
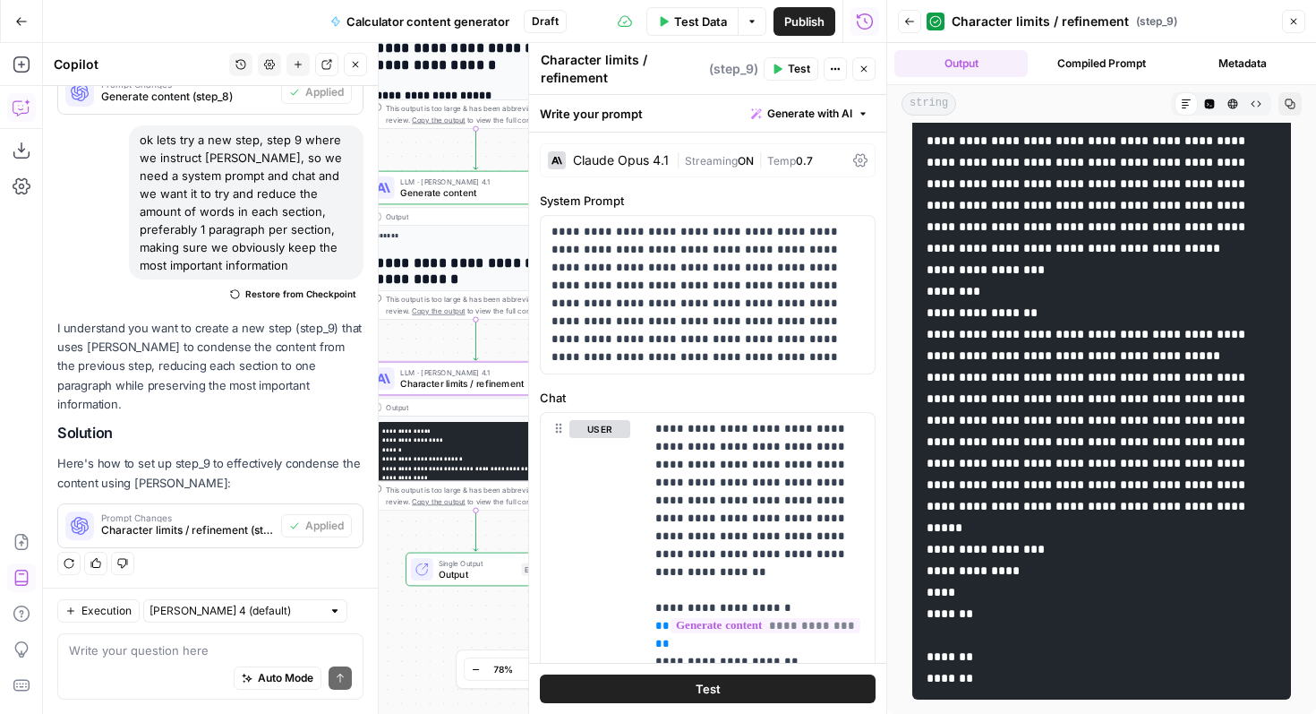
click at [1237, 101] on icon "button" at bounding box center [1233, 103] width 11 height 11
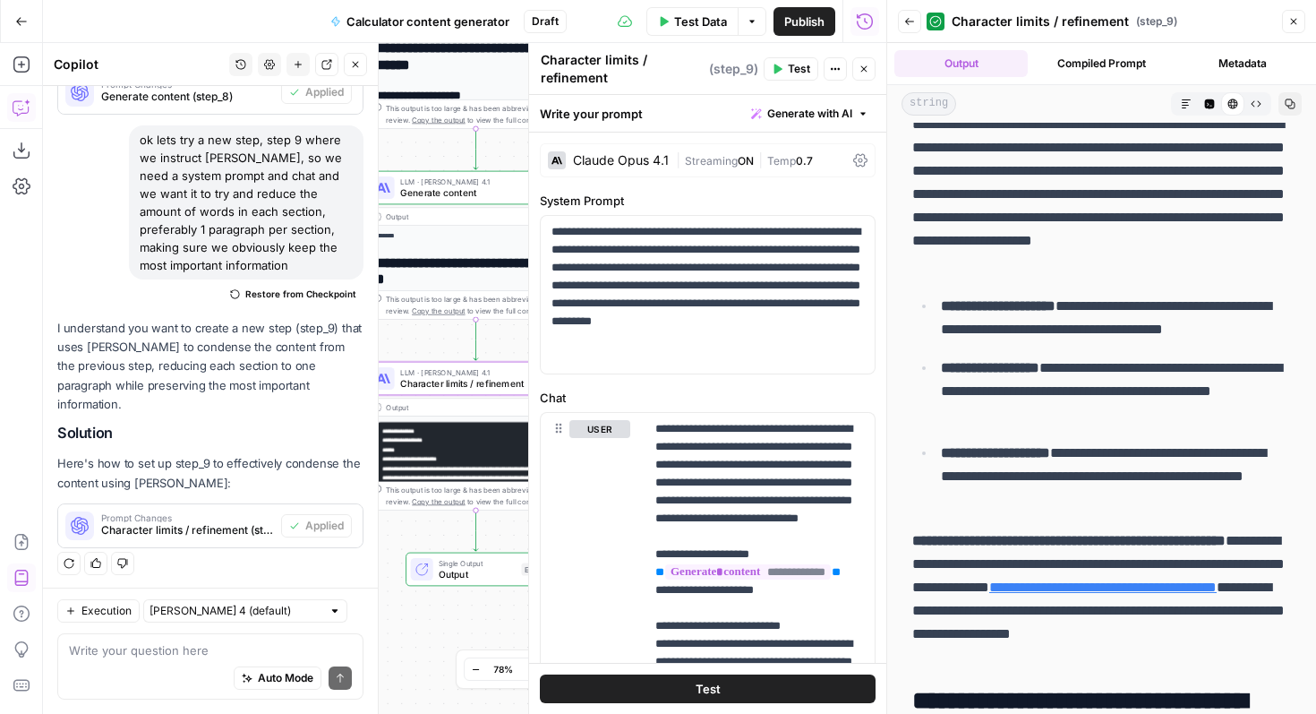
scroll to position [0, 0]
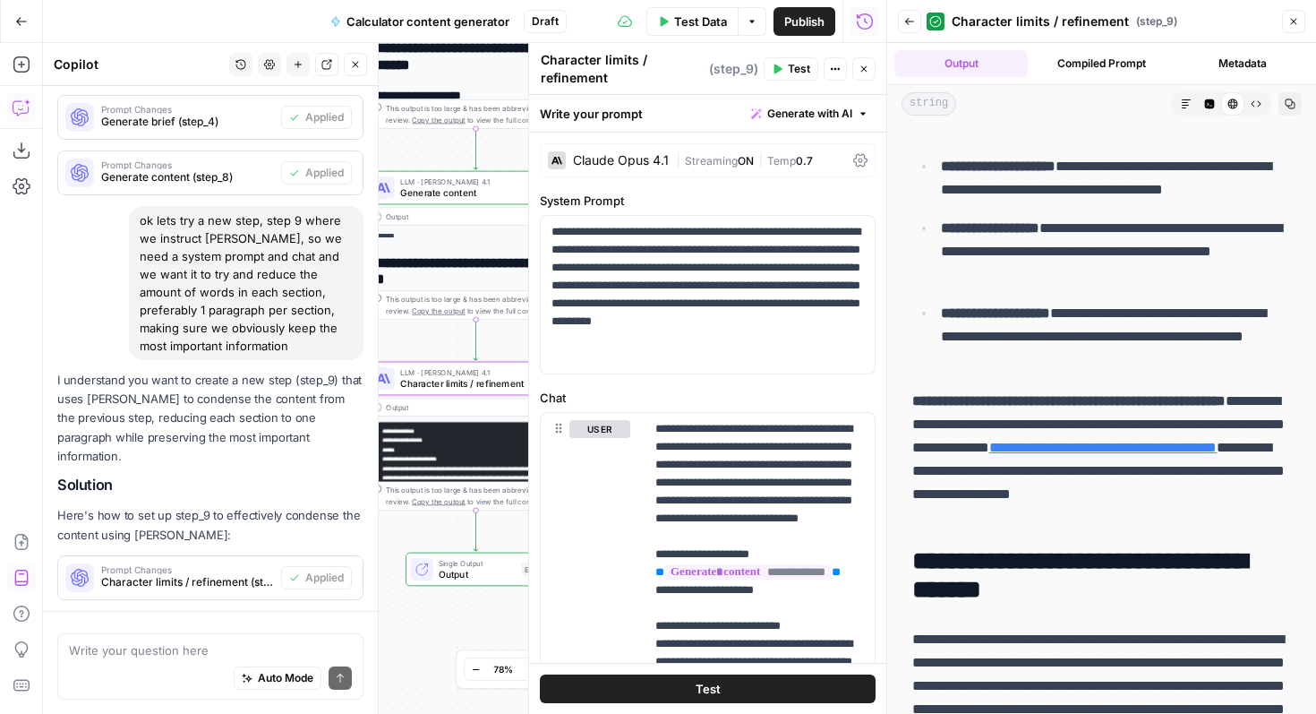
scroll to position [2898, 0]
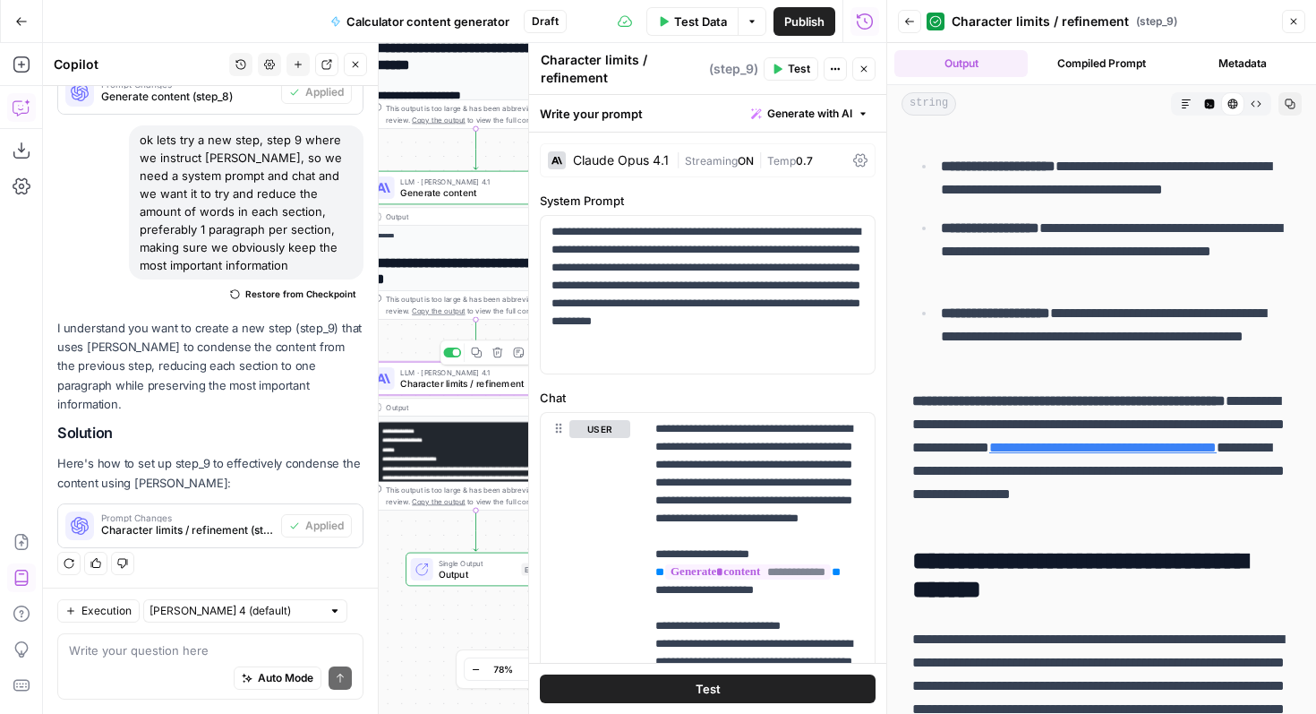
click at [470, 379] on span "Character limits / refinement" at bounding box center [473, 383] width 146 height 14
click at [463, 382] on span "Character limits / refinement" at bounding box center [473, 383] width 146 height 14
click at [853, 163] on icon at bounding box center [860, 160] width 14 height 14
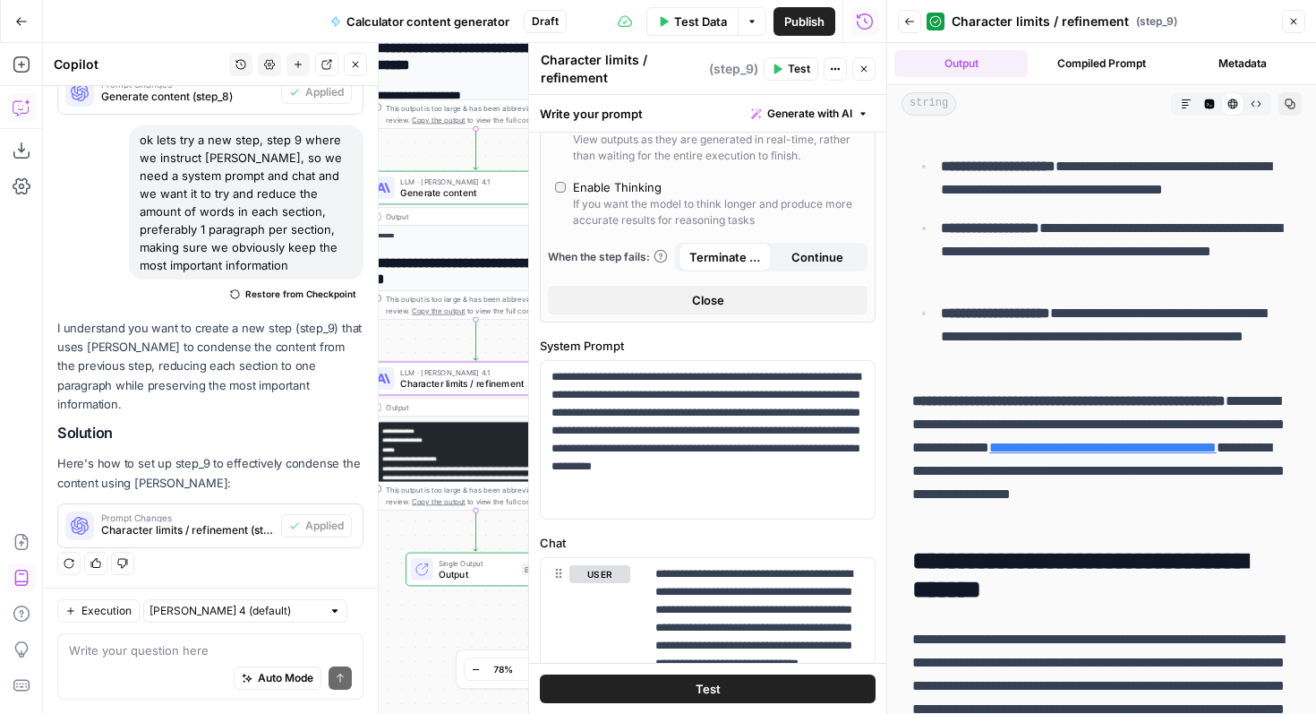
scroll to position [547, 0]
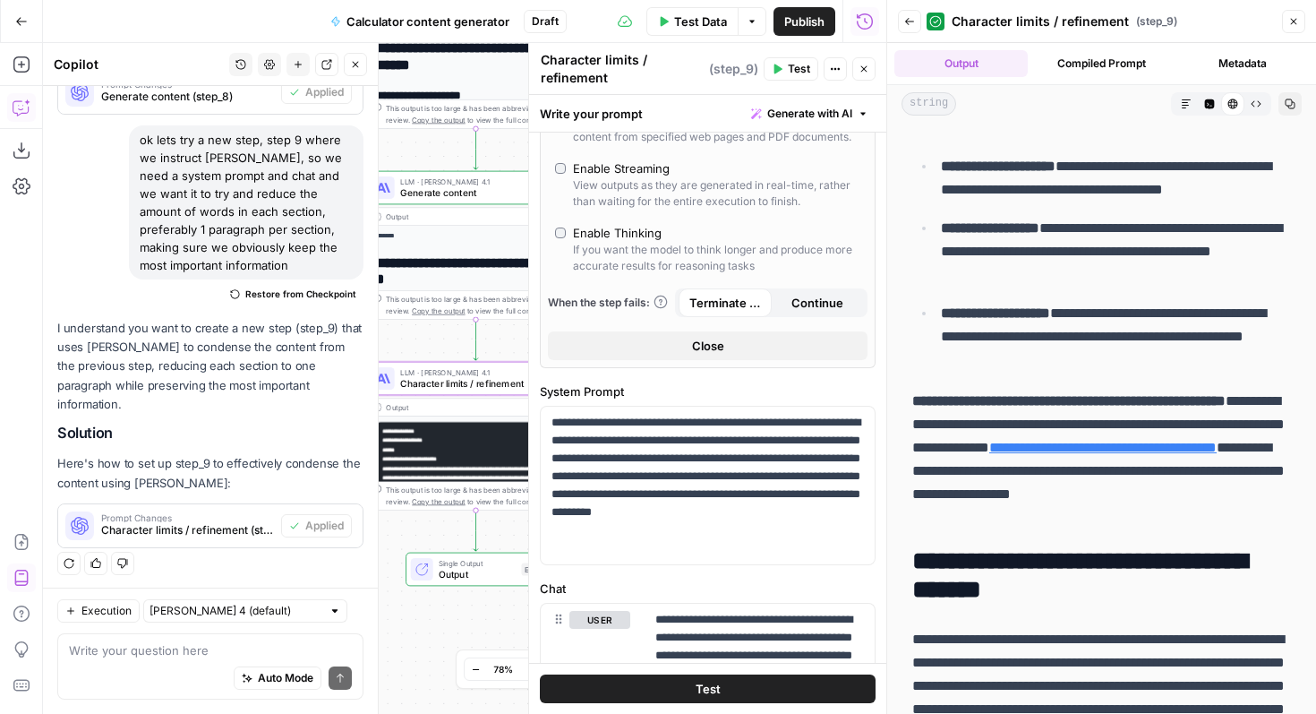
click at [632, 234] on div "Enable Thinking" at bounding box center [617, 233] width 89 height 18
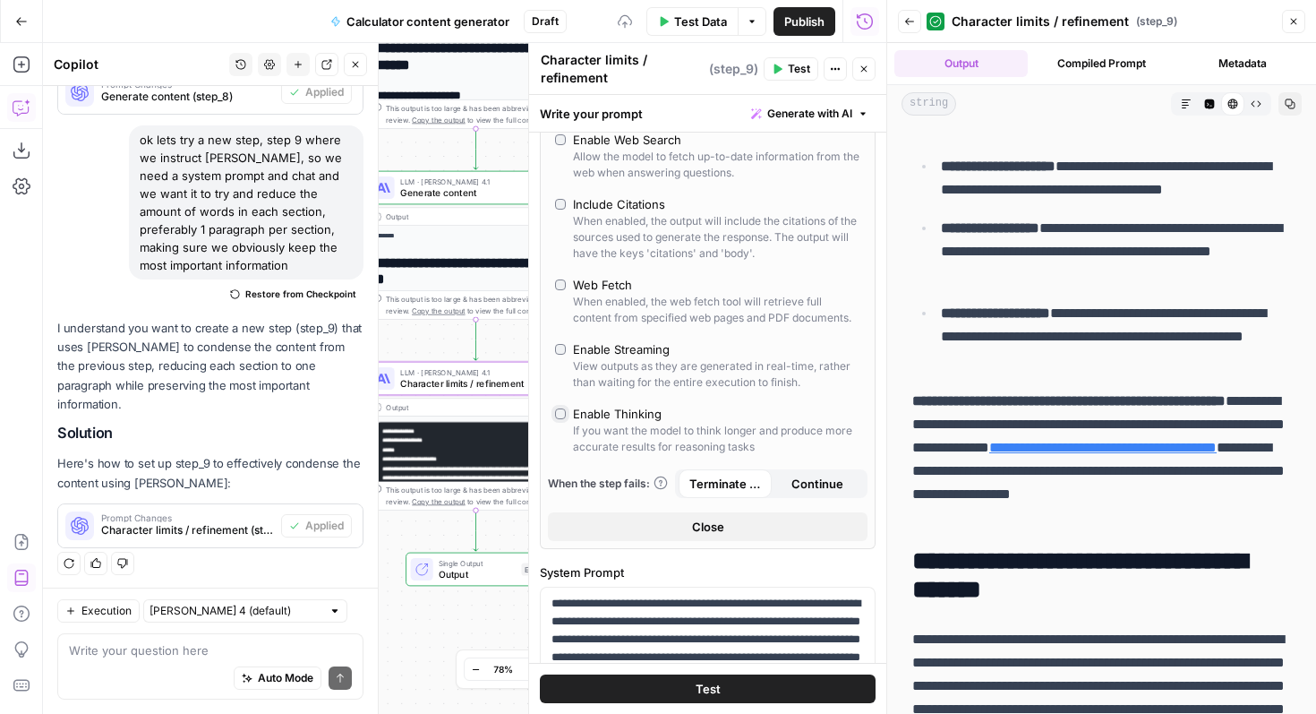
scroll to position [332, 0]
click at [613, 274] on div "Web Fetch" at bounding box center [602, 283] width 59 height 18
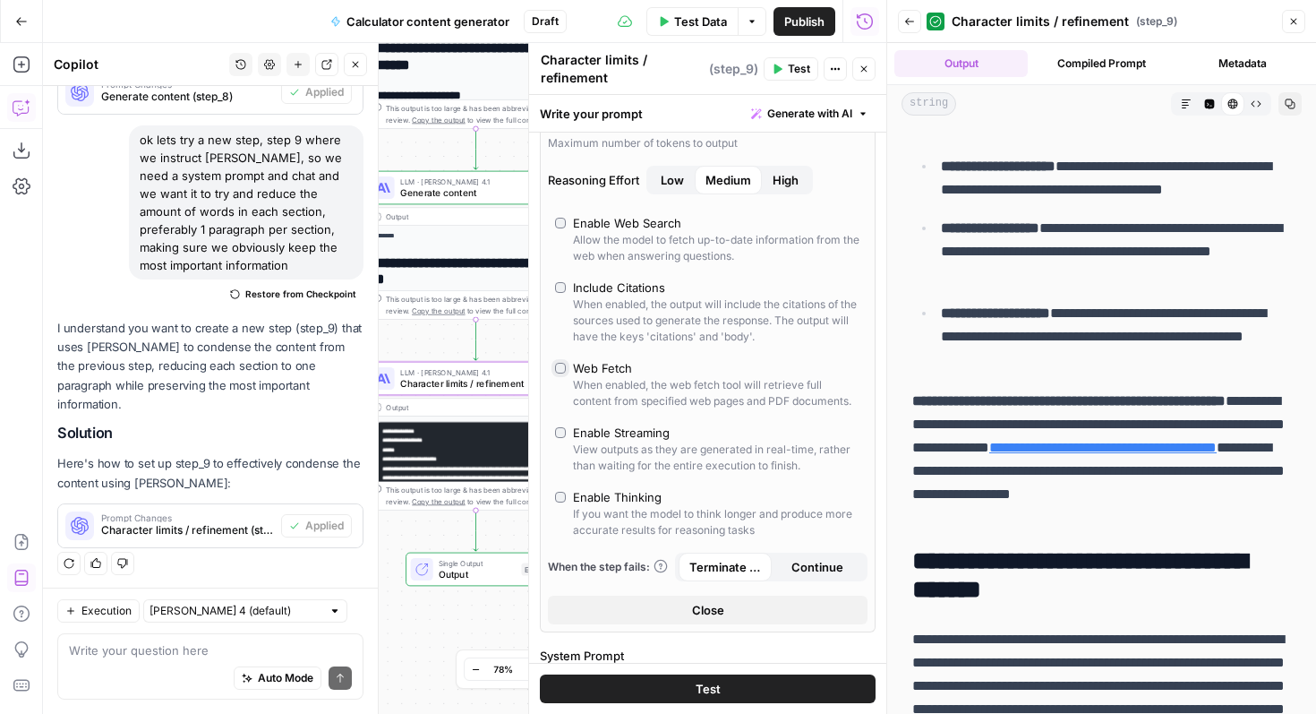
scroll to position [246, 0]
click at [605, 233] on div "Allow the model to fetch up-to-date information from the web when answering que…" at bounding box center [716, 249] width 287 height 32
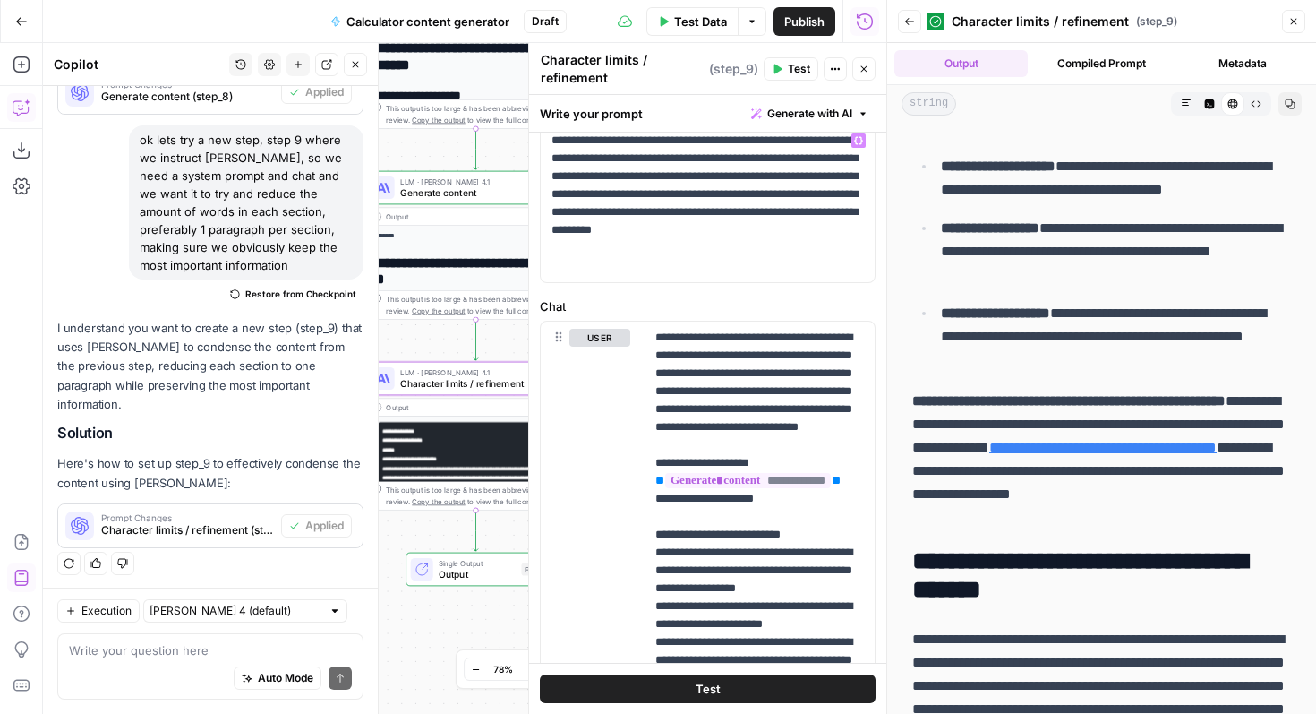
scroll to position [794, 0]
click at [1039, 366] on p "**********" at bounding box center [1116, 337] width 350 height 70
click at [1298, 107] on button "Copy" at bounding box center [1290, 103] width 23 height 23
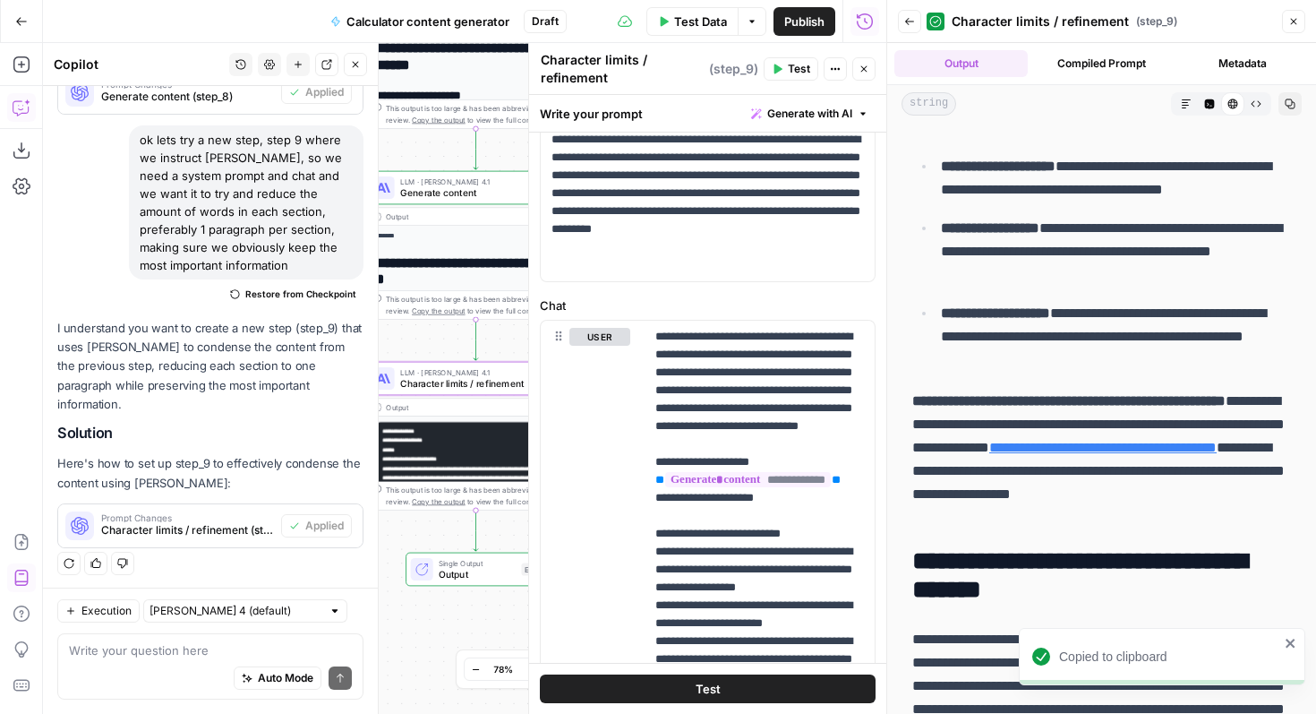
scroll to position [0, 0]
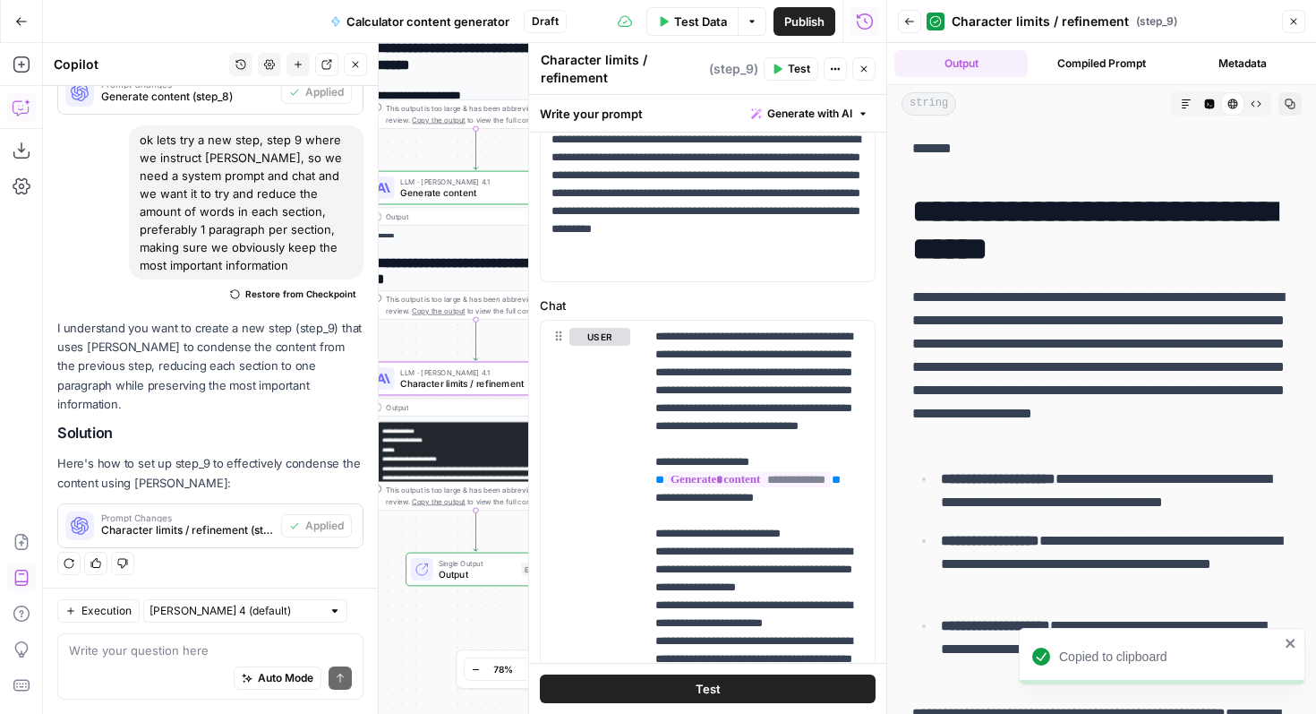
click at [919, 146] on p "*******" at bounding box center [1101, 148] width 379 height 23
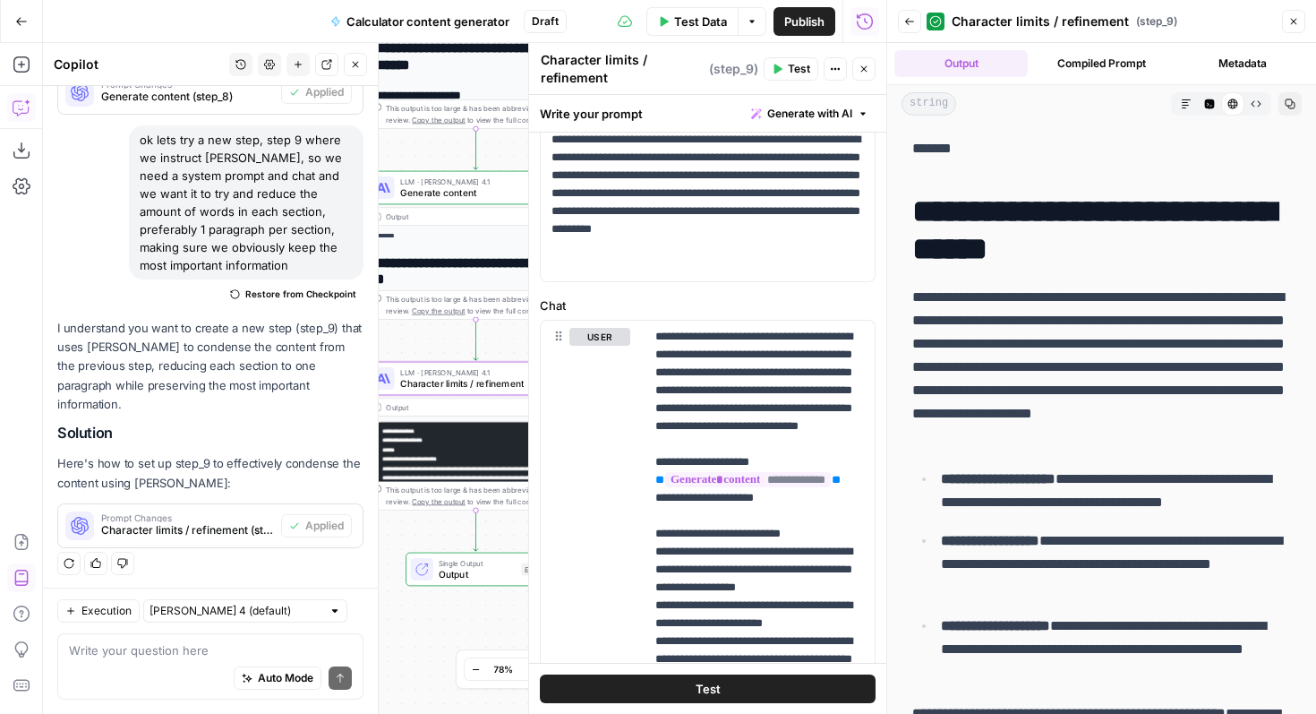
drag, startPoint x: 909, startPoint y: 147, endPoint x: 1315, endPoint y: 524, distance: 554.4
click at [965, 261] on h1 "**********" at bounding box center [1101, 230] width 379 height 75
drag, startPoint x: 914, startPoint y: 213, endPoint x: 1240, endPoint y: 442, distance: 398.5
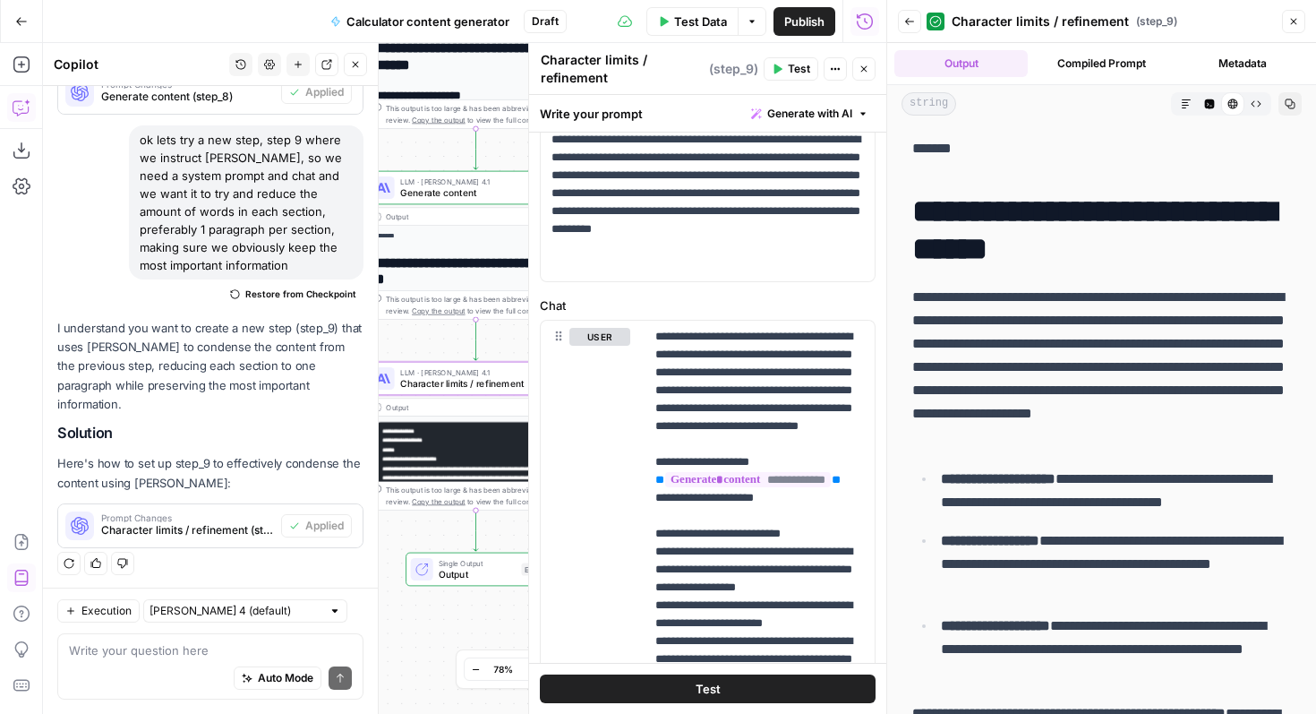
click at [1089, 300] on p "**********" at bounding box center [1101, 367] width 379 height 163
click at [1058, 263] on h1 "**********" at bounding box center [1101, 230] width 379 height 75
click at [920, 201] on h1 "**********" at bounding box center [1101, 230] width 379 height 75
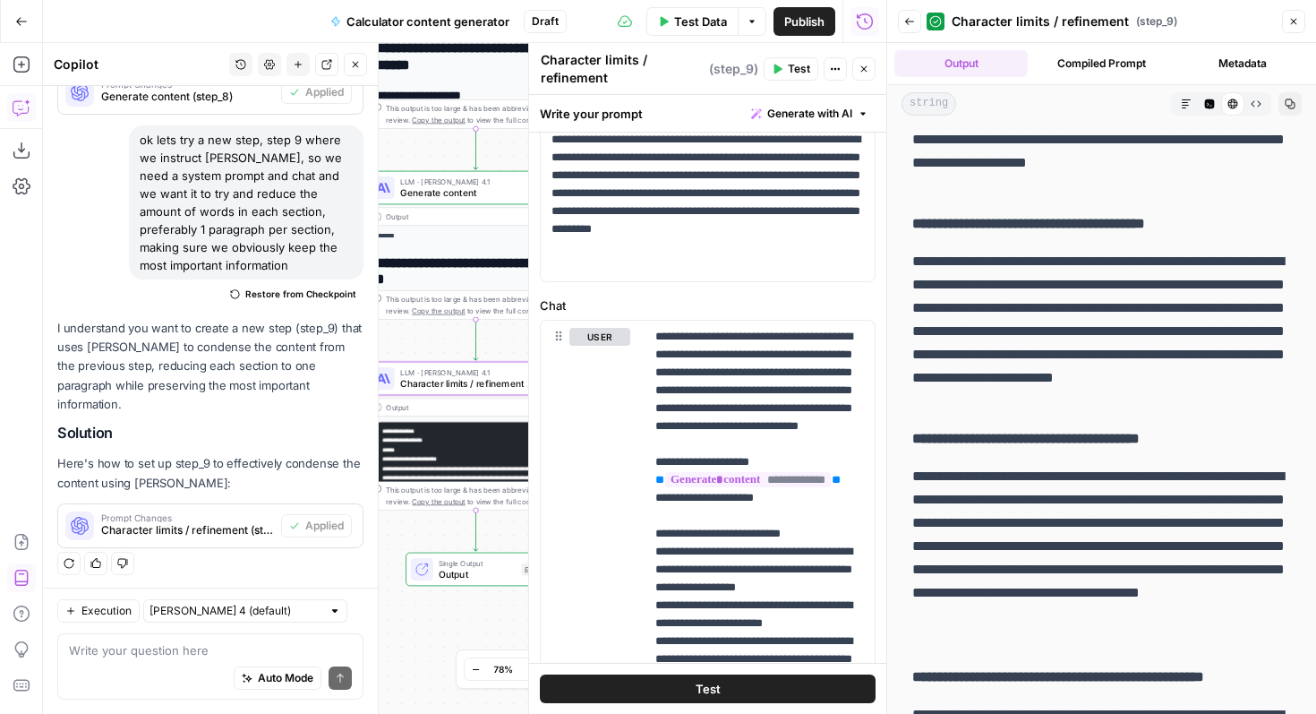
scroll to position [3437, 0]
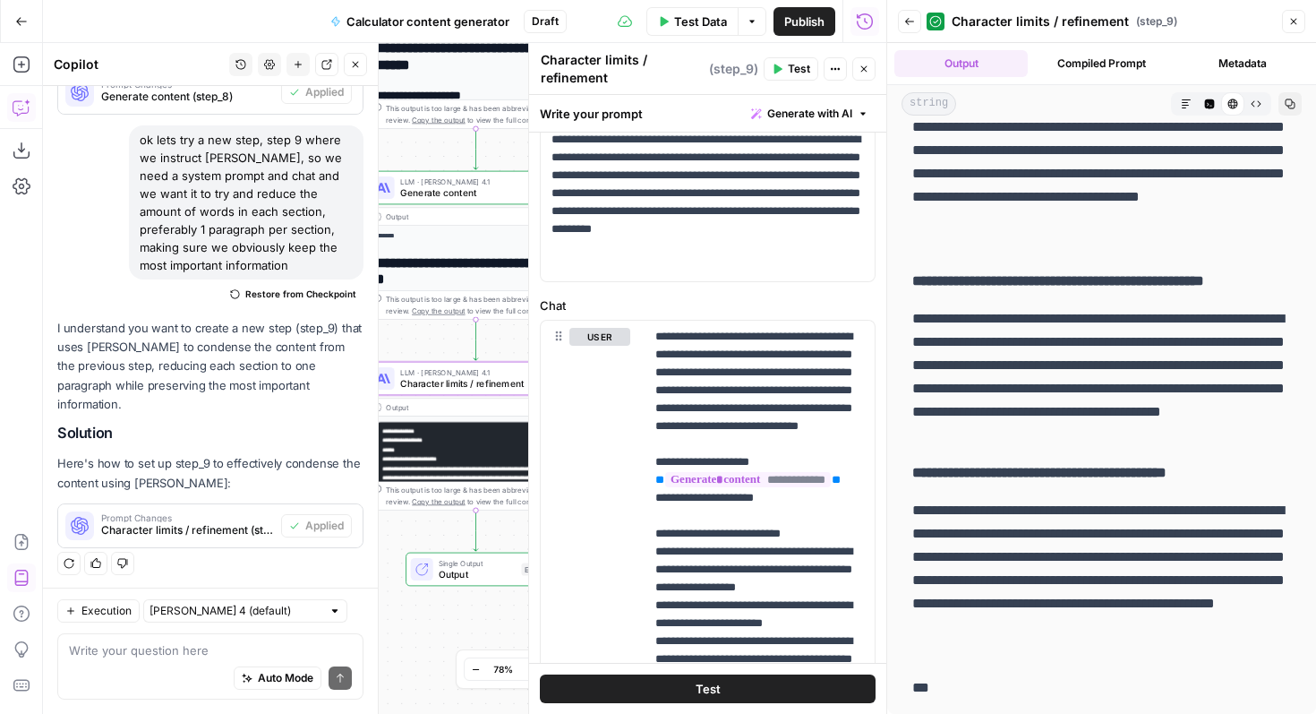
drag, startPoint x: 920, startPoint y: 201, endPoint x: 1201, endPoint y: 701, distance: 573.3
copy div "**********"
click at [1013, 287] on strong "**********" at bounding box center [1058, 280] width 292 height 13
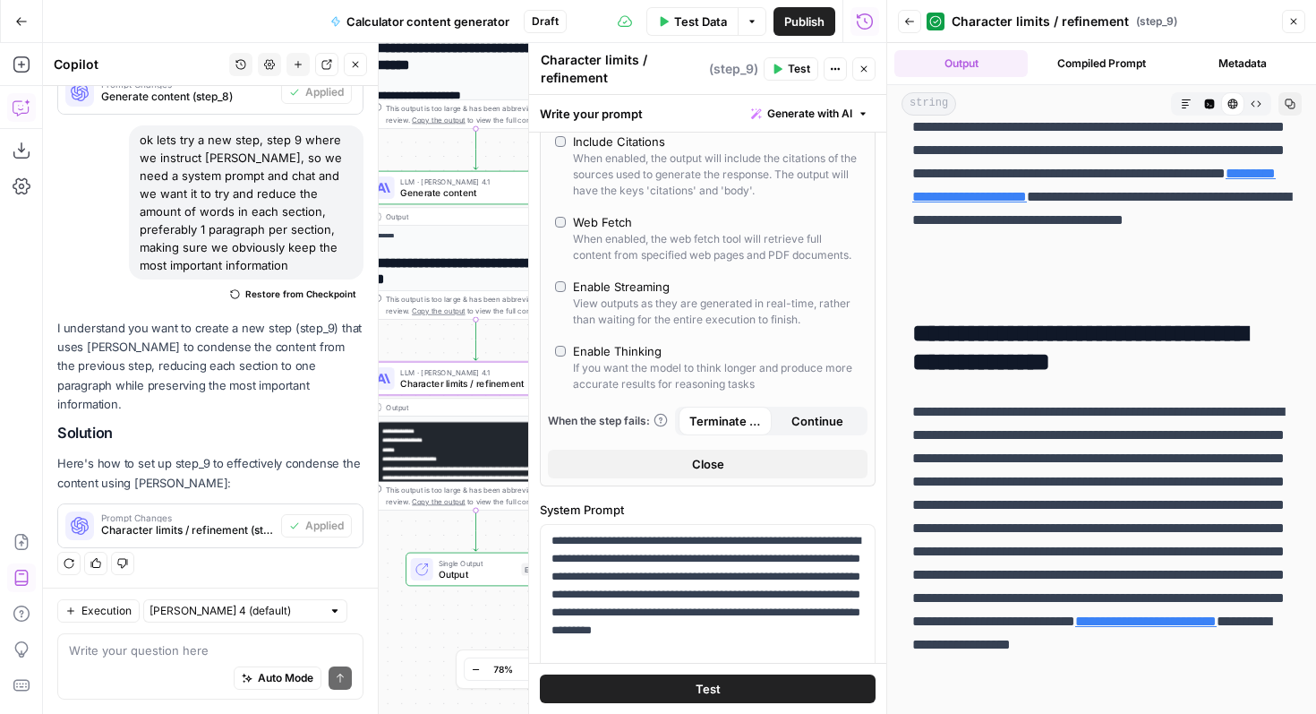
scroll to position [0, 0]
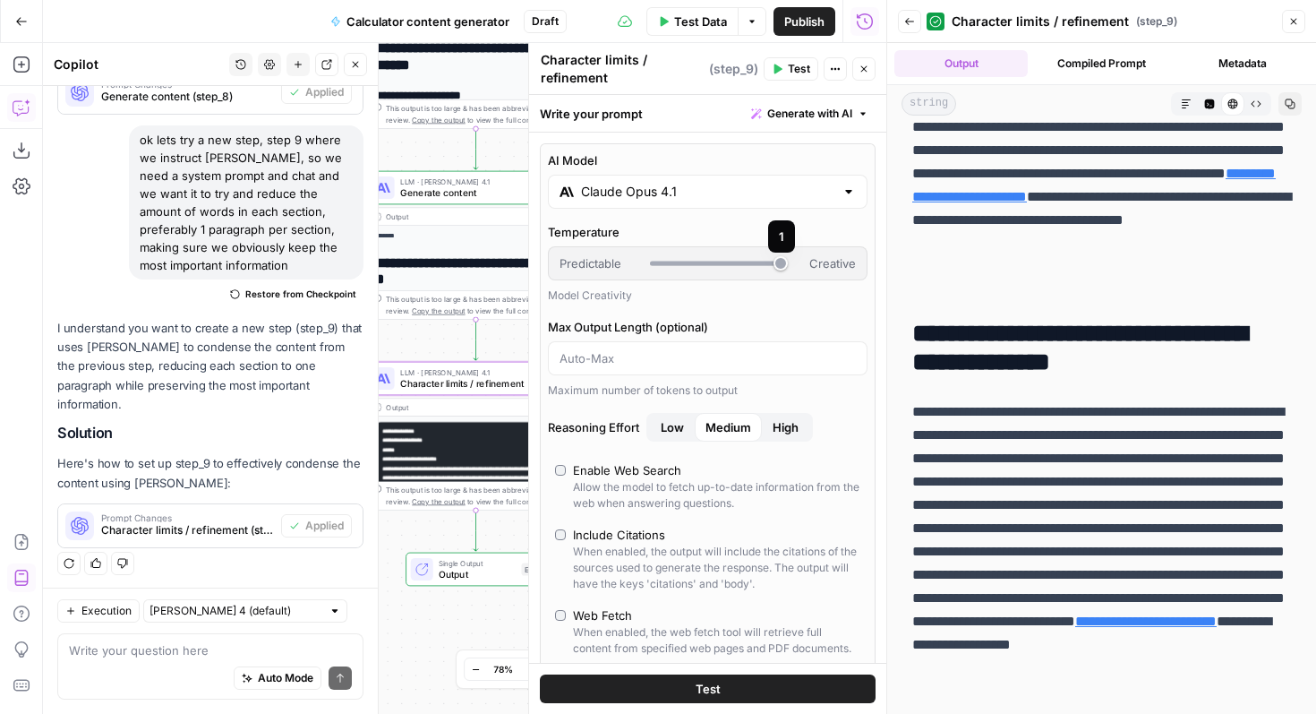
click at [729, 264] on div at bounding box center [715, 263] width 131 height 4
click at [470, 383] on span "Character limits / refinement" at bounding box center [473, 383] width 146 height 14
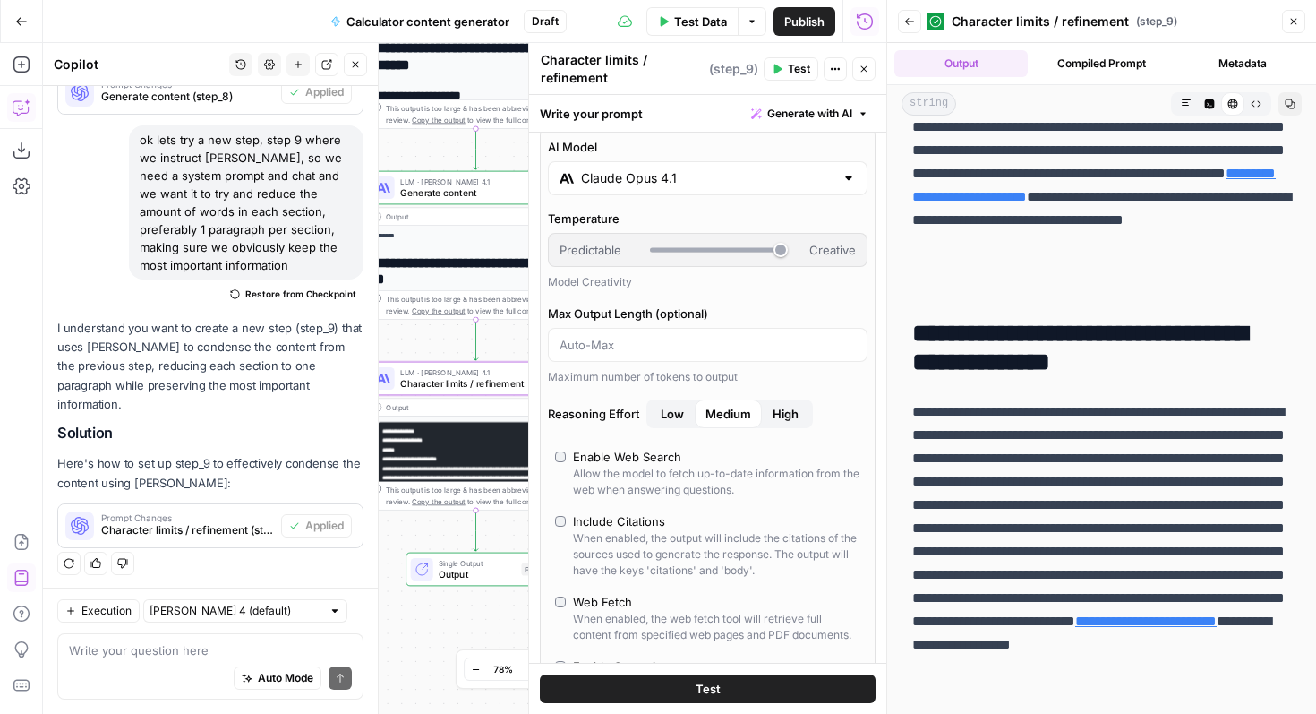
click at [580, 464] on div "Enable Web Search" at bounding box center [627, 457] width 108 height 18
click at [780, 412] on span "High" at bounding box center [786, 414] width 26 height 18
click at [733, 413] on span "Medium" at bounding box center [729, 414] width 46 height 18
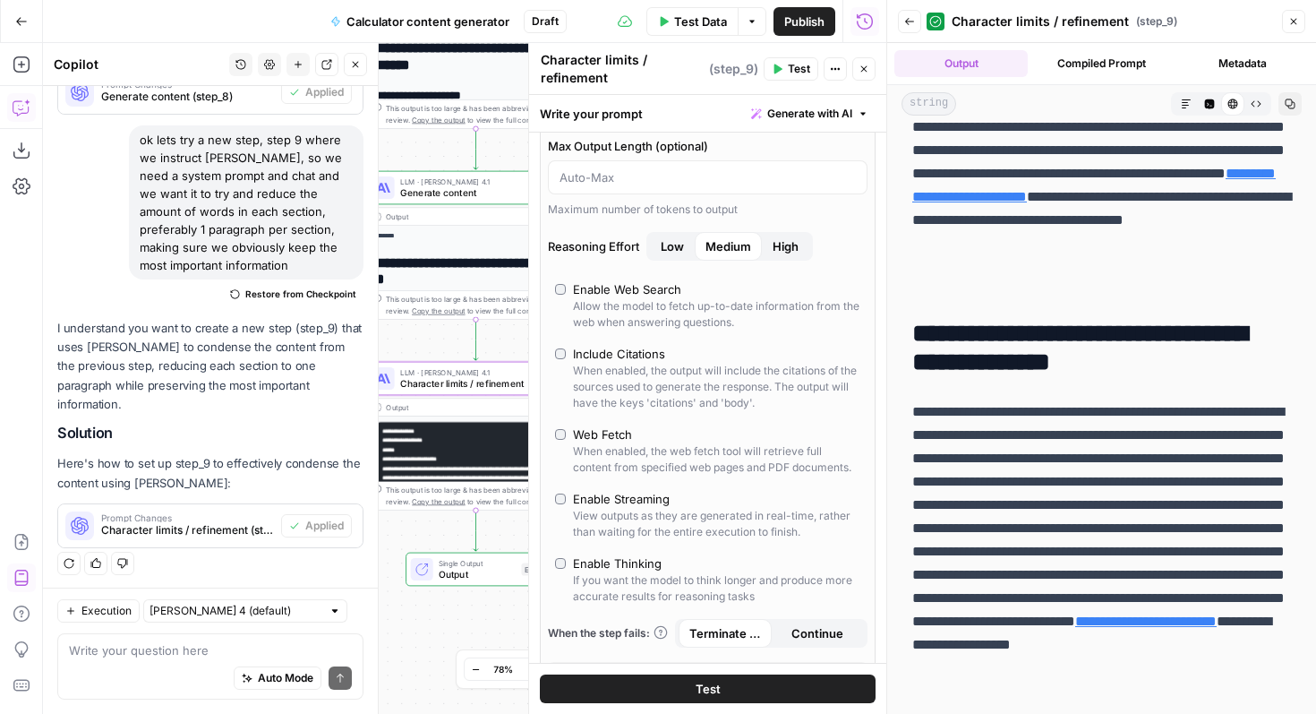
scroll to position [228, 0]
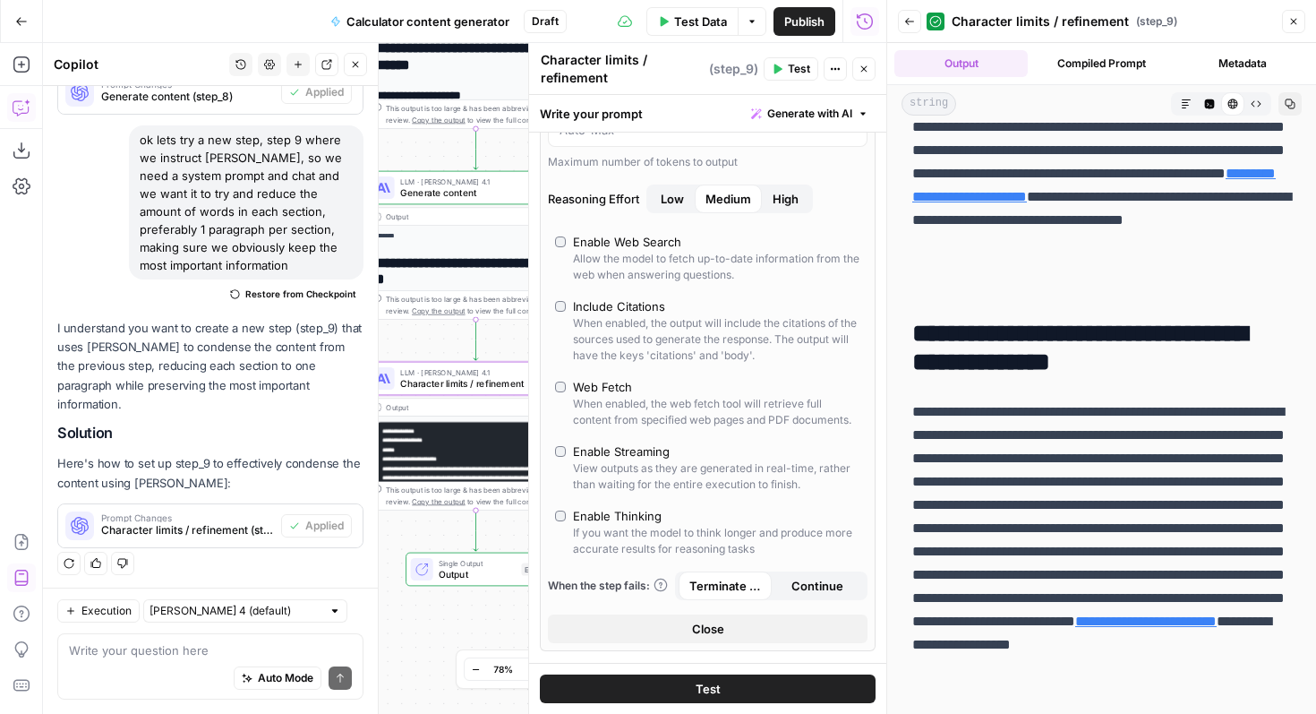
click at [565, 522] on label "Enable Thinking If you want the model to think longer and produce more accurate…" at bounding box center [707, 532] width 305 height 50
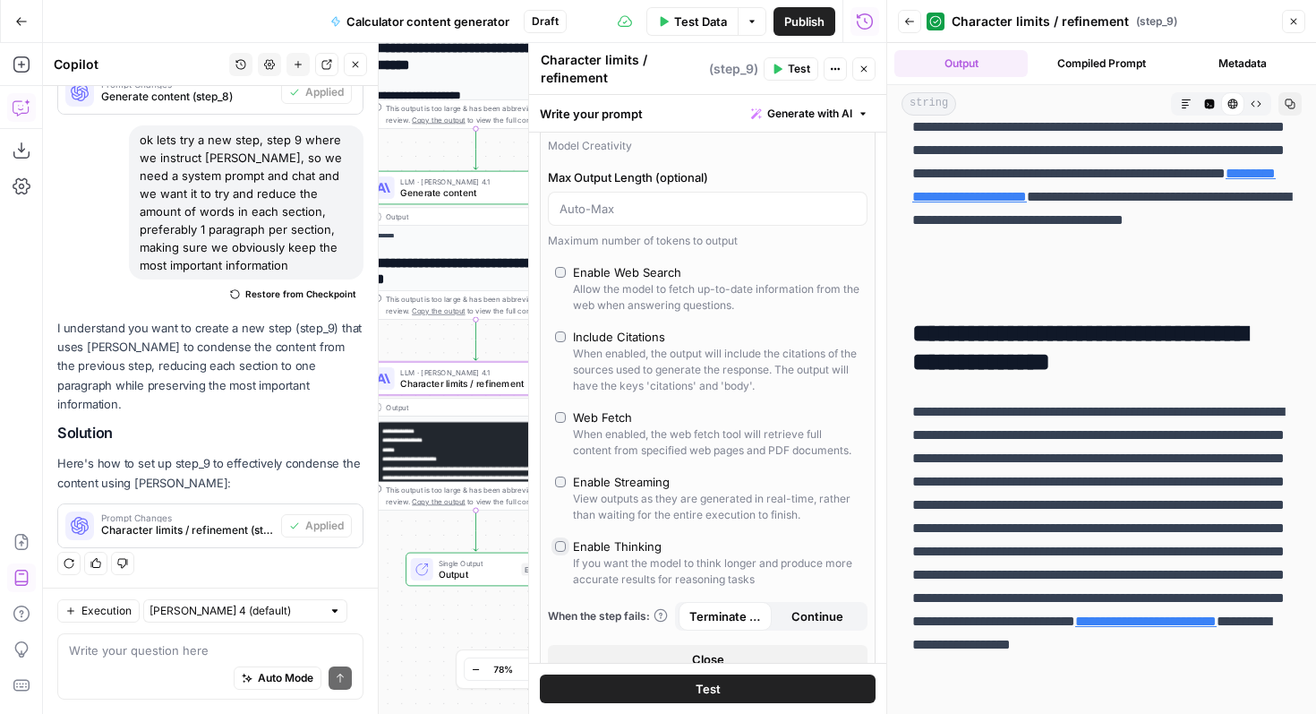
scroll to position [184, 0]
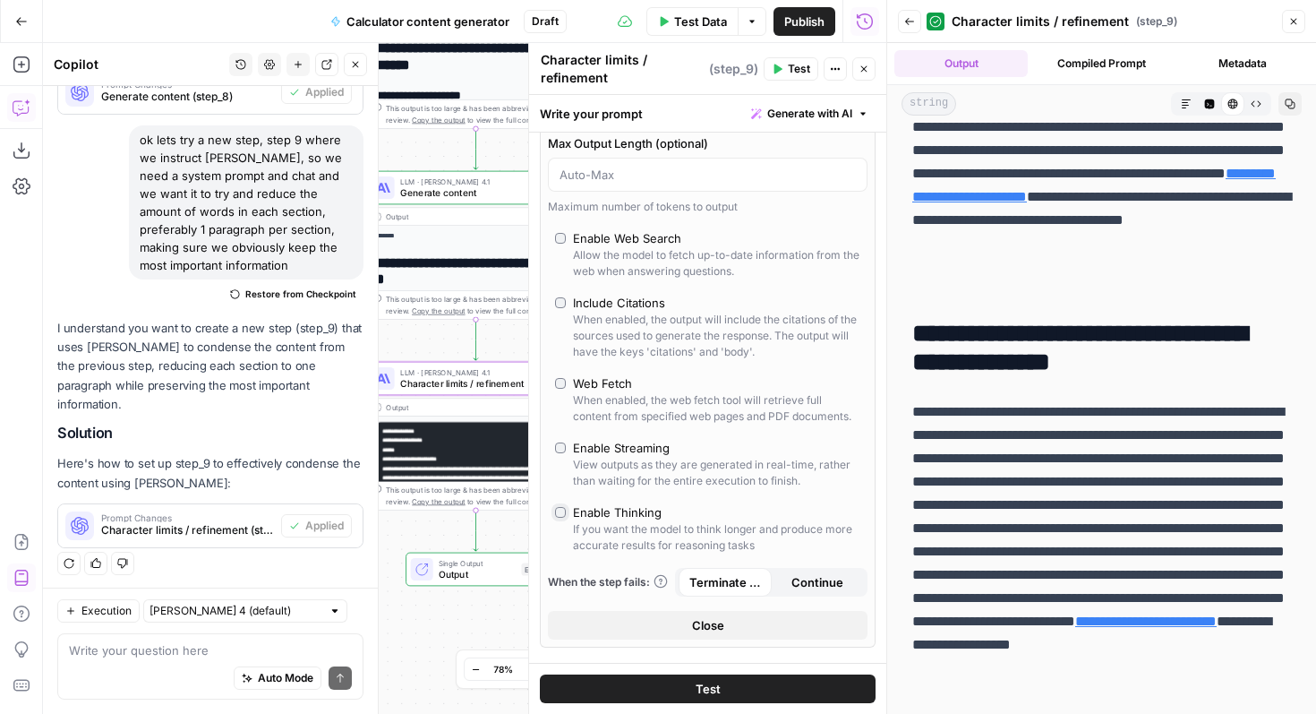
type input "*"
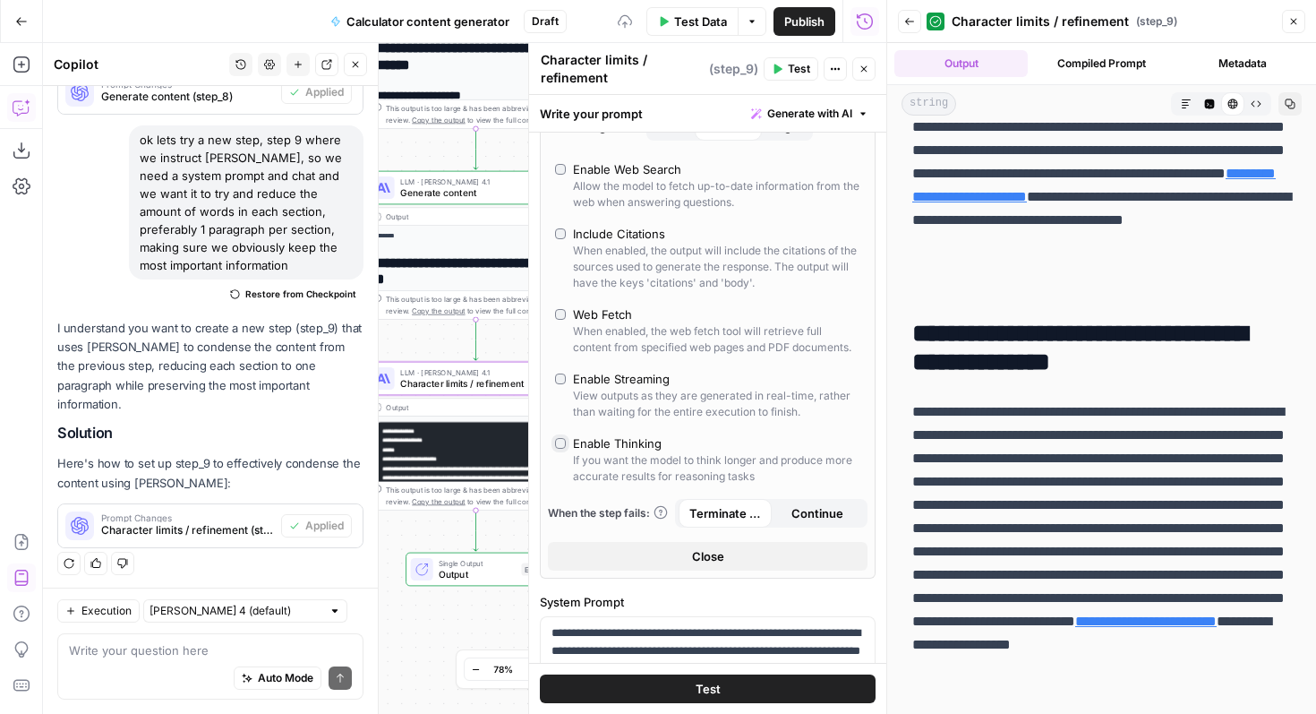
scroll to position [296, 0]
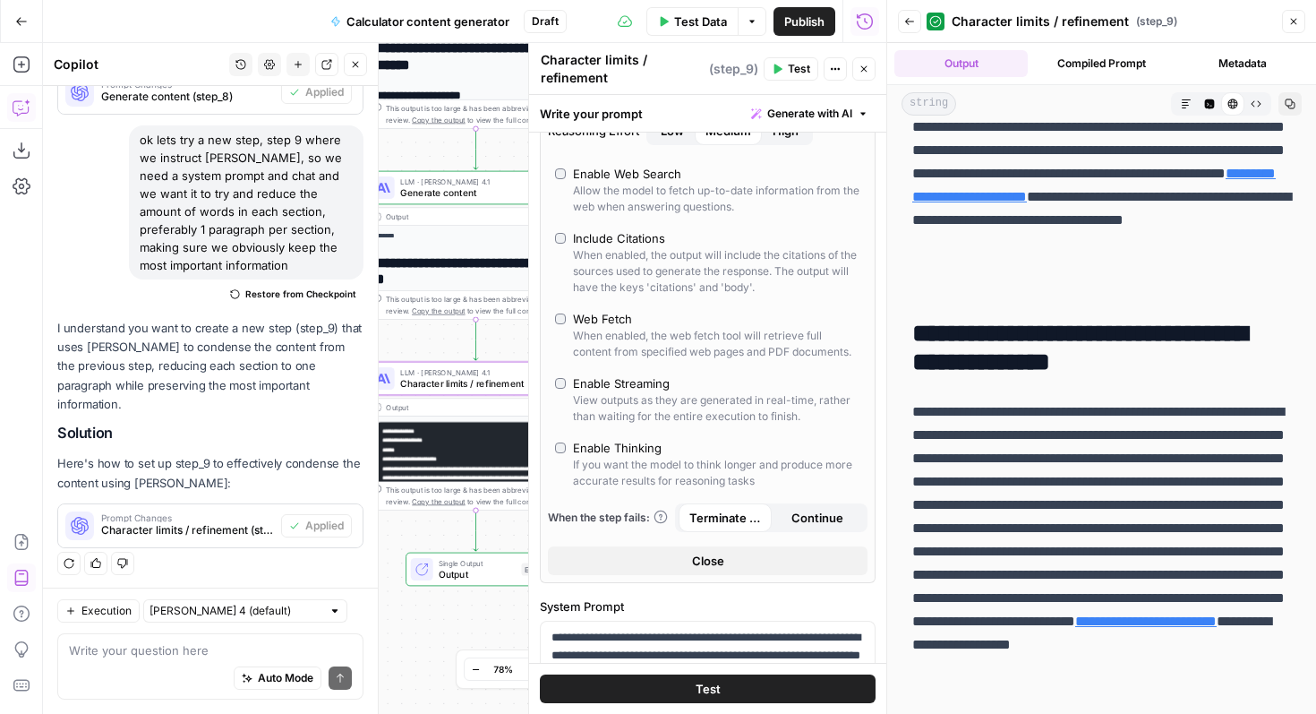
click at [715, 680] on span "Test" at bounding box center [708, 689] width 25 height 18
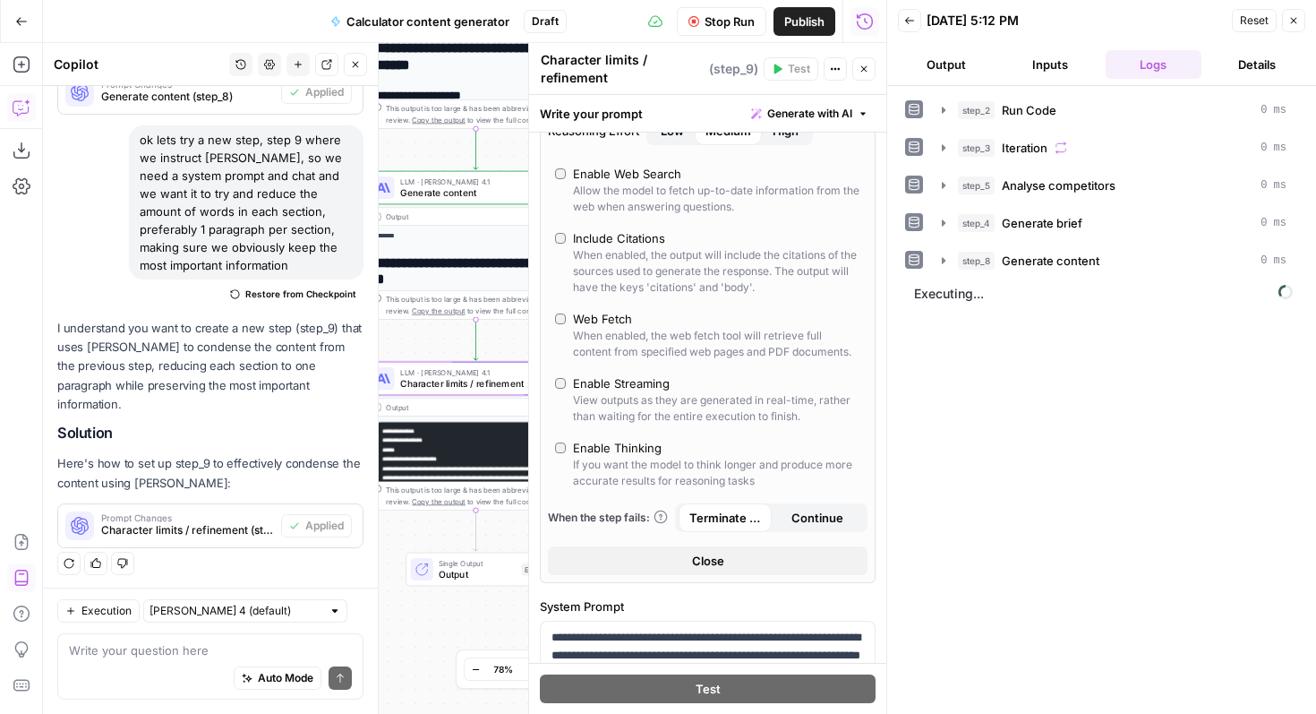
click at [361, 64] on button "Close" at bounding box center [355, 64] width 23 height 23
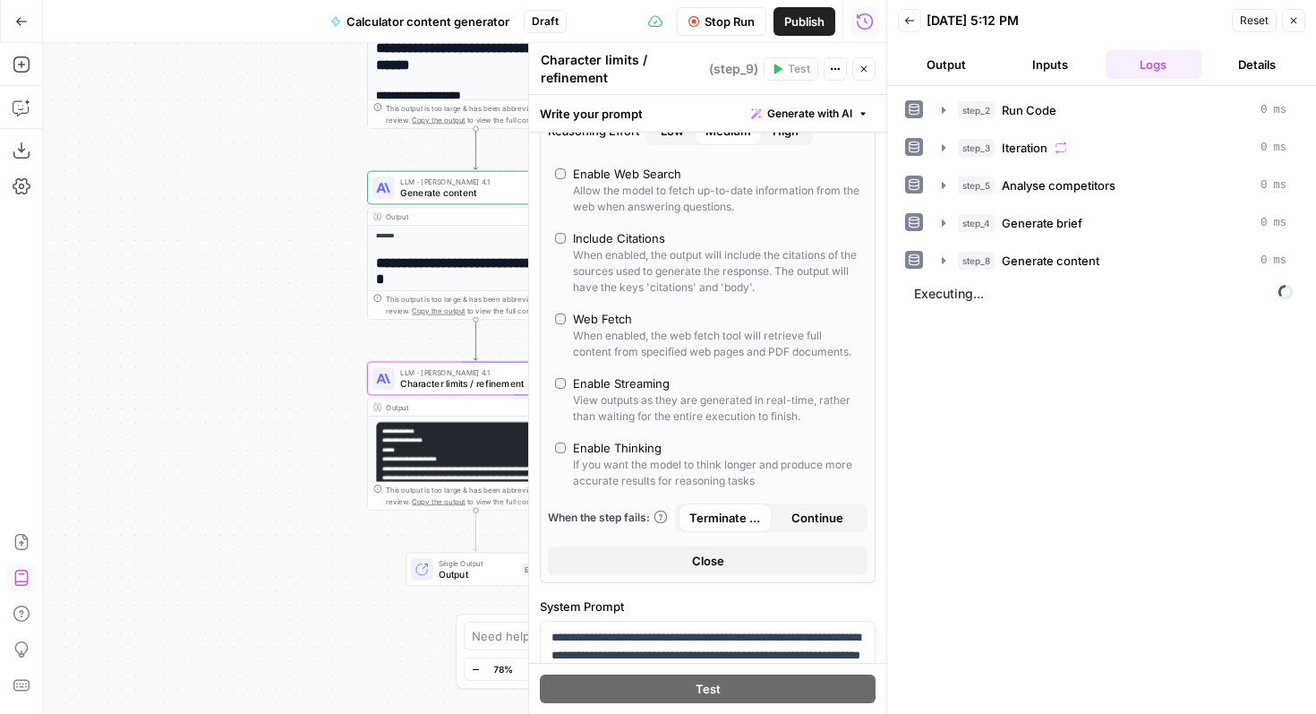
click at [865, 65] on icon "button" at bounding box center [864, 69] width 11 height 11
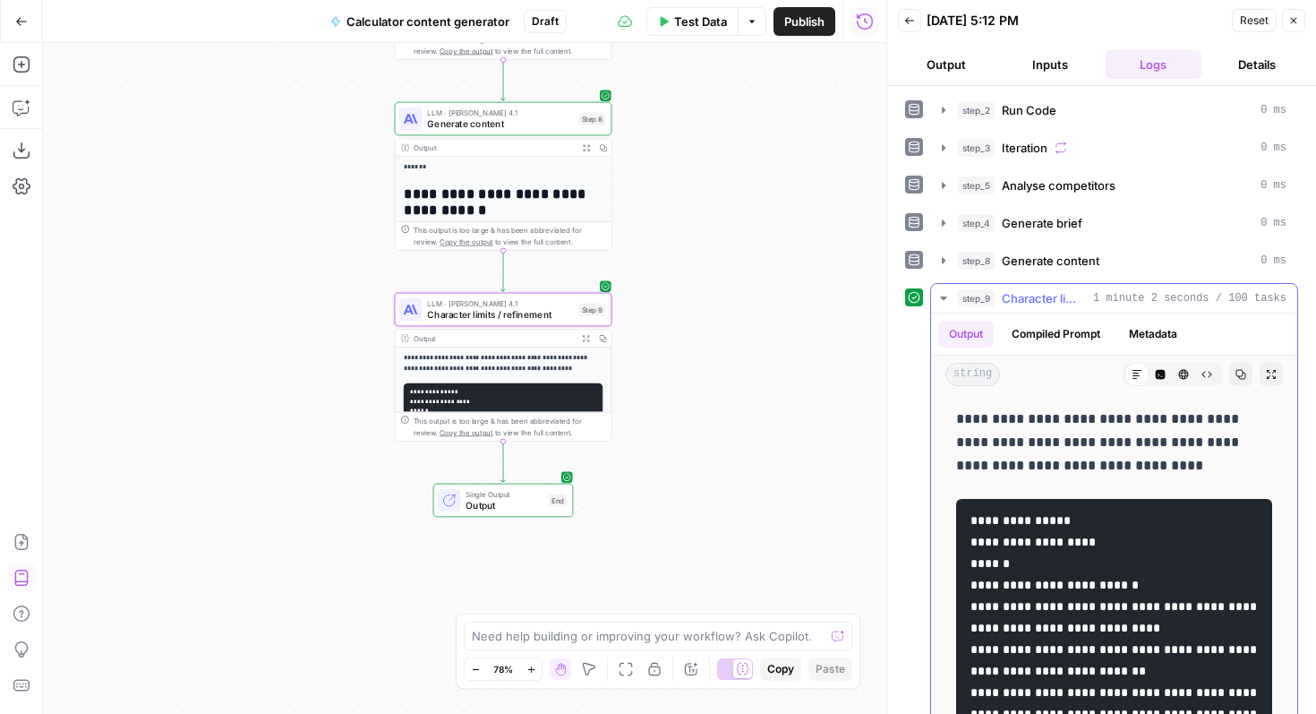
scroll to position [87, 0]
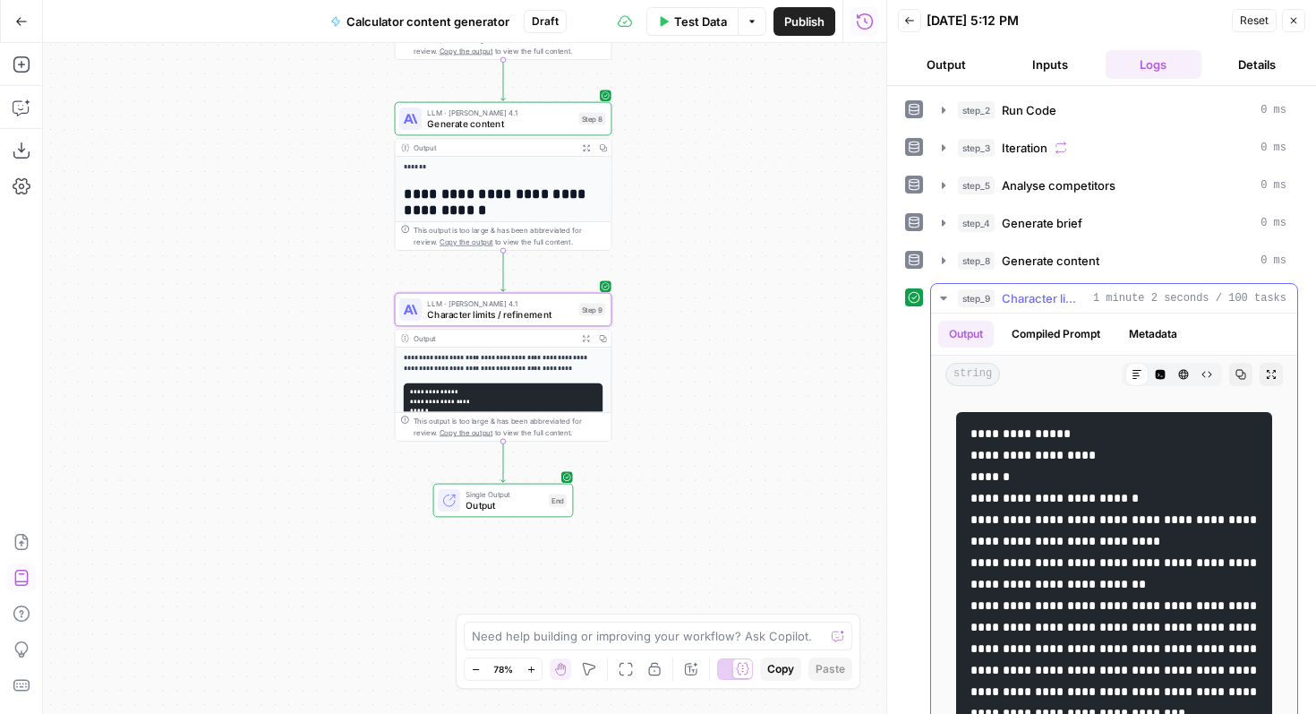
click at [1276, 366] on button "Expand Output" at bounding box center [1271, 374] width 23 height 23
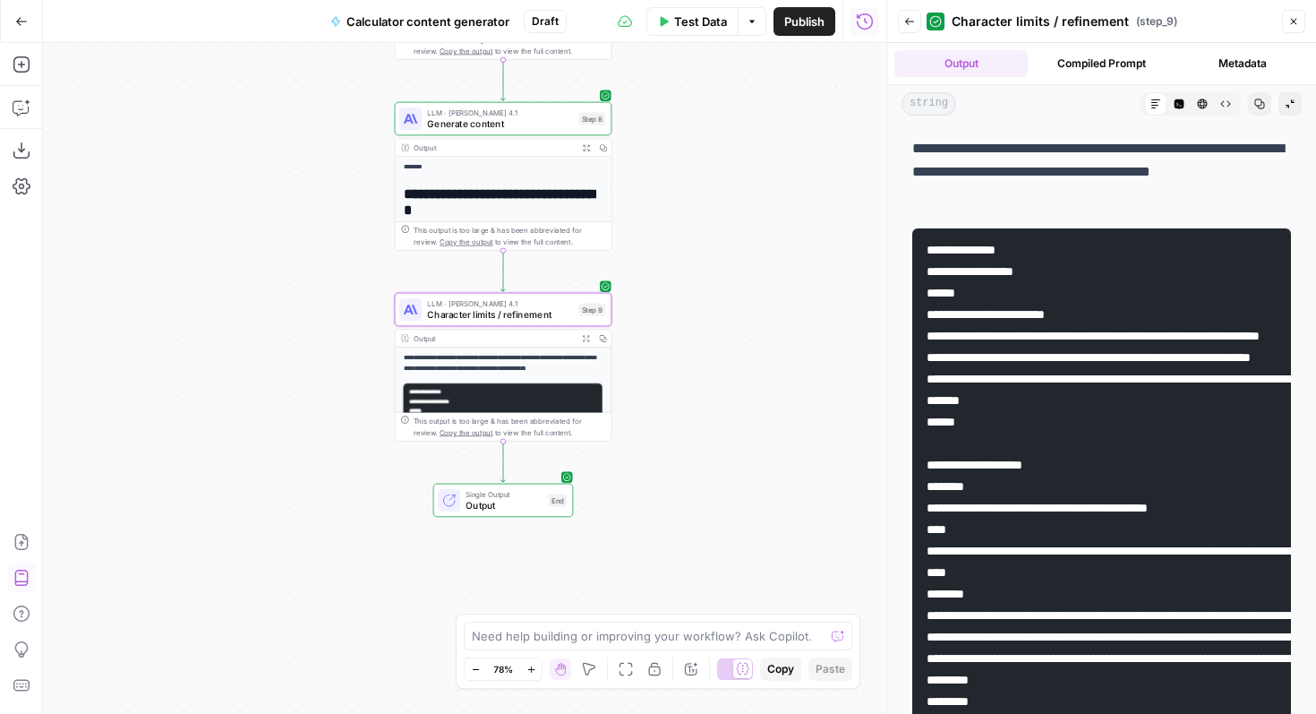
click at [1200, 107] on icon "button" at bounding box center [1203, 104] width 10 height 10
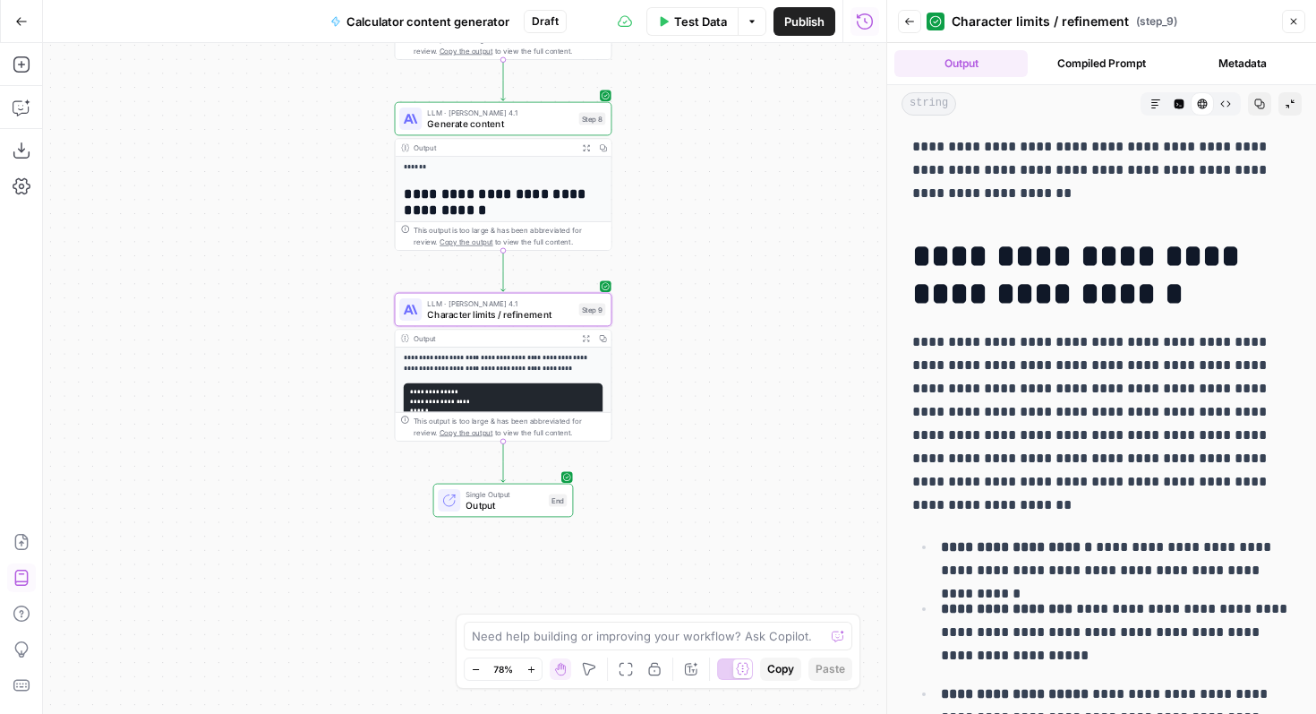
scroll to position [0, 0]
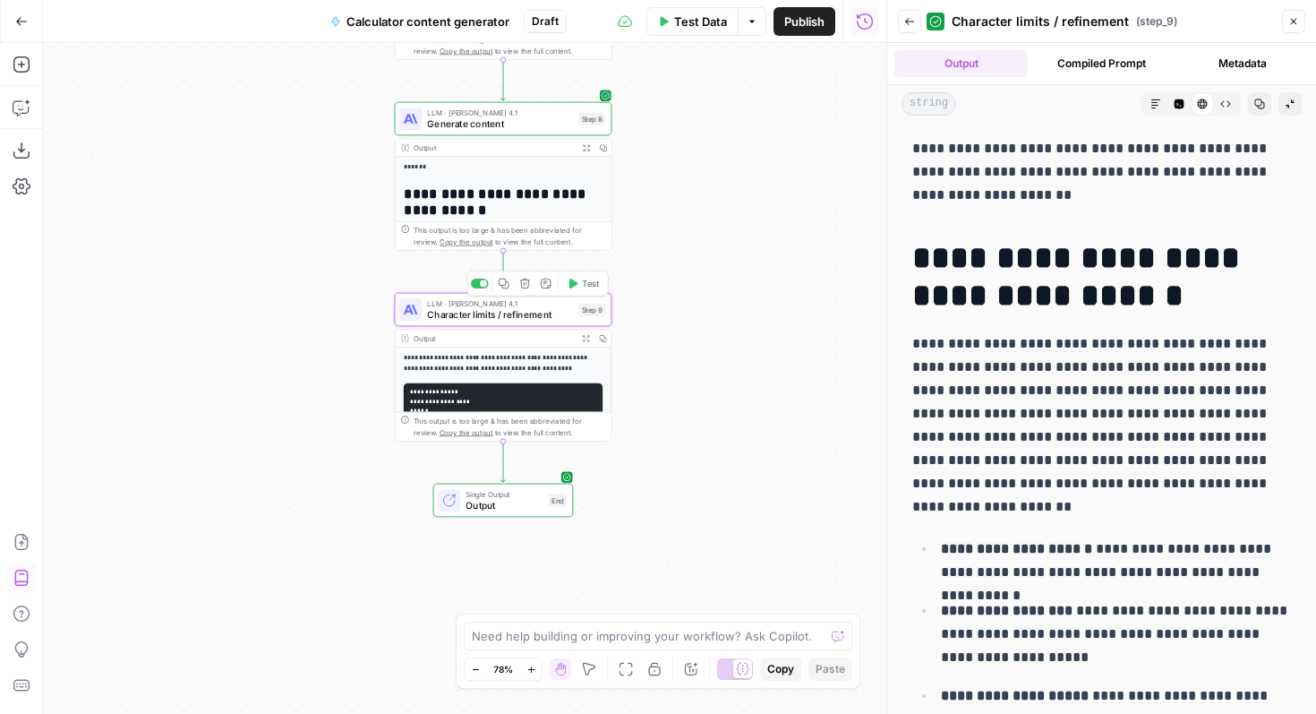
click at [532, 316] on span "Character limits / refinement" at bounding box center [500, 314] width 146 height 14
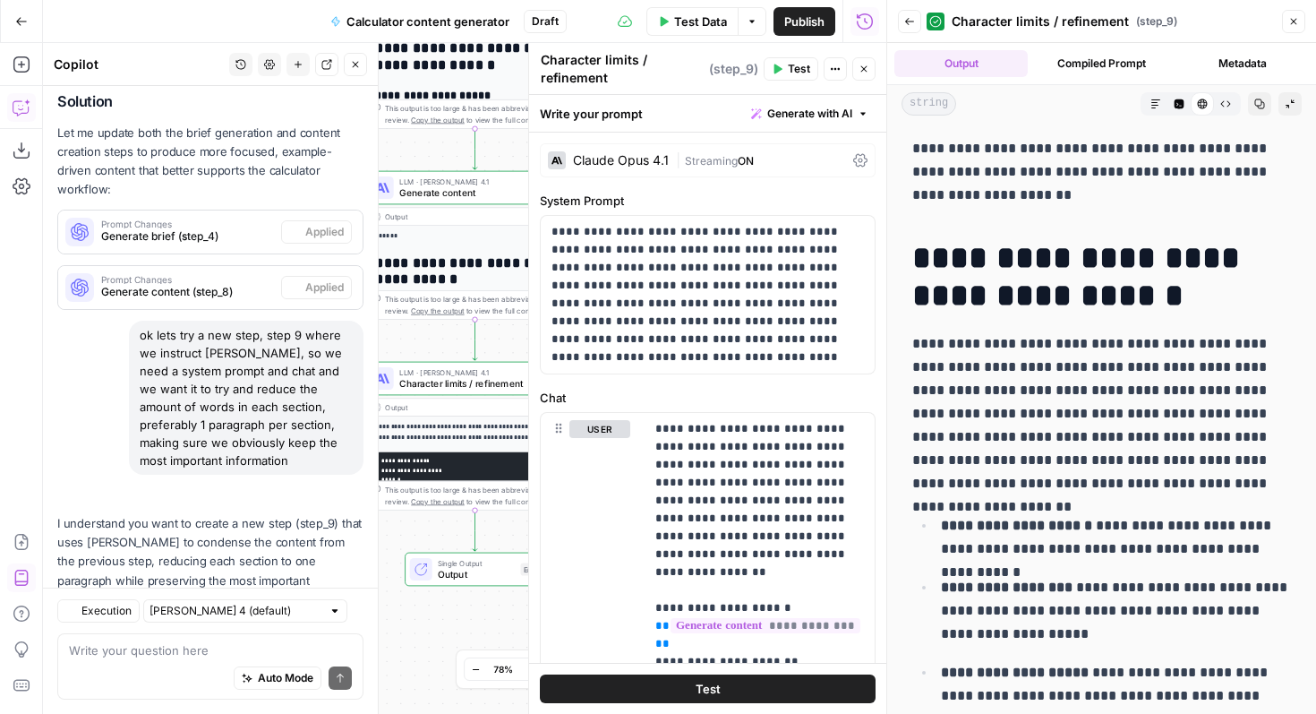
scroll to position [2898, 0]
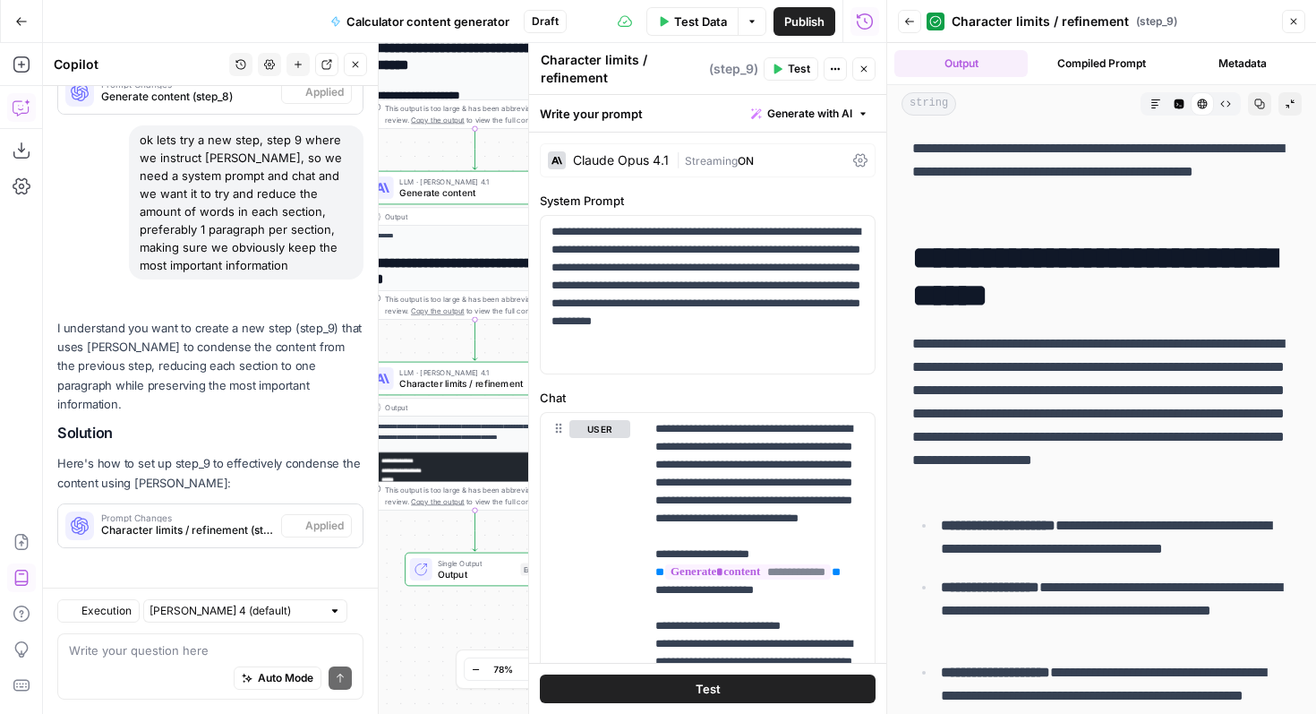
click at [178, 643] on textarea at bounding box center [210, 650] width 283 height 18
click at [1162, 107] on button "Markdown" at bounding box center [1155, 103] width 23 height 23
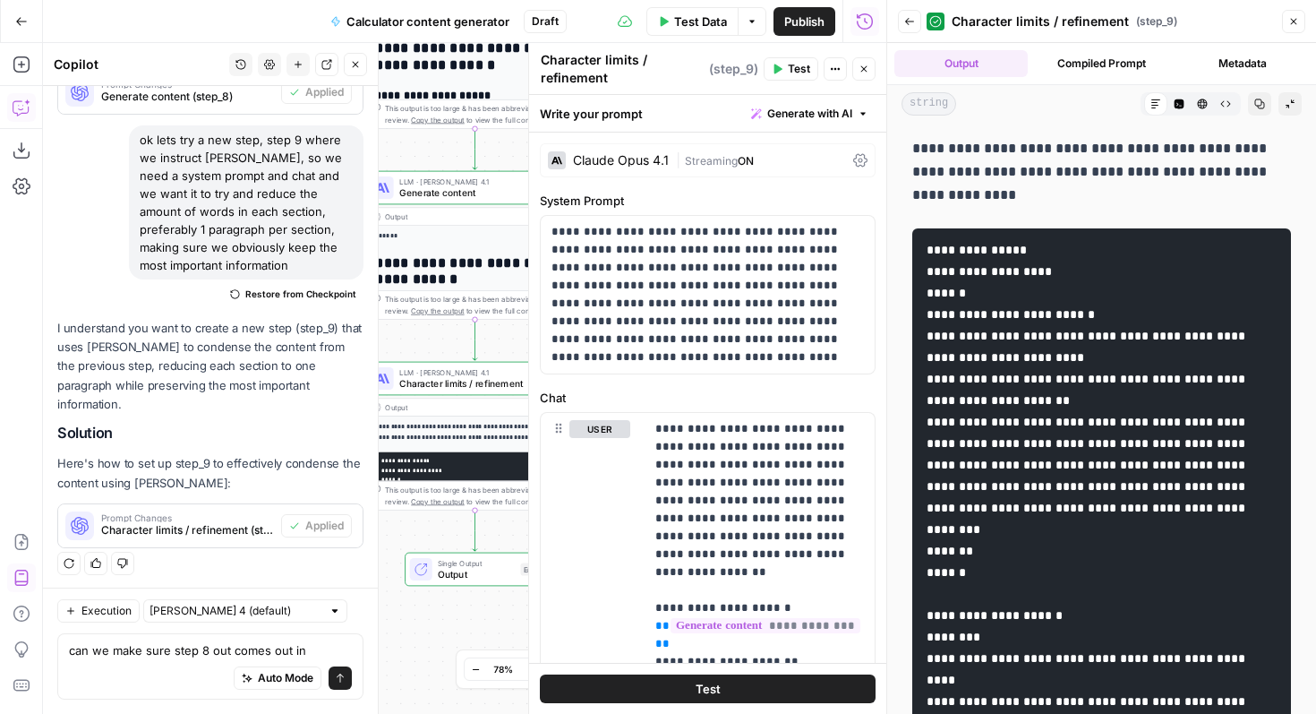
click at [1203, 107] on icon "button" at bounding box center [1203, 104] width 10 height 10
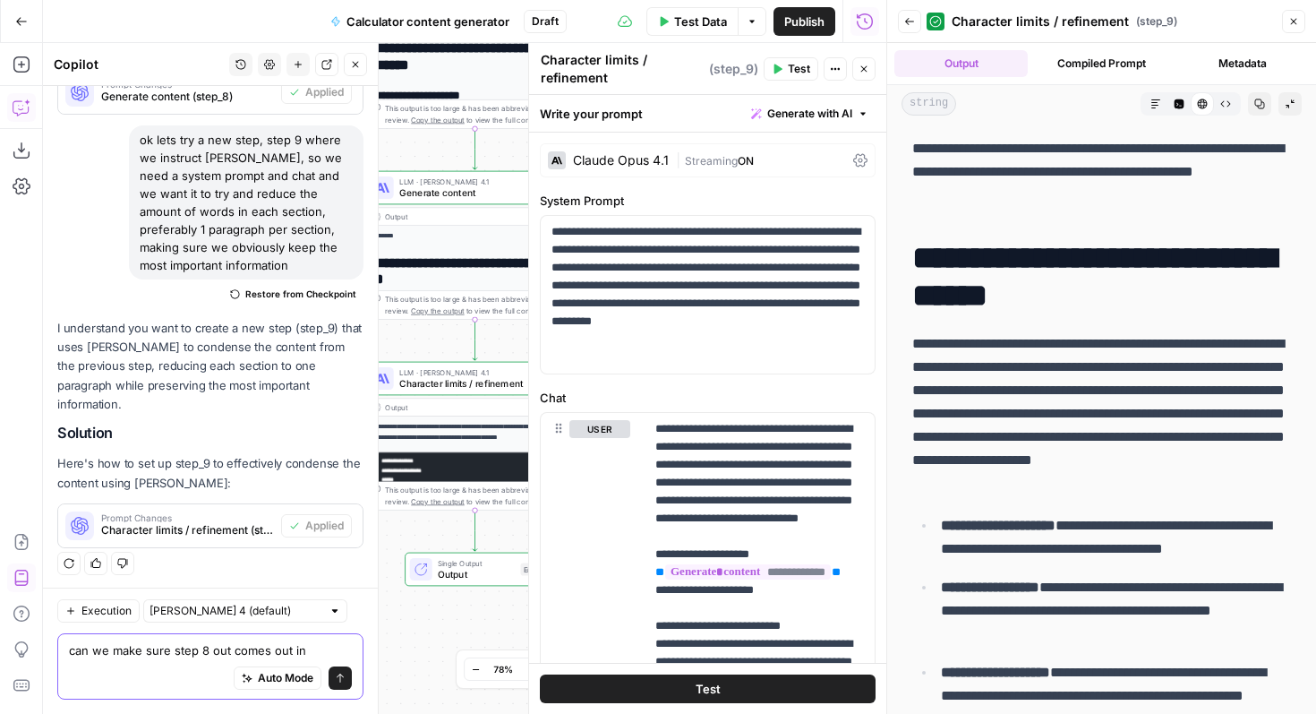
click at [313, 652] on textarea "can we make sure step 8 out comes out in" at bounding box center [210, 650] width 283 height 18
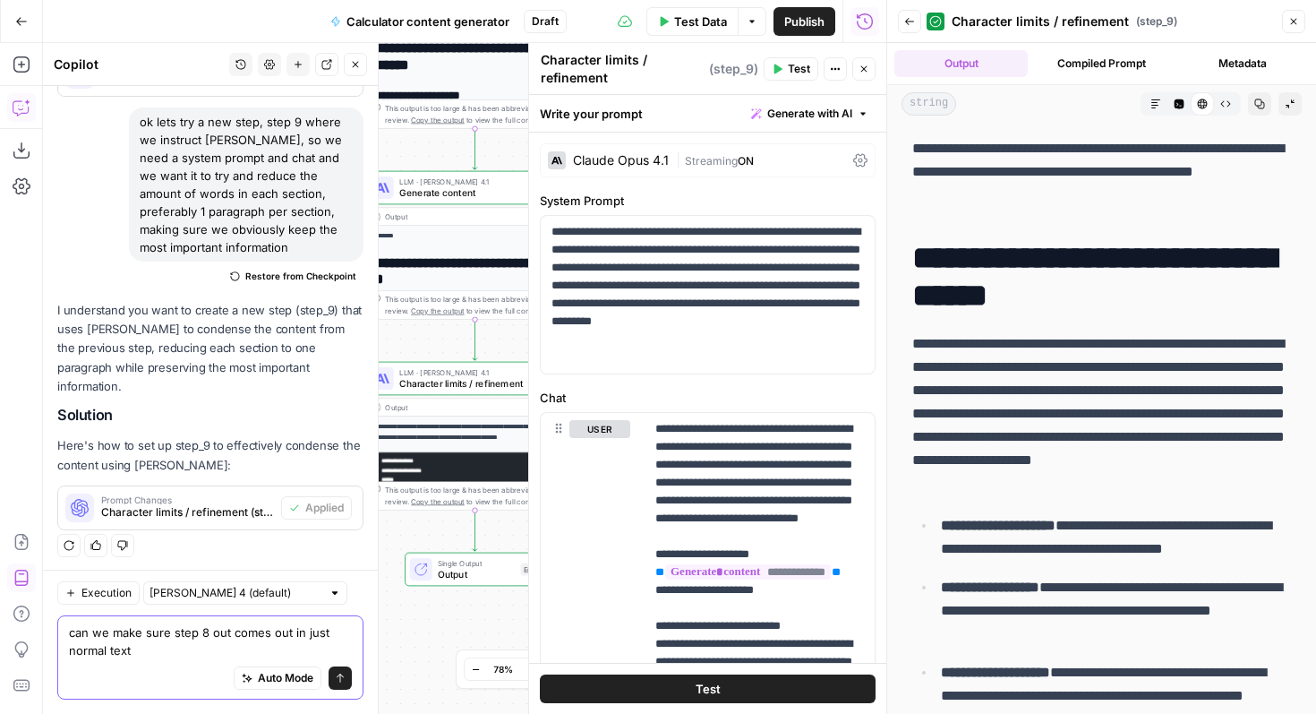
type textarea "can we make sure step 8 out comes out in just normal text"
click at [346, 677] on button "Send" at bounding box center [340, 677] width 23 height 23
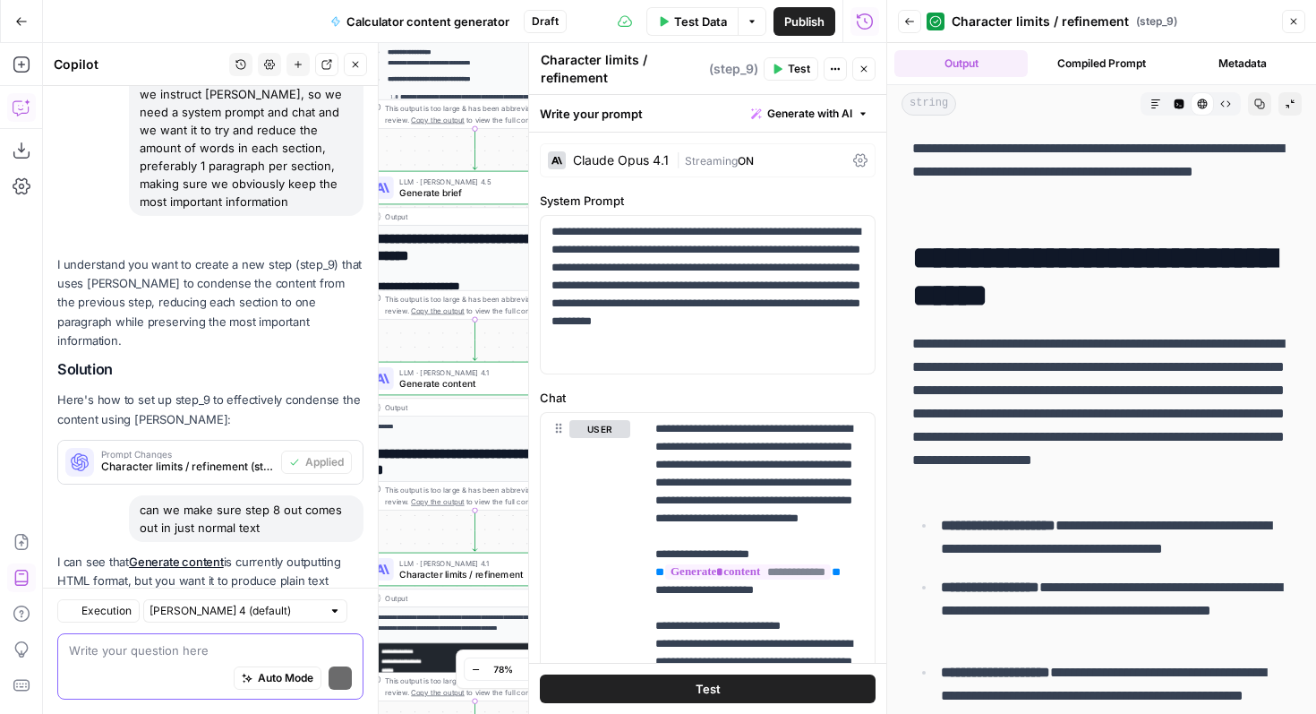
scroll to position [3157, 0]
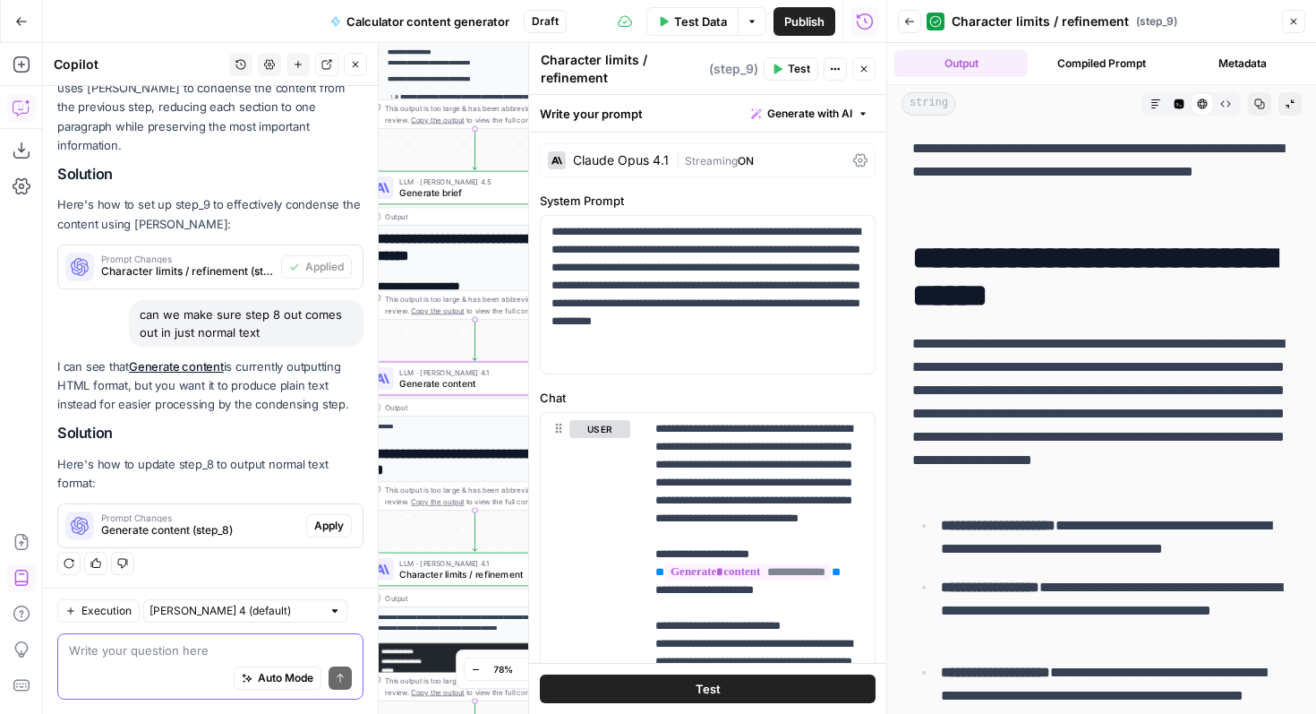
click at [336, 525] on span "Apply" at bounding box center [329, 526] width 30 height 16
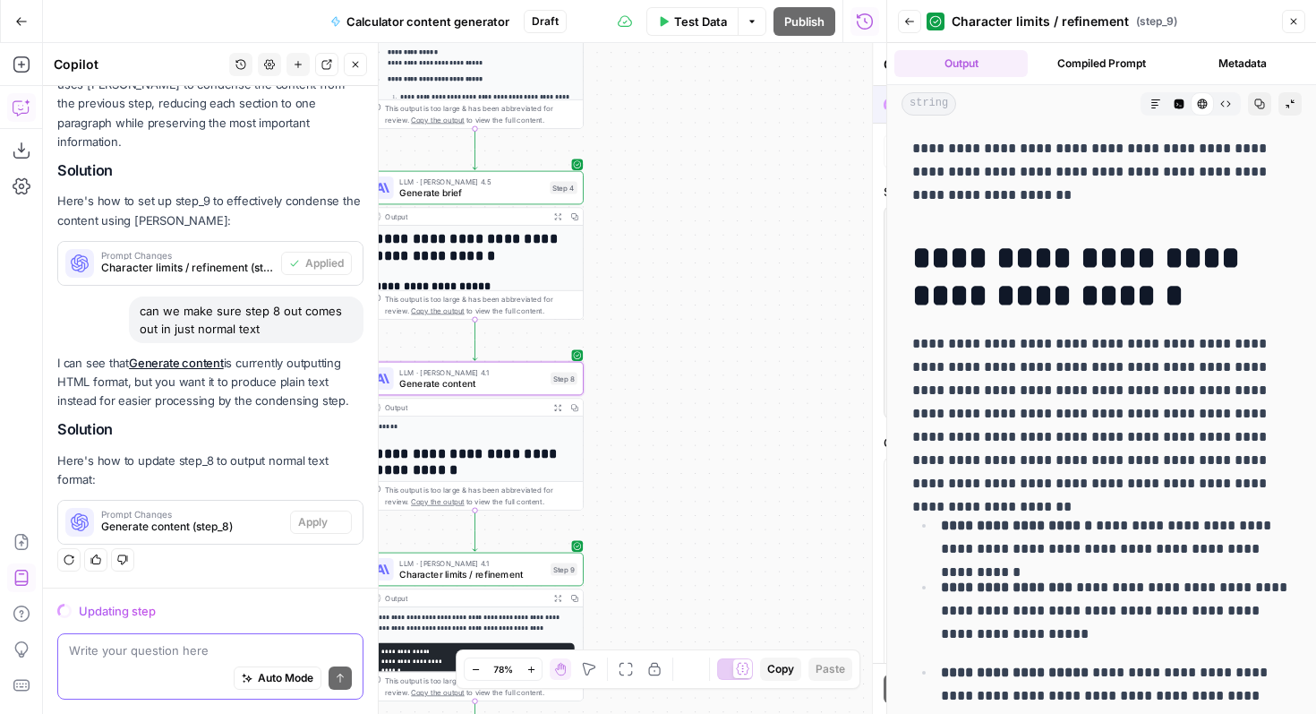
scroll to position [3014, 0]
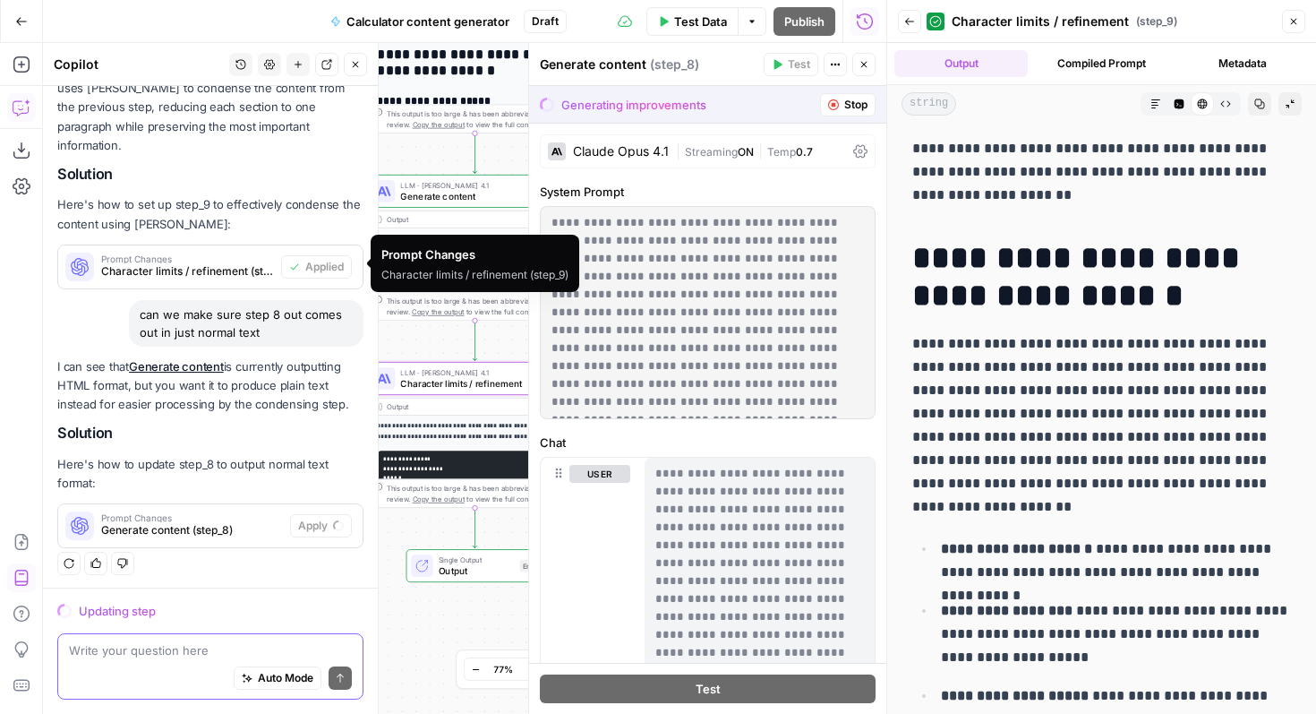
click at [254, 258] on span "Prompt Changes" at bounding box center [187, 258] width 173 height 9
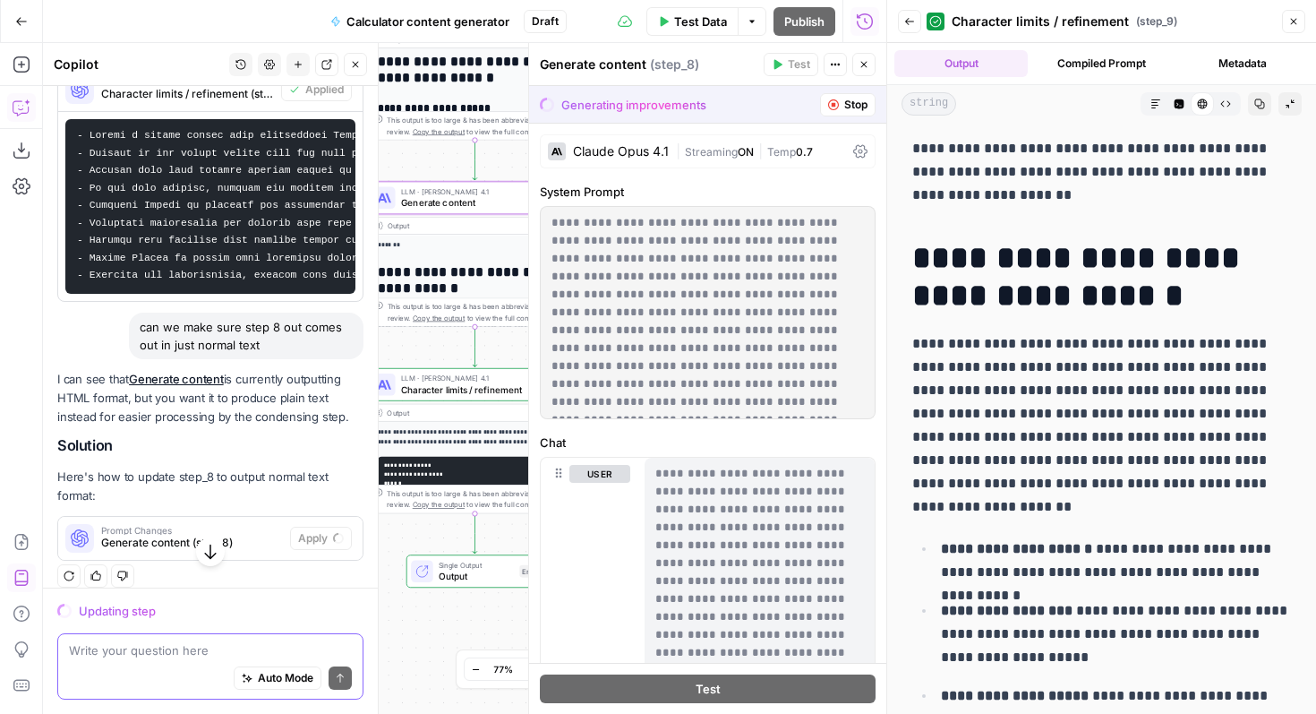
scroll to position [3204, 0]
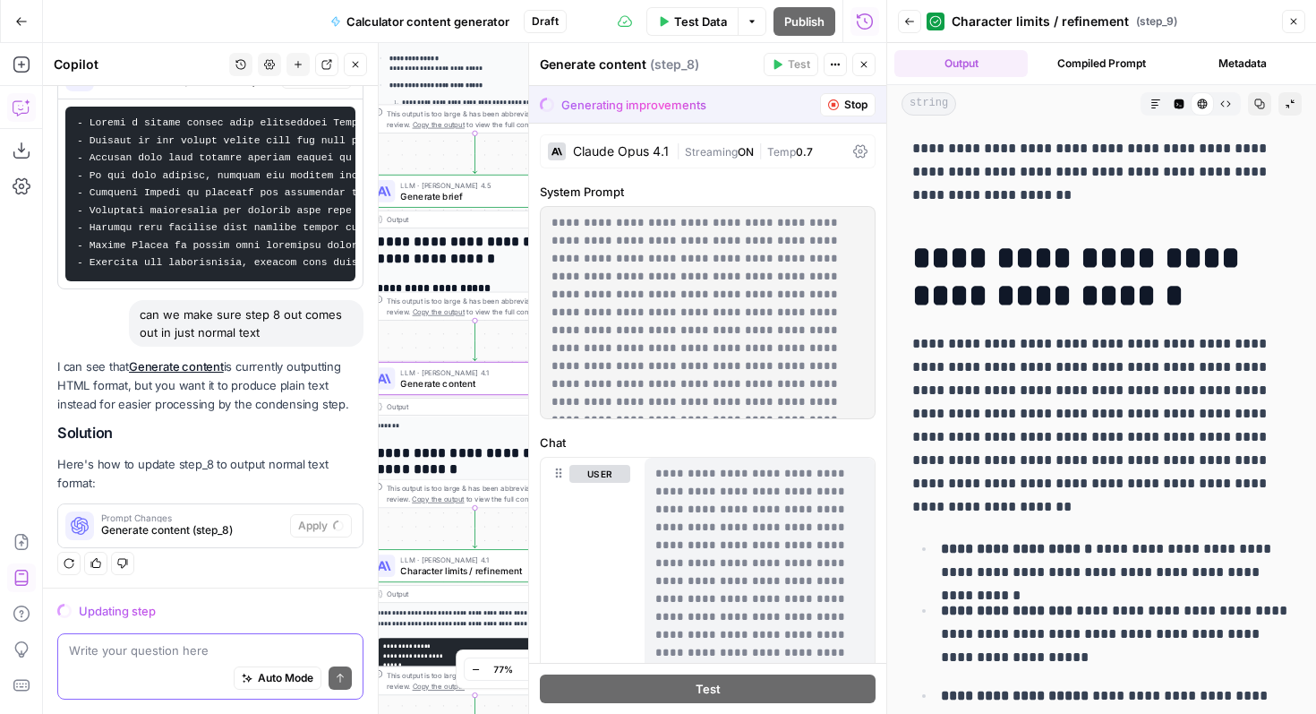
click at [271, 526] on span "Generate content (step_8)" at bounding box center [192, 530] width 182 height 16
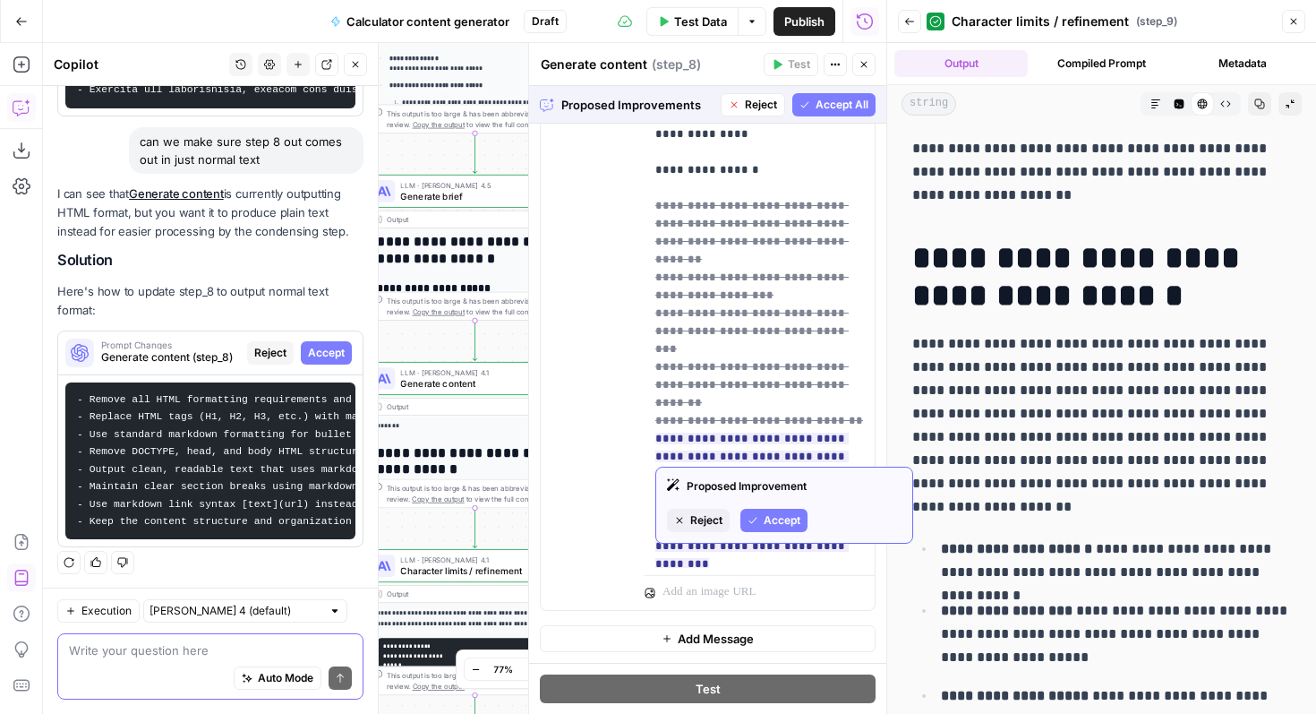
scroll to position [1449, 0]
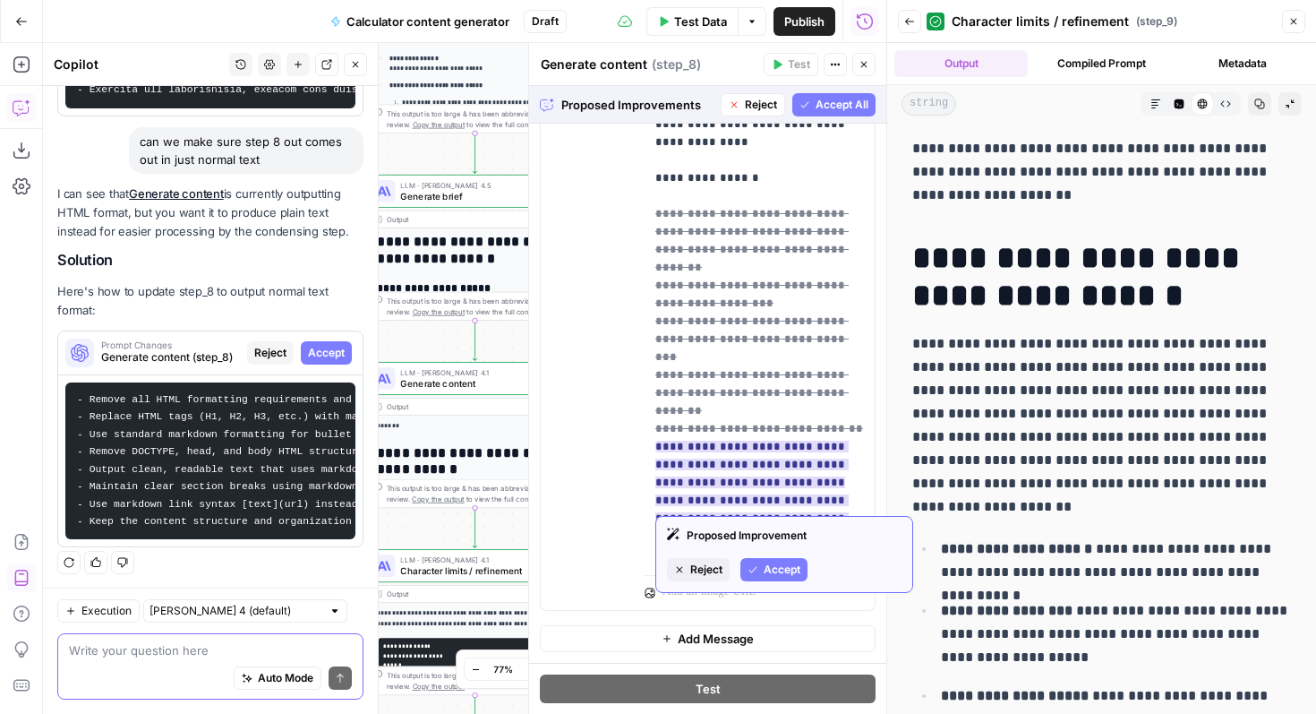
click at [704, 562] on span "Reject" at bounding box center [706, 569] width 32 height 16
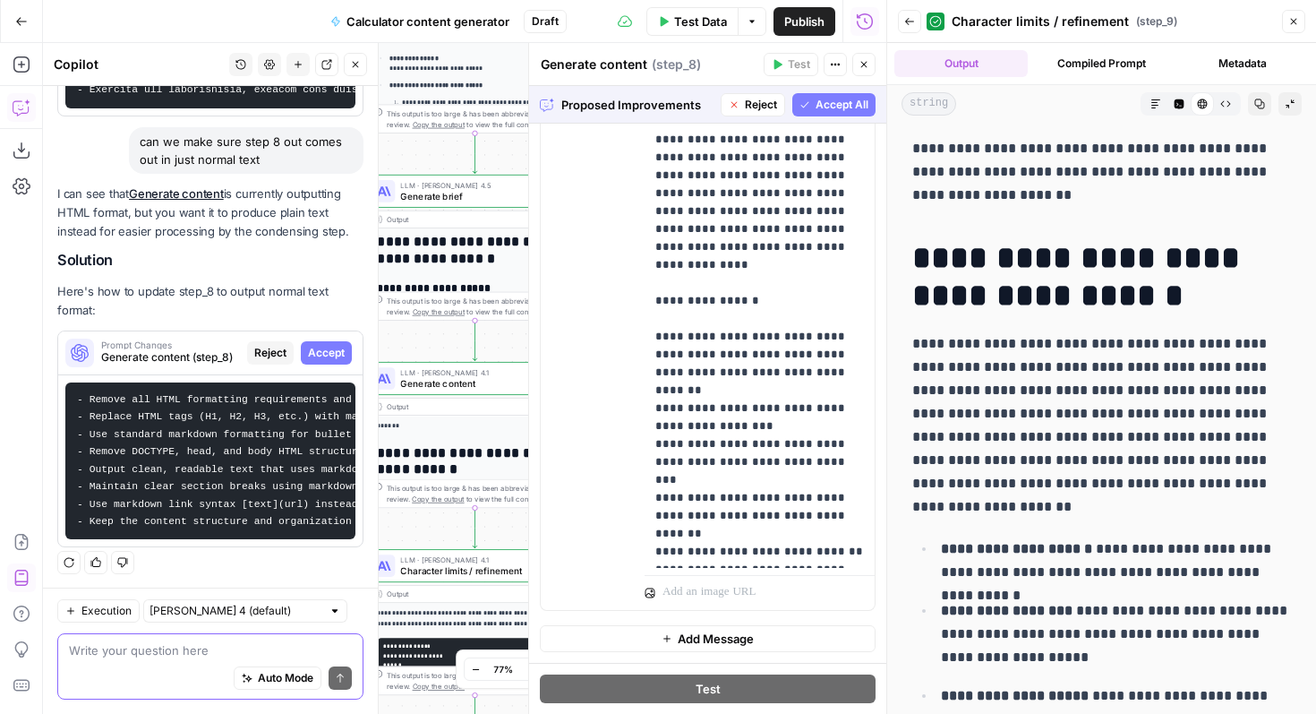
click at [755, 112] on span "Reject" at bounding box center [761, 105] width 32 height 16
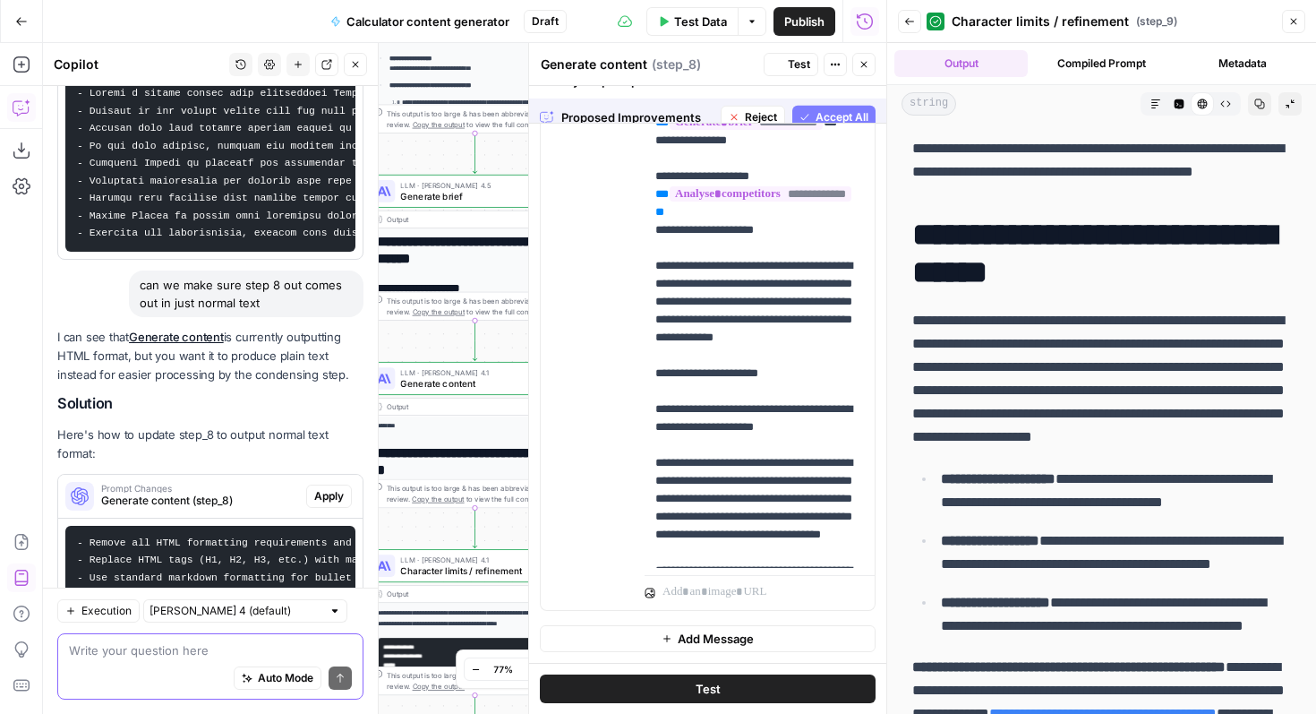
scroll to position [0, 0]
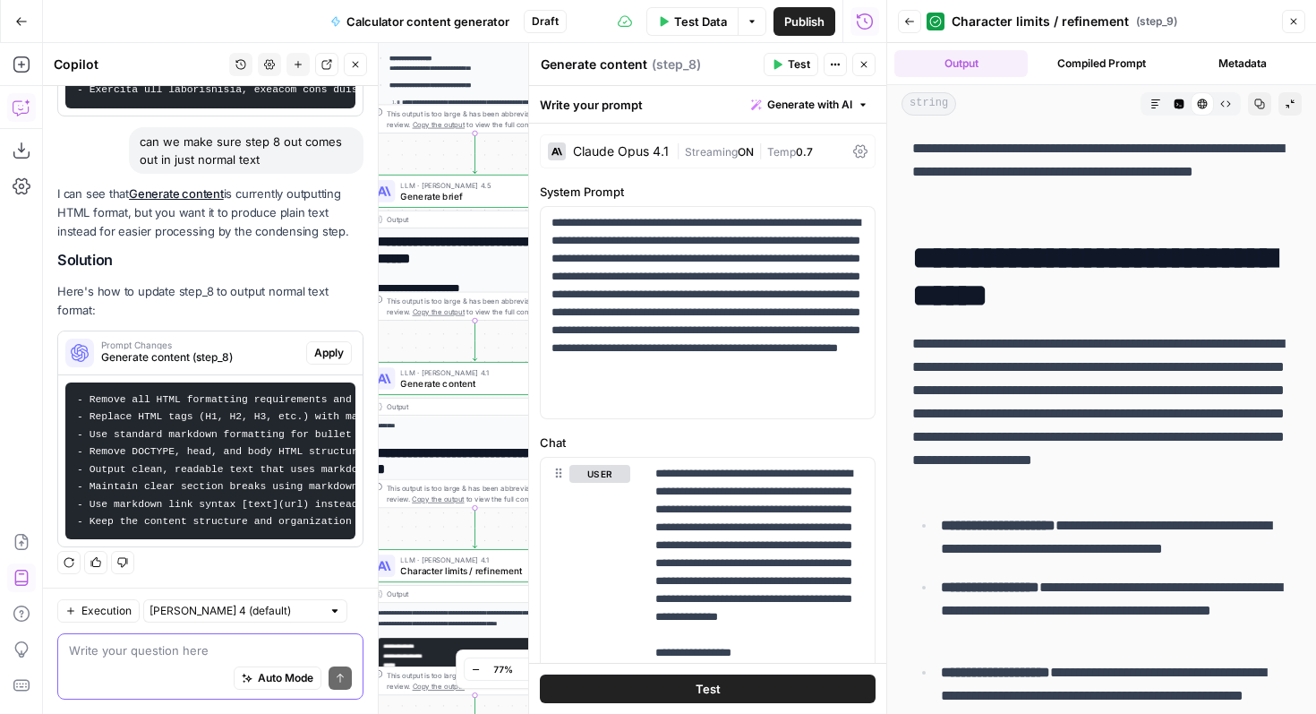
click at [869, 61] on icon "button" at bounding box center [864, 64] width 11 height 11
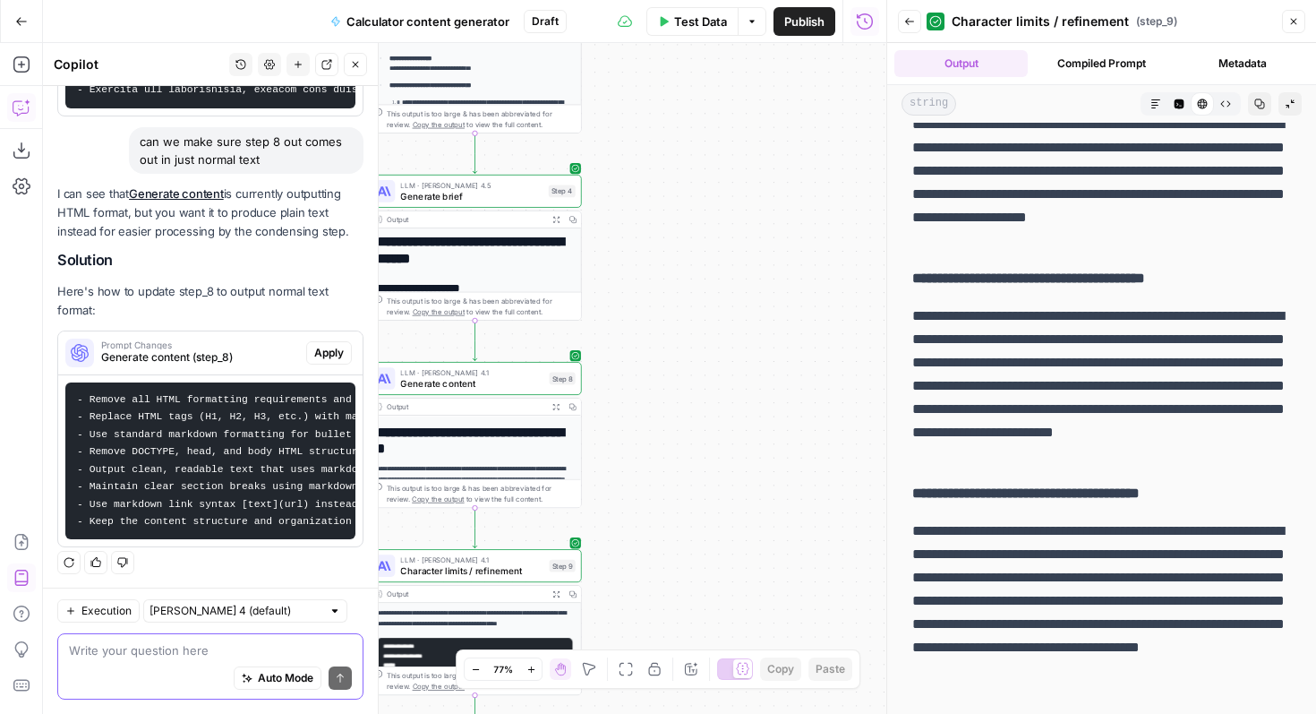
scroll to position [2988, 0]
